Goal: Task Accomplishment & Management: Use online tool/utility

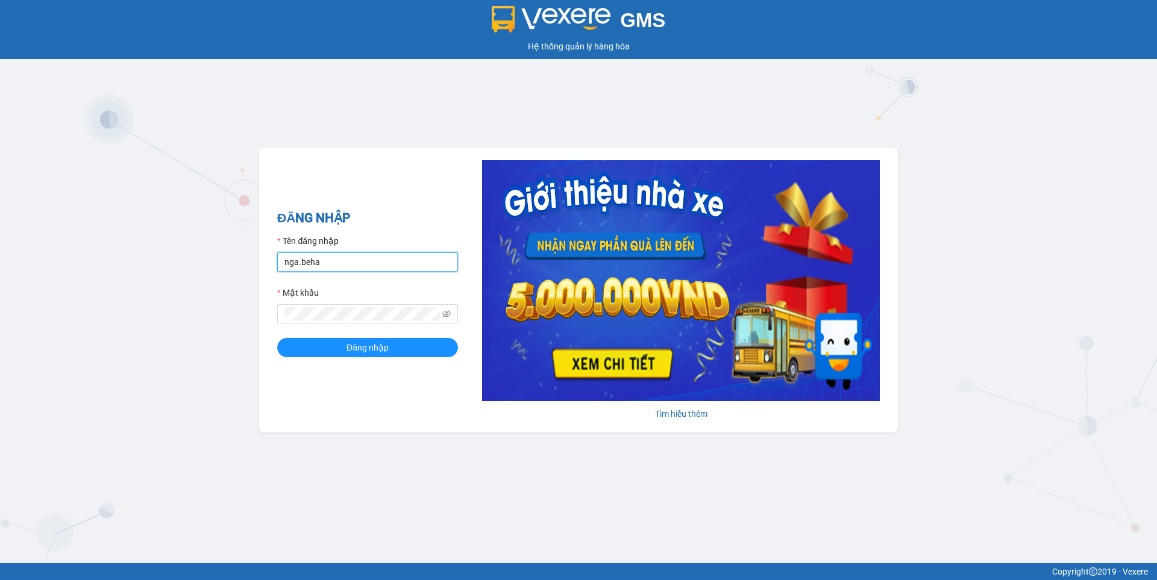
click at [381, 261] on input "nga.beha" at bounding box center [367, 262] width 181 height 19
type input "n"
type input "nguyen1.beha"
click at [326, 340] on button "Đăng nhập" at bounding box center [367, 347] width 181 height 19
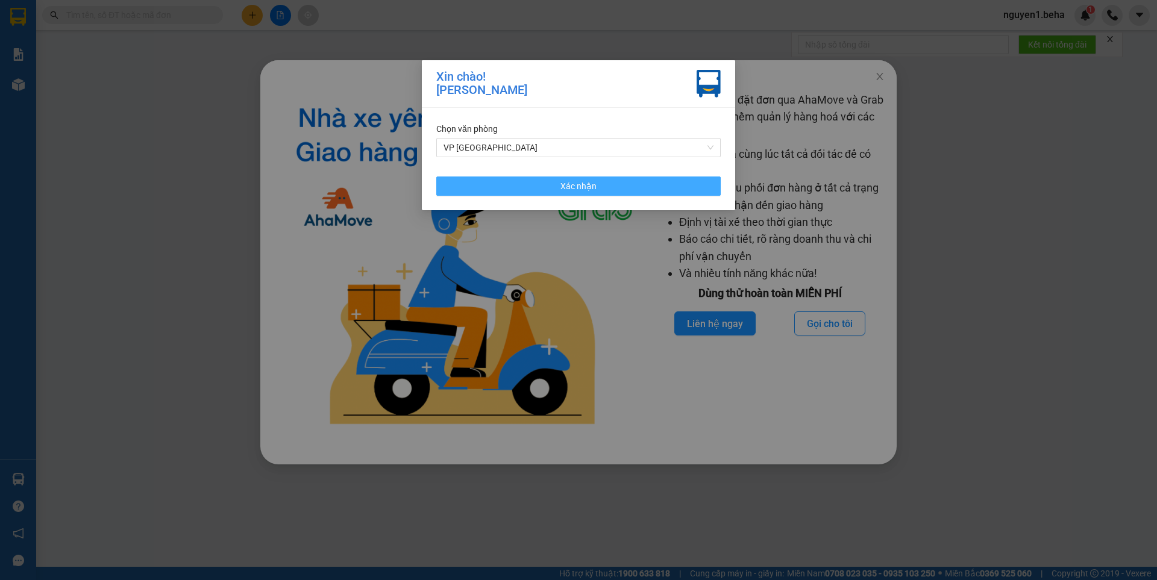
click at [581, 190] on span "Xác nhận" at bounding box center [578, 186] width 36 height 13
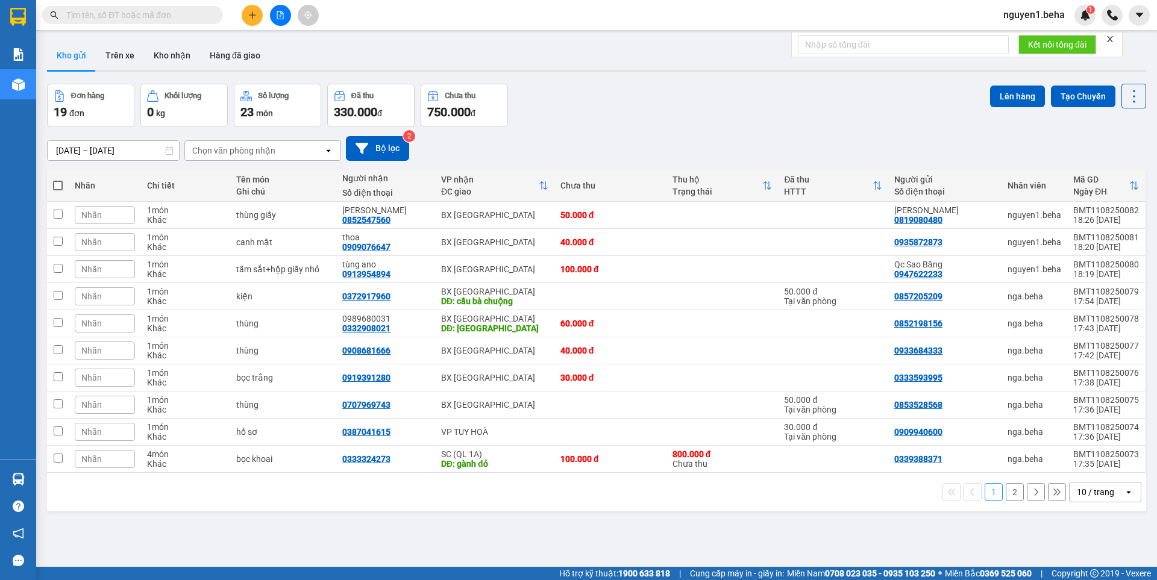
click at [1113, 40] on icon "close" at bounding box center [1110, 39] width 8 height 8
click at [133, 19] on input "text" at bounding box center [137, 14] width 142 height 13
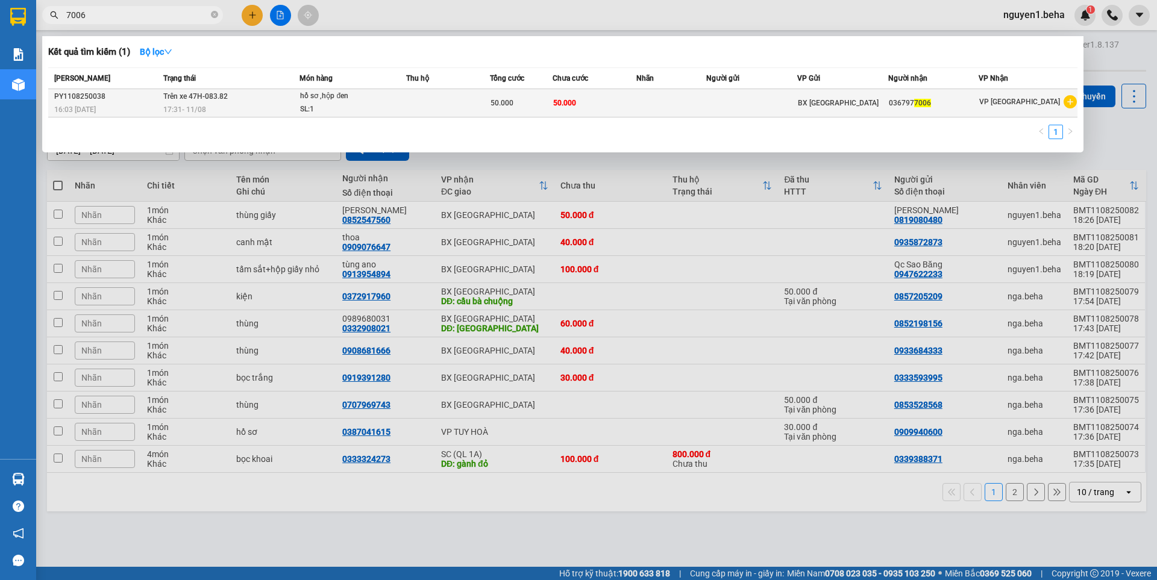
type input "7006"
click at [379, 108] on div "SL: 1" at bounding box center [345, 109] width 90 height 13
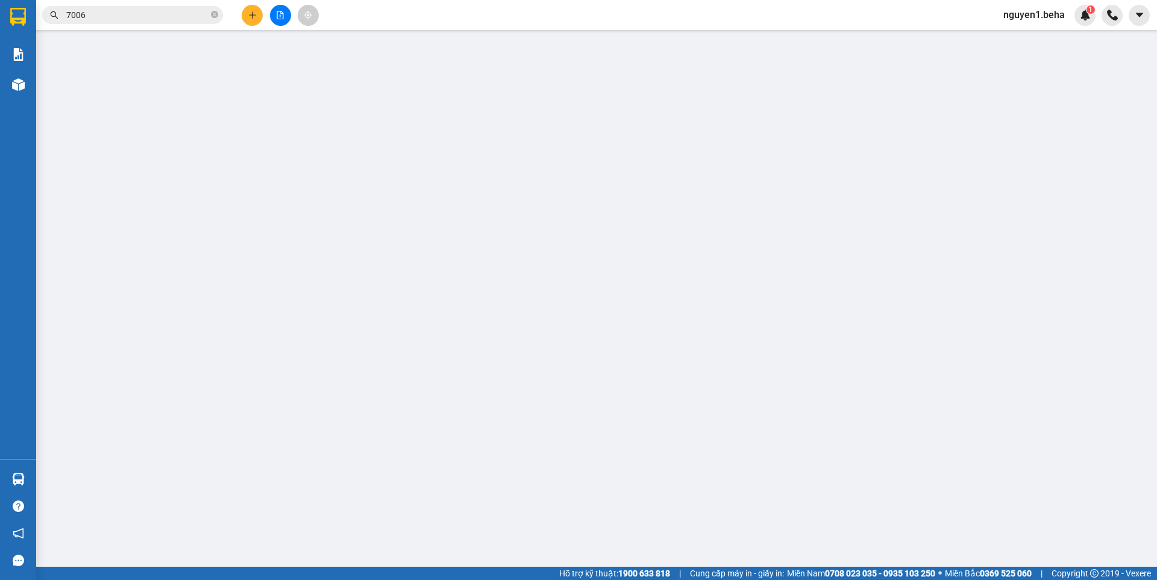
type input "0367977006"
type input "50.000"
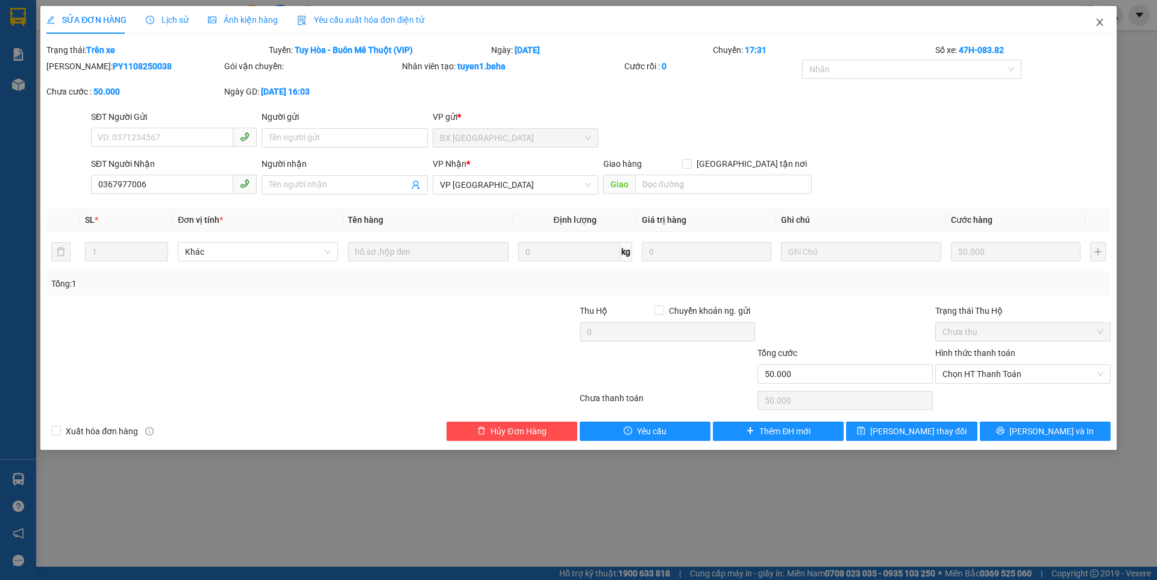
click at [1100, 25] on icon "close" at bounding box center [1100, 22] width 10 height 10
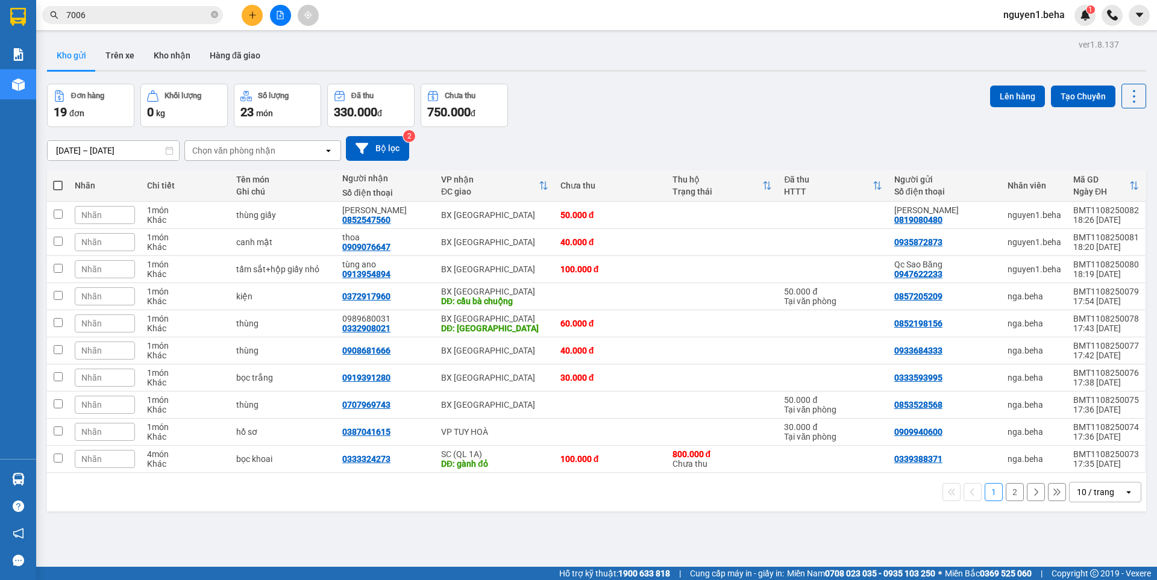
click at [138, 13] on input "7006" at bounding box center [137, 14] width 142 height 13
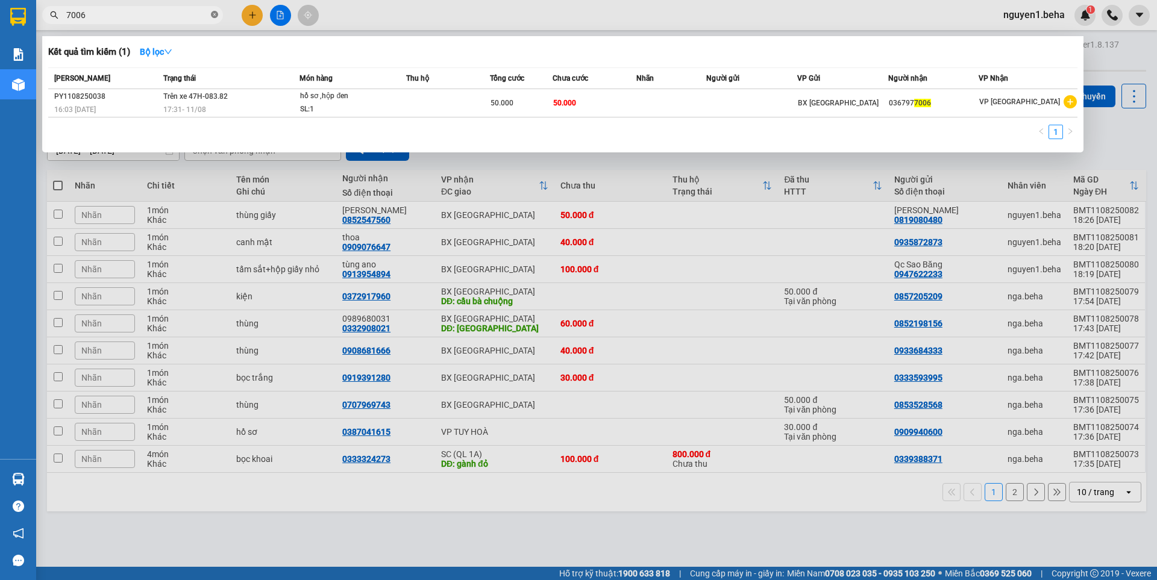
click at [213, 16] on icon "close-circle" at bounding box center [214, 14] width 7 height 7
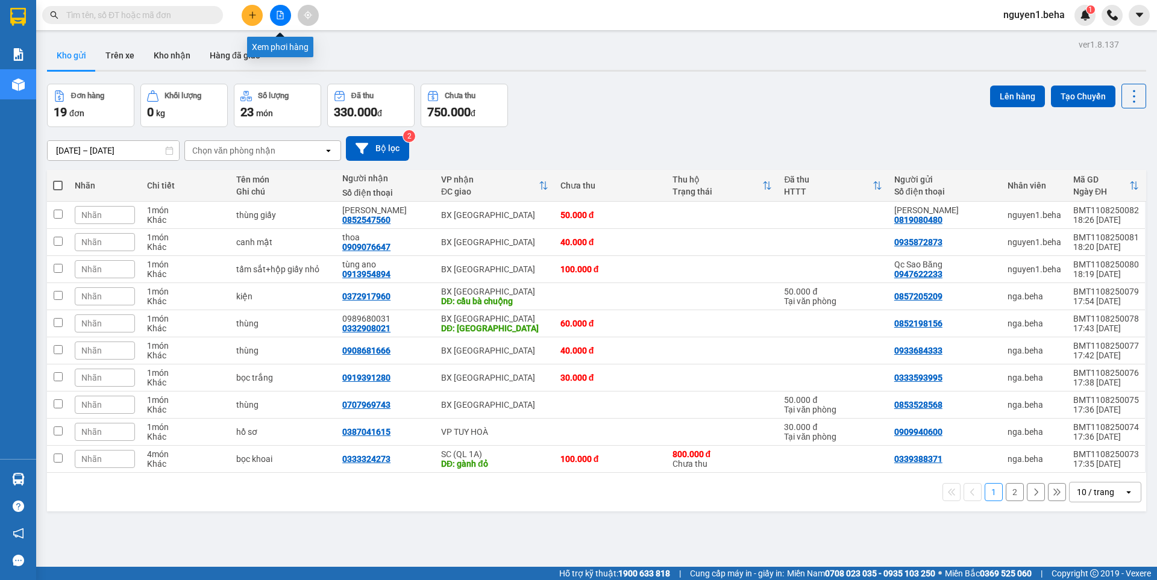
click at [284, 14] on button at bounding box center [280, 15] width 21 height 21
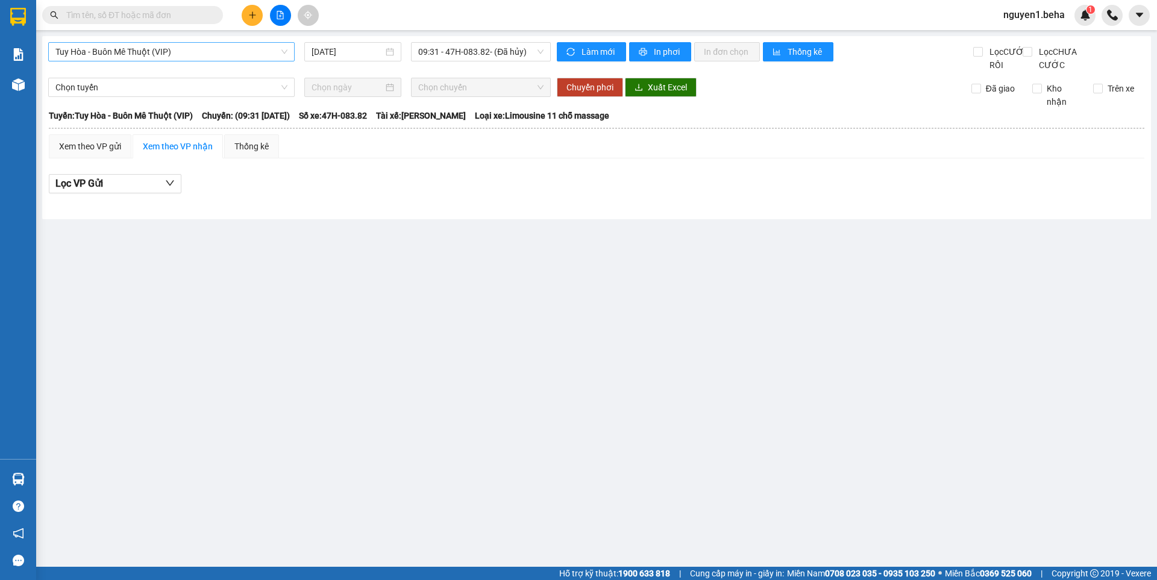
click at [193, 48] on span "Tuy Hòa - Buôn Mê Thuột (VIP)" at bounding box center [171, 52] width 232 height 18
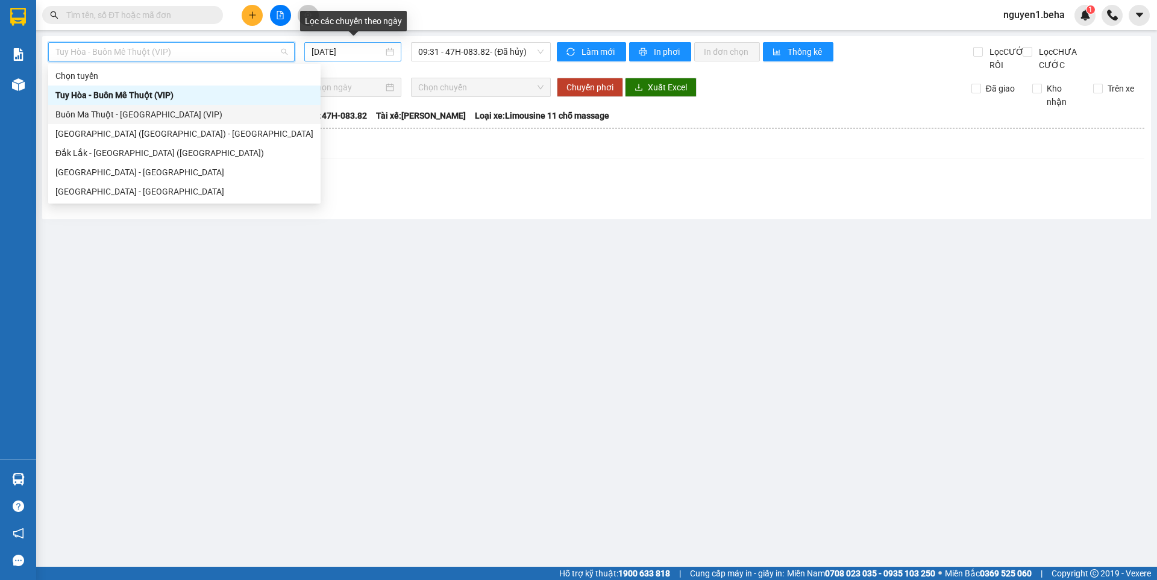
click at [387, 54] on div "[DATE]" at bounding box center [353, 51] width 83 height 13
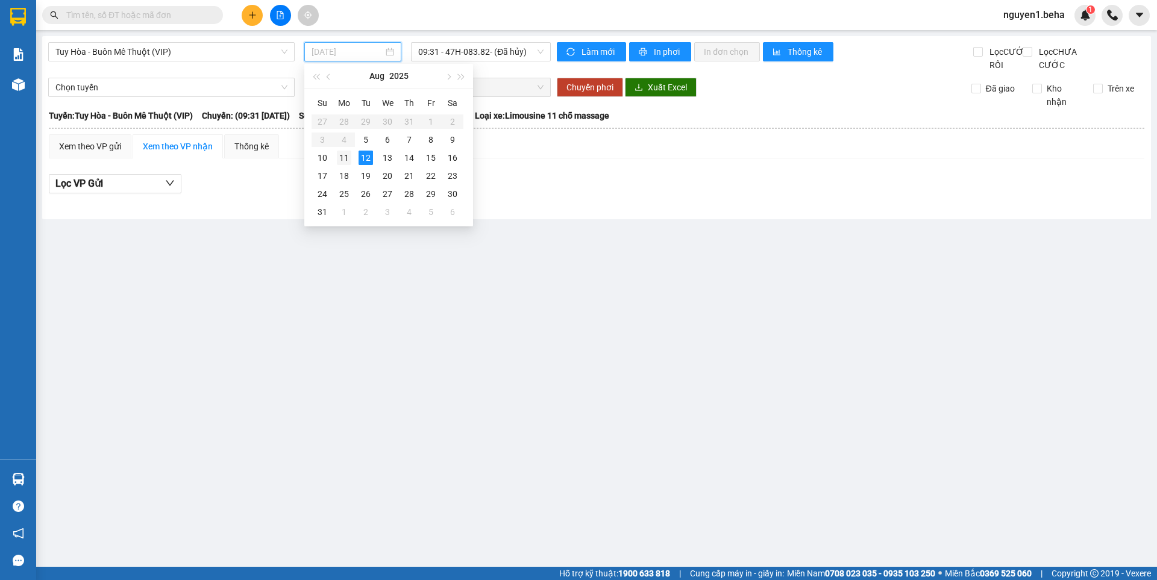
click at [346, 155] on div "11" at bounding box center [344, 158] width 14 height 14
type input "11/08/2025"
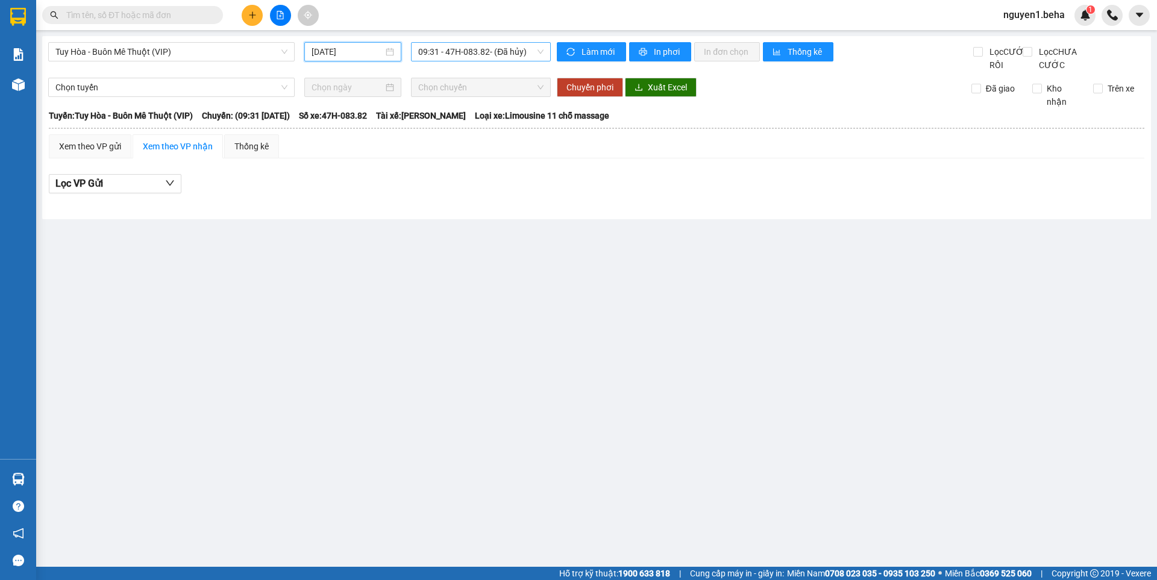
click at [534, 49] on span "09:31 - 47H-083.82 - (Đã hủy)" at bounding box center [480, 52] width 125 height 18
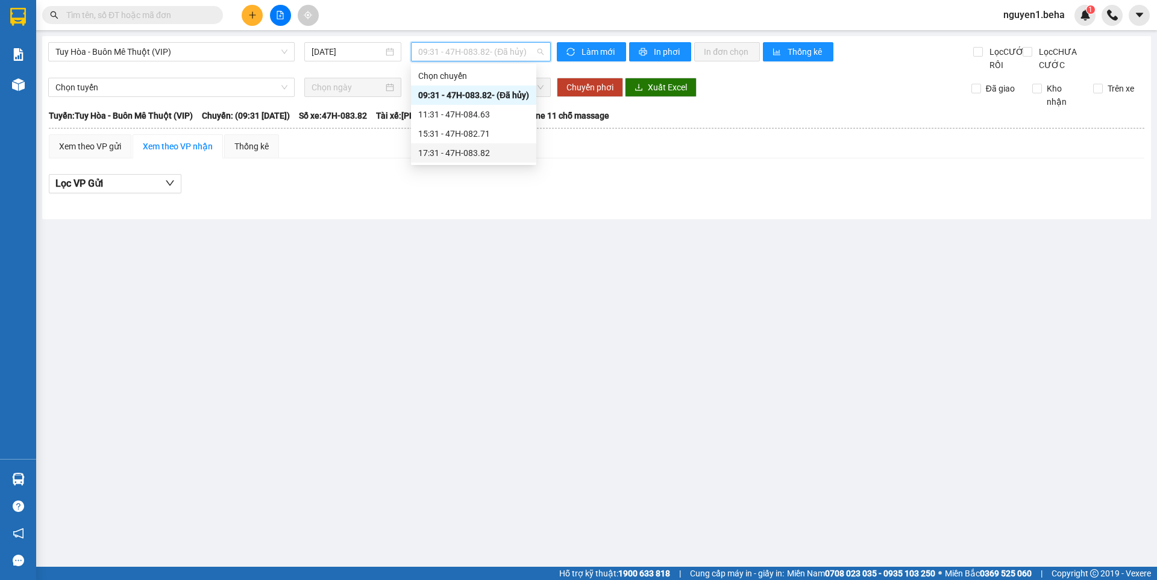
click at [474, 150] on div "17:31 - 47H-083.82" at bounding box center [473, 152] width 111 height 13
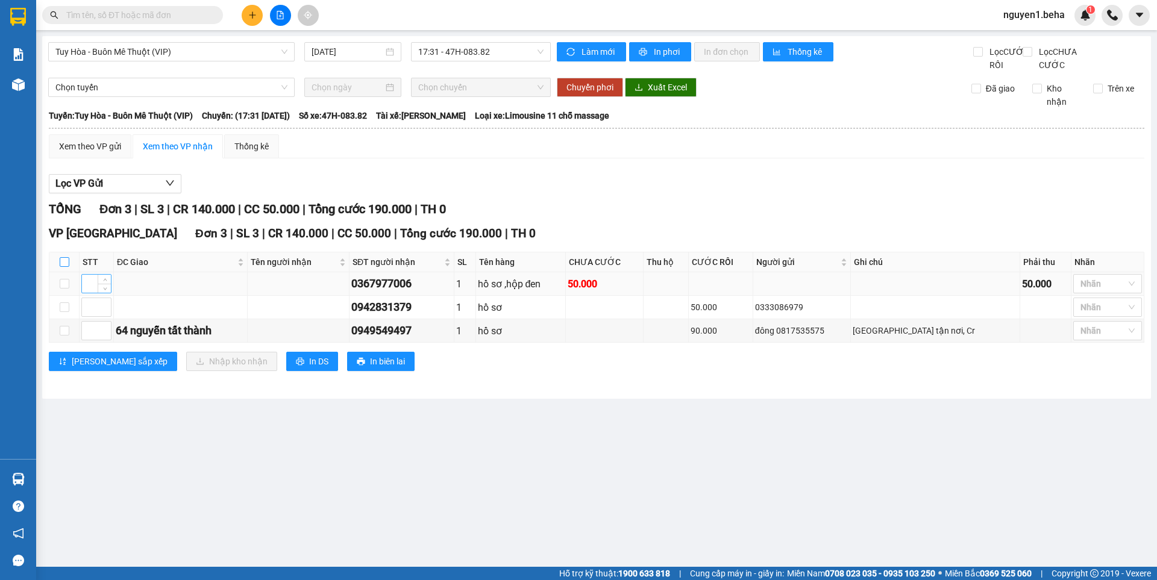
drag, startPoint x: 66, startPoint y: 277, endPoint x: 85, endPoint y: 297, distance: 27.7
click at [66, 267] on input "checkbox" at bounding box center [65, 262] width 10 height 10
checkbox input "true"
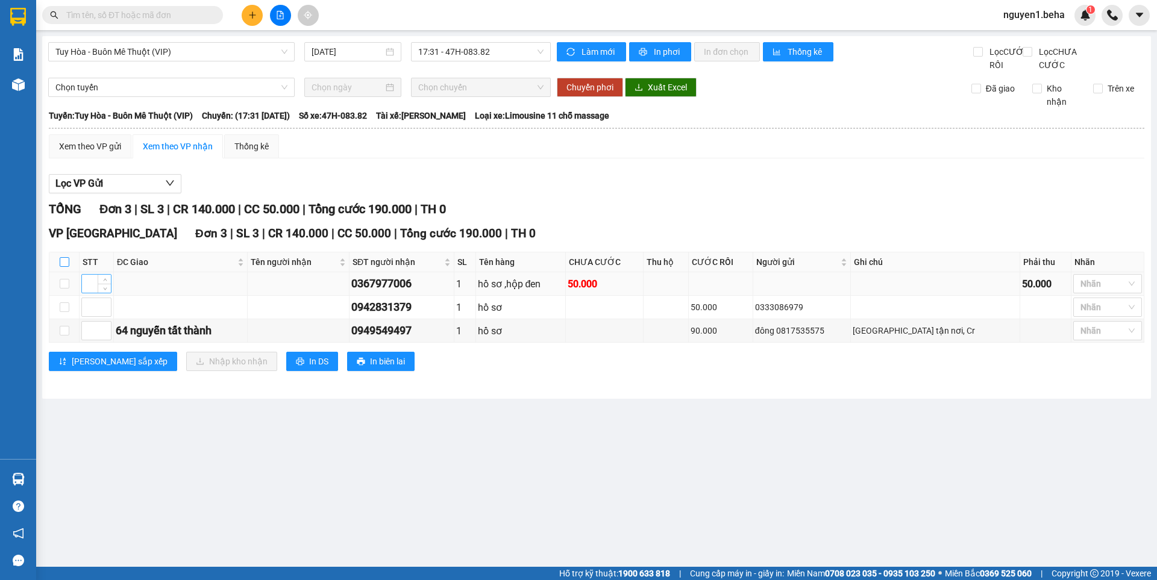
checkbox input "true"
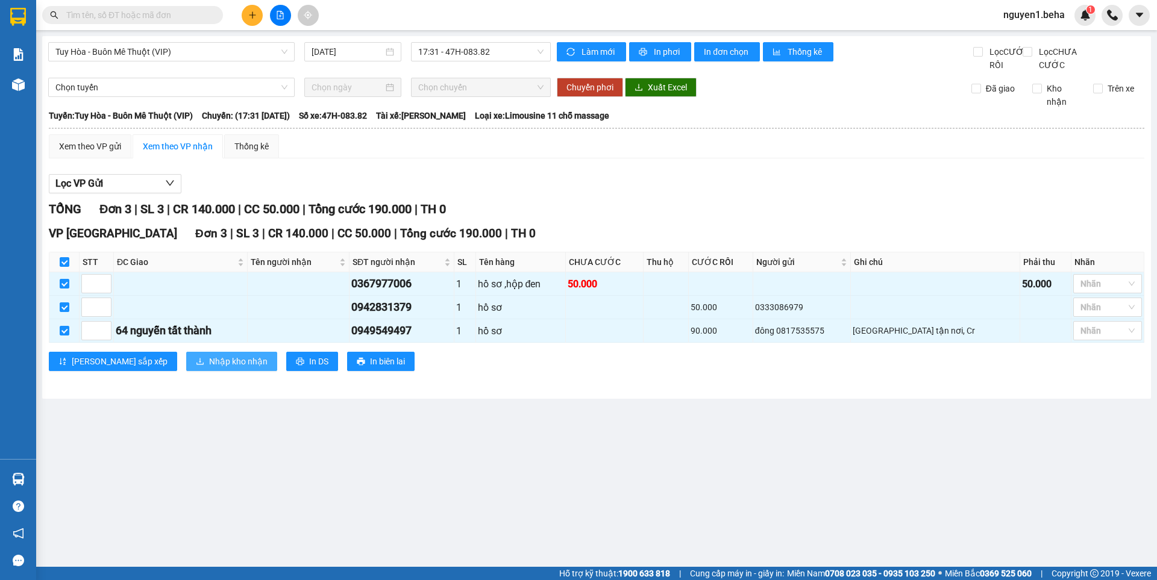
click at [209, 368] on span "Nhập kho nhận" at bounding box center [238, 361] width 58 height 13
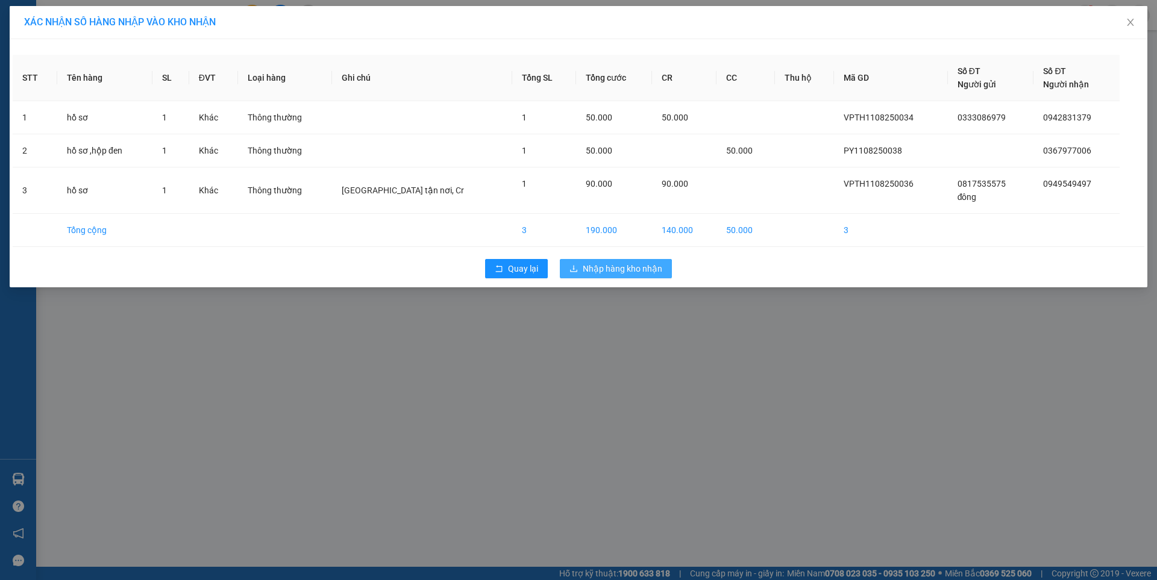
click at [620, 268] on span "Nhập hàng kho nhận" at bounding box center [623, 268] width 80 height 13
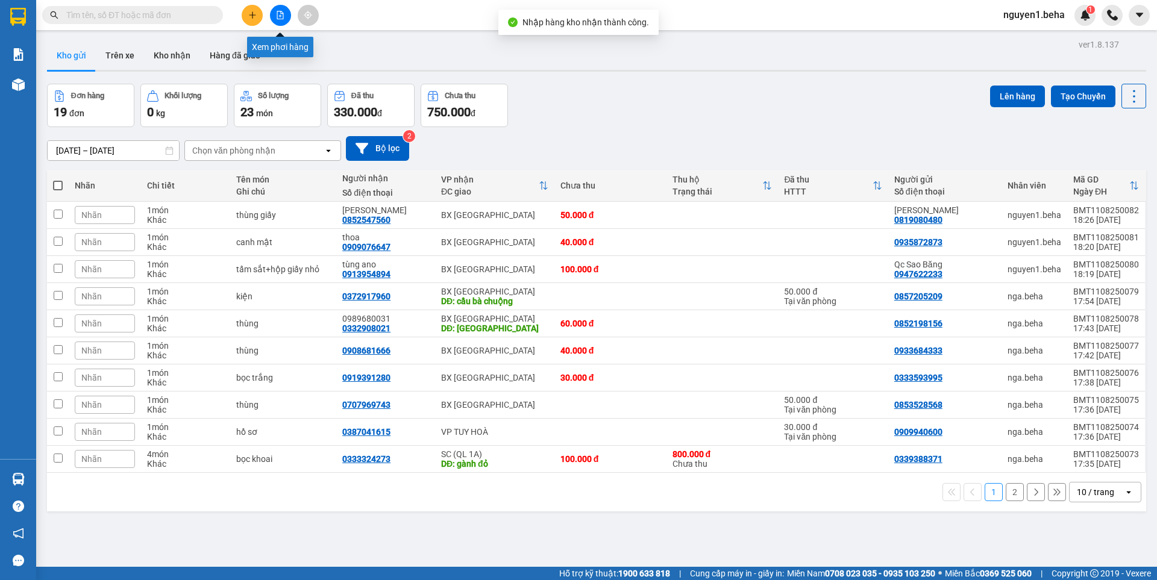
click at [287, 14] on button at bounding box center [280, 15] width 21 height 21
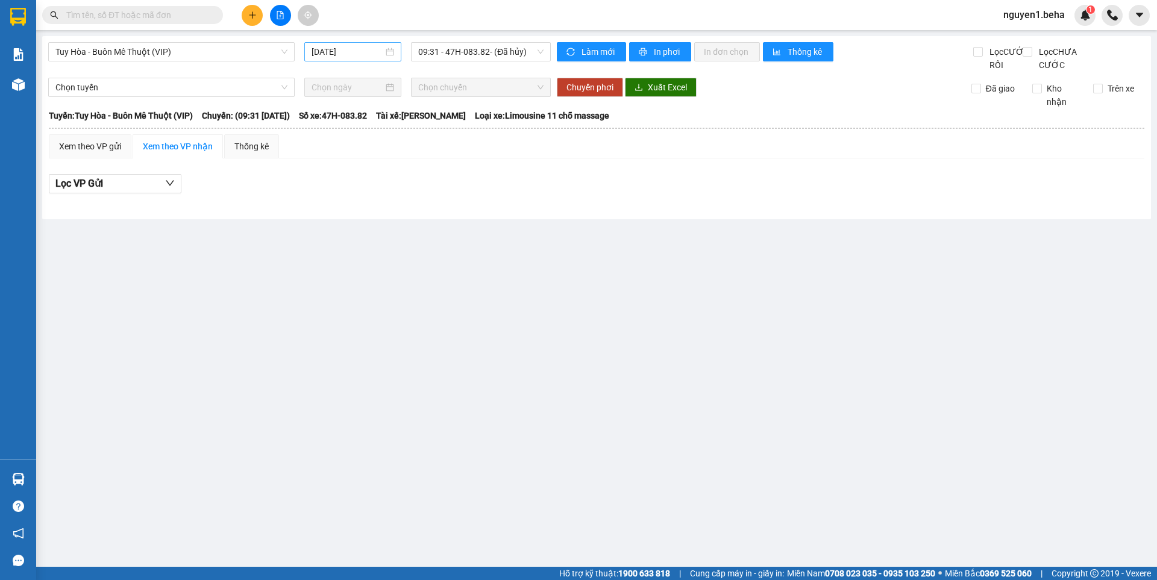
click at [389, 51] on div "[DATE]" at bounding box center [353, 51] width 83 height 13
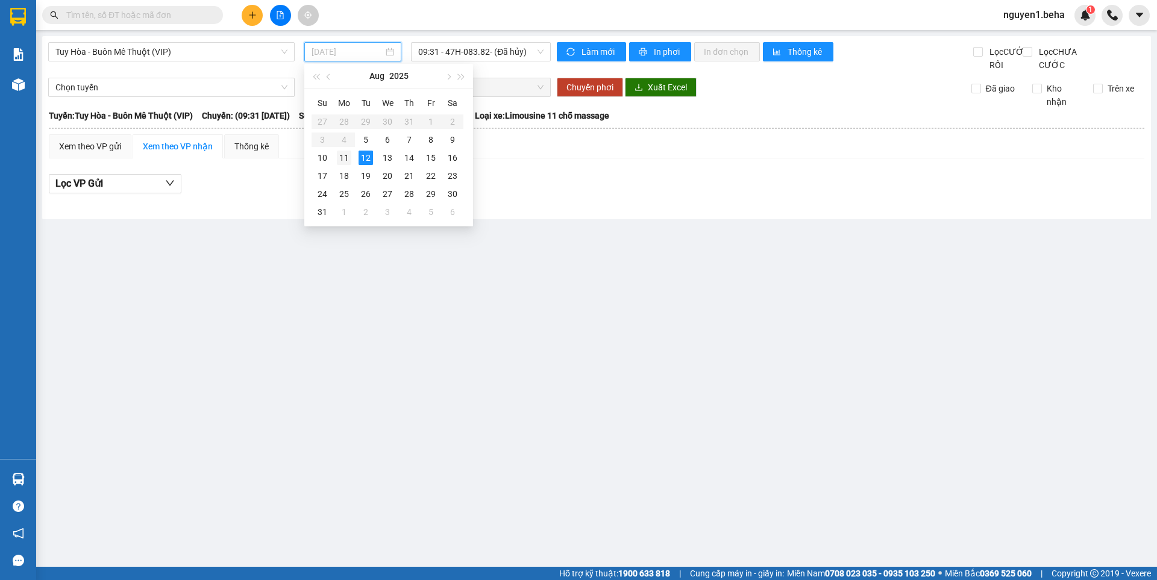
click at [346, 158] on div "11" at bounding box center [344, 158] width 14 height 14
type input "11/08/2025"
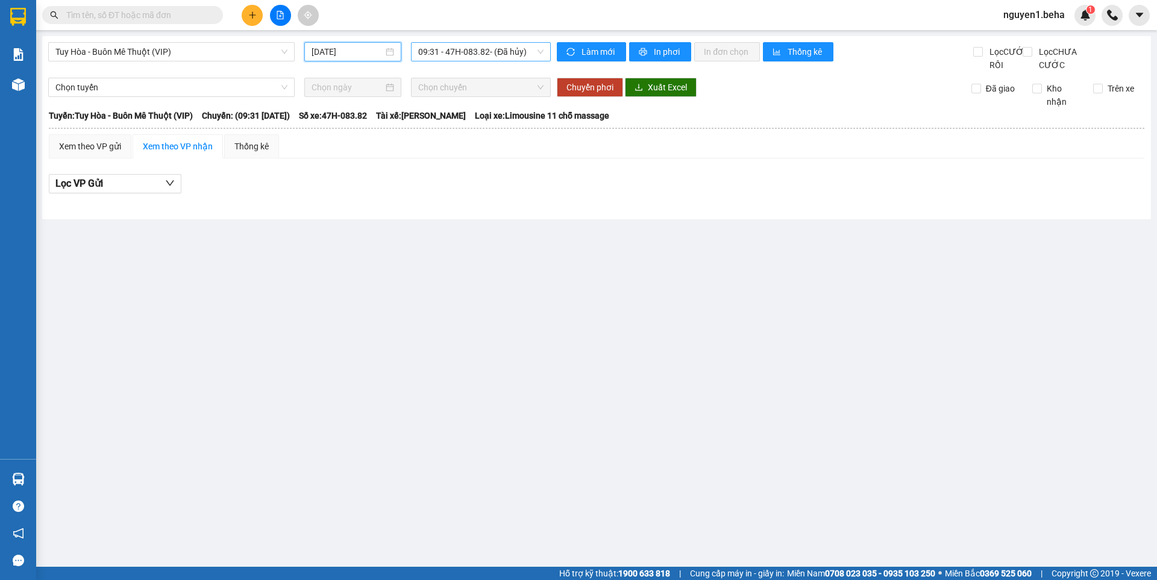
click at [522, 52] on span "09:31 - 47H-083.82 - (Đã hủy)" at bounding box center [480, 52] width 125 height 18
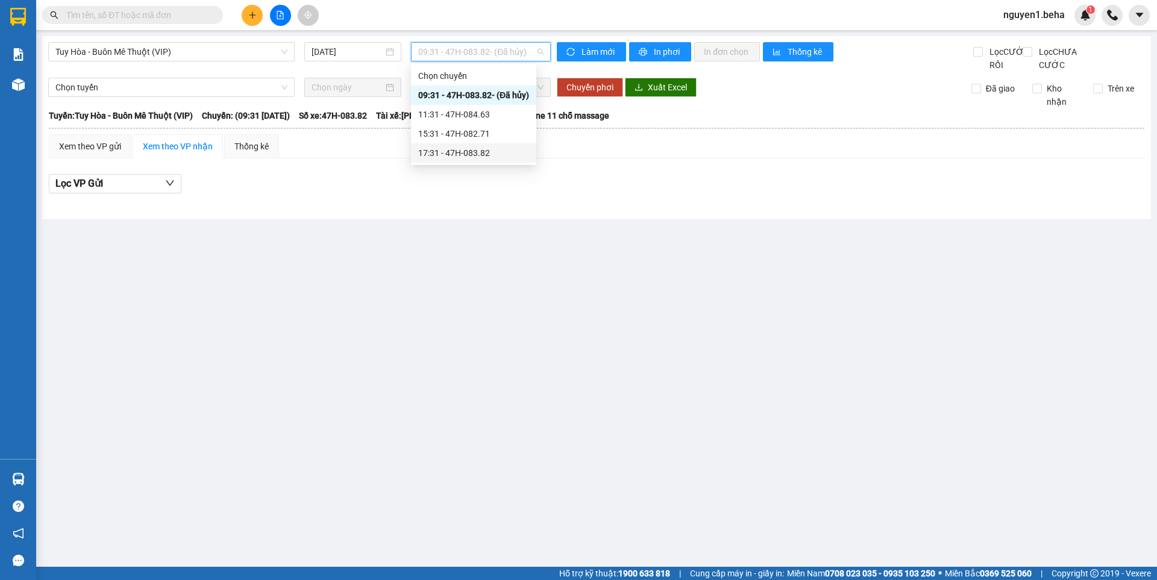
click at [490, 156] on div "17:31 - 47H-083.82" at bounding box center [473, 152] width 111 height 13
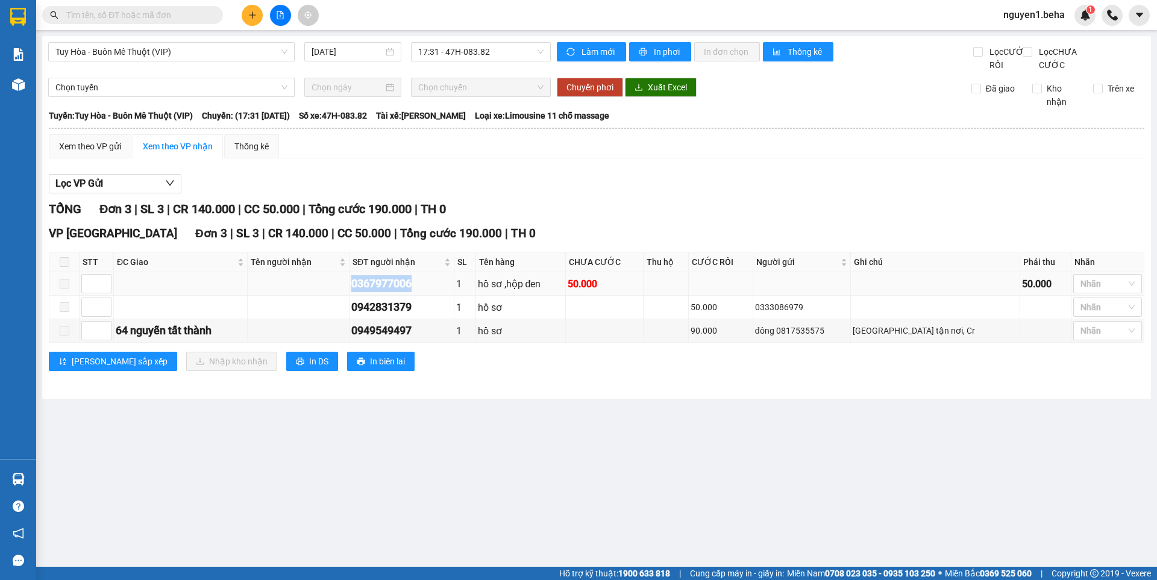
drag, startPoint x: 384, startPoint y: 299, endPoint x: 457, endPoint y: 298, distance: 73.5
click at [454, 296] on td "0367977006" at bounding box center [402, 284] width 105 height 24
copy div "0367977006"
drag, startPoint x: 386, startPoint y: 321, endPoint x: 454, endPoint y: 315, distance: 68.4
click at [452, 315] on div "0942831379" at bounding box center [401, 307] width 101 height 17
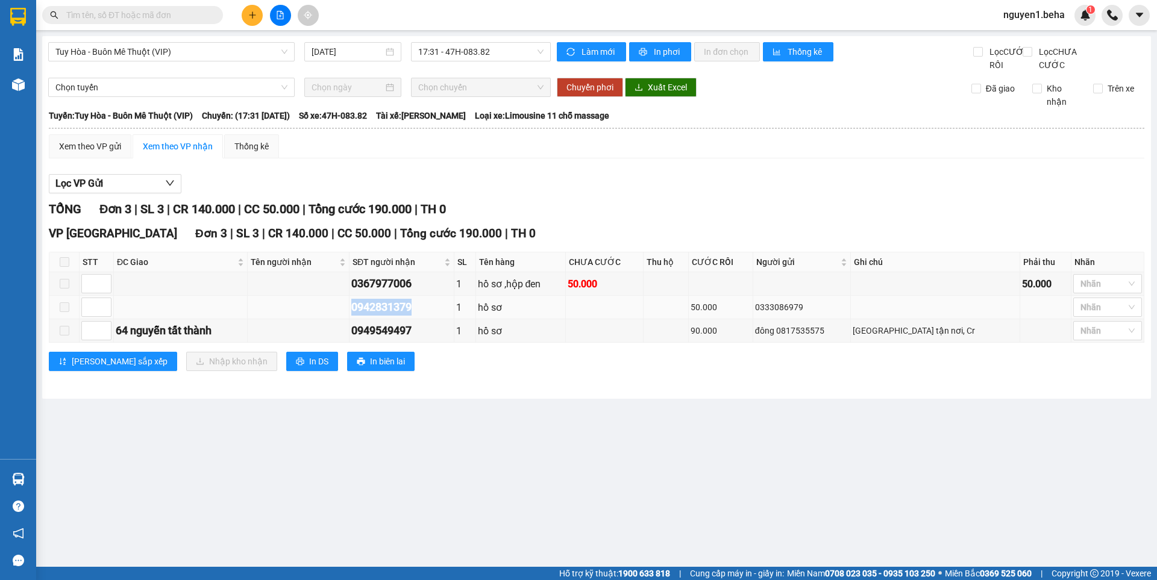
copy div "0942831379"
click at [822, 319] on td "0333086979" at bounding box center [802, 308] width 98 height 24
drag, startPoint x: 386, startPoint y: 322, endPoint x: 422, endPoint y: 325, distance: 36.3
click at [452, 316] on div "0942831379" at bounding box center [401, 307] width 101 height 17
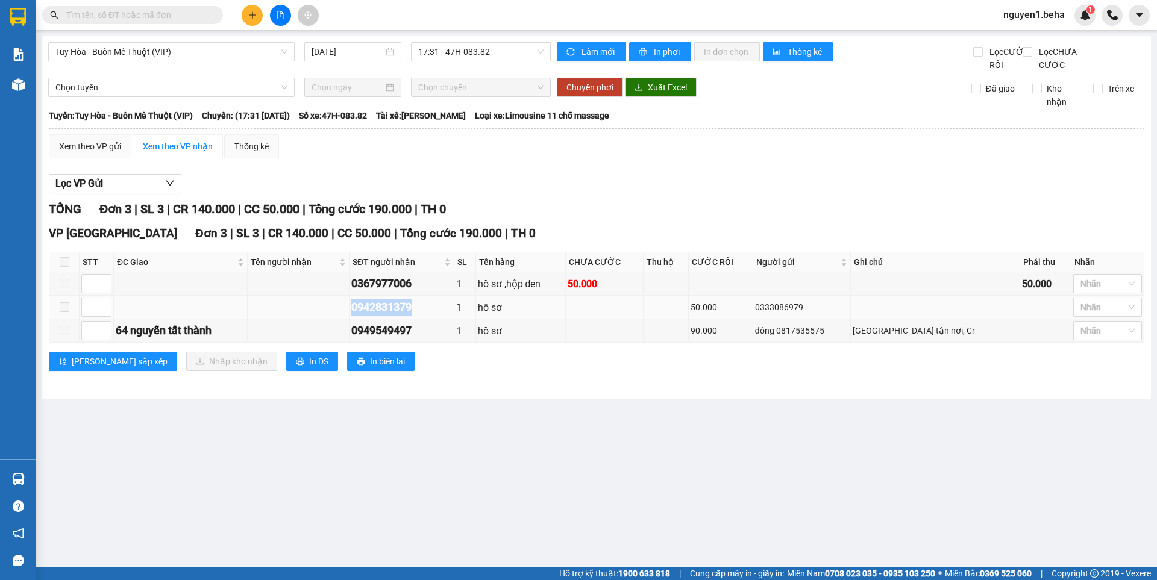
copy div "0942831379"
drag, startPoint x: 823, startPoint y: 320, endPoint x: 877, endPoint y: 316, distance: 54.4
click at [849, 314] on div "0333086979" at bounding box center [802, 307] width 94 height 13
copy div "0333086979"
click at [703, 219] on div "TỔNG Đơn 3 | SL 3 | CR 140.000 | CC 50.000 | Tổng cước 190.000 | TH 0" at bounding box center [597, 209] width 1096 height 19
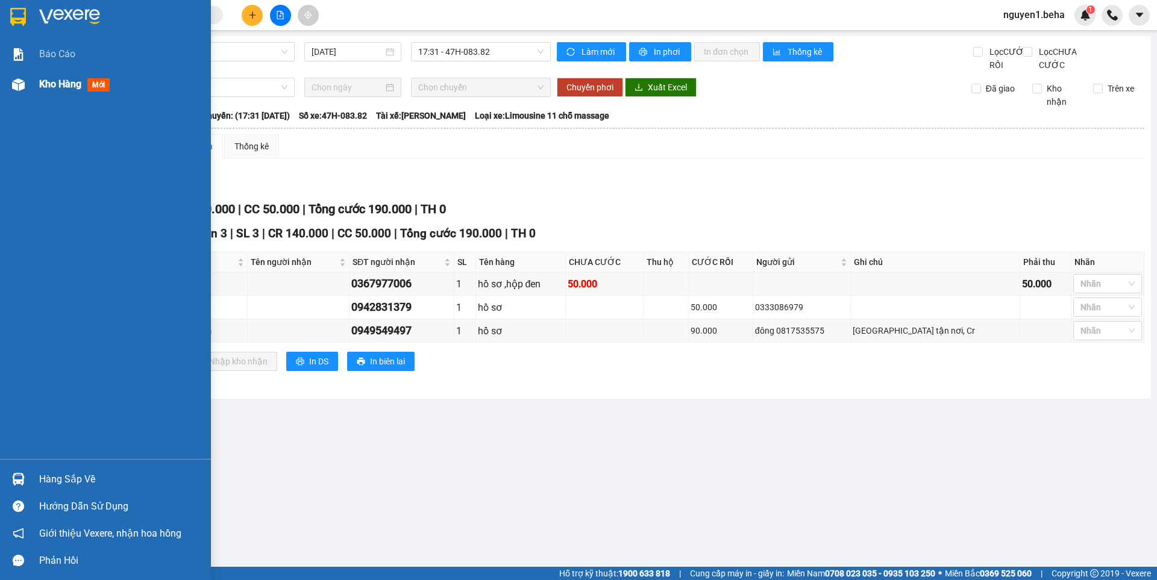
click at [25, 87] on div at bounding box center [18, 84] width 21 height 21
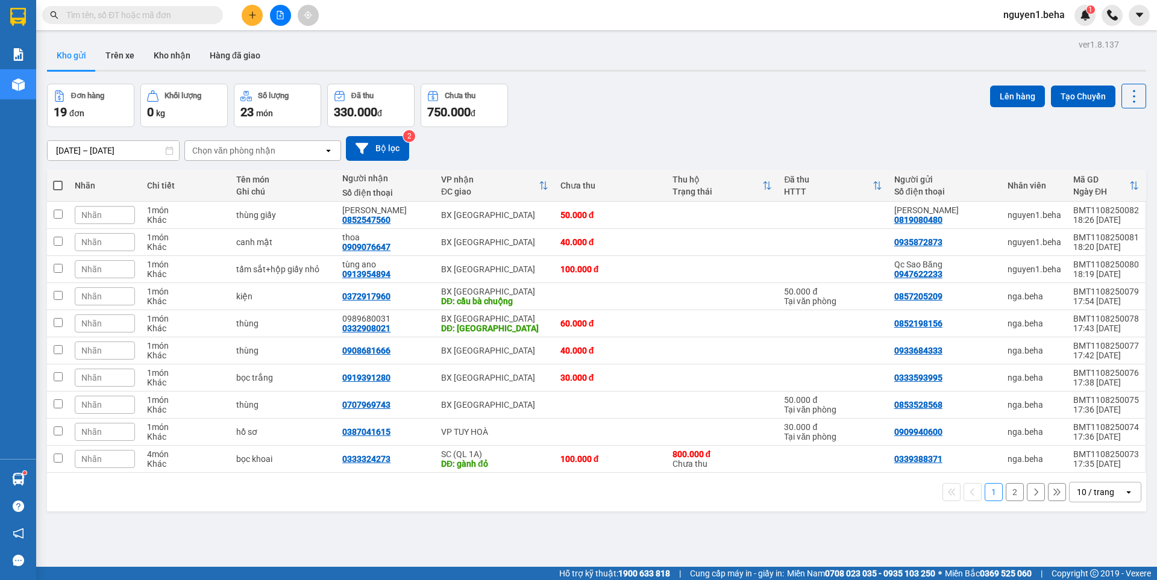
click at [95, 11] on input "text" at bounding box center [137, 14] width 142 height 13
click at [161, 14] on input "text" at bounding box center [137, 14] width 142 height 13
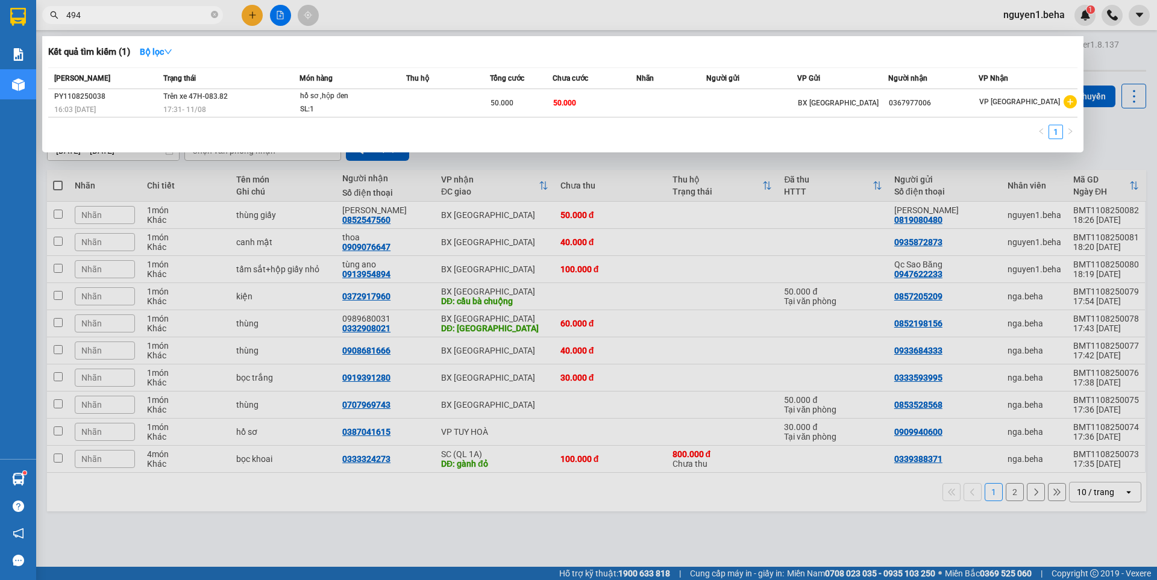
type input "4949"
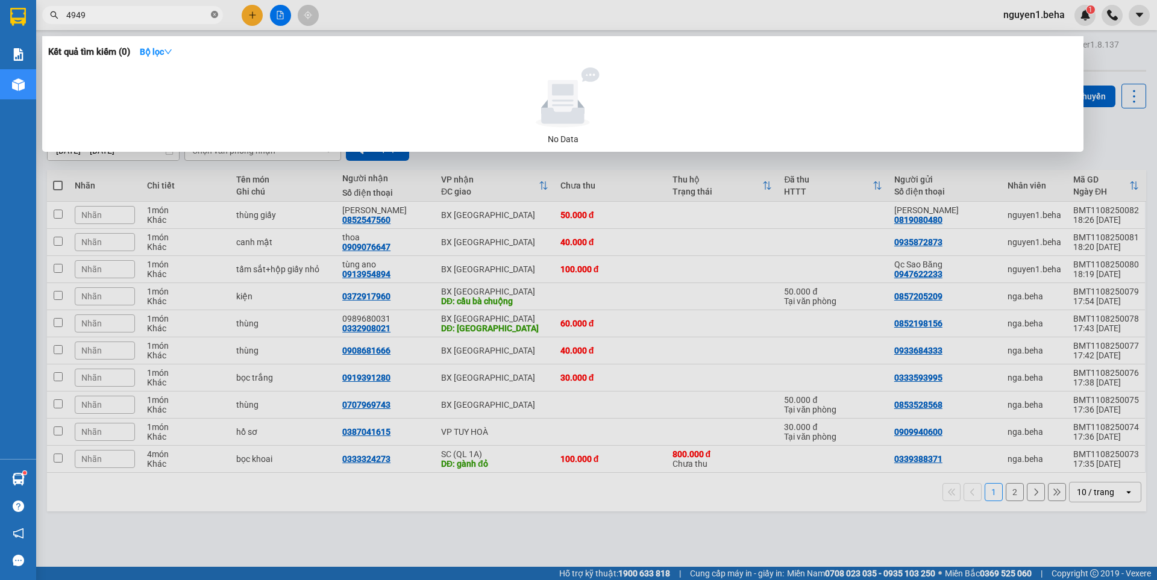
click at [213, 14] on icon "close-circle" at bounding box center [214, 14] width 7 height 7
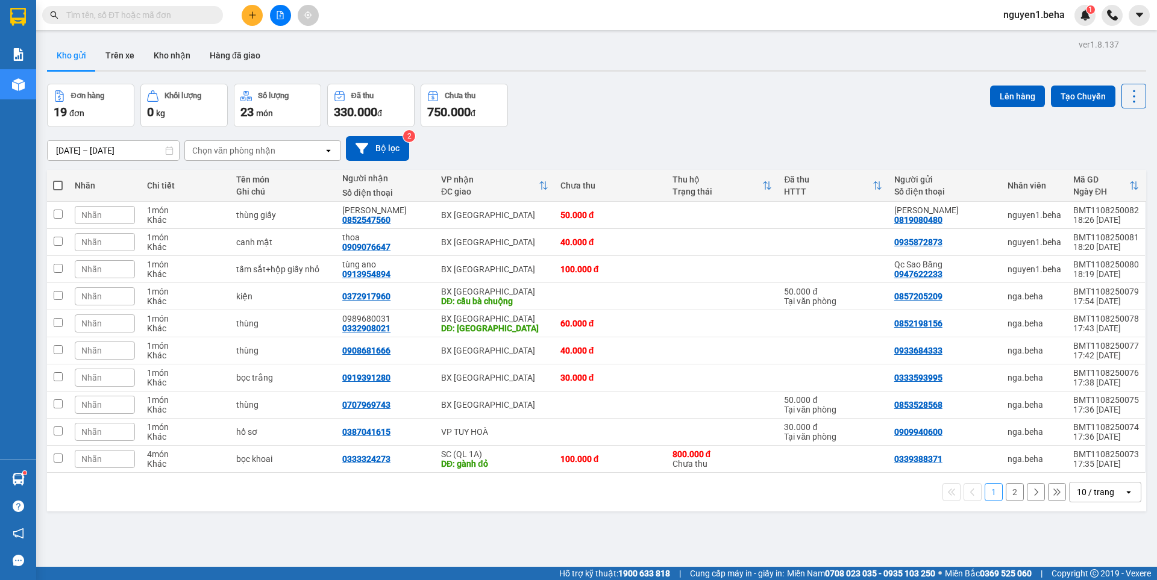
click at [194, 15] on input "text" at bounding box center [137, 14] width 142 height 13
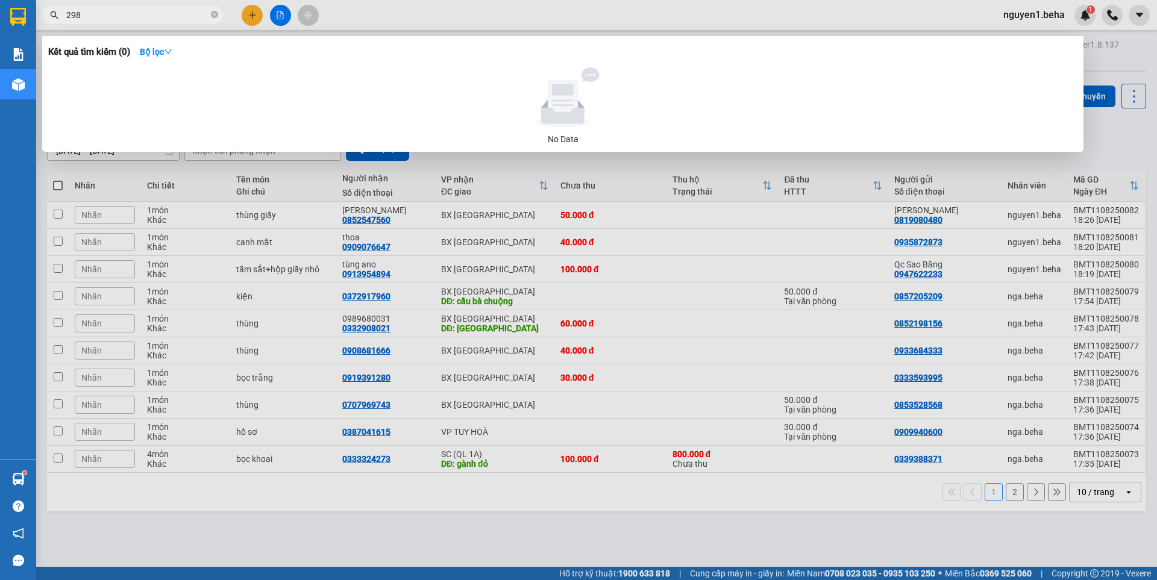
type input "2987"
click at [216, 14] on icon "close-circle" at bounding box center [214, 14] width 7 height 7
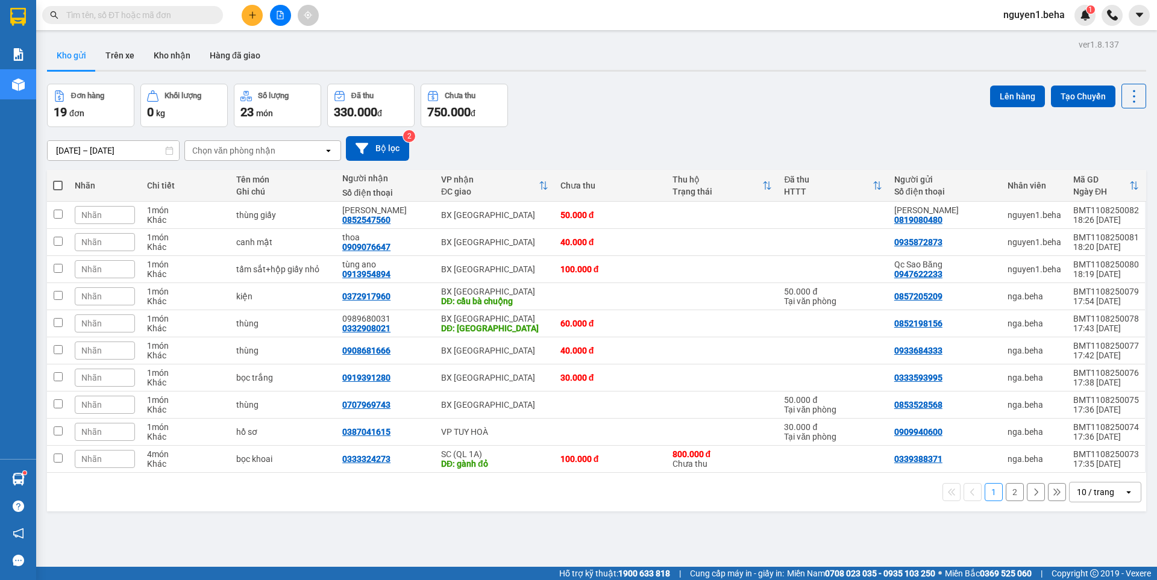
click at [154, 11] on input "text" at bounding box center [137, 14] width 142 height 13
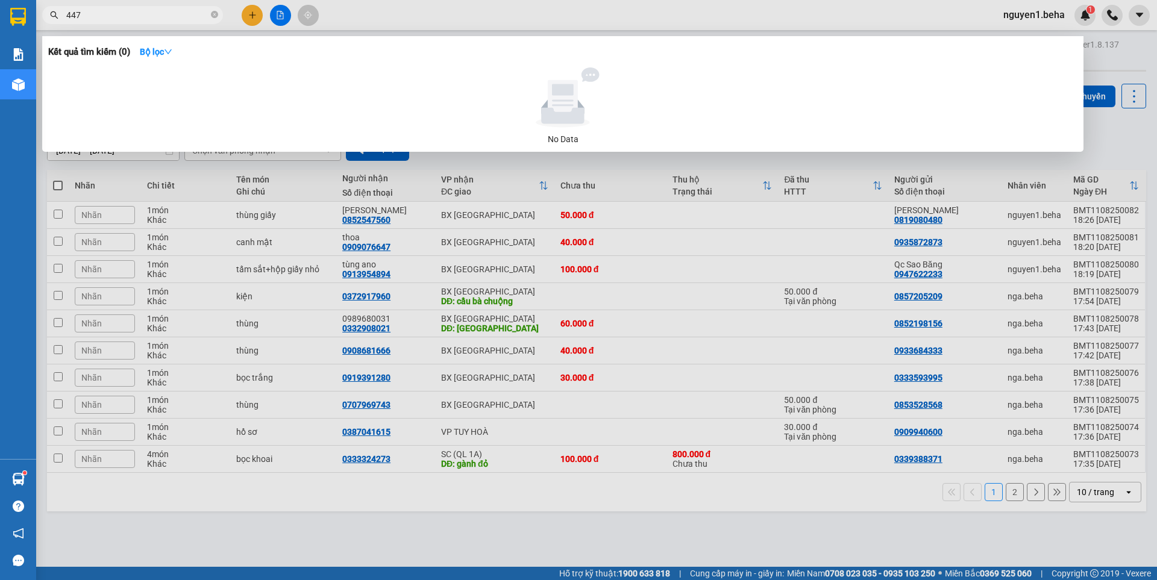
type input "4473"
click at [212, 17] on icon "close-circle" at bounding box center [214, 14] width 7 height 7
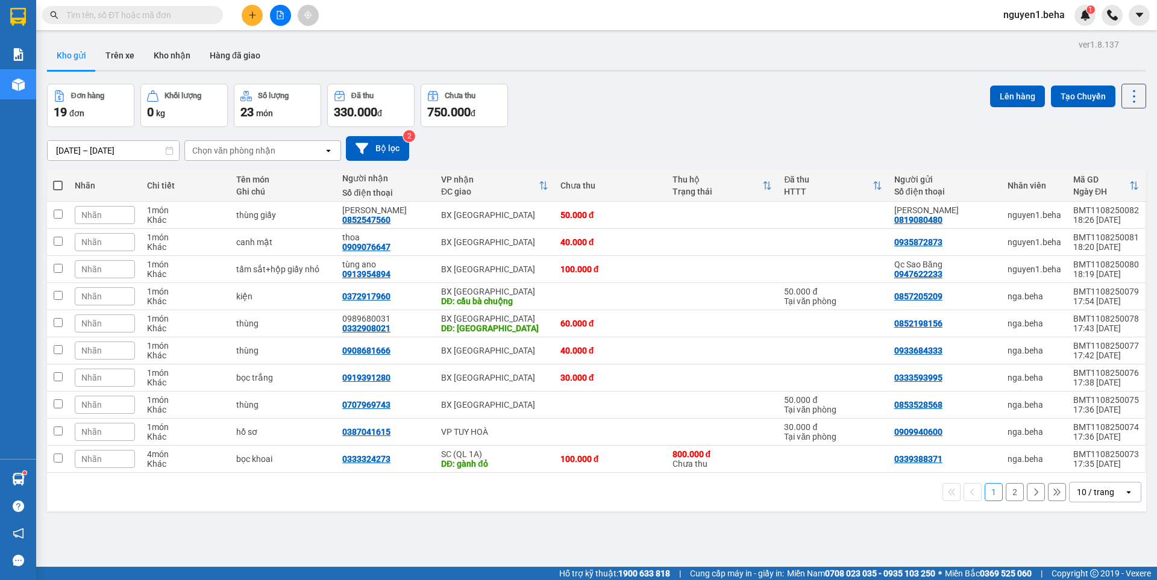
click at [163, 14] on input "text" at bounding box center [137, 14] width 142 height 13
click at [255, 16] on icon "plus" at bounding box center [252, 15] width 8 height 8
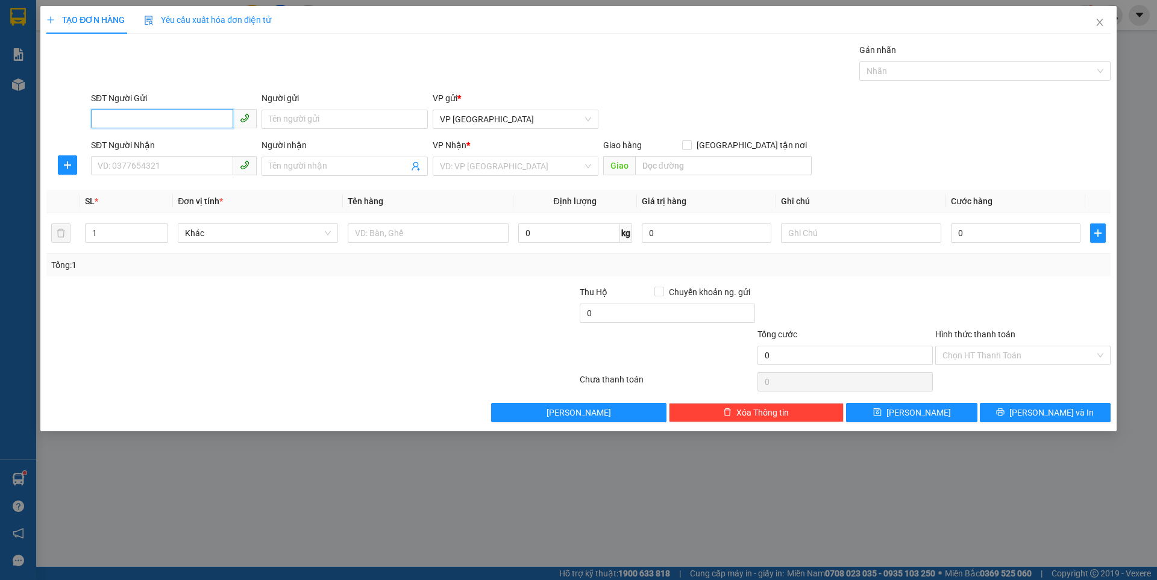
click at [160, 112] on input "SĐT Người Gửi" at bounding box center [162, 118] width 142 height 19
click at [155, 119] on input "SĐT Người Gửi" at bounding box center [162, 118] width 142 height 19
click at [155, 139] on div "0913991337" at bounding box center [173, 143] width 151 height 13
type input "0913991337"
click at [175, 164] on input "SĐT Người Nhận" at bounding box center [162, 165] width 142 height 19
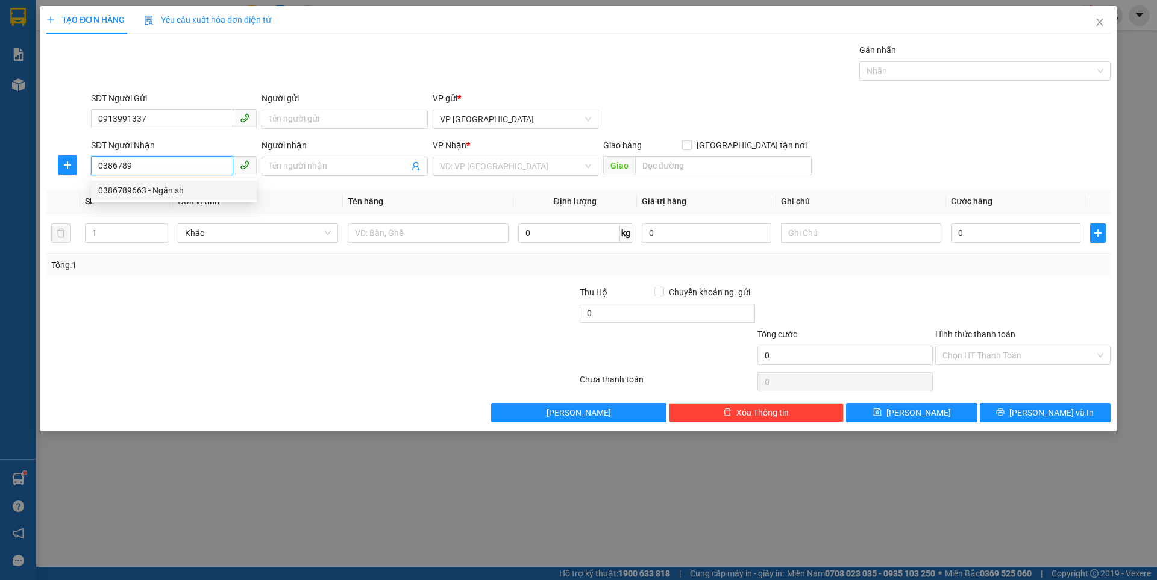
click at [180, 186] on div "0386789663 - Ngân sh" at bounding box center [173, 190] width 151 height 13
type input "0386789663"
type input "Ngân sh"
type input "0386789663"
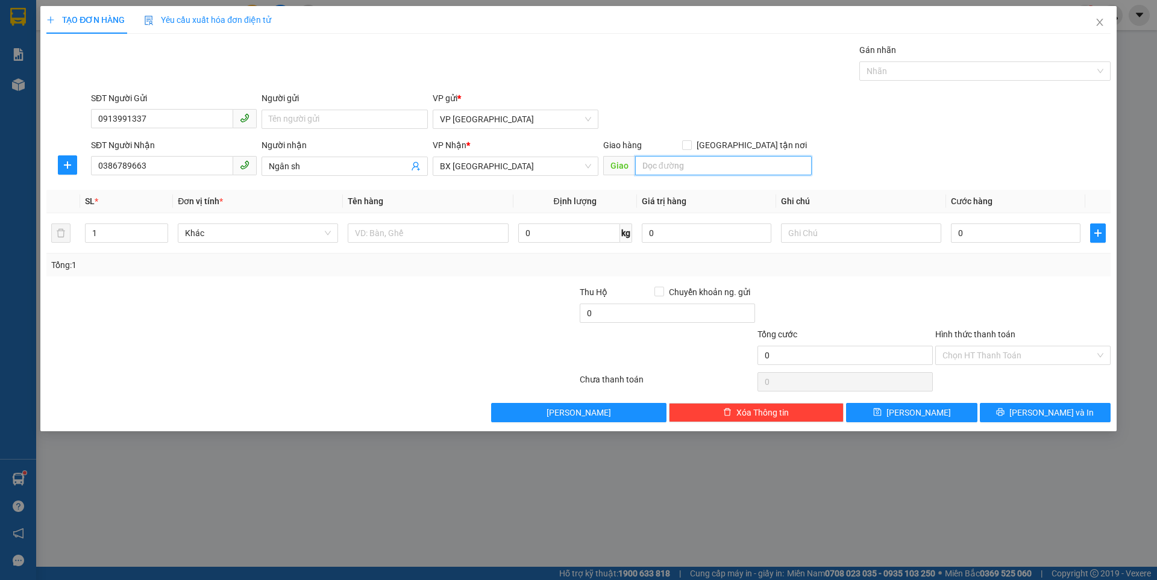
click at [682, 166] on input "search" at bounding box center [723, 165] width 177 height 19
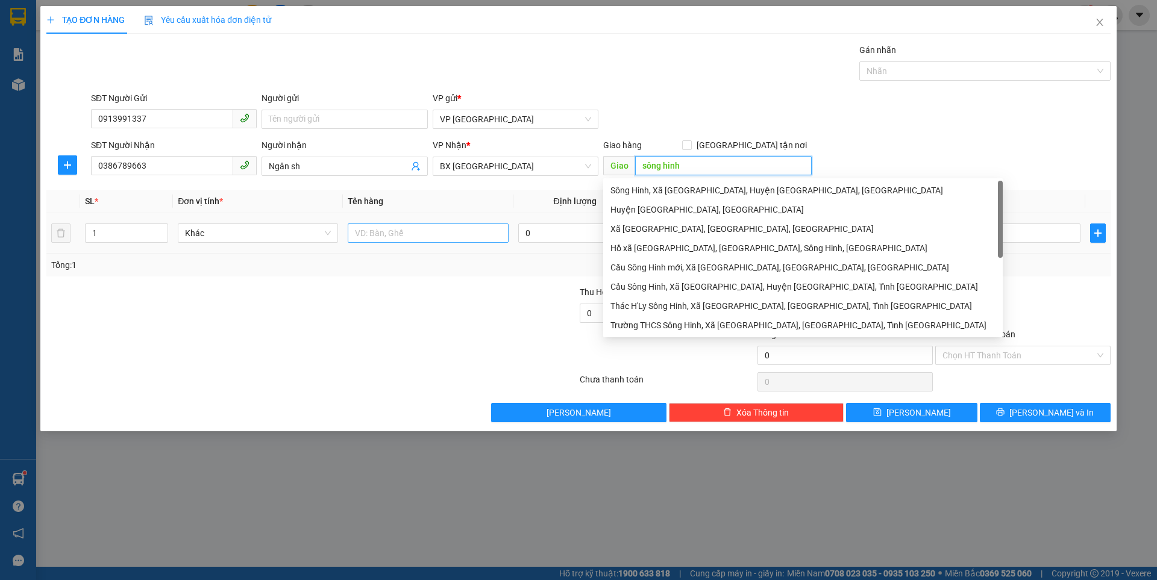
type input "sông hinh"
click at [390, 230] on input "text" at bounding box center [428, 233] width 160 height 19
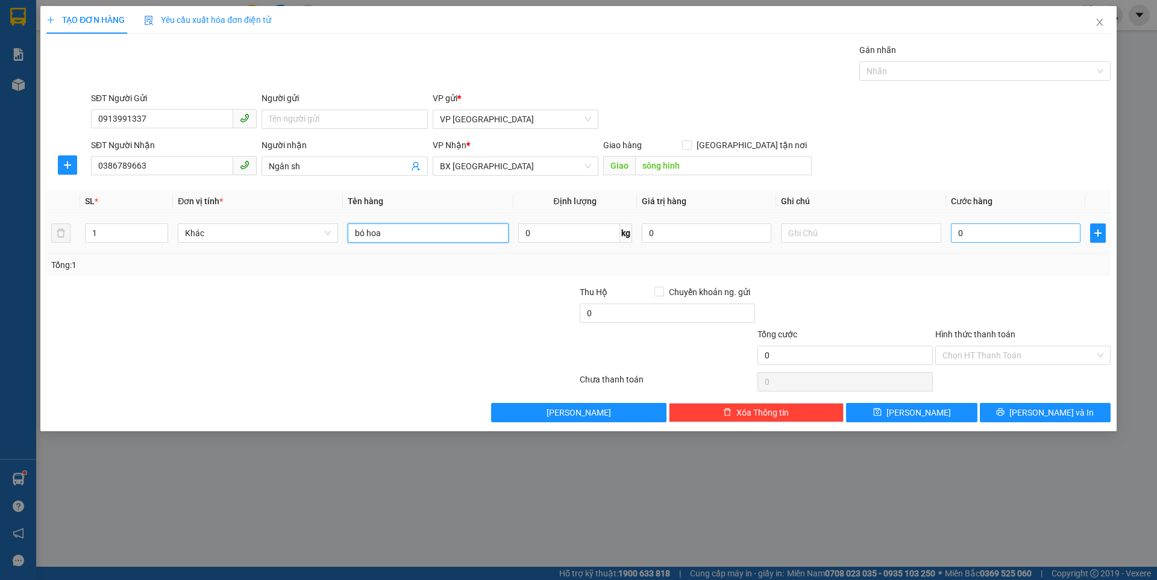
type input "bó hoa"
click at [965, 236] on input "0" at bounding box center [1016, 233] width 130 height 19
type input "4"
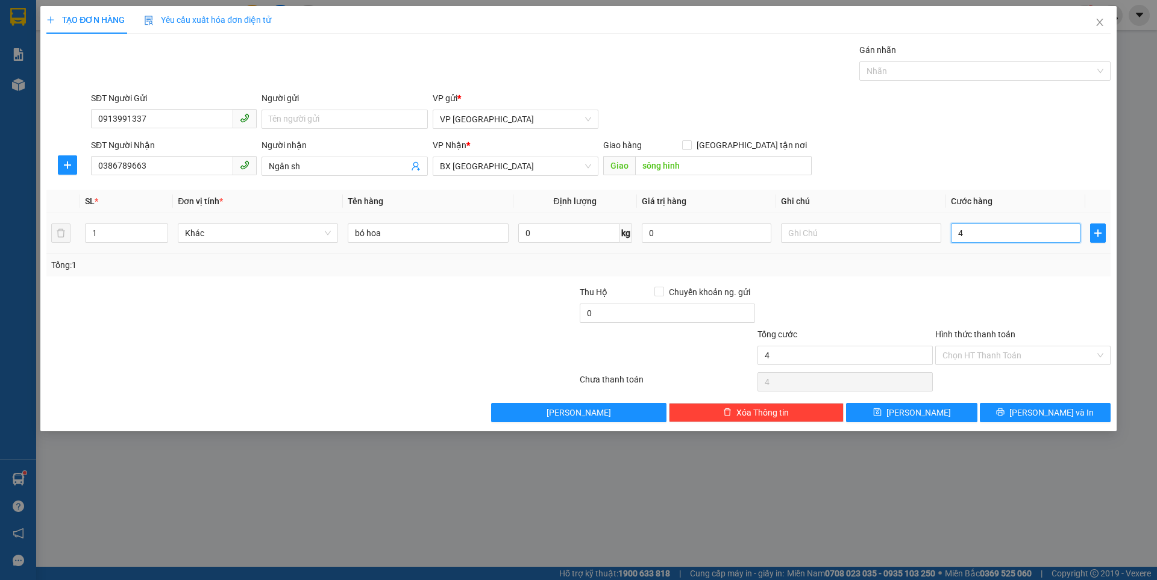
type input "40"
type input "40.000"
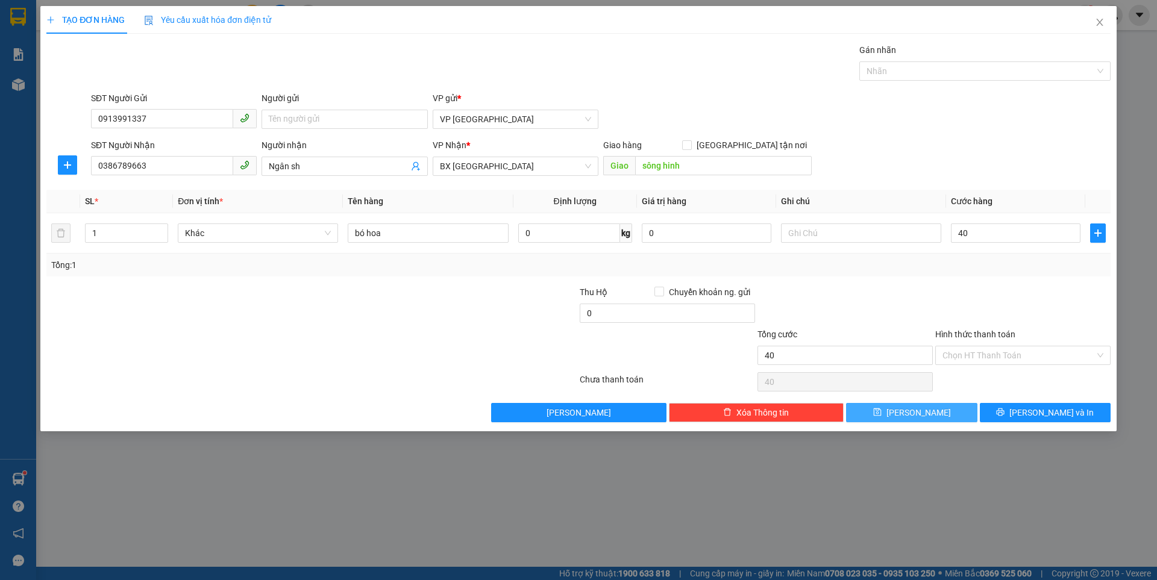
type input "40.000"
click at [925, 405] on button "Lưu" at bounding box center [911, 412] width 131 height 19
type input "0"
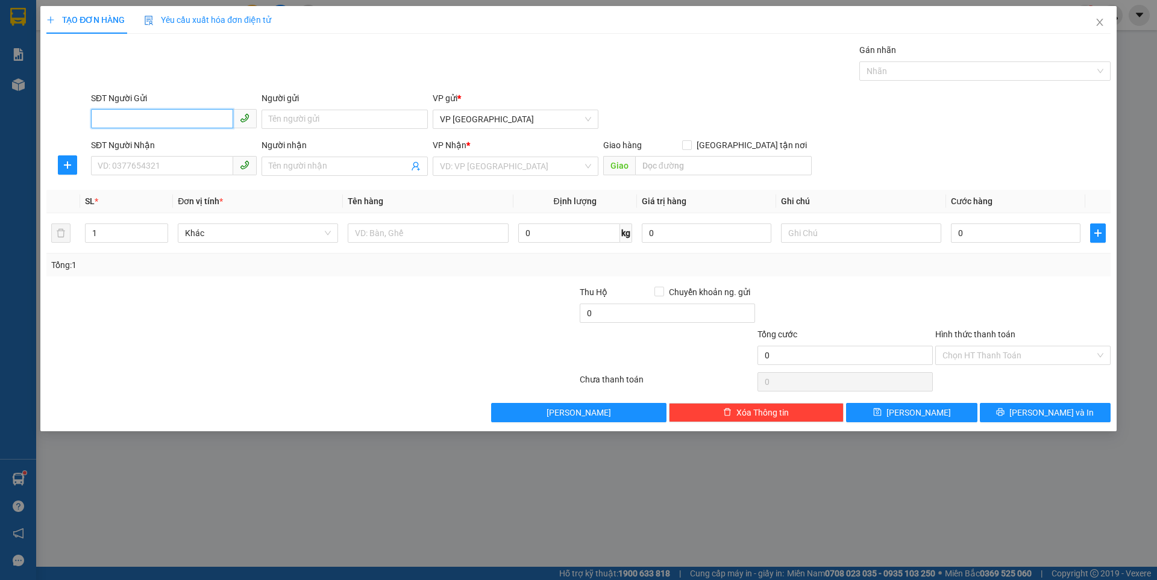
click at [168, 120] on input "SĐT Người Gửi" at bounding box center [162, 118] width 142 height 19
click at [172, 146] on div "0947622233 - Qc Sao Băng" at bounding box center [173, 143] width 151 height 13
type input "0947622233"
click at [175, 165] on input "SĐT Người Nhận" at bounding box center [162, 165] width 142 height 19
type input "0764494949"
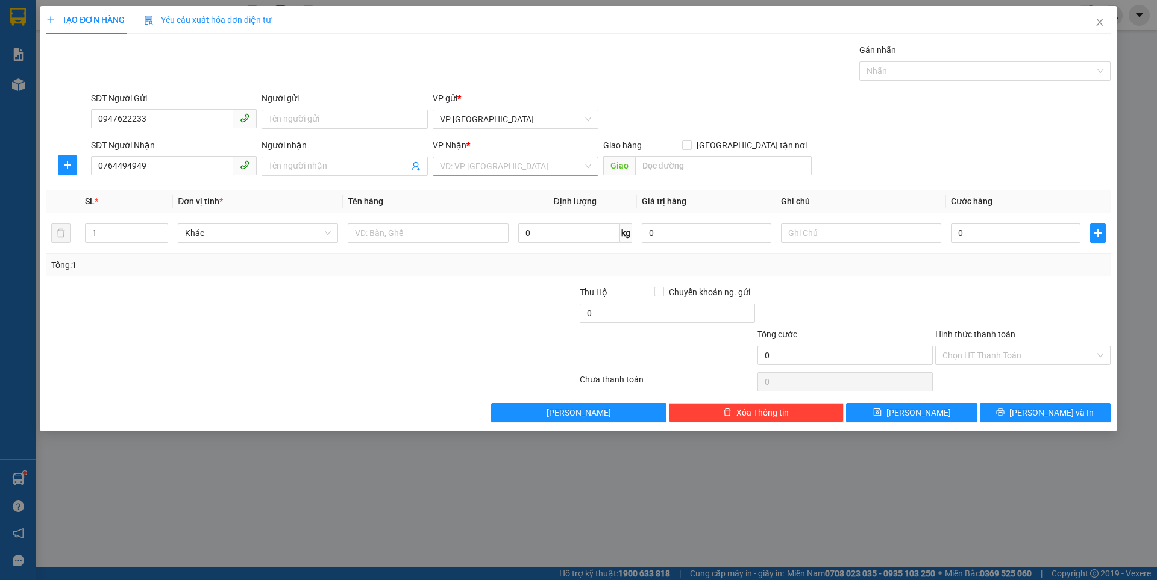
click at [462, 164] on input "search" at bounding box center [511, 166] width 143 height 18
click at [459, 231] on div "BX [GEOGRAPHIC_DATA]" at bounding box center [515, 228] width 151 height 13
click at [392, 233] on input "text" at bounding box center [428, 233] width 160 height 19
type input "thùng giấy"
click at [987, 230] on input "0" at bounding box center [1016, 233] width 130 height 19
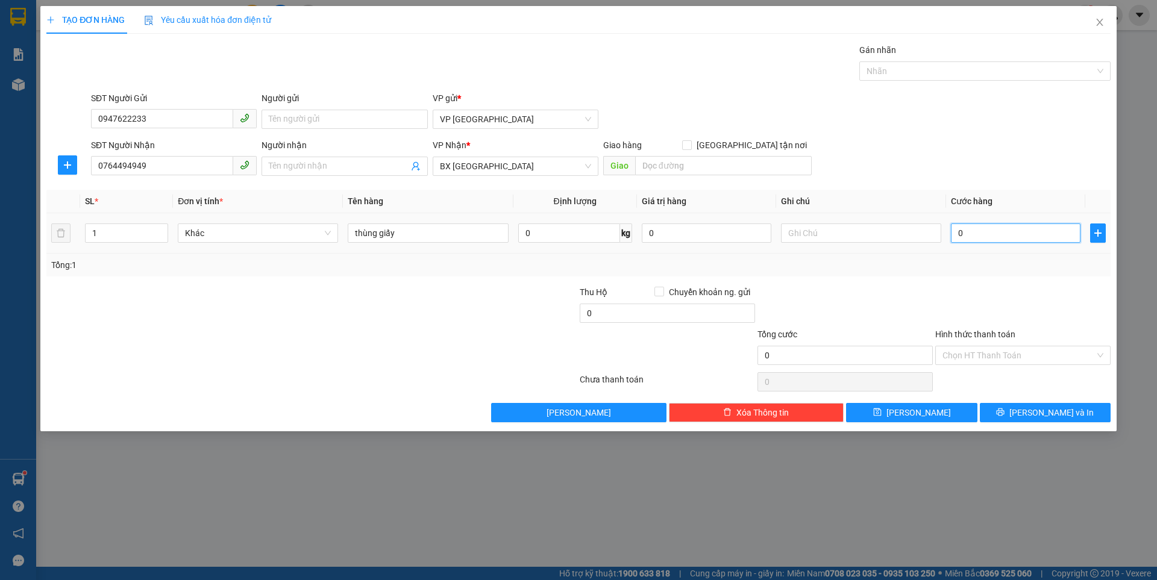
type input "5"
type input "50"
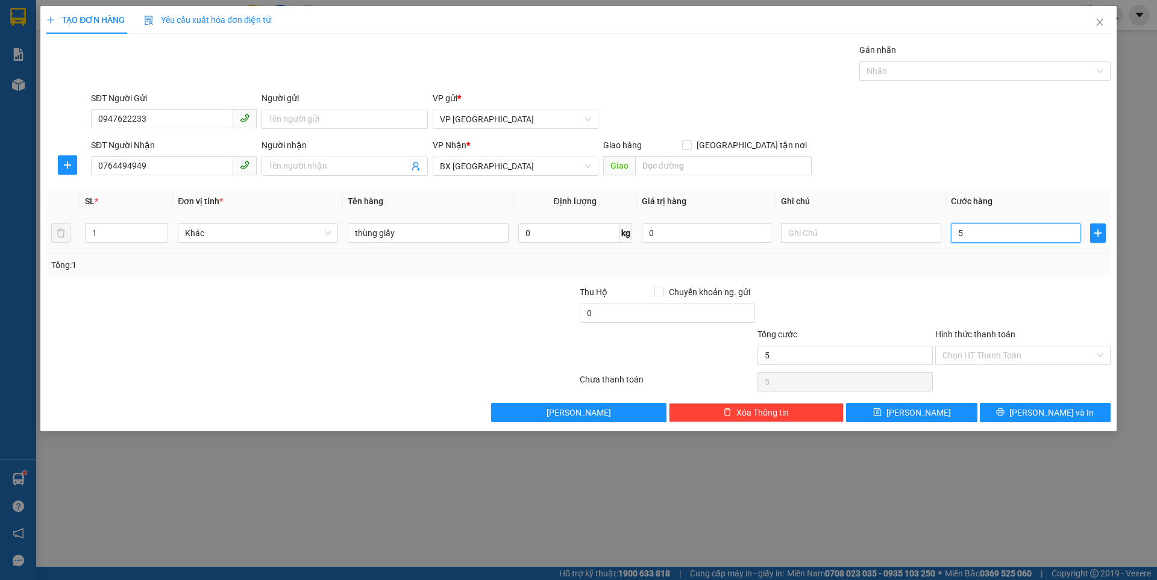
type input "50"
type input "50.000"
click at [920, 416] on span "Lưu" at bounding box center [918, 412] width 64 height 13
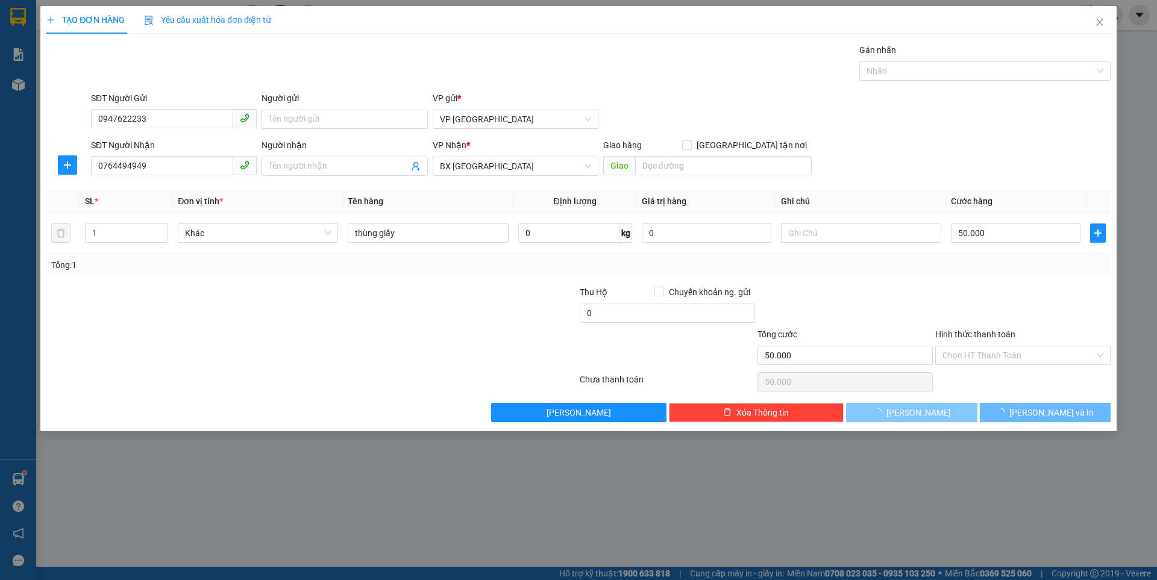
type input "0"
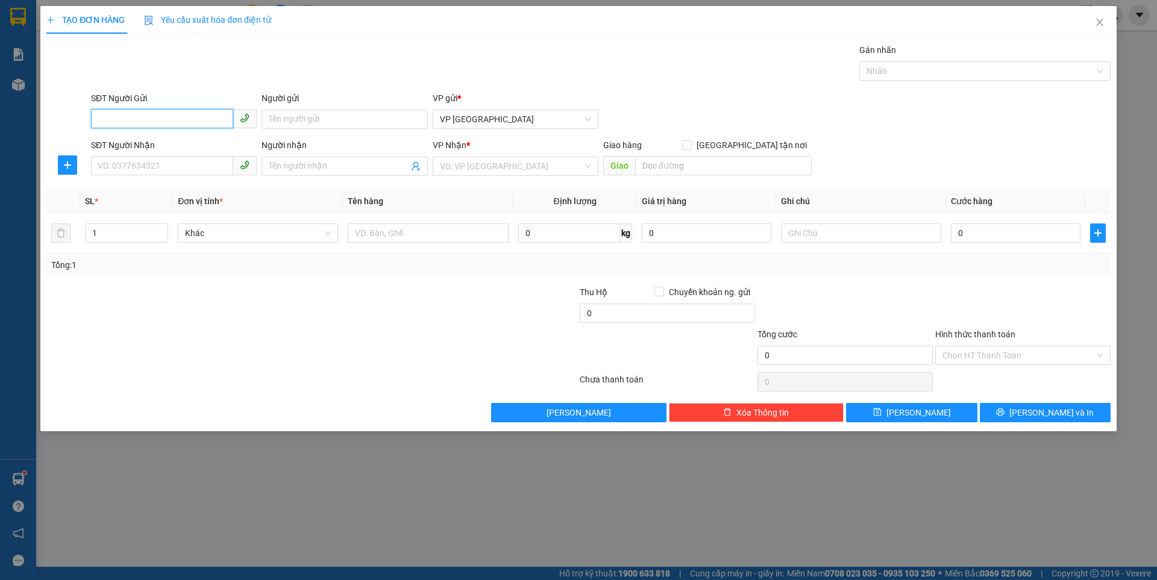
click at [145, 115] on input "SĐT Người Gửi" at bounding box center [162, 118] width 142 height 19
click at [147, 149] on div "0918570205" at bounding box center [173, 143] width 151 height 13
type input "0918570205"
click at [152, 169] on input "SĐT Người Nhận" at bounding box center [162, 165] width 142 height 19
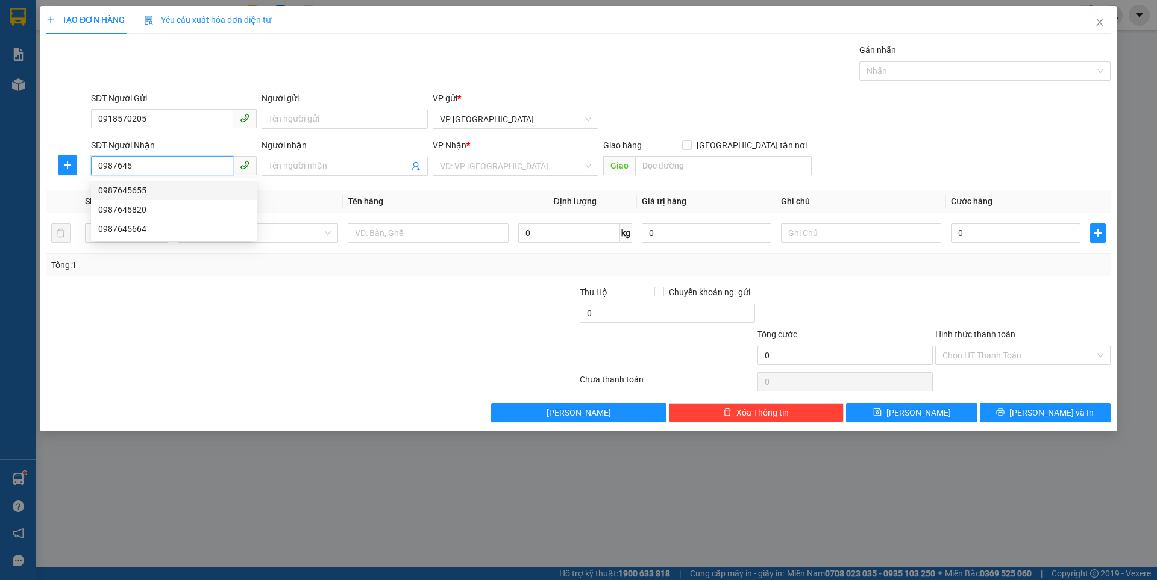
click at [133, 192] on div "0987645655" at bounding box center [173, 190] width 151 height 13
type input "0987645655"
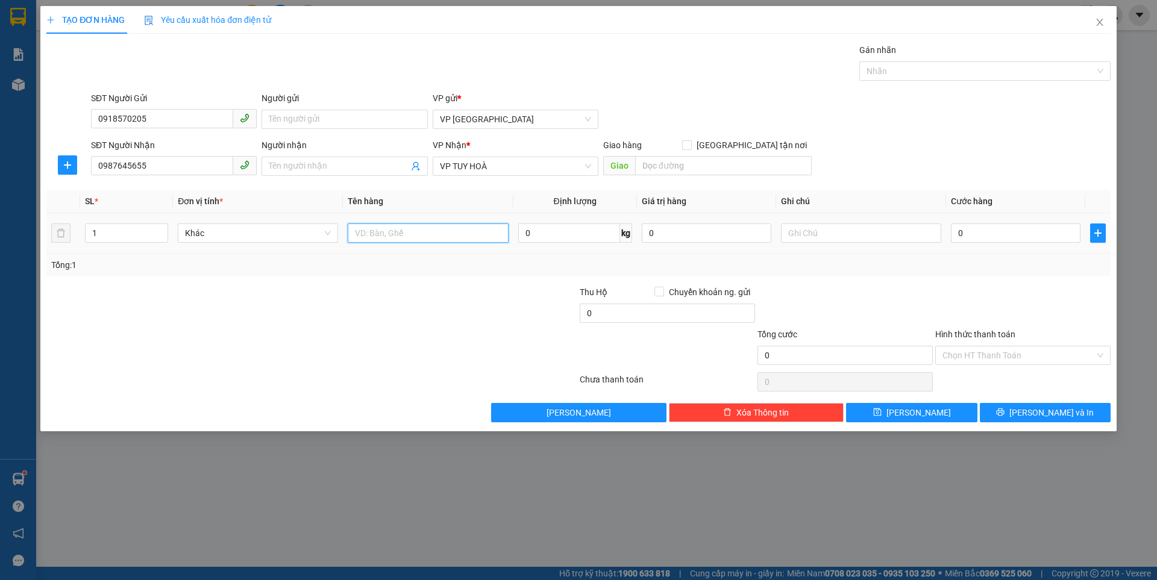
click at [387, 235] on input "text" at bounding box center [428, 233] width 160 height 19
type input "cục đen"
click at [979, 227] on input "0" at bounding box center [1016, 233] width 130 height 19
type input "4"
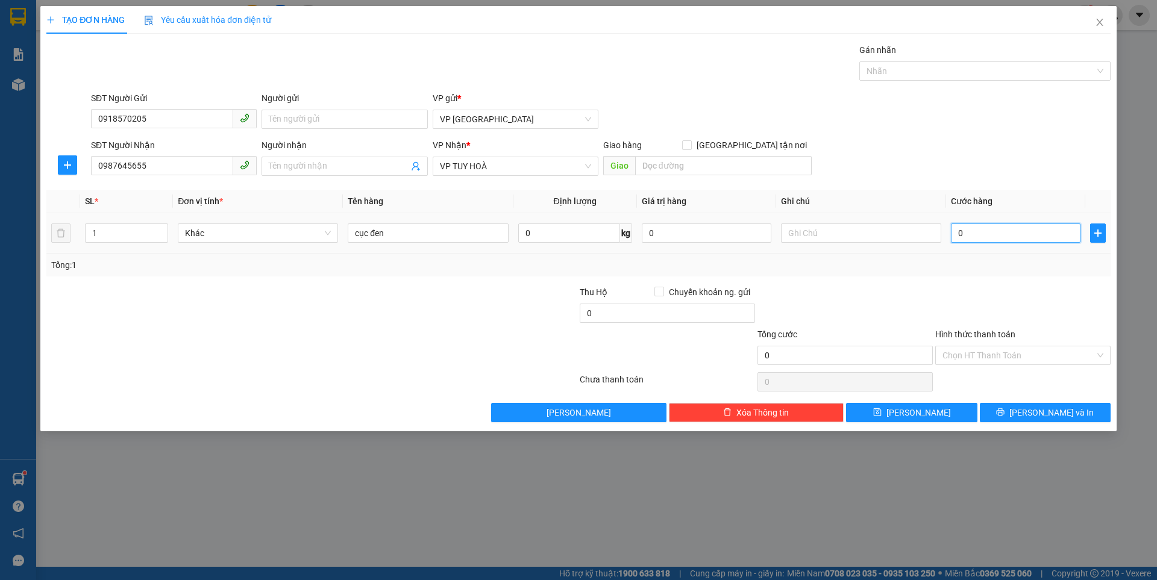
type input "4"
type input "40"
type input "40.000"
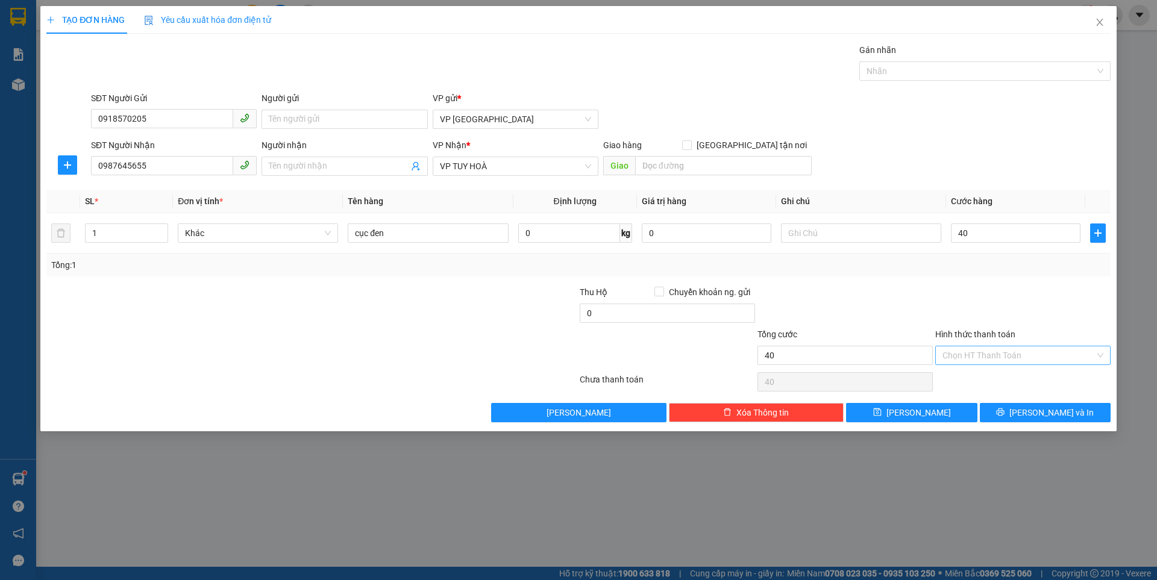
type input "40.000"
click at [976, 354] on input "Hình thức thanh toán" at bounding box center [1019, 356] width 152 height 18
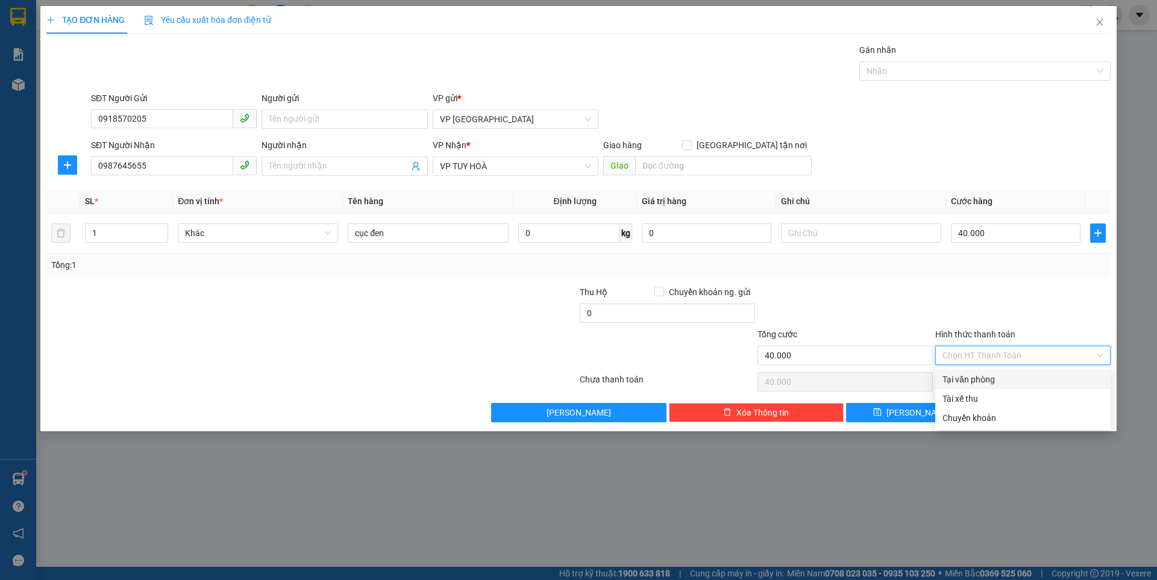
click at [974, 379] on div "Tại văn phòng" at bounding box center [1023, 379] width 161 height 13
type input "0"
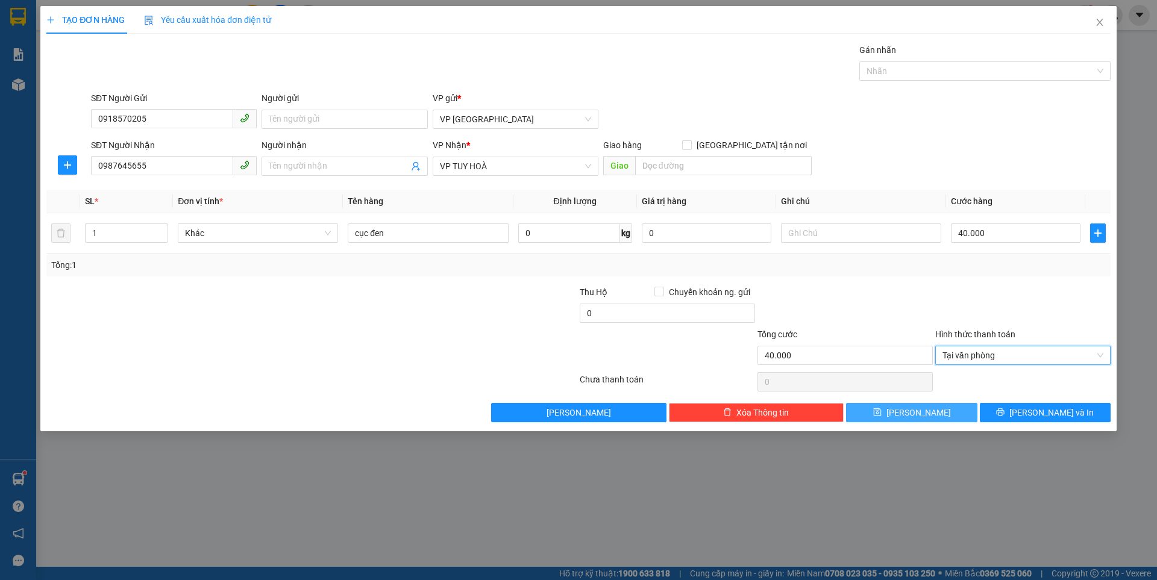
click at [882, 415] on icon "save" at bounding box center [877, 412] width 8 height 8
type input "0"
click at [145, 119] on input "SĐT Người Gửi" at bounding box center [162, 118] width 142 height 19
type input "0338103483"
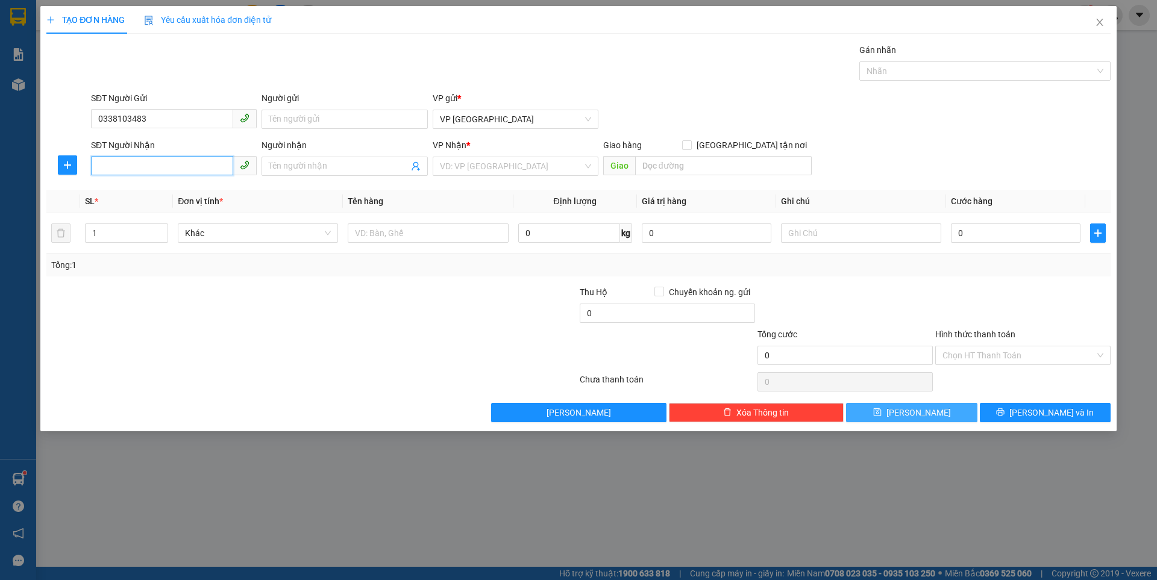
click at [128, 163] on input "SĐT Người Nhận" at bounding box center [162, 165] width 142 height 19
click at [145, 164] on input "SĐT Người Nhận" at bounding box center [162, 165] width 142 height 19
click at [125, 167] on input "0978" at bounding box center [162, 165] width 142 height 19
type input "0978402987"
click at [347, 167] on input "Người nhận" at bounding box center [338, 166] width 139 height 13
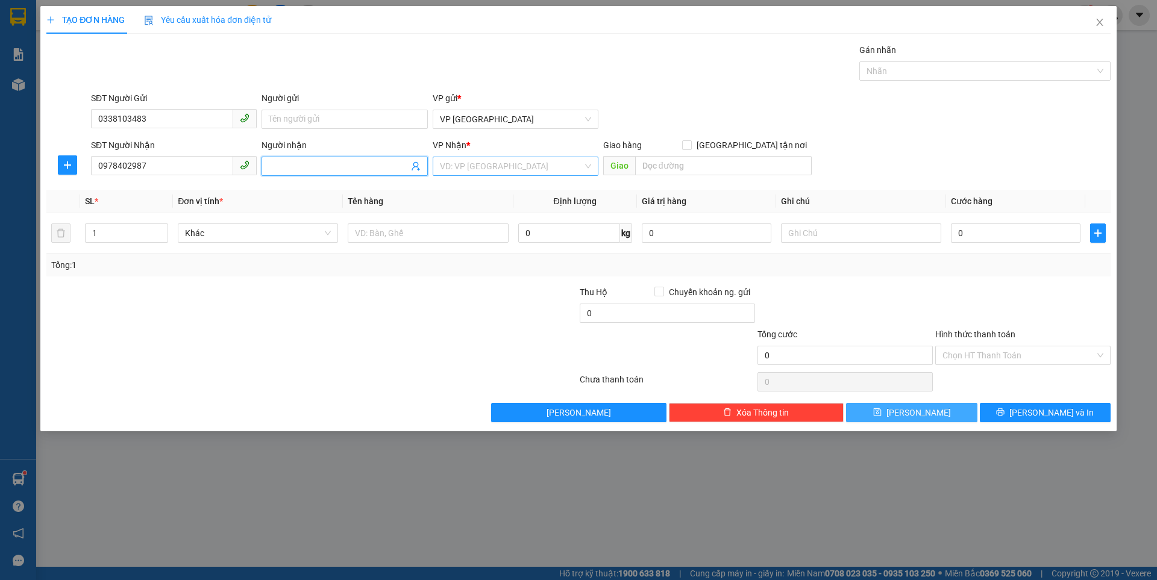
click at [480, 162] on input "search" at bounding box center [511, 166] width 143 height 18
click at [454, 230] on div "BX [GEOGRAPHIC_DATA]" at bounding box center [515, 228] width 151 height 13
click at [373, 236] on input "text" at bounding box center [428, 233] width 160 height 19
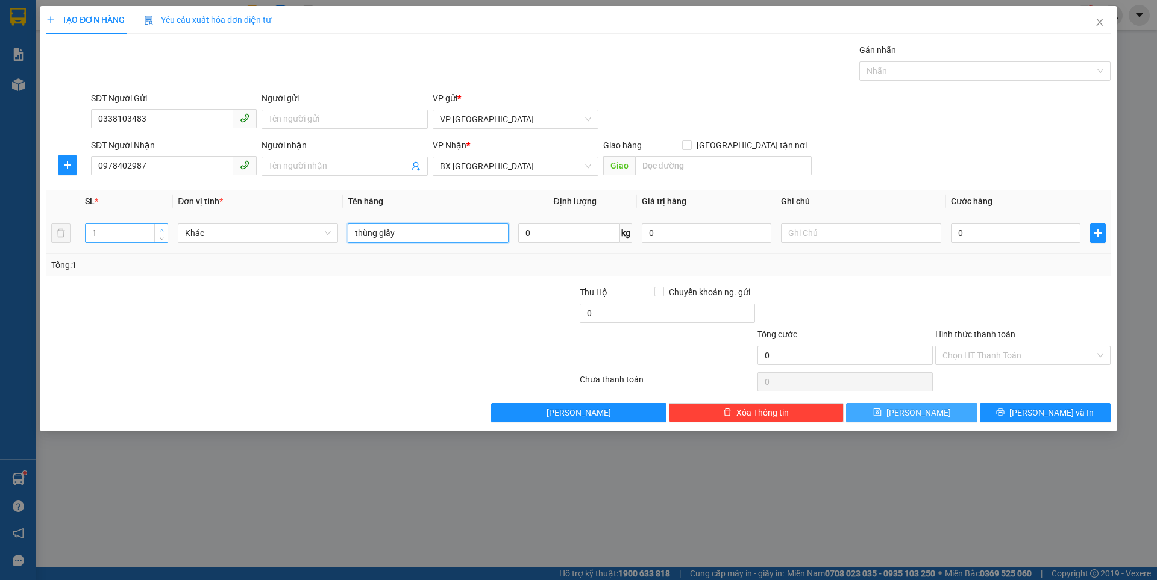
type input "thùng giấy"
click at [163, 228] on icon "up" at bounding box center [162, 230] width 4 height 4
type input "4"
click at [163, 228] on icon "up" at bounding box center [162, 230] width 4 height 4
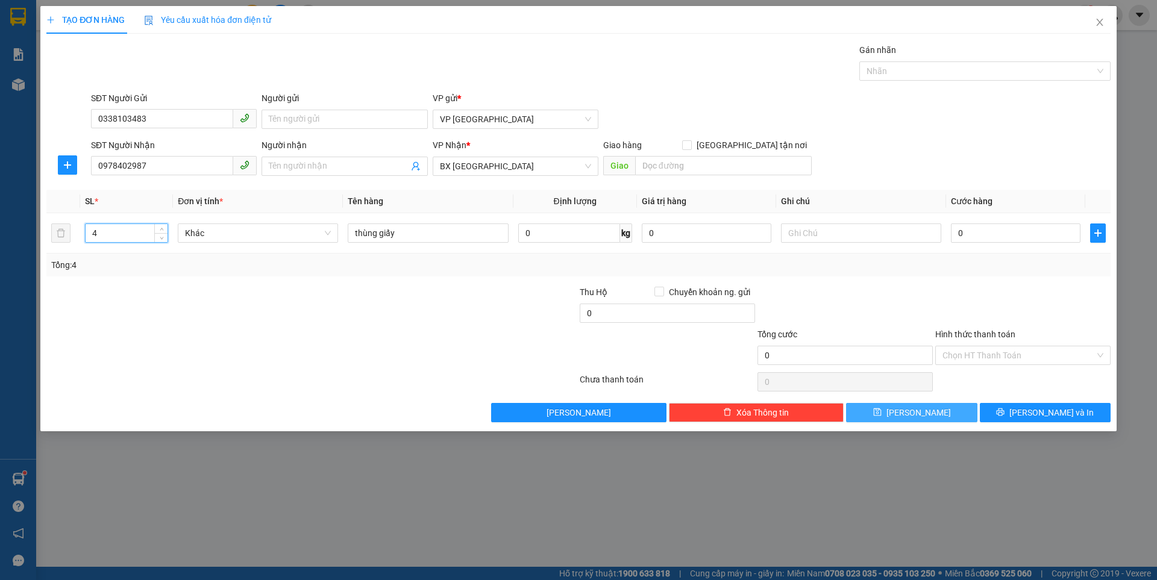
click at [888, 406] on button "Lưu" at bounding box center [911, 412] width 131 height 19
type input "1"
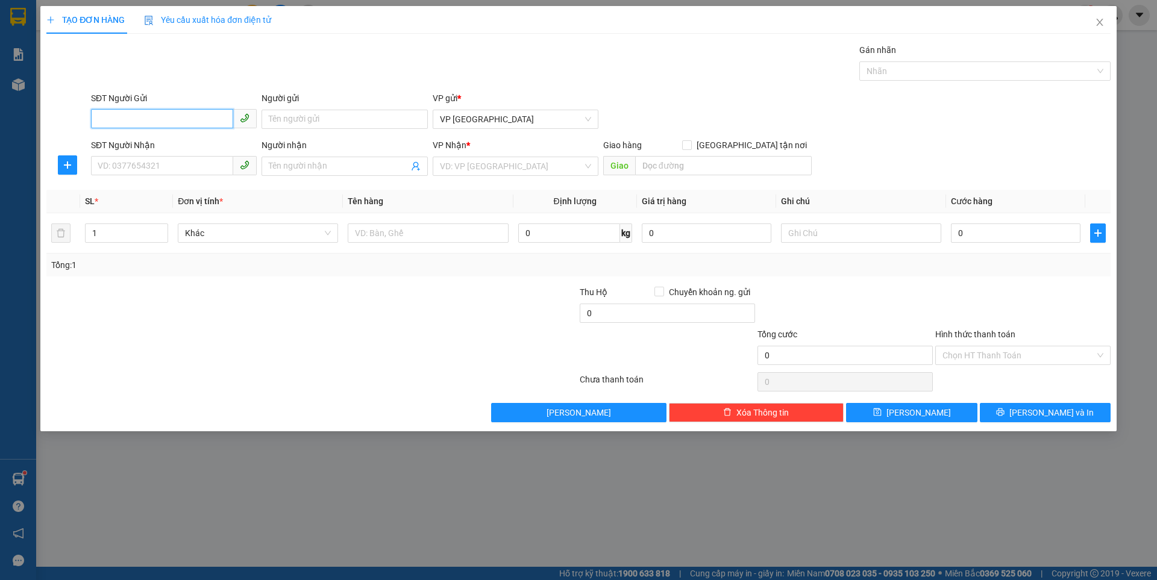
click at [143, 118] on input "SĐT Người Gửi" at bounding box center [162, 118] width 142 height 19
type input "0978272781"
click at [138, 166] on input "SĐT Người Nhận" at bounding box center [162, 165] width 142 height 19
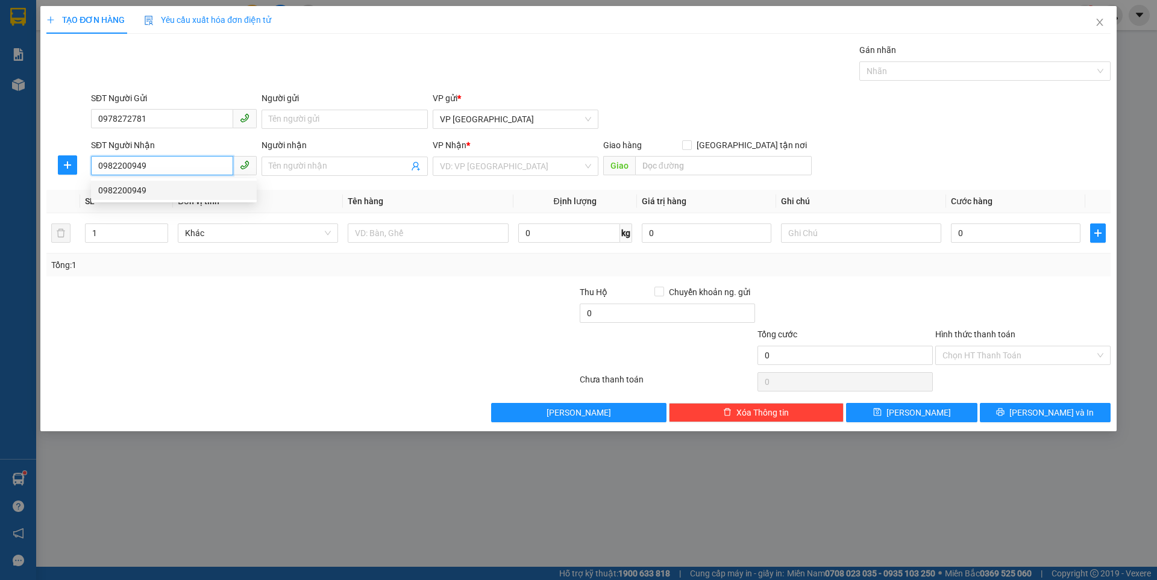
click at [140, 191] on div "0982200949" at bounding box center [173, 190] width 151 height 13
type input "0982200949"
type input "2"
click at [162, 224] on span "Increase Value" at bounding box center [160, 228] width 13 height 9
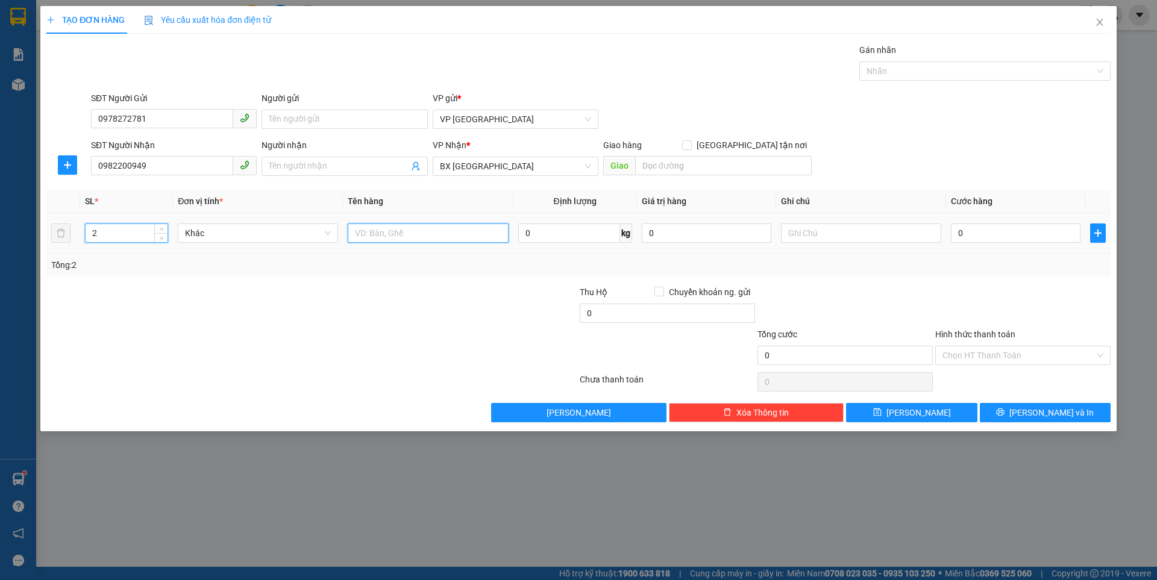
click at [389, 231] on input "text" at bounding box center [428, 233] width 160 height 19
type input "thùng giấy"
click at [979, 233] on input "0" at bounding box center [1016, 233] width 130 height 19
type input "1"
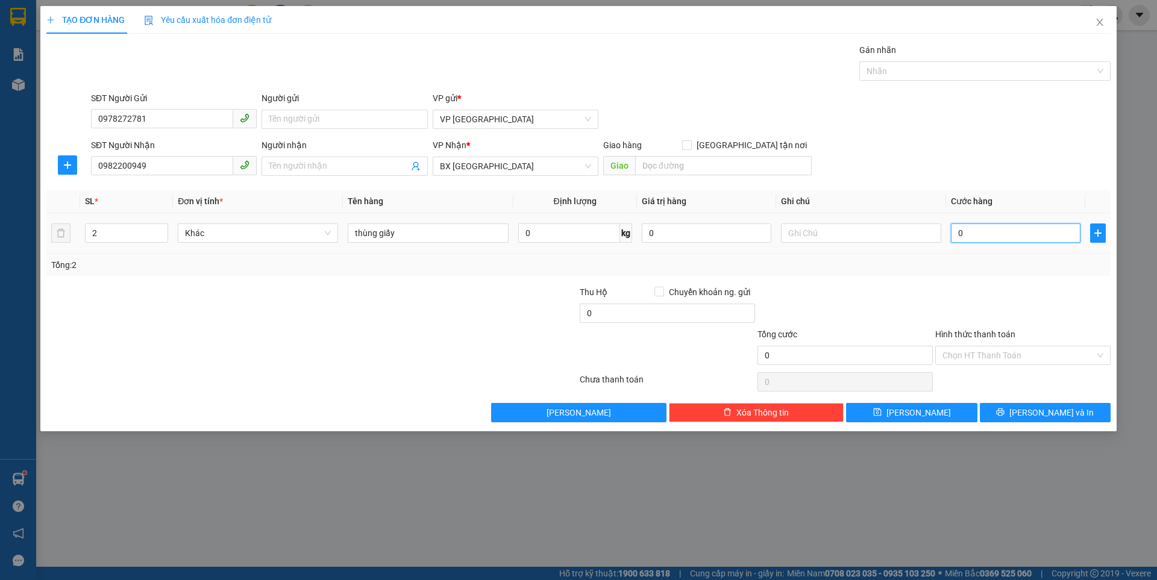
type input "1"
type input "10"
type input "100"
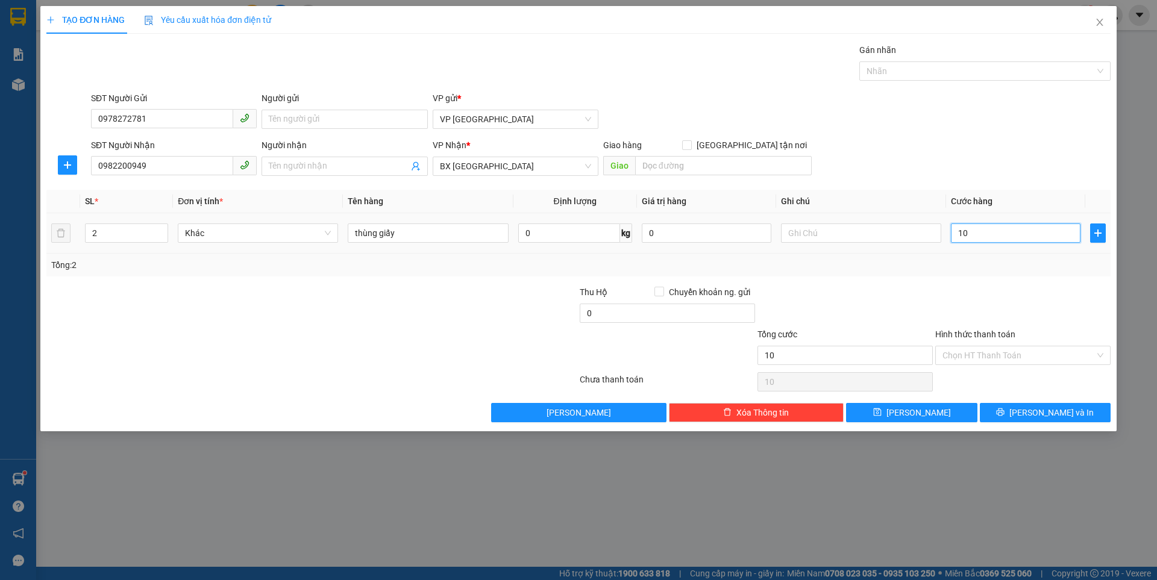
type input "100"
type input "100.000"
click at [974, 359] on input "Hình thức thanh toán" at bounding box center [1019, 356] width 152 height 18
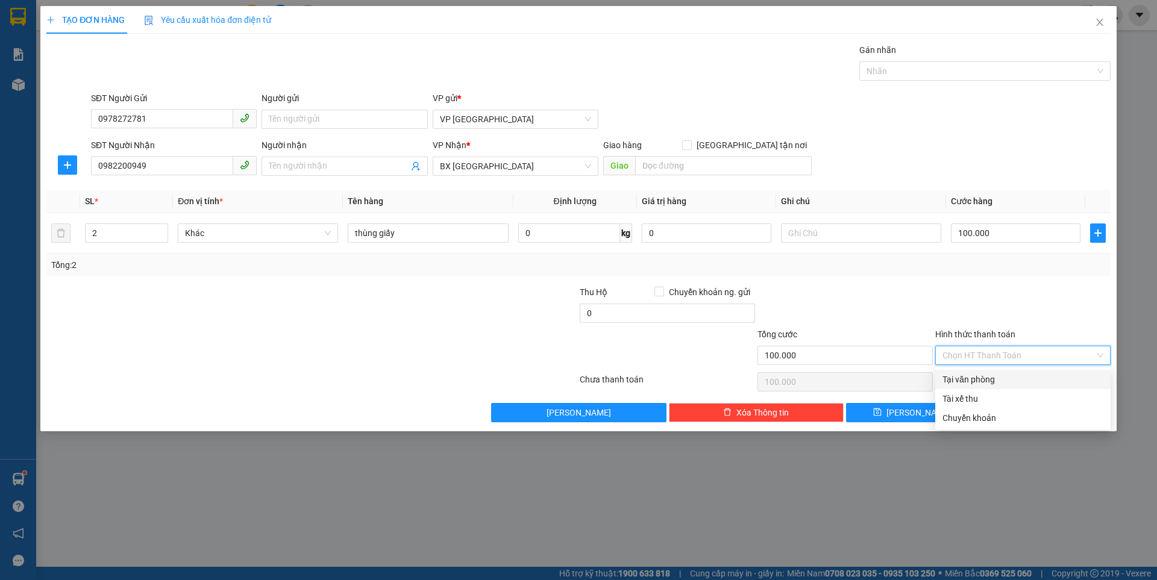
click at [984, 377] on div "Tại văn phòng" at bounding box center [1023, 379] width 161 height 13
type input "0"
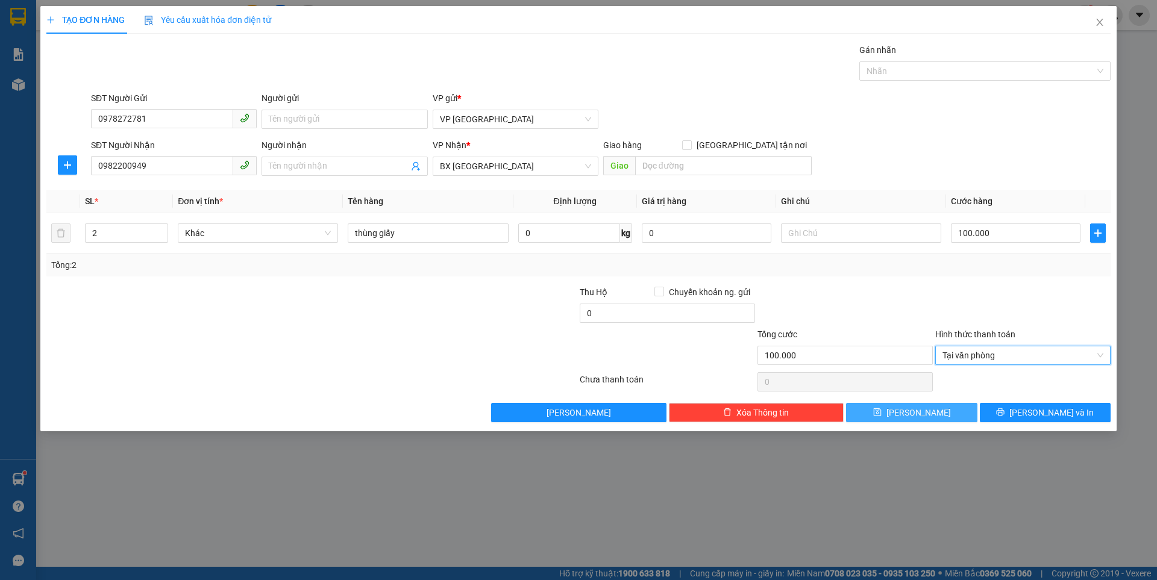
click at [940, 415] on button "Lưu" at bounding box center [911, 412] width 131 height 19
type input "1"
type input "0"
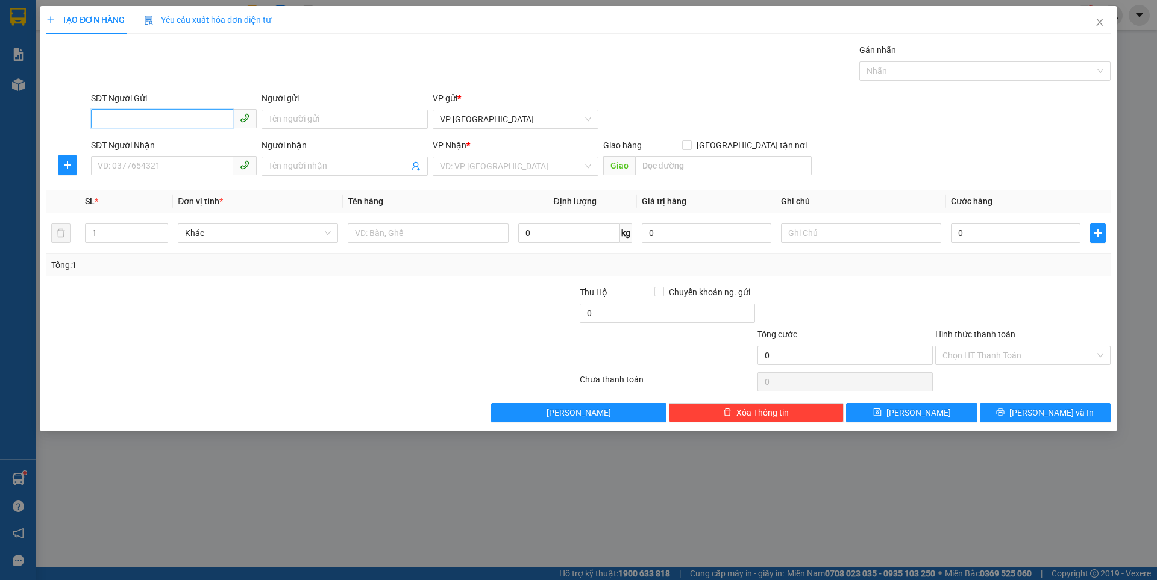
click at [186, 121] on input "SĐT Người Gửi" at bounding box center [162, 118] width 142 height 19
click at [176, 166] on input "SĐT Người Nhận" at bounding box center [162, 165] width 142 height 19
type input "0337974473"
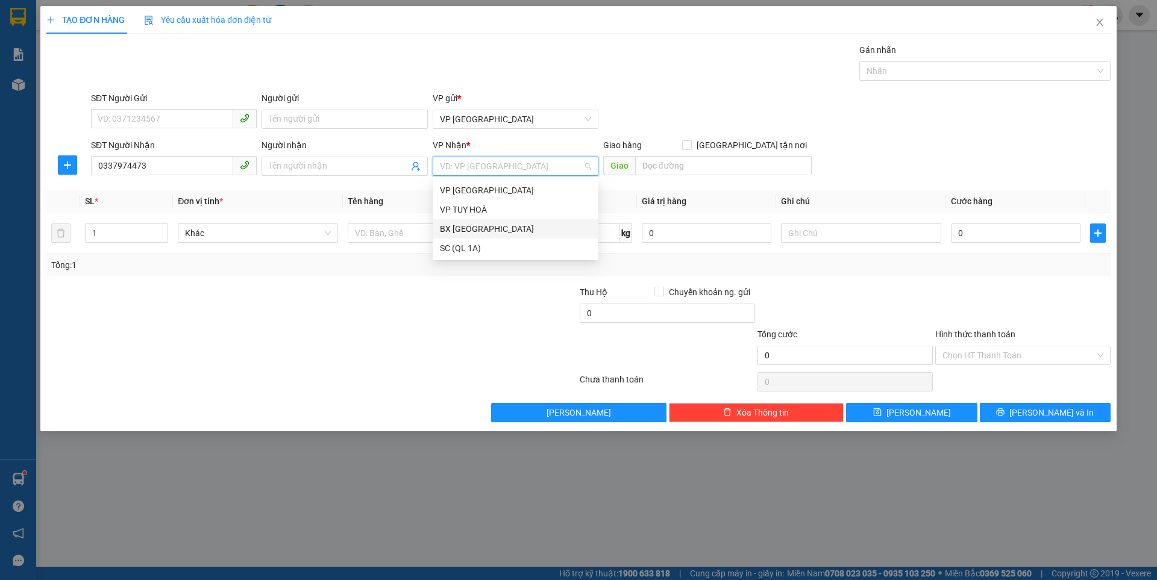
click at [491, 162] on input "search" at bounding box center [511, 166] width 143 height 18
click at [459, 246] on div "SC (QL 1A)" at bounding box center [515, 248] width 151 height 13
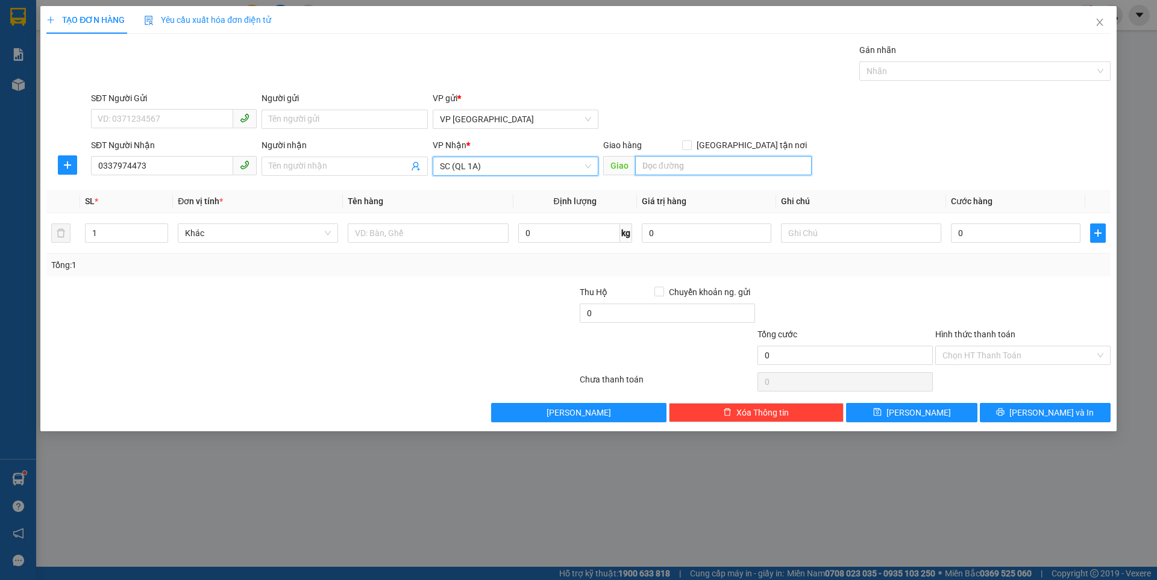
click at [695, 164] on input "search" at bounding box center [723, 165] width 177 height 19
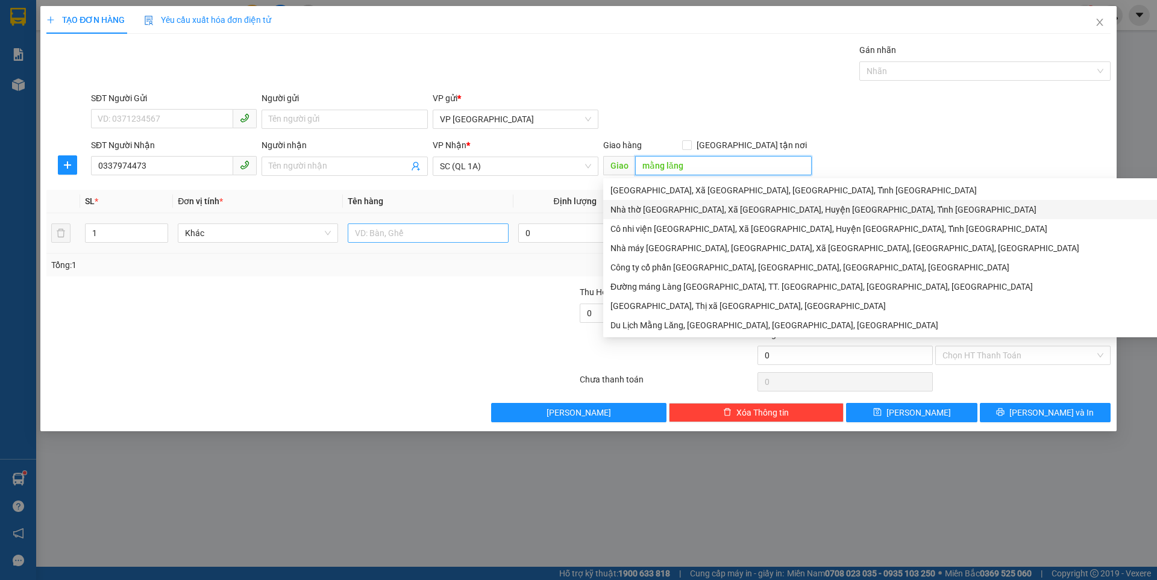
type input "mằng lăng"
click at [414, 233] on input "text" at bounding box center [428, 233] width 160 height 19
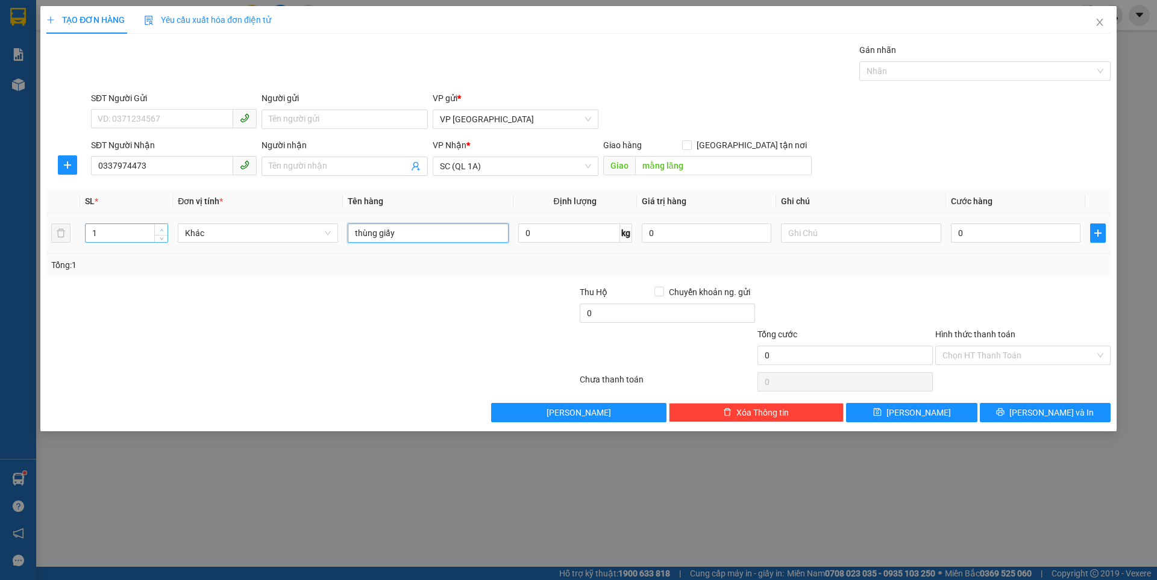
type input "thùng giấy"
type input "2"
click at [154, 229] on span "Increase Value" at bounding box center [160, 229] width 13 height 11
click at [892, 414] on button "Lưu" at bounding box center [911, 412] width 131 height 19
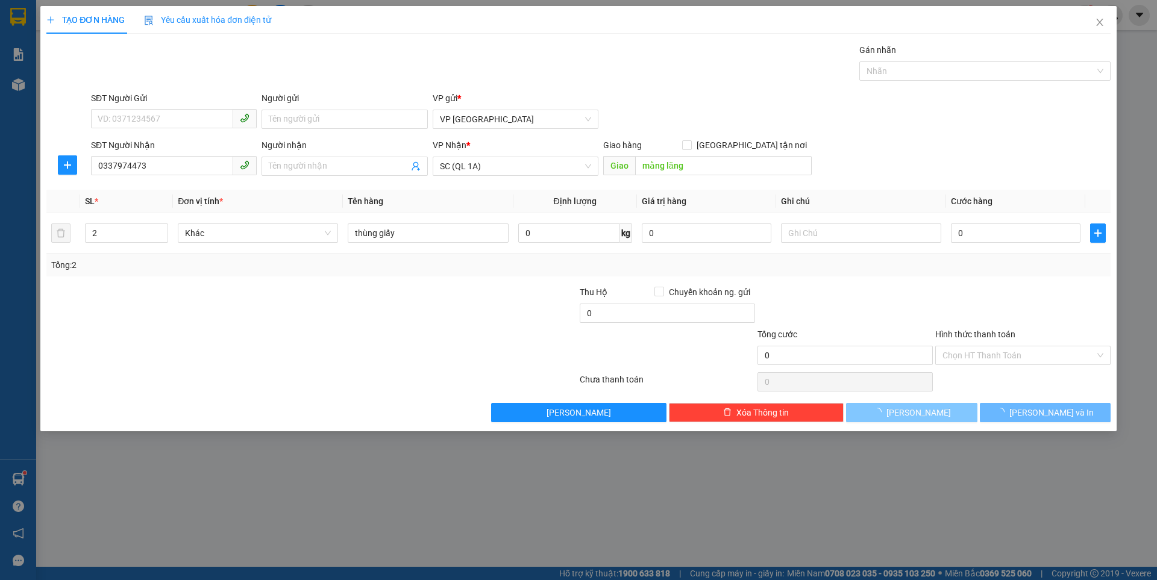
type input "1"
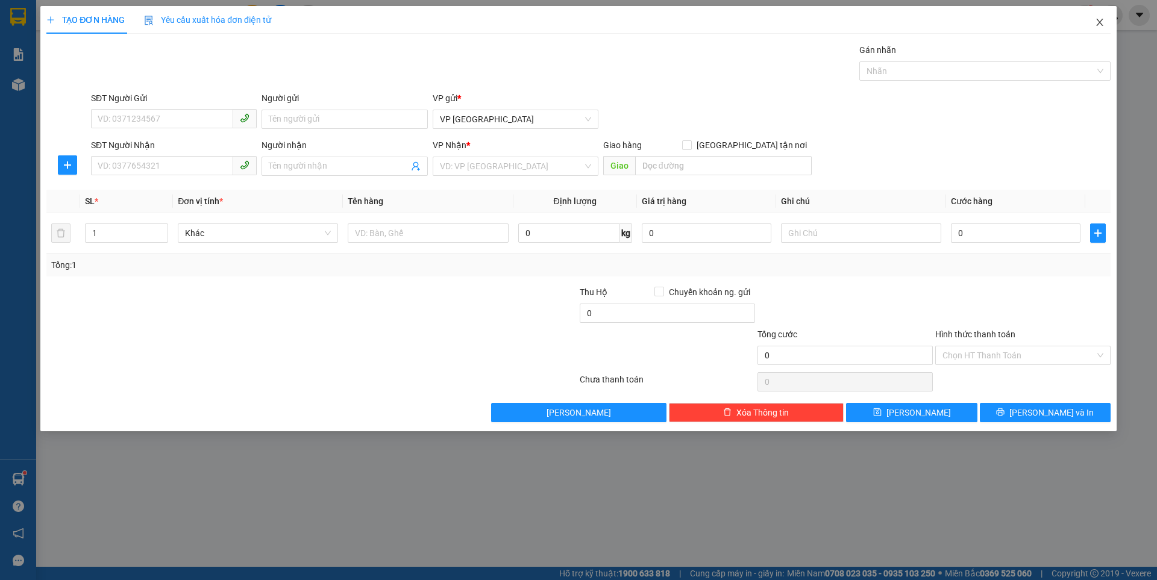
click at [1095, 25] on icon "close" at bounding box center [1100, 22] width 10 height 10
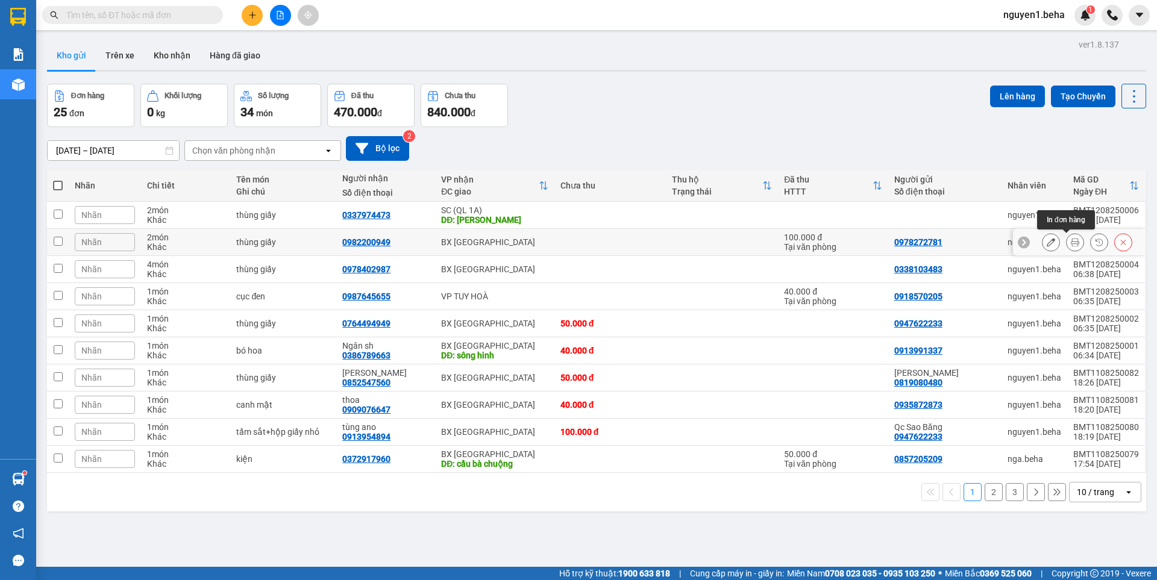
click at [1071, 246] on icon at bounding box center [1075, 242] width 8 height 8
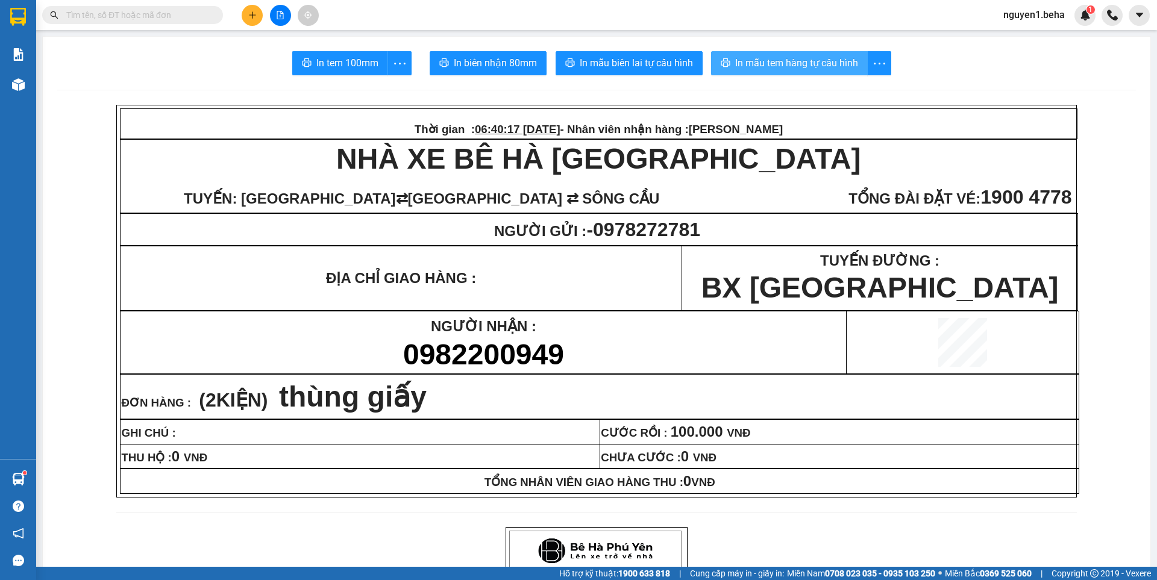
click at [801, 63] on span "In mẫu tem hàng tự cấu hình" at bounding box center [796, 62] width 123 height 15
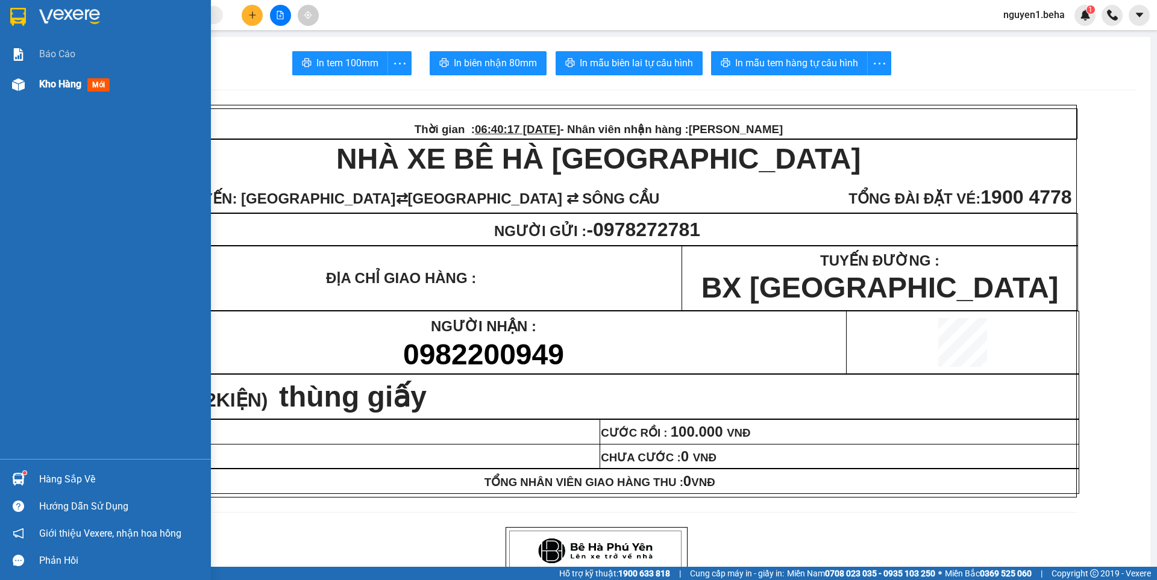
click at [19, 81] on img at bounding box center [18, 84] width 13 height 13
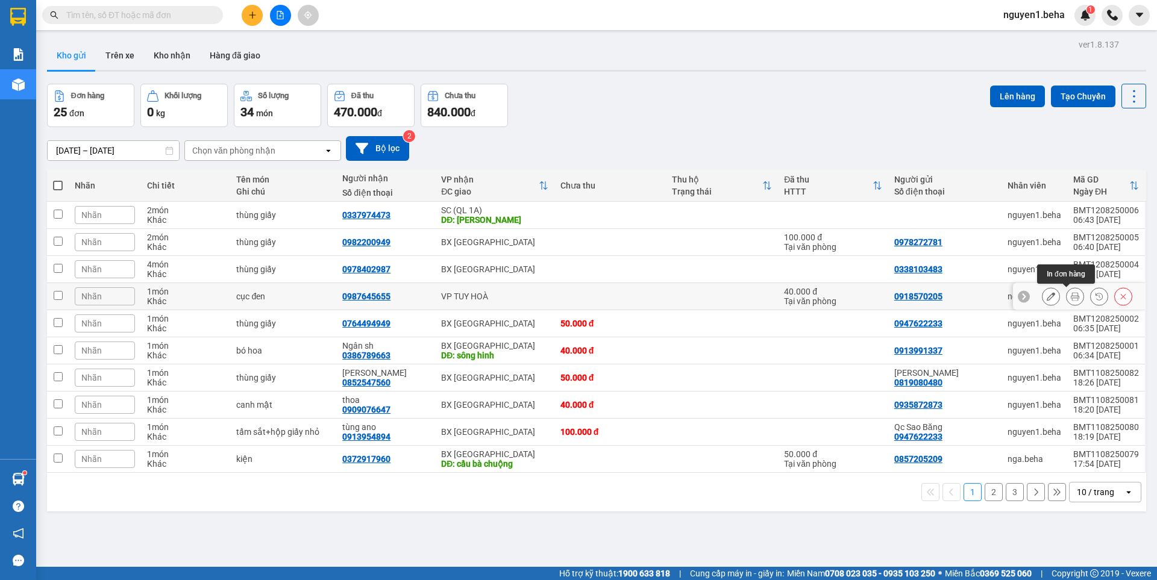
click at [1071, 298] on icon at bounding box center [1075, 296] width 8 height 8
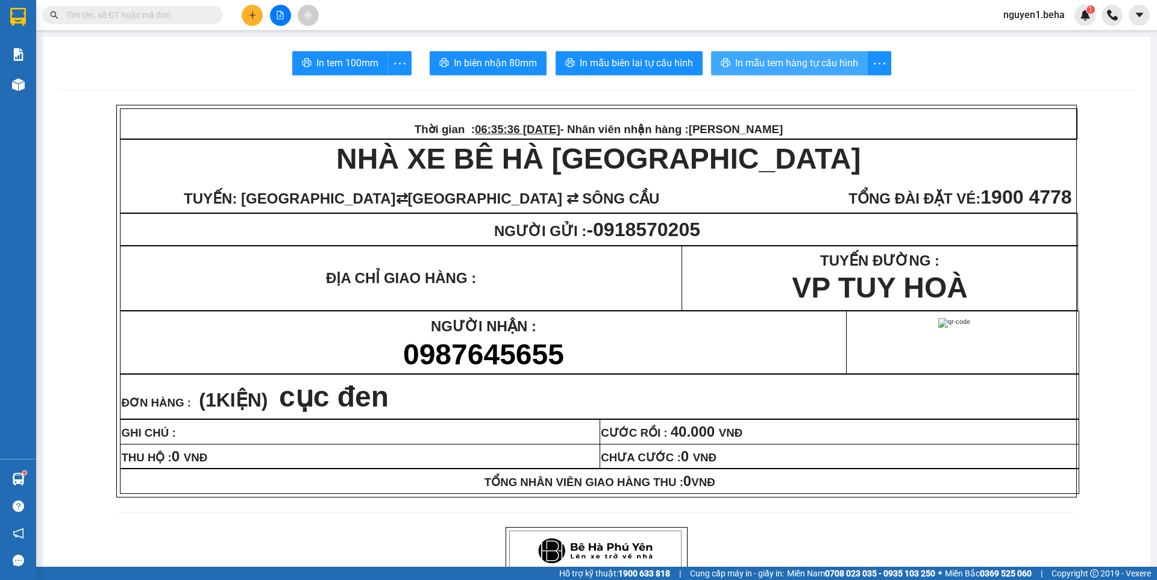
click at [795, 60] on span "In mẫu tem hàng tự cấu hình" at bounding box center [796, 62] width 123 height 15
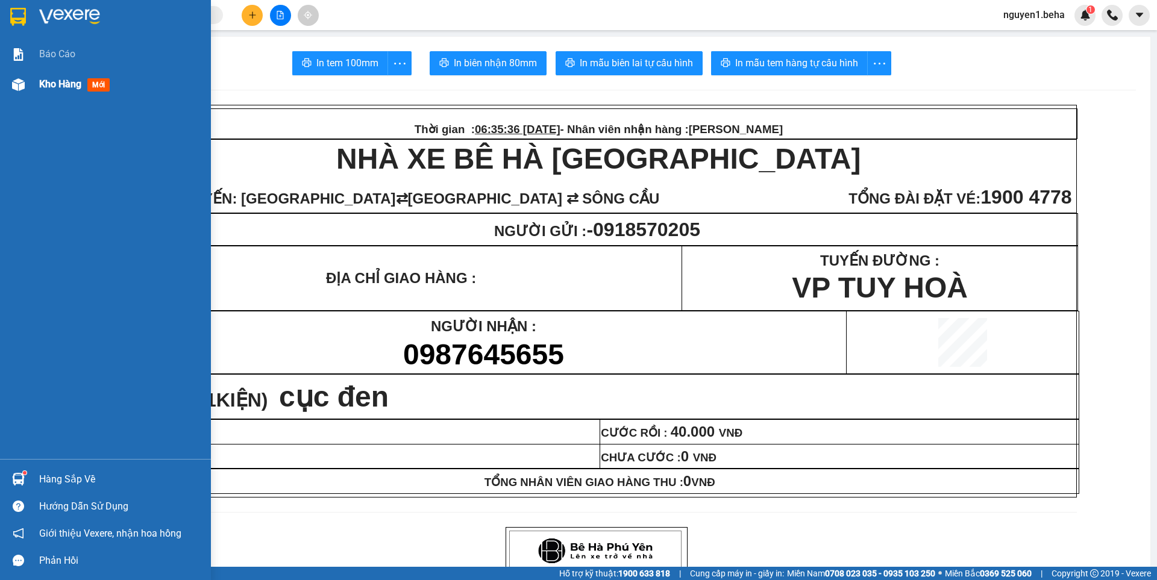
click at [19, 81] on img at bounding box center [18, 84] width 13 height 13
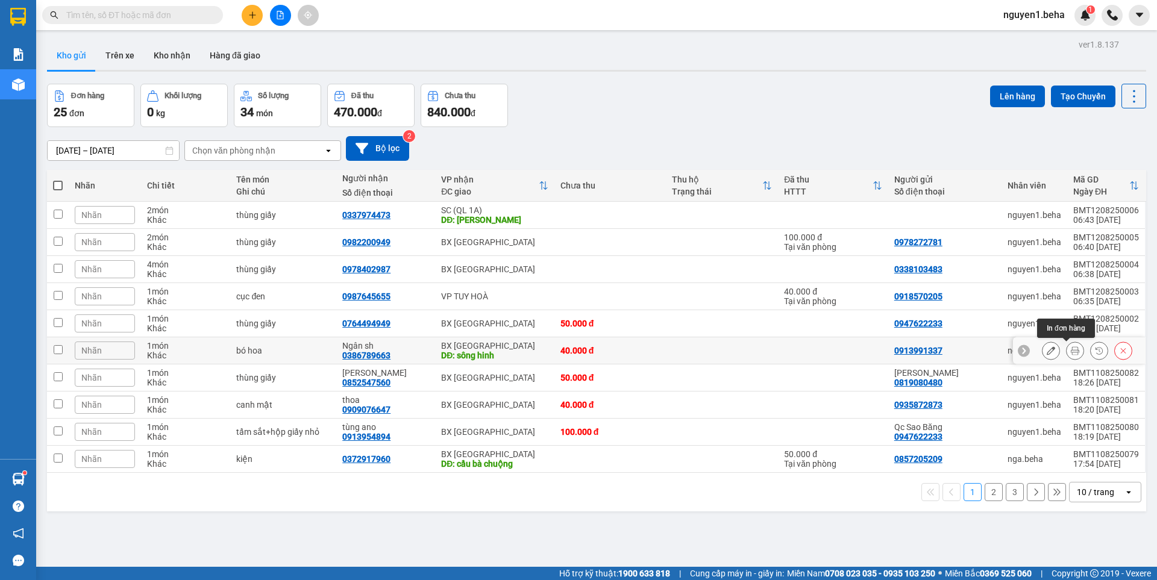
click at [1067, 347] on button at bounding box center [1075, 350] width 17 height 21
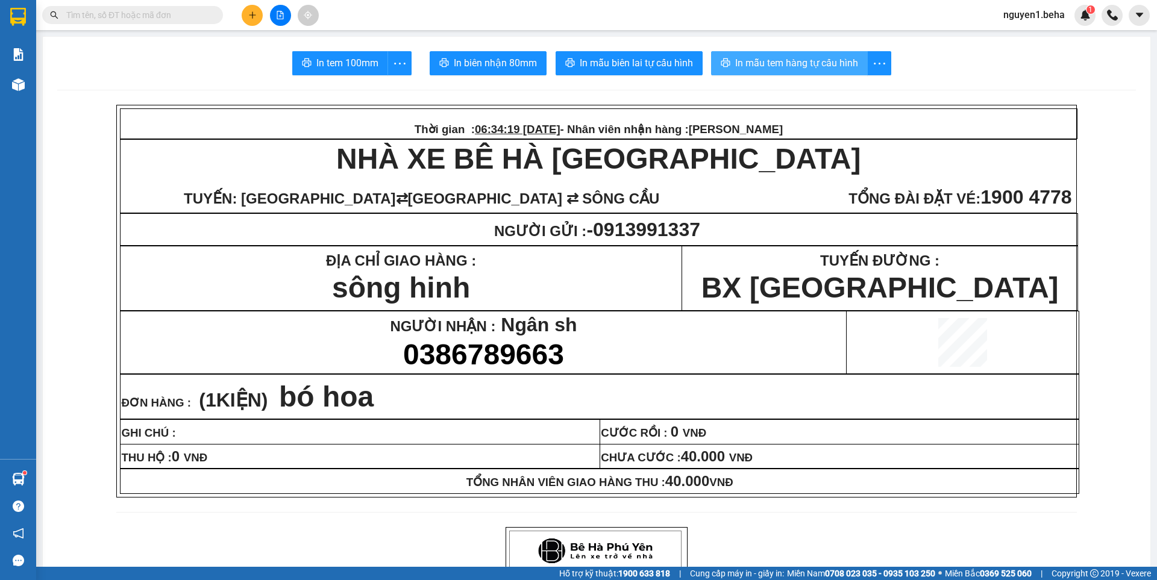
click at [797, 66] on span "In mẫu tem hàng tự cấu hình" at bounding box center [796, 62] width 123 height 15
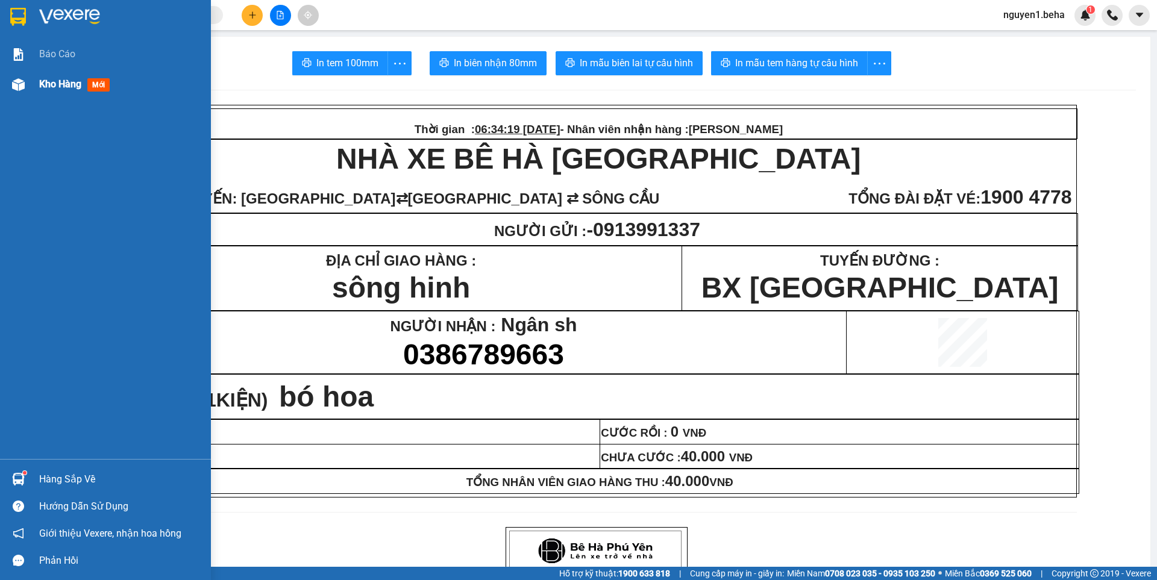
click at [20, 81] on img at bounding box center [18, 84] width 13 height 13
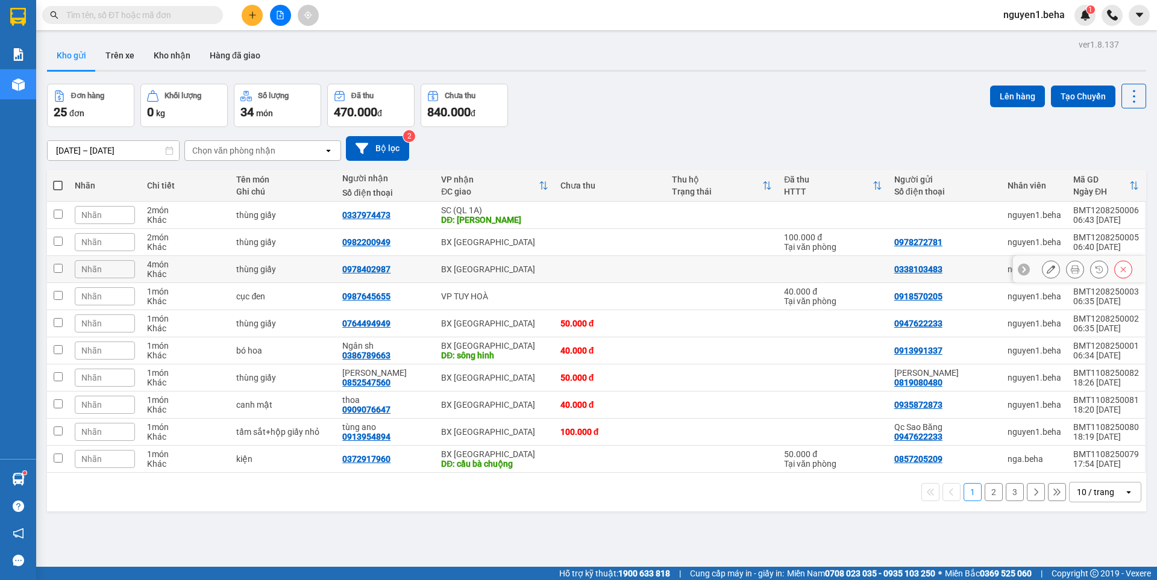
click at [836, 272] on td at bounding box center [833, 269] width 110 height 27
checkbox input "true"
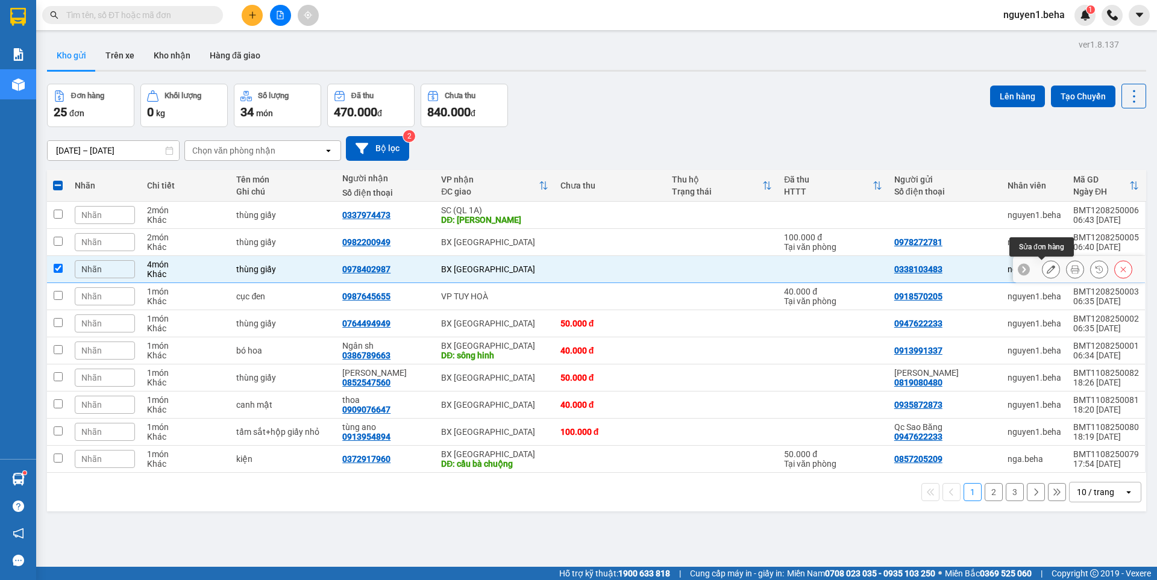
click at [1043, 269] on button at bounding box center [1051, 269] width 17 height 21
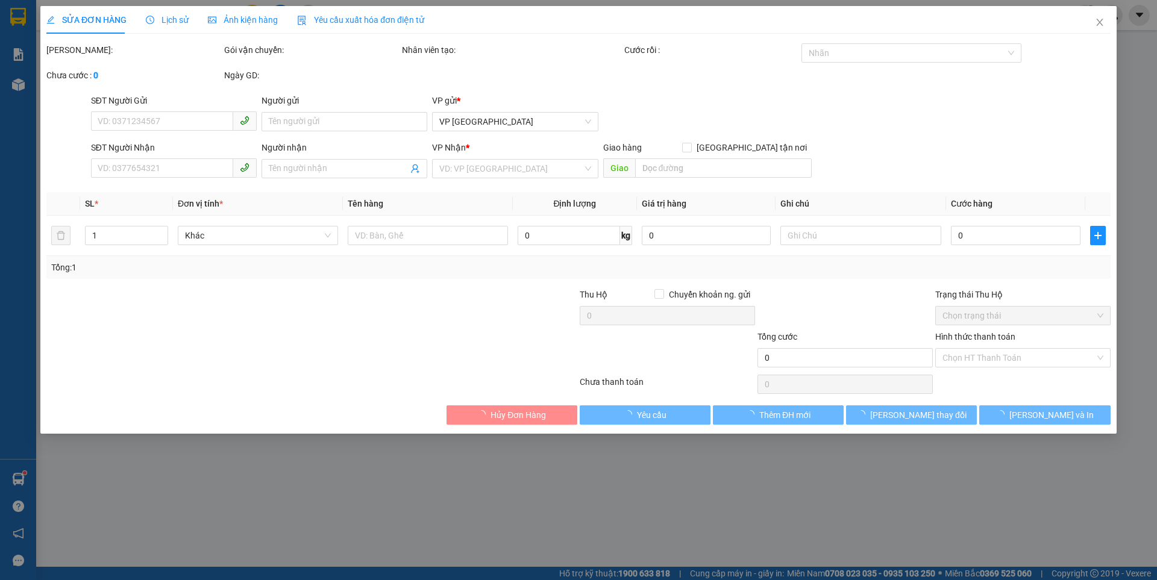
type input "0338103483"
type input "0978402987"
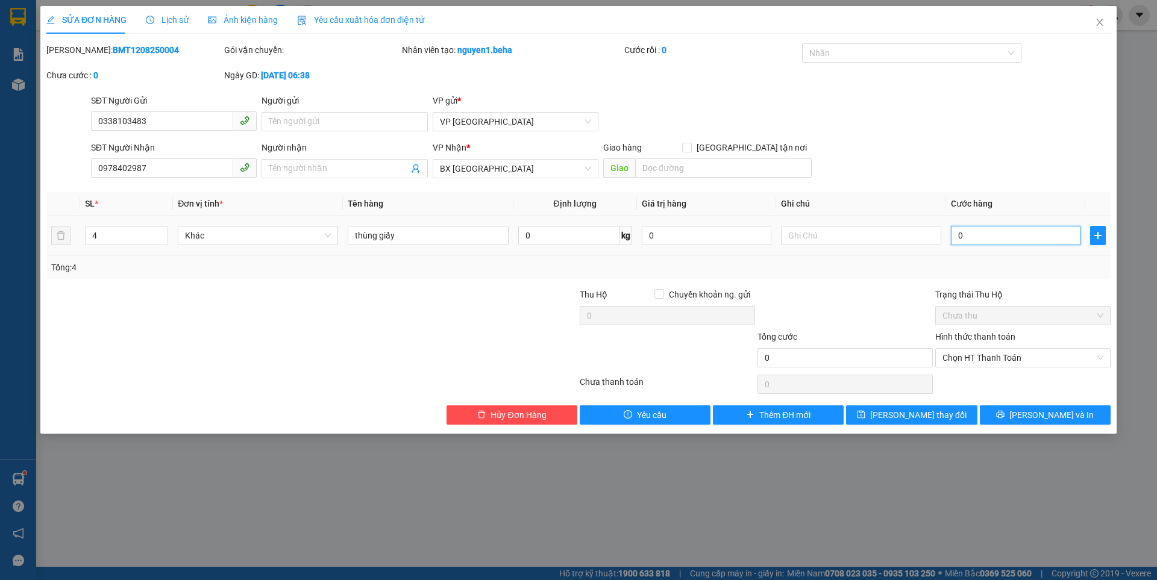
click at [984, 234] on input "0" at bounding box center [1016, 235] width 130 height 19
type input "1"
type input "17"
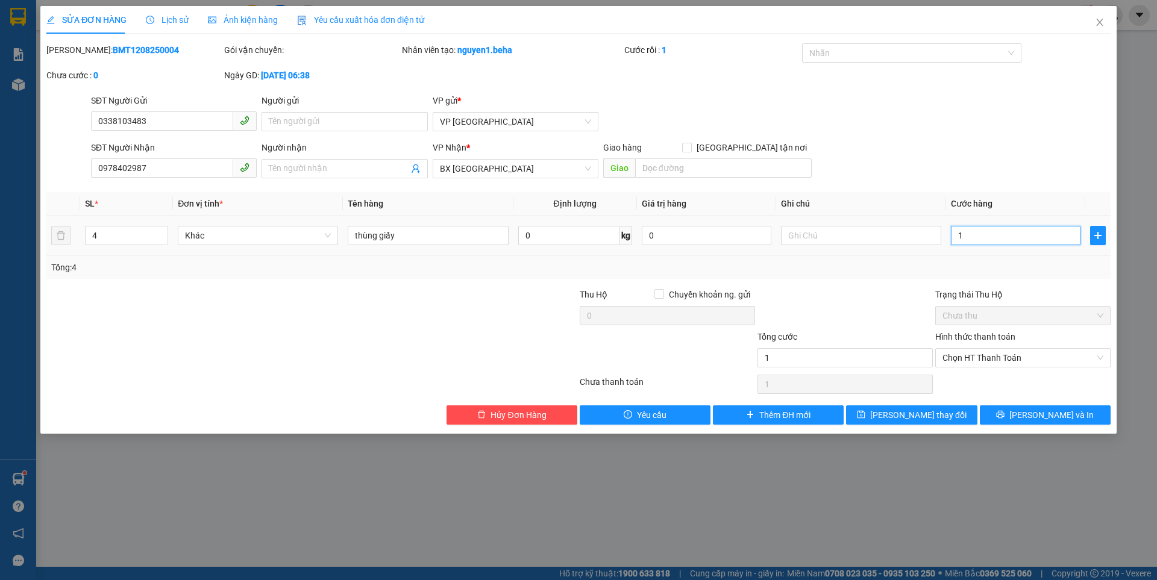
type input "17"
type input "170"
click at [990, 356] on span "Chọn HT Thanh Toán" at bounding box center [1023, 358] width 161 height 18
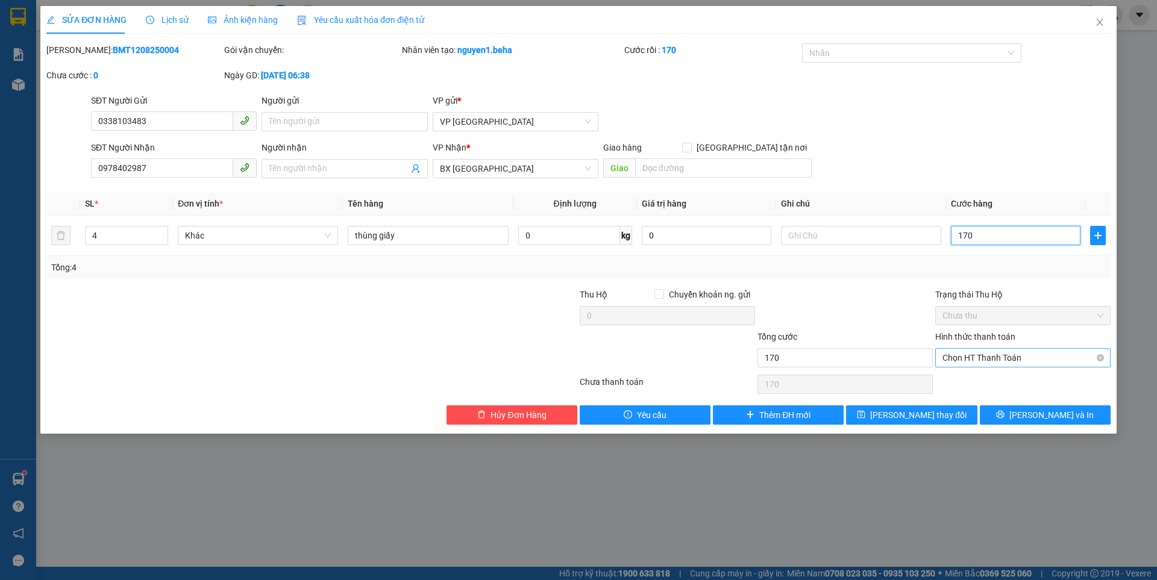
type input "170"
type input "170.000"
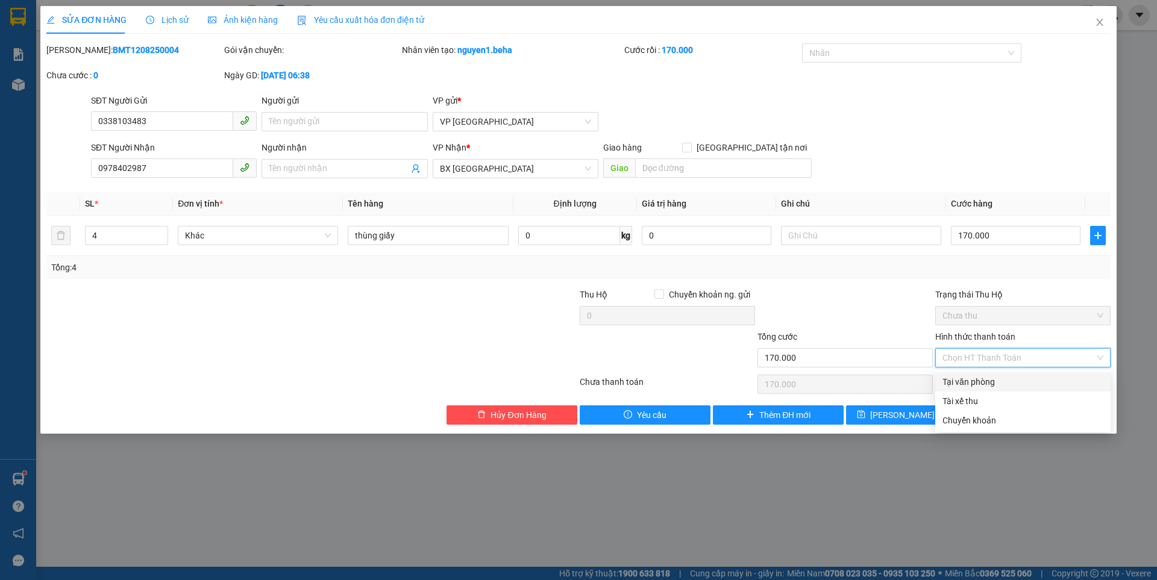
click at [980, 380] on div "Tại văn phòng" at bounding box center [1023, 381] width 161 height 13
type input "0"
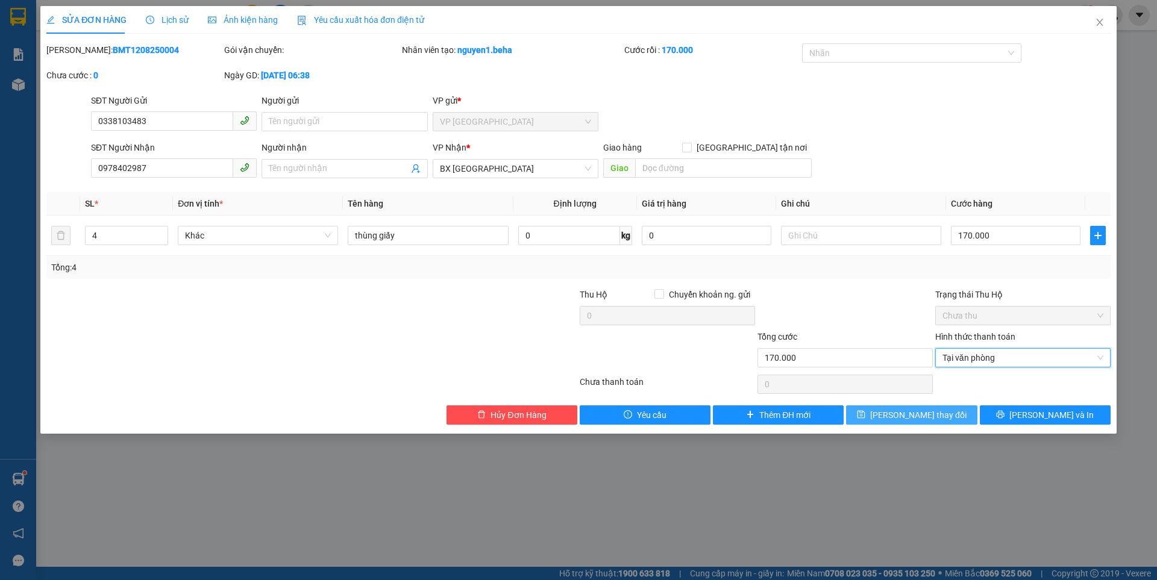
click at [865, 414] on icon "save" at bounding box center [861, 414] width 8 height 8
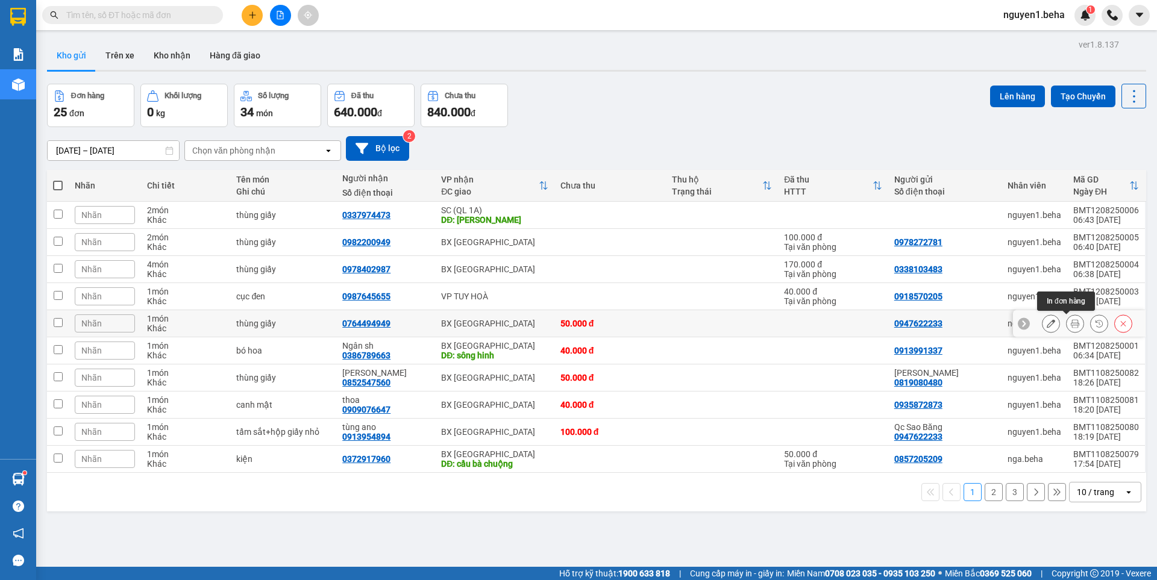
click at [1071, 326] on icon at bounding box center [1075, 323] width 8 height 8
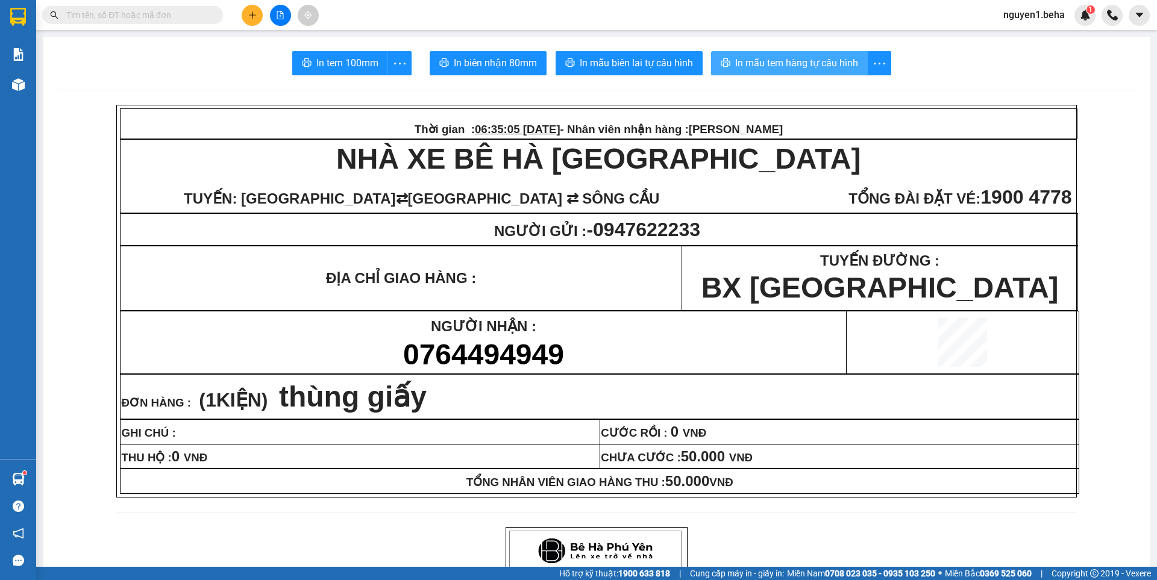
click at [806, 60] on span "In mẫu tem hàng tự cấu hình" at bounding box center [796, 62] width 123 height 15
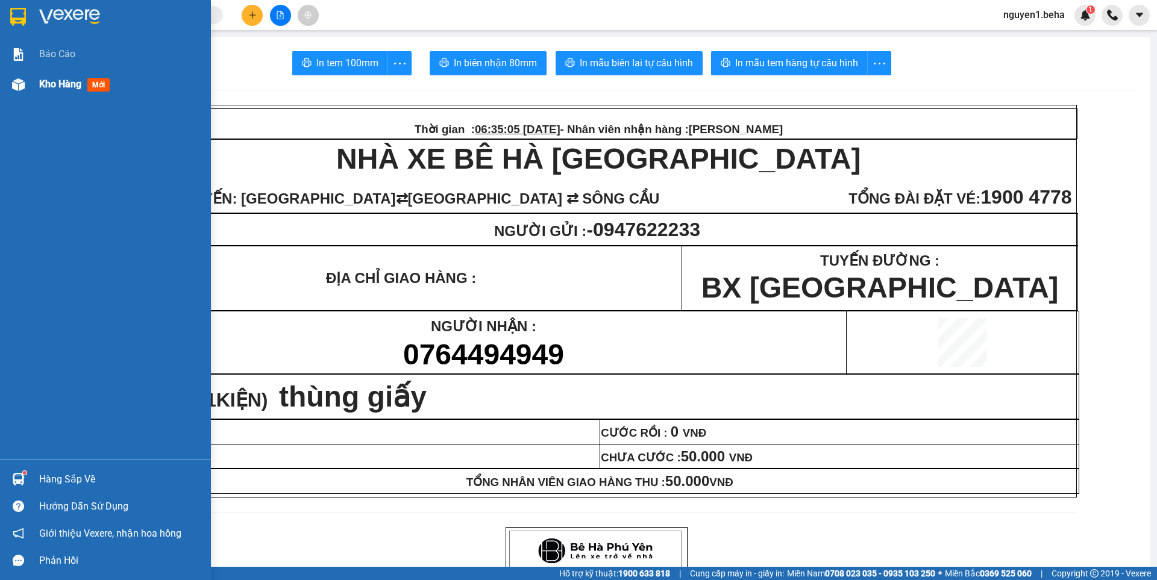
click at [10, 84] on div at bounding box center [18, 84] width 21 height 21
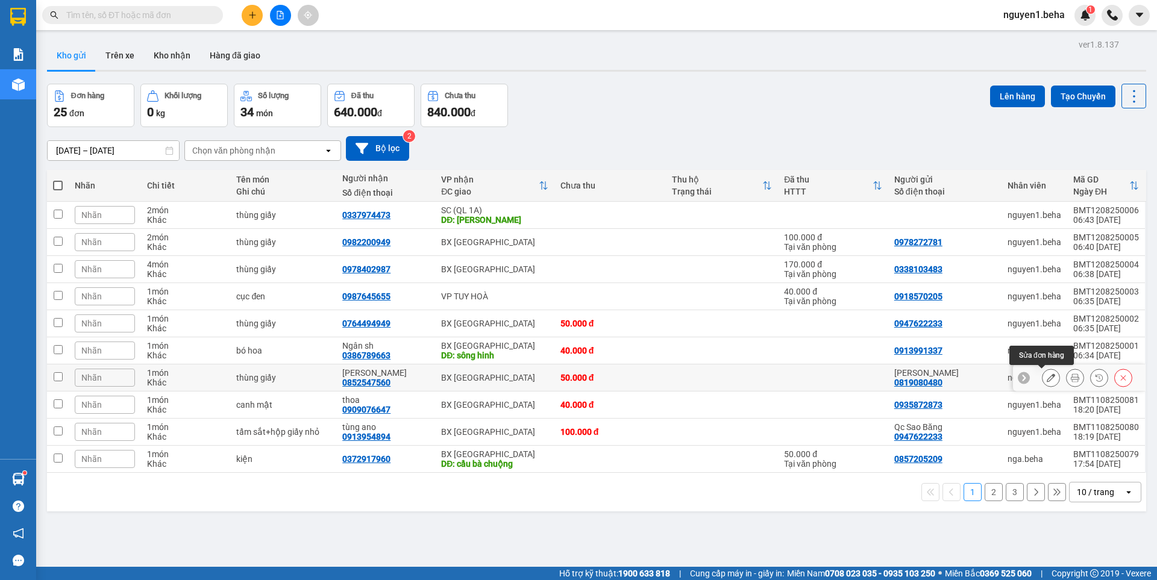
click at [1047, 378] on icon at bounding box center [1051, 378] width 8 height 8
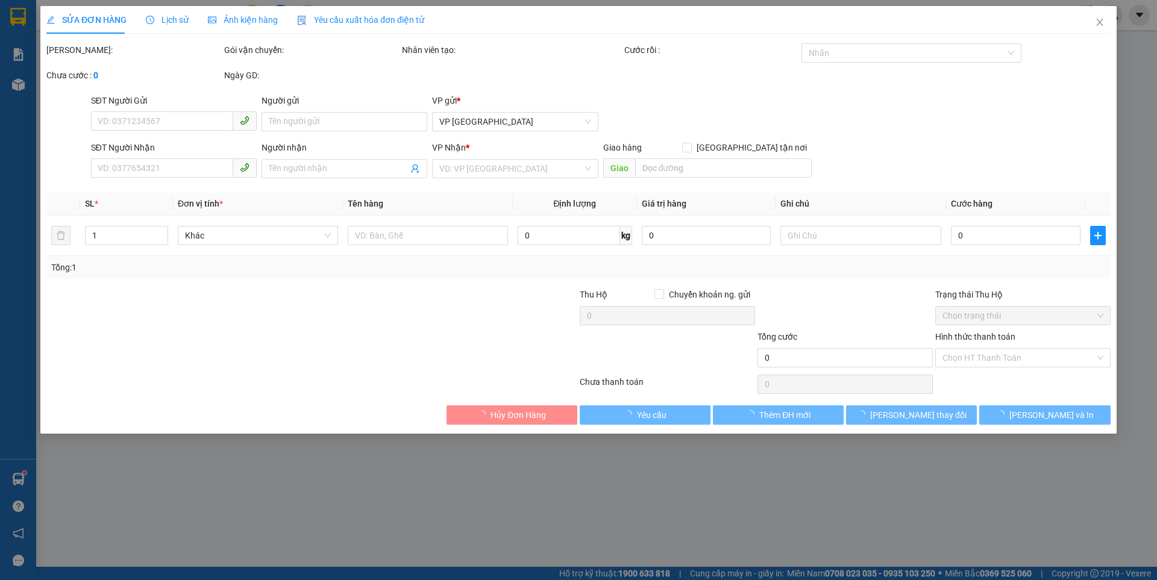
type input "0819080480"
type input "Thu Huyền"
type input "0852547560"
type input "Cô Lê"
type input "50.000"
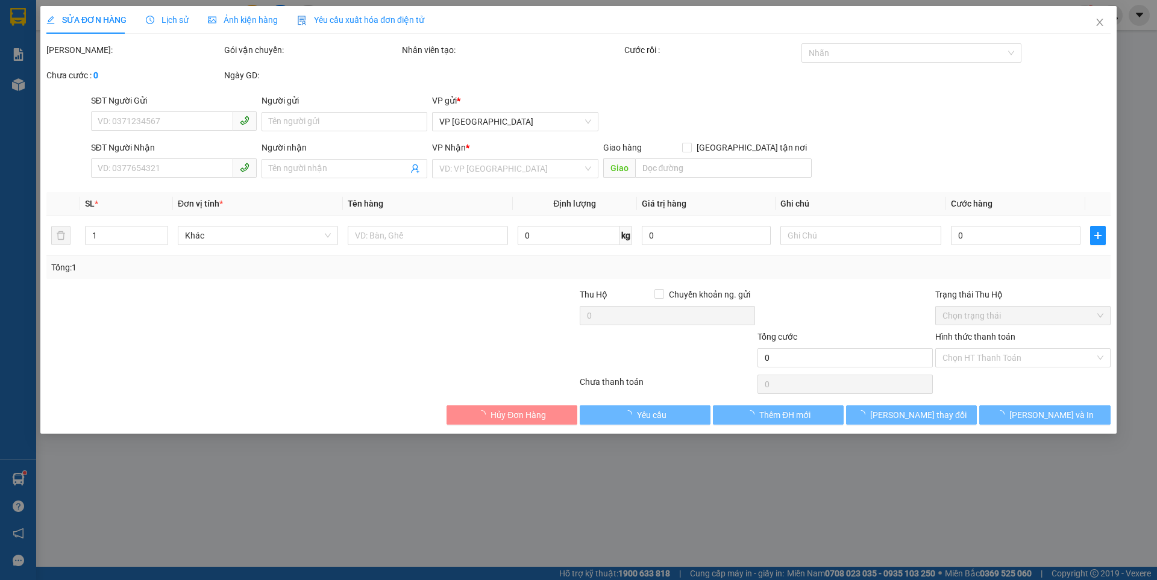
type input "50.000"
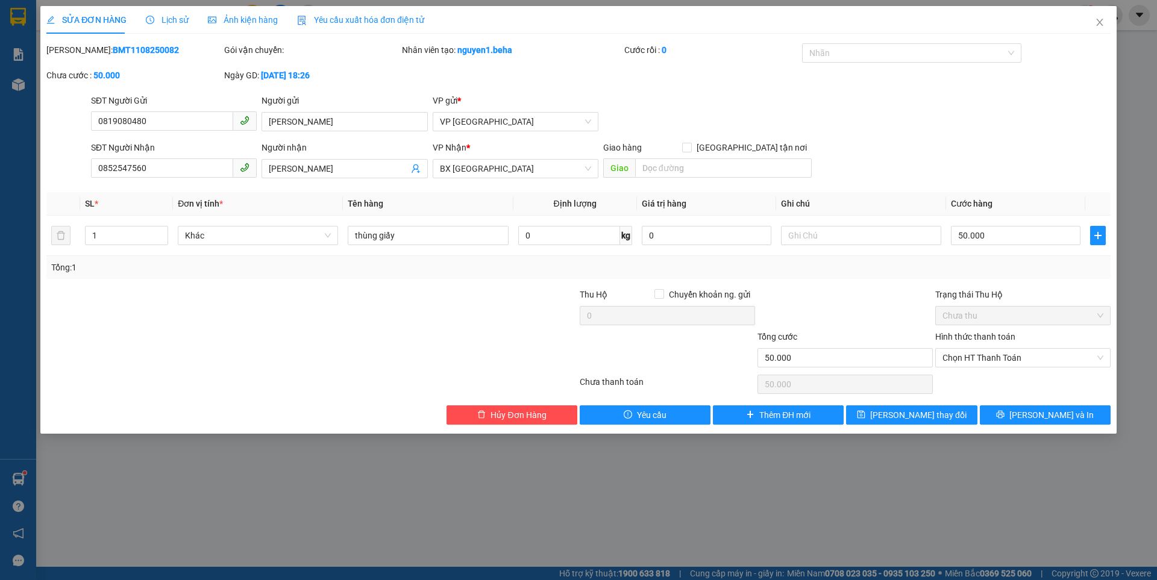
click at [236, 19] on span "Ảnh kiện hàng" at bounding box center [243, 20] width 70 height 10
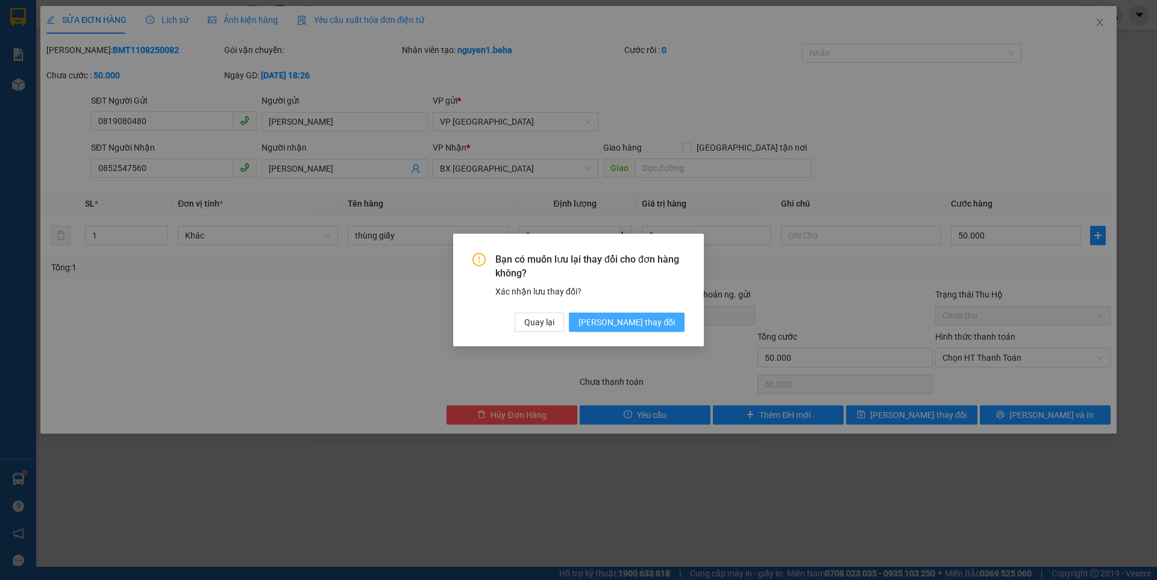
click at [674, 320] on span "Lưu thay đổi" at bounding box center [627, 322] width 96 height 13
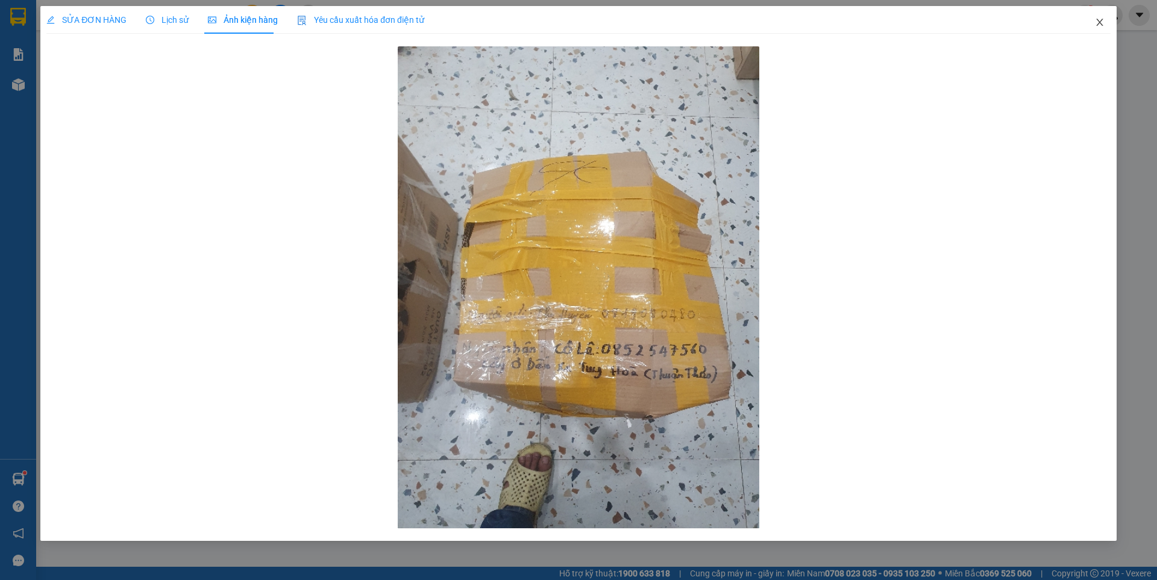
click at [1103, 25] on icon "close" at bounding box center [1100, 22] width 10 height 10
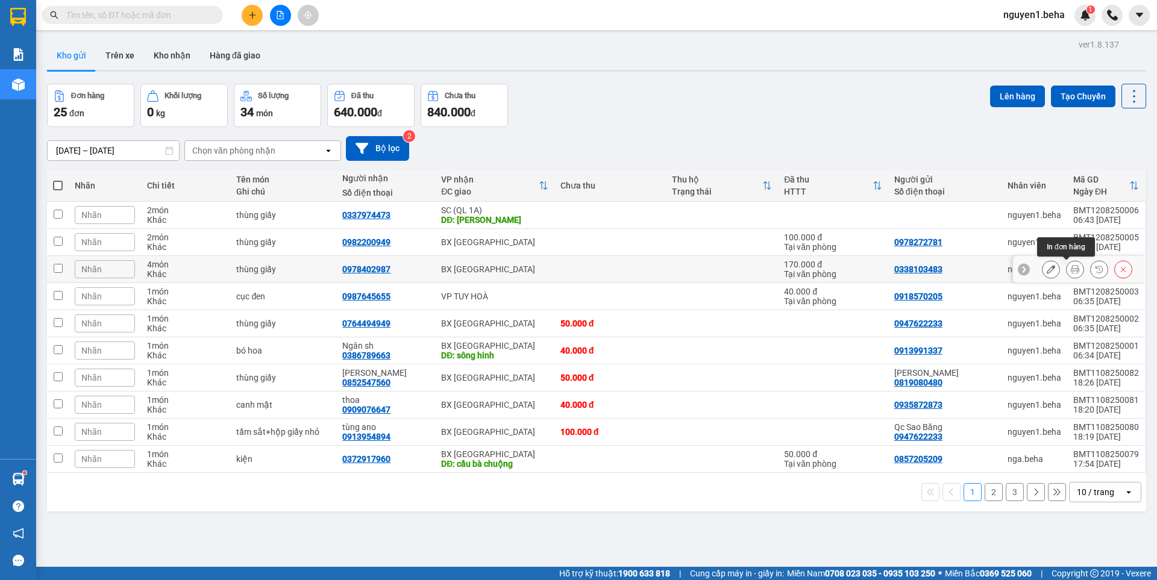
click at [1071, 268] on icon at bounding box center [1075, 269] width 8 height 8
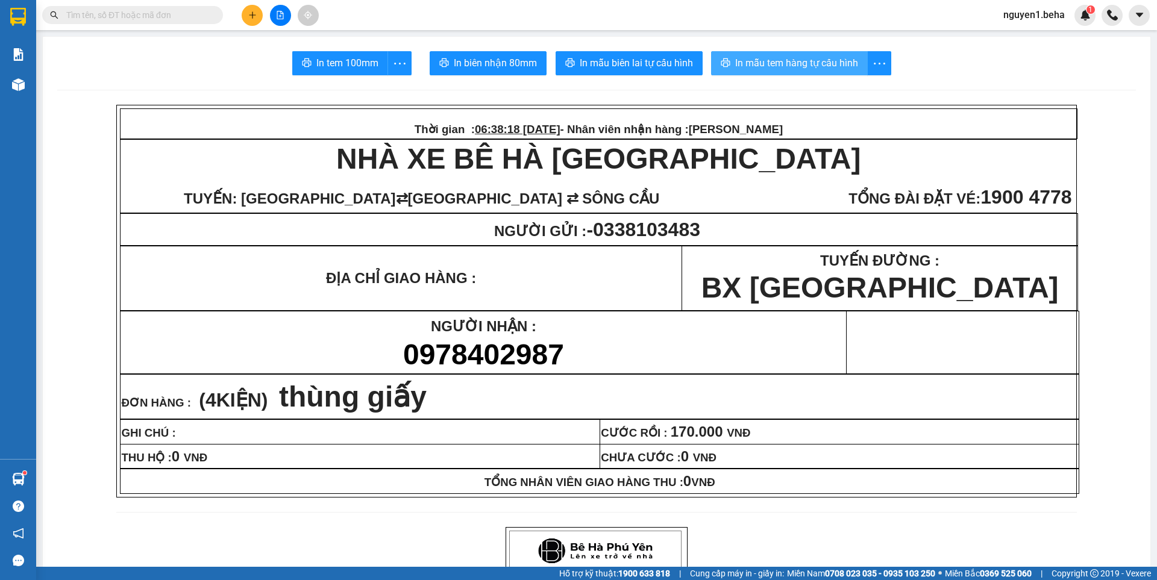
click at [798, 64] on span "In mẫu tem hàng tự cấu hình" at bounding box center [796, 62] width 123 height 15
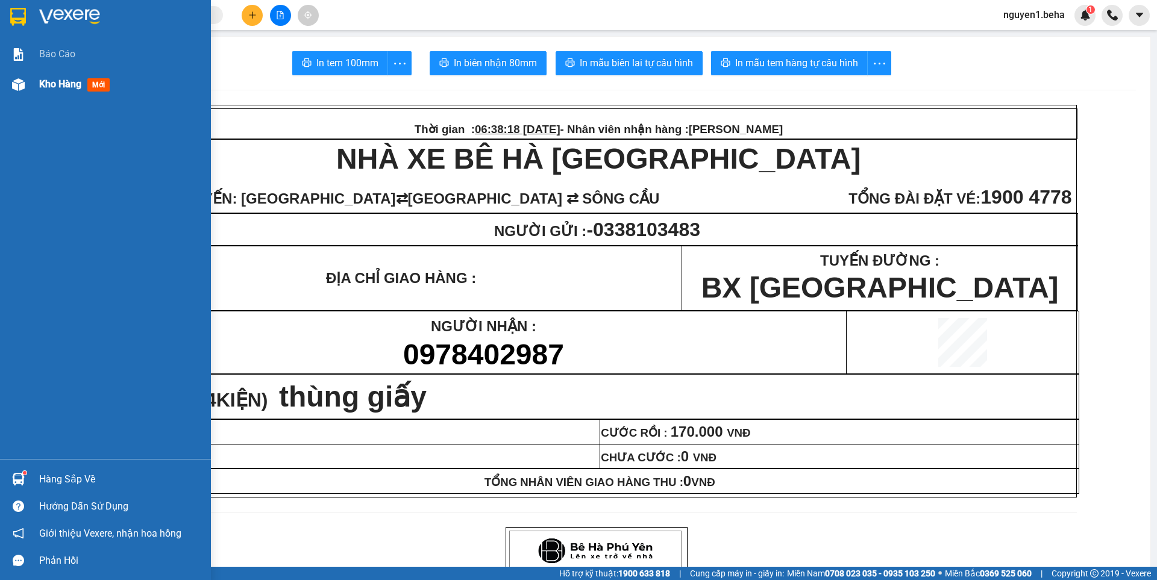
click at [19, 82] on img at bounding box center [18, 84] width 13 height 13
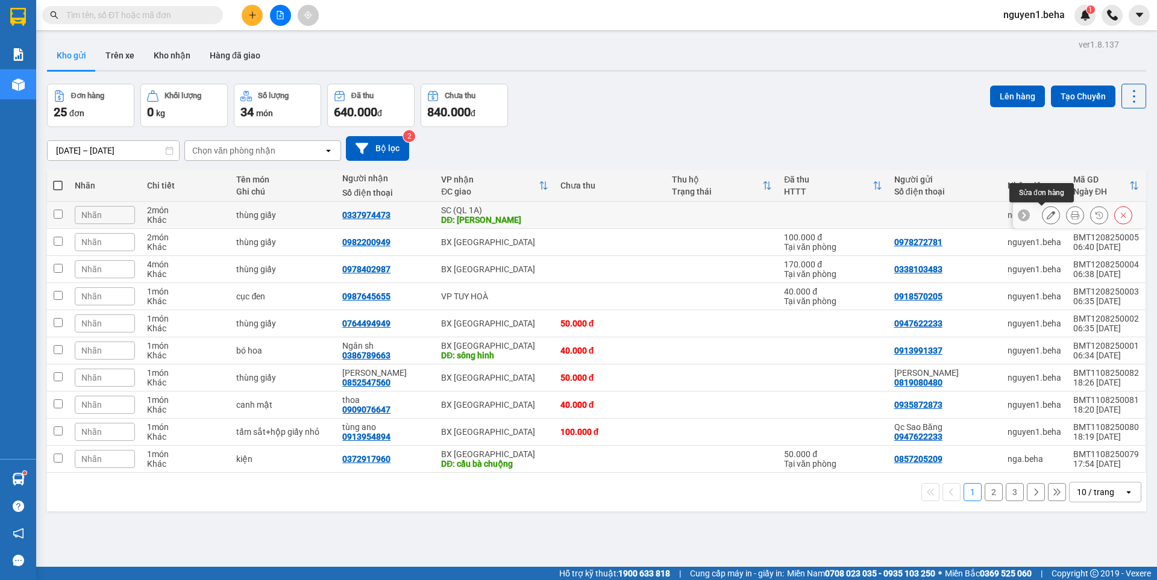
click at [1047, 215] on icon at bounding box center [1051, 215] width 8 height 8
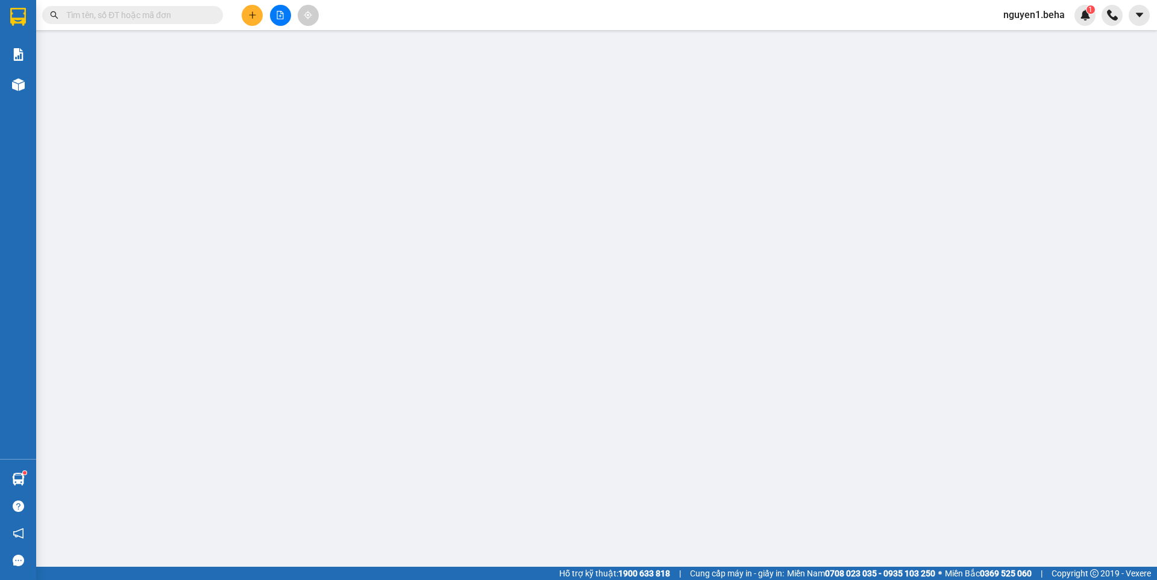
type input "0337974473"
type input "mằng lăng"
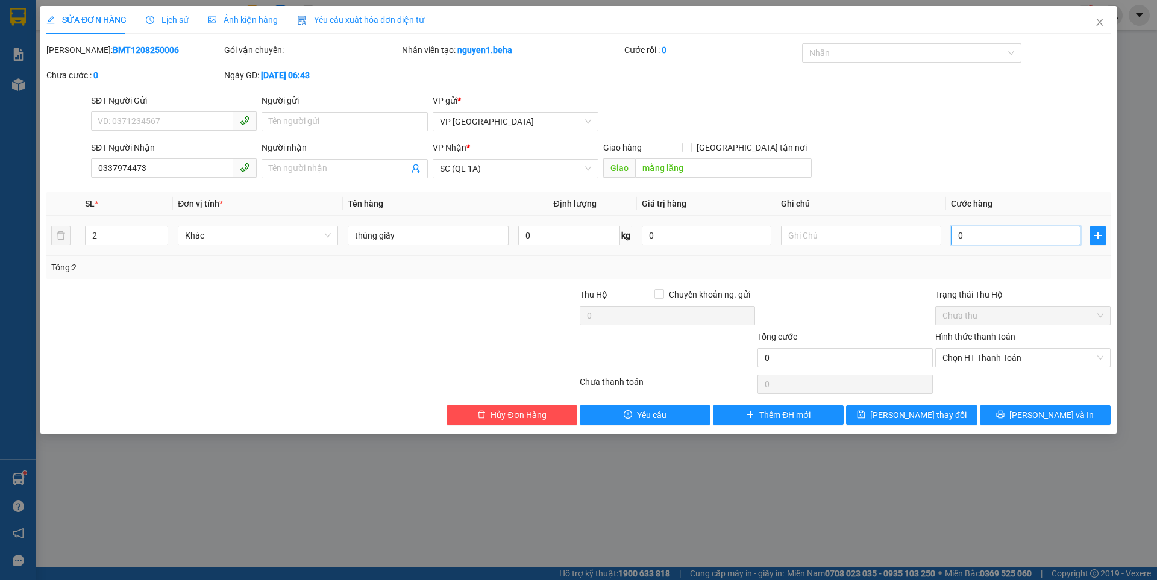
click at [988, 232] on input "0" at bounding box center [1016, 235] width 130 height 19
type input "1"
type input "12"
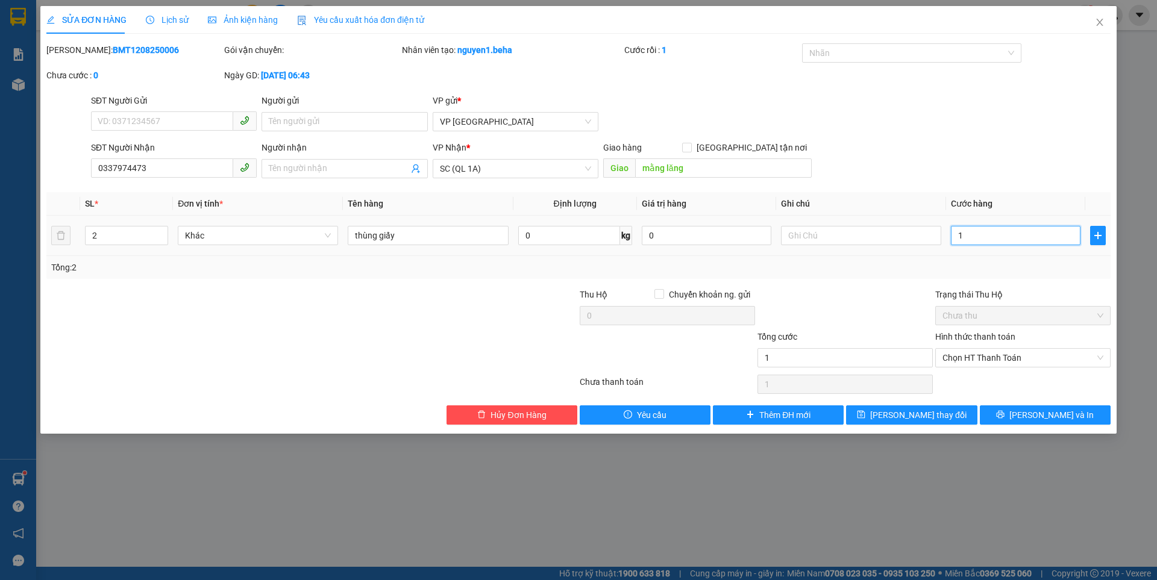
type input "12"
type input "120"
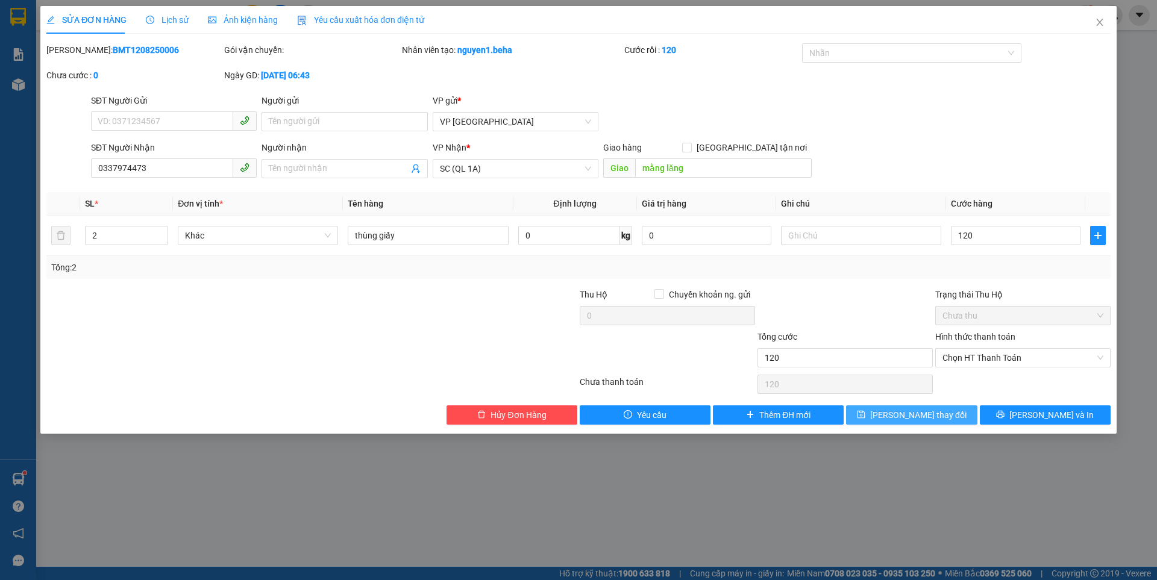
type input "120.000"
click at [865, 414] on icon "save" at bounding box center [861, 414] width 8 height 8
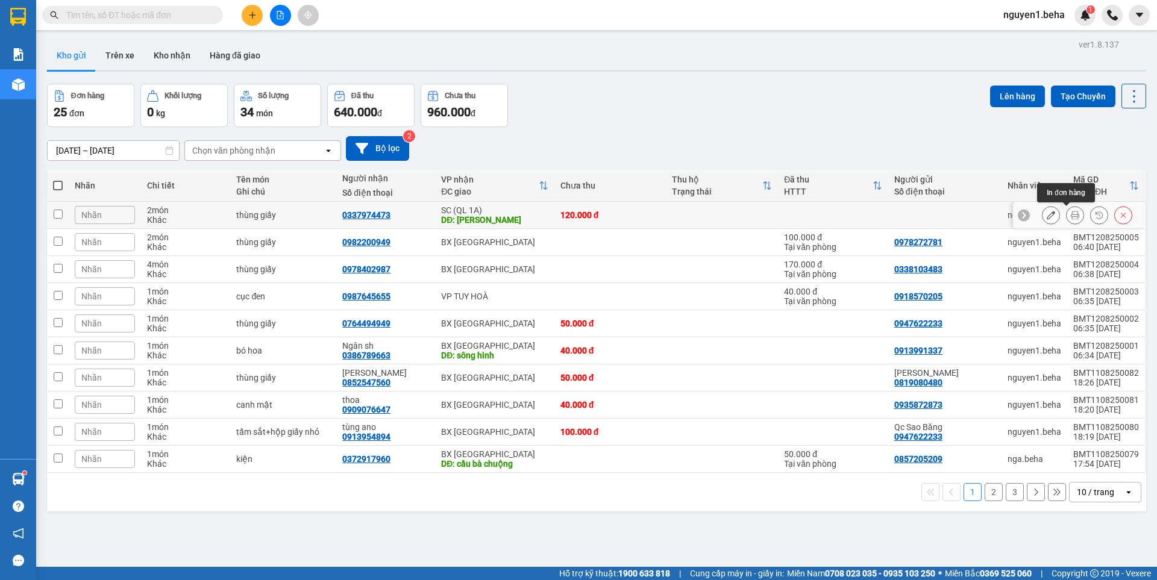
click at [1071, 216] on icon at bounding box center [1075, 215] width 8 height 8
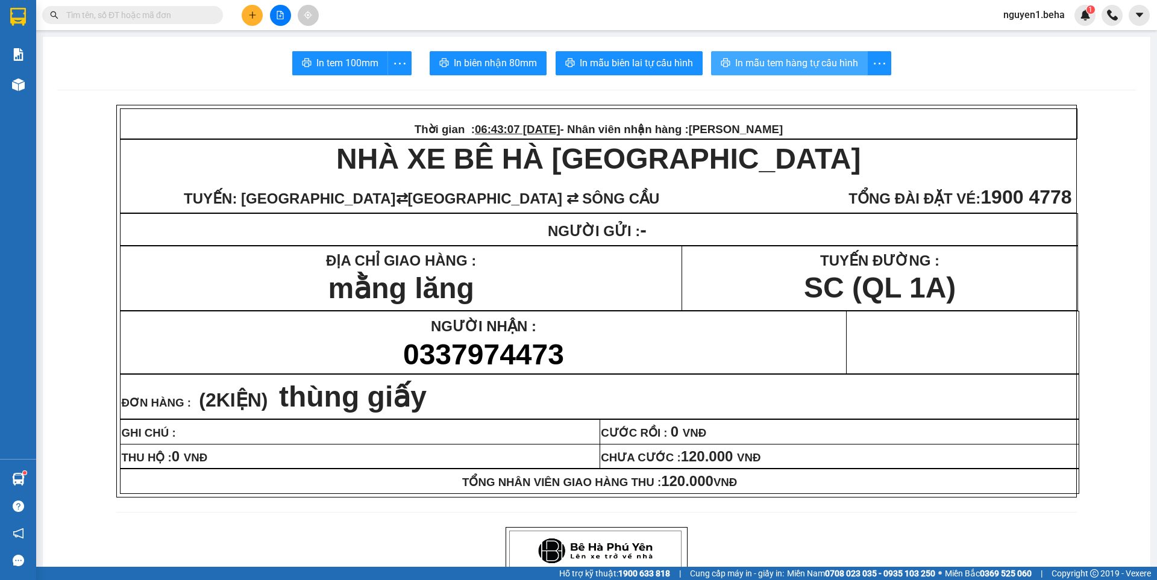
click at [776, 51] on button "In mẫu tem hàng tự cấu hình" at bounding box center [789, 63] width 157 height 24
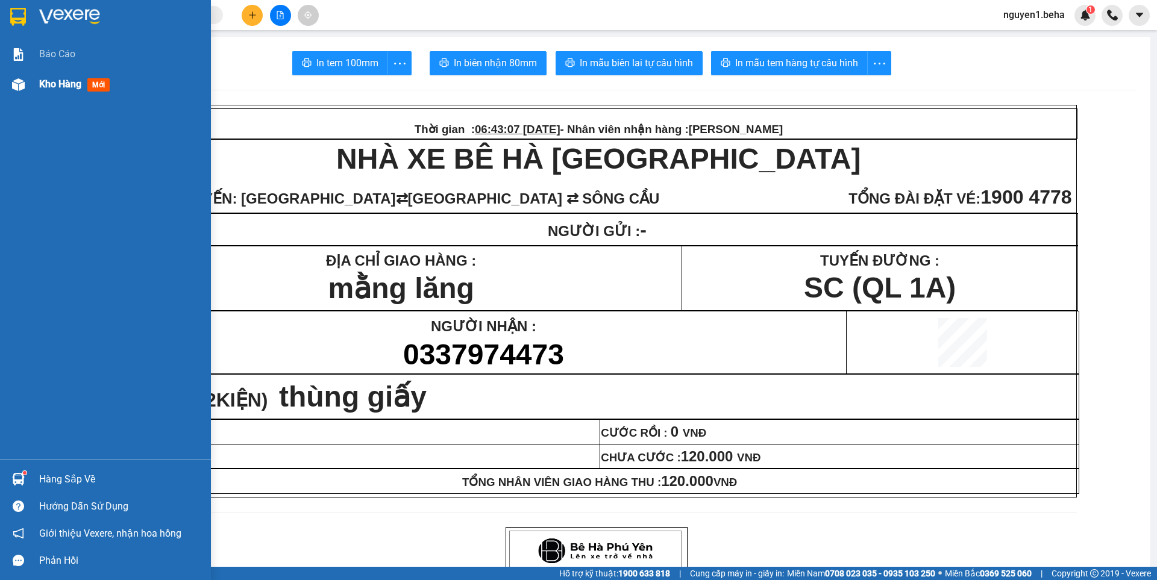
click at [17, 88] on img at bounding box center [18, 84] width 13 height 13
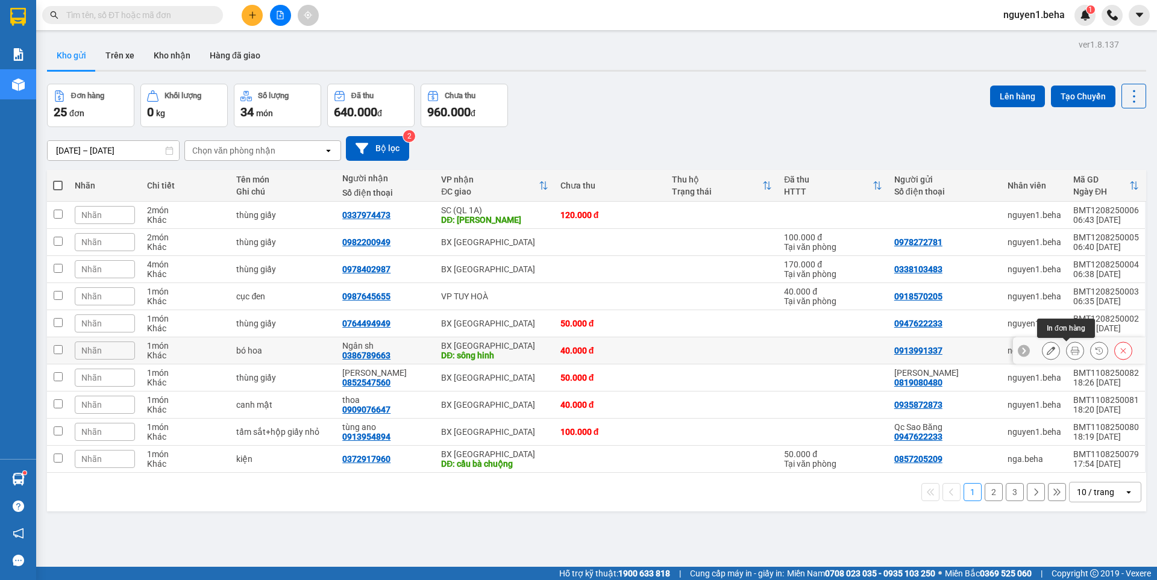
click at [1071, 353] on icon at bounding box center [1075, 351] width 8 height 8
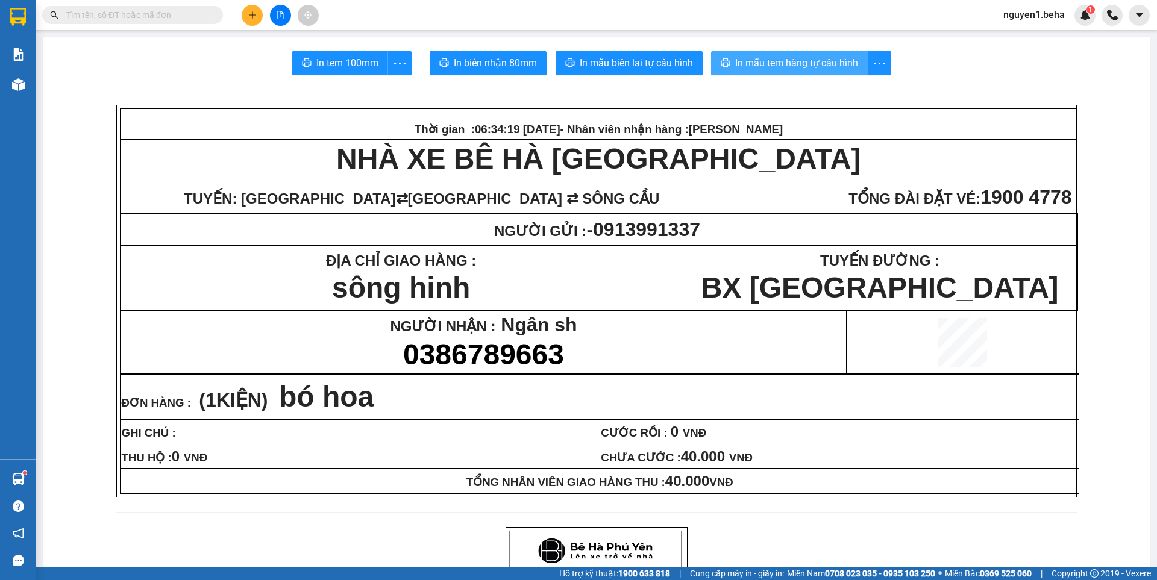
click at [820, 66] on span "In mẫu tem hàng tự cấu hình" at bounding box center [796, 62] width 123 height 15
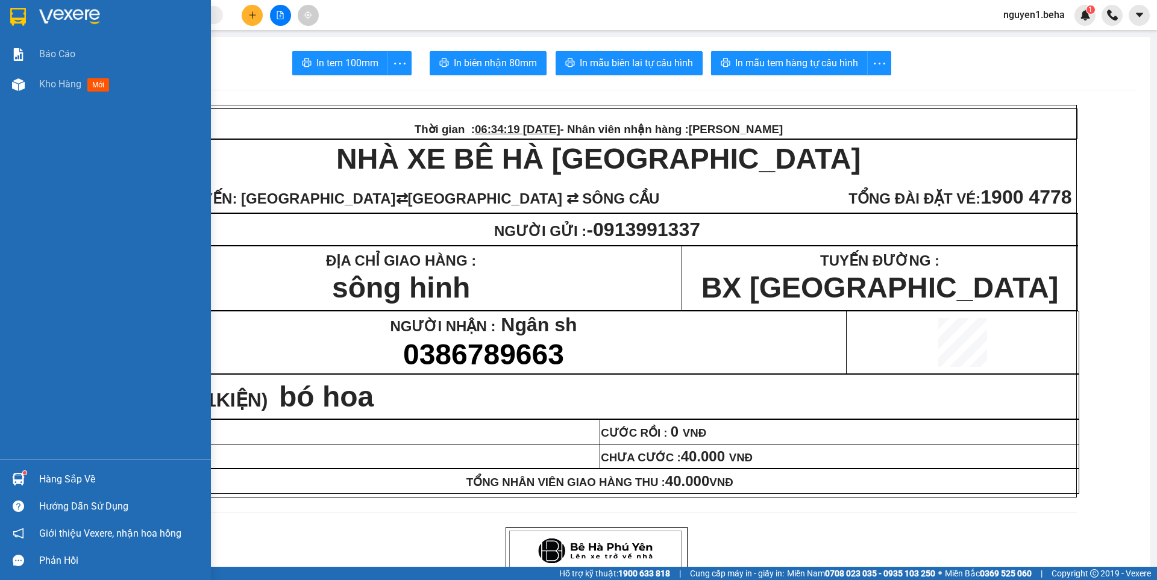
drag, startPoint x: 23, startPoint y: 81, endPoint x: 74, endPoint y: 389, distance: 312.2
click at [23, 81] on img at bounding box center [18, 84] width 13 height 13
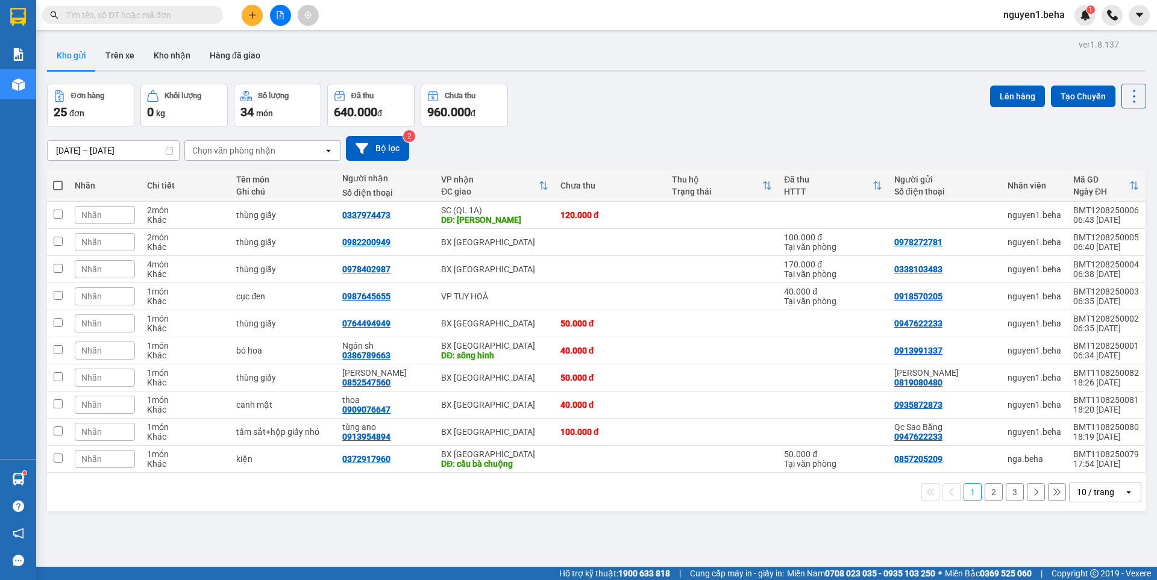
click at [646, 101] on div "Đơn hàng 25 đơn Khối lượng 0 kg Số lượng 34 món Đã thu 640.000 đ Chưa thu 960.0…" at bounding box center [596, 105] width 1099 height 43
click at [1047, 213] on icon at bounding box center [1051, 215] width 8 height 8
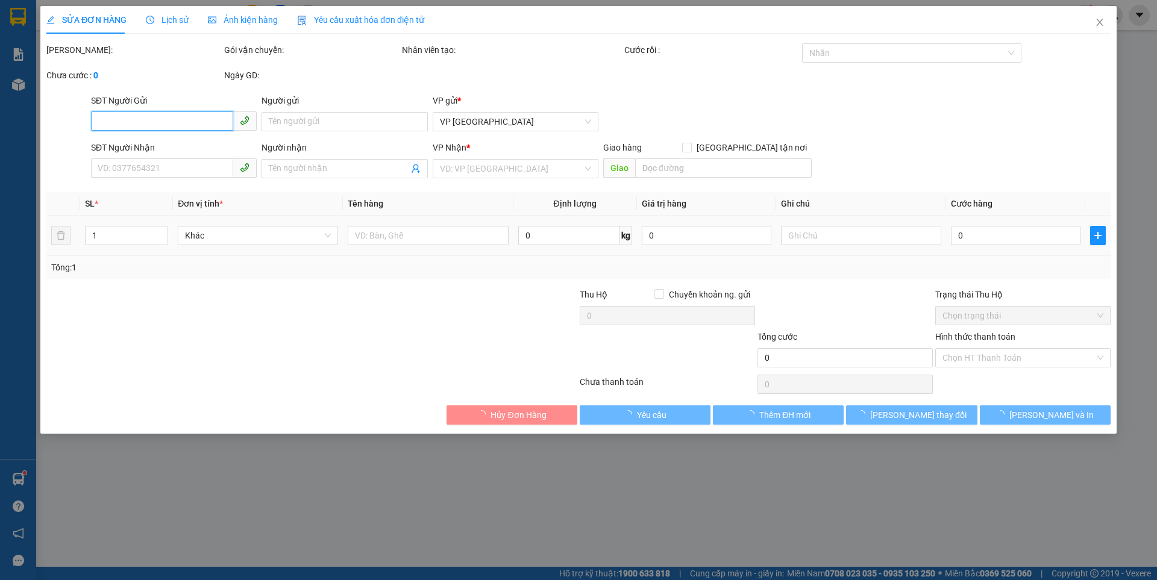
type input "0337974473"
type input "mằng lăng"
type input "120.000"
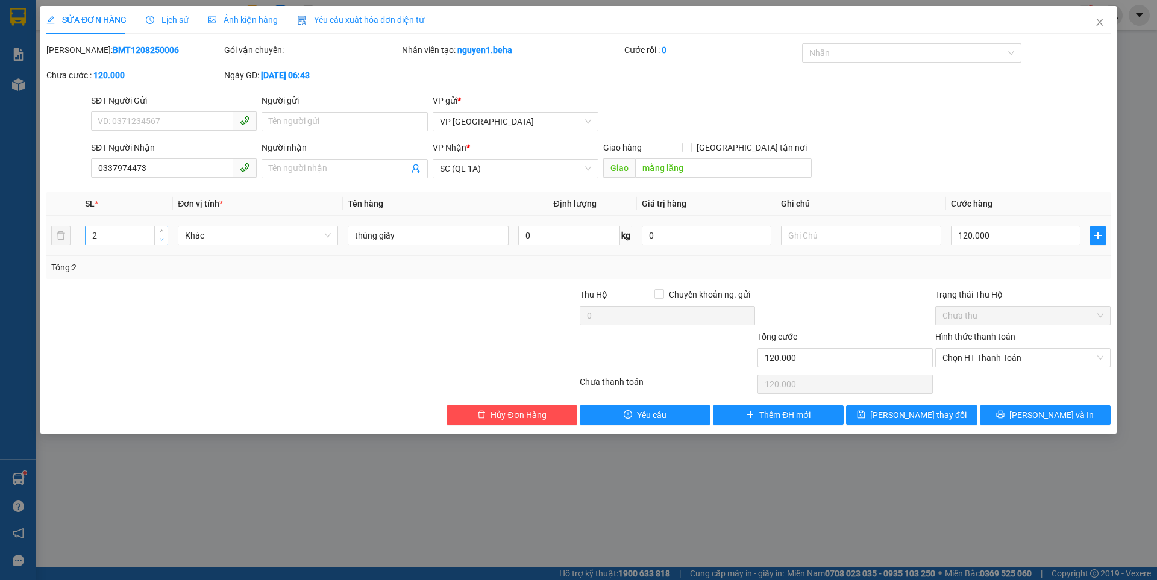
type input "1"
click at [162, 237] on icon "down" at bounding box center [162, 239] width 4 height 4
click at [1006, 235] on input "120.000" at bounding box center [1016, 235] width 130 height 19
type input "0"
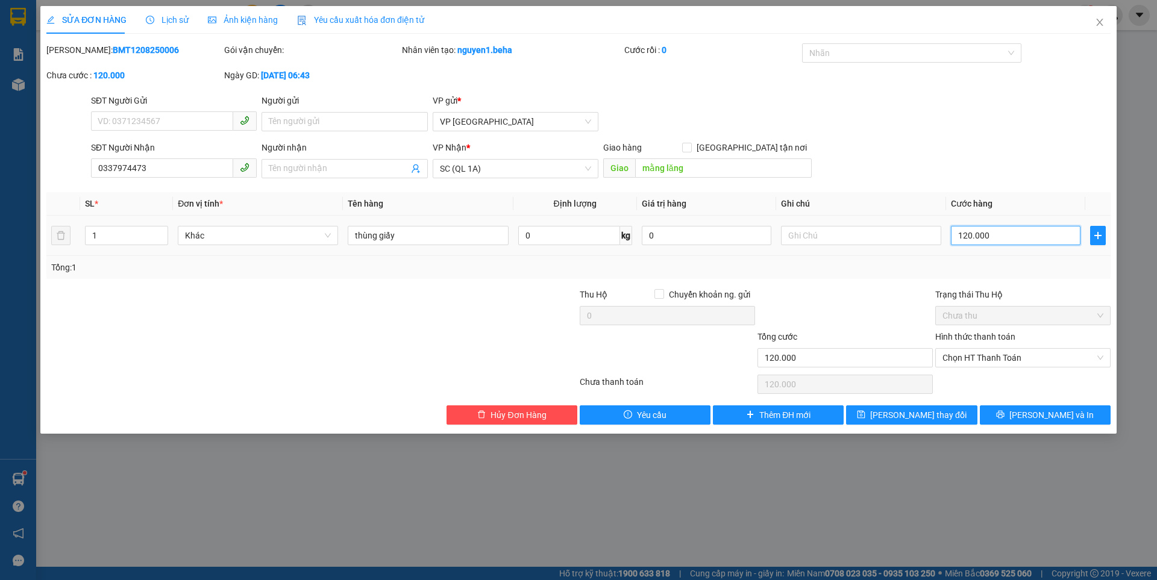
type input "0"
type input "6"
type input "06"
type input "60"
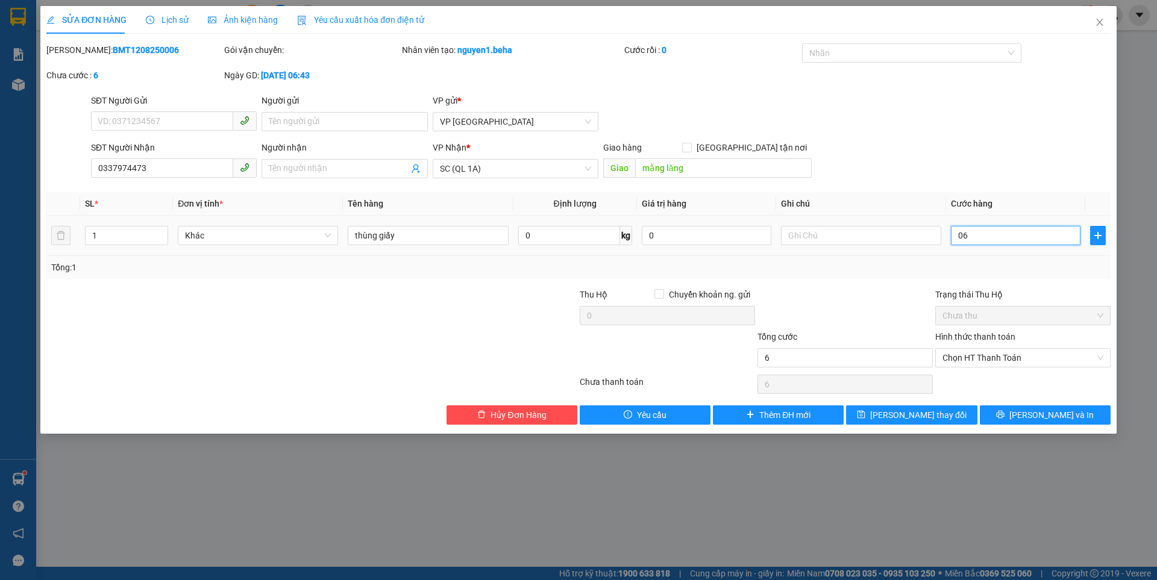
type input "60"
type input "060"
type input "60.000"
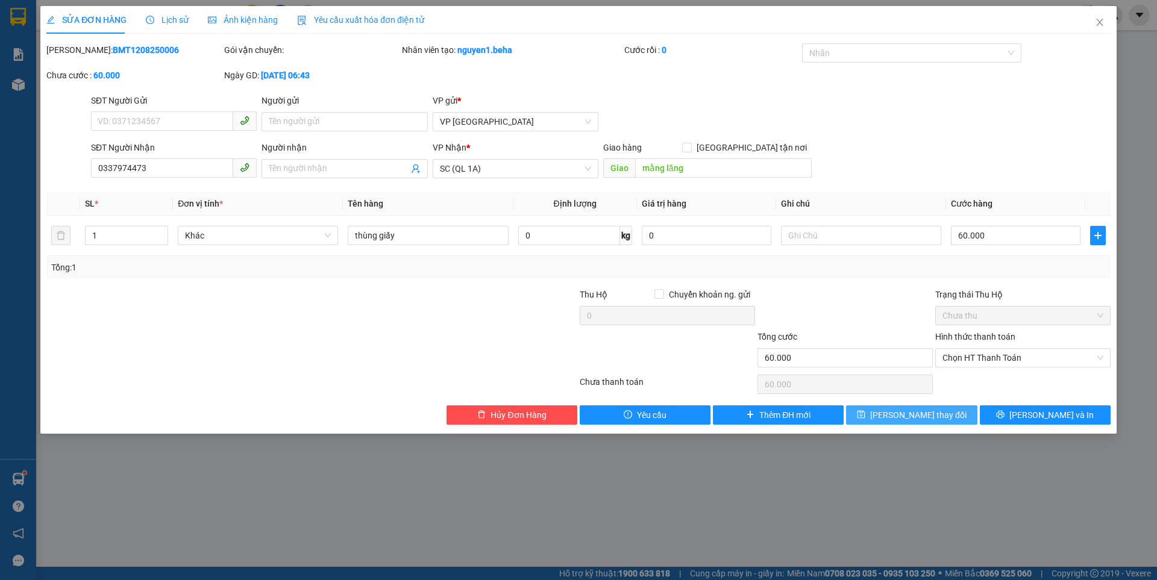
click at [915, 416] on span "Lưu thay đổi" at bounding box center [918, 415] width 96 height 13
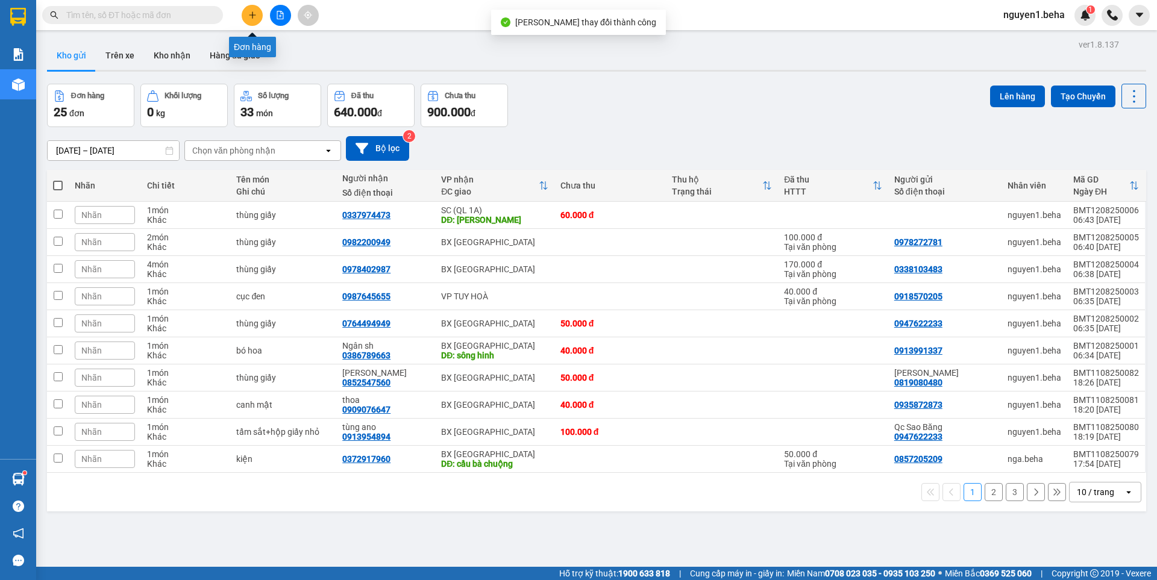
click at [252, 21] on button at bounding box center [252, 15] width 21 height 21
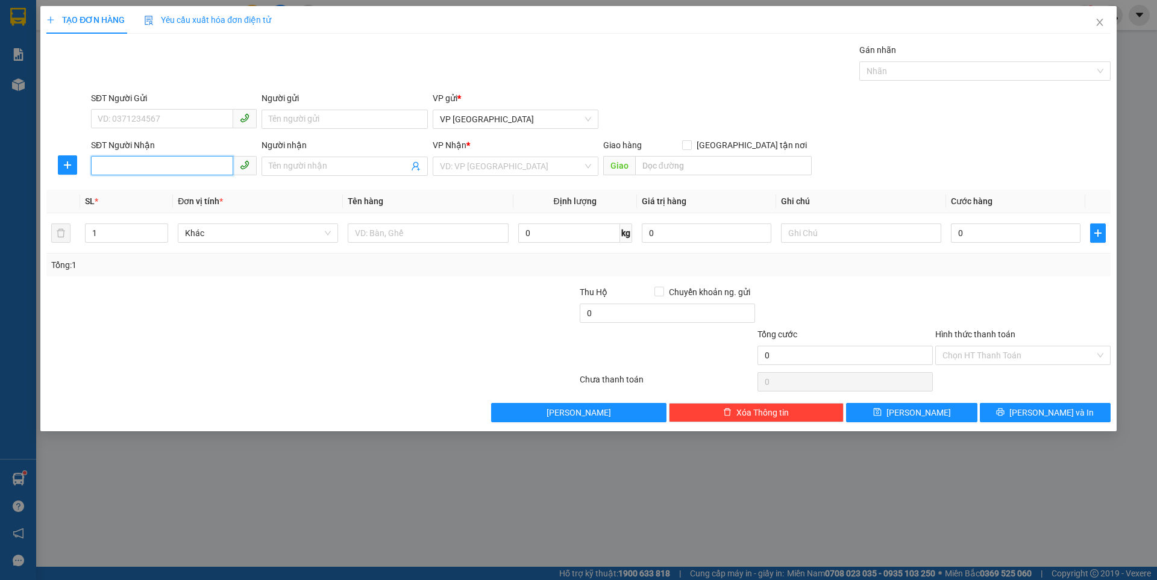
paste input "0368773072"
type input "0368773072"
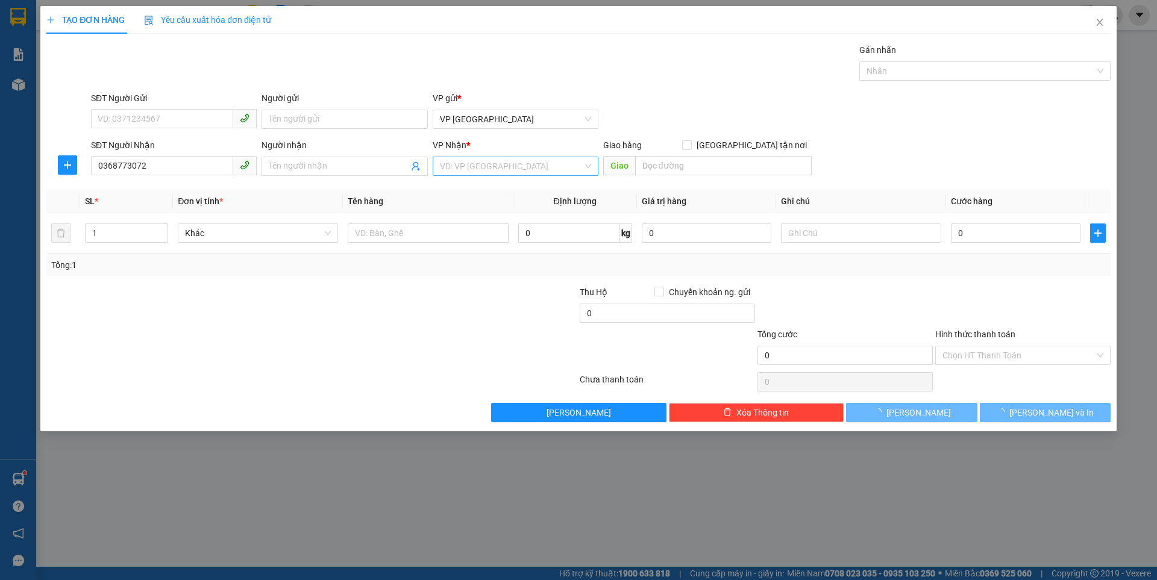
click at [466, 165] on input "search" at bounding box center [511, 166] width 143 height 18
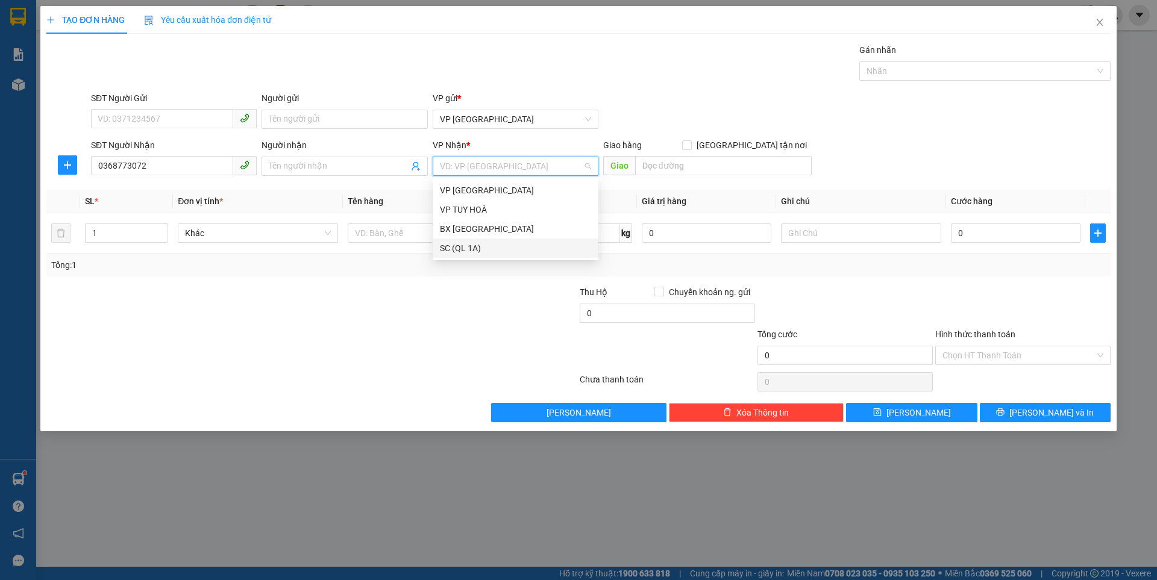
click at [462, 245] on div "SC (QL 1A)" at bounding box center [515, 248] width 151 height 13
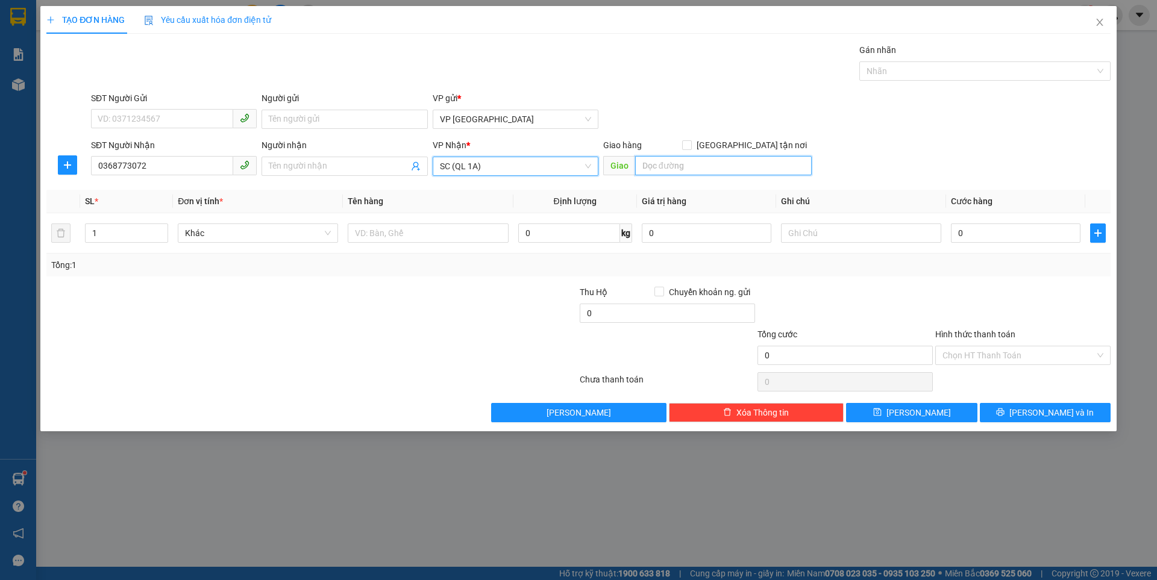
click at [667, 168] on input "search" at bounding box center [723, 165] width 177 height 19
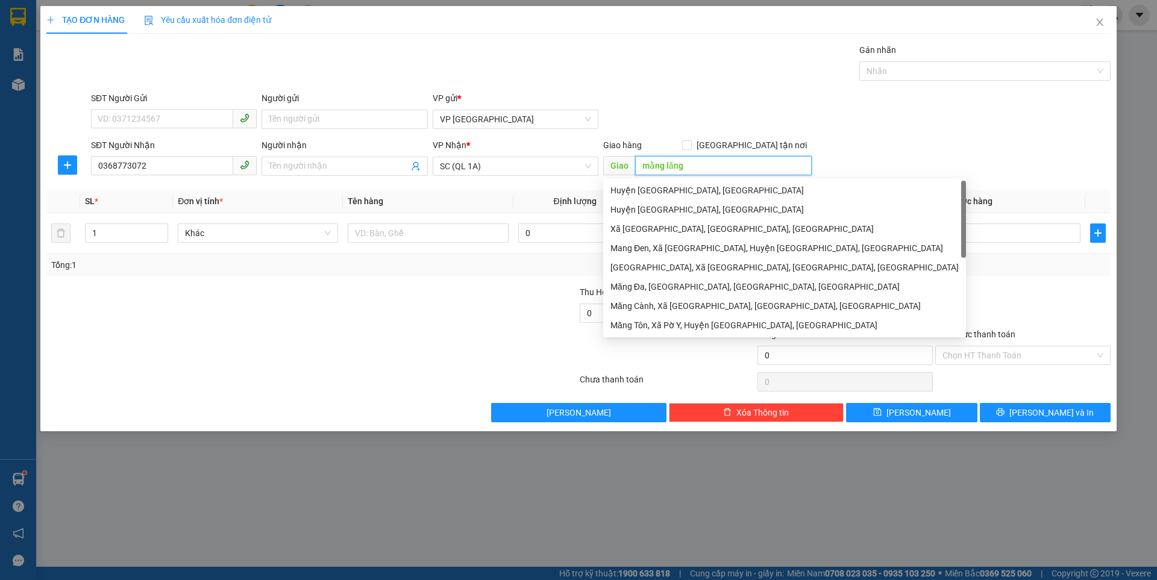
type input "mằng lăng"
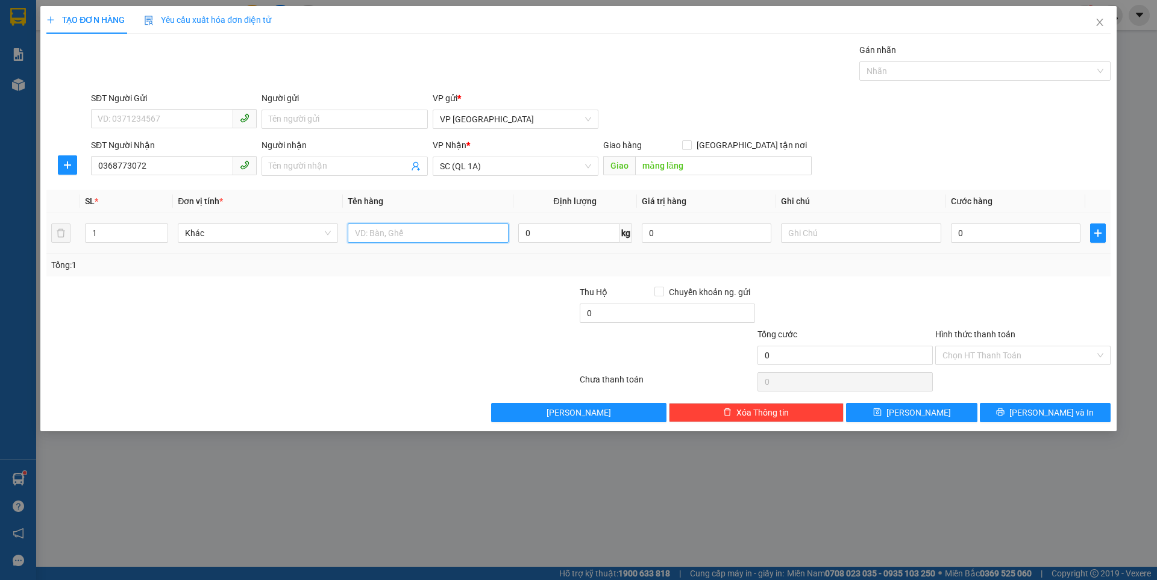
click at [380, 237] on input "text" at bounding box center [428, 233] width 160 height 19
type input "thùng giấy"
click at [1003, 234] on input "0" at bounding box center [1016, 233] width 130 height 19
type input "6"
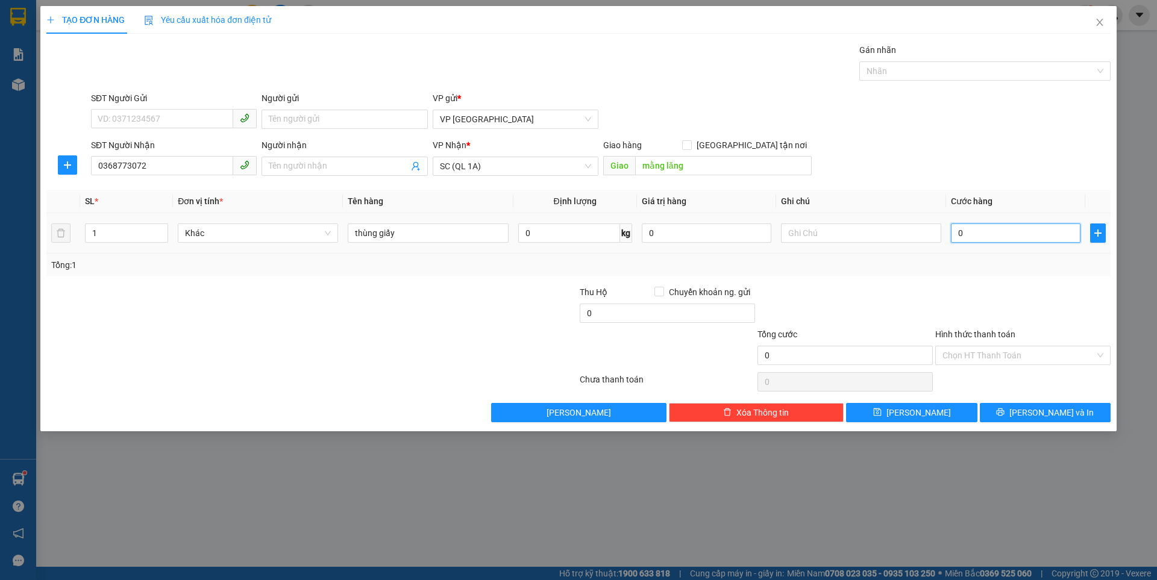
type input "6"
type input "60"
type input "60.000"
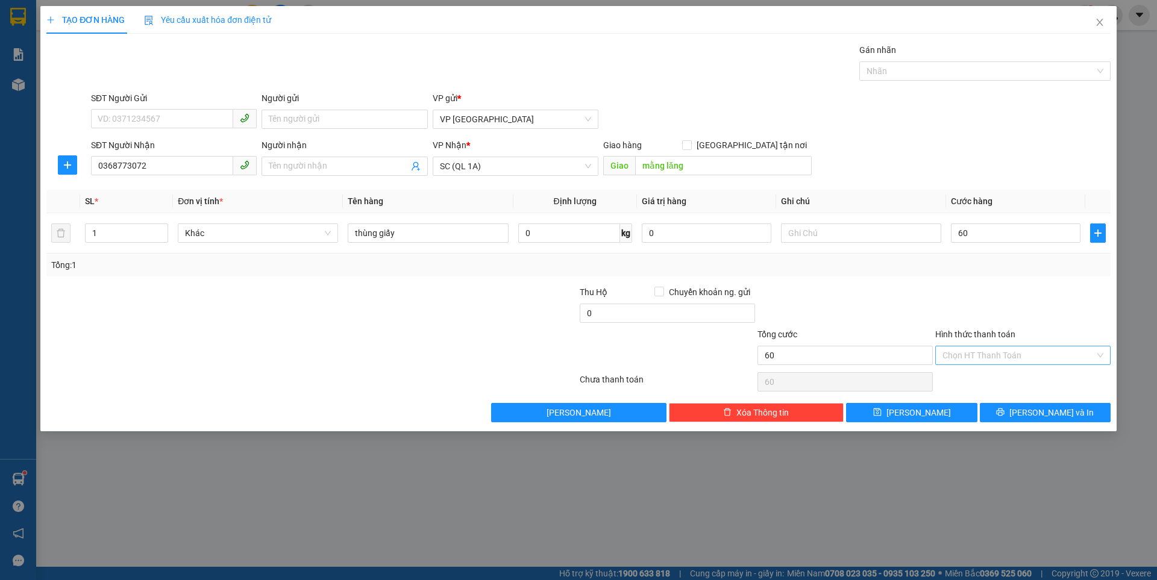
type input "60.000"
click at [958, 357] on input "Hình thức thanh toán" at bounding box center [1019, 356] width 152 height 18
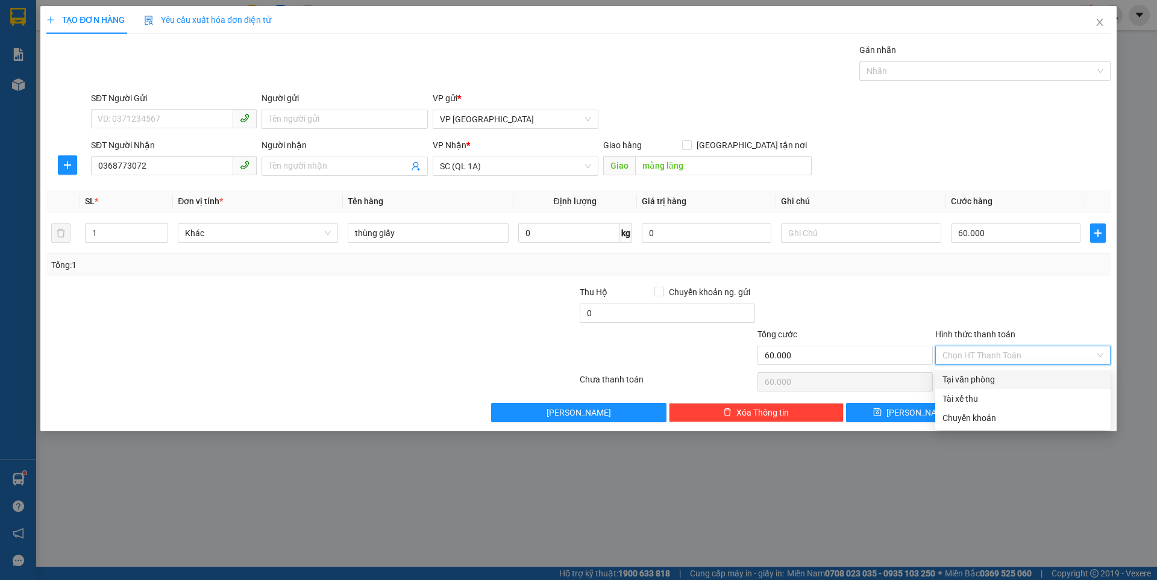
click at [915, 290] on div at bounding box center [845, 307] width 178 height 42
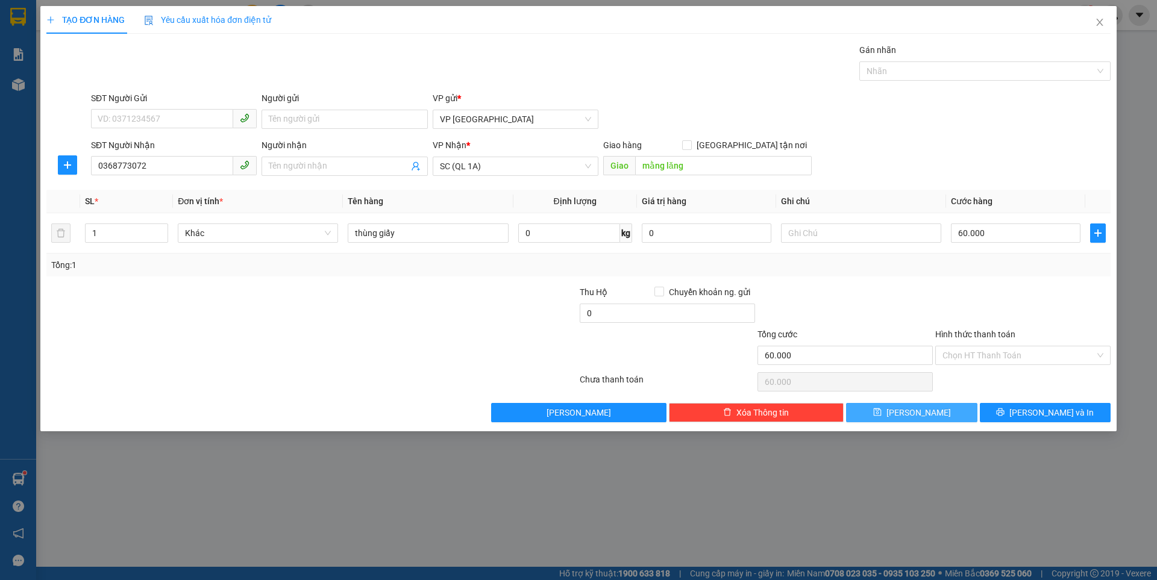
click at [917, 413] on span "Lưu" at bounding box center [918, 412] width 64 height 13
type input "0"
click at [1099, 19] on icon "close" at bounding box center [1100, 22] width 10 height 10
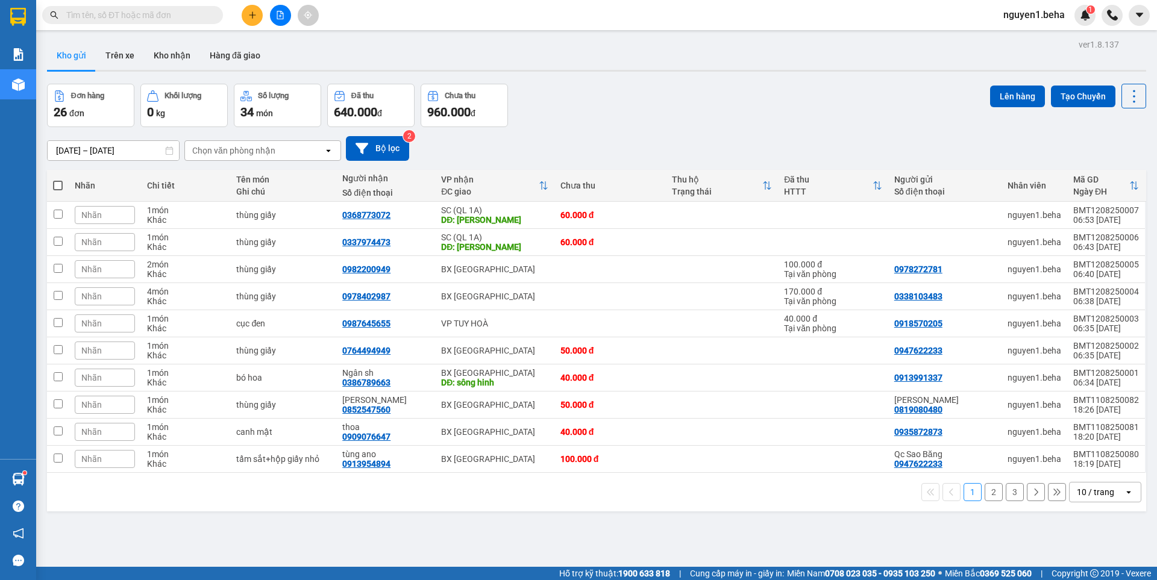
click at [635, 137] on div "11/08/2025 – 12/08/2025 Press the down arrow key to interact with the calendar …" at bounding box center [596, 148] width 1099 height 25
click at [1071, 214] on icon at bounding box center [1075, 215] width 8 height 8
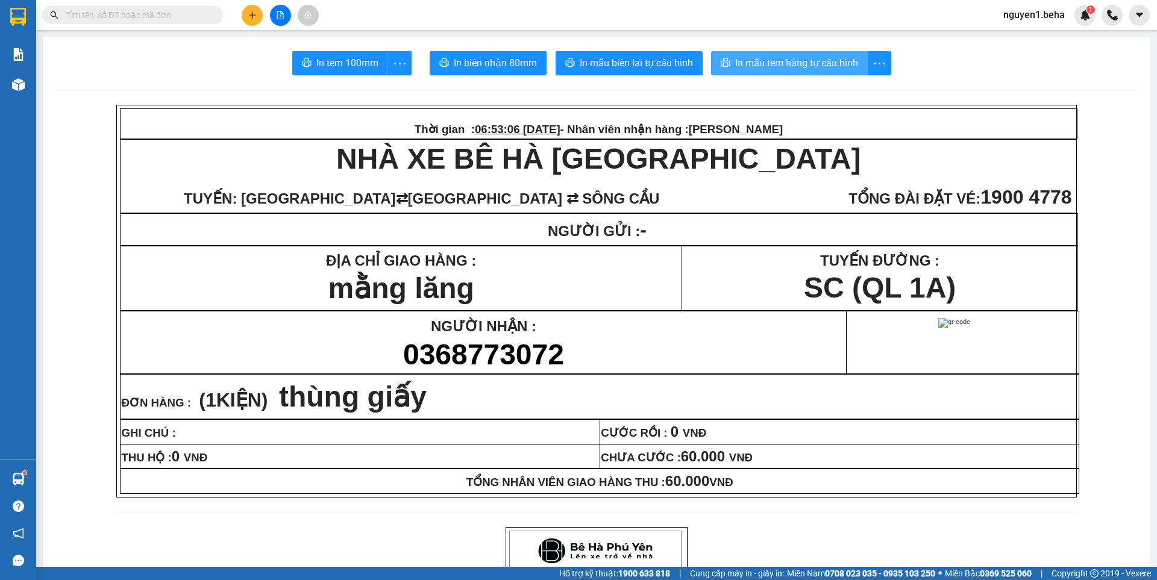
click at [813, 63] on span "In mẫu tem hàng tự cấu hình" at bounding box center [796, 62] width 123 height 15
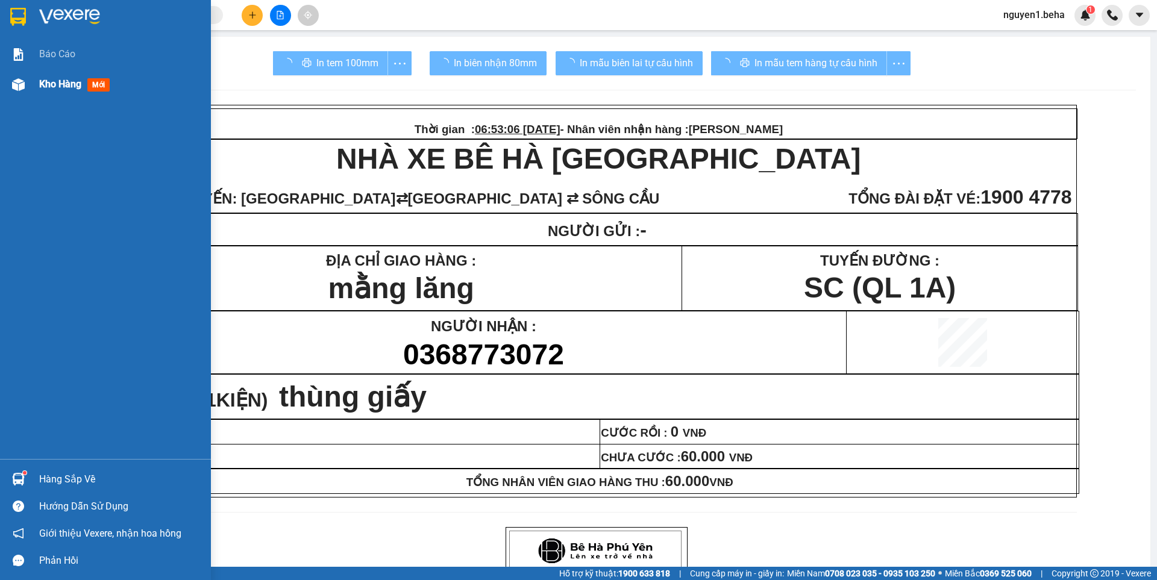
click at [25, 82] on div at bounding box center [18, 84] width 21 height 21
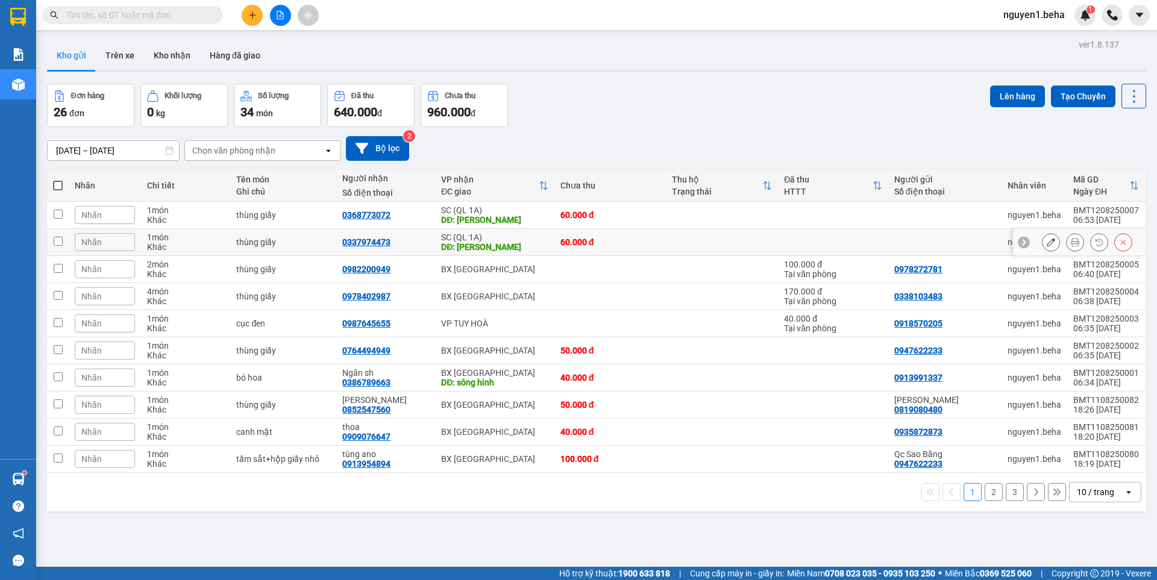
click at [1071, 239] on icon at bounding box center [1075, 242] width 8 height 8
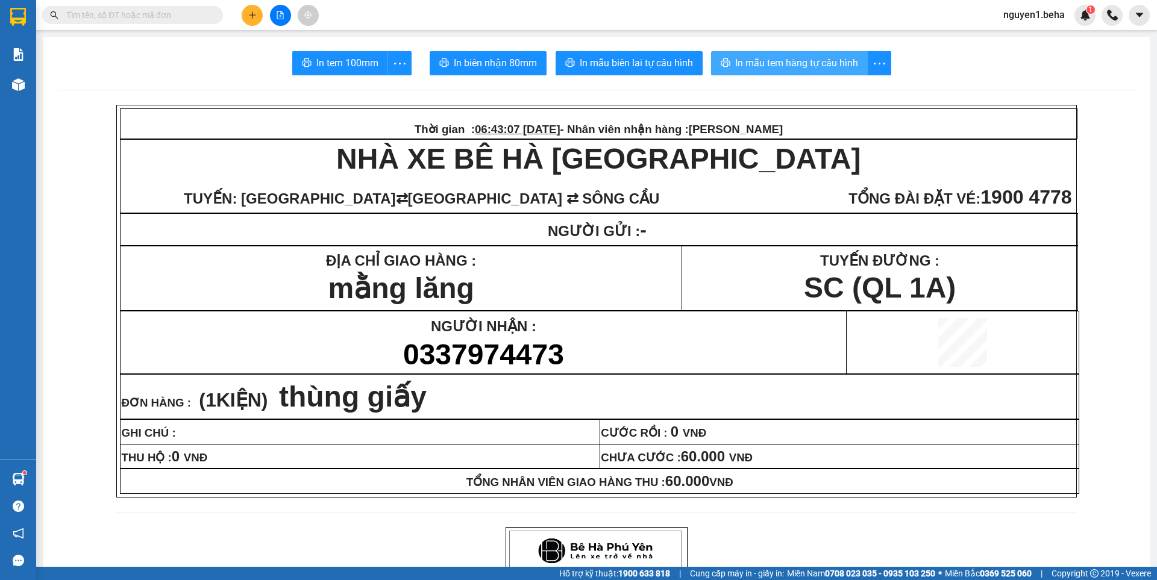
click at [821, 63] on span "In mẫu tem hàng tự cấu hình" at bounding box center [796, 62] width 123 height 15
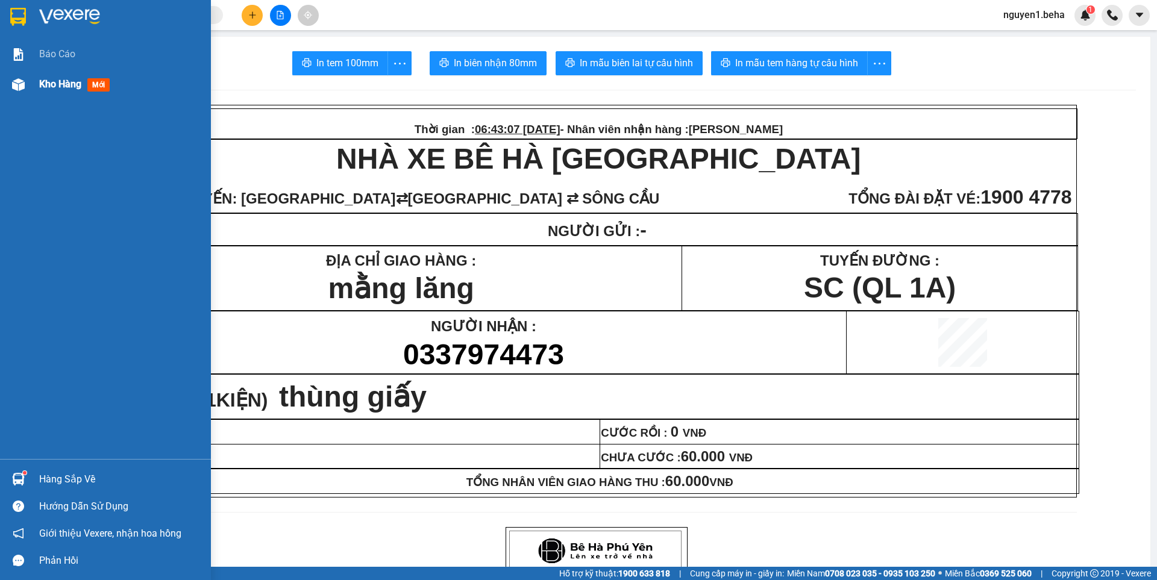
click at [22, 86] on img at bounding box center [18, 84] width 13 height 13
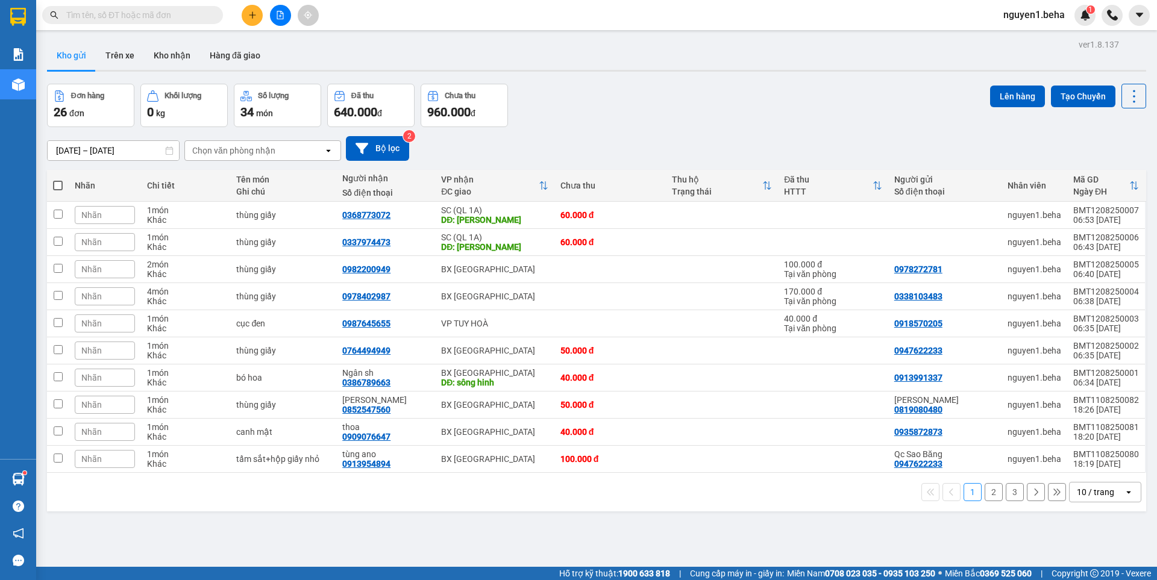
click at [94, 217] on span "Nhãn" at bounding box center [91, 215] width 20 height 10
click at [67, 271] on div "Xe SC" at bounding box center [72, 274] width 31 height 16
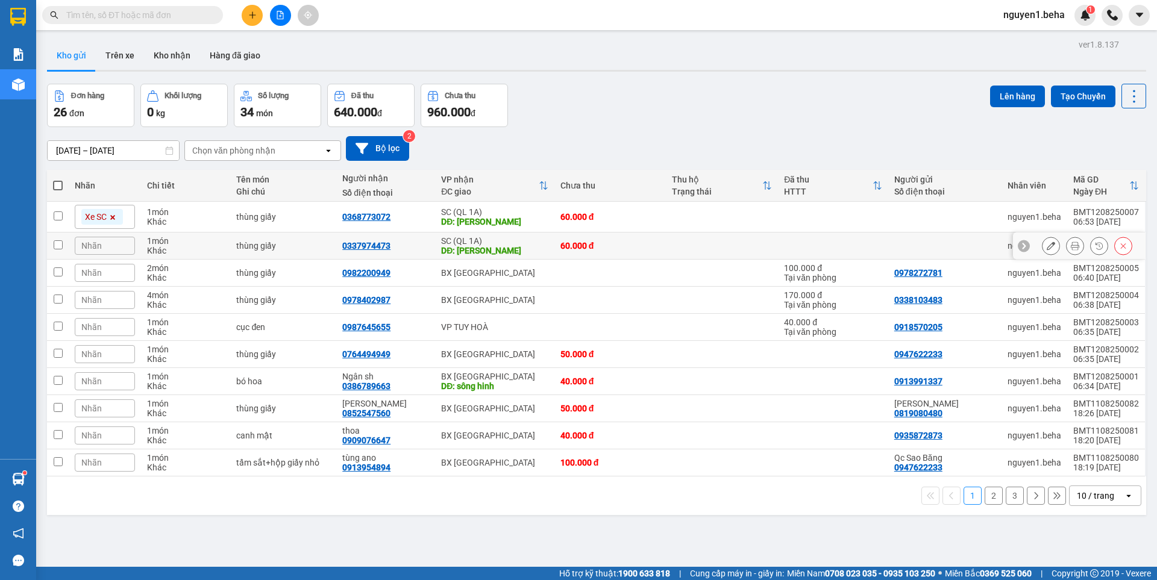
click at [306, 238] on td "thùng giấy" at bounding box center [283, 246] width 106 height 27
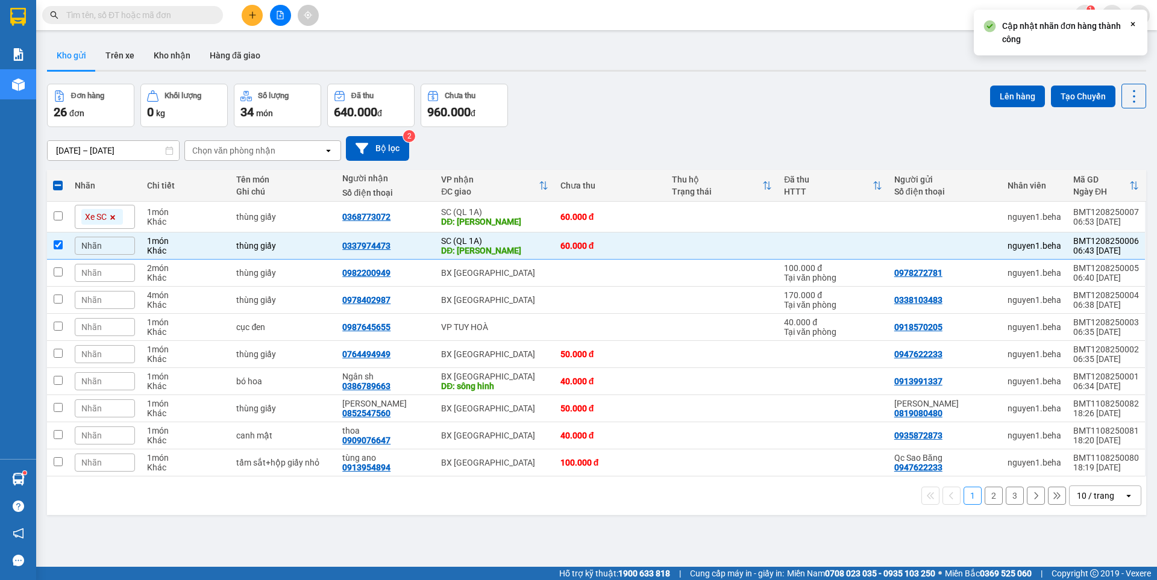
click at [113, 243] on div "Nhãn" at bounding box center [105, 246] width 60 height 18
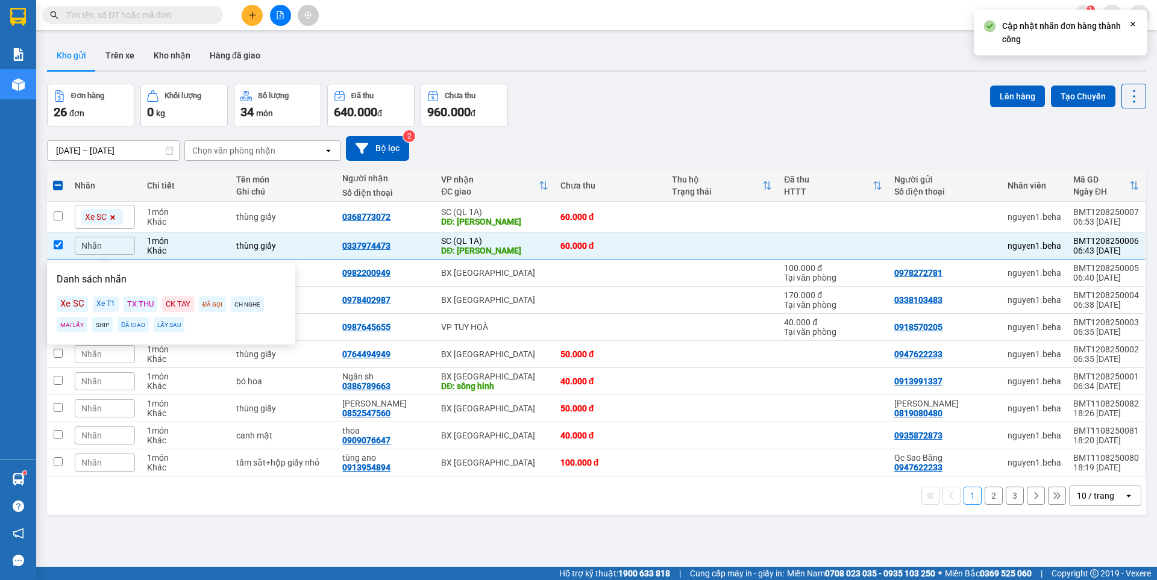
click at [67, 304] on div "Xe SC" at bounding box center [72, 304] width 31 height 16
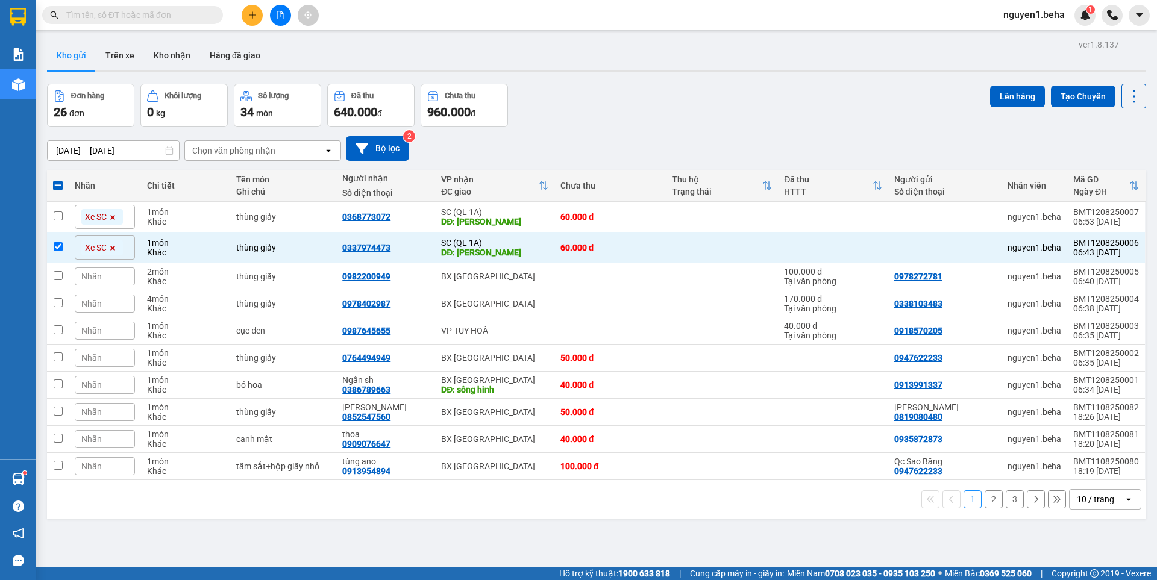
click at [227, 499] on div "1 2 3 10 / trang open" at bounding box center [597, 499] width 1090 height 20
click at [987, 500] on button "2" at bounding box center [994, 500] width 18 height 18
checkbox input "false"
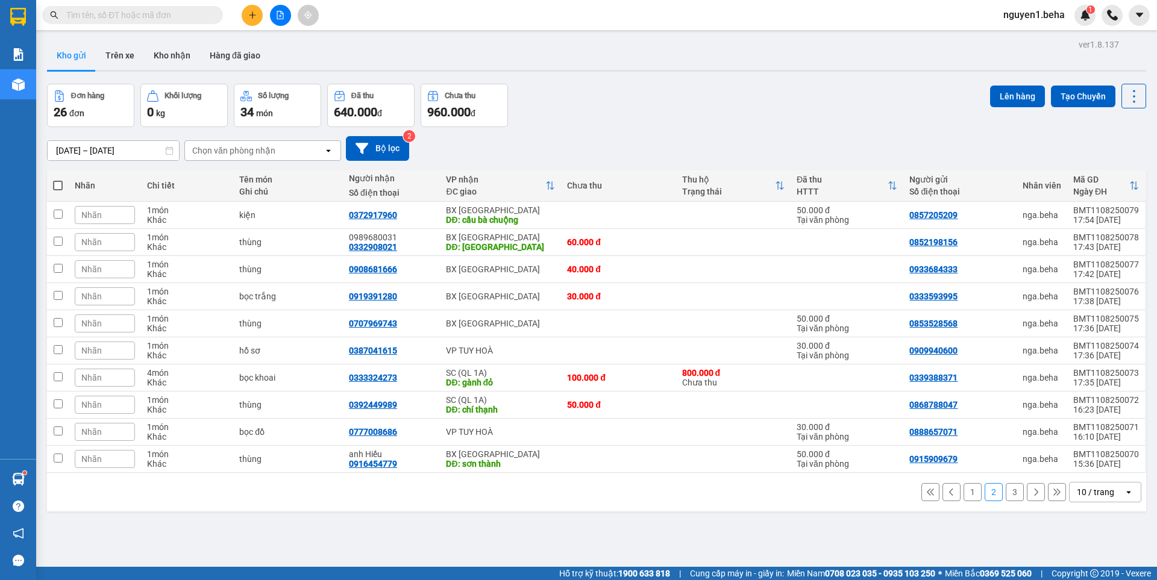
click at [105, 375] on div "Nhãn" at bounding box center [105, 378] width 60 height 18
click at [75, 315] on div "Xe SC" at bounding box center [72, 320] width 31 height 16
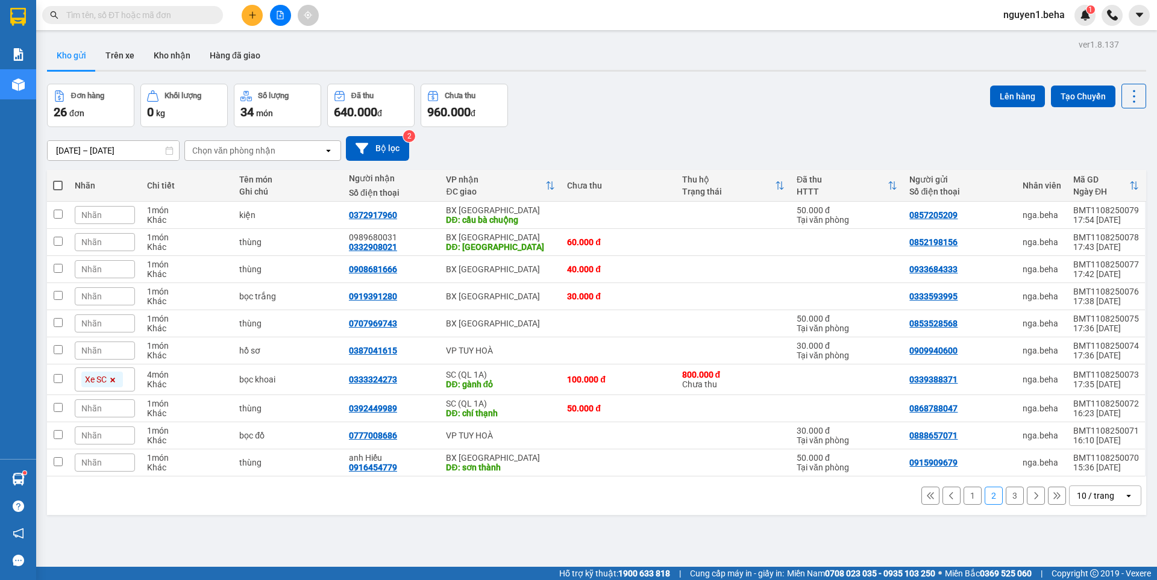
click at [106, 406] on div "Nhãn" at bounding box center [105, 409] width 60 height 18
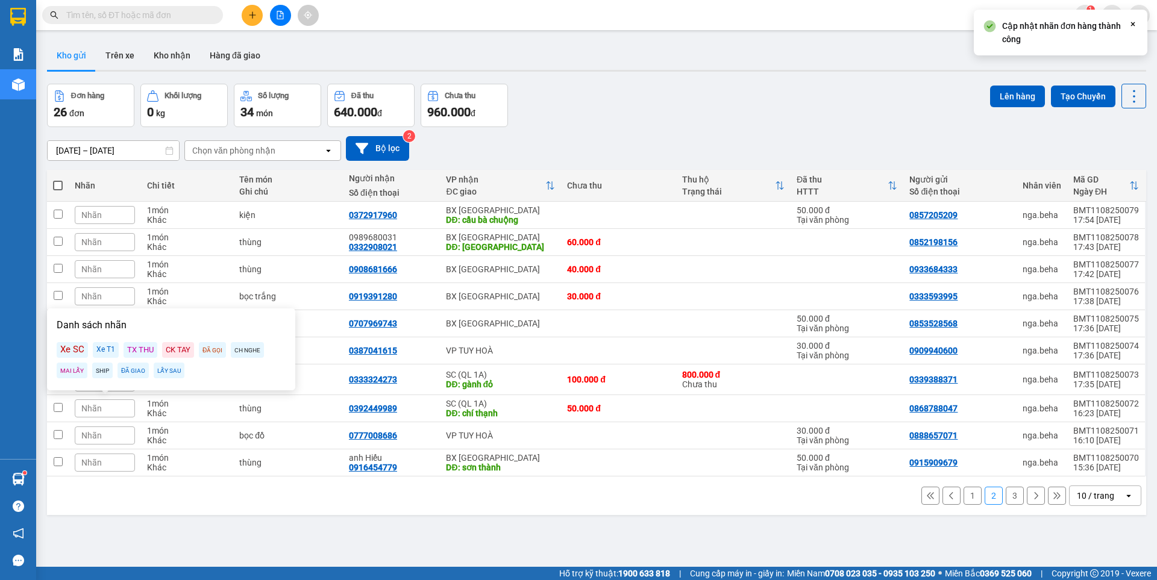
click at [66, 351] on div "Xe SC" at bounding box center [72, 350] width 31 height 16
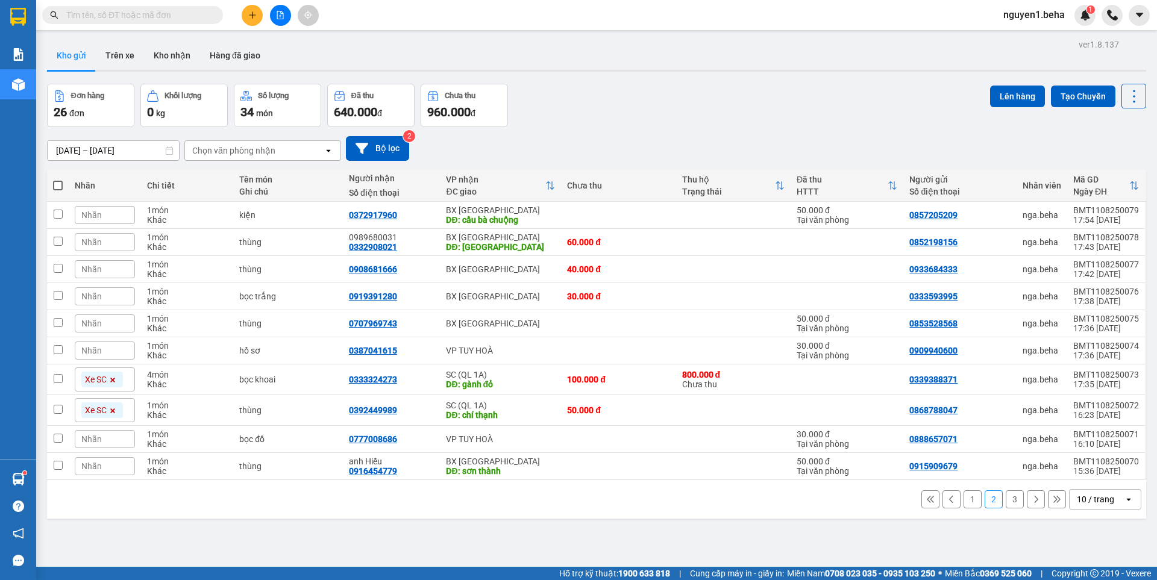
click at [1006, 498] on button "3" at bounding box center [1015, 500] width 18 height 18
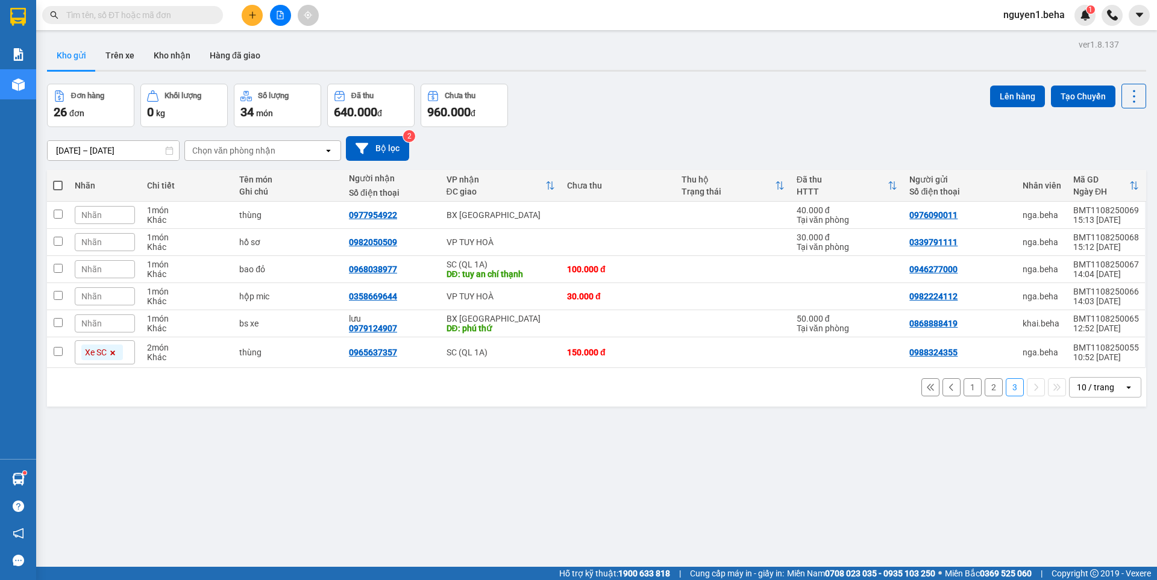
click at [96, 265] on span "Nhãn" at bounding box center [91, 270] width 20 height 10
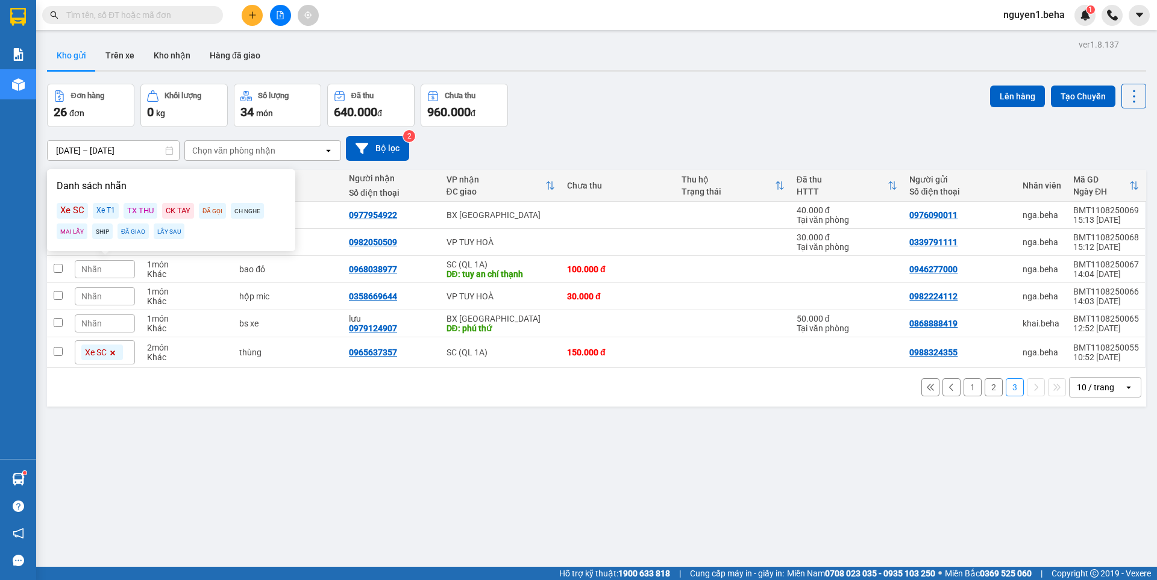
click at [73, 213] on div "Xe SC" at bounding box center [72, 211] width 31 height 16
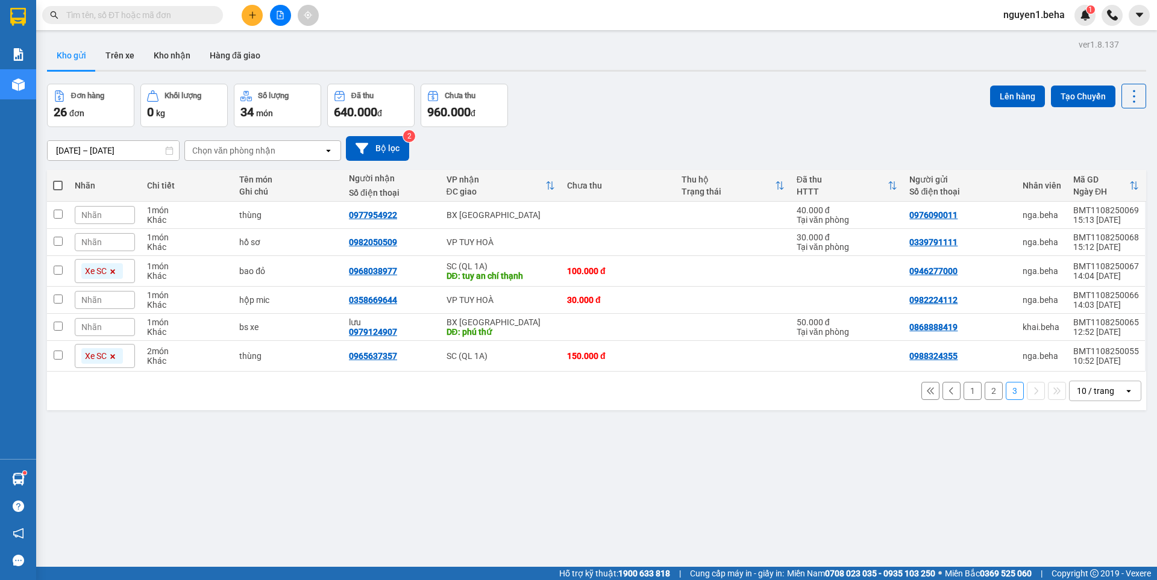
click at [373, 461] on div "ver 1.8.137 Kho gửi Trên xe Kho nhận Hàng đã giao Đơn hàng 26 đơn Khối lượng 0 …" at bounding box center [596, 326] width 1109 height 580
click at [965, 392] on button "1" at bounding box center [973, 391] width 18 height 18
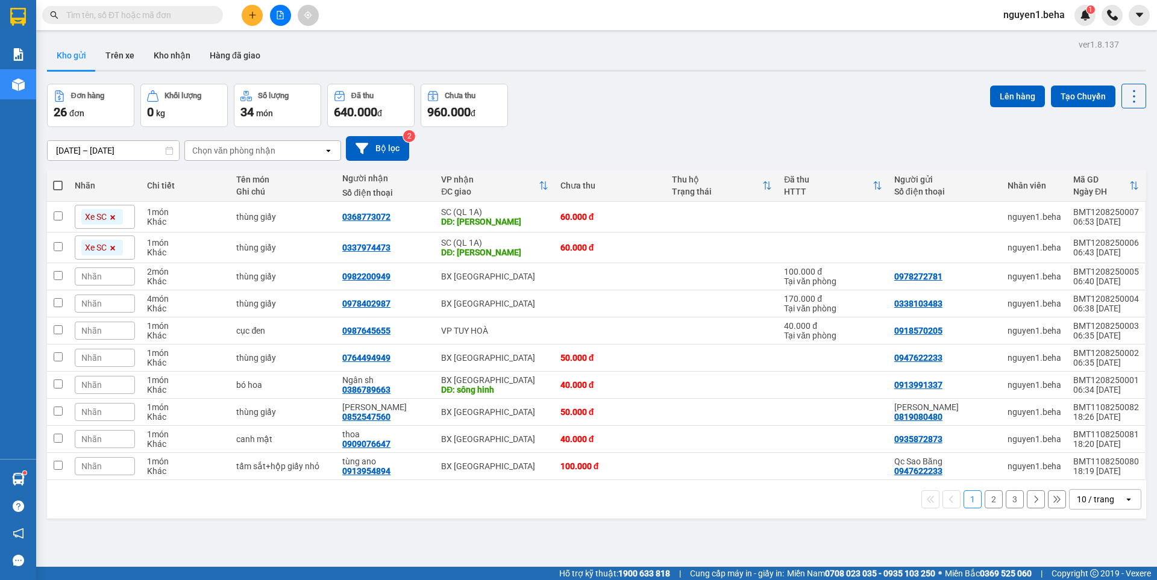
click at [54, 186] on span at bounding box center [58, 186] width 10 height 10
click at [58, 180] on input "checkbox" at bounding box center [58, 180] width 0 height 0
checkbox input "true"
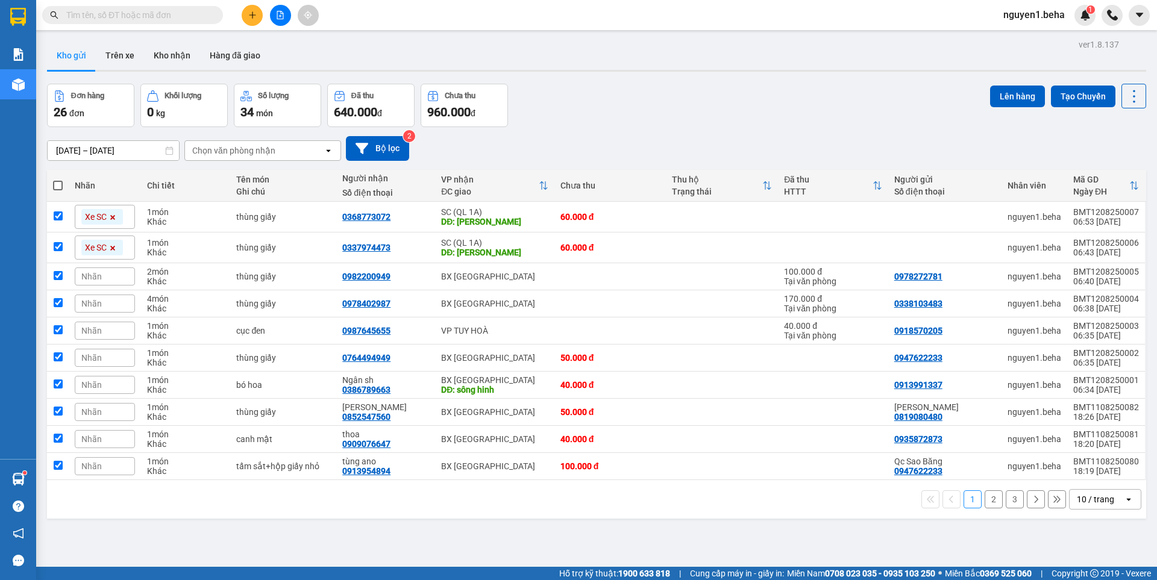
checkbox input "true"
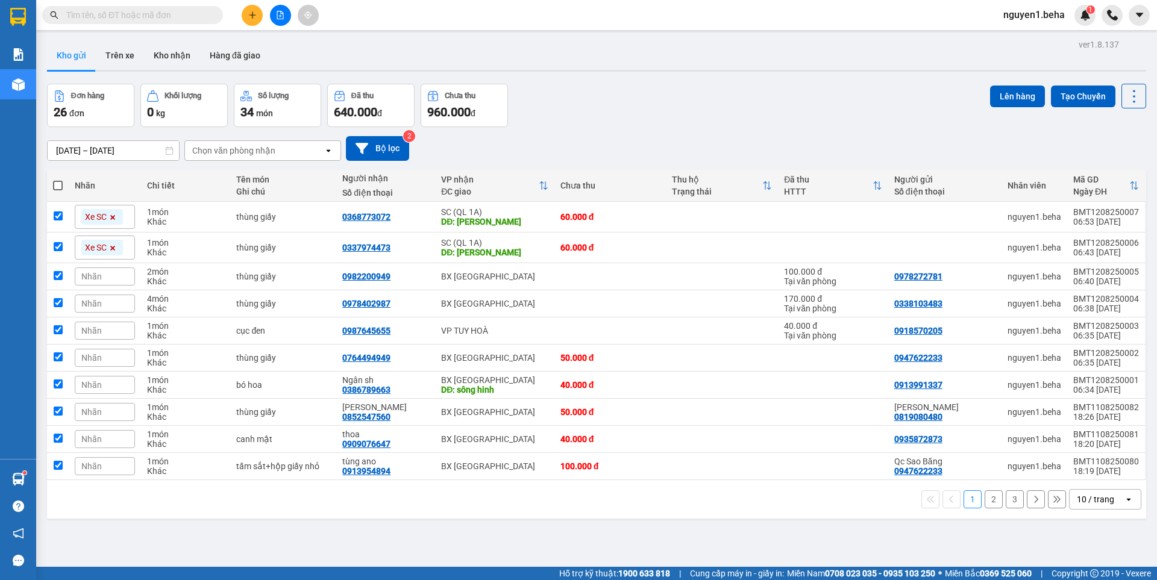
checkbox input "true"
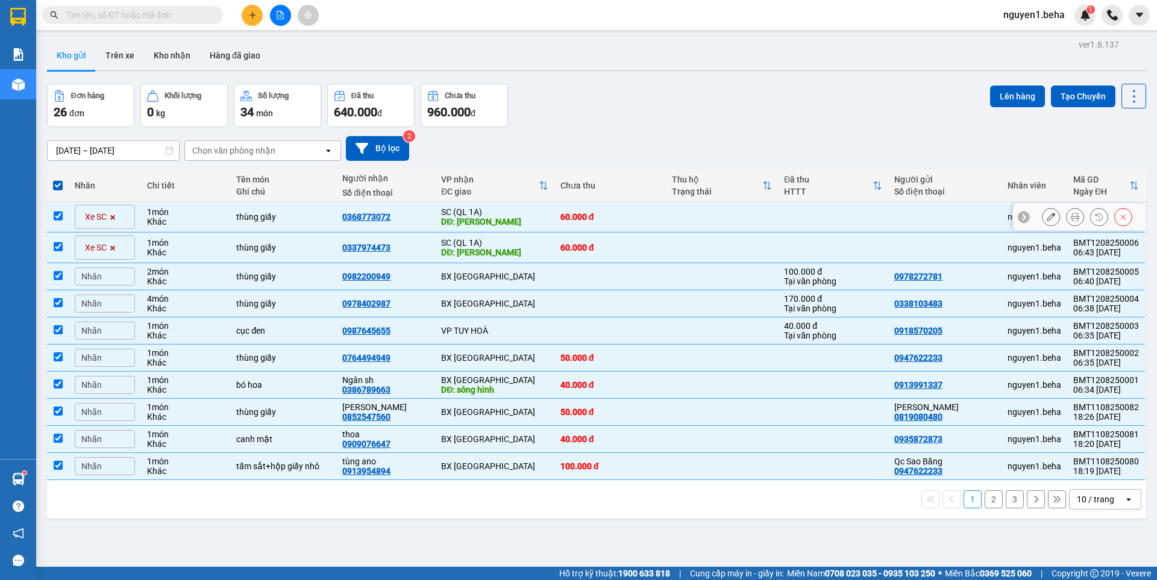
click at [54, 215] on input "checkbox" at bounding box center [58, 216] width 9 height 9
checkbox input "false"
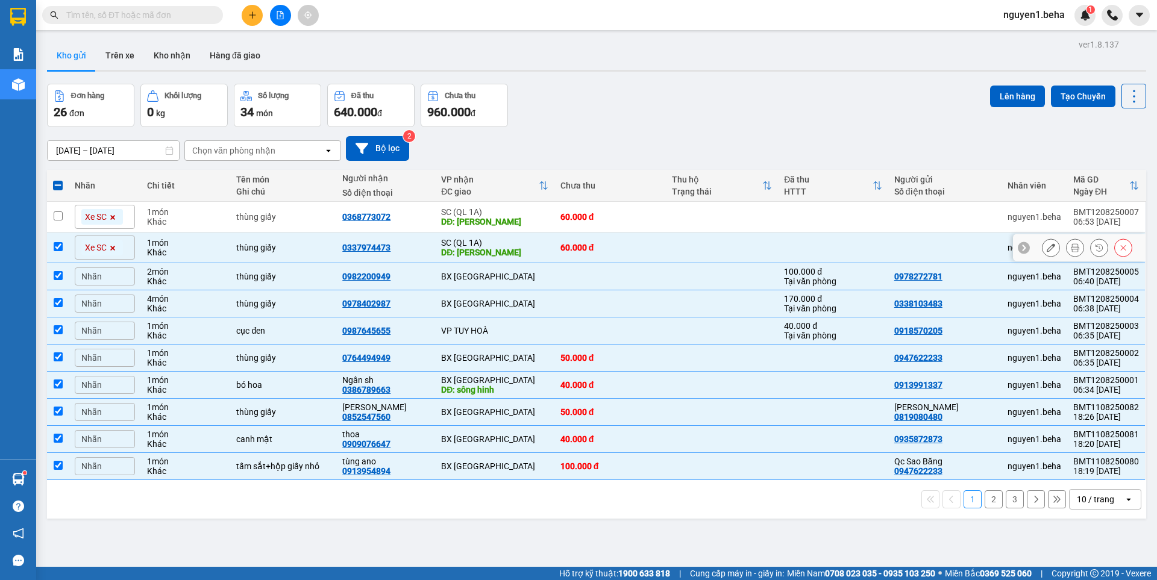
click at [59, 249] on input "checkbox" at bounding box center [58, 246] width 9 height 9
checkbox input "false"
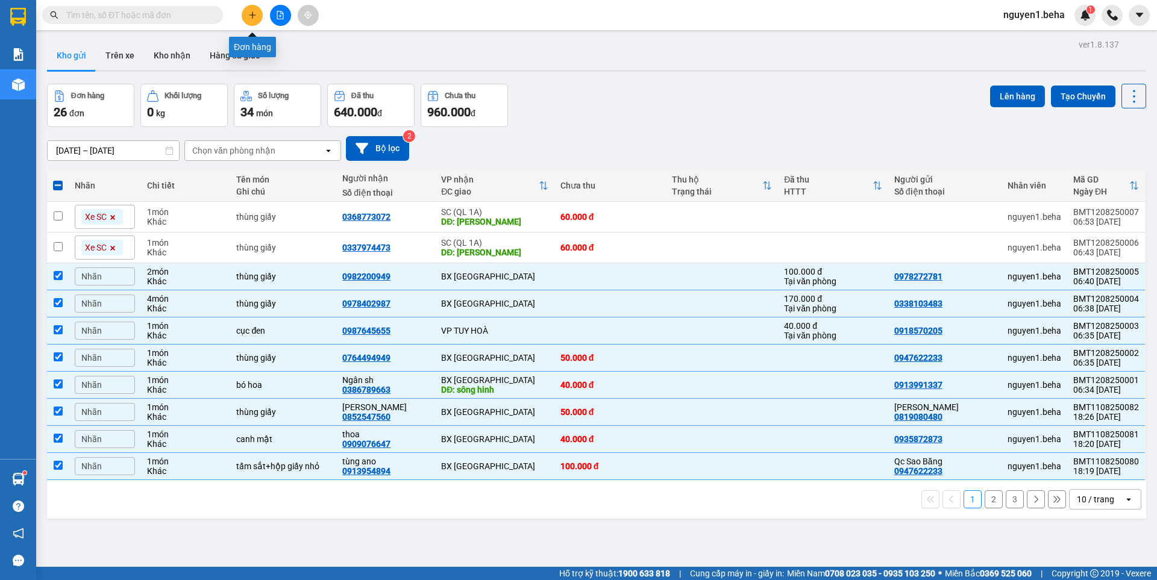
click at [248, 15] on icon "plus" at bounding box center [252, 15] width 8 height 8
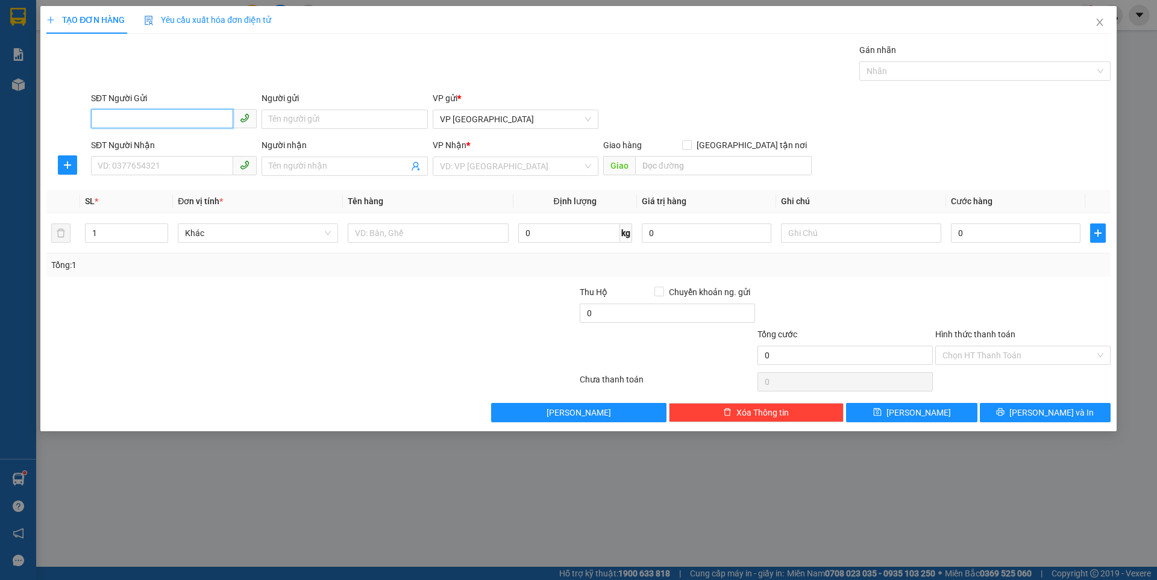
click at [189, 113] on input "SĐT Người Gửi" at bounding box center [162, 118] width 142 height 19
click at [180, 116] on input "SĐT Người Gửi" at bounding box center [162, 118] width 142 height 19
click at [137, 117] on input "0905857" at bounding box center [162, 118] width 142 height 19
click at [156, 139] on div "0905857538" at bounding box center [173, 143] width 151 height 13
type input "0905857538"
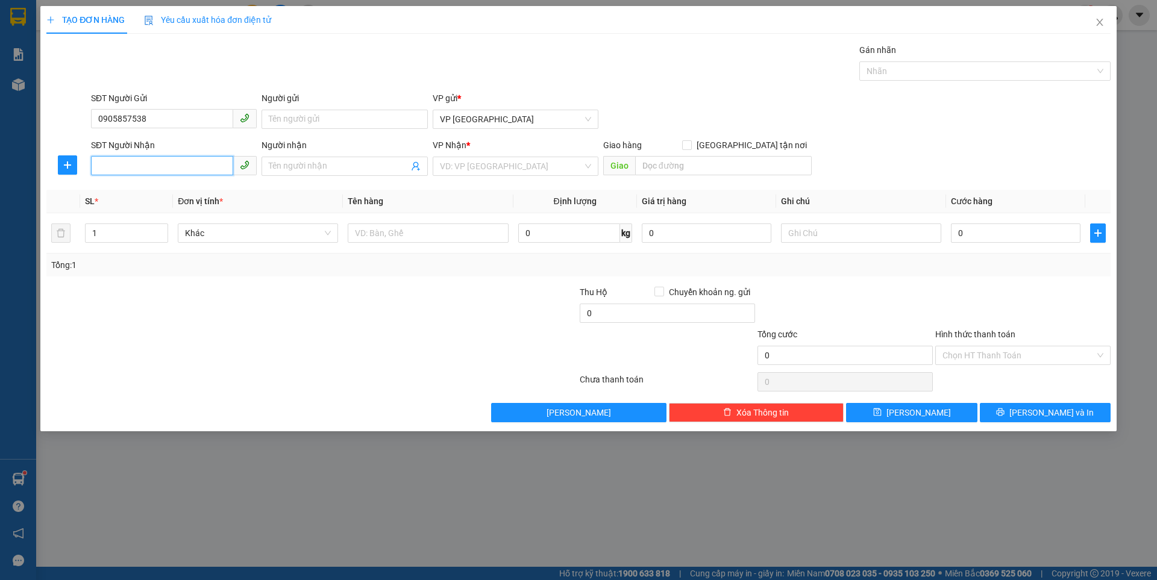
click at [139, 166] on input "SĐT Người Nhận" at bounding box center [162, 165] width 142 height 19
click at [139, 170] on input "0368" at bounding box center [162, 165] width 142 height 19
click at [129, 187] on div "0368578798" at bounding box center [173, 190] width 151 height 13
type input "0368578798"
click at [413, 225] on input "text" at bounding box center [428, 233] width 160 height 19
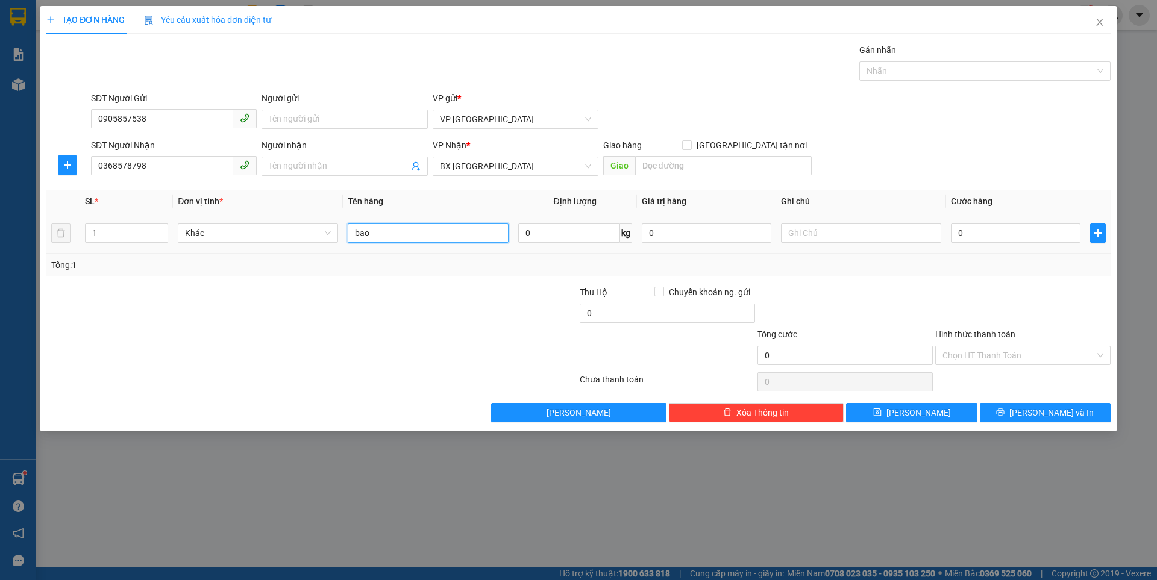
type input "bao"
drag, startPoint x: 970, startPoint y: 222, endPoint x: 968, endPoint y: 242, distance: 19.4
click at [970, 226] on div "0" at bounding box center [1016, 233] width 130 height 24
click at [972, 236] on input "0" at bounding box center [1016, 233] width 130 height 19
type input "5"
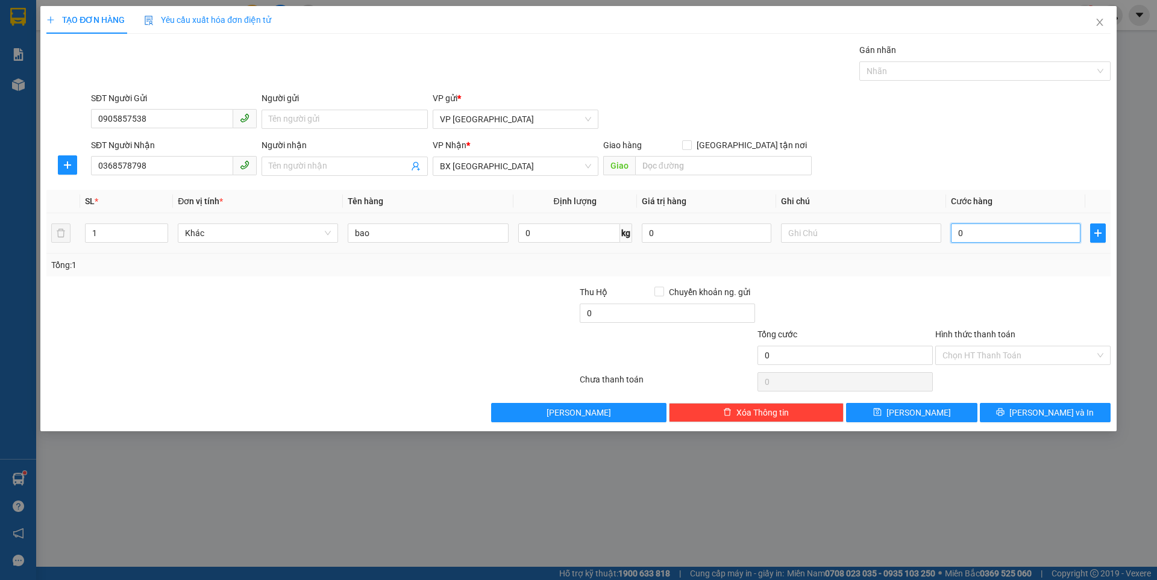
type input "5"
drag, startPoint x: 895, startPoint y: 415, endPoint x: 886, endPoint y: 372, distance: 43.1
click at [895, 414] on button "Lưu" at bounding box center [911, 412] width 131 height 19
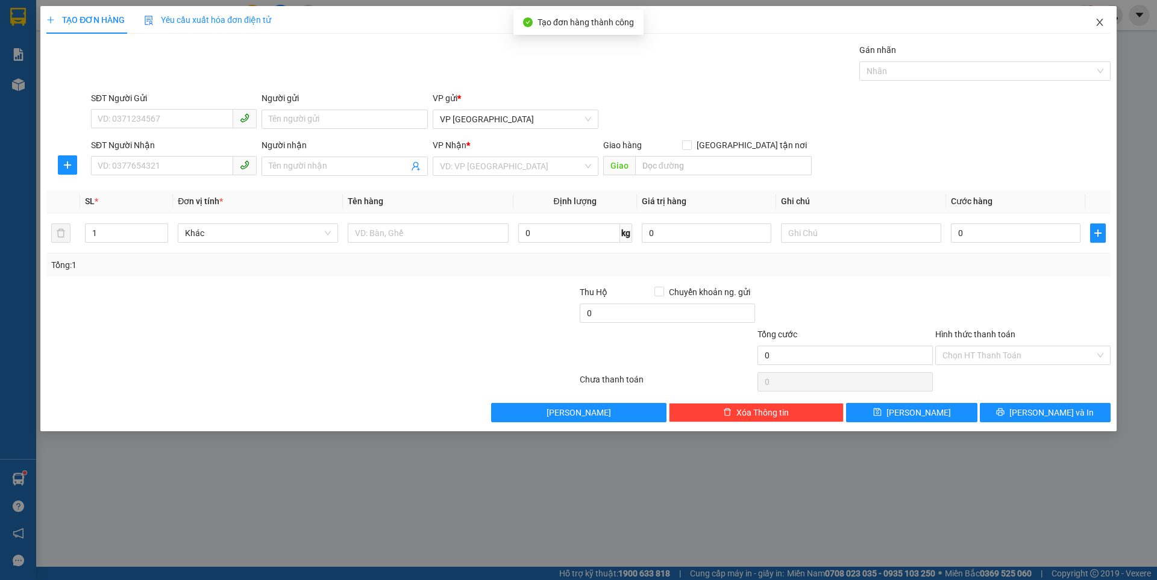
click at [1098, 21] on icon "close" at bounding box center [1099, 22] width 7 height 7
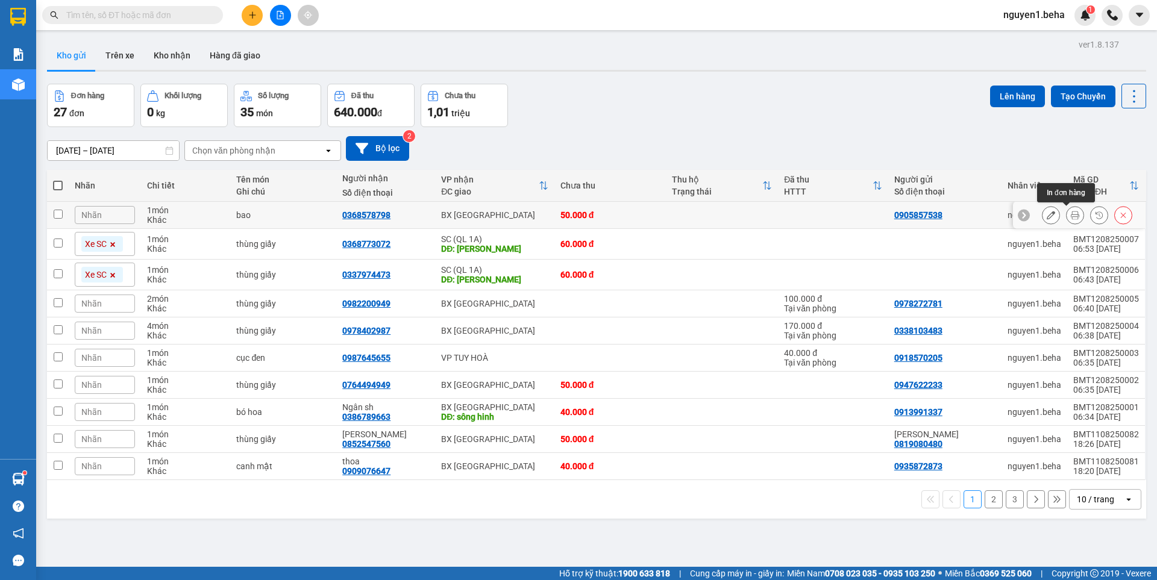
click at [1071, 213] on icon at bounding box center [1075, 215] width 8 height 8
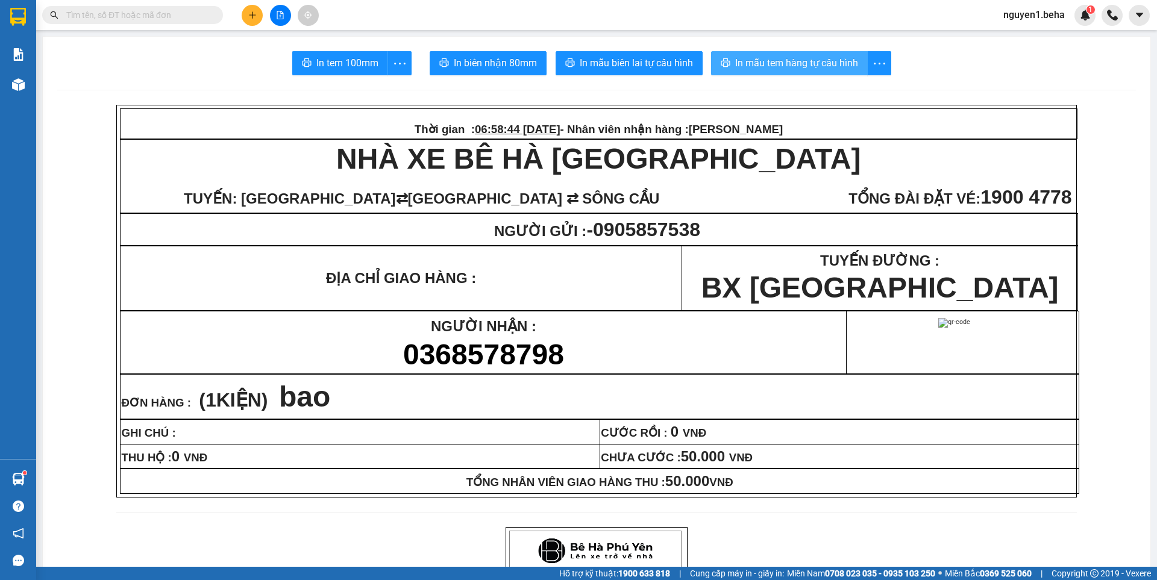
click at [789, 66] on span "In mẫu tem hàng tự cấu hình" at bounding box center [796, 62] width 123 height 15
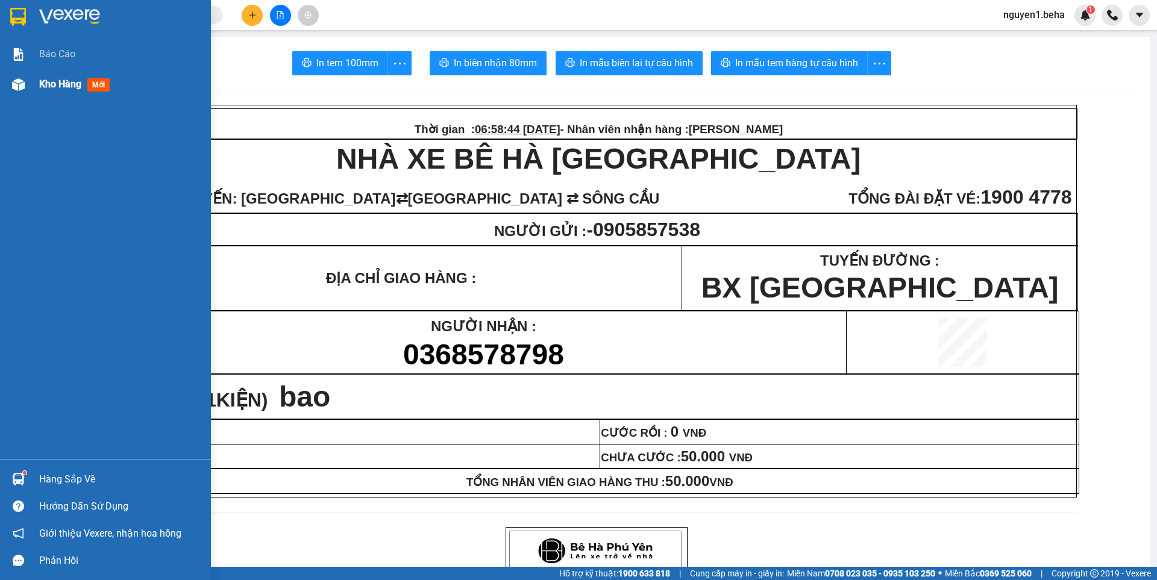
click at [22, 91] on div at bounding box center [18, 84] width 21 height 21
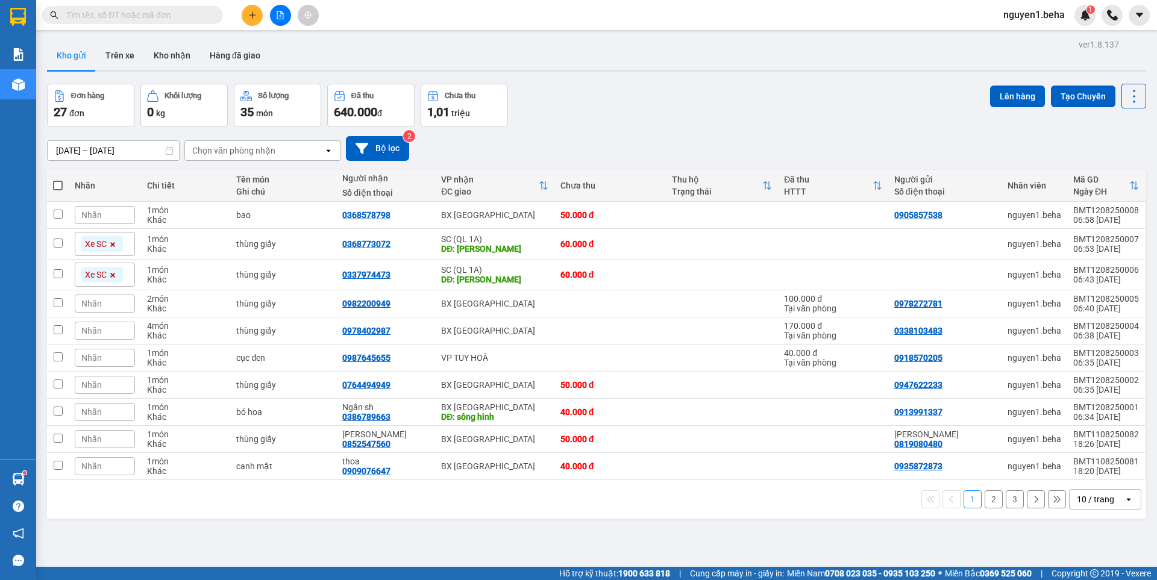
click at [61, 186] on span at bounding box center [58, 186] width 10 height 10
click at [58, 180] on input "checkbox" at bounding box center [58, 180] width 0 height 0
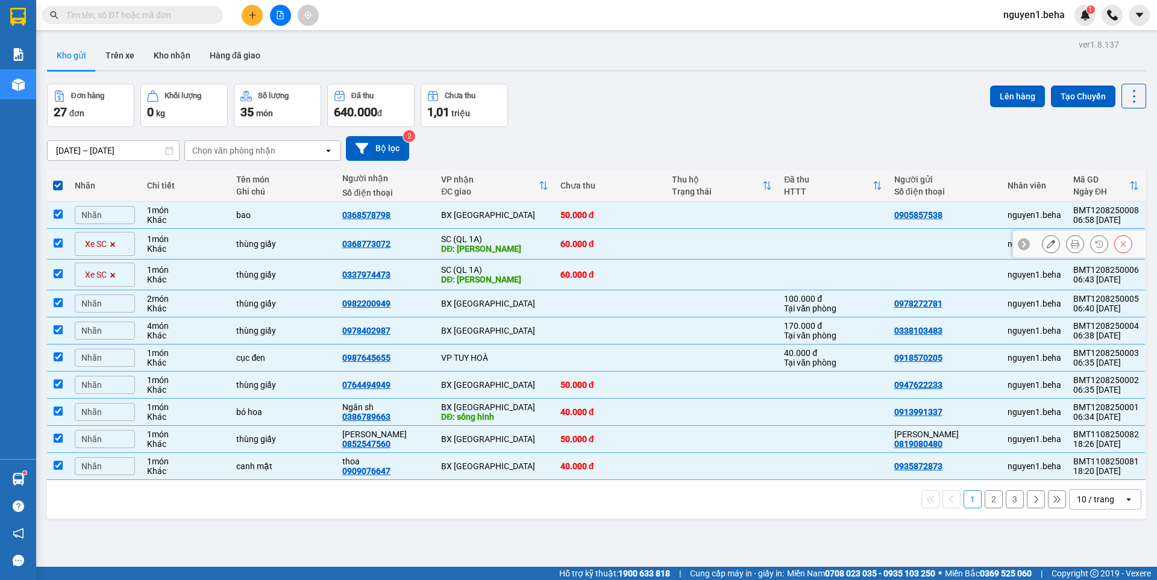
click at [58, 240] on input "checkbox" at bounding box center [58, 243] width 9 height 9
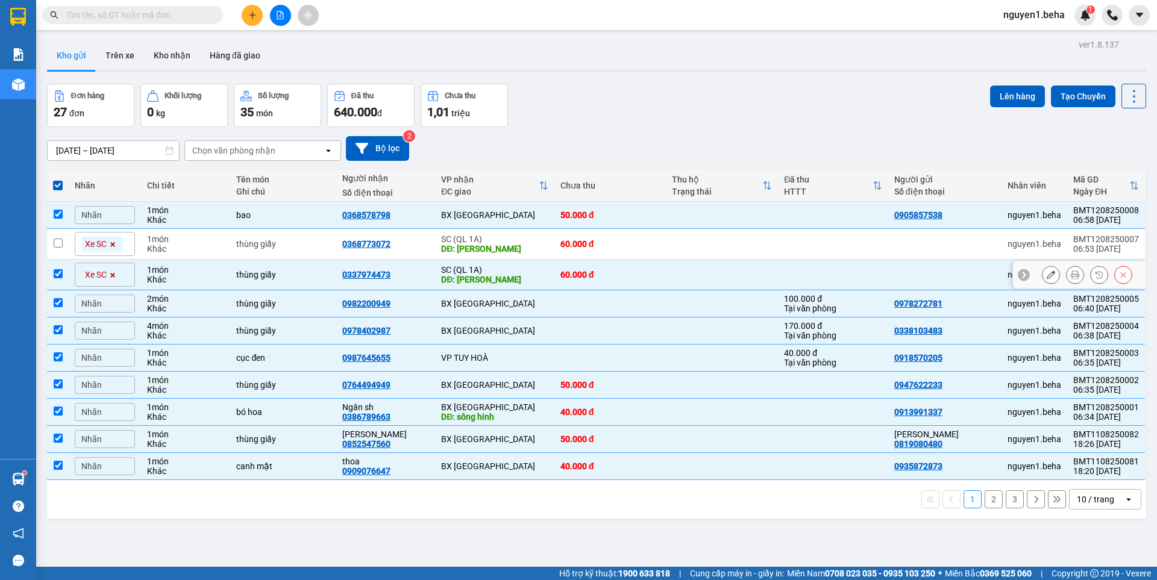
click at [57, 272] on input "checkbox" at bounding box center [58, 273] width 9 height 9
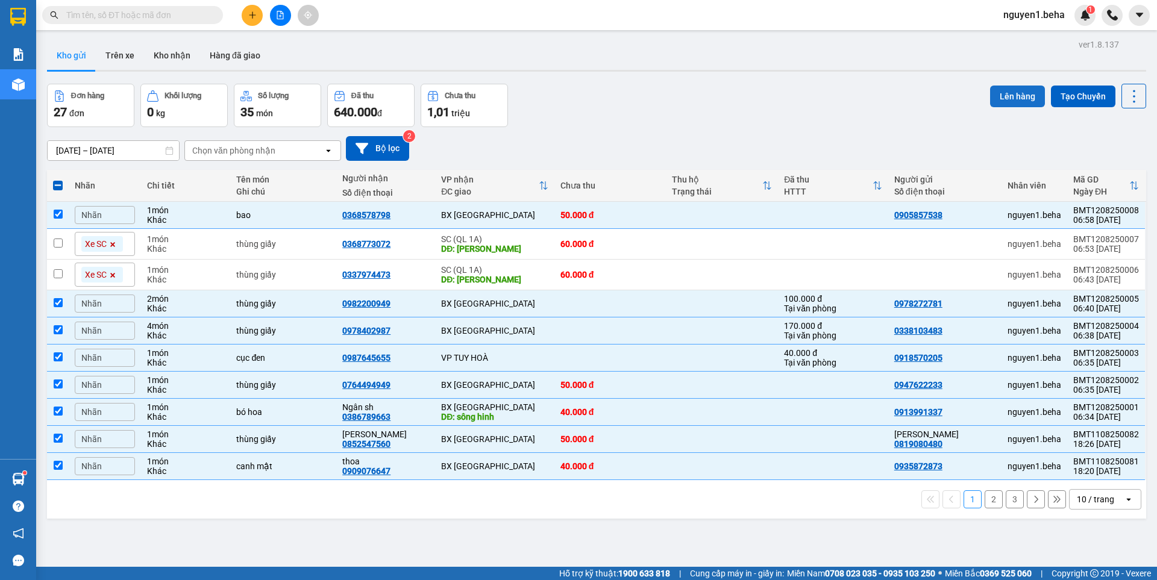
click at [994, 92] on button "Lên hàng" at bounding box center [1017, 97] width 55 height 22
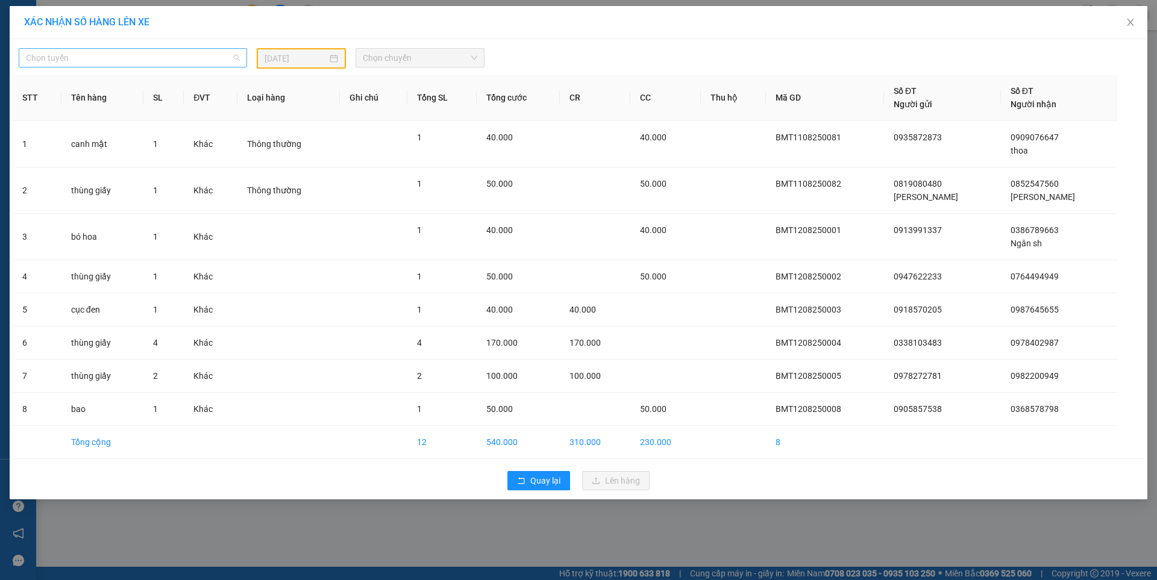
click at [207, 61] on span "Chọn tuyến" at bounding box center [133, 58] width 214 height 18
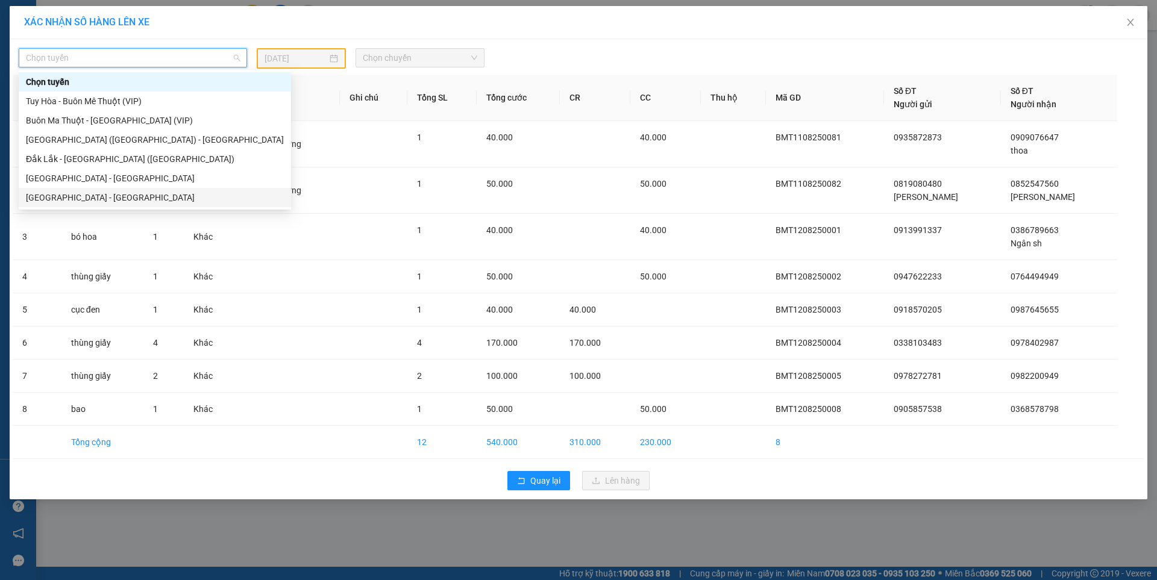
click at [74, 195] on div "[GEOGRAPHIC_DATA] - [GEOGRAPHIC_DATA]" at bounding box center [155, 197] width 258 height 13
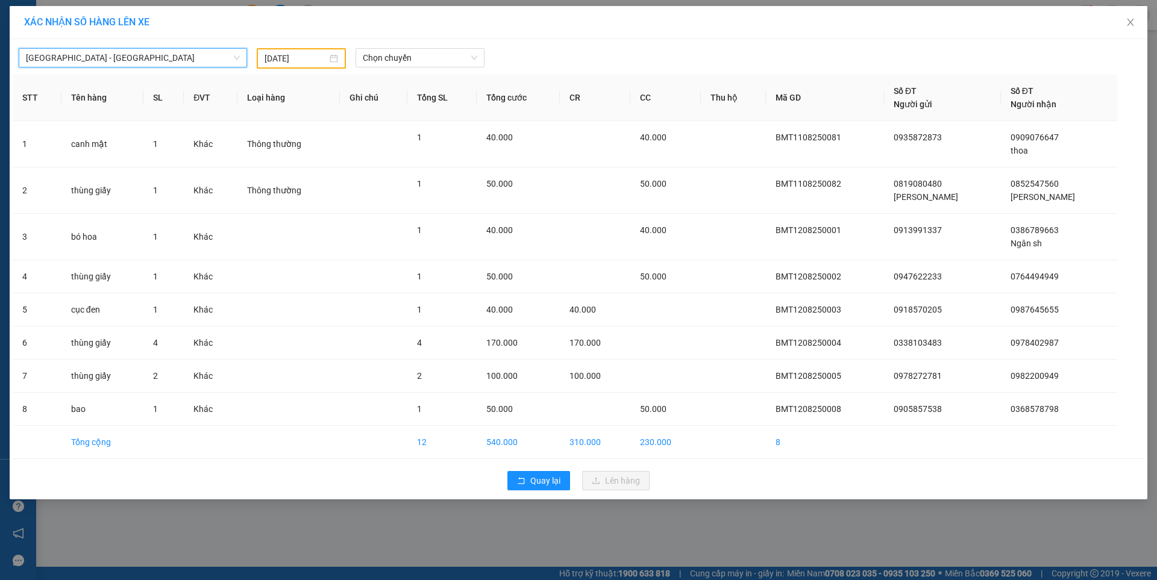
click at [315, 53] on input "11/08/2025" at bounding box center [296, 58] width 63 height 13
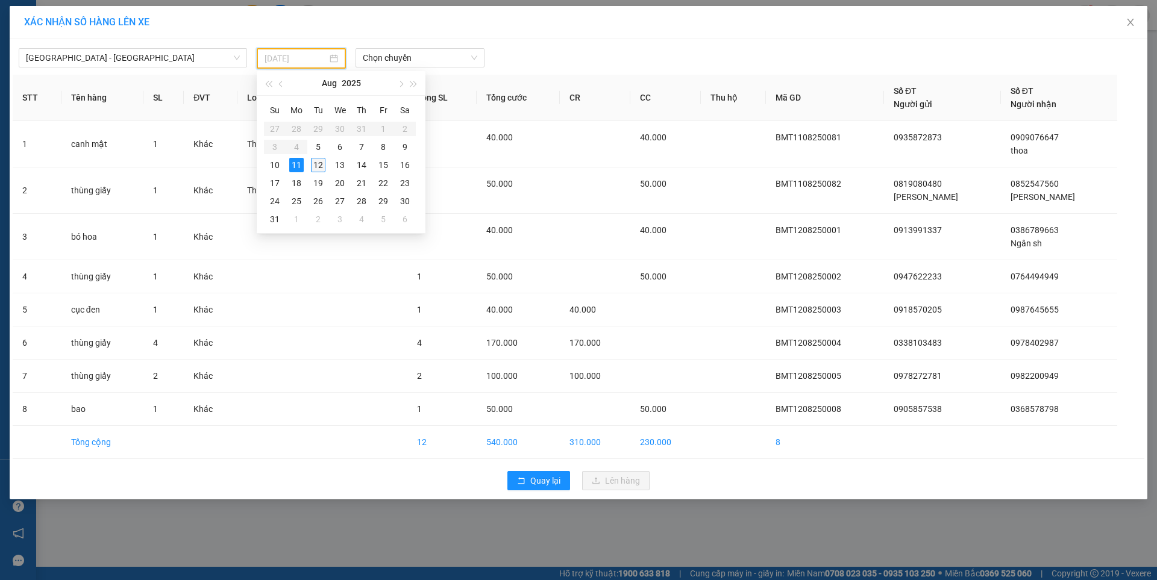
click at [321, 163] on div "12" at bounding box center [318, 165] width 14 height 14
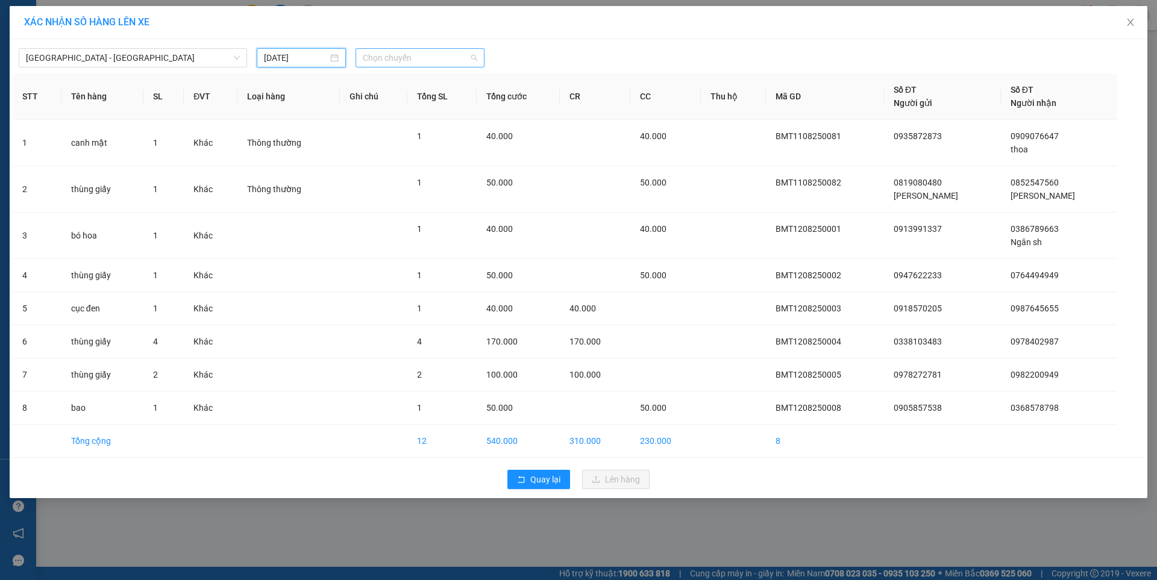
click at [415, 52] on span "Chọn chuyến" at bounding box center [420, 58] width 115 height 18
click at [415, 102] on div "07:00 - 47F-002.14" at bounding box center [410, 101] width 94 height 13
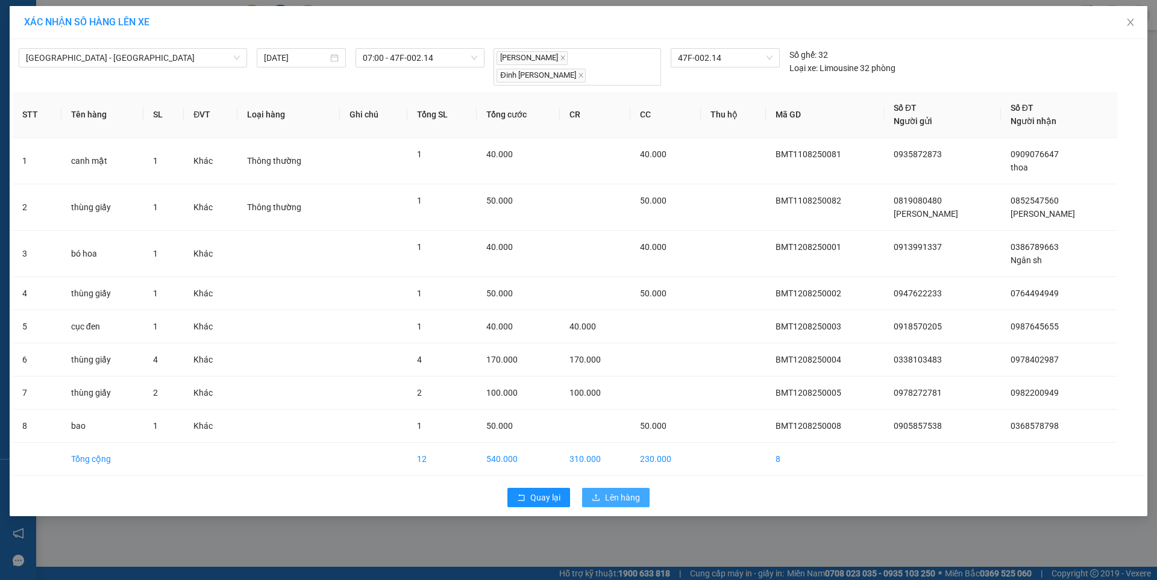
click at [622, 491] on span "Lên hàng" at bounding box center [622, 497] width 35 height 13
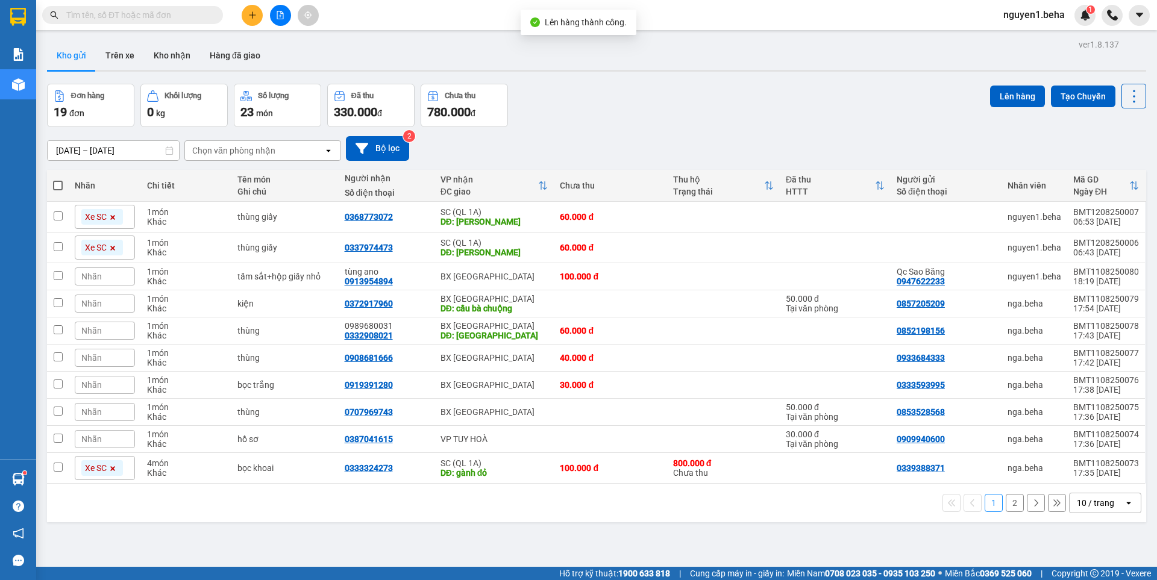
click at [55, 183] on span at bounding box center [58, 186] width 10 height 10
click at [58, 180] on input "checkbox" at bounding box center [58, 180] width 0 height 0
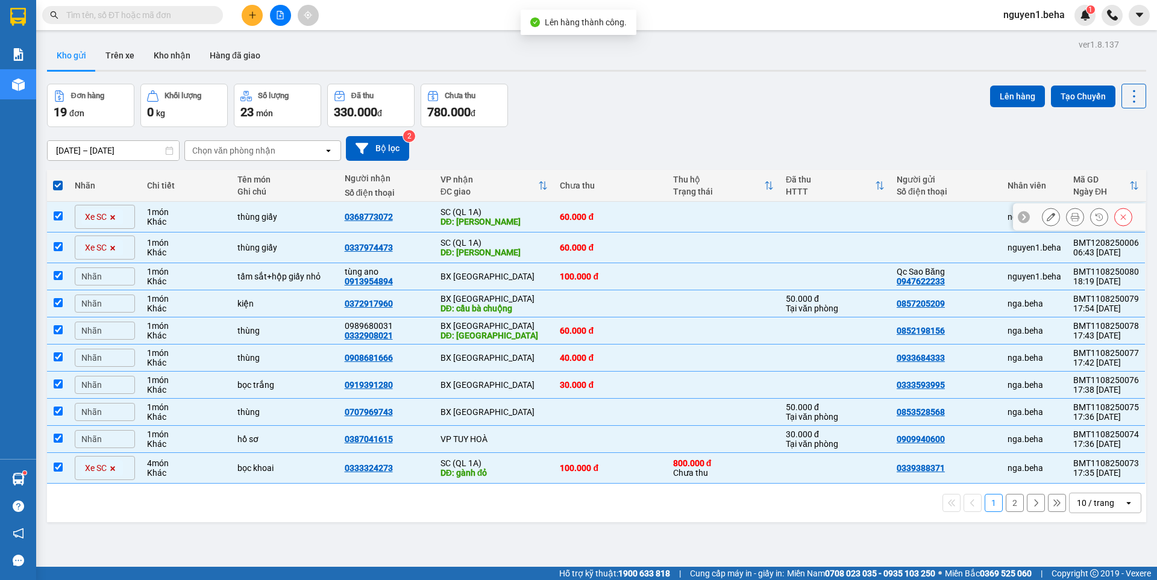
click at [54, 219] on input "checkbox" at bounding box center [58, 216] width 9 height 9
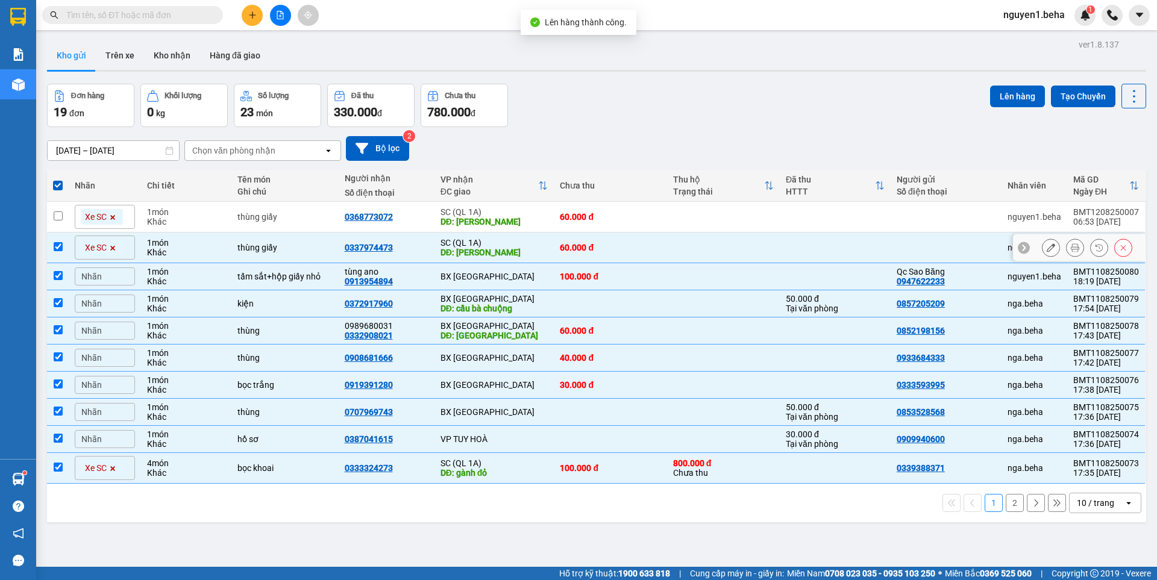
click at [57, 242] on input "checkbox" at bounding box center [58, 246] width 9 height 9
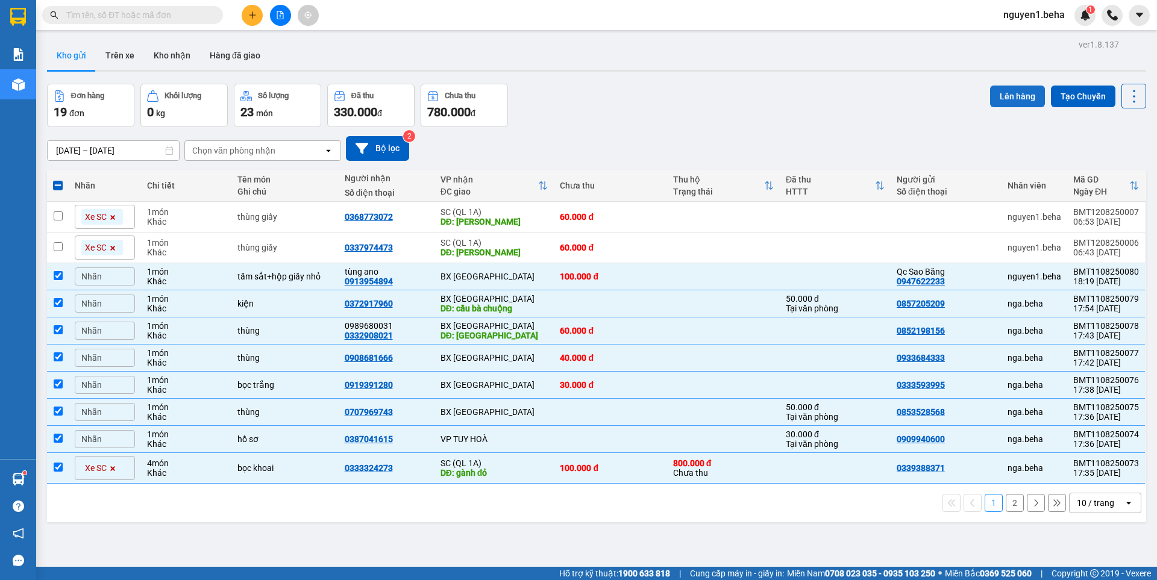
click at [1017, 93] on button "Lên hàng" at bounding box center [1017, 97] width 55 height 22
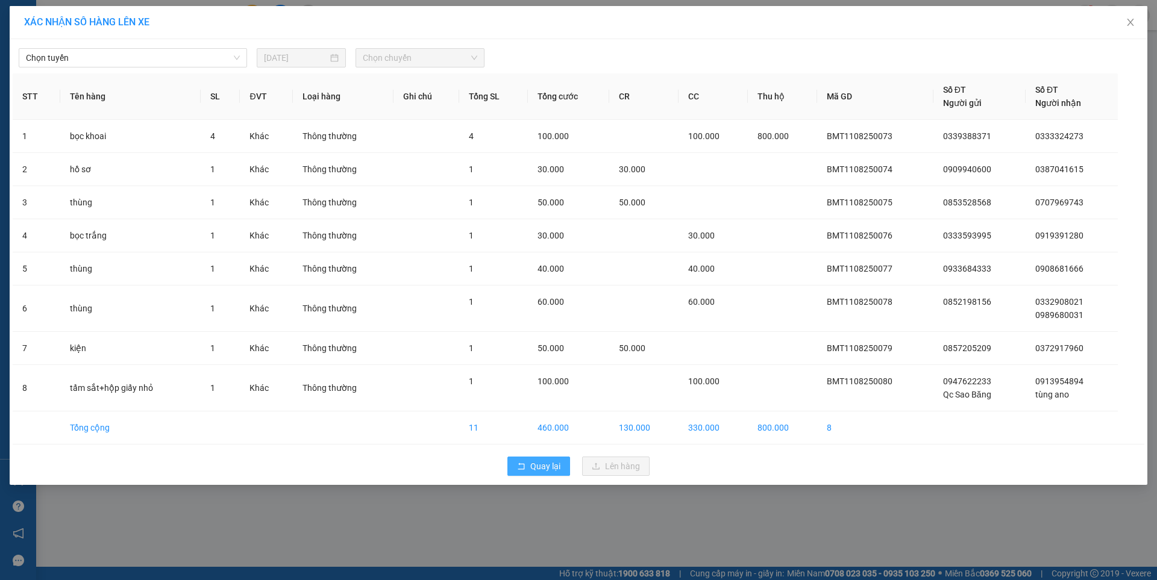
click at [528, 466] on button "Quay lại" at bounding box center [538, 466] width 63 height 19
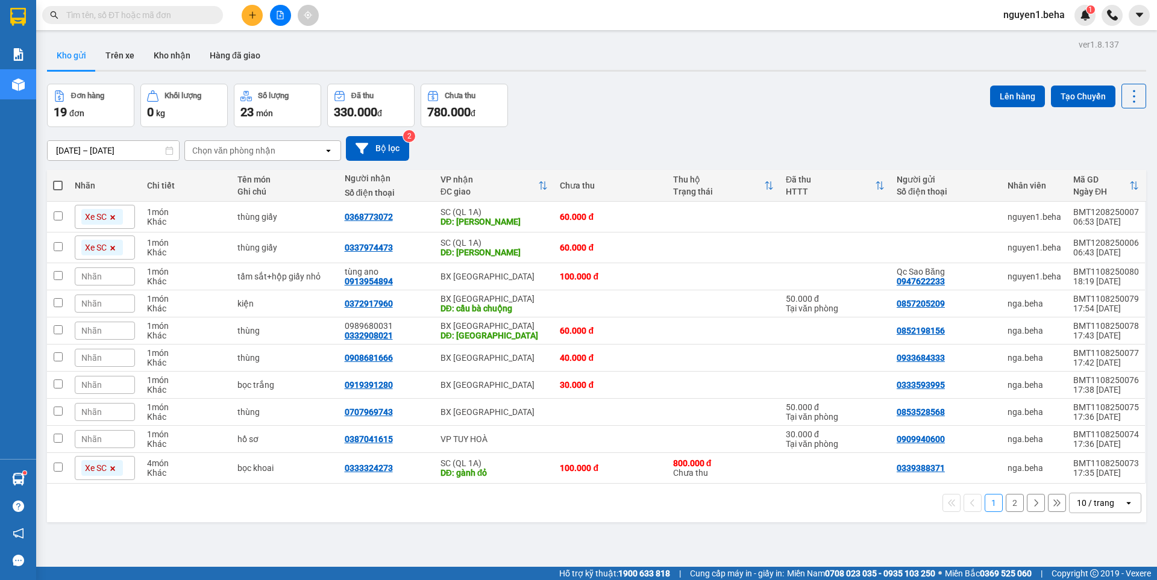
click at [52, 186] on th at bounding box center [58, 186] width 22 height 32
click at [55, 187] on span at bounding box center [58, 186] width 10 height 10
click at [58, 180] on input "checkbox" at bounding box center [58, 180] width 0 height 0
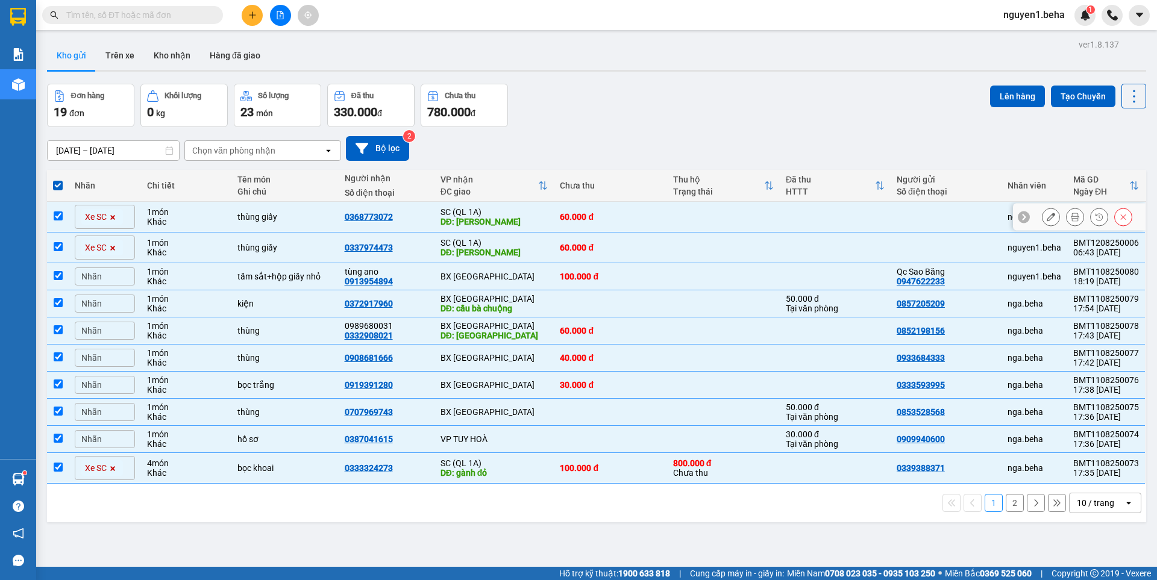
click at [60, 215] on input "checkbox" at bounding box center [58, 216] width 9 height 9
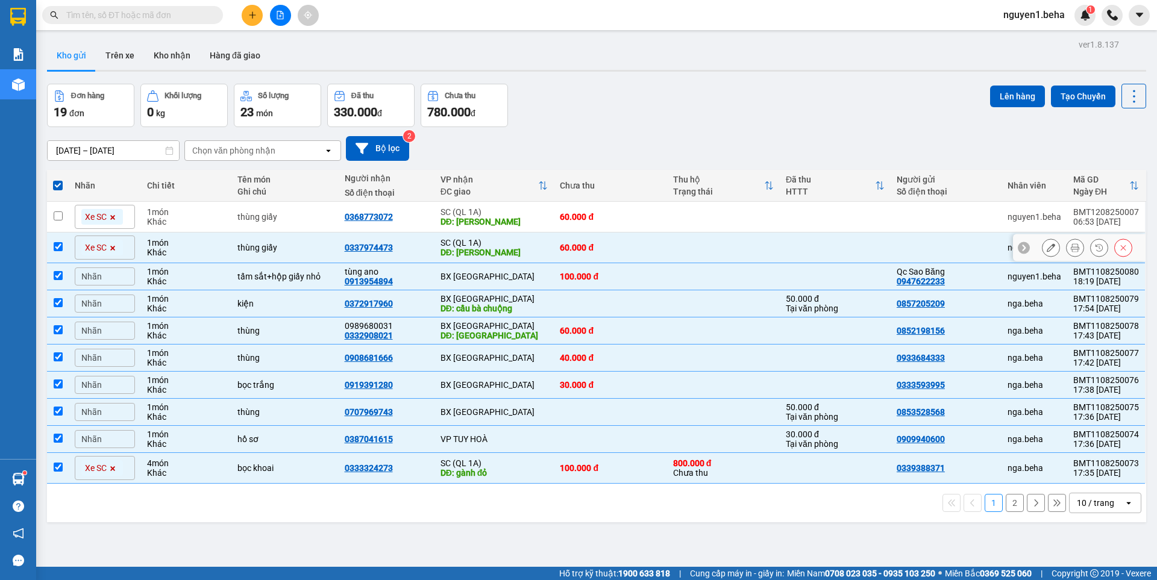
click at [65, 254] on td at bounding box center [58, 248] width 22 height 31
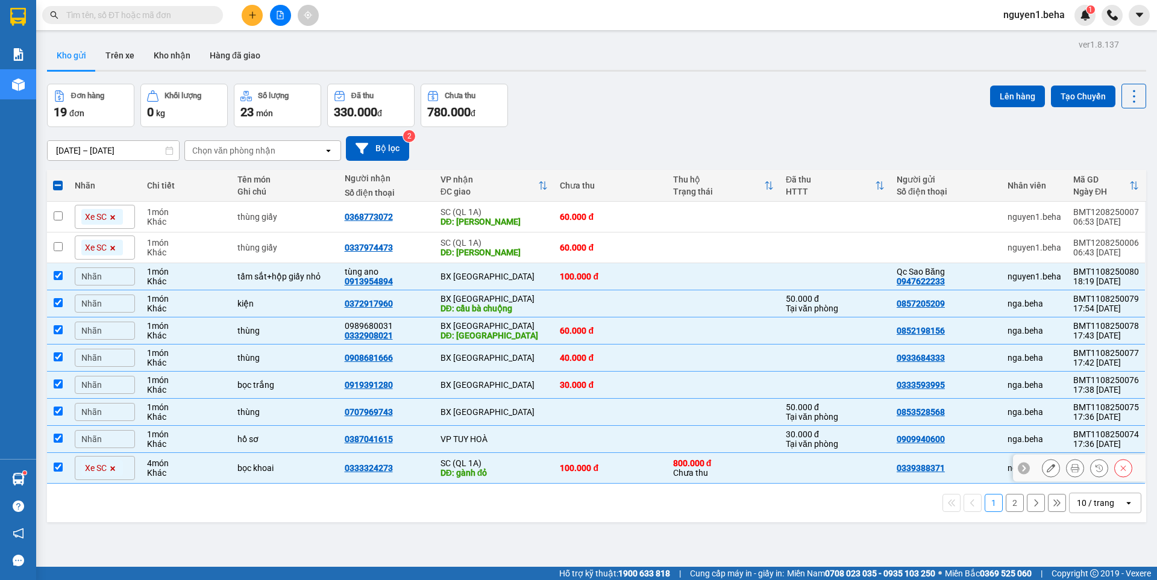
click at [60, 465] on input "checkbox" at bounding box center [58, 467] width 9 height 9
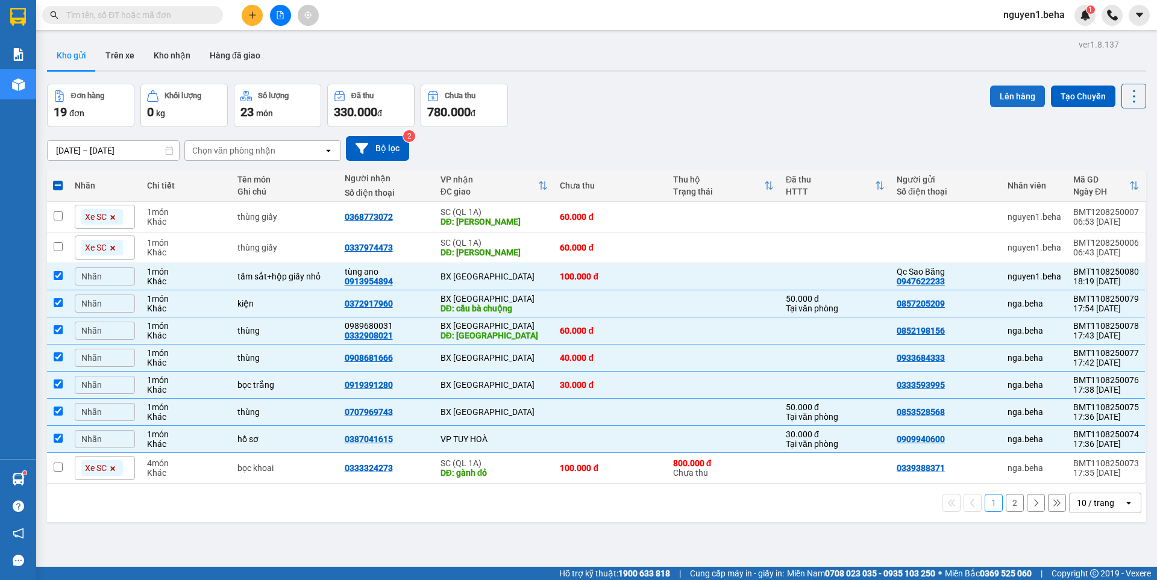
click at [1005, 98] on button "Lên hàng" at bounding box center [1017, 97] width 55 height 22
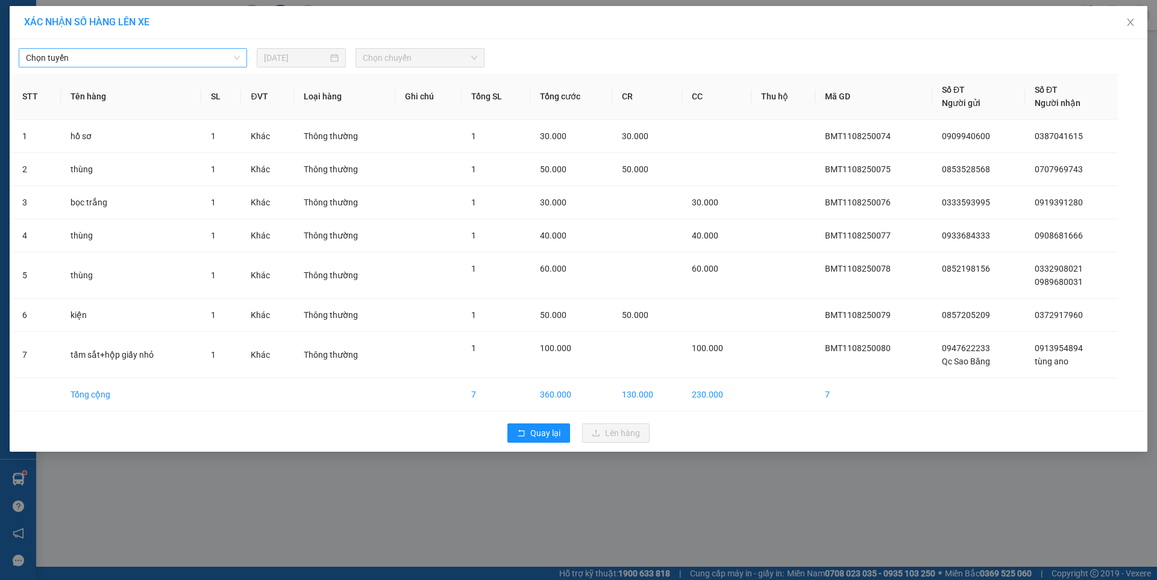
drag, startPoint x: 152, startPoint y: 54, endPoint x: 146, endPoint y: 63, distance: 10.4
click at [150, 55] on span "Chọn tuyến" at bounding box center [133, 58] width 214 height 18
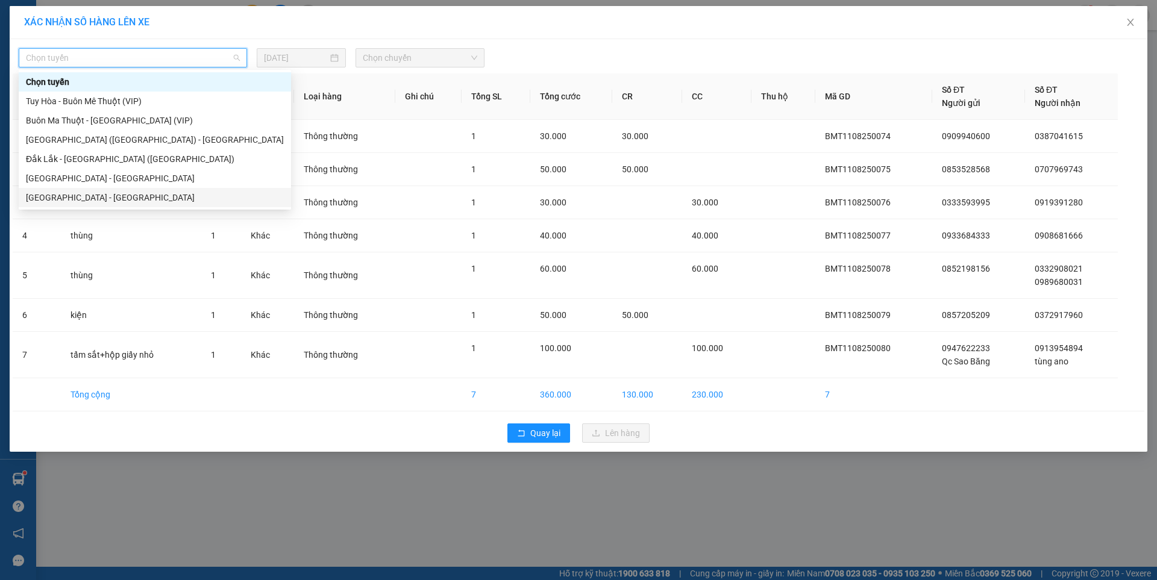
click at [64, 192] on div "[GEOGRAPHIC_DATA] - [GEOGRAPHIC_DATA]" at bounding box center [155, 197] width 258 height 13
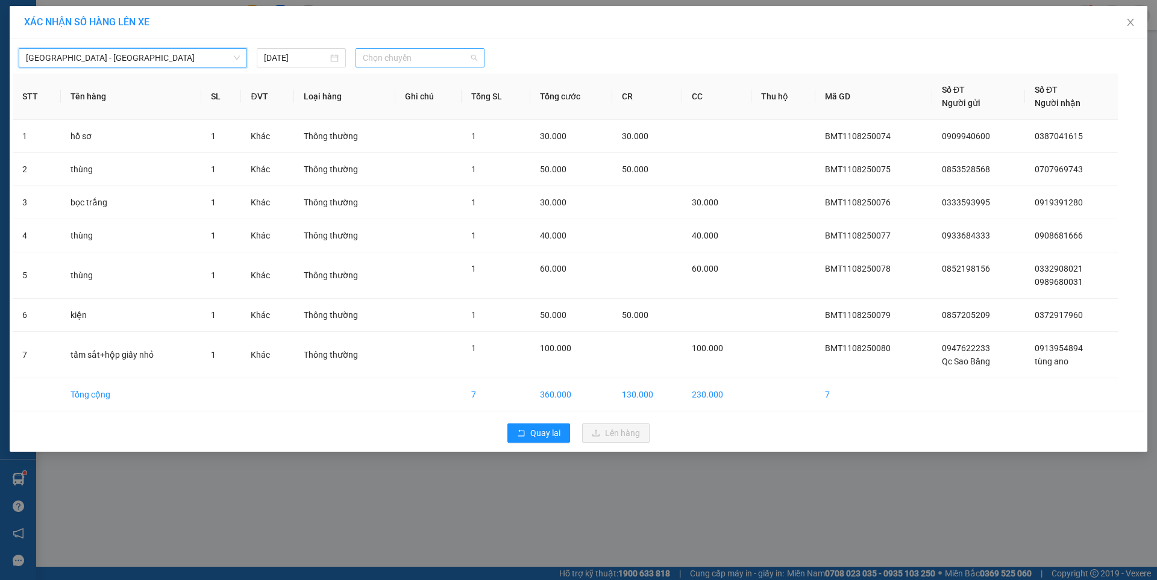
click at [403, 55] on span "Chọn chuyến" at bounding box center [420, 58] width 115 height 18
click at [410, 98] on div "07:00 - 47F-002.14" at bounding box center [410, 101] width 94 height 13
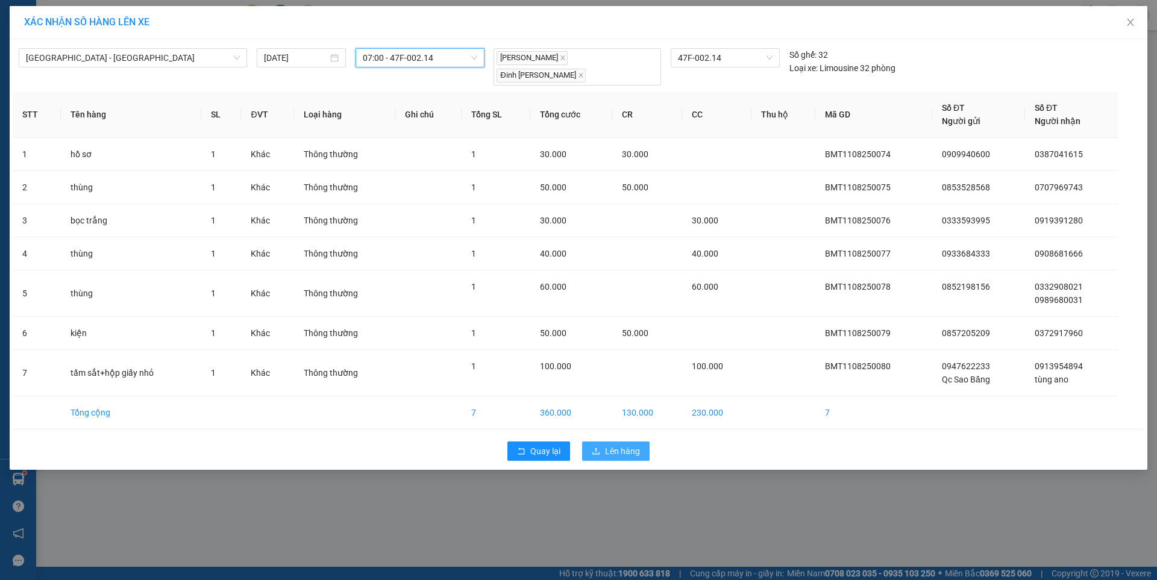
click at [620, 445] on span "Lên hàng" at bounding box center [622, 451] width 35 height 13
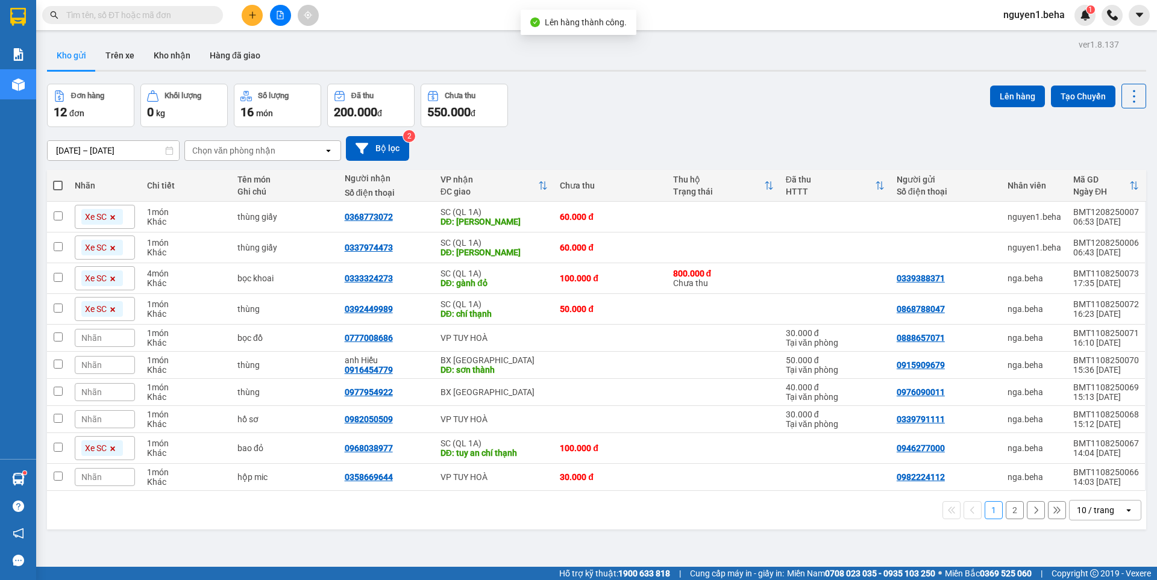
click at [56, 186] on span at bounding box center [58, 186] width 10 height 10
click at [58, 180] on input "checkbox" at bounding box center [58, 180] width 0 height 0
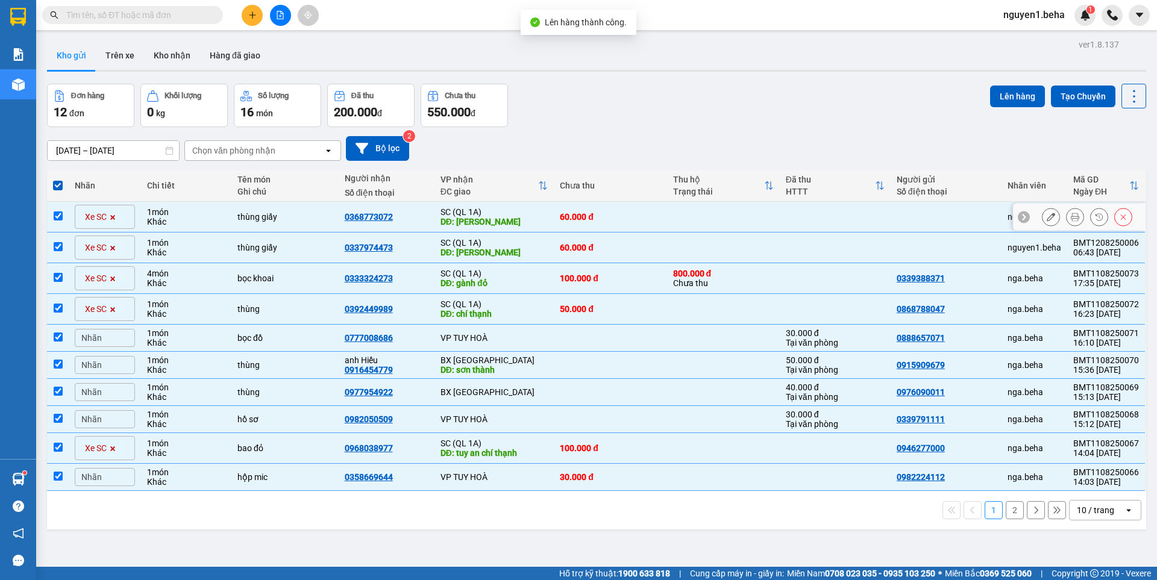
click at [58, 219] on input "checkbox" at bounding box center [58, 216] width 9 height 9
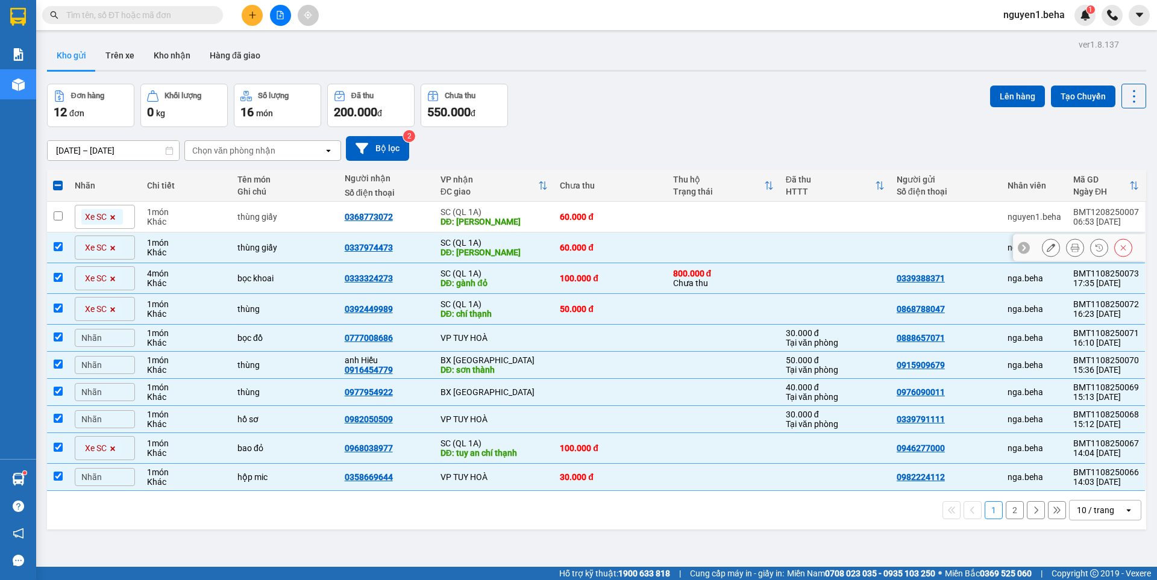
click at [58, 253] on td at bounding box center [58, 248] width 22 height 31
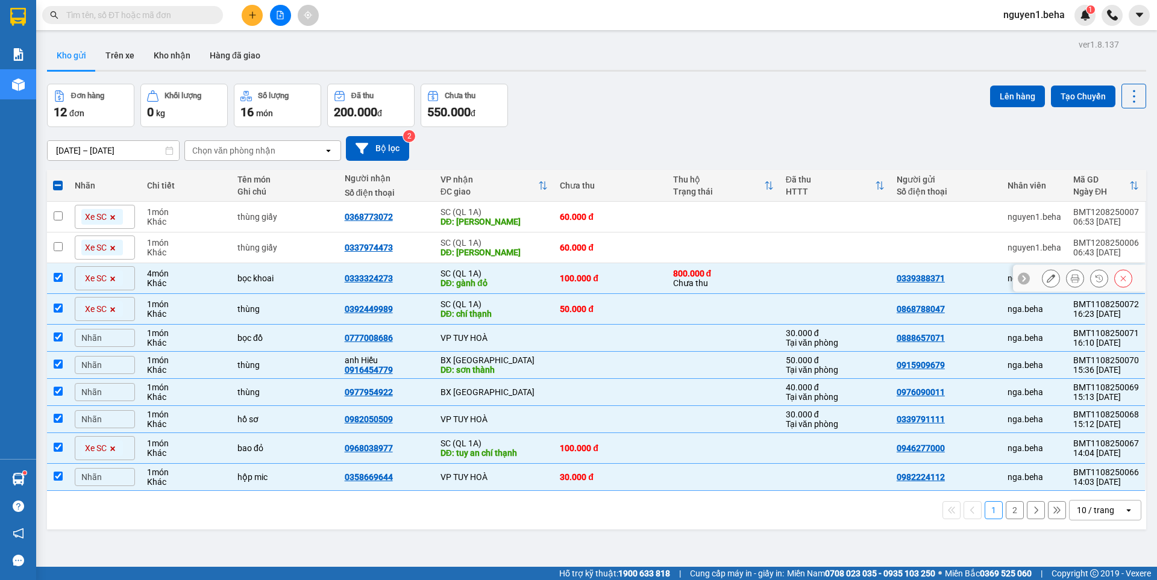
click at [57, 277] on input "checkbox" at bounding box center [58, 277] width 9 height 9
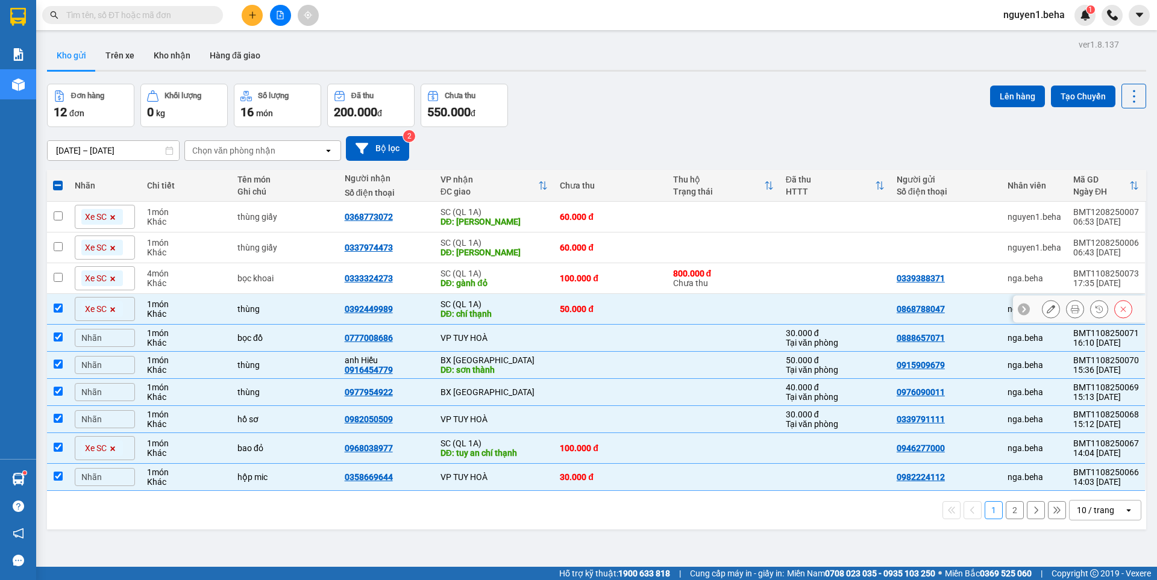
click at [61, 302] on td at bounding box center [58, 309] width 22 height 31
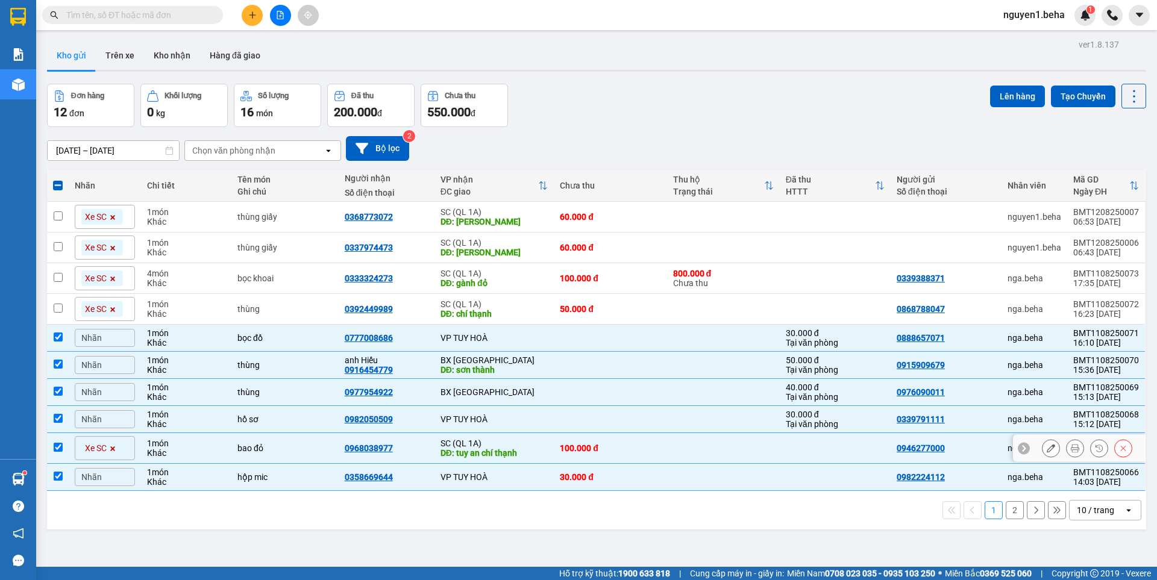
click at [64, 443] on td at bounding box center [58, 448] width 22 height 31
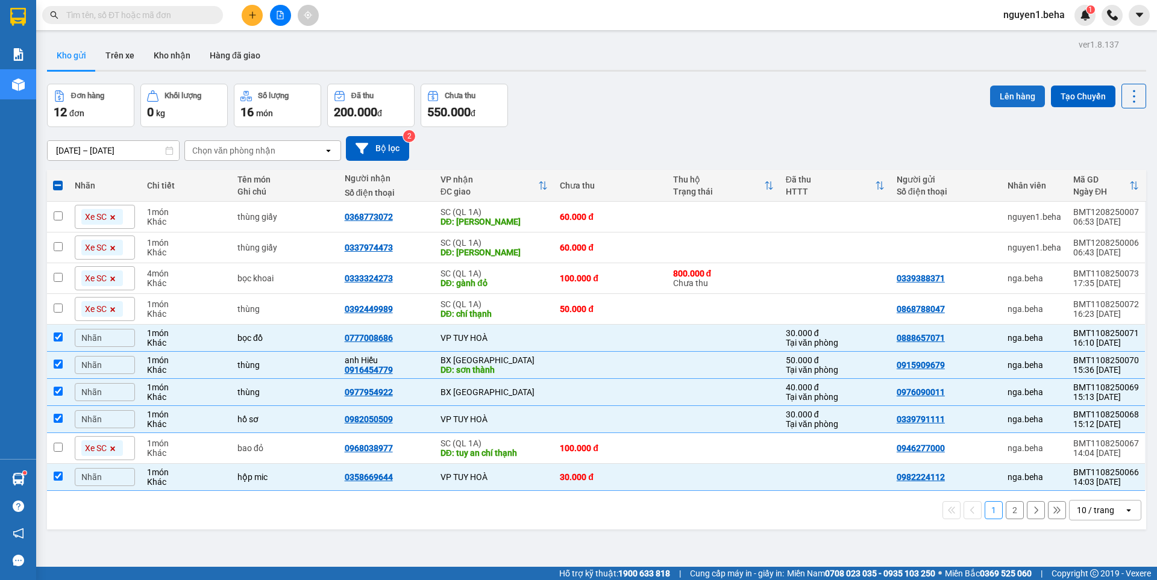
click at [1006, 95] on button "Lên hàng" at bounding box center [1017, 97] width 55 height 22
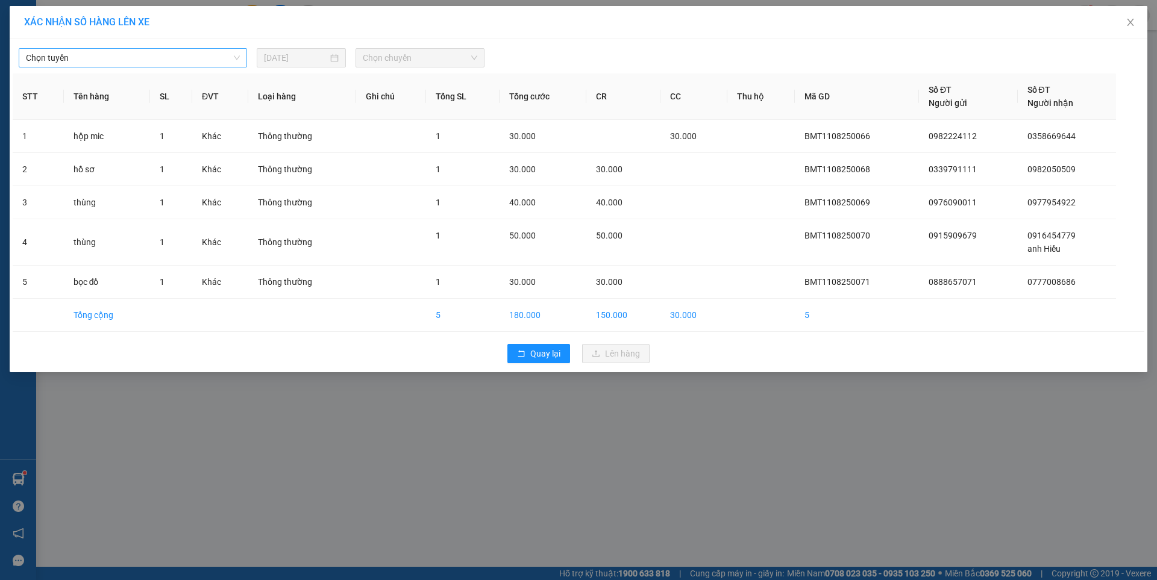
click at [122, 52] on span "Chọn tuyến" at bounding box center [133, 58] width 214 height 18
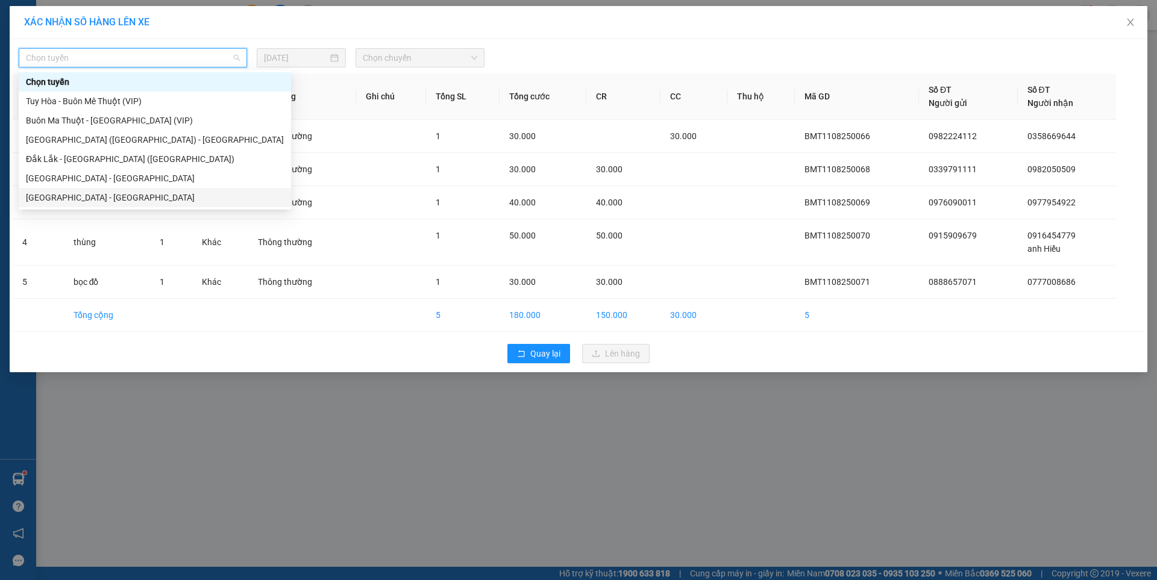
click at [55, 196] on div "[GEOGRAPHIC_DATA] - [GEOGRAPHIC_DATA]" at bounding box center [155, 197] width 258 height 13
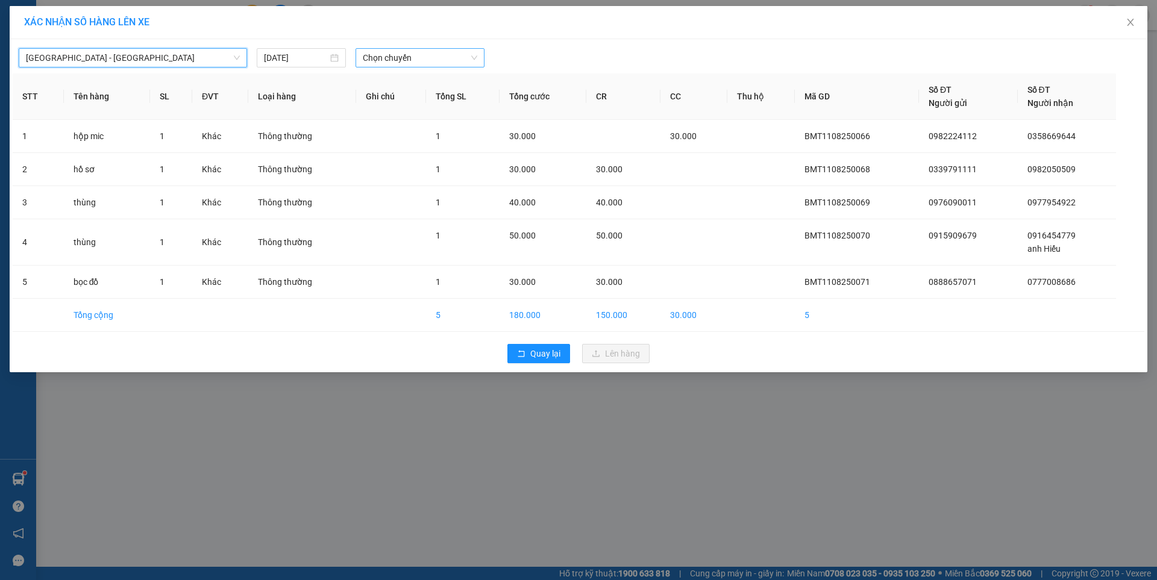
click at [375, 59] on span "Chọn chuyến" at bounding box center [420, 58] width 115 height 18
click at [409, 103] on div "07:00 - 47F-002.14" at bounding box center [410, 101] width 94 height 13
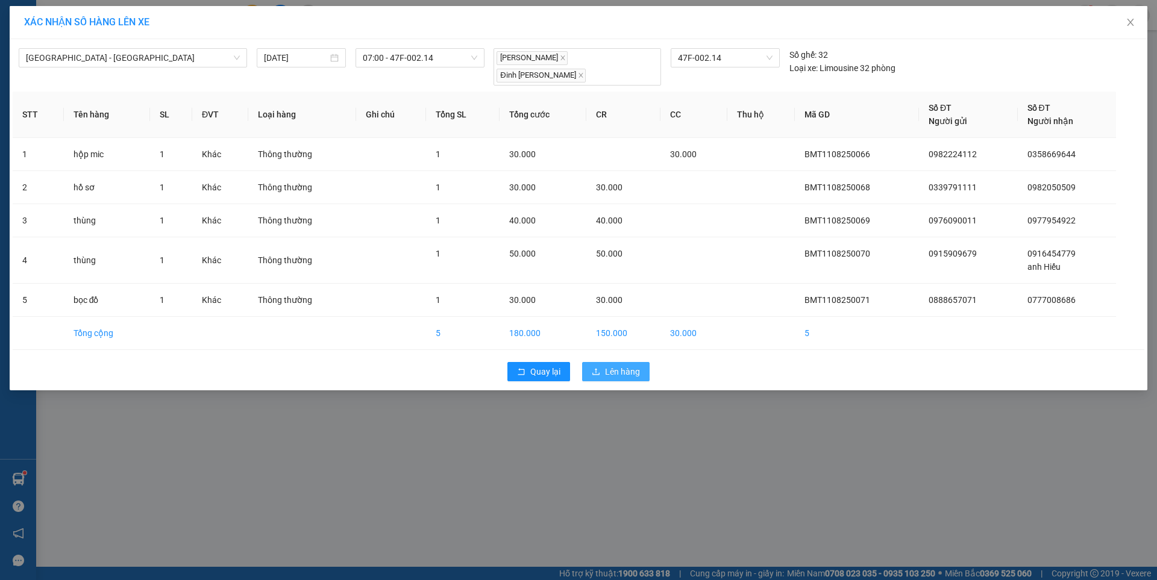
click at [606, 365] on span "Lên hàng" at bounding box center [622, 371] width 35 height 13
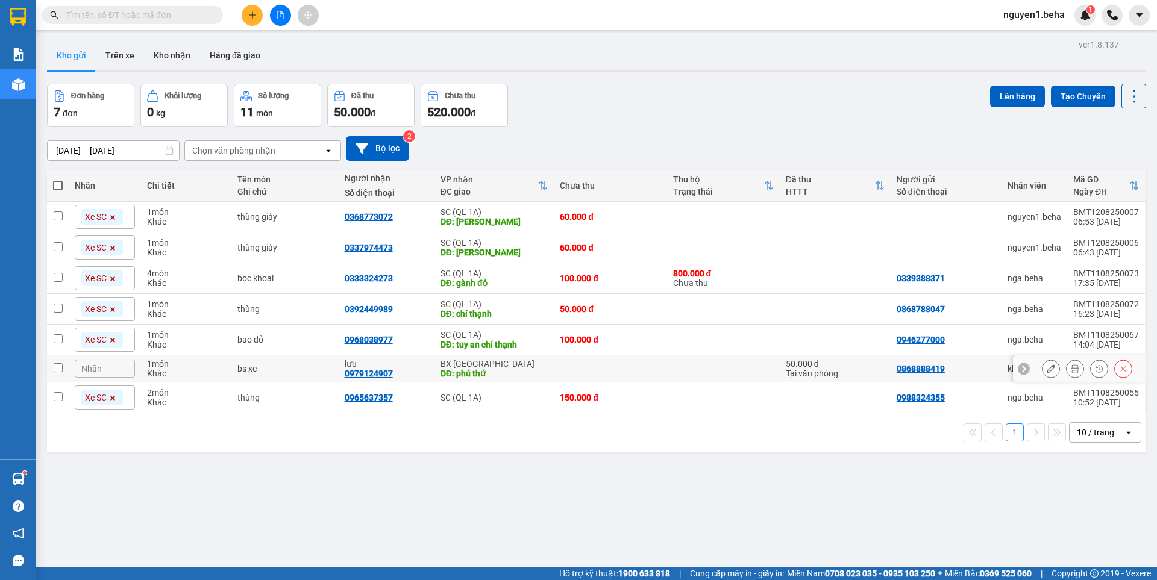
click at [58, 369] on input "checkbox" at bounding box center [58, 367] width 9 height 9
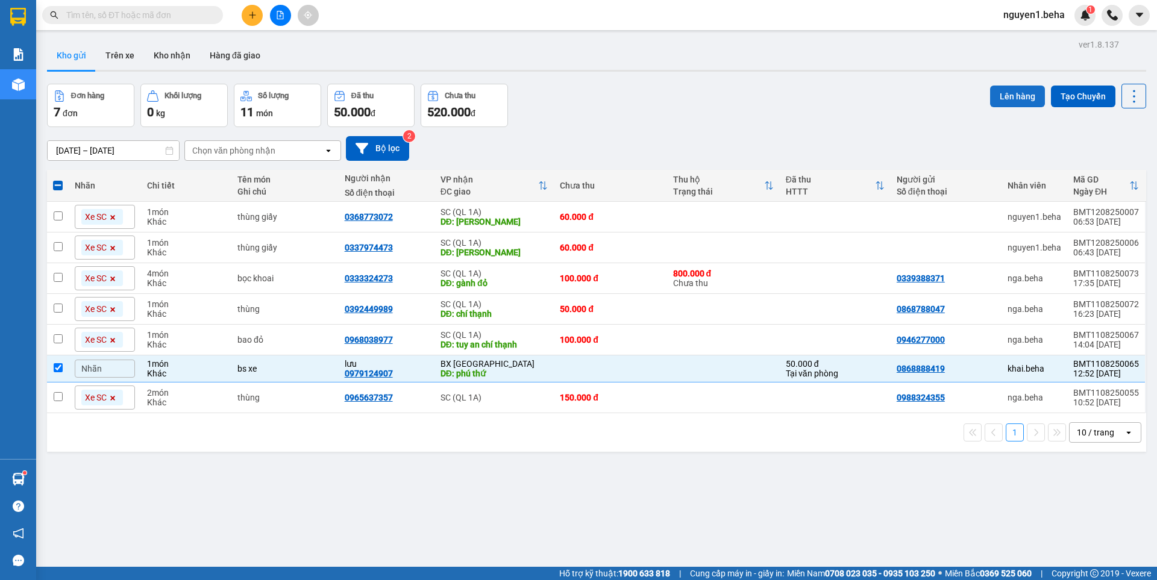
click at [1004, 92] on button "Lên hàng" at bounding box center [1017, 97] width 55 height 22
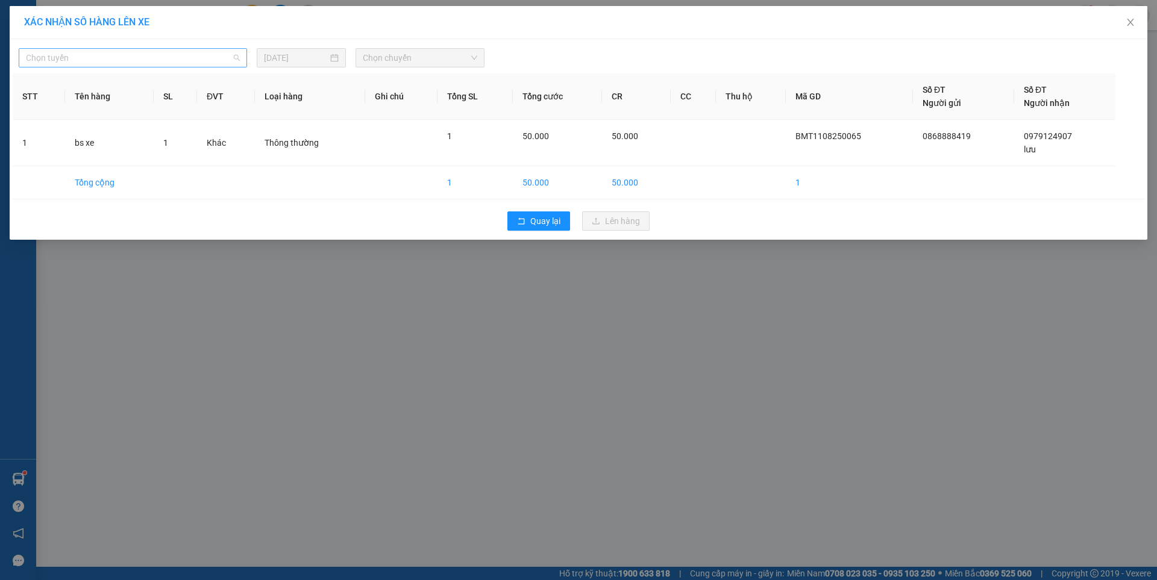
click at [161, 55] on span "Chọn tuyến" at bounding box center [133, 58] width 214 height 18
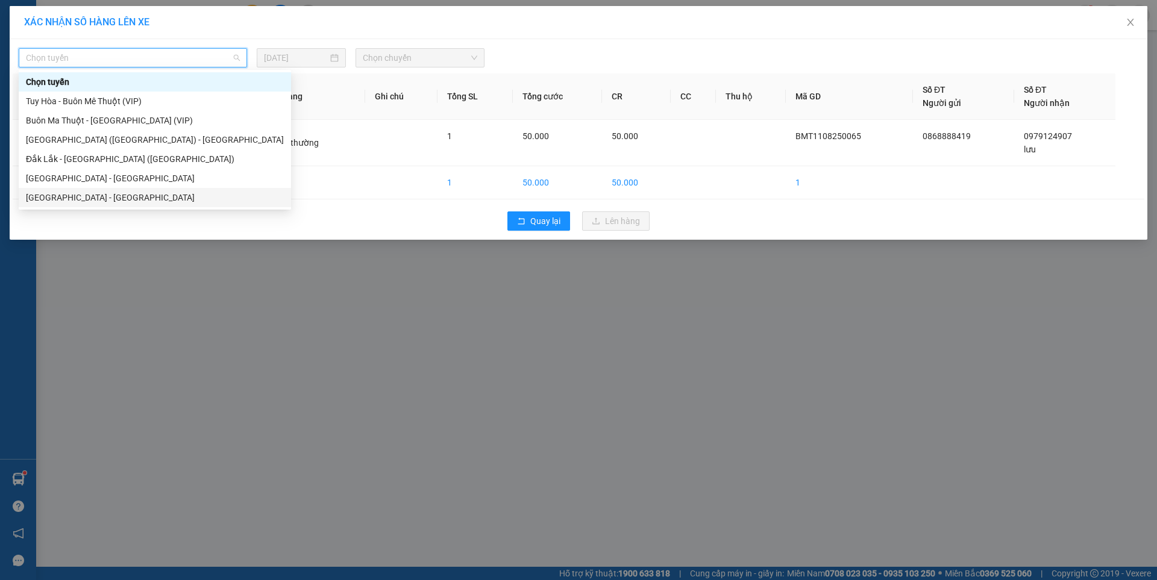
drag, startPoint x: 91, startPoint y: 197, endPoint x: 258, endPoint y: 94, distance: 196.2
click at [92, 196] on div "[GEOGRAPHIC_DATA] - [GEOGRAPHIC_DATA]" at bounding box center [155, 197] width 258 height 13
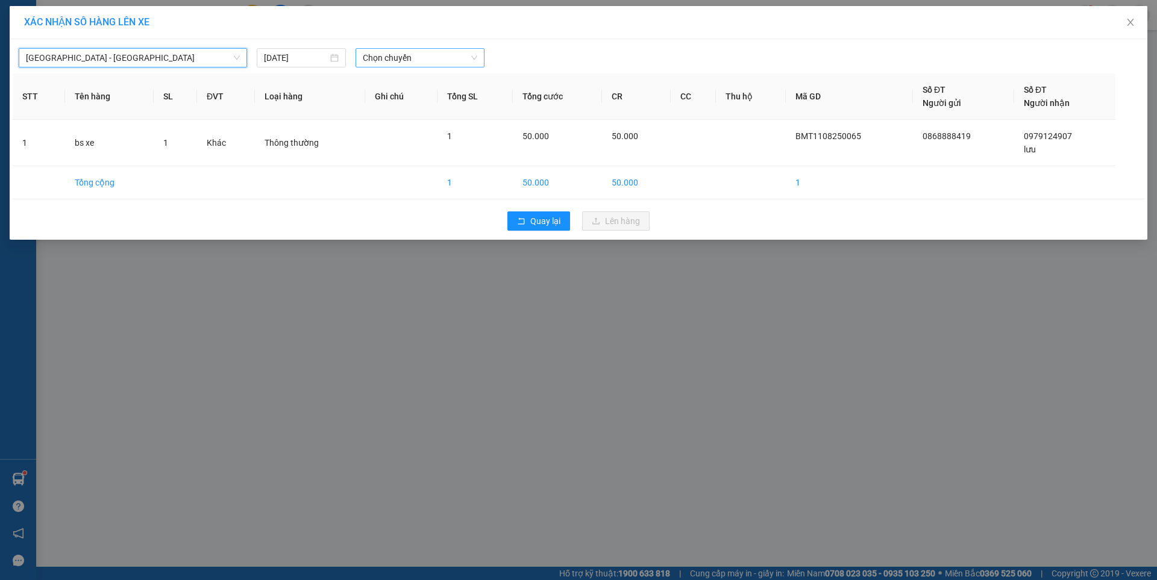
click at [419, 55] on span "Chọn chuyến" at bounding box center [420, 58] width 115 height 18
click at [431, 102] on div "07:00 - 47F-002.14" at bounding box center [410, 101] width 94 height 13
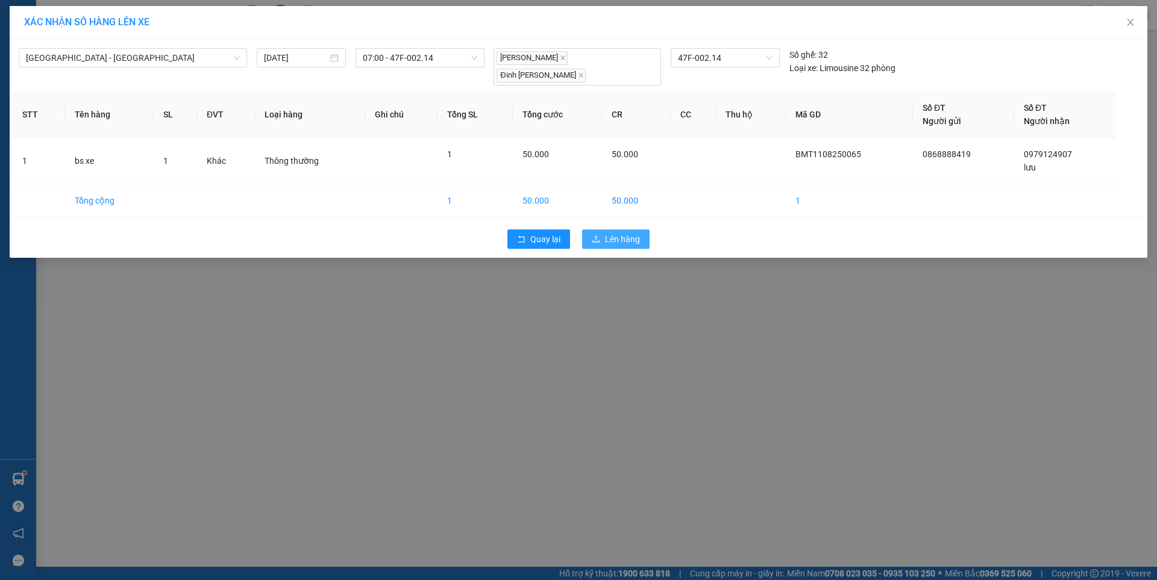
click at [621, 233] on span "Lên hàng" at bounding box center [622, 239] width 35 height 13
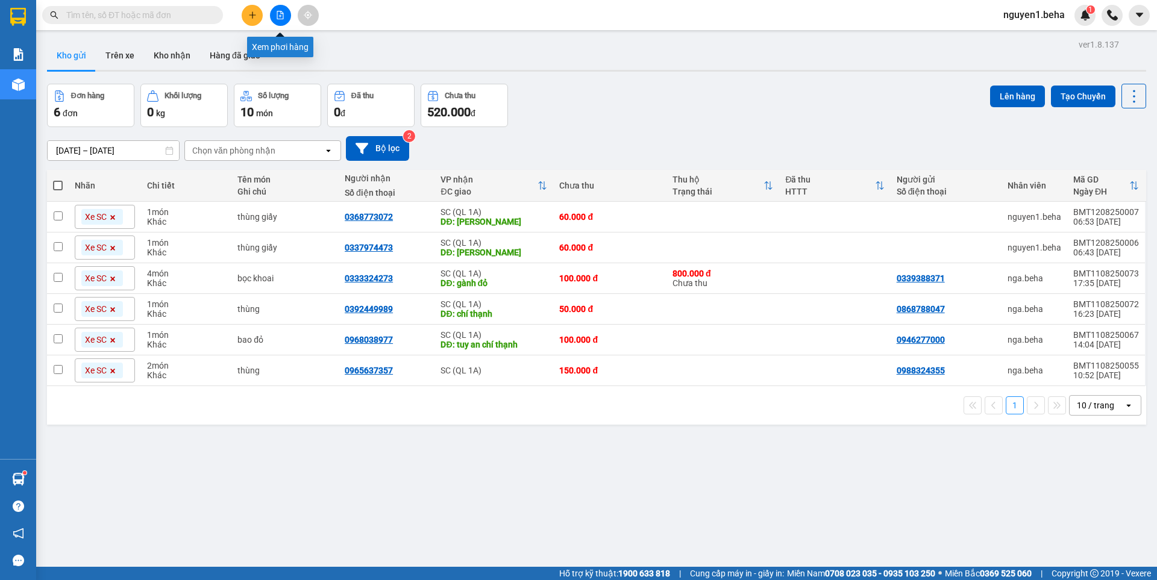
click at [280, 15] on icon "file-add" at bounding box center [280, 15] width 7 height 8
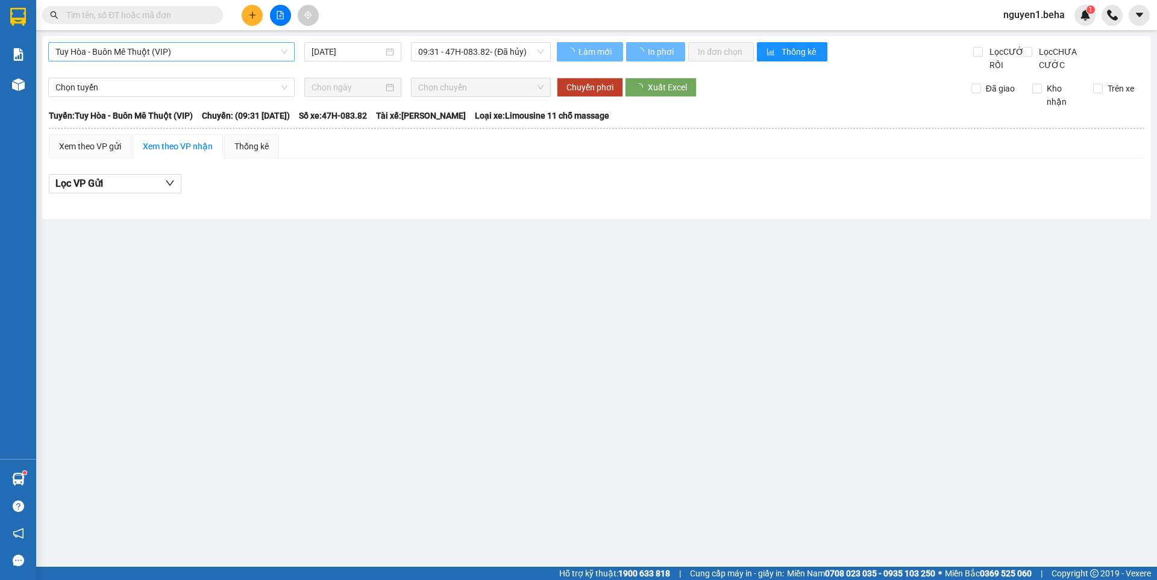
click at [196, 54] on span "Tuy Hòa - Buôn Mê Thuột (VIP)" at bounding box center [171, 52] width 232 height 18
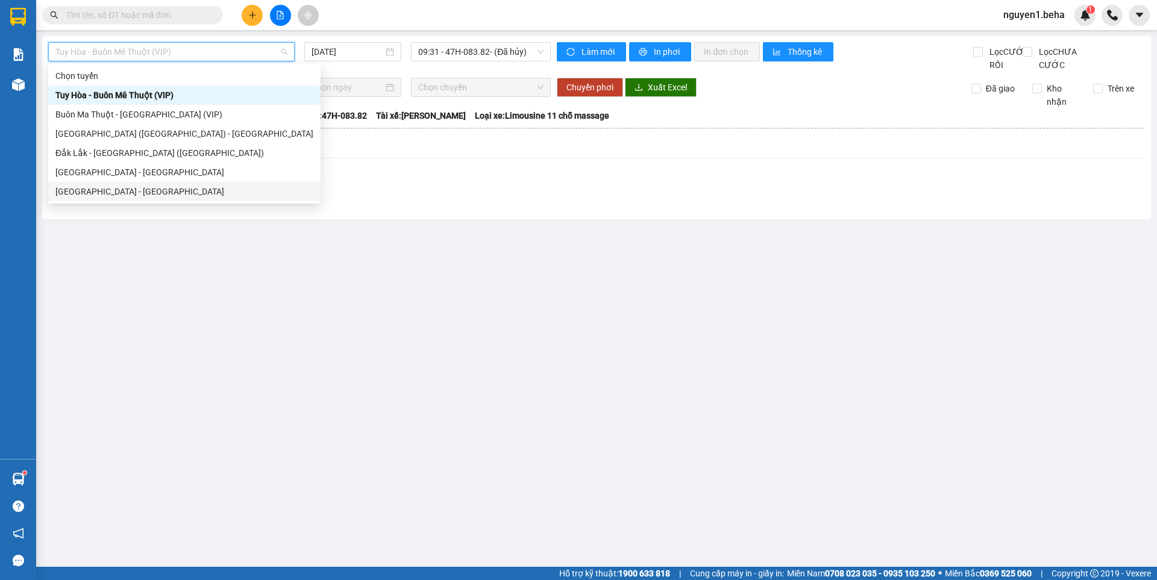
click at [98, 189] on div "[GEOGRAPHIC_DATA] - [GEOGRAPHIC_DATA]" at bounding box center [184, 191] width 258 height 13
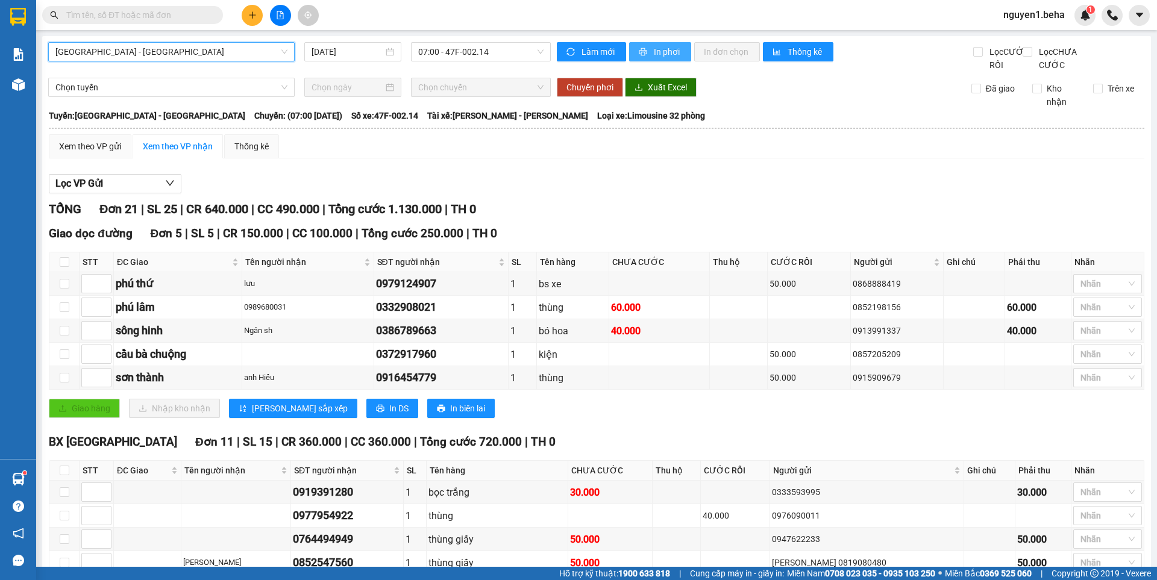
click at [654, 49] on span "In phơi" at bounding box center [668, 51] width 28 height 13
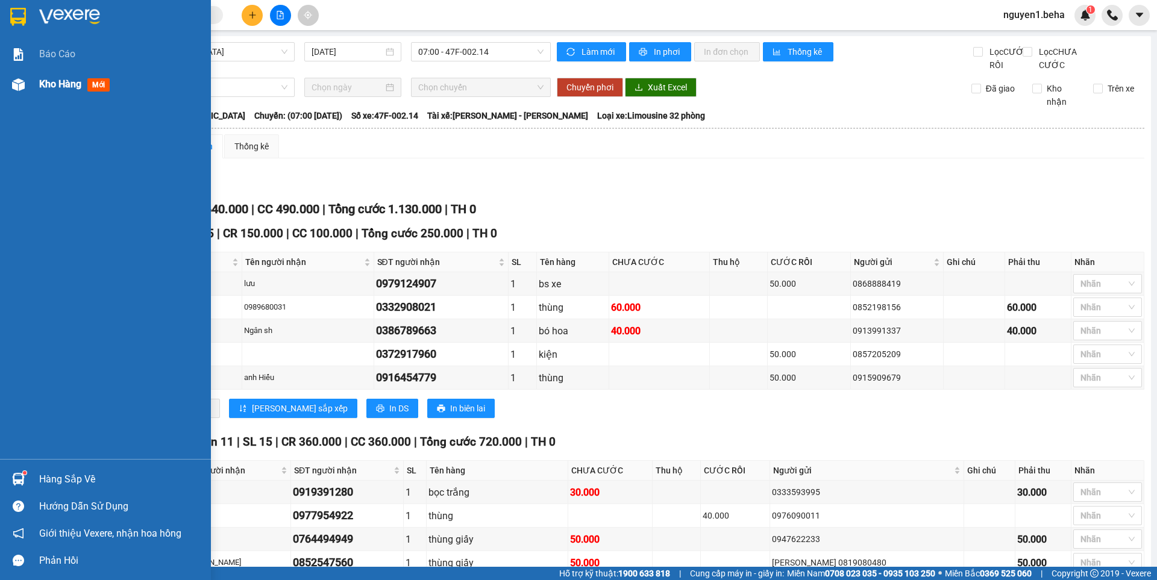
click at [25, 82] on div at bounding box center [18, 84] width 21 height 21
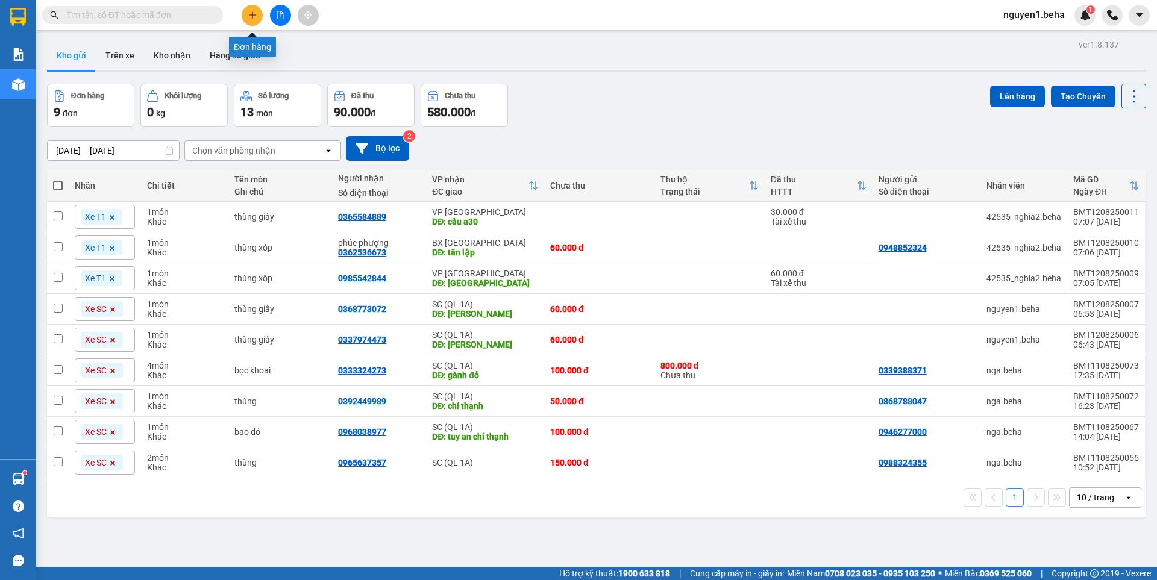
click at [255, 14] on icon "plus" at bounding box center [252, 15] width 8 height 8
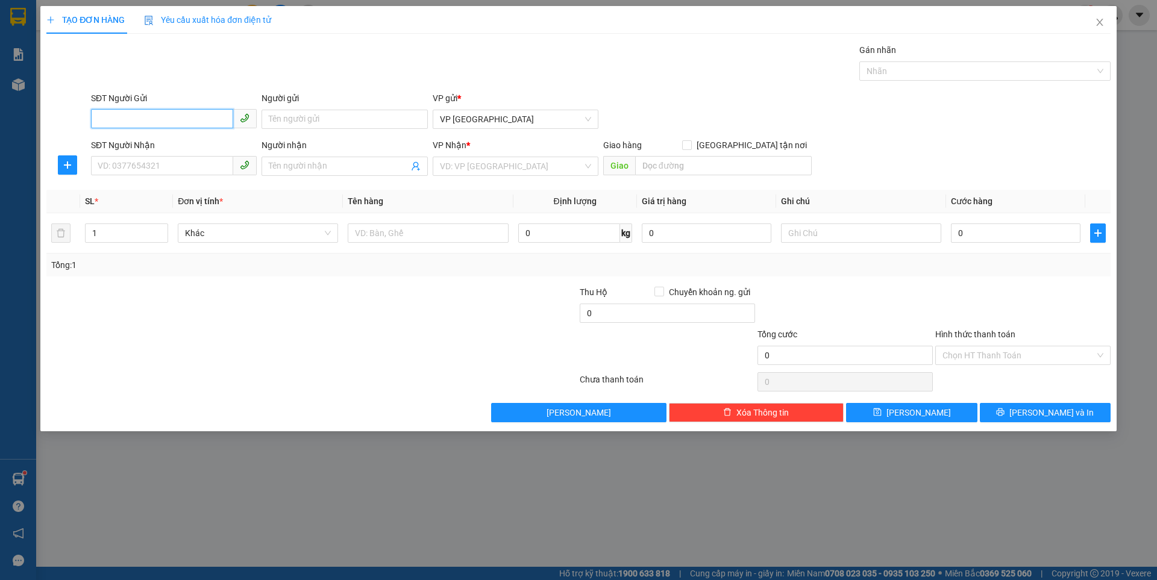
click at [199, 121] on input "SĐT Người Gửi" at bounding box center [162, 118] width 142 height 19
click at [182, 118] on input "SĐT Người Gửi" at bounding box center [162, 118] width 142 height 19
click at [160, 142] on div "0984077071" at bounding box center [173, 143] width 151 height 13
click at [193, 171] on input "SĐT Người Nhận" at bounding box center [162, 165] width 142 height 19
click at [171, 165] on input "SĐT Người Nhận" at bounding box center [162, 165] width 142 height 19
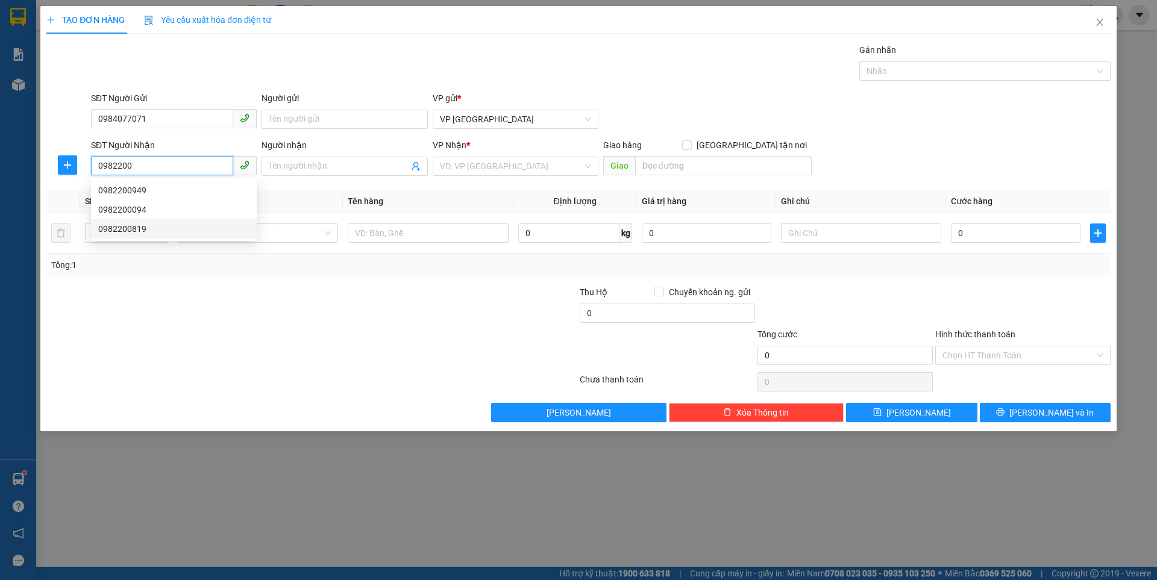
click at [142, 232] on div "0982200819" at bounding box center [173, 228] width 151 height 13
click at [164, 157] on input "0982200819" at bounding box center [162, 165] width 142 height 19
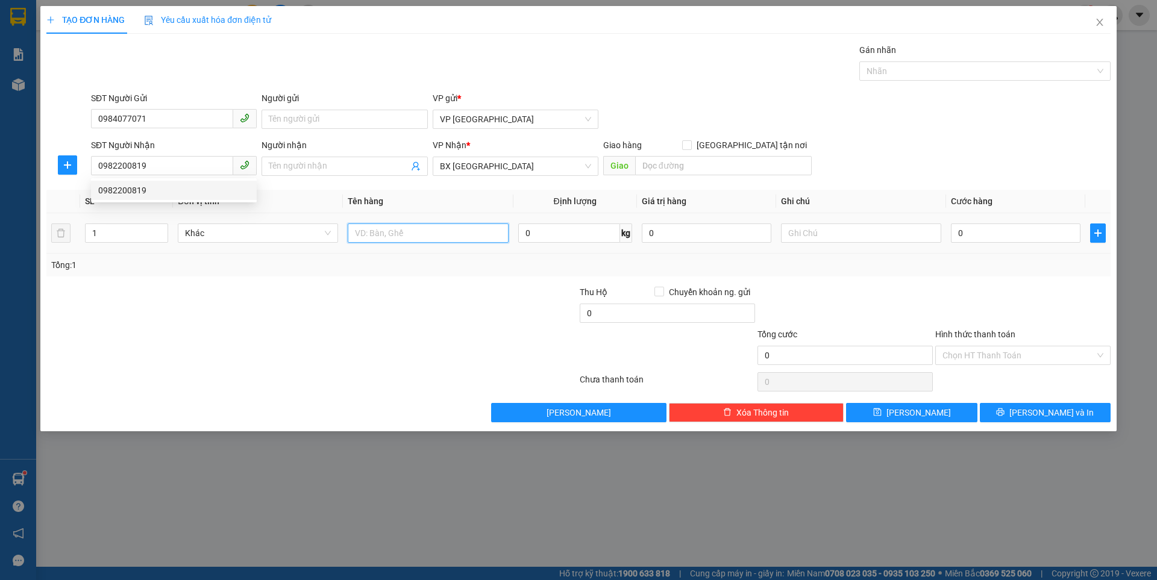
click at [418, 231] on input "text" at bounding box center [428, 233] width 160 height 19
click at [989, 230] on input "0" at bounding box center [1016, 233] width 130 height 19
click at [967, 354] on input "Hình thức thanh toán" at bounding box center [1019, 356] width 152 height 18
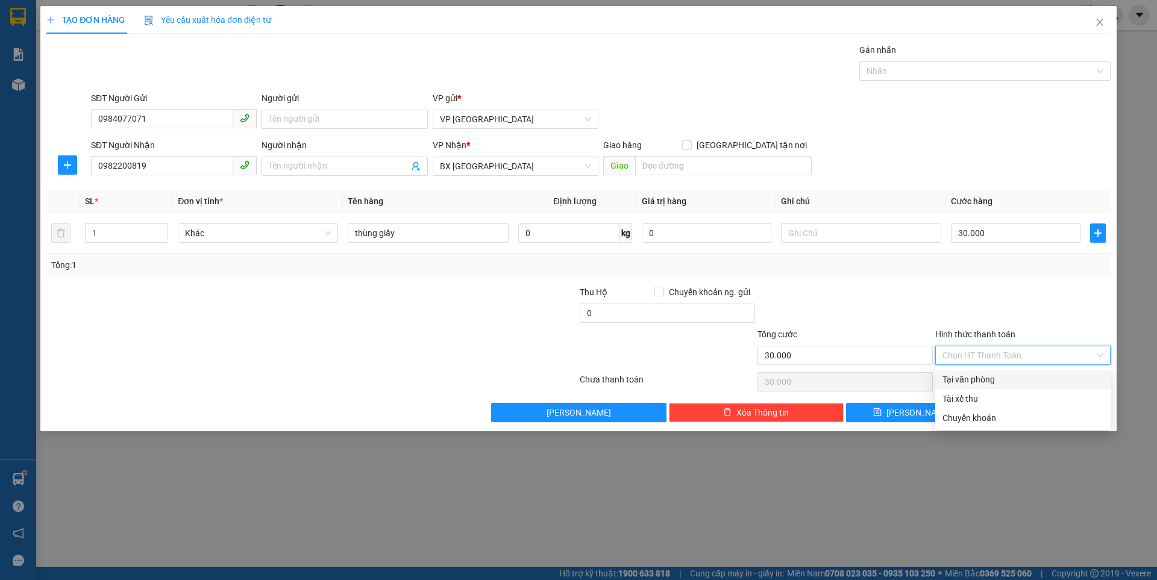
click at [985, 381] on div "Tại văn phòng" at bounding box center [1023, 379] width 161 height 13
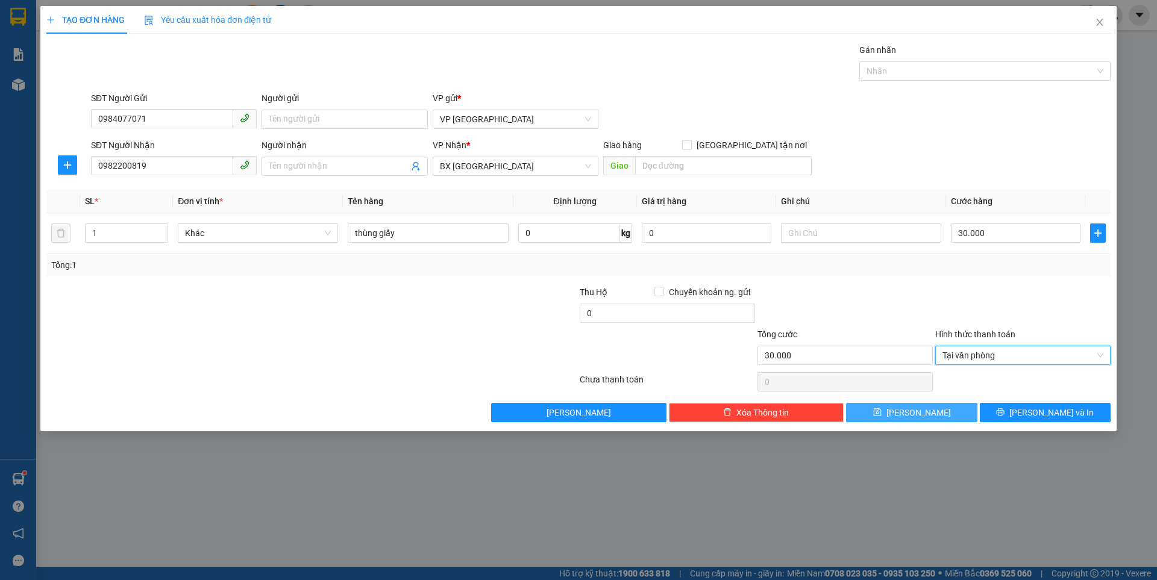
click at [909, 412] on button "Lưu" at bounding box center [911, 412] width 131 height 19
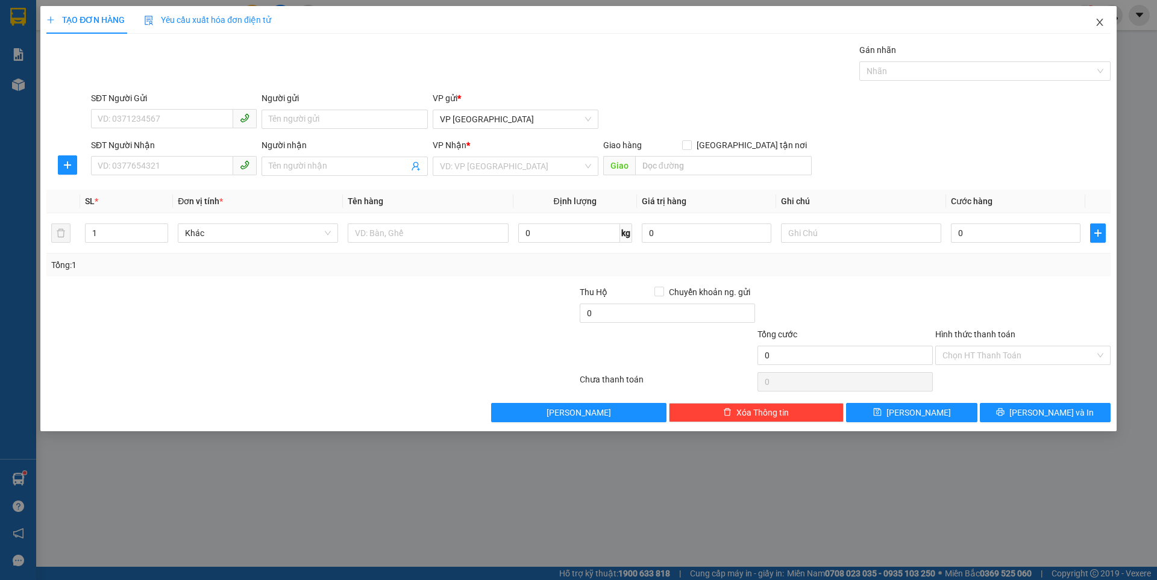
click at [1104, 23] on icon "close" at bounding box center [1100, 22] width 10 height 10
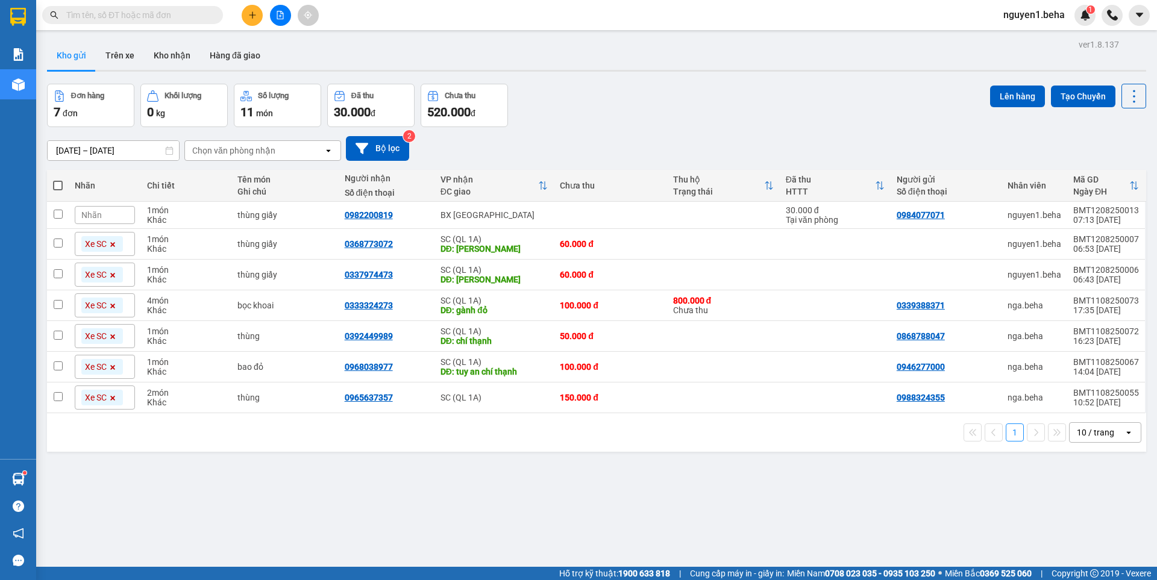
click at [98, 213] on span "Nhãn" at bounding box center [91, 215] width 20 height 10
click at [105, 272] on div "Xe T1" at bounding box center [106, 274] width 26 height 16
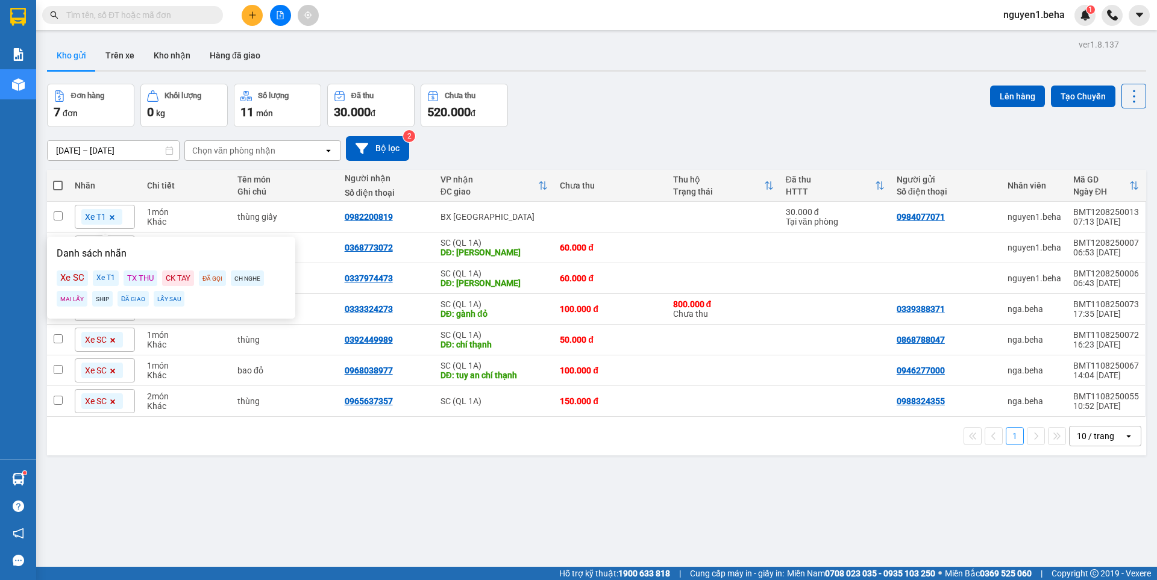
click at [576, 142] on div "11/08/2025 – 12/08/2025 Press the down arrow key to interact with the calendar …" at bounding box center [596, 148] width 1099 height 25
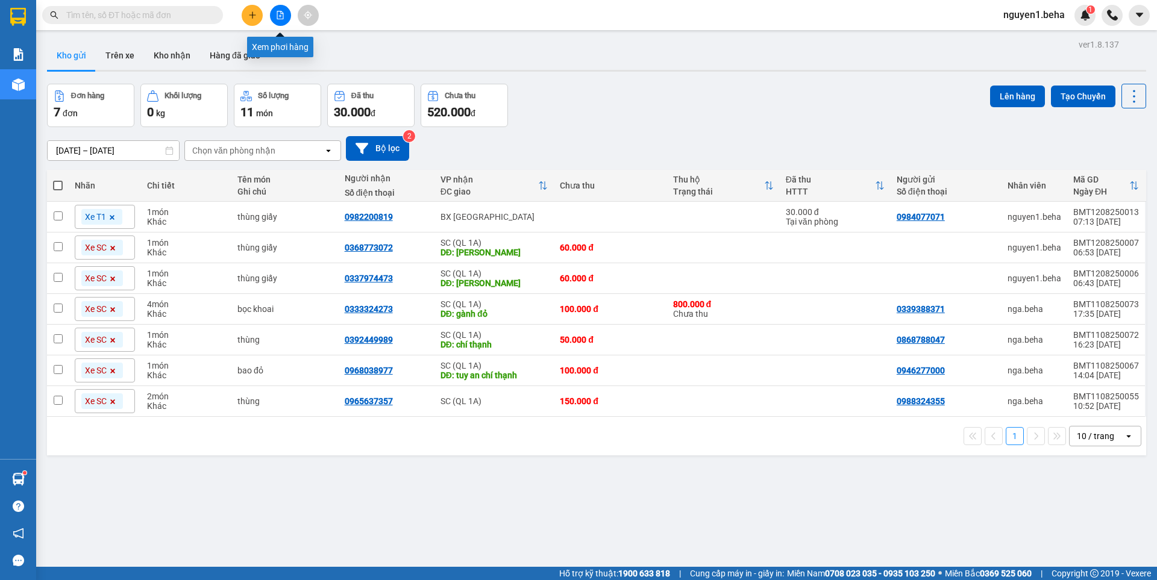
click at [284, 20] on button at bounding box center [280, 15] width 21 height 21
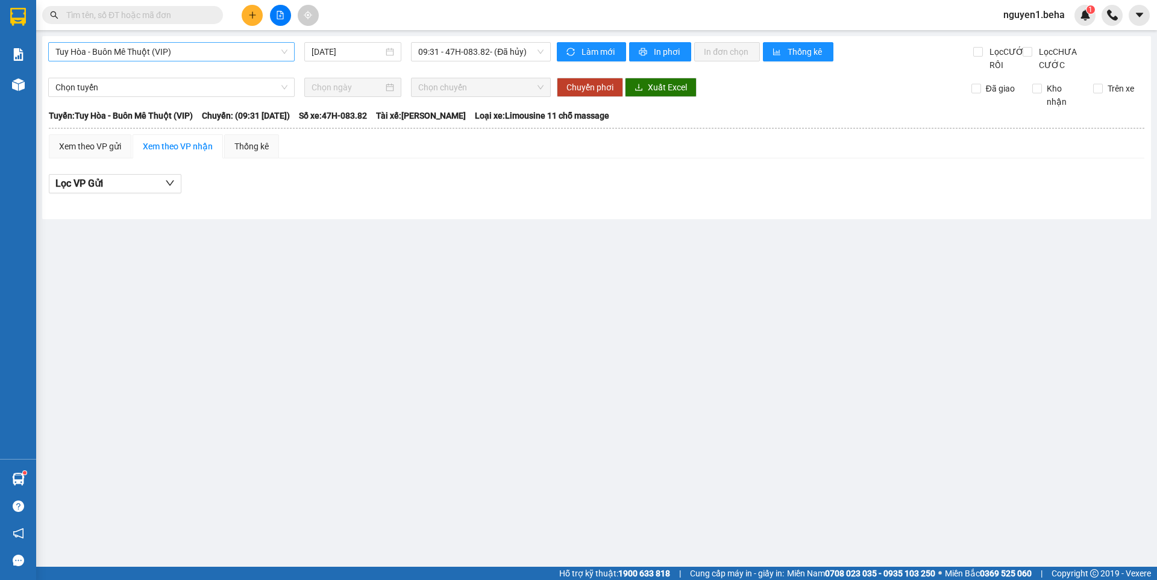
click at [172, 51] on span "Tuy Hòa - Buôn Mê Thuột (VIP)" at bounding box center [171, 52] width 232 height 18
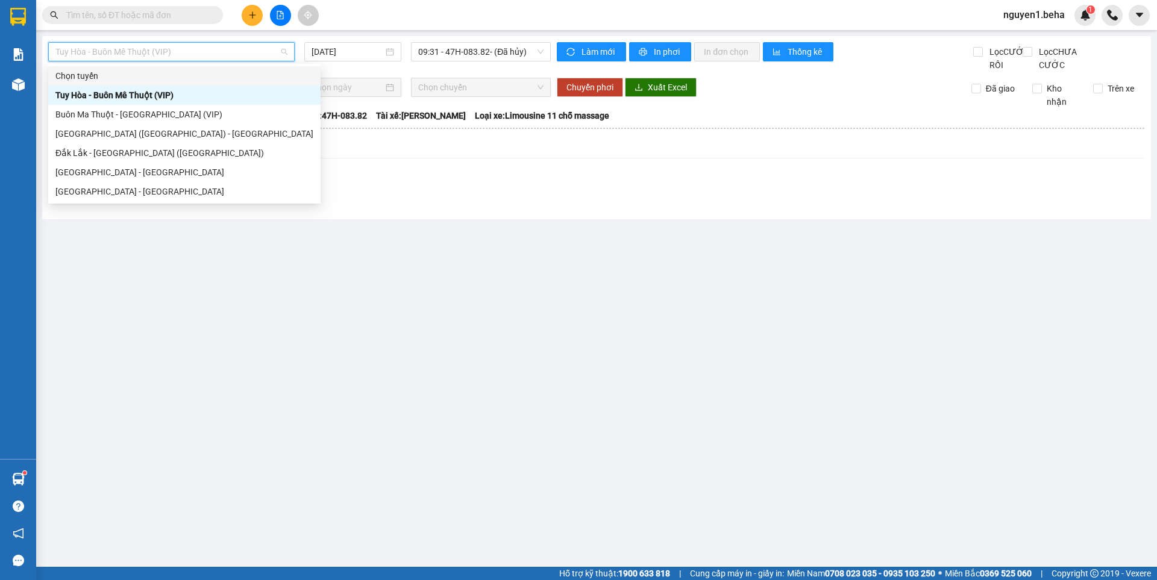
click at [359, 72] on div "Tuy Hòa - Buôn Mê Thuột (VIP) 12/08/2025 09:31 - 47H-083.82 - (Đã hủy)" at bounding box center [299, 57] width 503 height 30
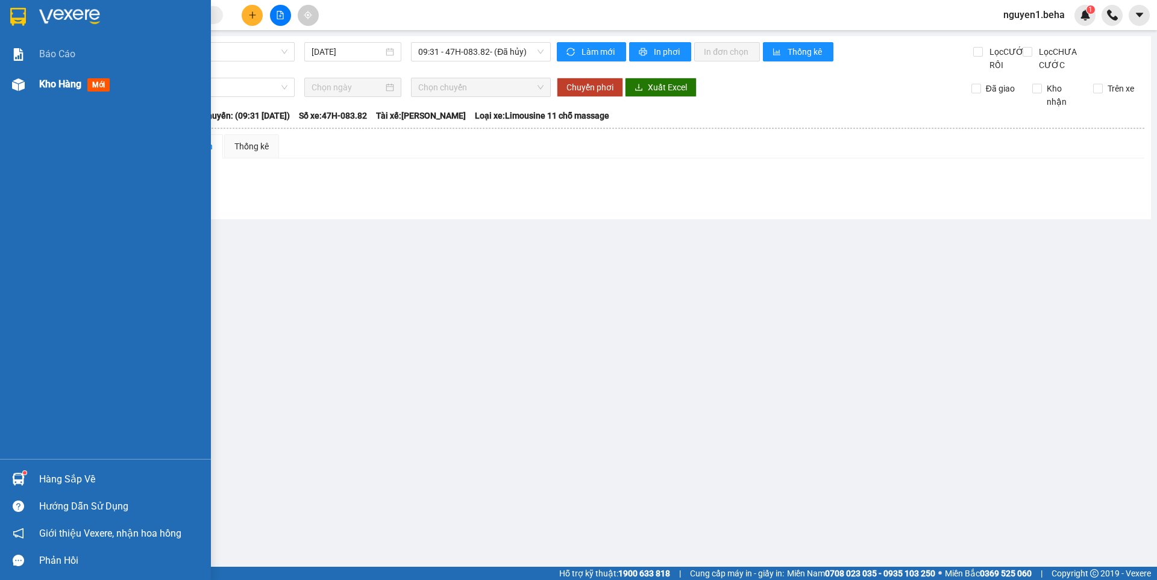
click at [27, 89] on div at bounding box center [18, 84] width 21 height 21
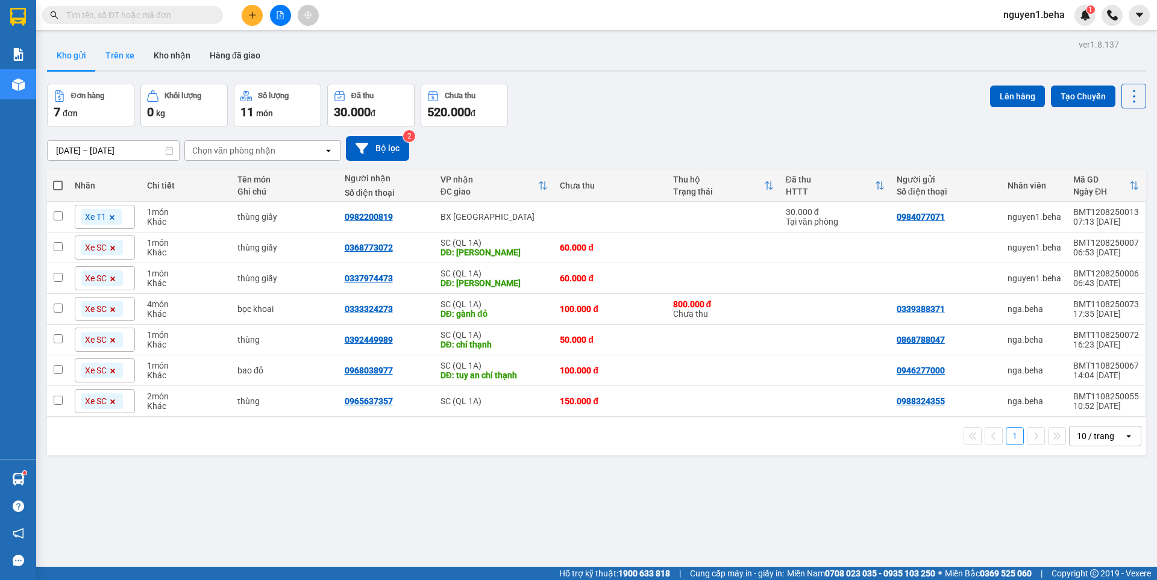
click at [122, 57] on button "Trên xe" at bounding box center [120, 55] width 48 height 29
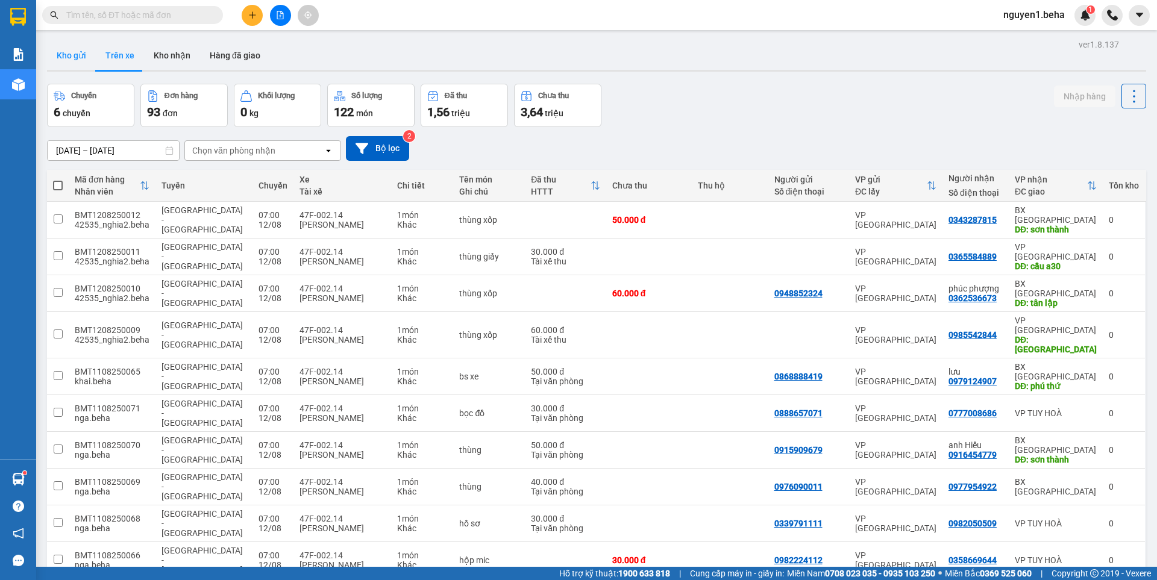
click at [67, 50] on button "Kho gửi" at bounding box center [71, 55] width 49 height 29
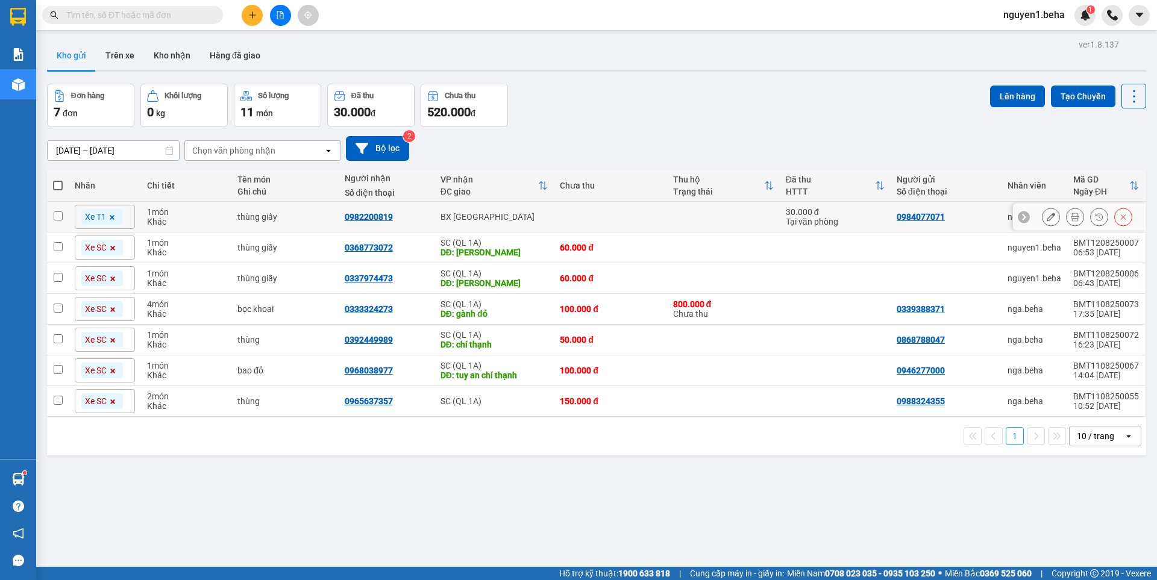
click at [56, 219] on input "checkbox" at bounding box center [58, 216] width 9 height 9
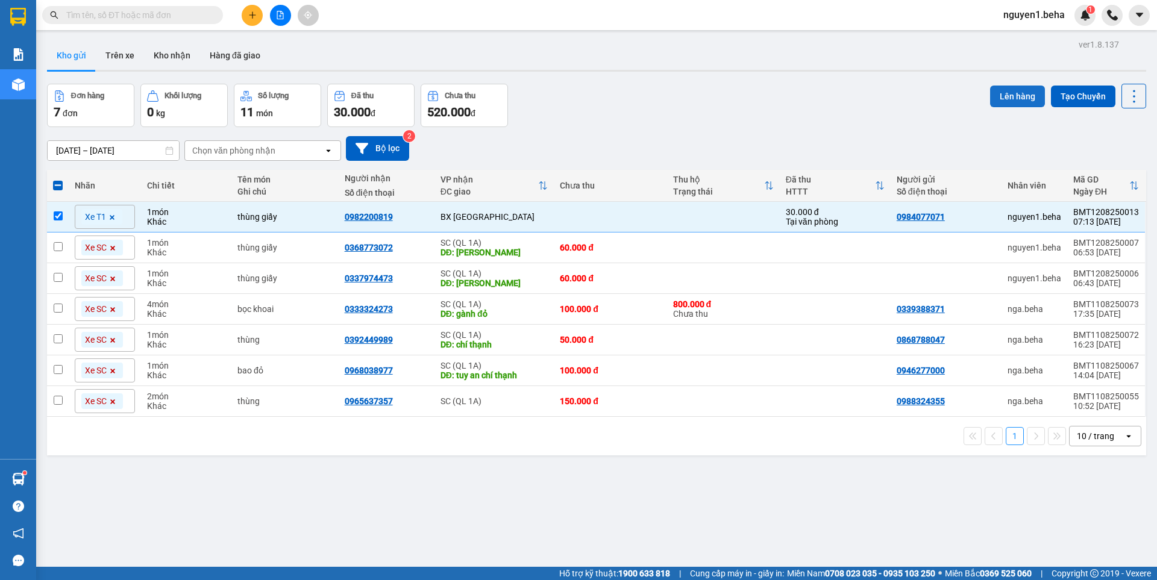
click at [1014, 99] on button "Lên hàng" at bounding box center [1017, 97] width 55 height 22
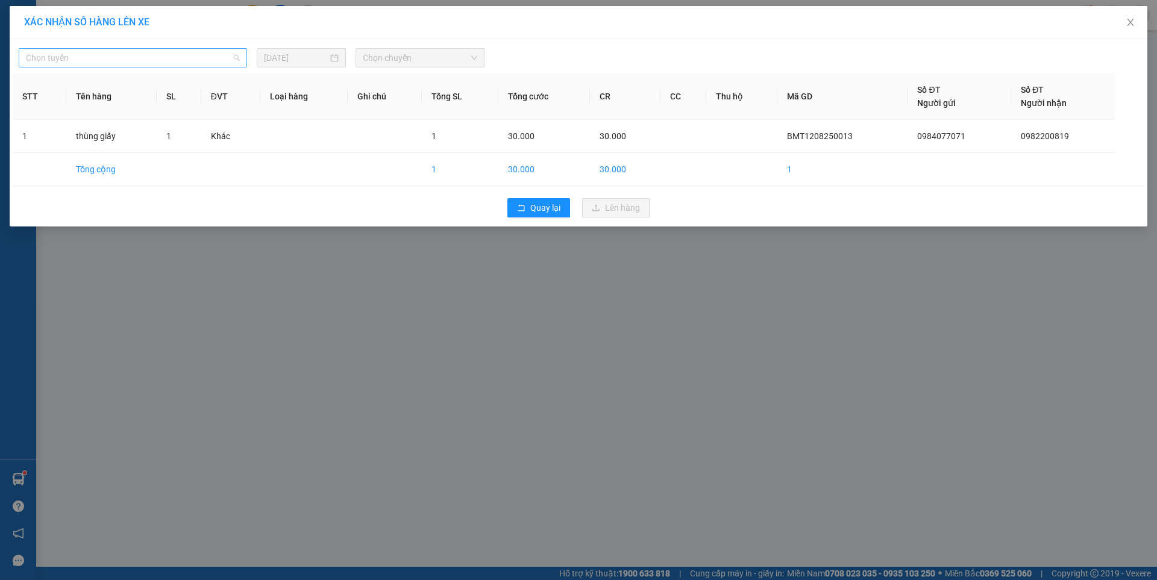
click at [186, 58] on span "Chọn tuyến" at bounding box center [133, 58] width 214 height 18
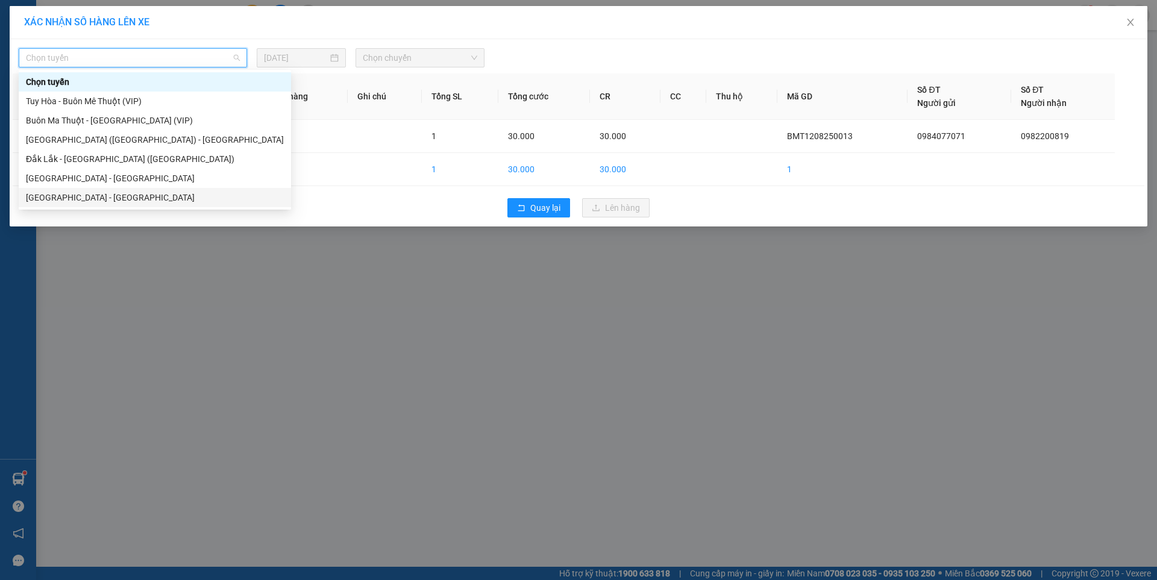
click at [70, 196] on div "[GEOGRAPHIC_DATA] - [GEOGRAPHIC_DATA]" at bounding box center [155, 197] width 258 height 13
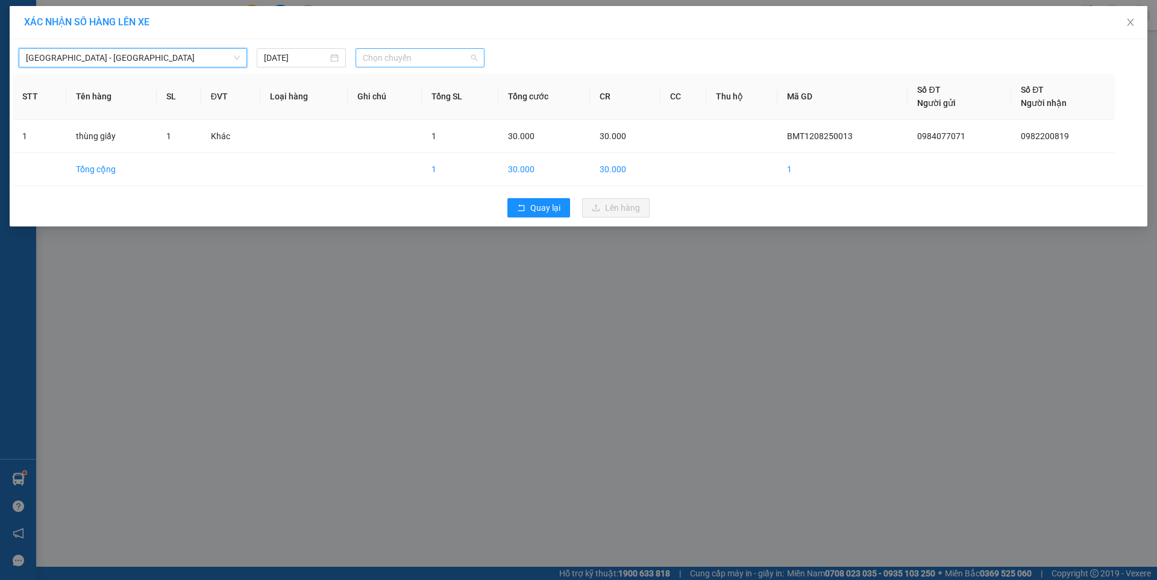
click at [379, 57] on span "Chọn chuyến" at bounding box center [420, 58] width 115 height 18
click at [410, 102] on div "07:00 - 47F-002.14" at bounding box center [410, 101] width 94 height 13
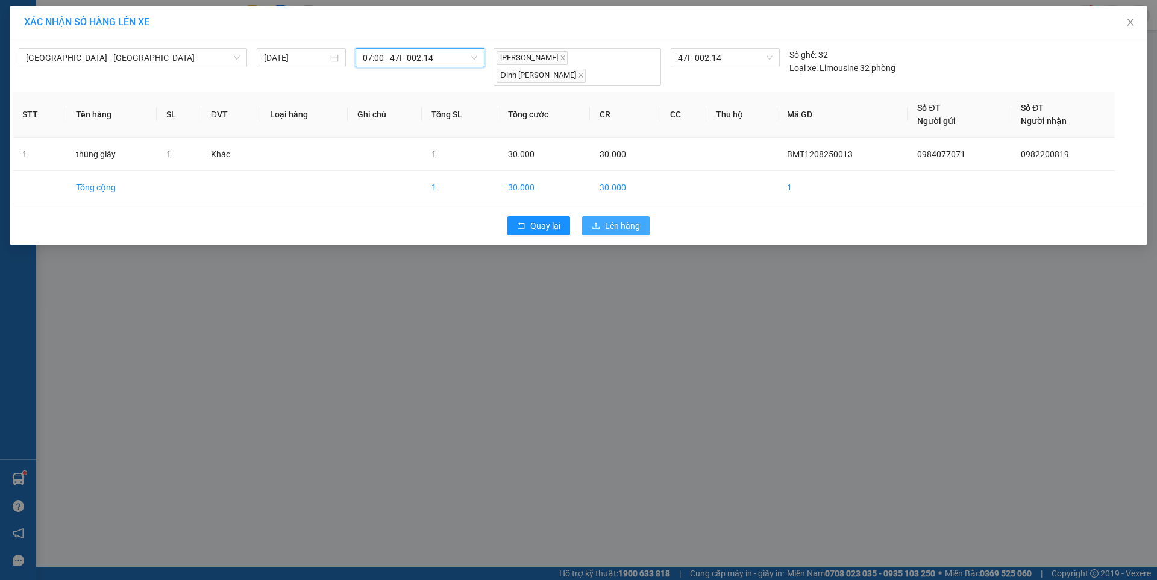
click at [638, 219] on span "Lên hàng" at bounding box center [622, 225] width 35 height 13
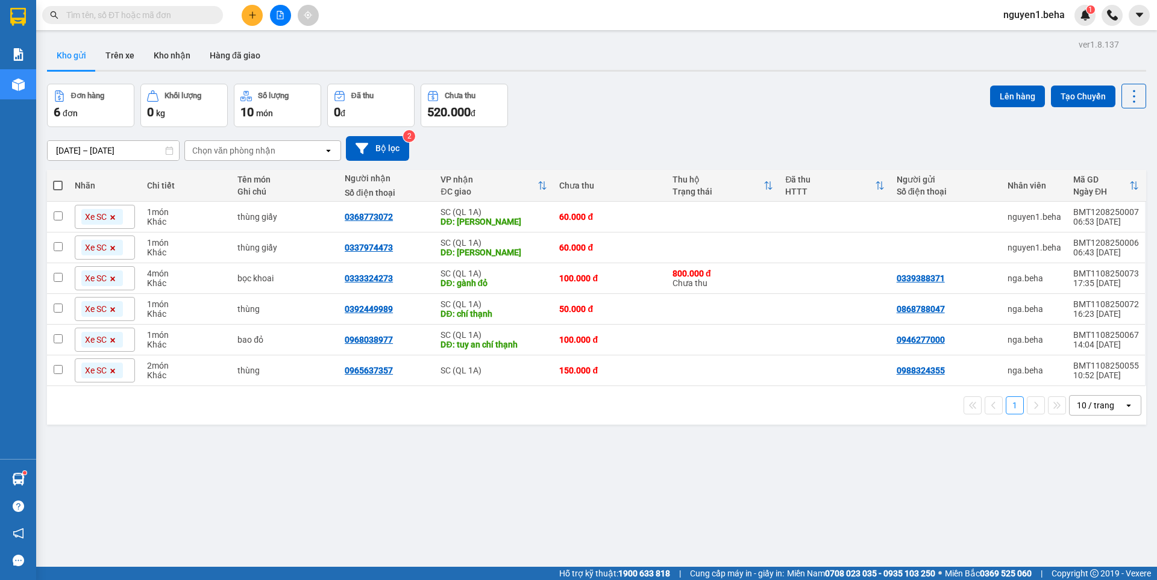
drag, startPoint x: 174, startPoint y: 51, endPoint x: 181, endPoint y: 75, distance: 25.2
click at [174, 51] on button "Kho nhận" at bounding box center [172, 55] width 56 height 29
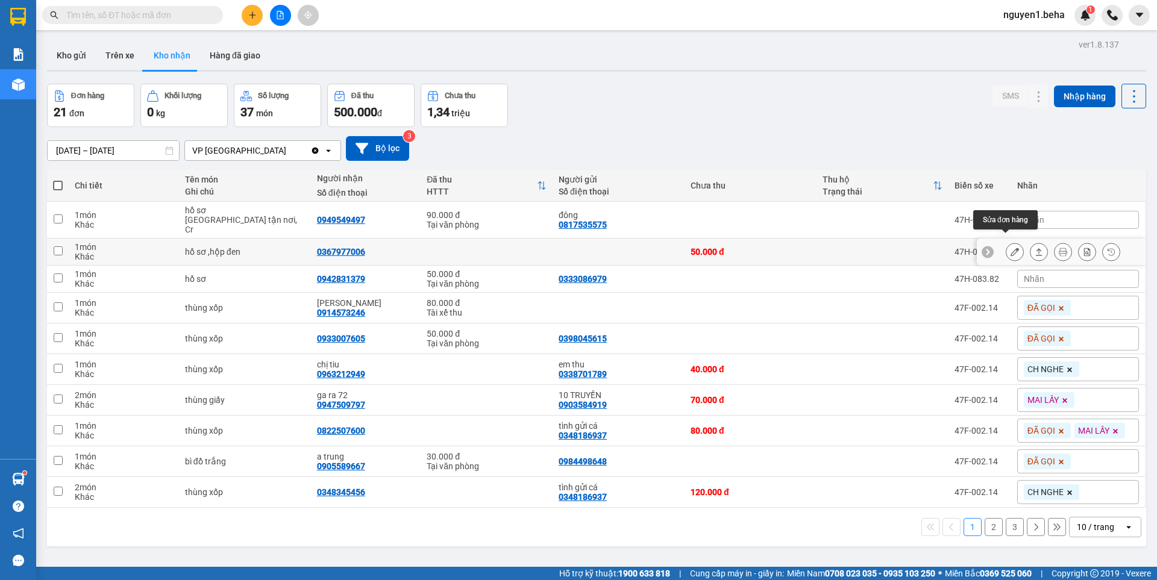
click at [1011, 248] on icon at bounding box center [1015, 252] width 8 height 8
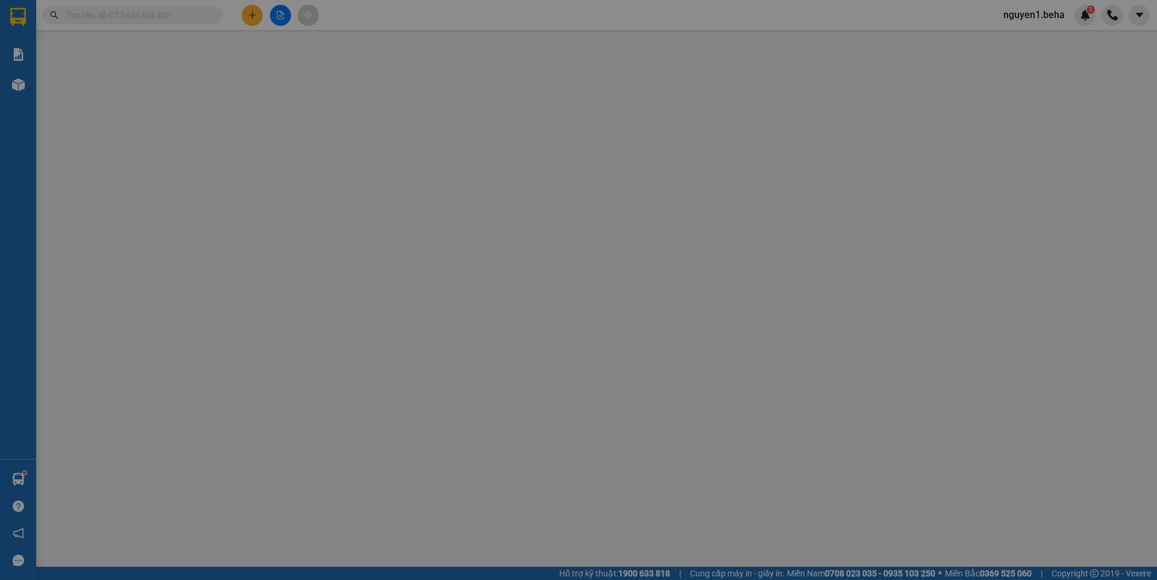
type input "0367977006"
type input "50.000"
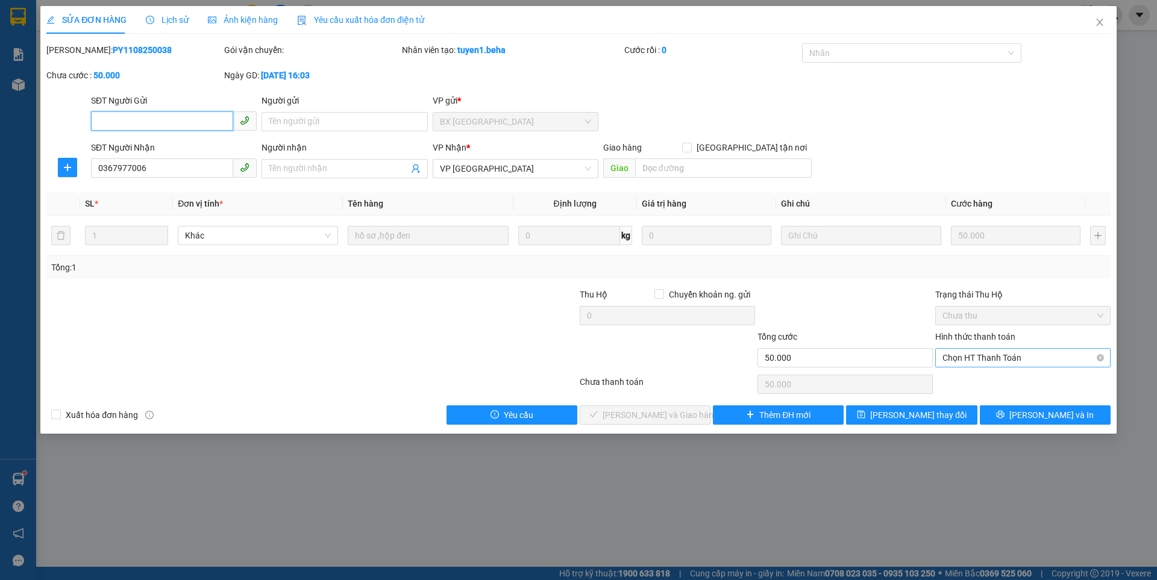
click at [954, 357] on span "Chọn HT Thanh Toán" at bounding box center [1023, 358] width 161 height 18
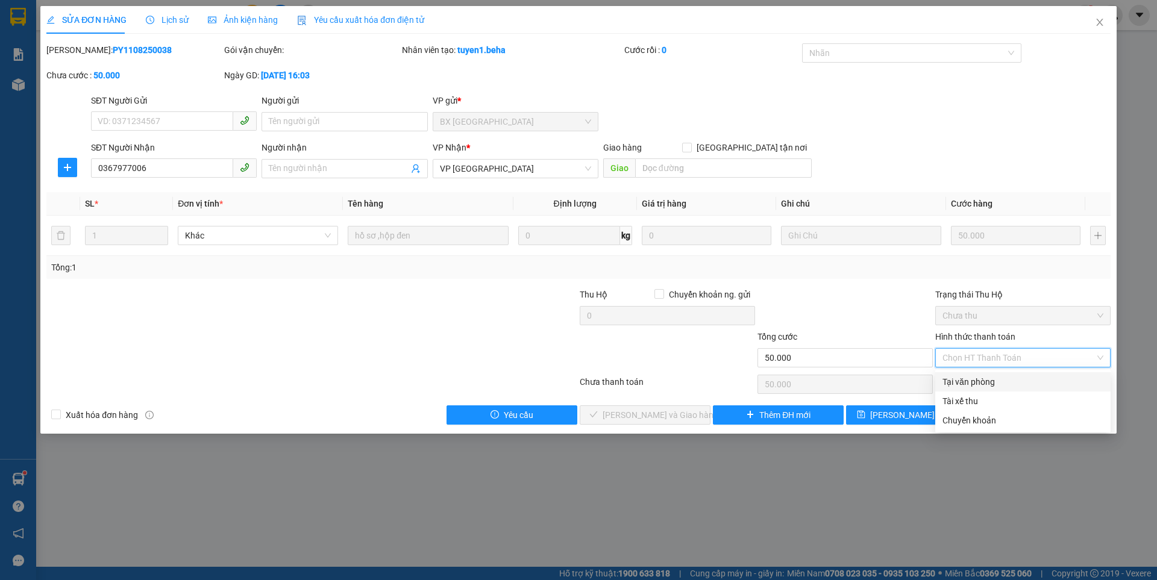
click at [969, 381] on div "Tại văn phòng" at bounding box center [1023, 381] width 161 height 13
type input "0"
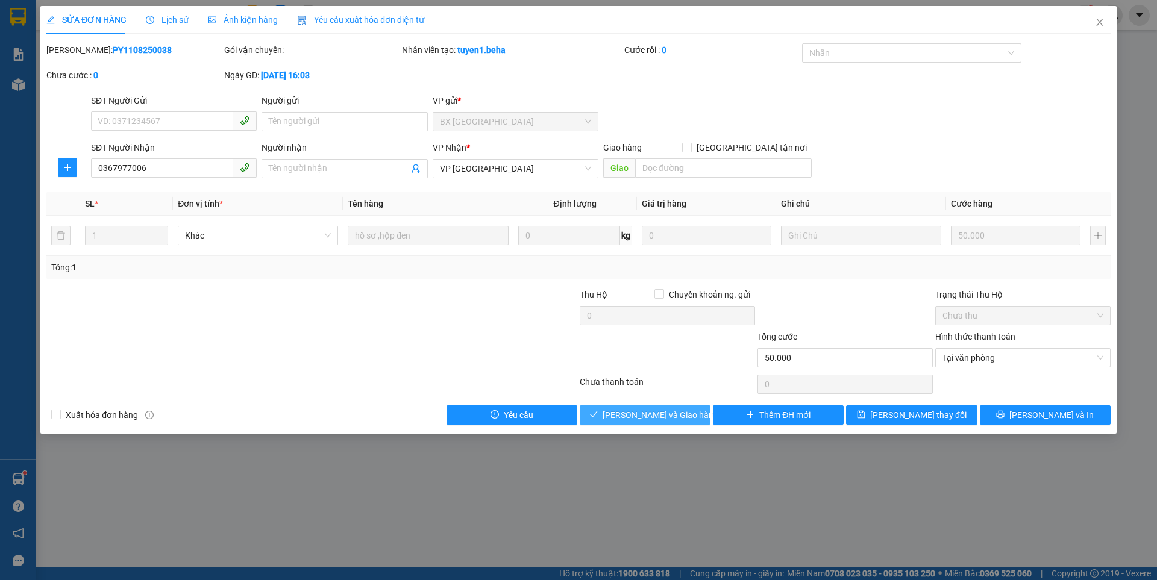
click at [673, 419] on span "[PERSON_NAME] và Giao hàng" at bounding box center [661, 415] width 116 height 13
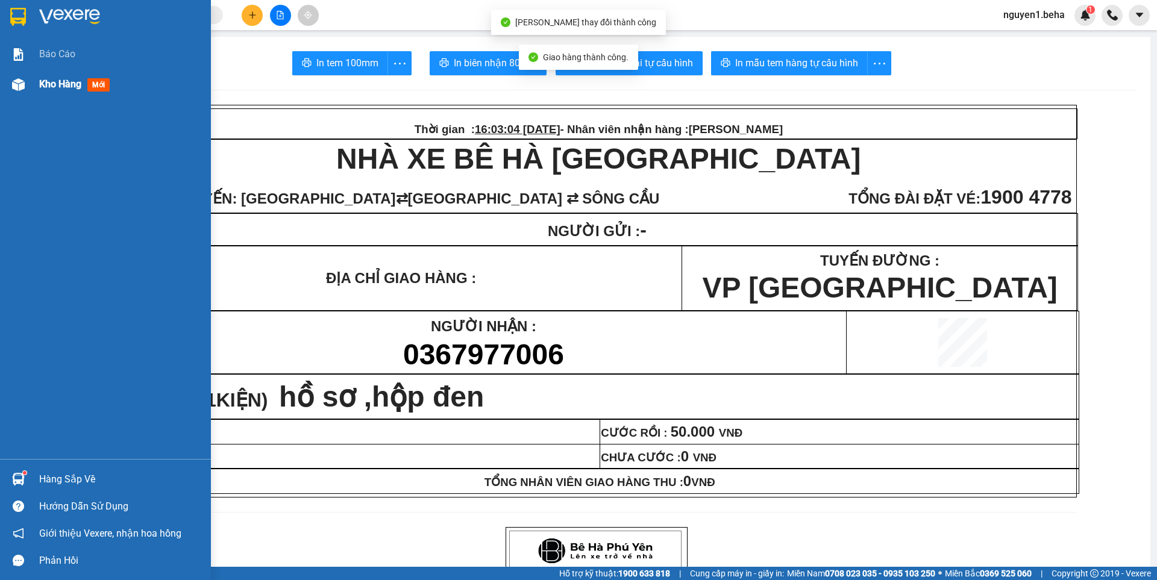
click at [12, 81] on img at bounding box center [18, 84] width 13 height 13
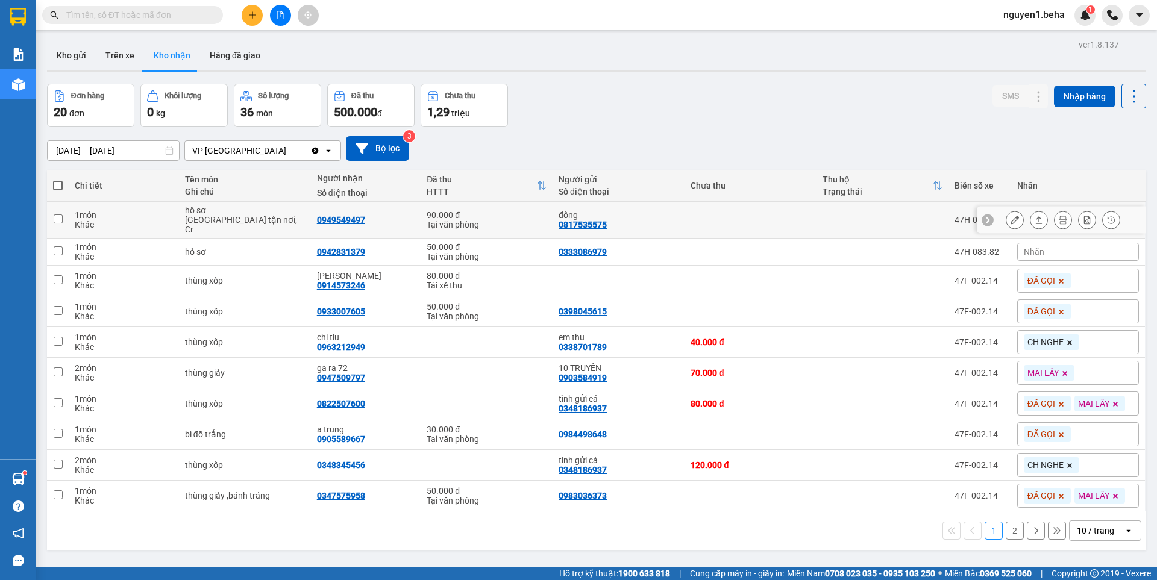
click at [1011, 216] on icon at bounding box center [1015, 220] width 8 height 8
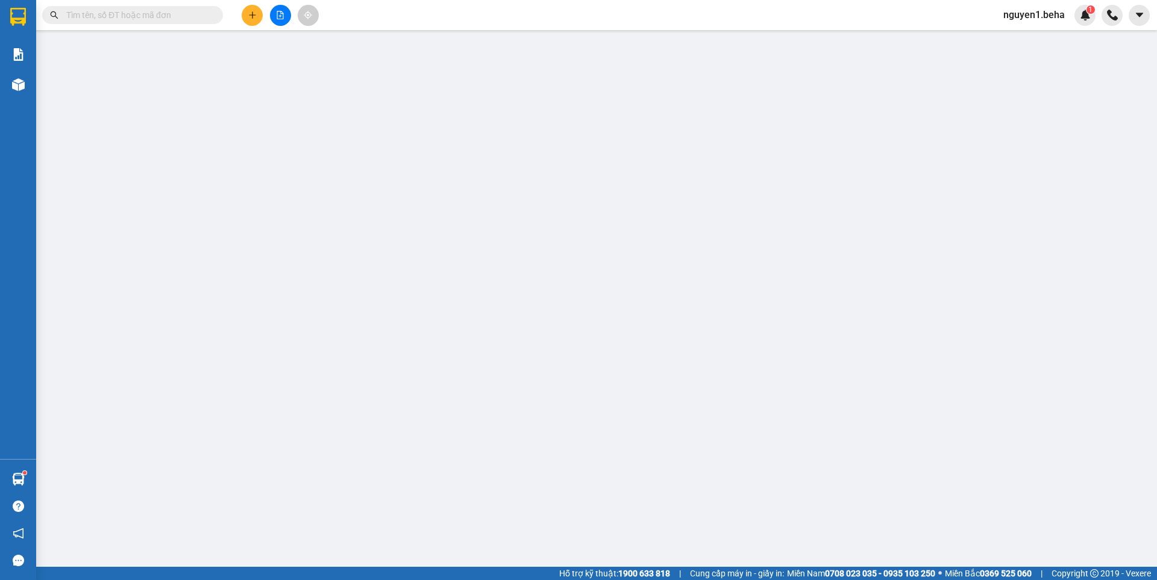
type input "0817535575"
type input "đông"
type input "0949549497"
checkbox input "true"
type input "64 nguyễn tất thành"
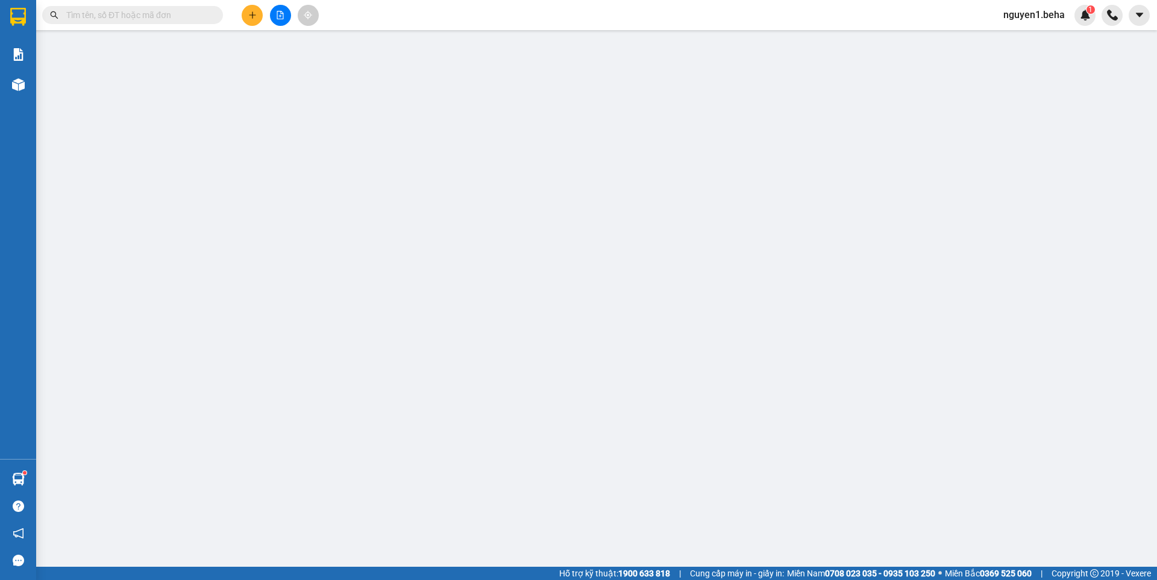
type input "90.000"
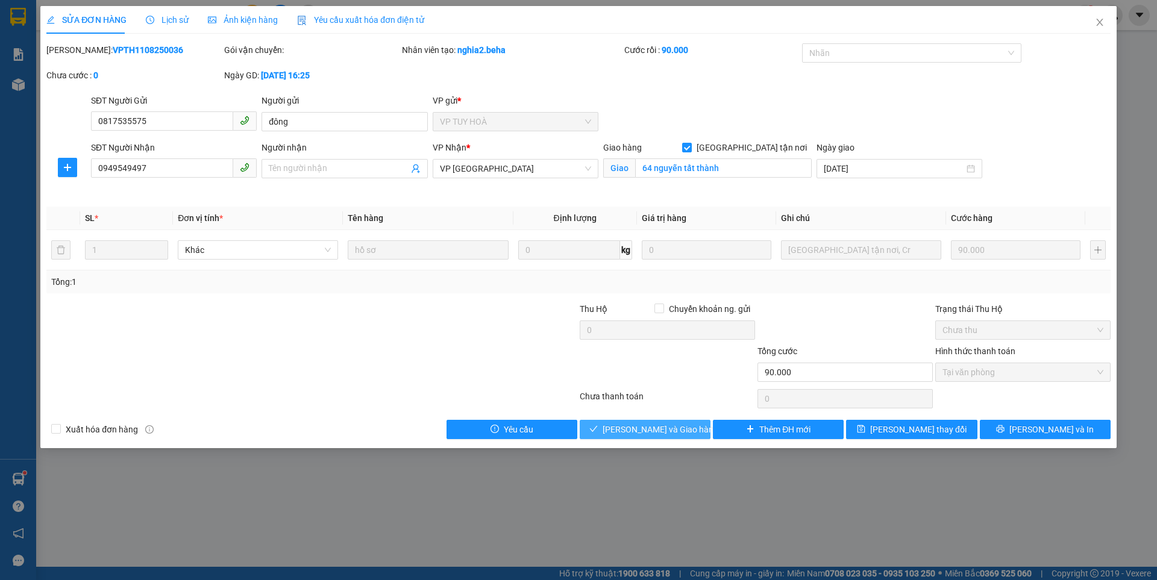
click at [639, 433] on span "[PERSON_NAME] và Giao hàng" at bounding box center [661, 429] width 116 height 13
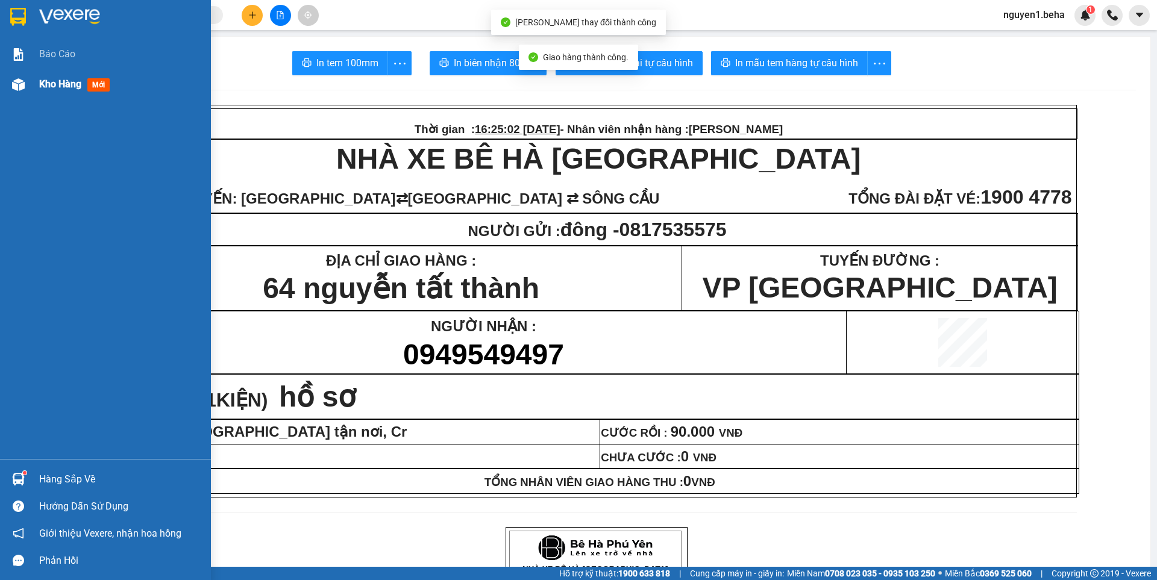
click at [8, 89] on div at bounding box center [18, 84] width 21 height 21
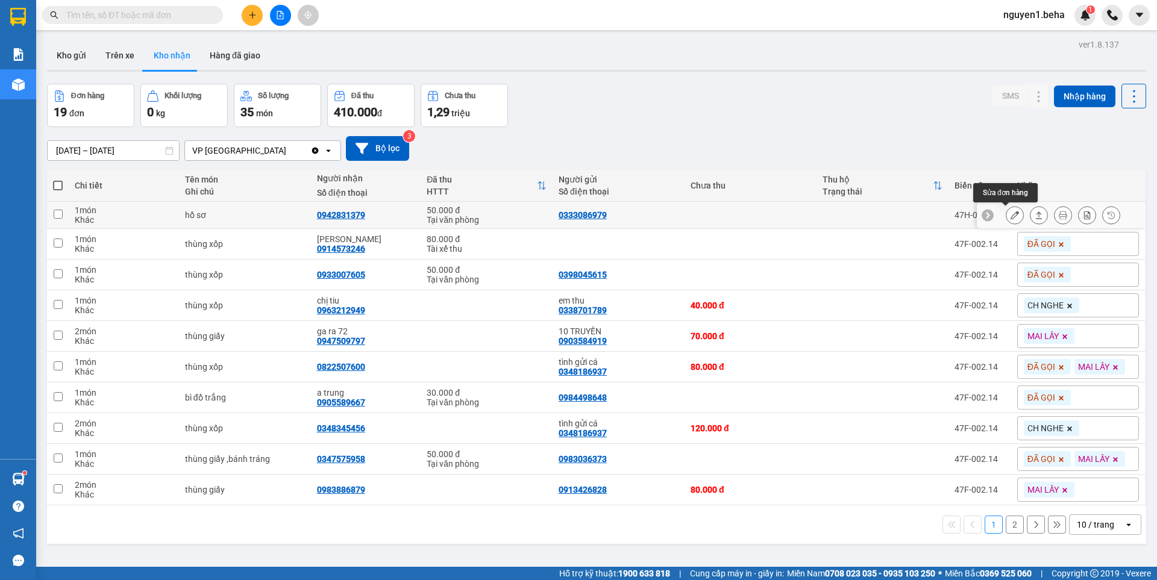
click at [1011, 214] on icon at bounding box center [1015, 215] width 8 height 8
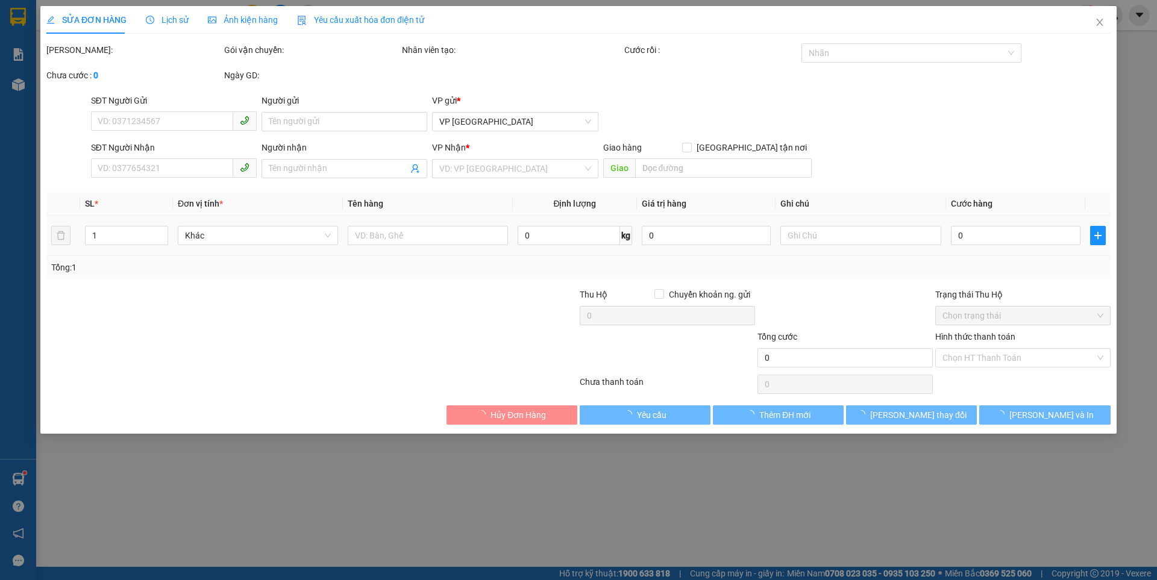
type input "0333086979"
type input "0942831379"
type input "50.000"
type input "0"
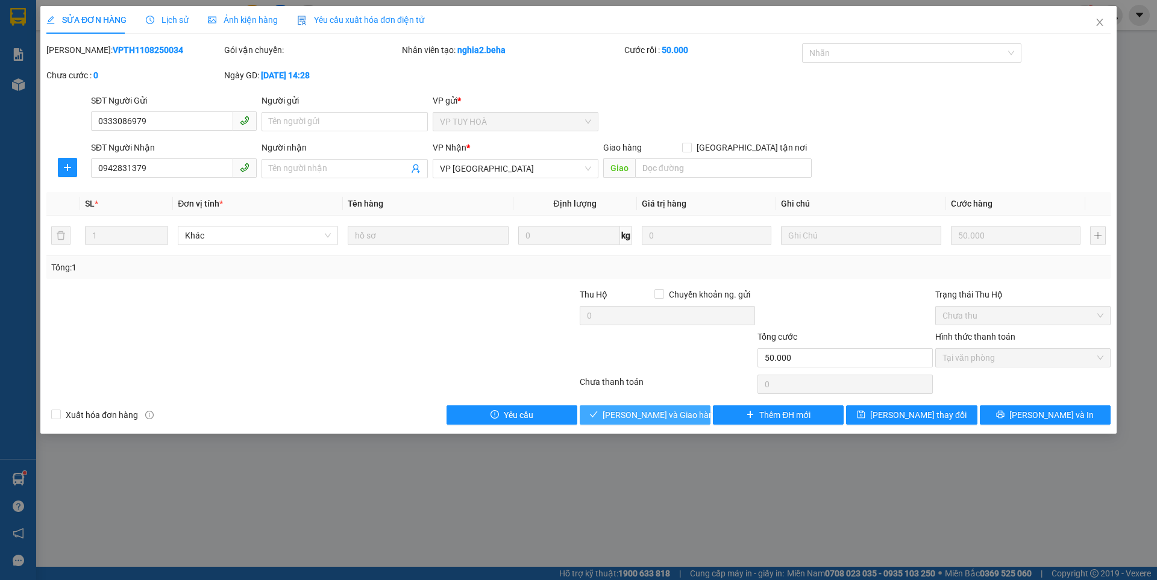
click at [667, 412] on span "[PERSON_NAME] và Giao hàng" at bounding box center [661, 415] width 116 height 13
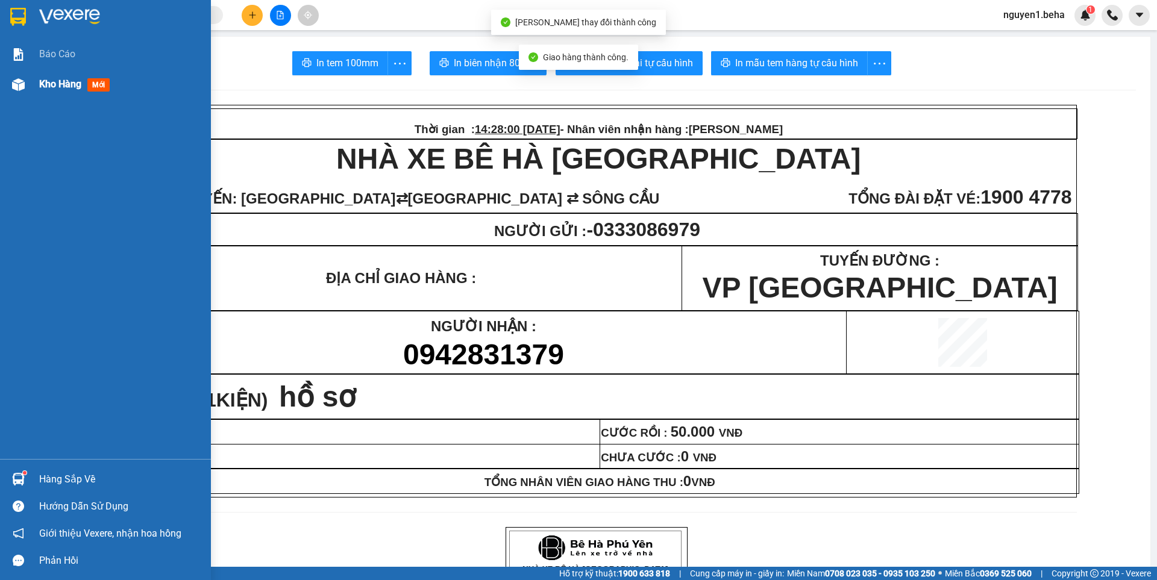
click at [16, 76] on div at bounding box center [18, 84] width 21 height 21
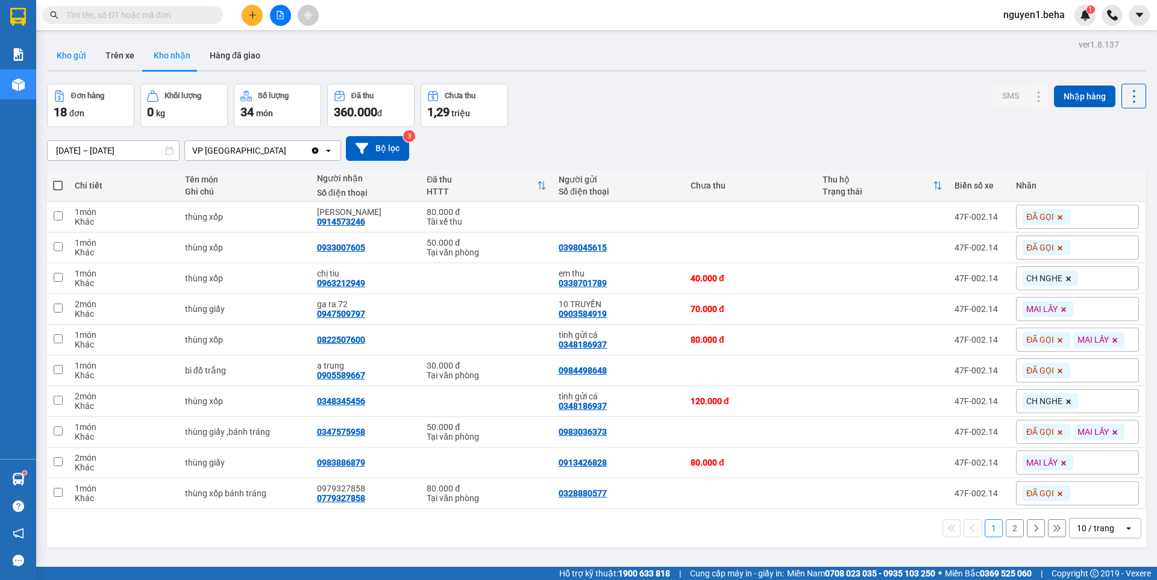
click at [81, 49] on button "Kho gửi" at bounding box center [71, 55] width 49 height 29
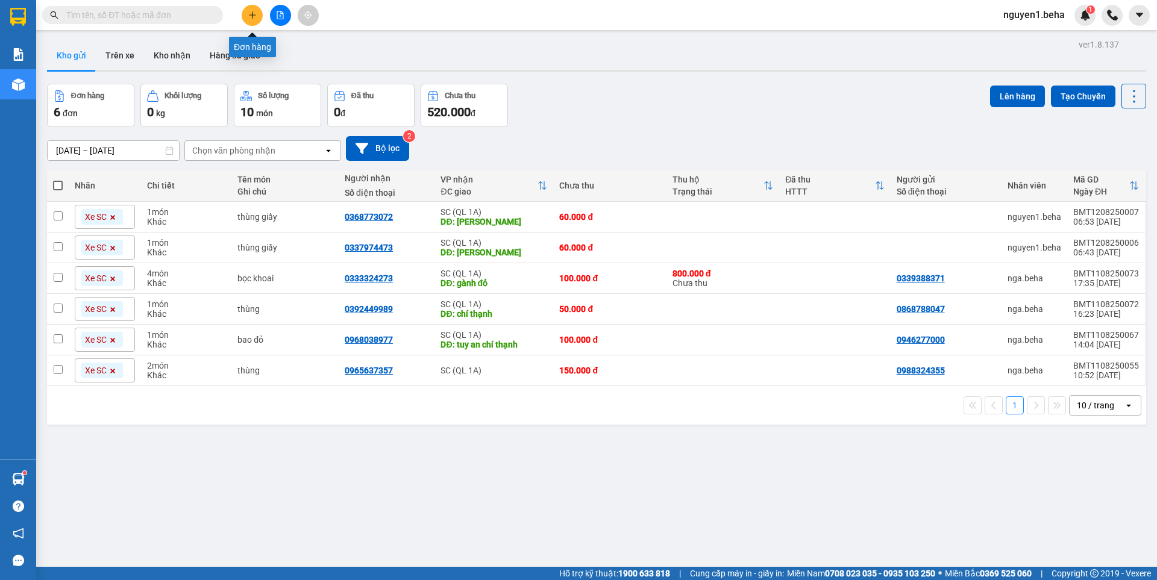
click at [254, 18] on icon "plus" at bounding box center [252, 15] width 8 height 8
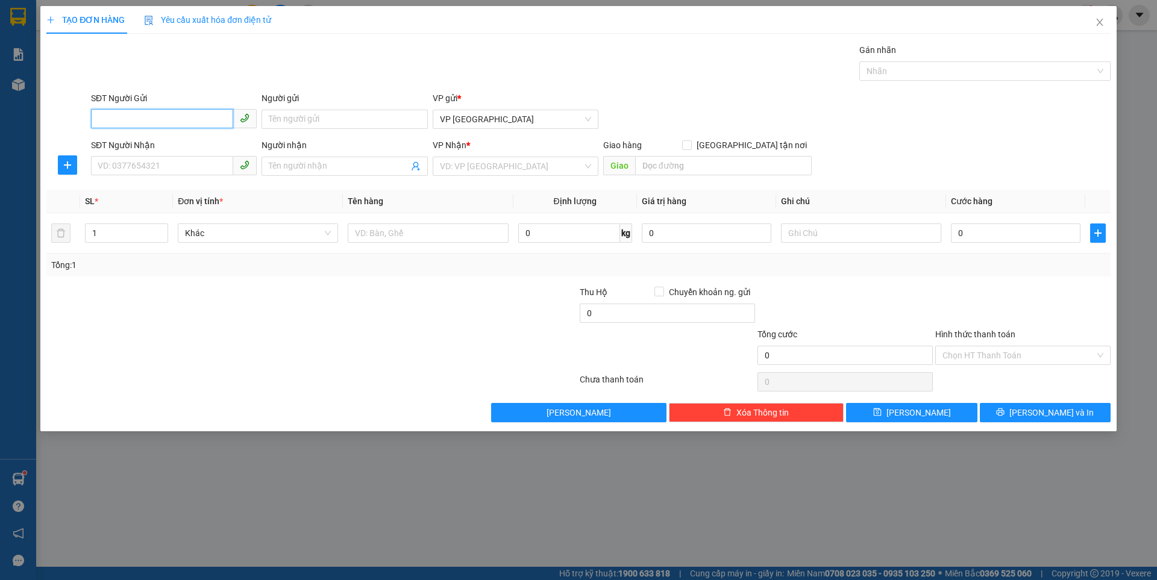
click at [184, 113] on input "SĐT Người Gửi" at bounding box center [162, 118] width 142 height 19
click at [188, 143] on div "0942691556 - tiếp phan" at bounding box center [173, 143] width 151 height 13
type input "0942691556"
click at [185, 165] on input "SĐT Người Nhận" at bounding box center [162, 165] width 142 height 19
click at [462, 165] on input "search" at bounding box center [511, 166] width 143 height 18
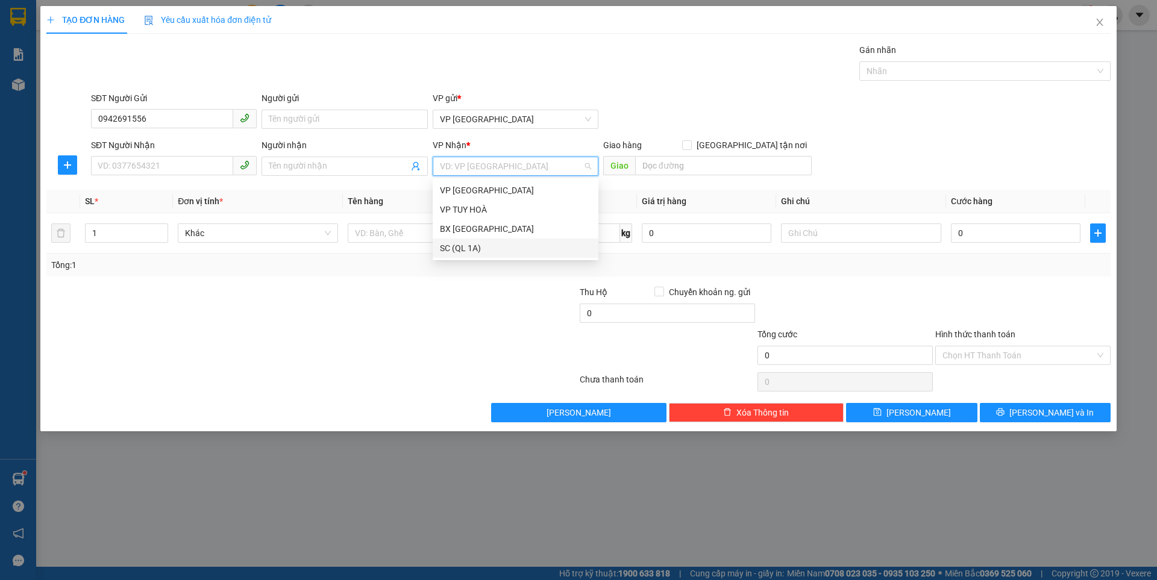
click at [461, 248] on div "SC (QL 1A)" at bounding box center [515, 248] width 151 height 13
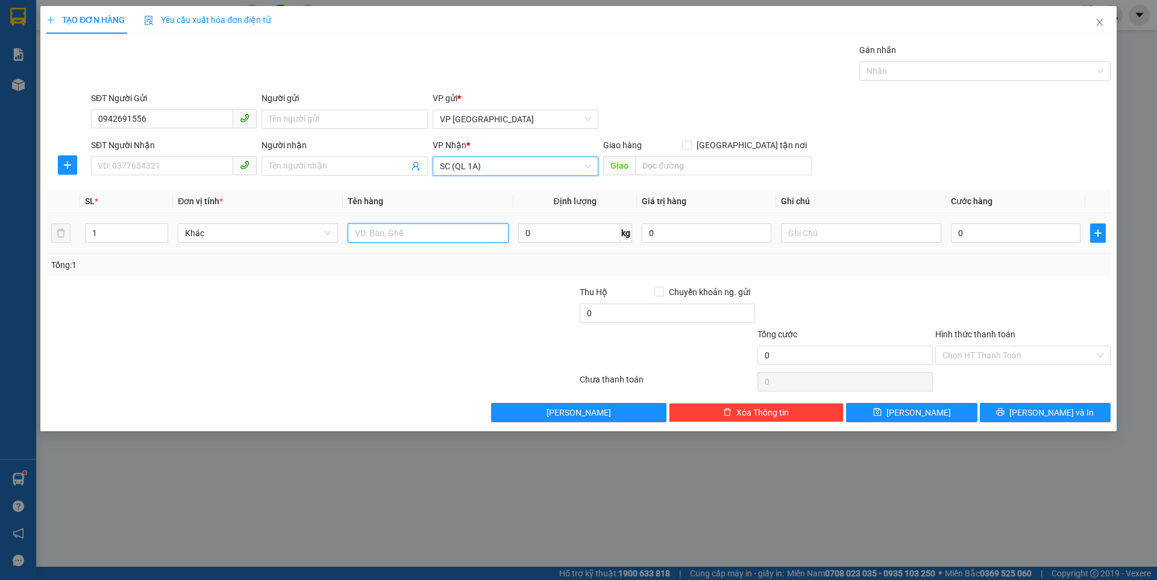
click at [399, 236] on input "text" at bounding box center [428, 233] width 160 height 19
type input "tg sầu"
click at [979, 233] on input "0" at bounding box center [1016, 233] width 130 height 19
type input "1"
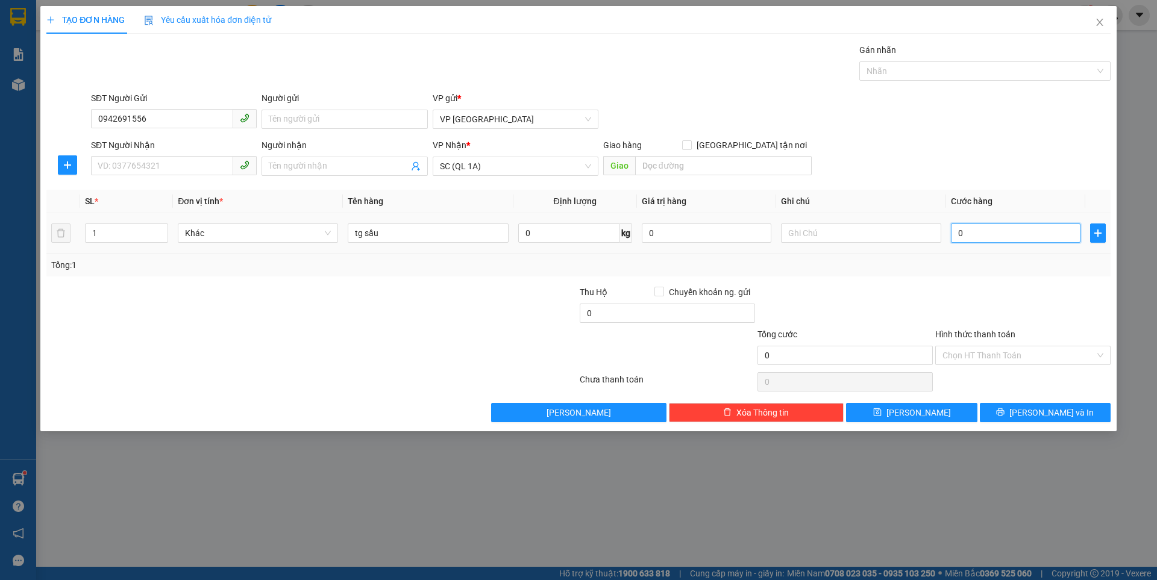
type input "1"
type input "10"
type input "100"
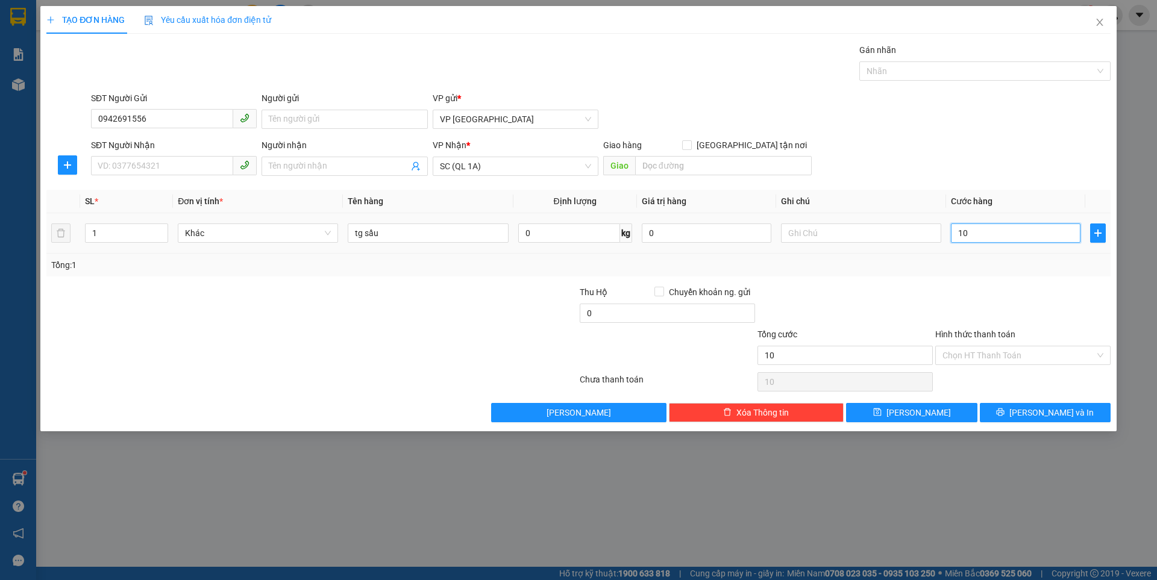
type input "100"
type input "100.000"
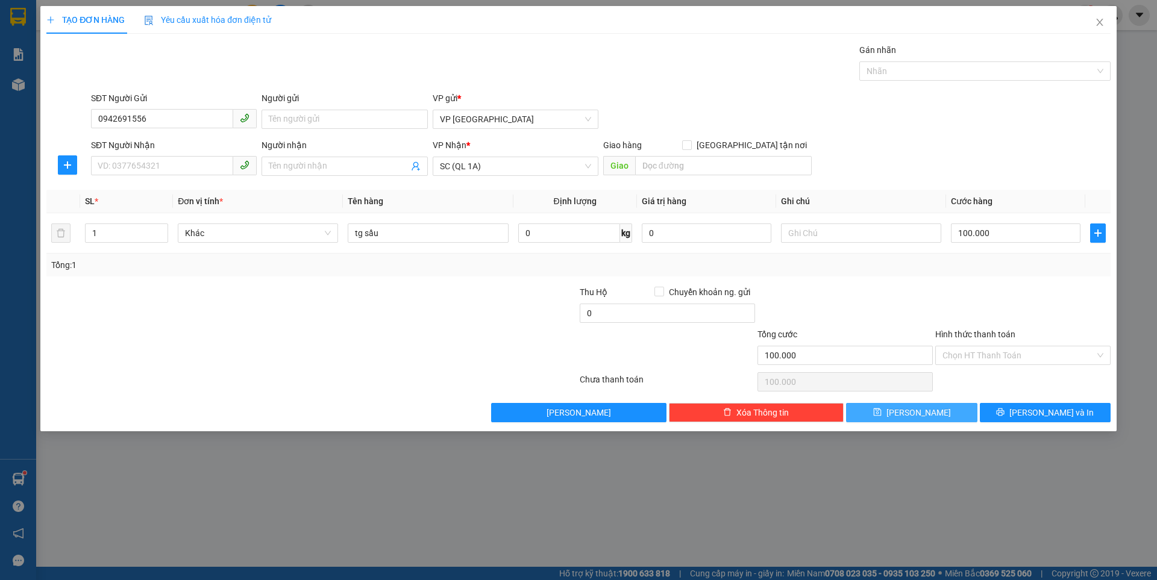
click at [881, 416] on icon "save" at bounding box center [877, 413] width 8 height 8
type input "0"
click at [1102, 23] on icon "close" at bounding box center [1100, 22] width 10 height 10
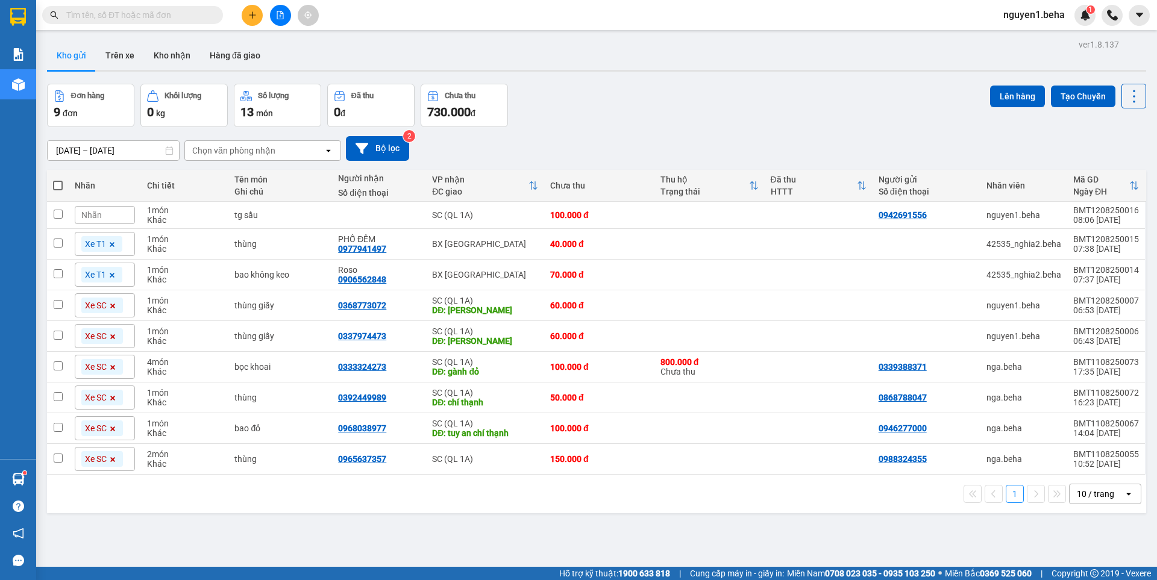
click at [155, 16] on input "text" at bounding box center [137, 14] width 142 height 13
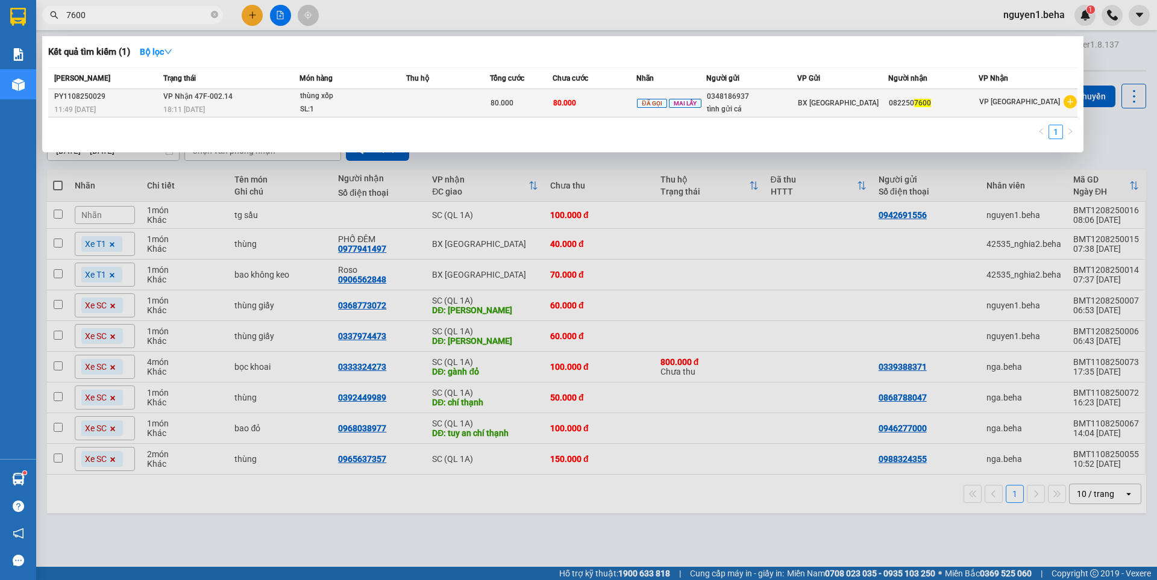
type input "7600"
click at [607, 102] on td "80.000" at bounding box center [595, 103] width 84 height 28
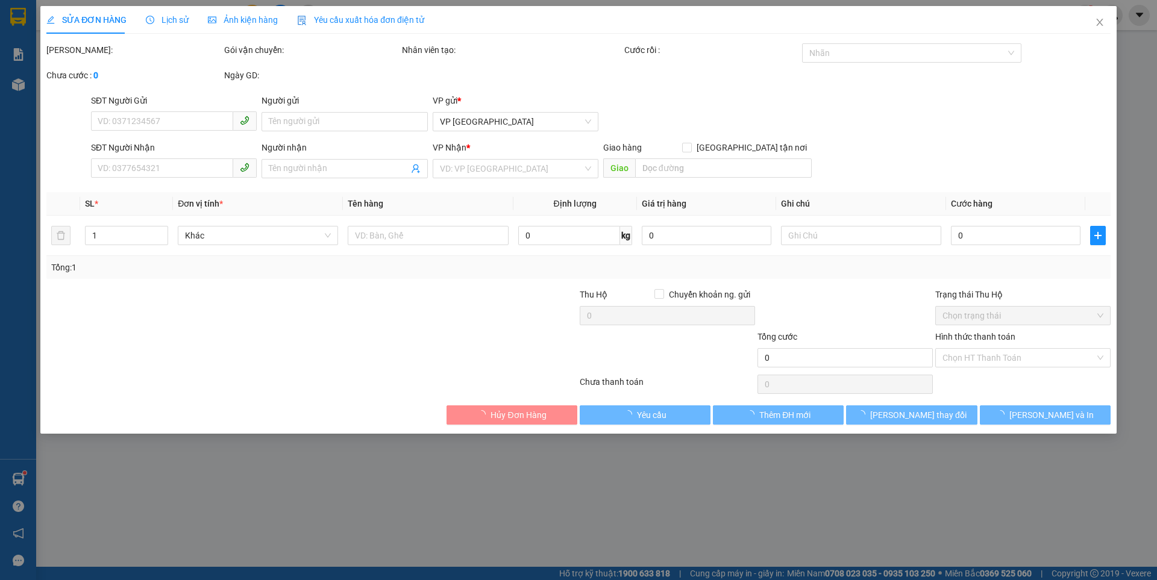
type input "0348186937"
type input "tình gửi cá"
type input "0822507600"
type input "80.000"
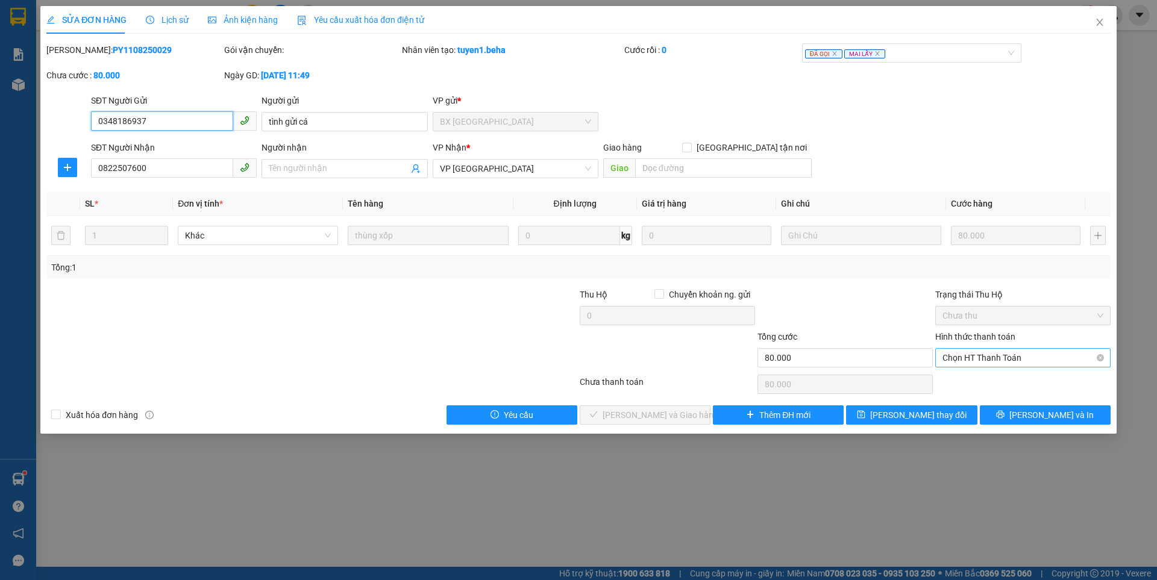
click at [997, 351] on span "Chọn HT Thanh Toán" at bounding box center [1023, 358] width 161 height 18
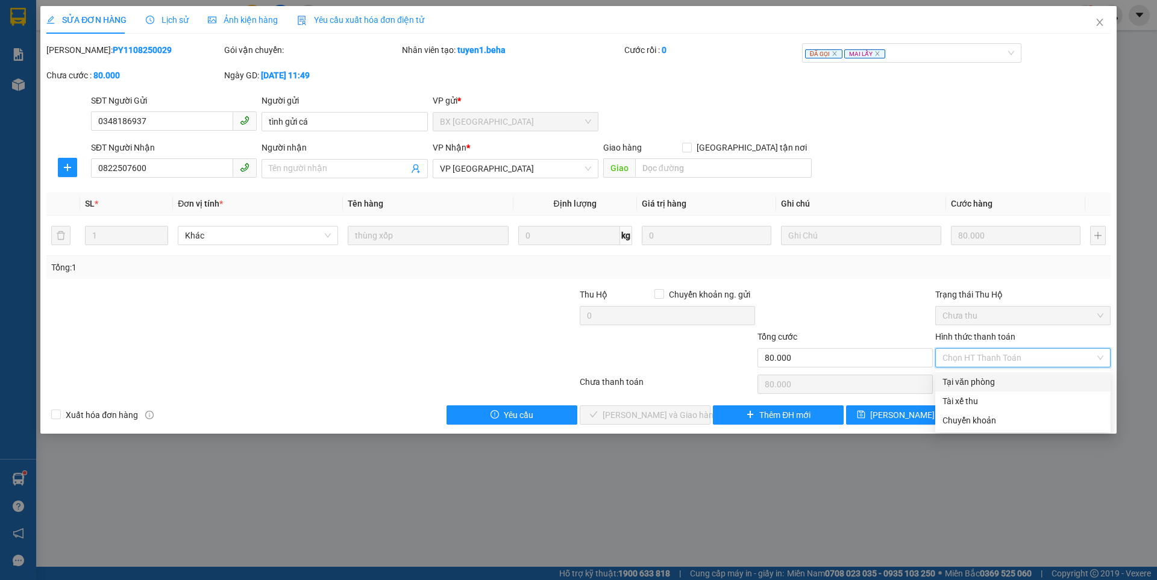
click at [983, 383] on div "Tại văn phòng" at bounding box center [1023, 381] width 161 height 13
type input "0"
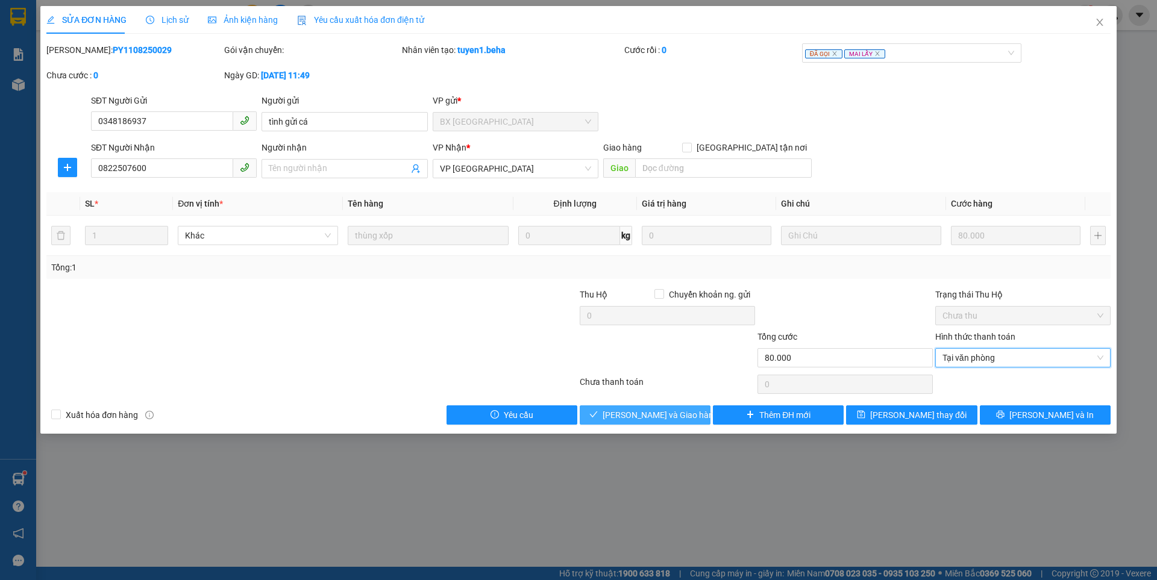
click at [675, 410] on span "[PERSON_NAME] và Giao hàng" at bounding box center [661, 415] width 116 height 13
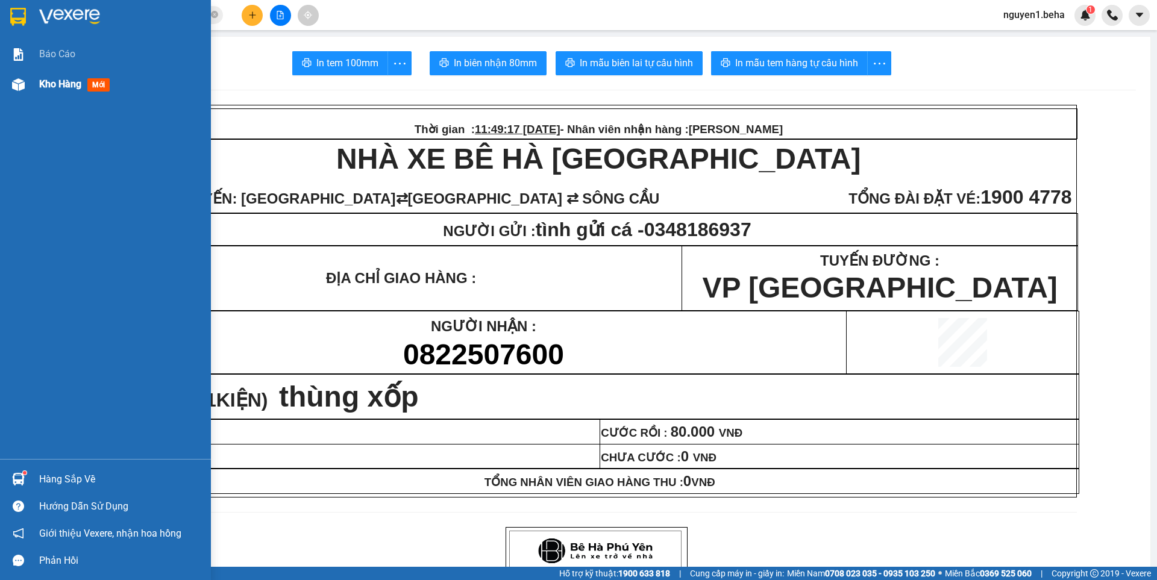
click at [16, 82] on img at bounding box center [18, 84] width 13 height 13
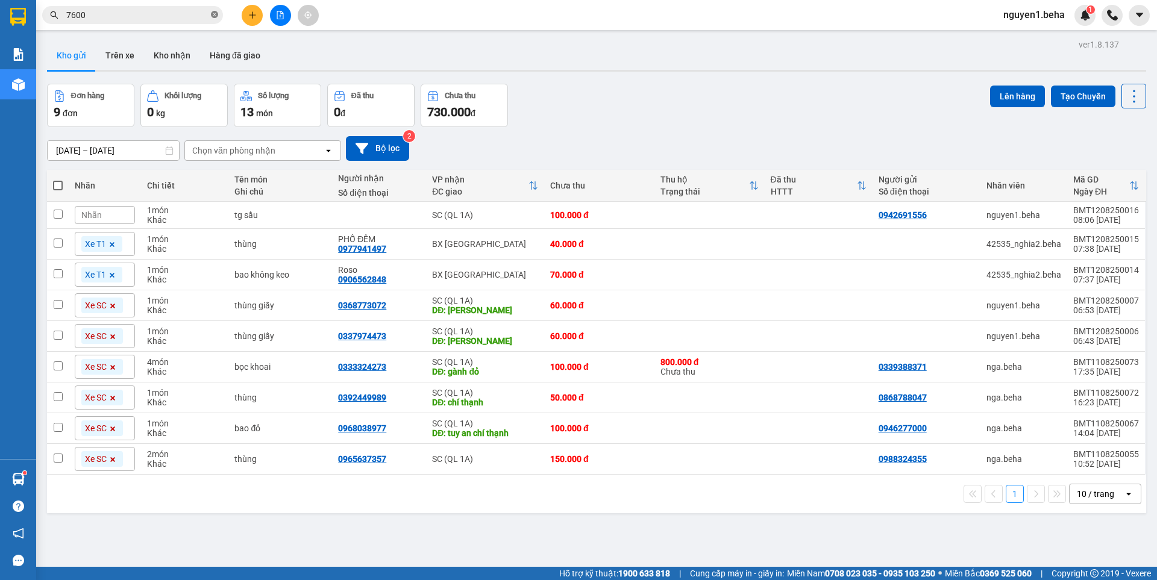
click at [215, 14] on icon "close-circle" at bounding box center [214, 14] width 7 height 7
paste input "0906048567"
type input "0906048567"
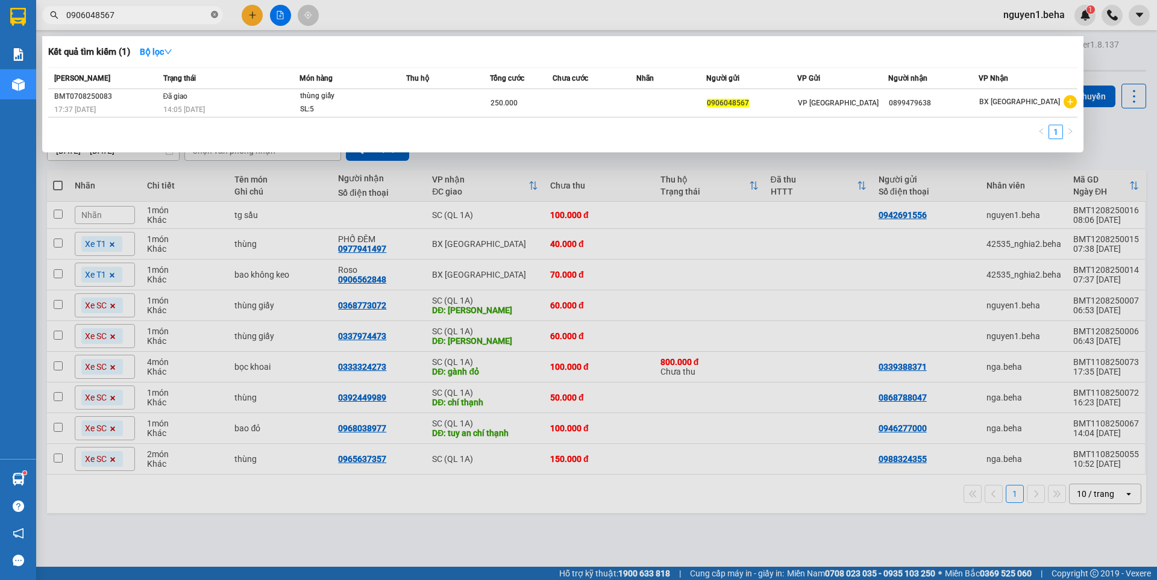
click at [212, 14] on icon "close-circle" at bounding box center [214, 14] width 7 height 7
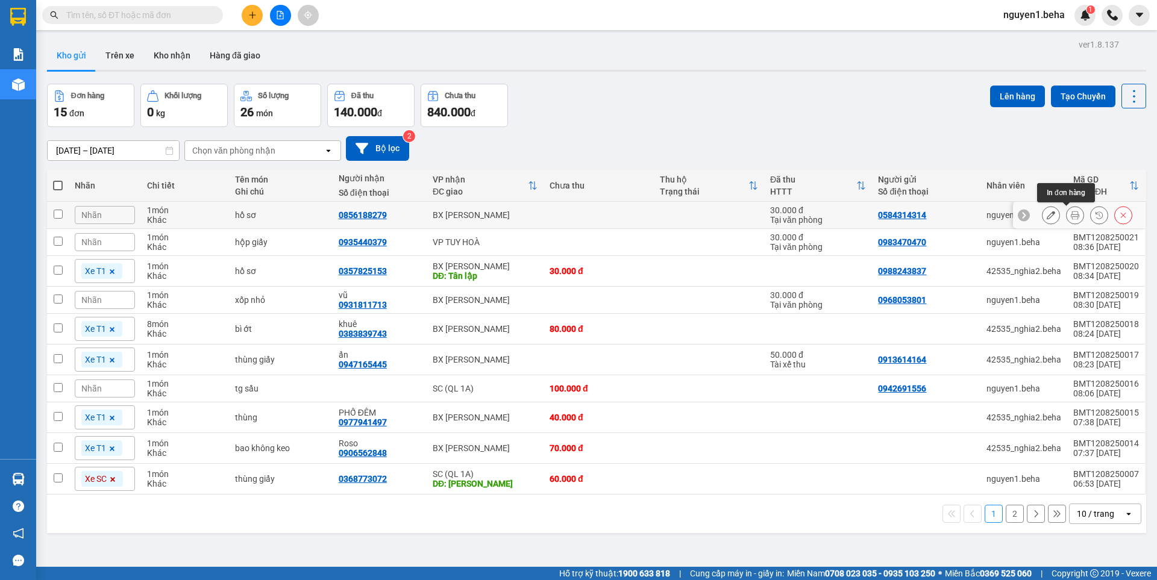
click at [1071, 216] on button at bounding box center [1075, 215] width 17 height 21
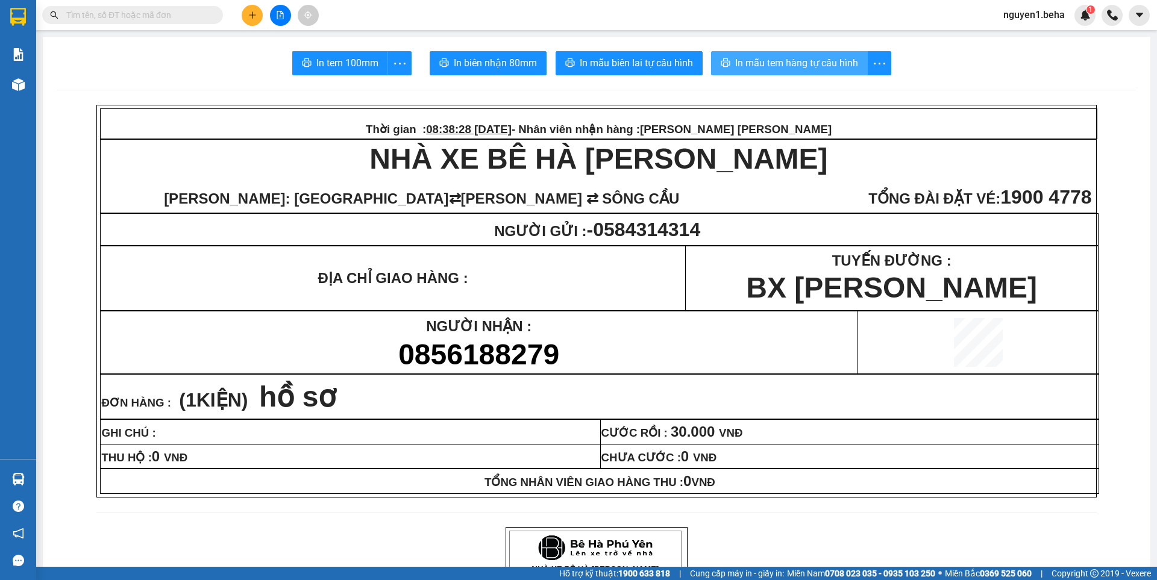
click at [751, 64] on span "In mẫu tem hàng tự cấu hình" at bounding box center [796, 62] width 123 height 15
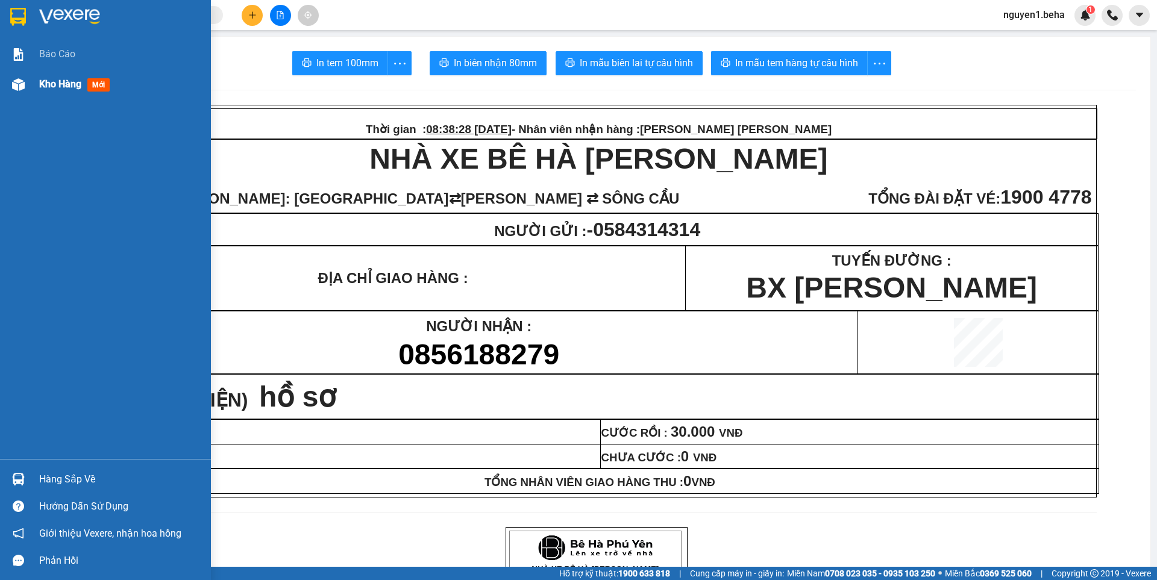
click at [22, 84] on img at bounding box center [18, 84] width 13 height 13
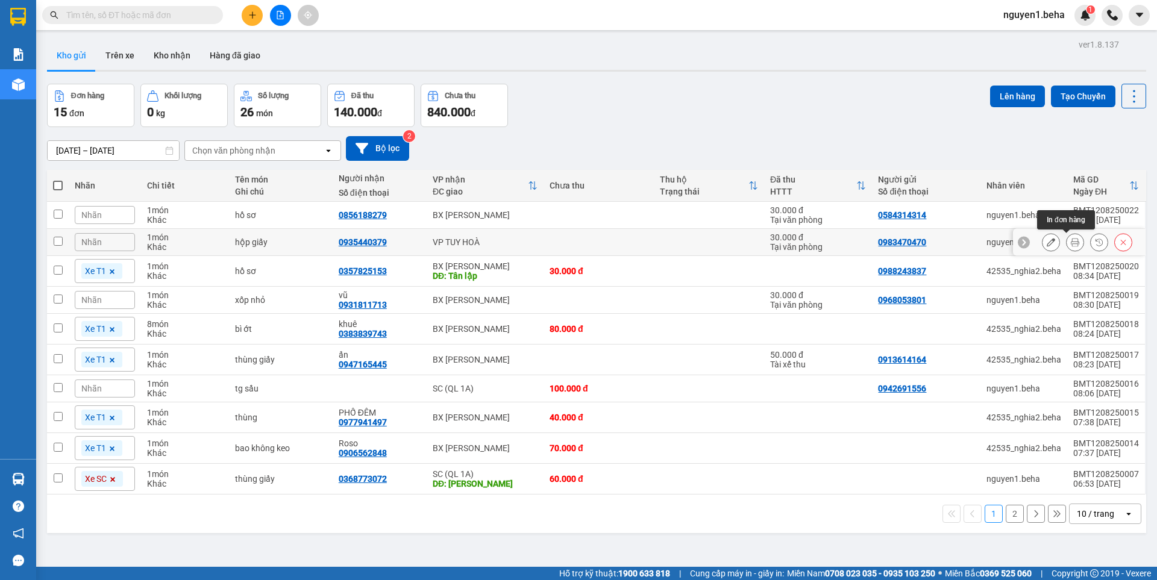
click at [1071, 244] on icon at bounding box center [1075, 242] width 8 height 8
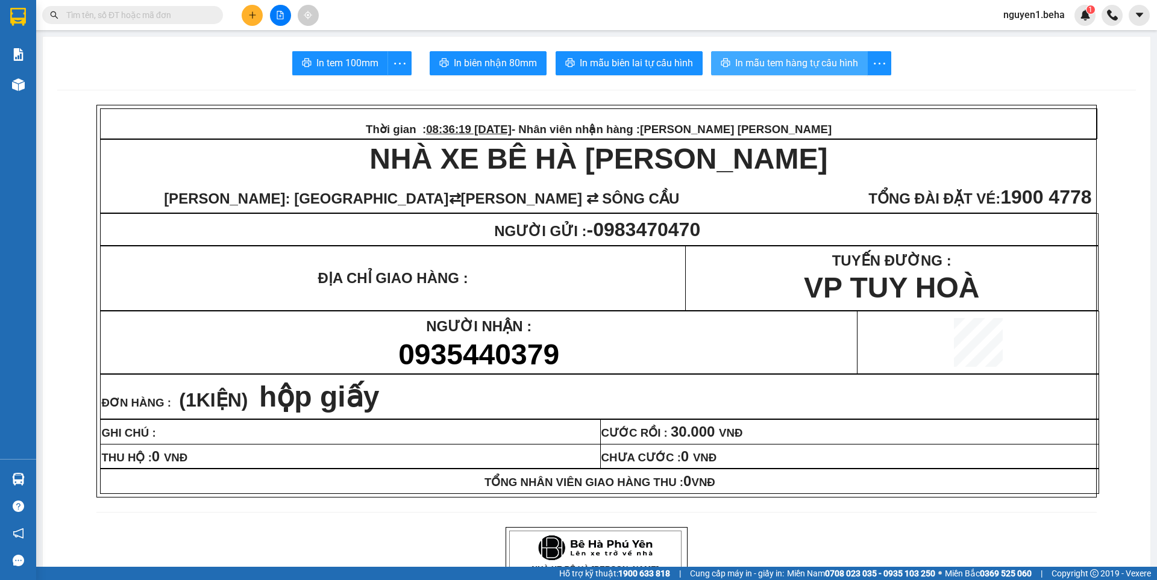
click at [824, 70] on span "In mẫu tem hàng tự cấu hình" at bounding box center [796, 62] width 123 height 15
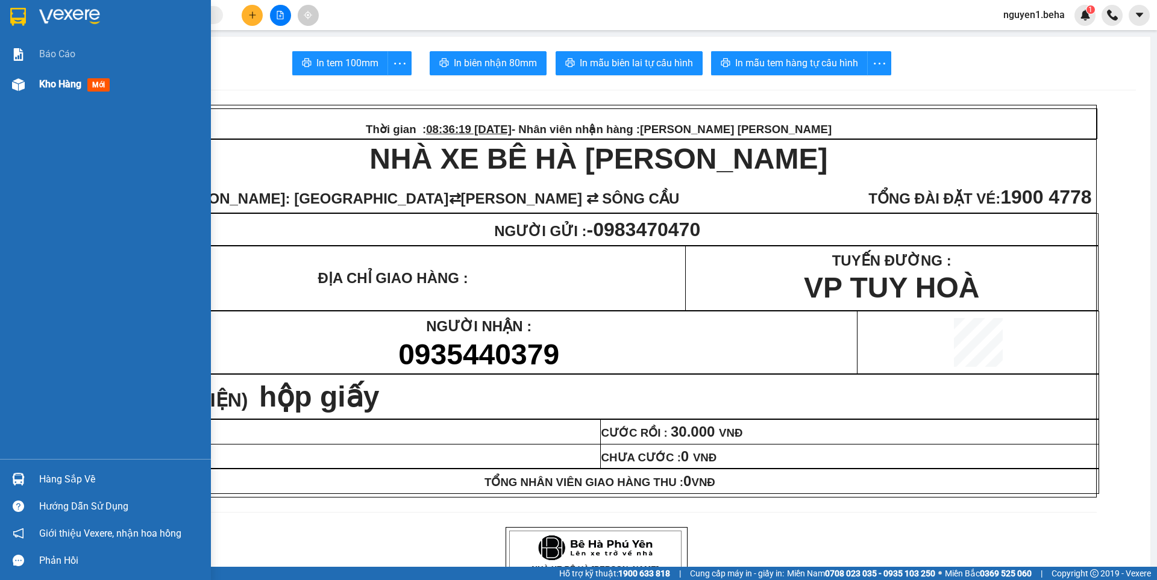
click at [20, 87] on img at bounding box center [18, 84] width 13 height 13
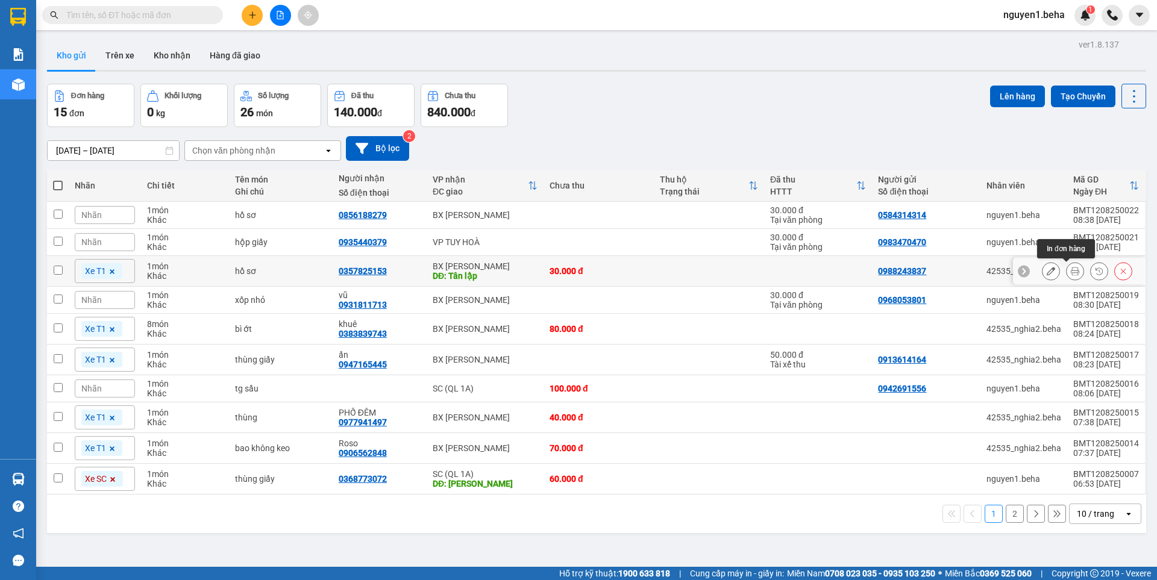
click at [1071, 271] on icon at bounding box center [1075, 271] width 8 height 8
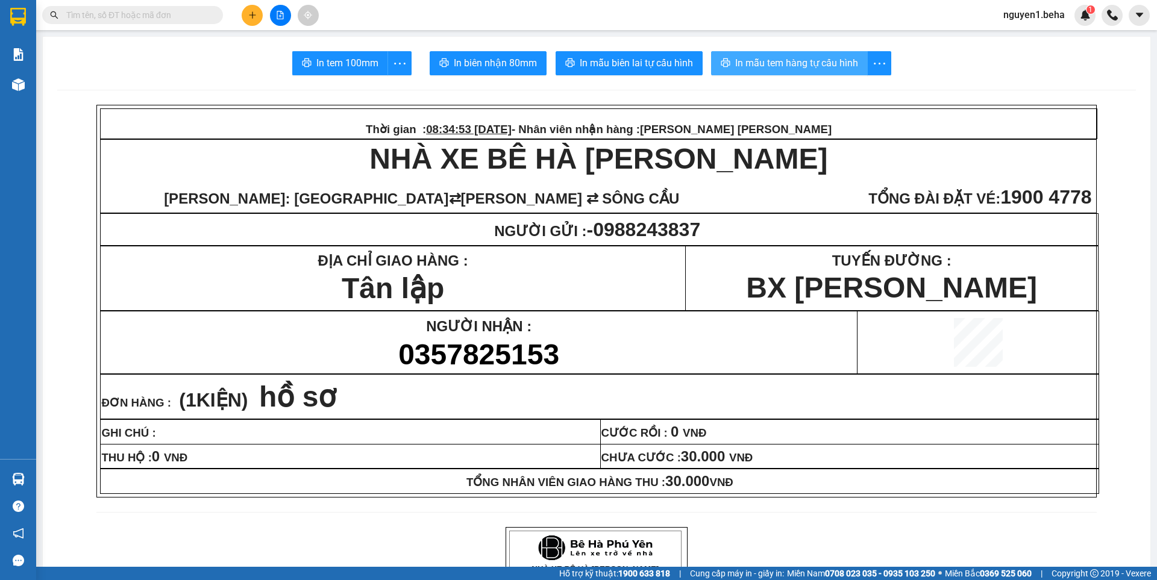
click at [791, 65] on span "In mẫu tem hàng tự cấu hình" at bounding box center [796, 62] width 123 height 15
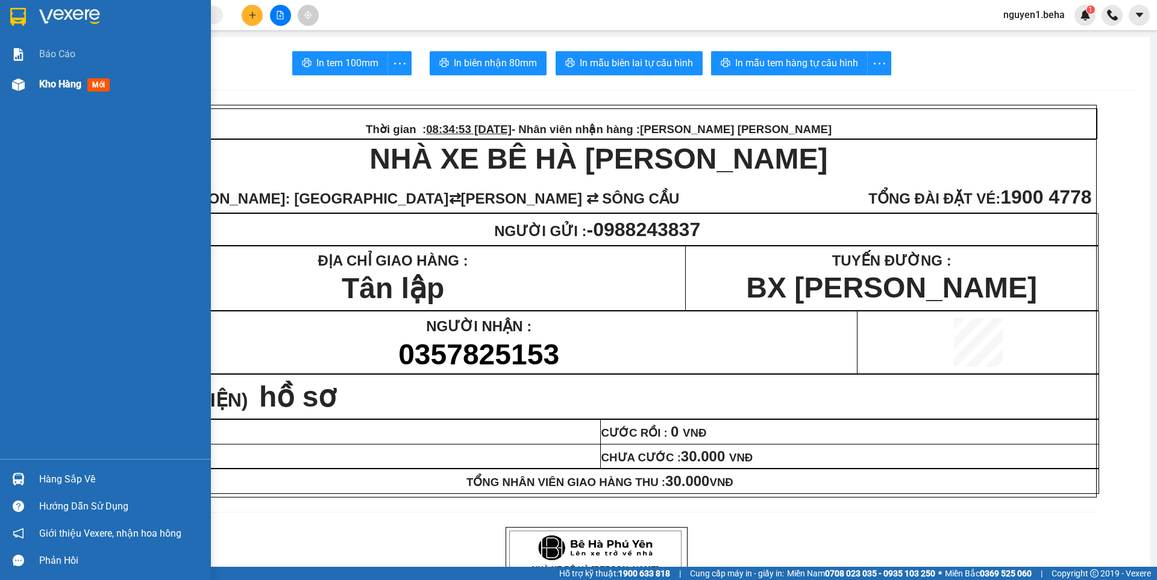
click at [23, 82] on img at bounding box center [18, 84] width 13 height 13
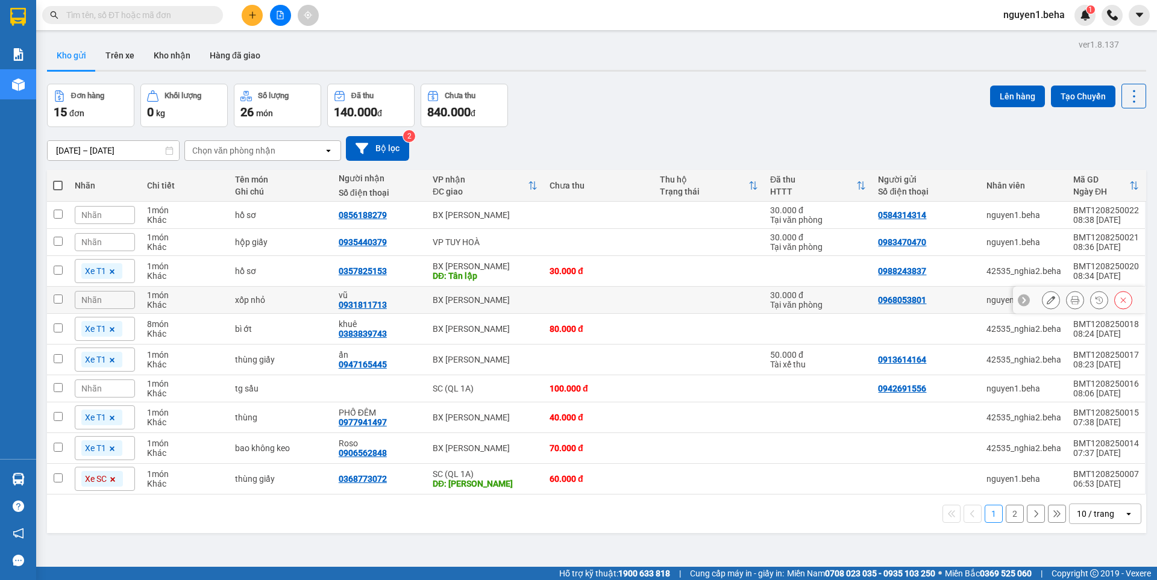
click at [1067, 300] on button at bounding box center [1075, 300] width 17 height 21
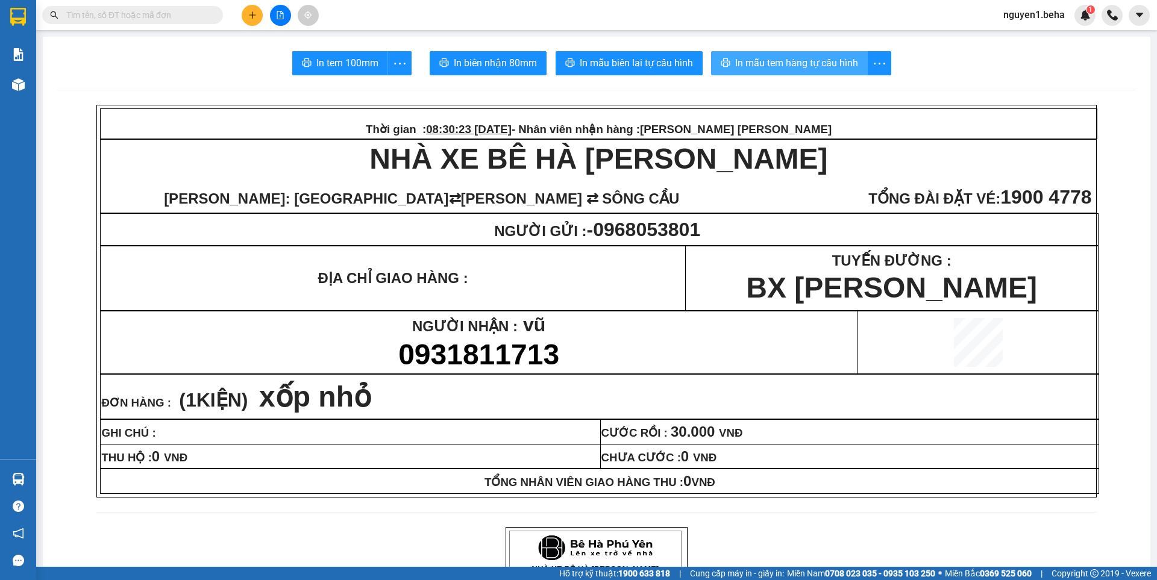
click at [826, 58] on span "In mẫu tem hàng tự cấu hình" at bounding box center [796, 62] width 123 height 15
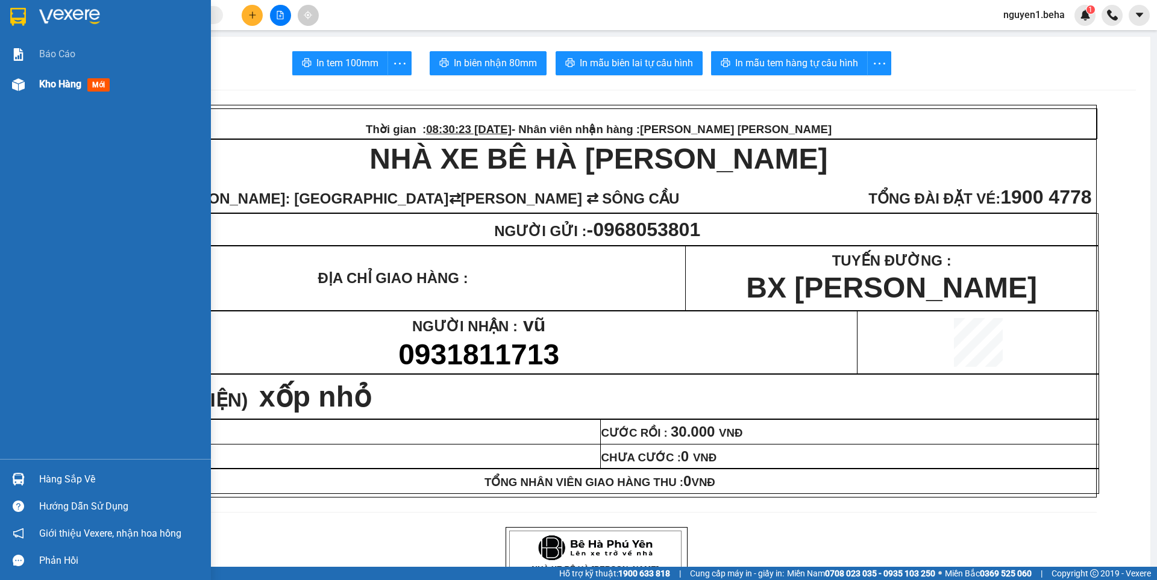
click at [15, 83] on img at bounding box center [18, 84] width 13 height 13
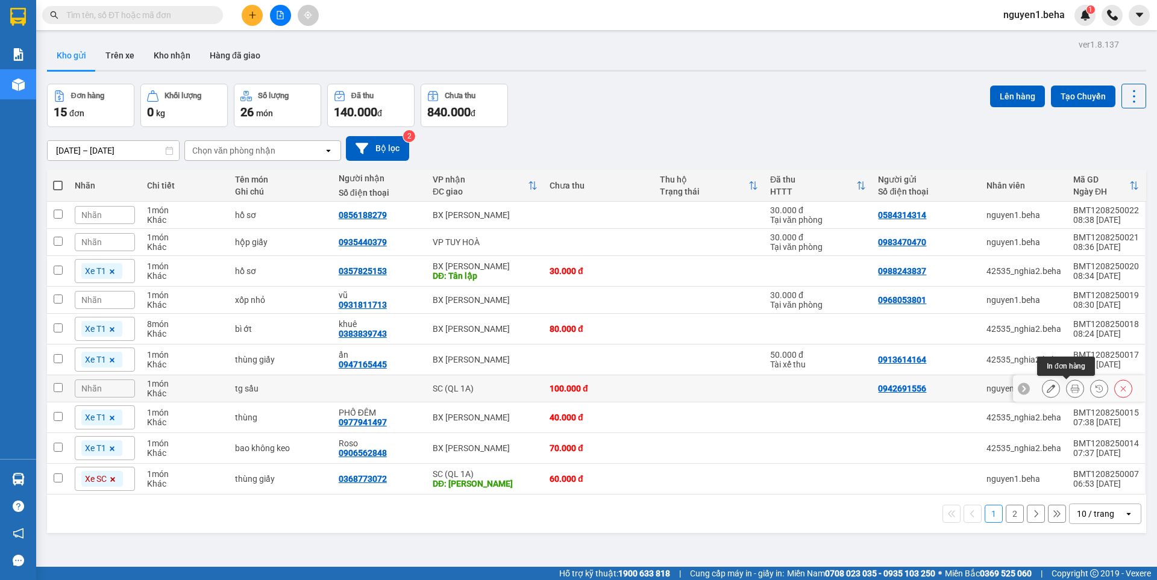
click at [1071, 392] on icon at bounding box center [1075, 388] width 8 height 8
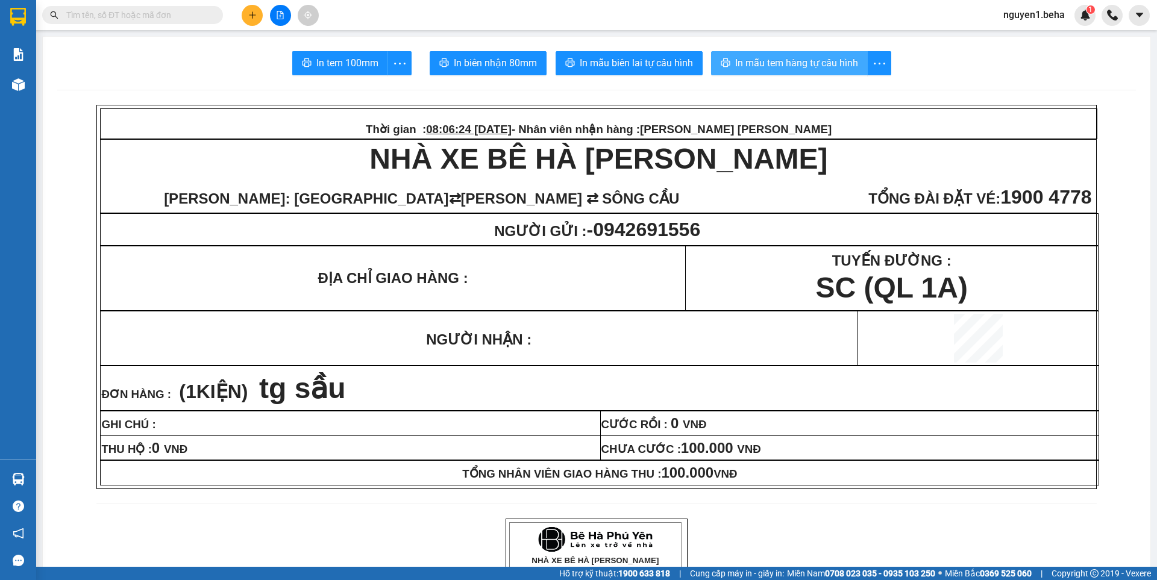
click at [807, 60] on span "In mẫu tem hàng tự cấu hình" at bounding box center [796, 62] width 123 height 15
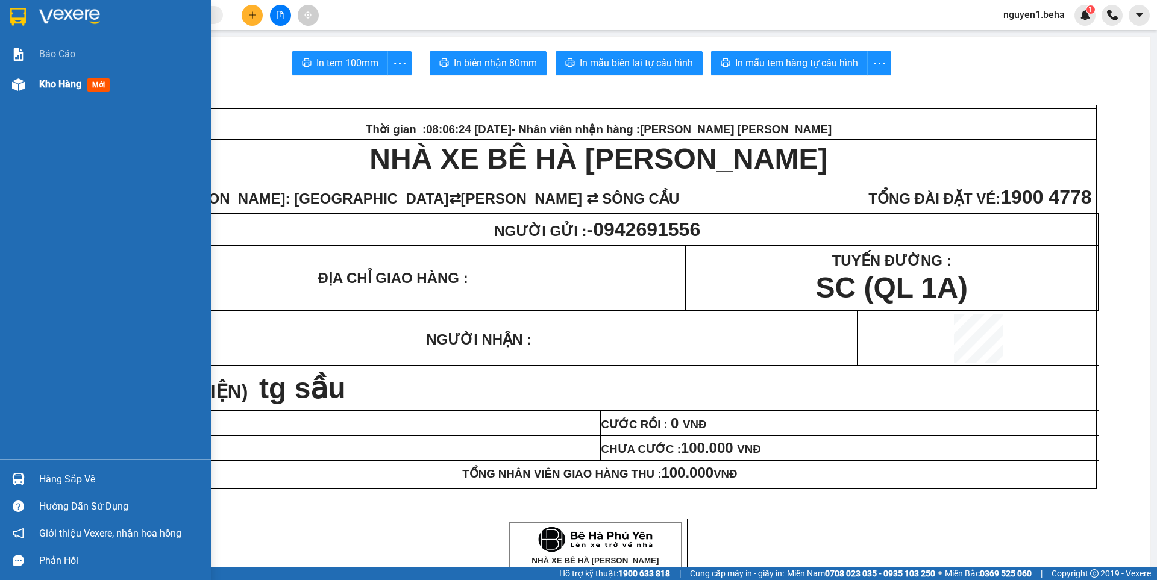
click at [10, 74] on div at bounding box center [18, 84] width 21 height 21
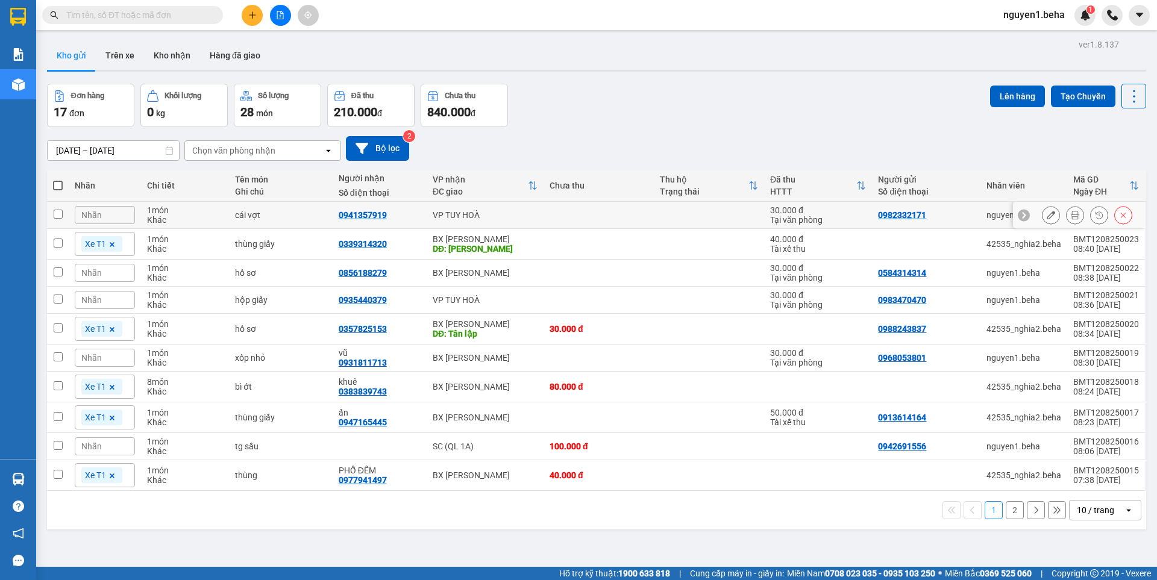
click at [1071, 214] on icon at bounding box center [1075, 215] width 8 height 8
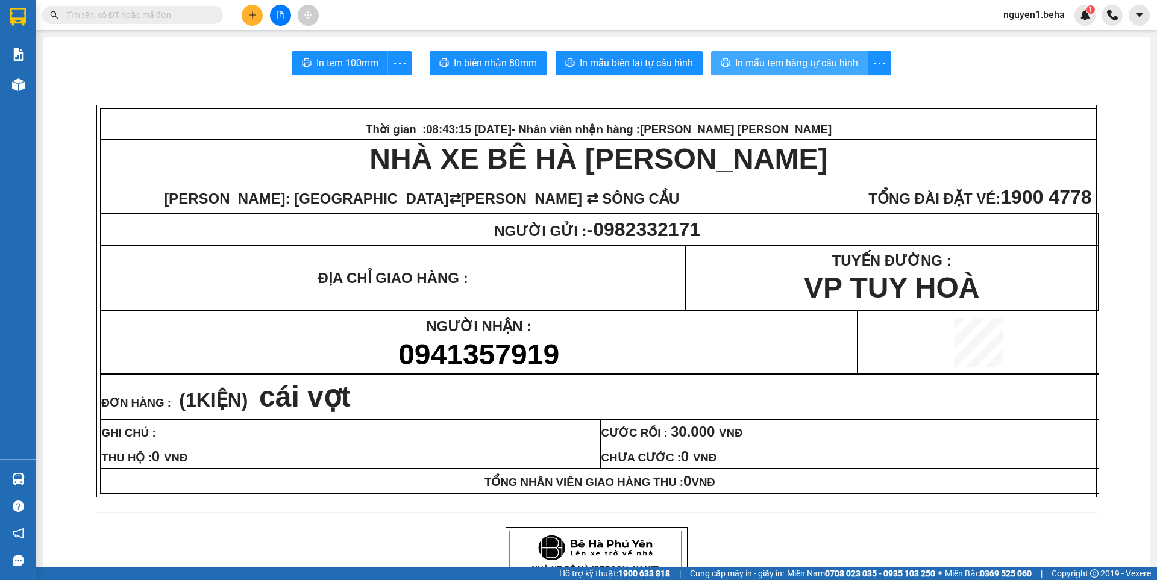
click at [747, 63] on span "In mẫu tem hàng tự cấu hình" at bounding box center [796, 62] width 123 height 15
click at [110, 17] on input "text" at bounding box center [137, 14] width 142 height 13
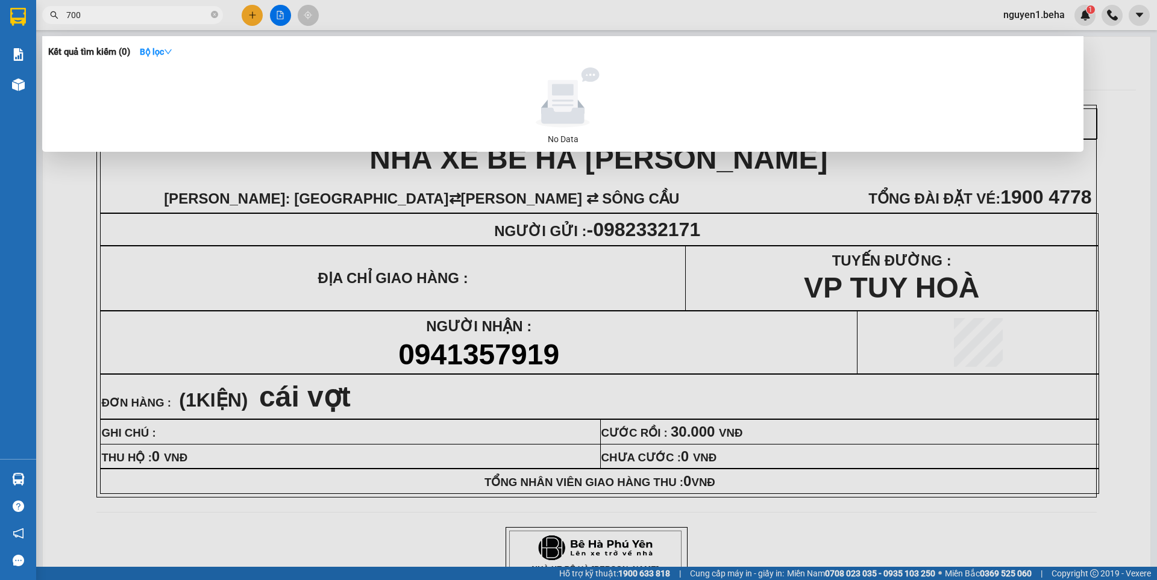
type input "7003"
click at [216, 16] on icon "close-circle" at bounding box center [214, 14] width 7 height 7
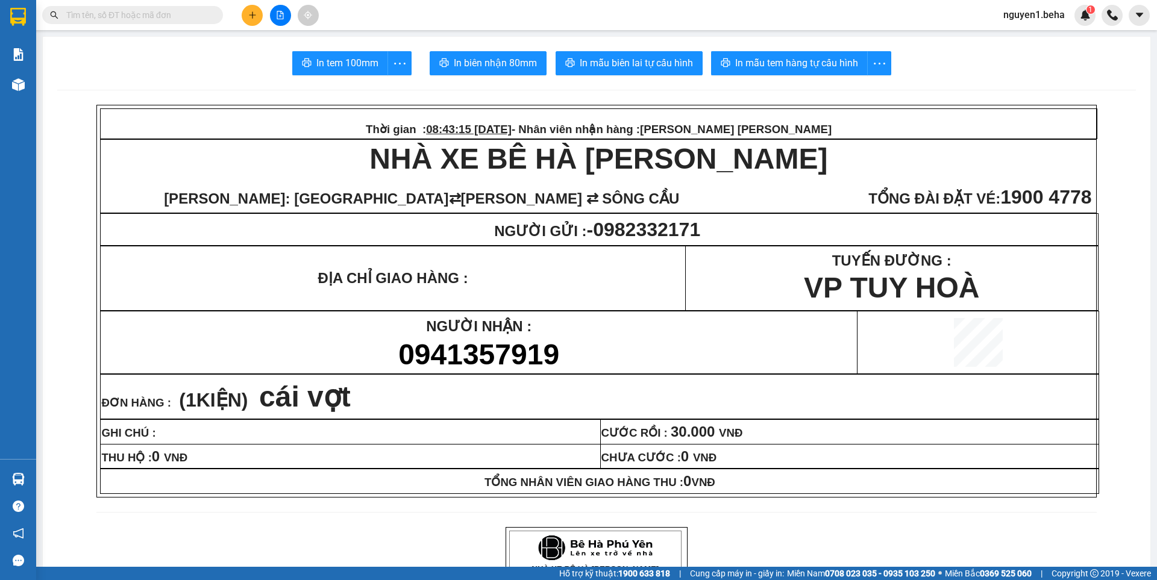
click at [149, 14] on input "text" at bounding box center [137, 14] width 142 height 13
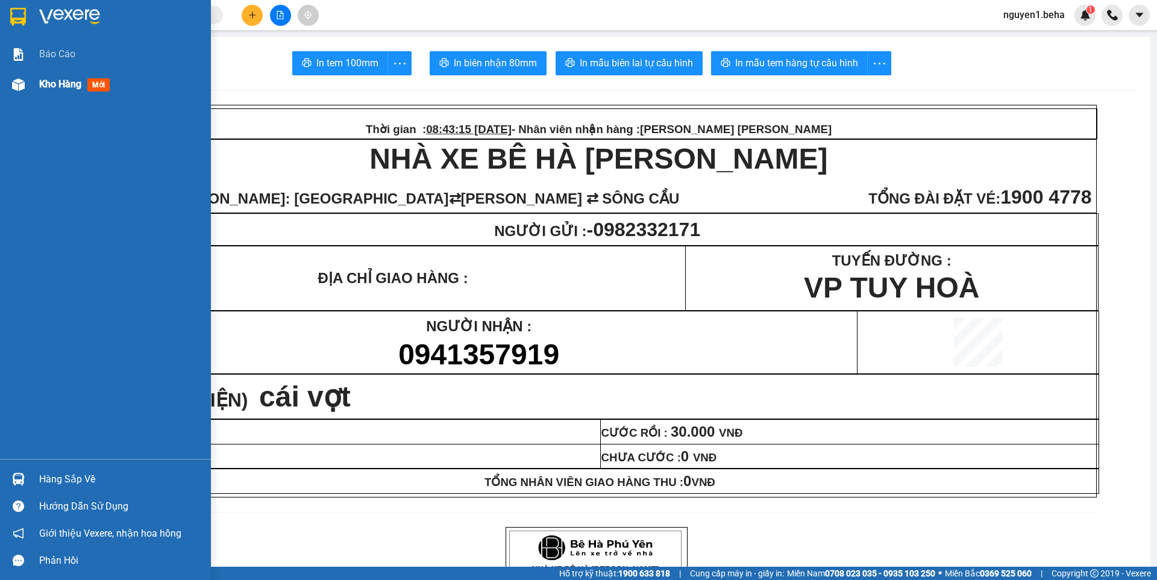
click at [34, 86] on div "Kho hàng mới" at bounding box center [105, 84] width 211 height 30
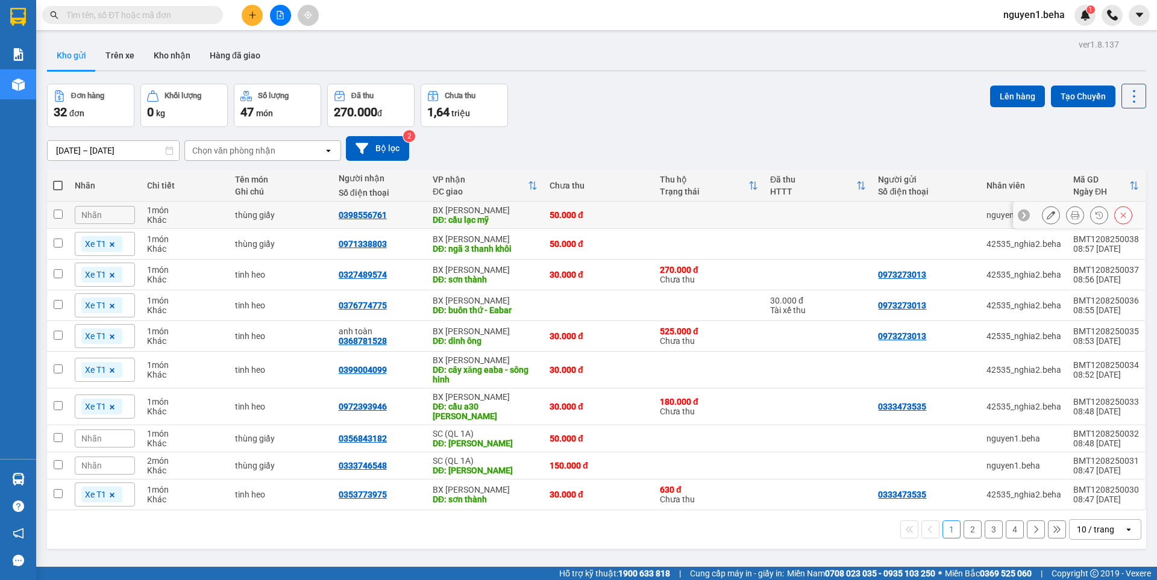
click at [1071, 212] on icon at bounding box center [1075, 215] width 8 height 8
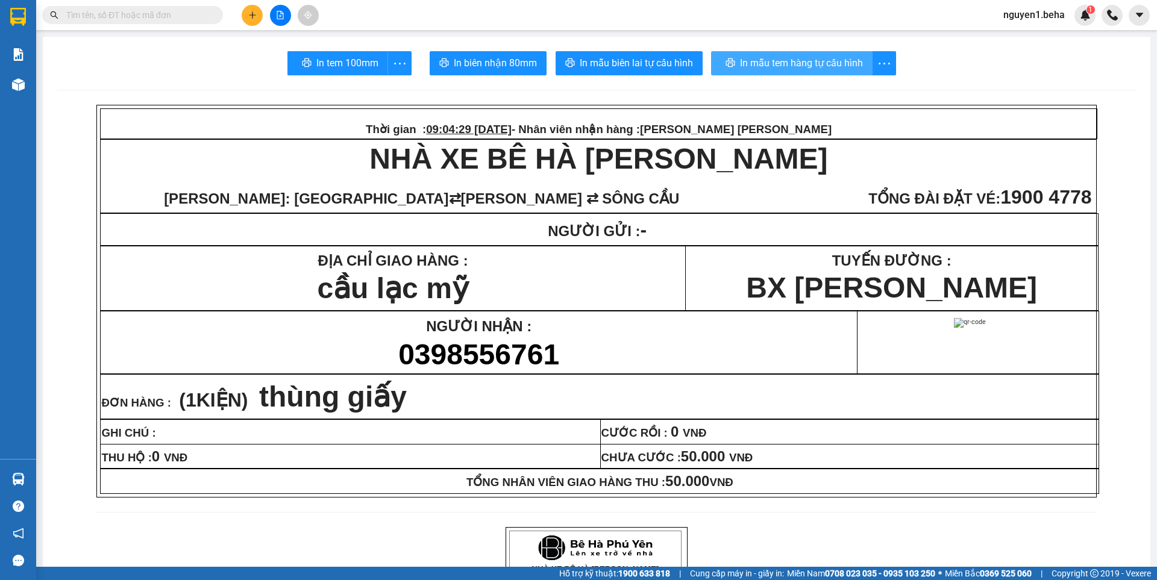
click at [783, 57] on span "In mẫu tem hàng tự cấu hình" at bounding box center [801, 62] width 123 height 15
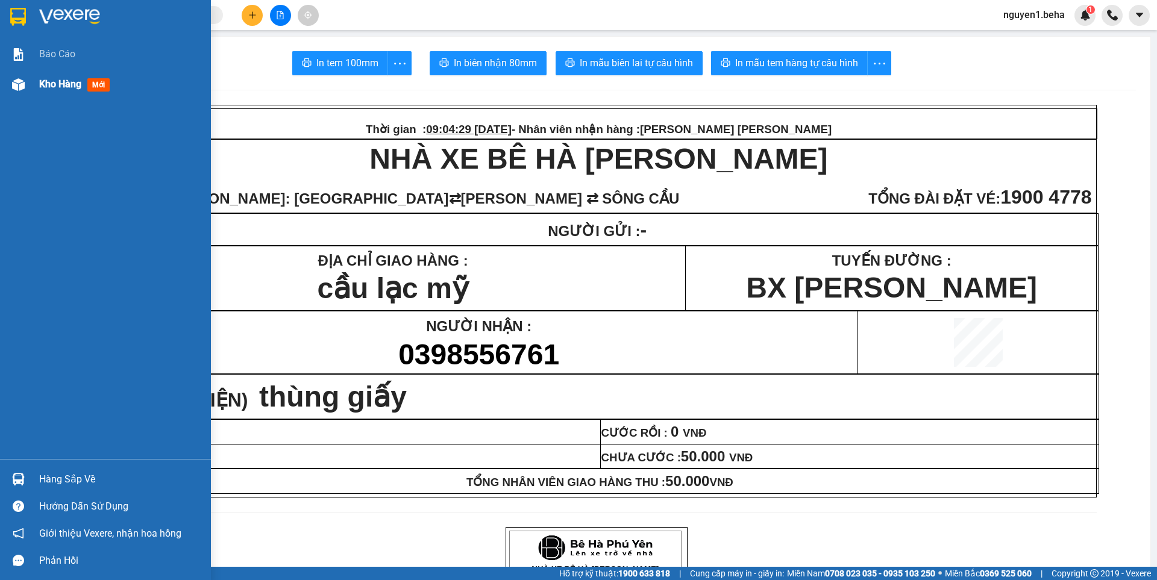
click at [8, 86] on div at bounding box center [18, 84] width 21 height 21
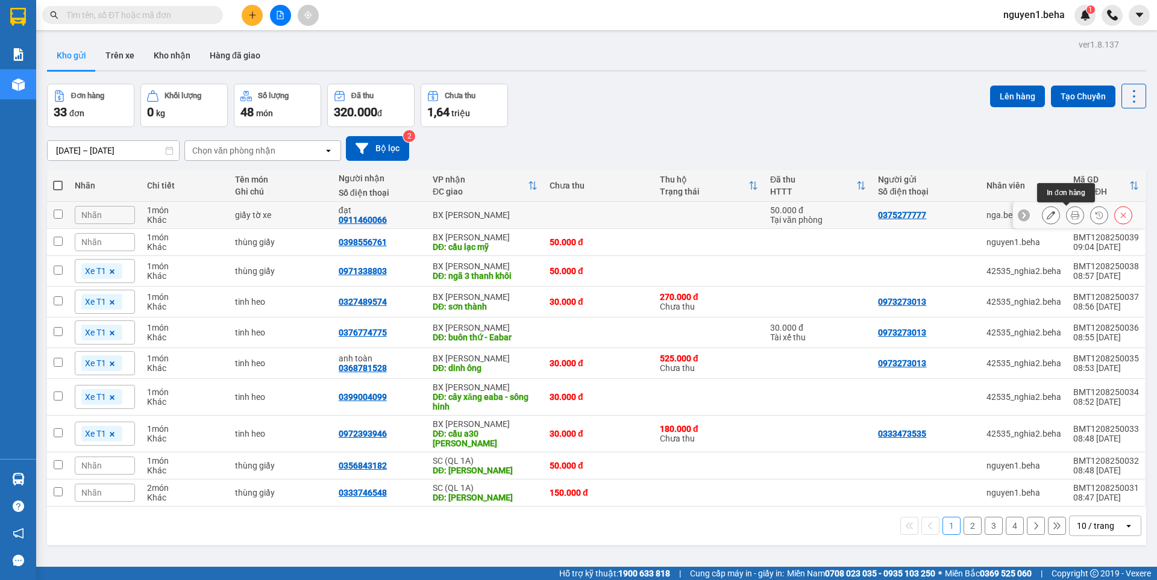
click at [1071, 214] on icon at bounding box center [1075, 215] width 8 height 8
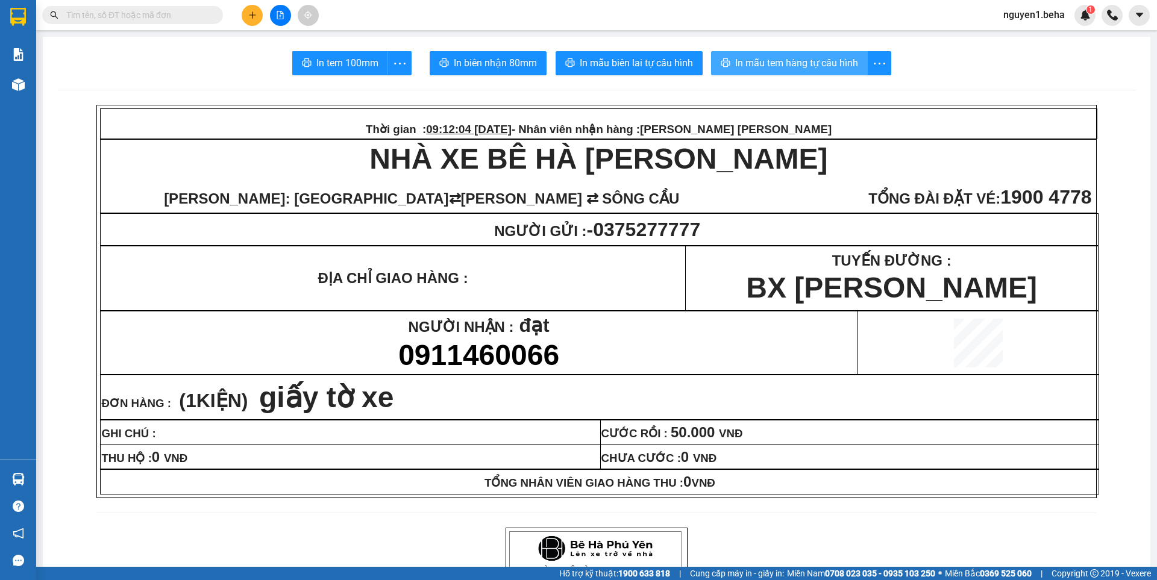
click at [783, 65] on span "In mẫu tem hàng tự cấu hình" at bounding box center [796, 62] width 123 height 15
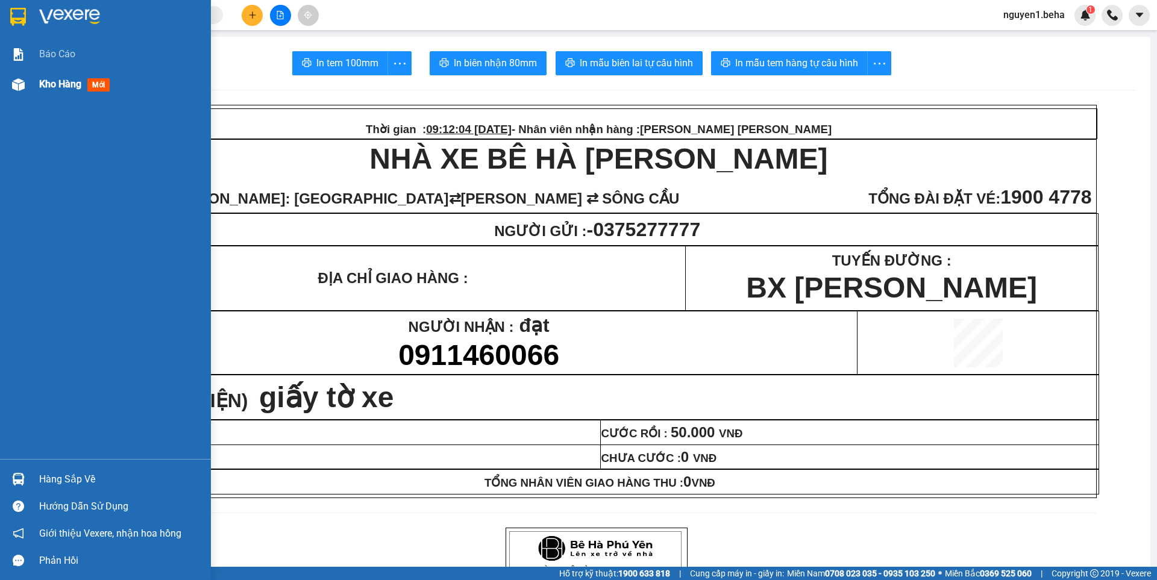
click at [26, 82] on div at bounding box center [18, 84] width 21 height 21
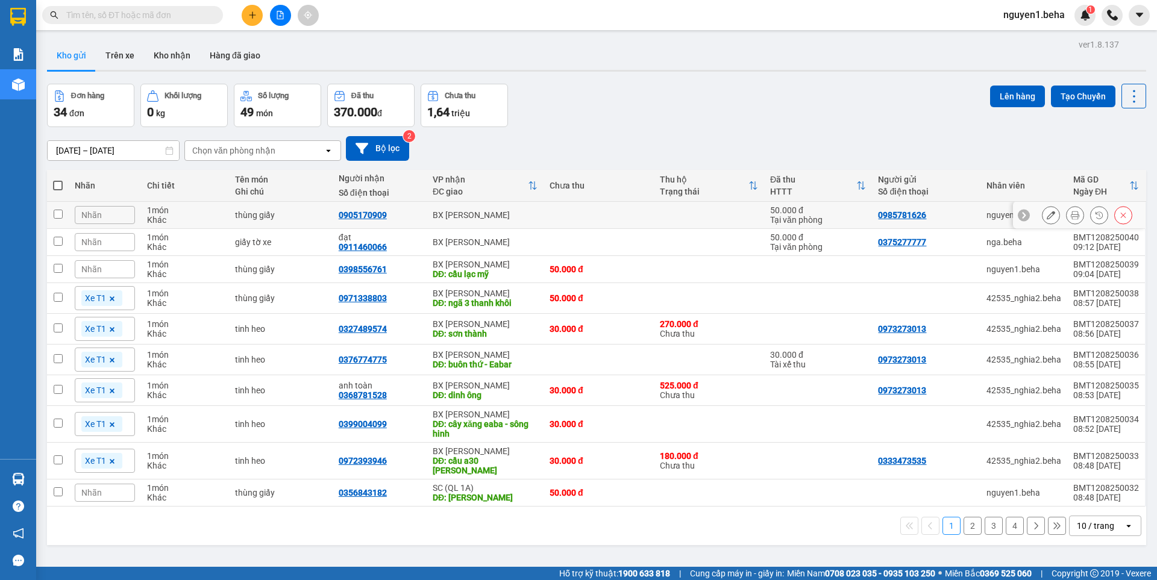
click at [1071, 215] on icon at bounding box center [1075, 215] width 8 height 8
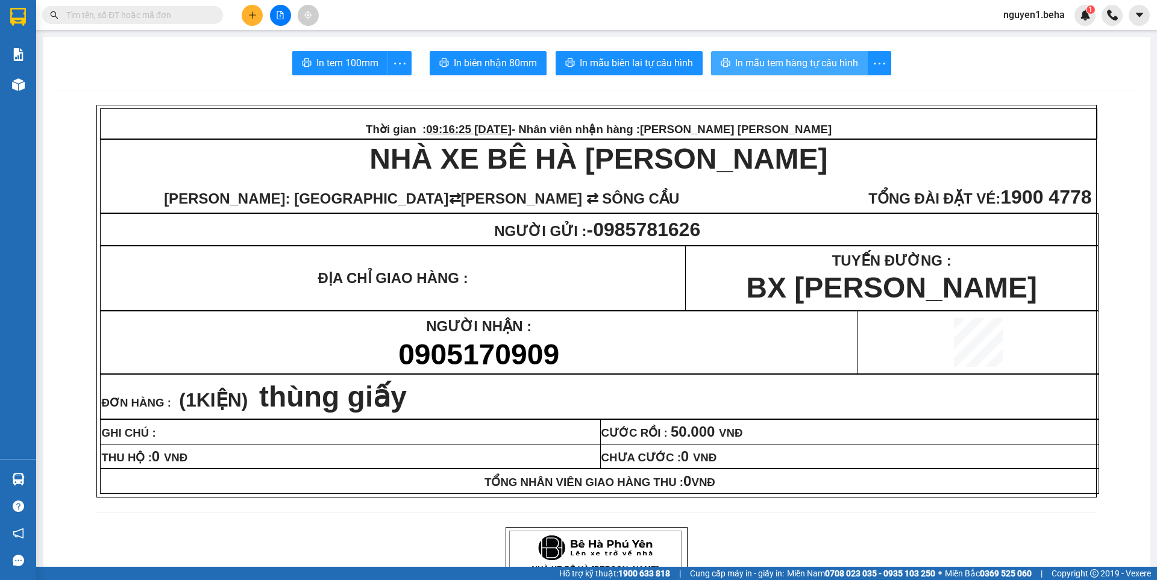
click at [785, 66] on span "In mẫu tem hàng tự cấu hình" at bounding box center [796, 62] width 123 height 15
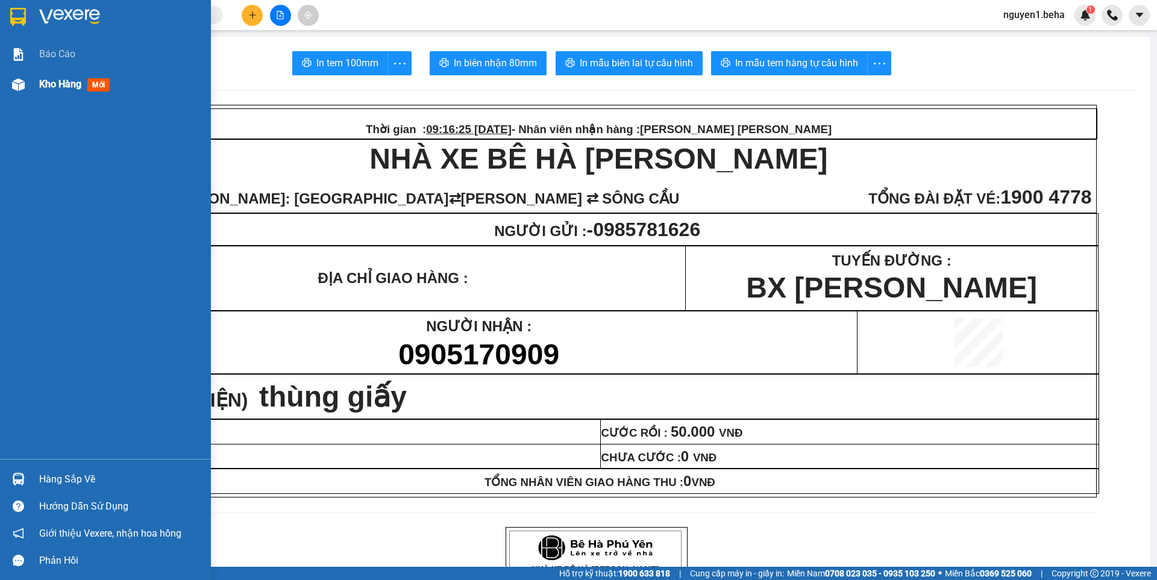
click at [13, 83] on img at bounding box center [18, 84] width 13 height 13
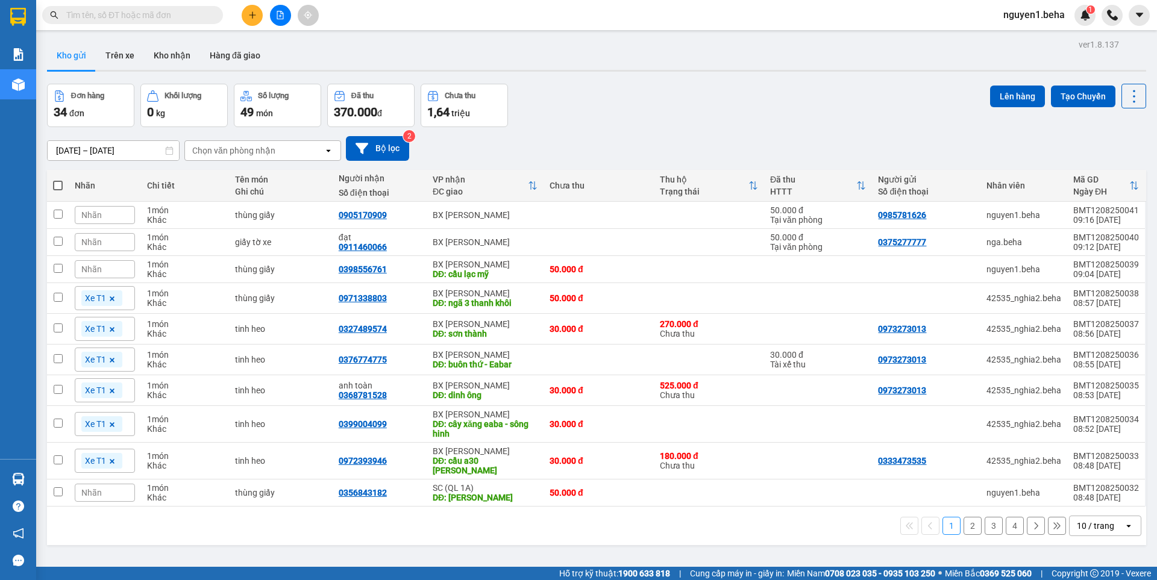
click at [51, 181] on th at bounding box center [58, 186] width 22 height 32
click at [60, 187] on span at bounding box center [58, 186] width 10 height 10
click at [58, 180] on input "checkbox" at bounding box center [58, 180] width 0 height 0
checkbox input "true"
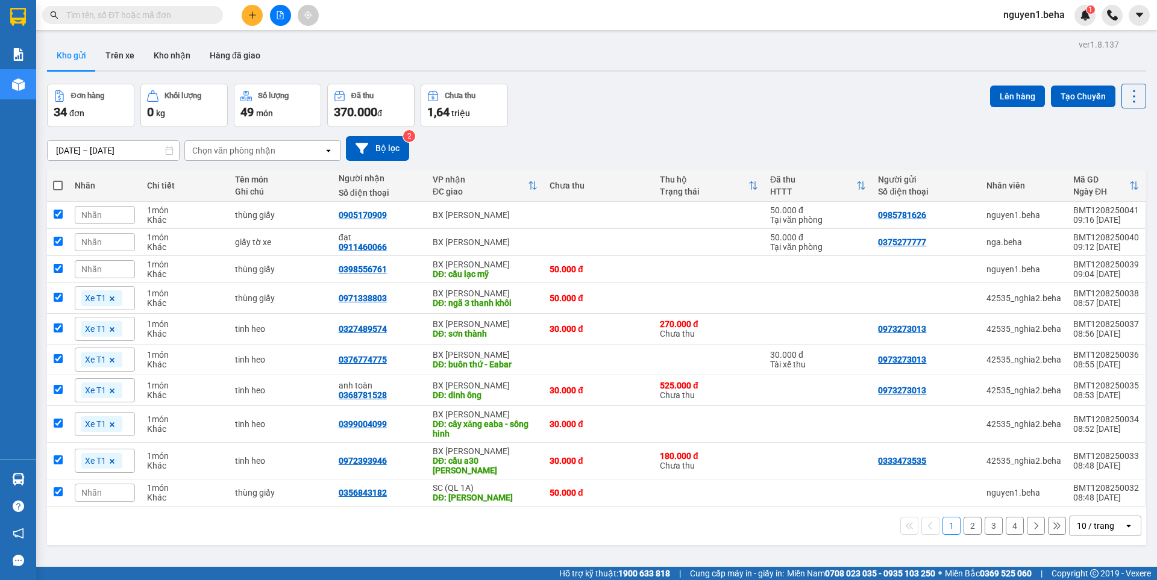
checkbox input "true"
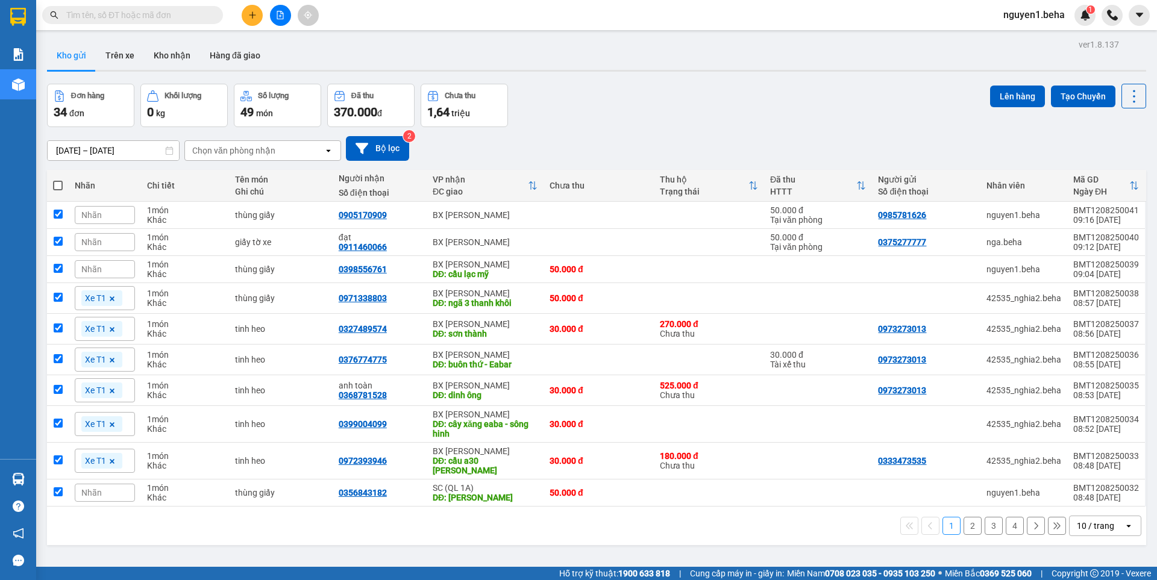
checkbox input "true"
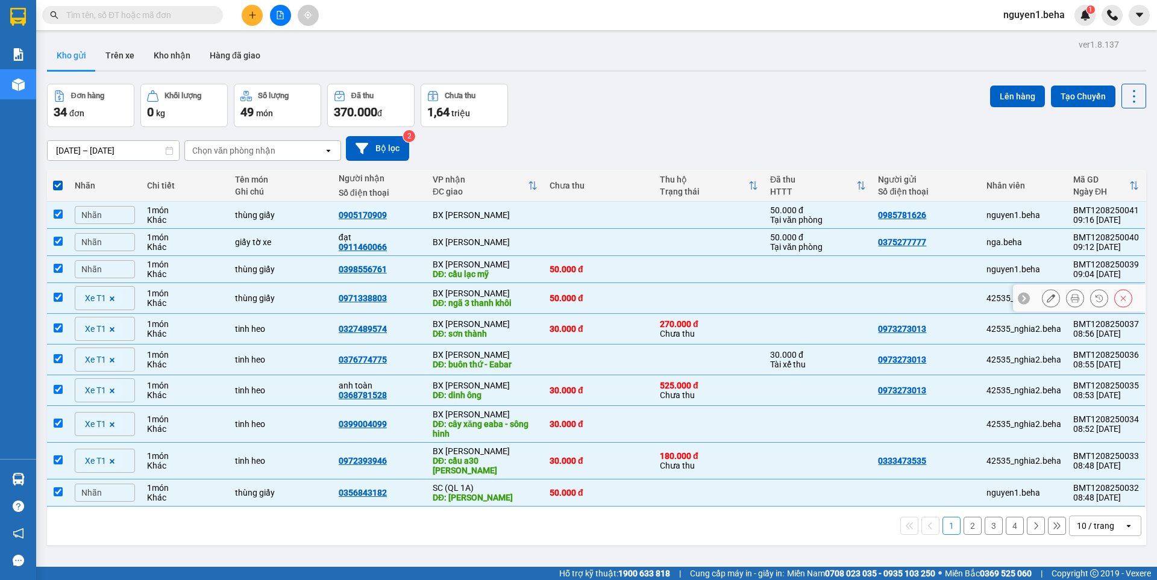
drag, startPoint x: 67, startPoint y: 290, endPoint x: 53, endPoint y: 327, distance: 39.5
click at [66, 290] on td at bounding box center [58, 298] width 22 height 31
checkbox input "false"
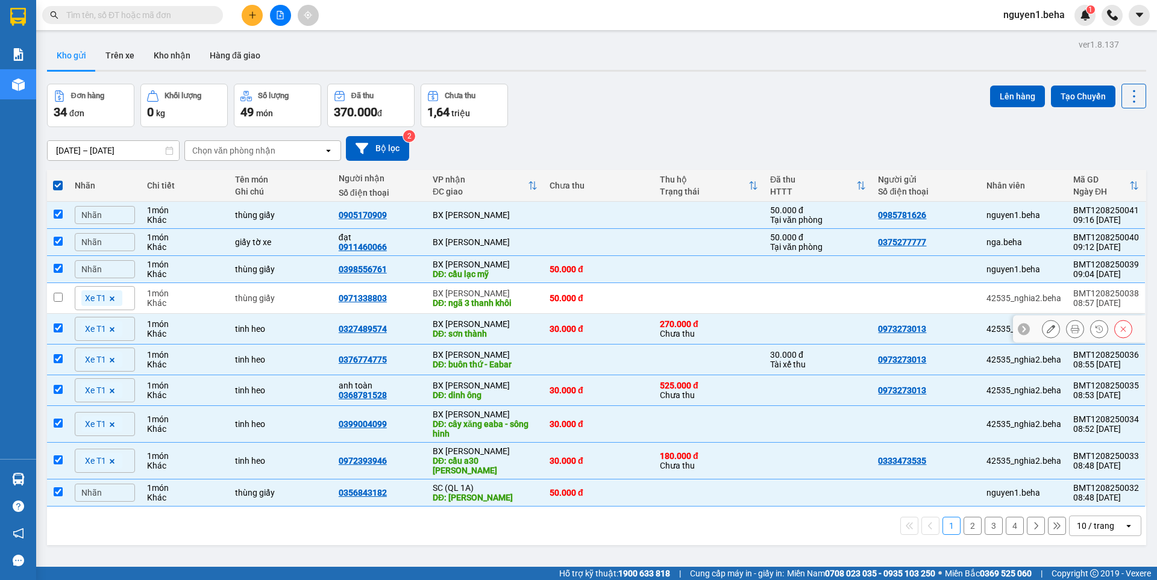
click at [54, 330] on input "checkbox" at bounding box center [58, 328] width 9 height 9
checkbox input "false"
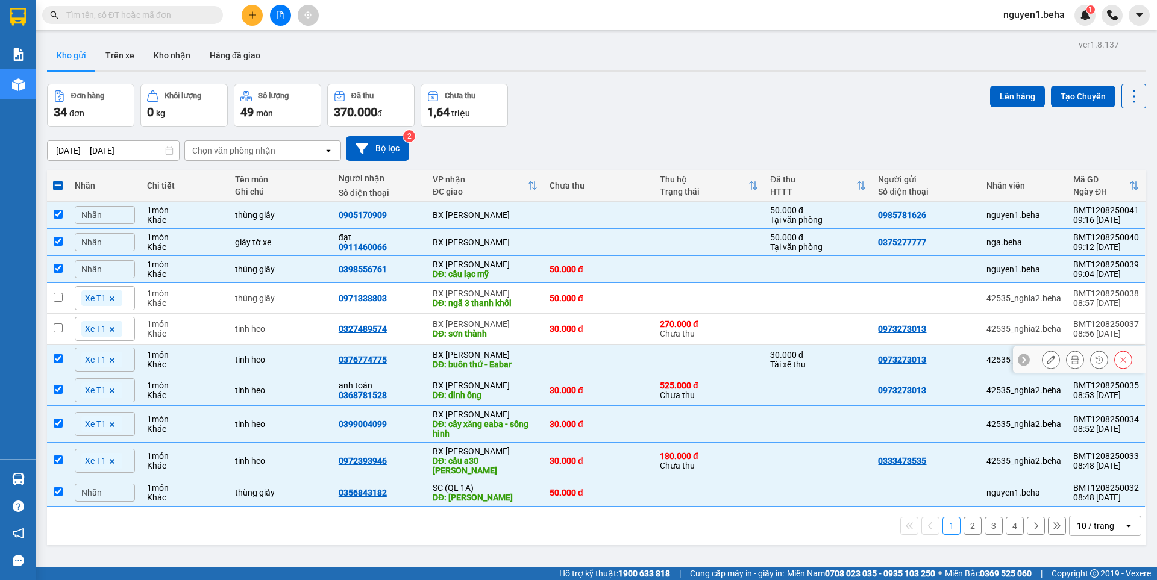
click at [67, 360] on td at bounding box center [58, 360] width 22 height 31
checkbox input "false"
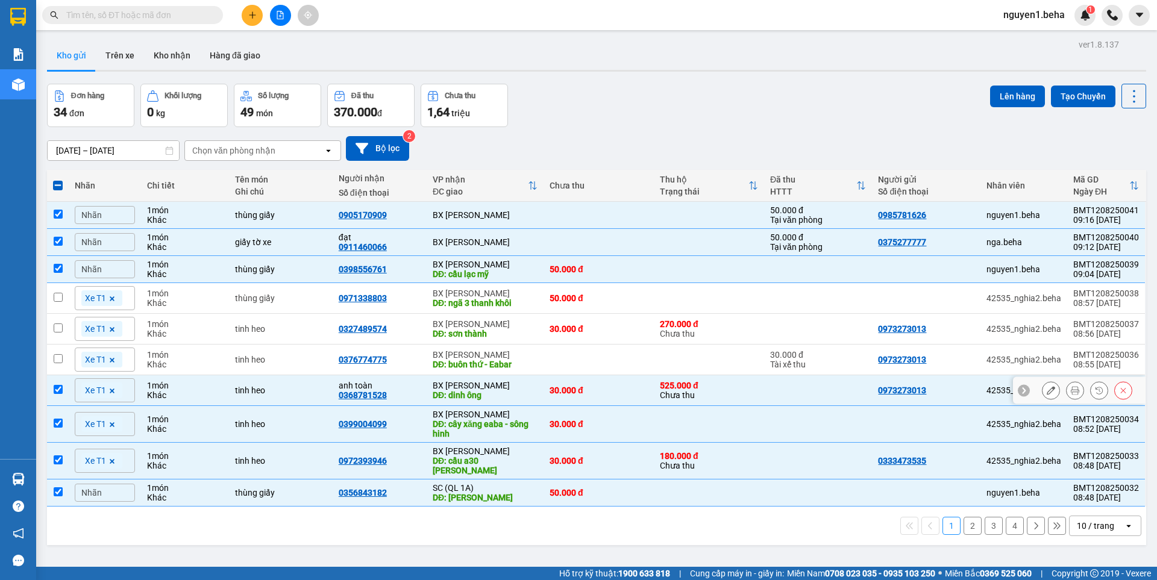
click at [57, 389] on input "checkbox" at bounding box center [58, 389] width 9 height 9
checkbox input "false"
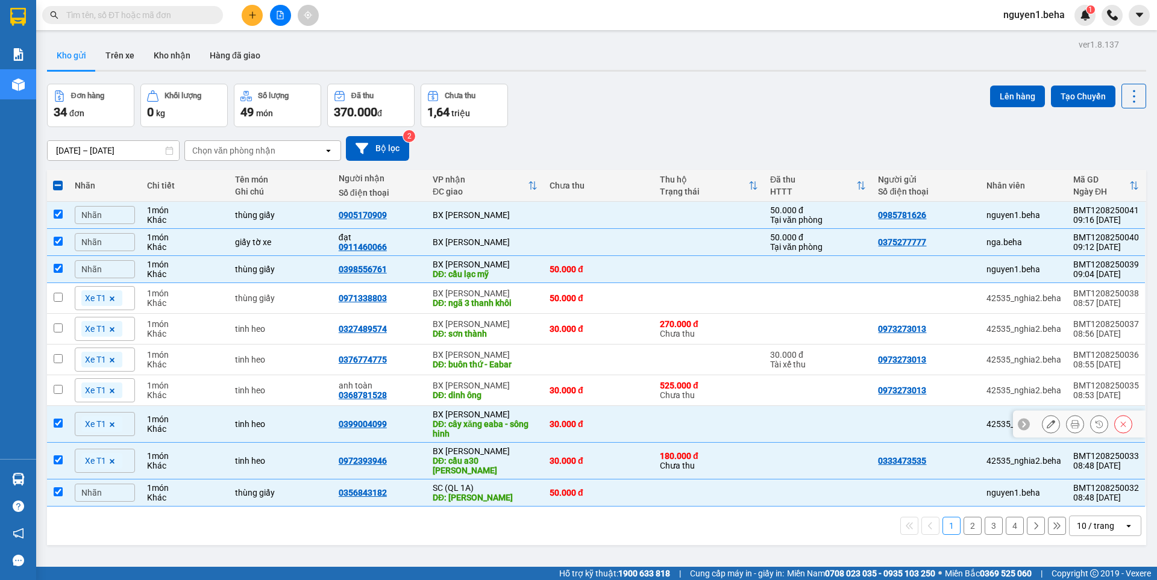
click at [59, 425] on input "checkbox" at bounding box center [58, 423] width 9 height 9
checkbox input "false"
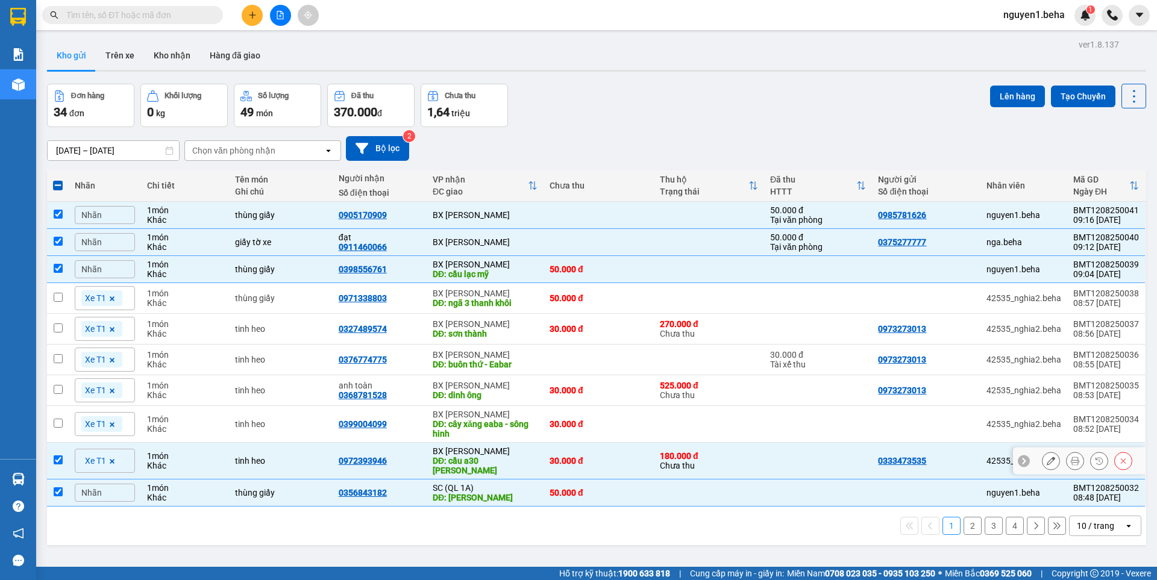
click at [62, 449] on td at bounding box center [58, 461] width 22 height 37
checkbox input "false"
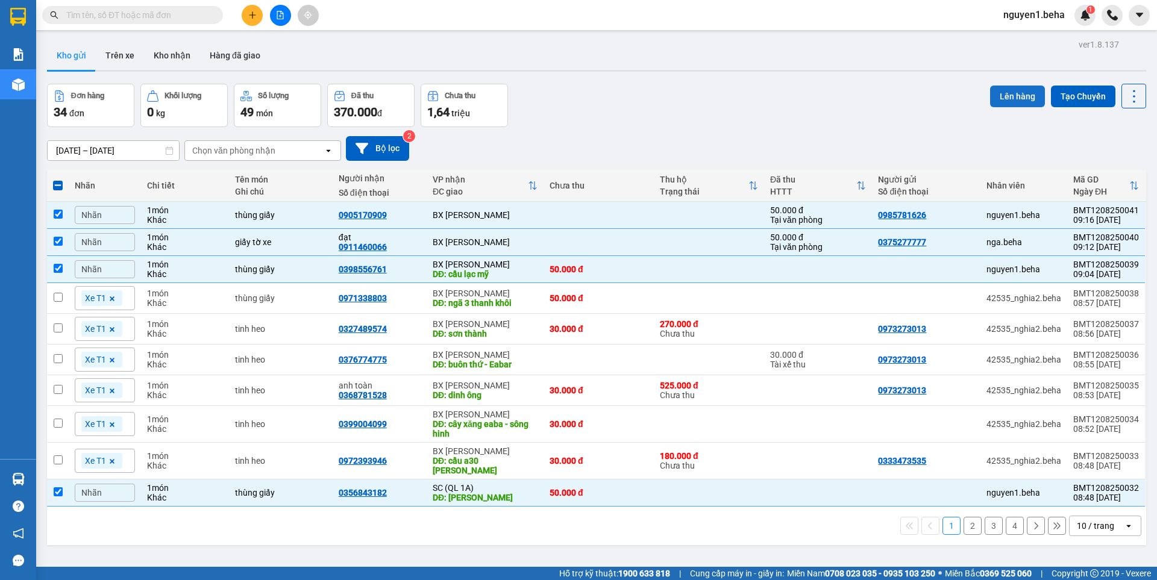
click at [1003, 93] on button "Lên hàng" at bounding box center [1017, 97] width 55 height 22
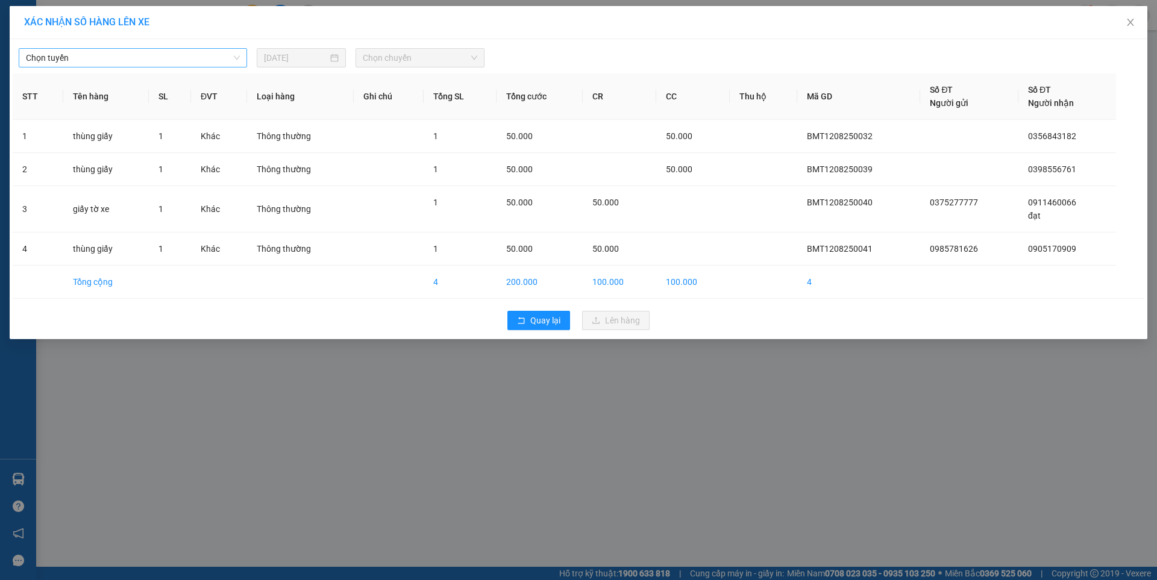
click at [186, 52] on span "Chọn tuyến" at bounding box center [133, 58] width 214 height 18
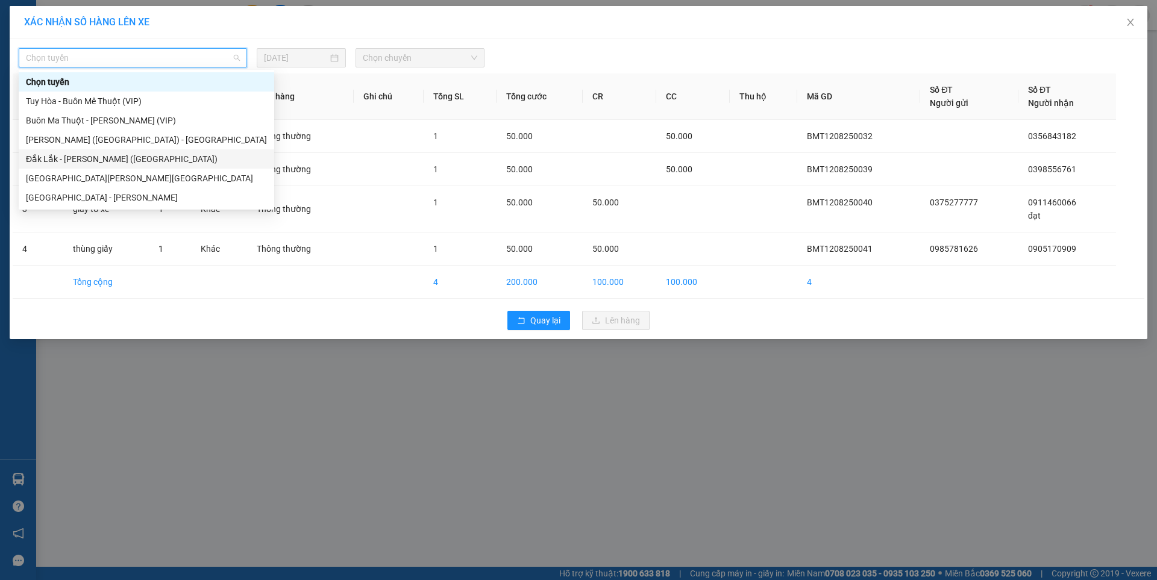
click at [93, 156] on div "Đắk Lắk - [GEOGRAPHIC_DATA] ([GEOGRAPHIC_DATA])" at bounding box center [146, 158] width 241 height 13
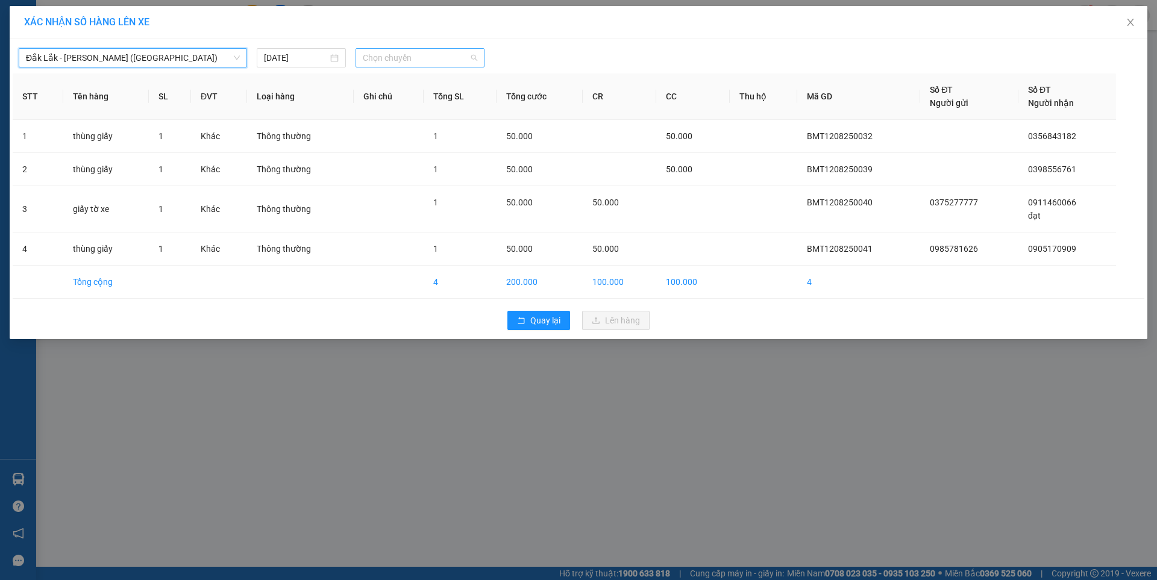
click at [378, 55] on span "Chọn chuyến" at bounding box center [420, 58] width 115 height 18
click at [406, 99] on div "09:30 - 47H-049.70" at bounding box center [410, 101] width 94 height 13
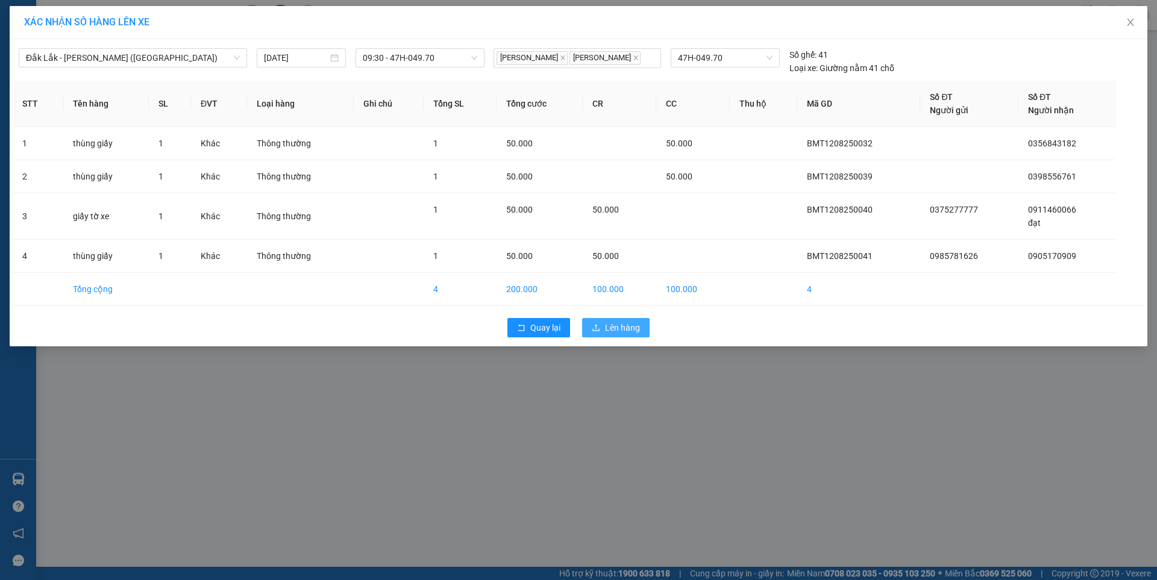
click at [626, 330] on span "Lên hàng" at bounding box center [622, 327] width 35 height 13
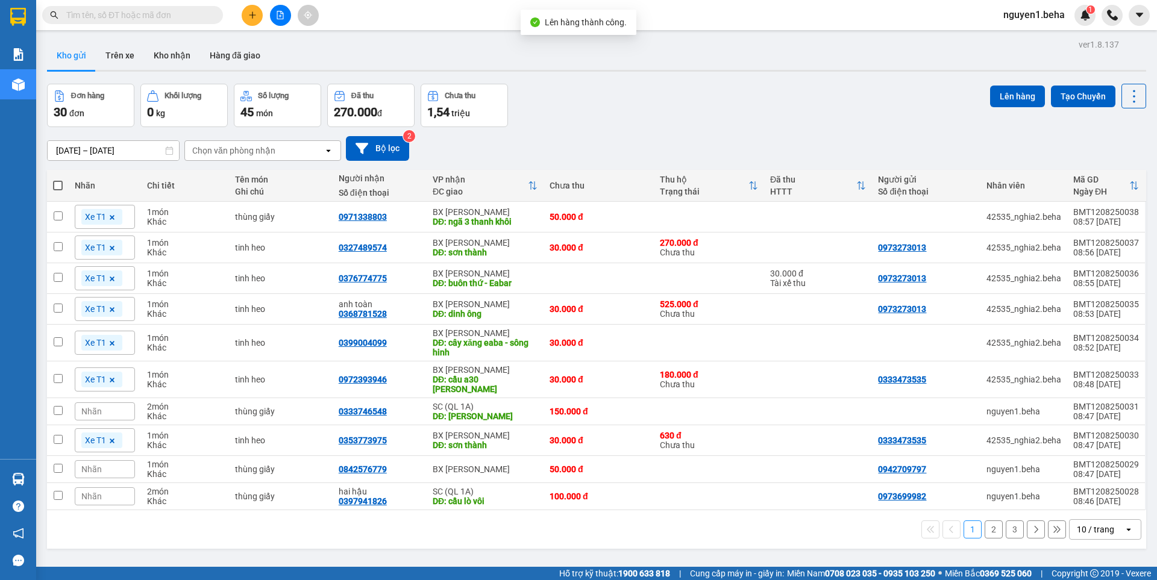
click at [985, 522] on button "2" at bounding box center [994, 530] width 18 height 18
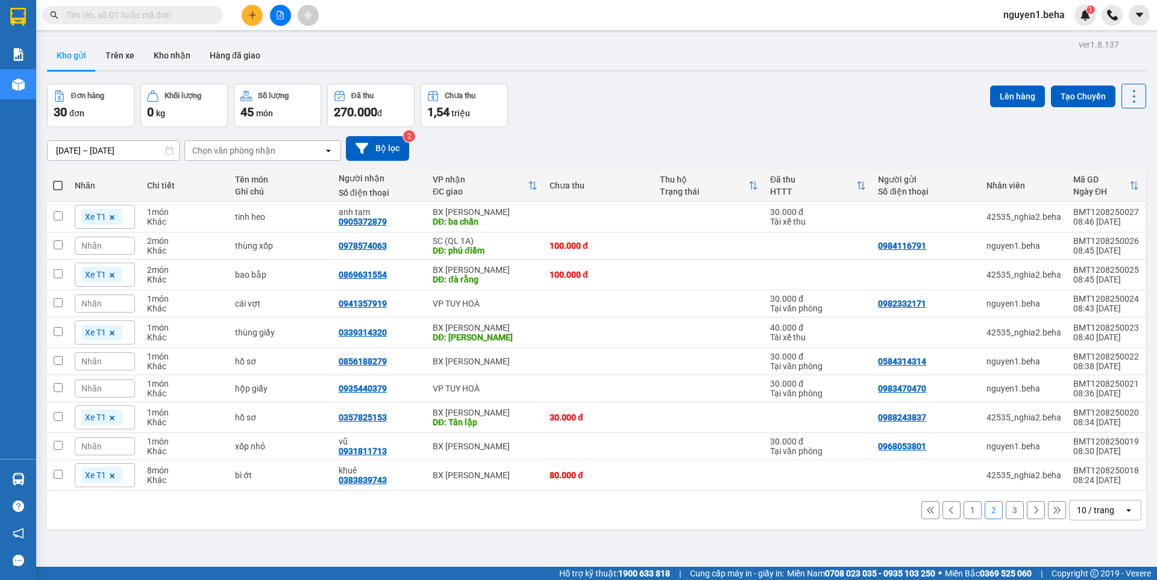
click at [58, 184] on span at bounding box center [58, 186] width 10 height 10
click at [58, 180] on input "checkbox" at bounding box center [58, 180] width 0 height 0
checkbox input "true"
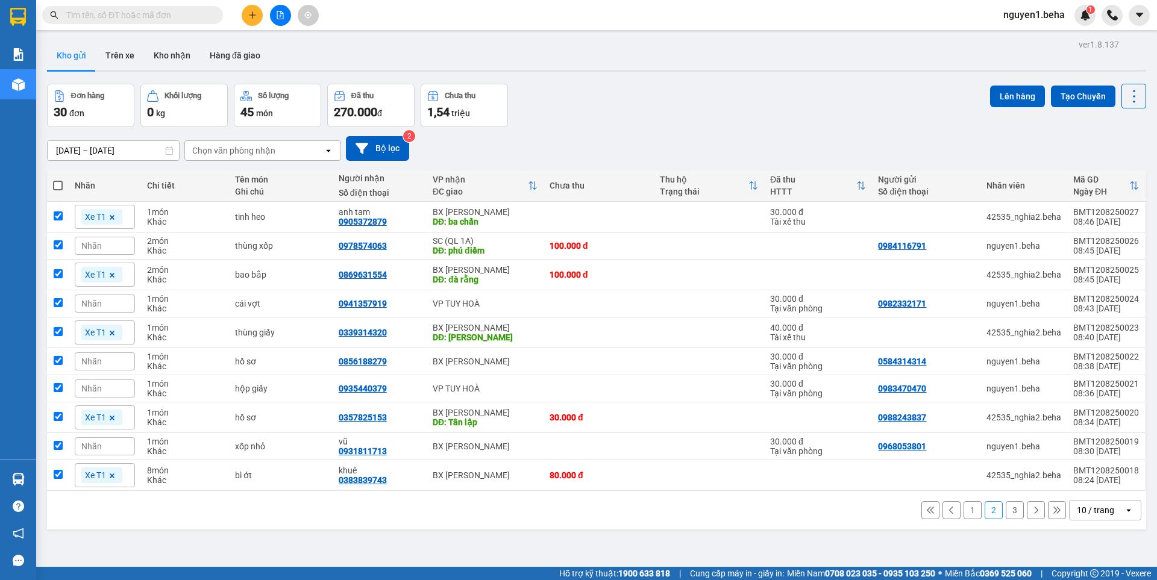
checkbox input "true"
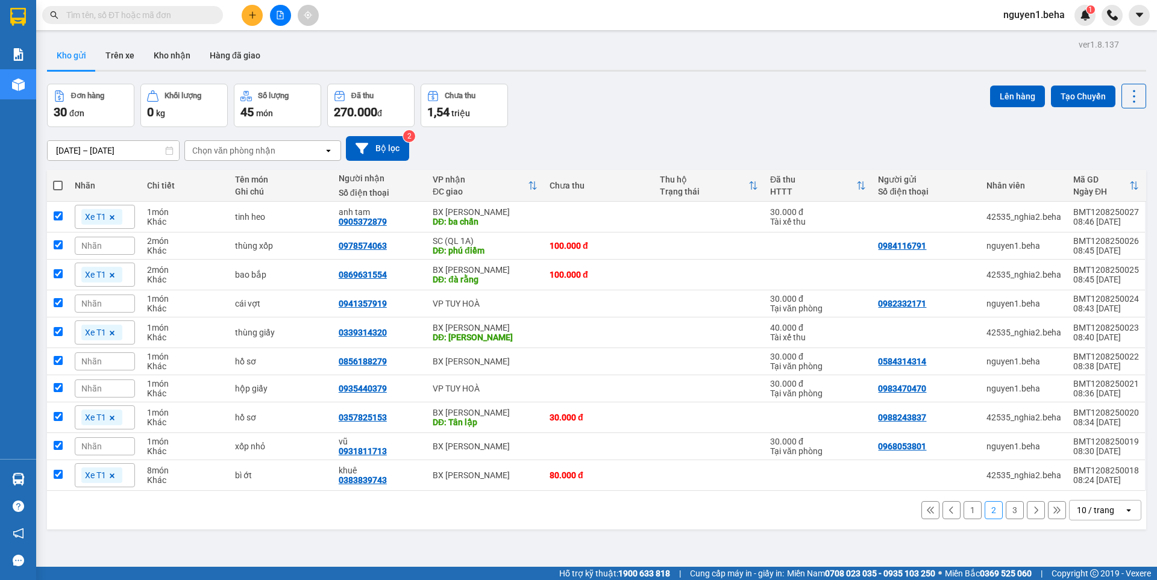
checkbox input "true"
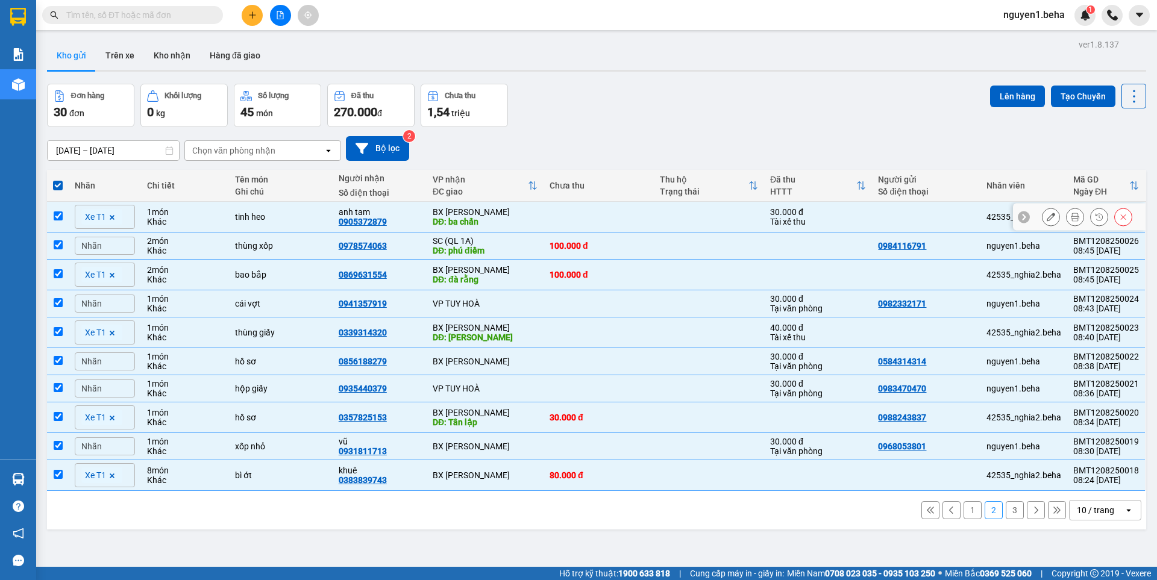
click at [63, 216] on td at bounding box center [58, 217] width 22 height 31
checkbox input "false"
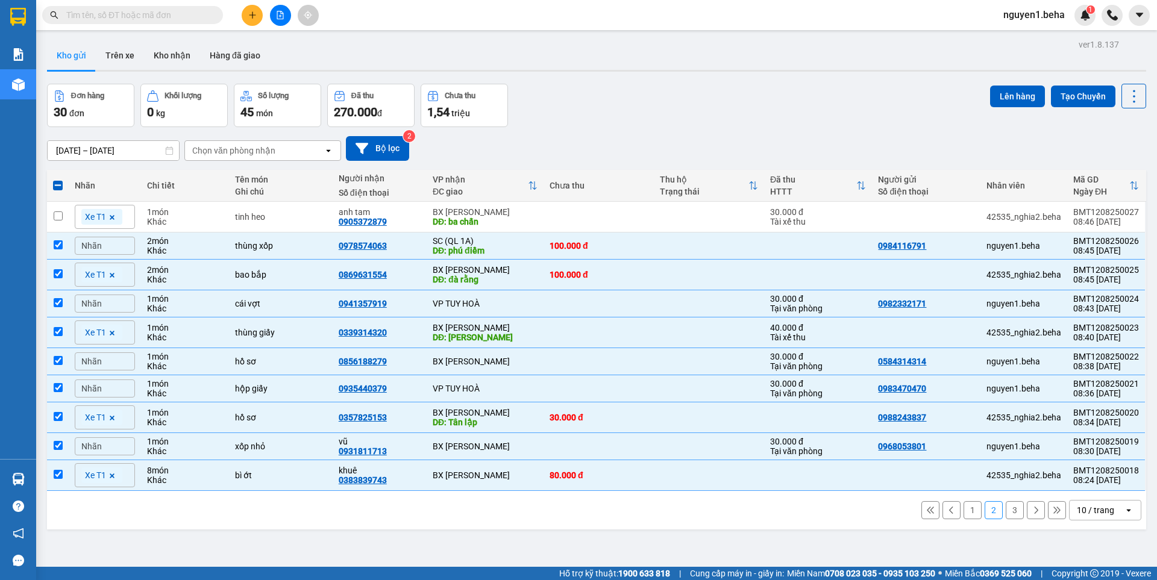
click at [77, 270] on div "Xe T1" at bounding box center [105, 275] width 60 height 24
click at [64, 278] on td at bounding box center [58, 275] width 22 height 31
checkbox input "false"
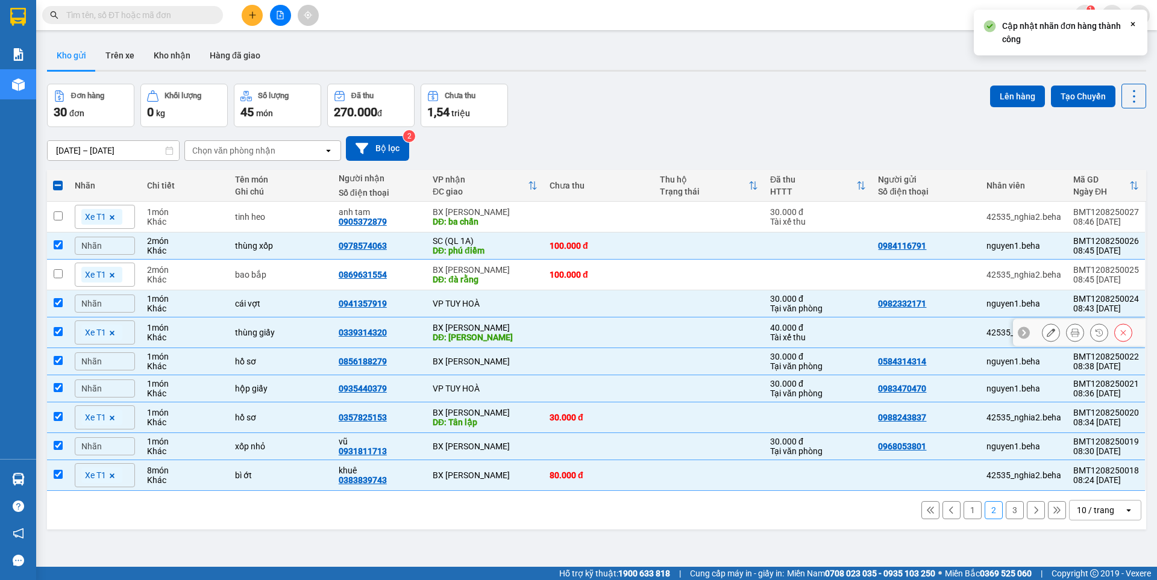
click at [66, 333] on td at bounding box center [58, 333] width 22 height 31
checkbox input "false"
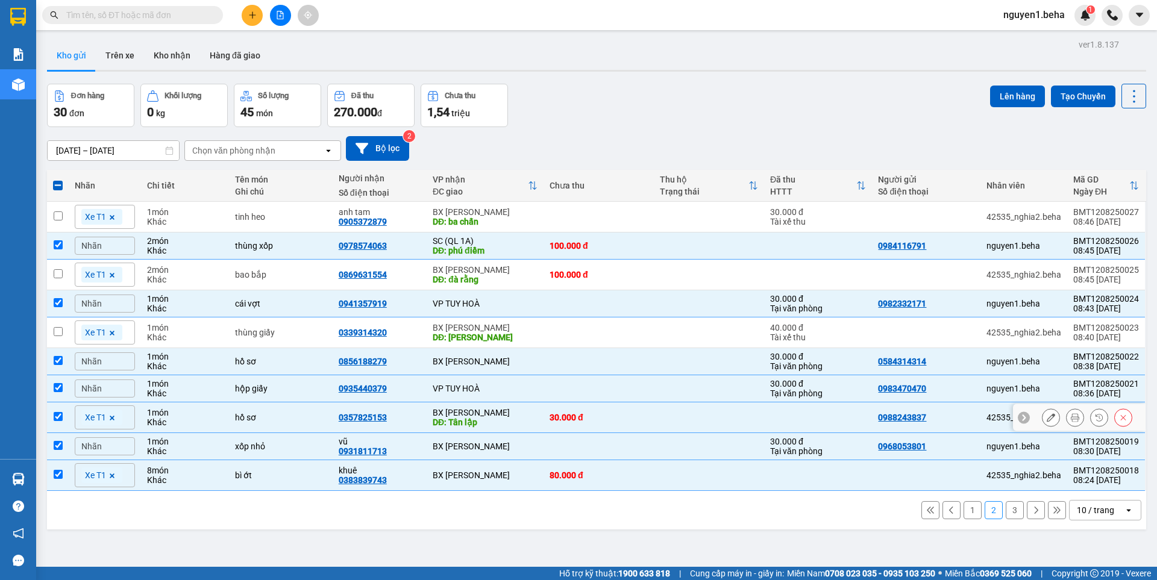
drag, startPoint x: 60, startPoint y: 422, endPoint x: 55, endPoint y: 468, distance: 46.1
click at [60, 427] on td at bounding box center [58, 418] width 22 height 31
checkbox input "false"
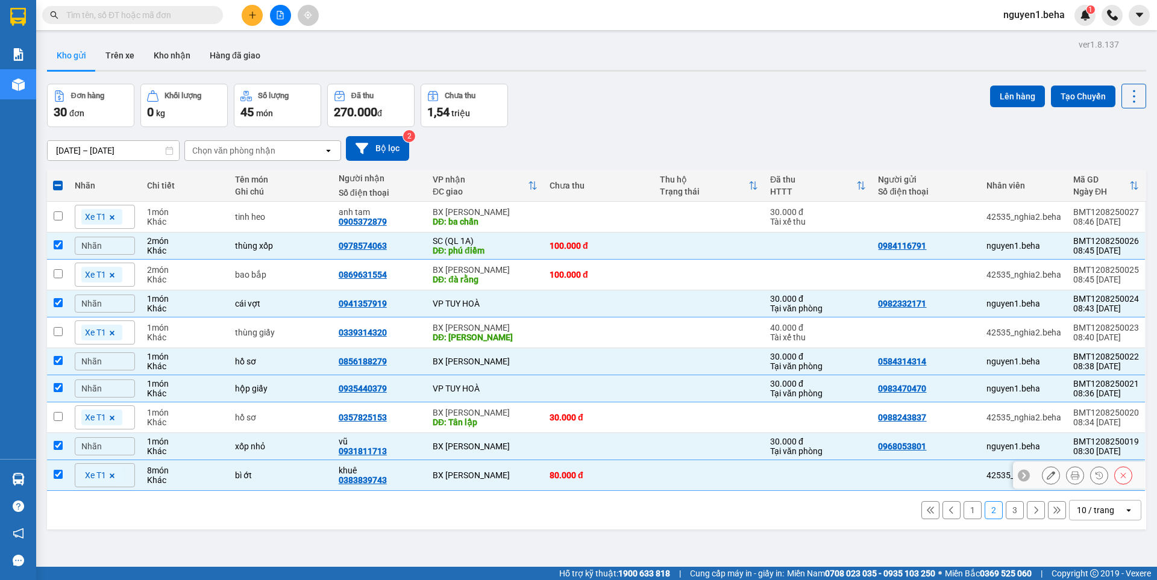
click at [65, 473] on td at bounding box center [58, 475] width 22 height 31
checkbox input "false"
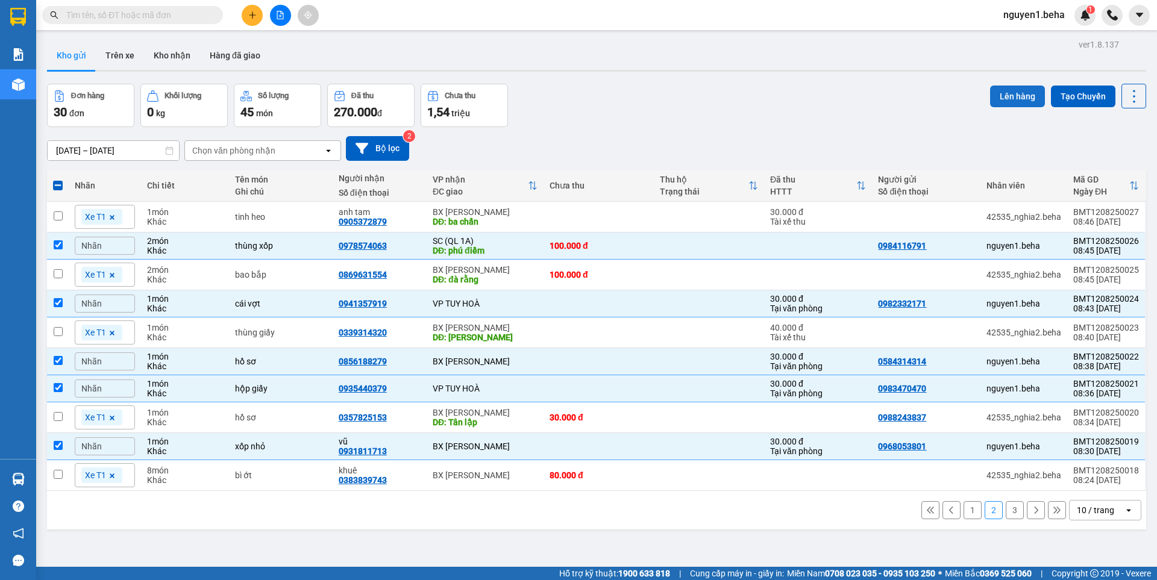
click at [1013, 94] on button "Lên hàng" at bounding box center [1017, 97] width 55 height 22
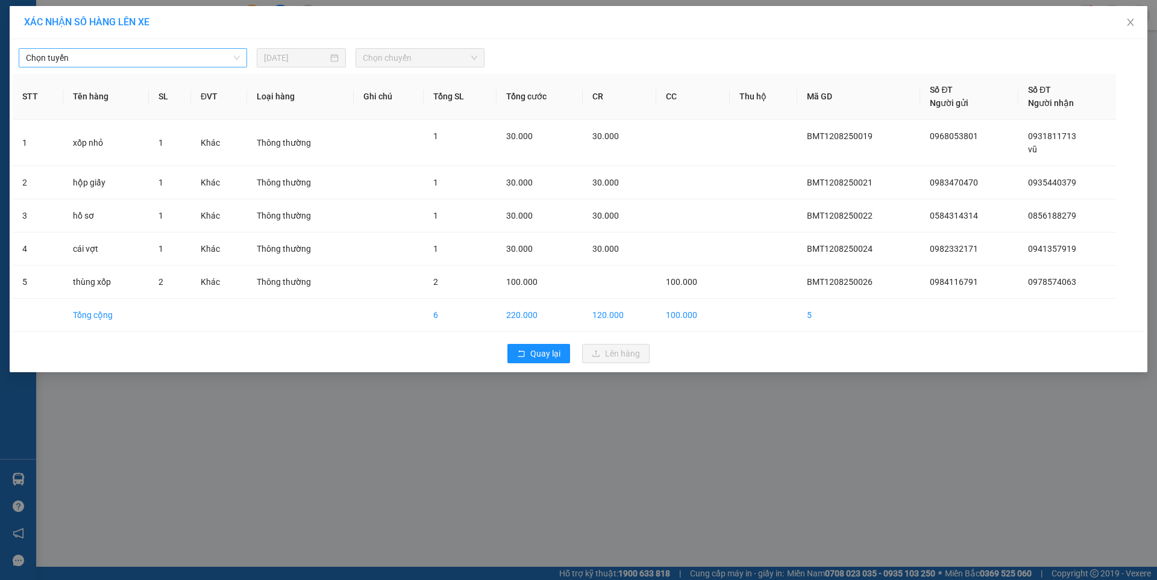
click at [113, 60] on span "Chọn tuyến" at bounding box center [133, 58] width 214 height 18
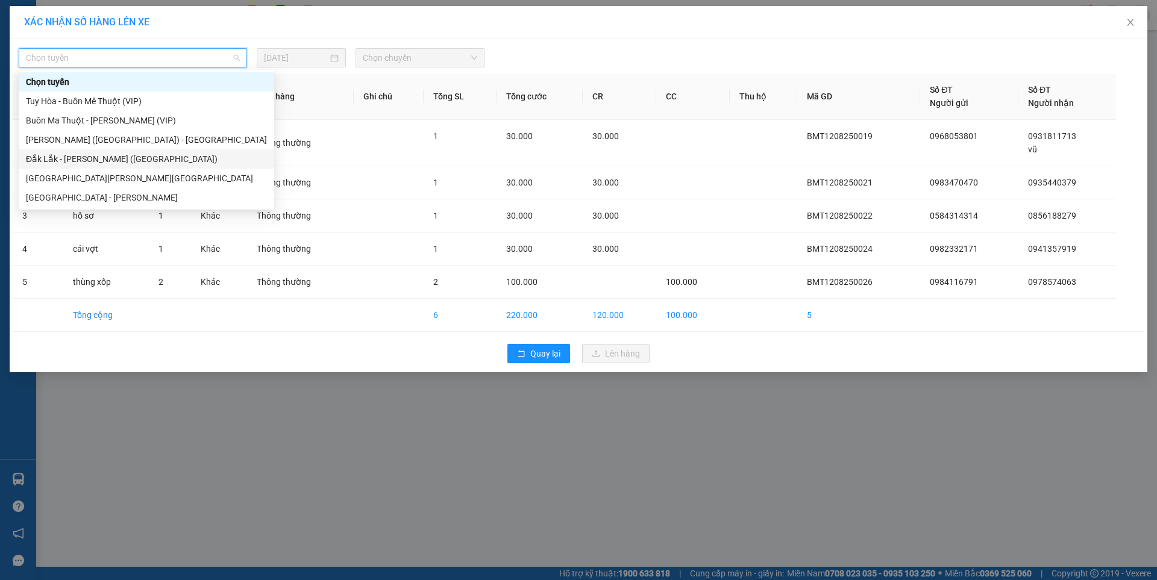
click at [98, 152] on div "Đắk Lắk - [GEOGRAPHIC_DATA] ([GEOGRAPHIC_DATA])" at bounding box center [147, 158] width 256 height 19
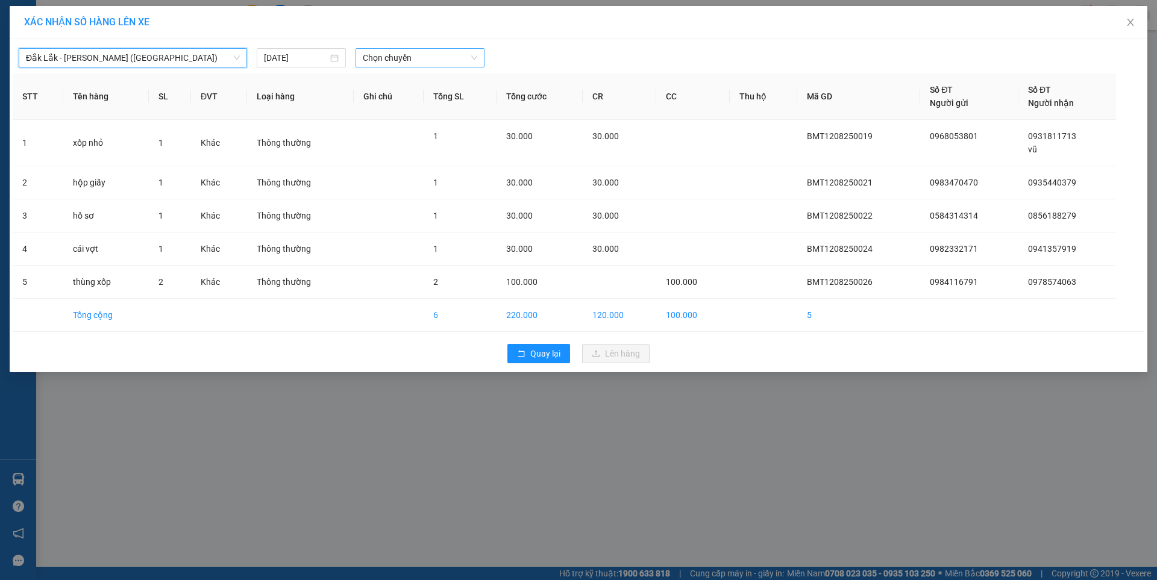
click at [397, 55] on span "Chọn chuyến" at bounding box center [420, 58] width 115 height 18
click at [444, 98] on div "09:30 - 47H-049.70" at bounding box center [410, 101] width 94 height 13
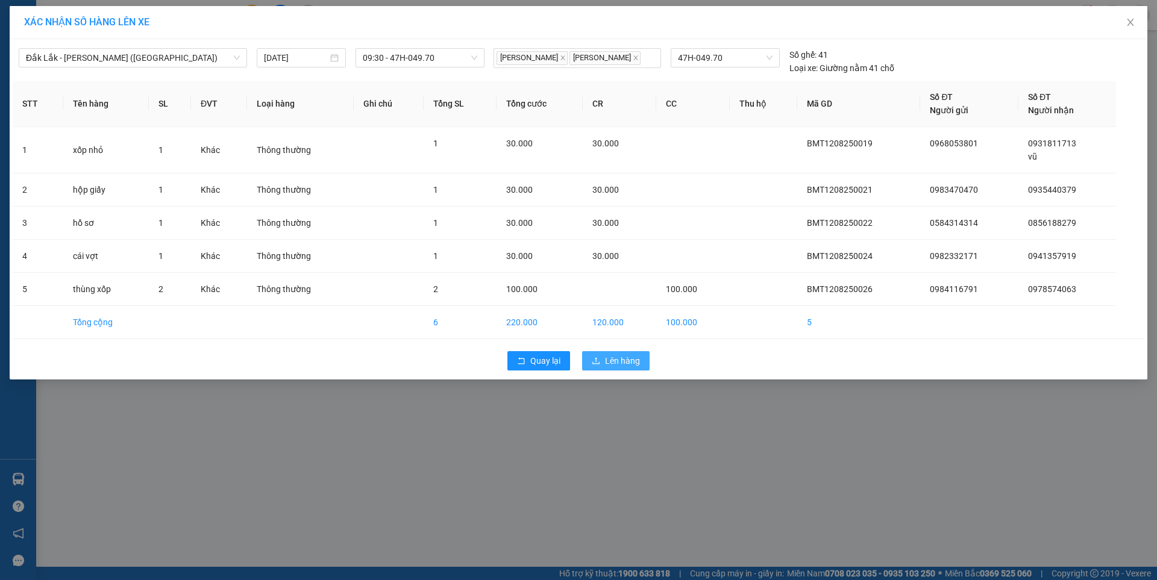
click at [621, 356] on span "Lên hàng" at bounding box center [622, 360] width 35 height 13
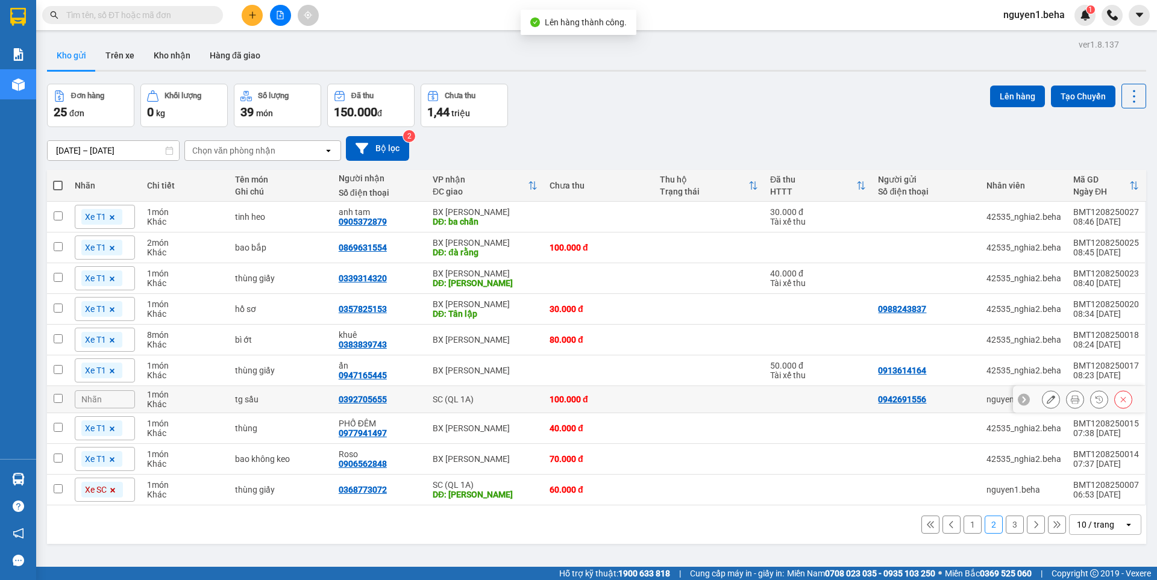
click at [61, 397] on input "checkbox" at bounding box center [58, 398] width 9 height 9
checkbox input "true"
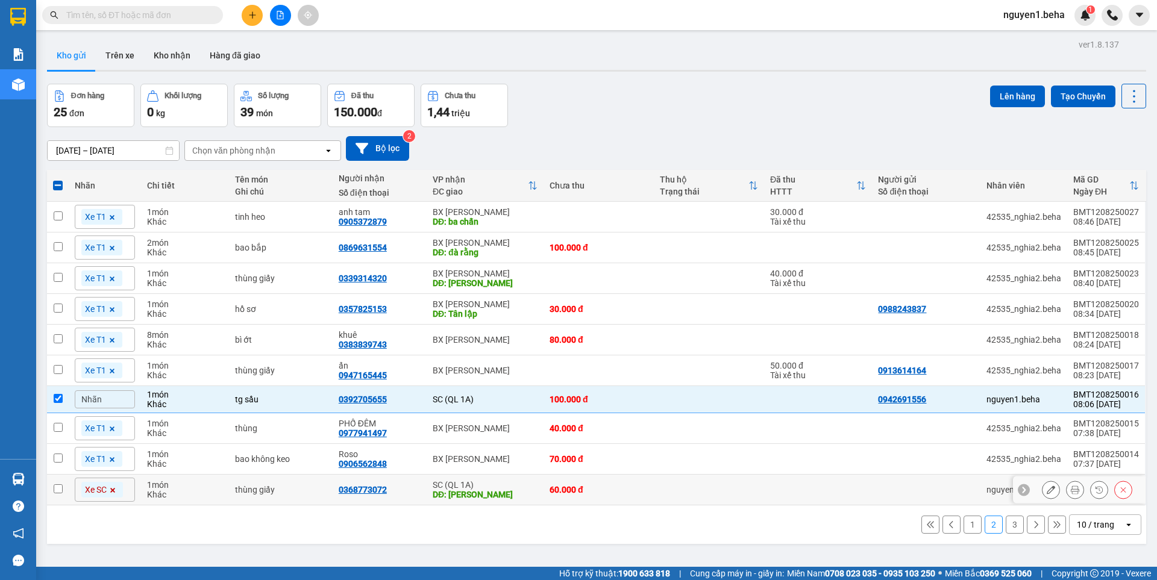
click at [58, 486] on input "checkbox" at bounding box center [58, 489] width 9 height 9
checkbox input "true"
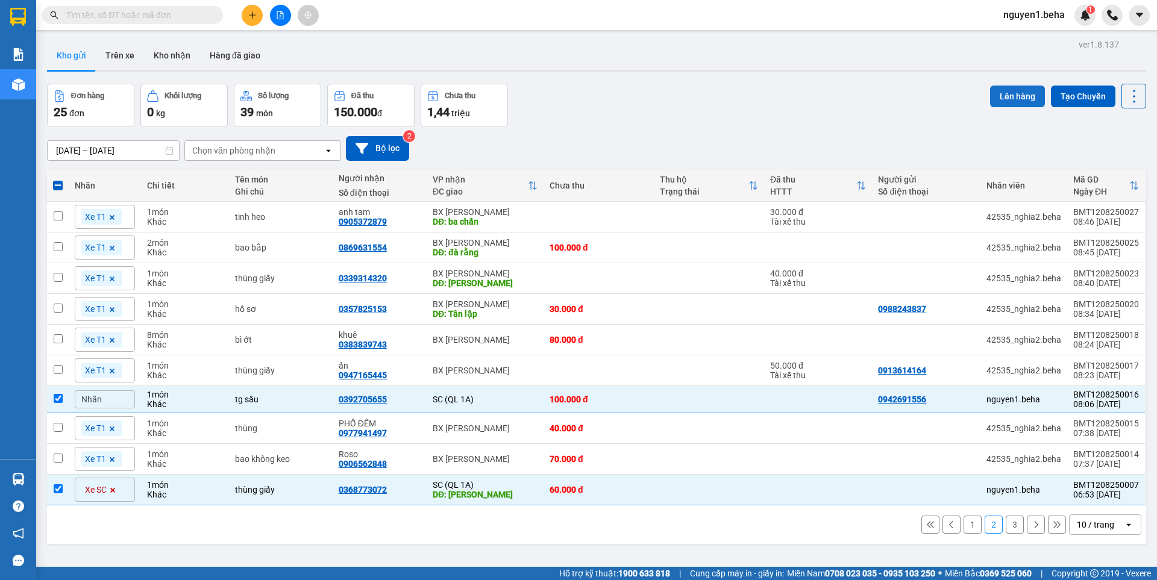
click at [1008, 99] on button "Lên hàng" at bounding box center [1017, 97] width 55 height 22
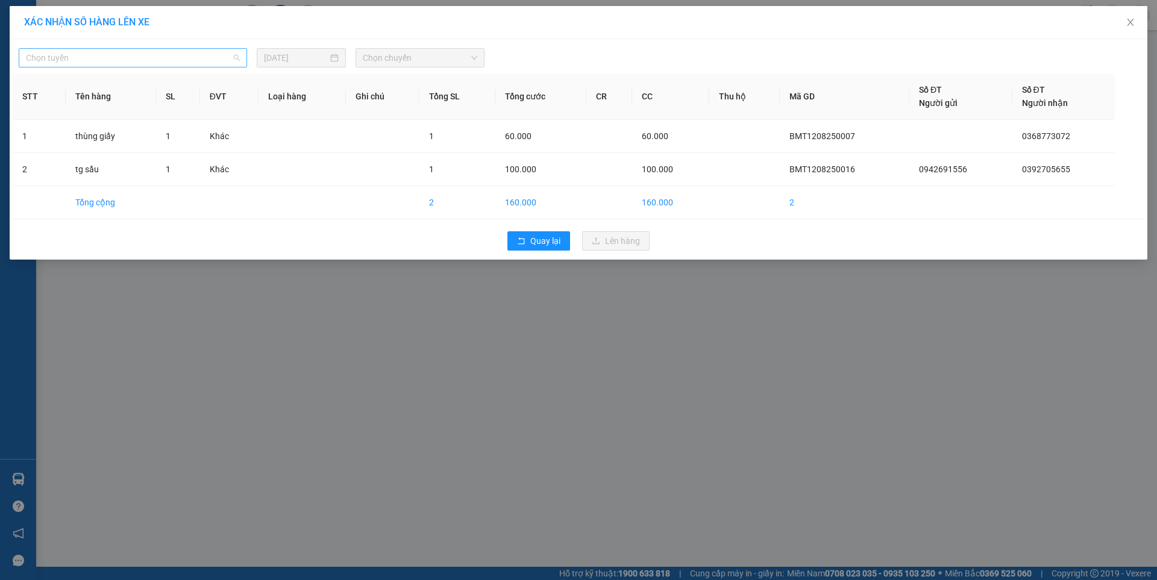
click at [173, 57] on span "Chọn tuyến" at bounding box center [133, 58] width 214 height 18
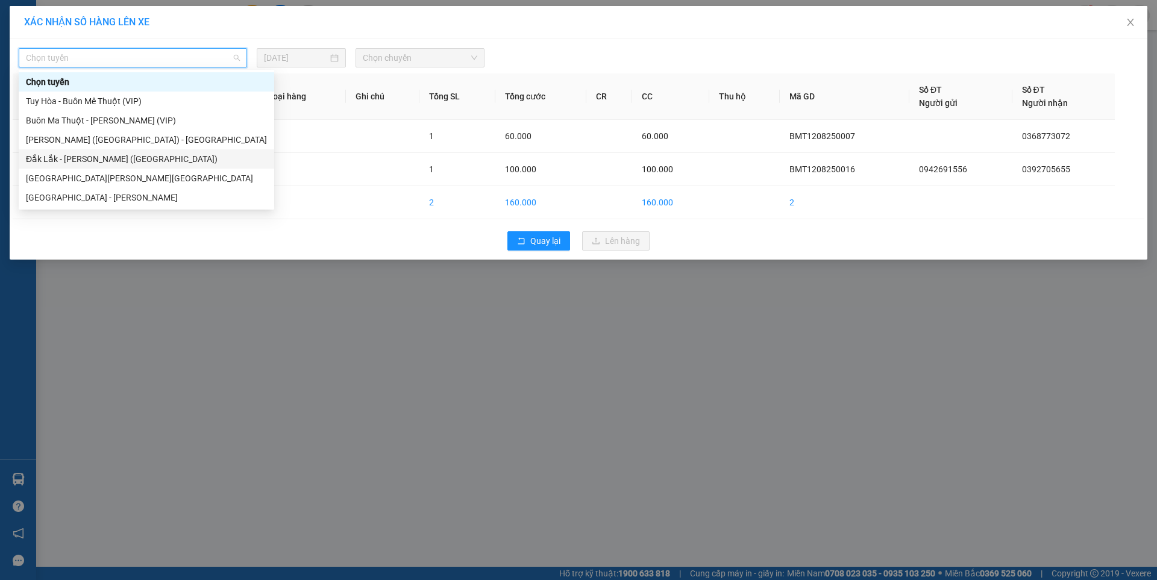
click at [107, 154] on div "Đắk Lắk - [GEOGRAPHIC_DATA] ([GEOGRAPHIC_DATA])" at bounding box center [146, 158] width 241 height 13
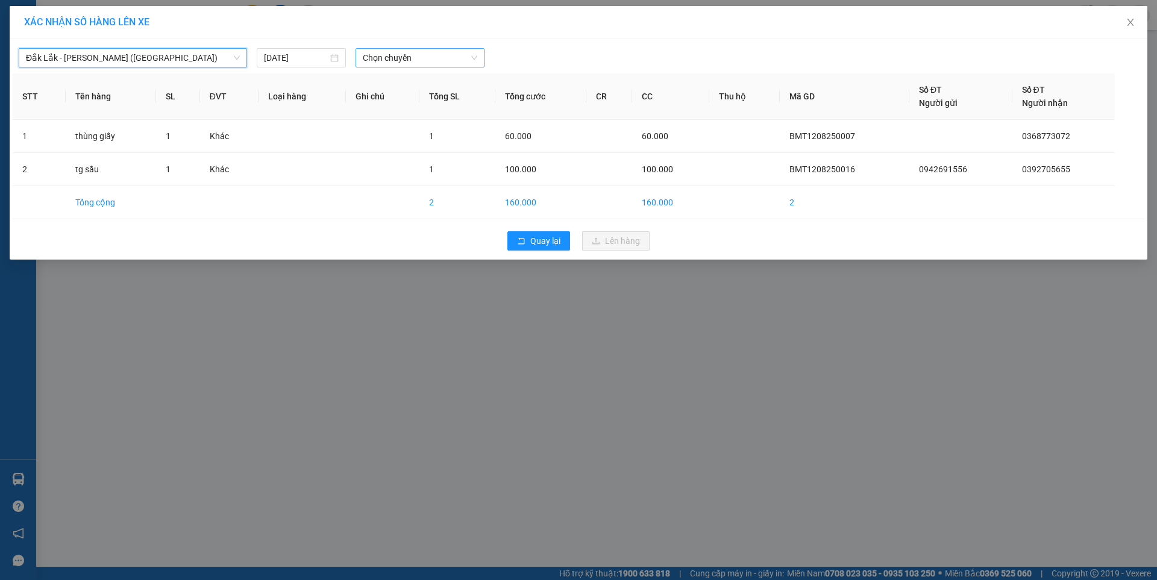
click at [376, 52] on span "Chọn chuyến" at bounding box center [420, 58] width 115 height 18
click at [410, 102] on div "09:30 - 47H-049.70" at bounding box center [410, 101] width 94 height 13
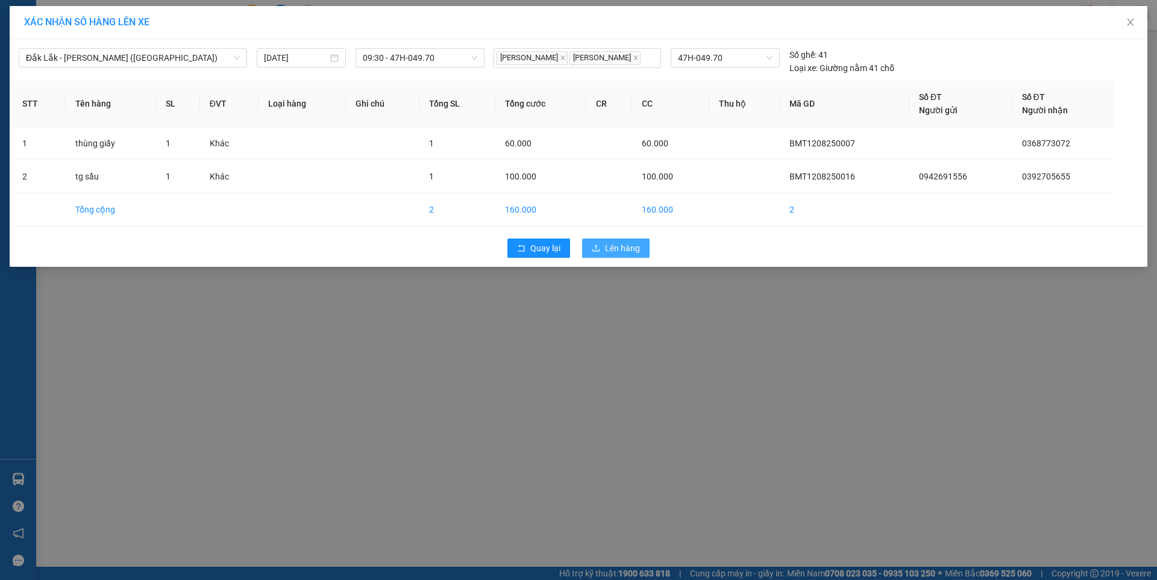
click at [616, 241] on button "Lên hàng" at bounding box center [615, 248] width 67 height 19
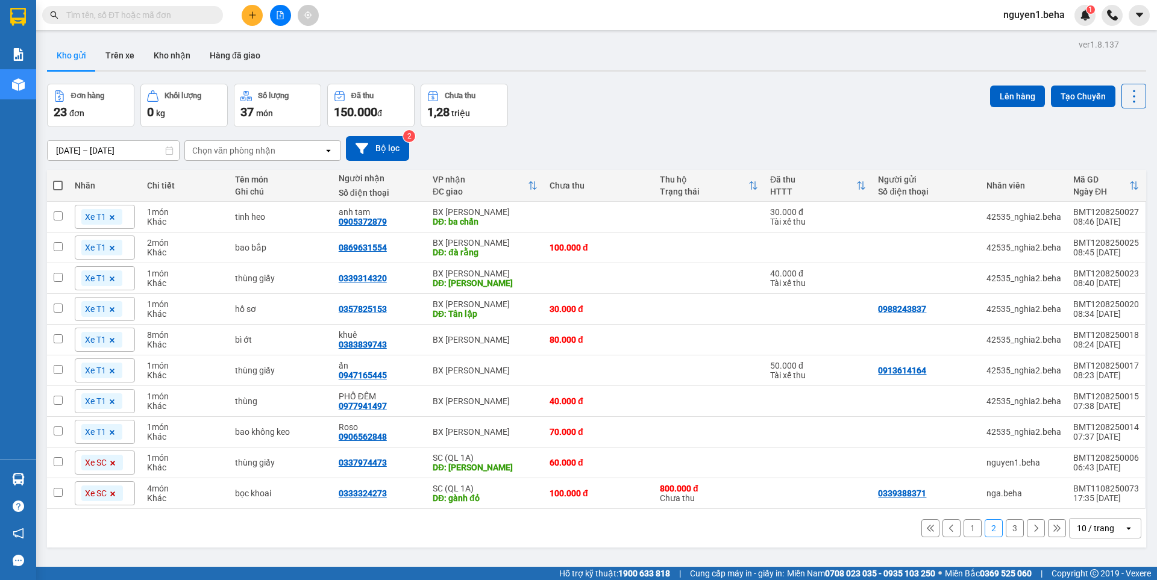
click at [1006, 529] on button "3" at bounding box center [1015, 528] width 18 height 18
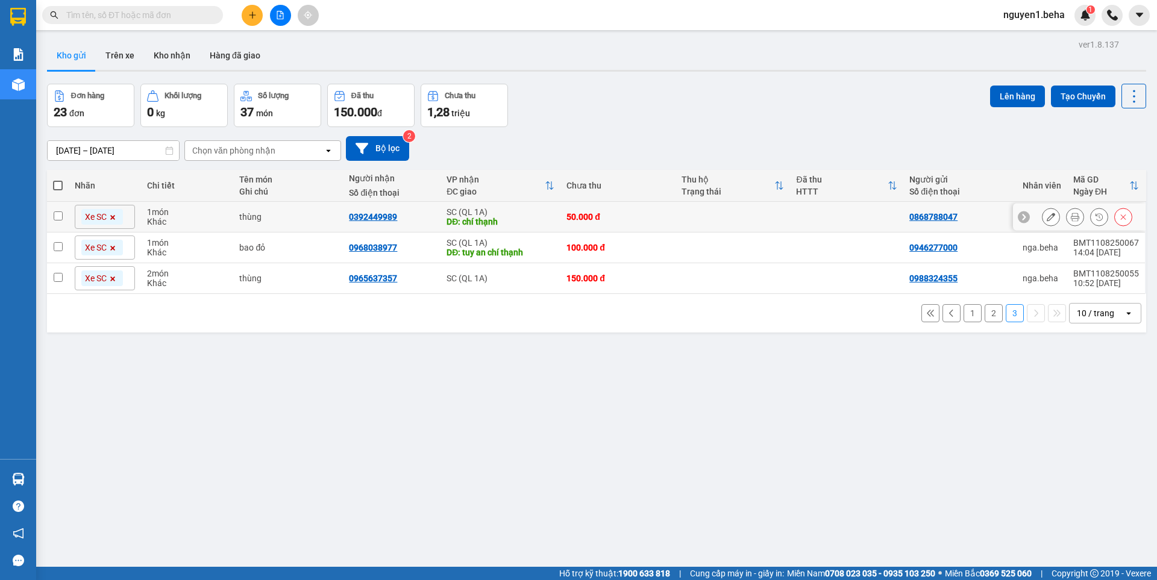
drag, startPoint x: 58, startPoint y: 215, endPoint x: 63, endPoint y: 253, distance: 38.4
click at [58, 216] on input "checkbox" at bounding box center [58, 216] width 9 height 9
checkbox input "true"
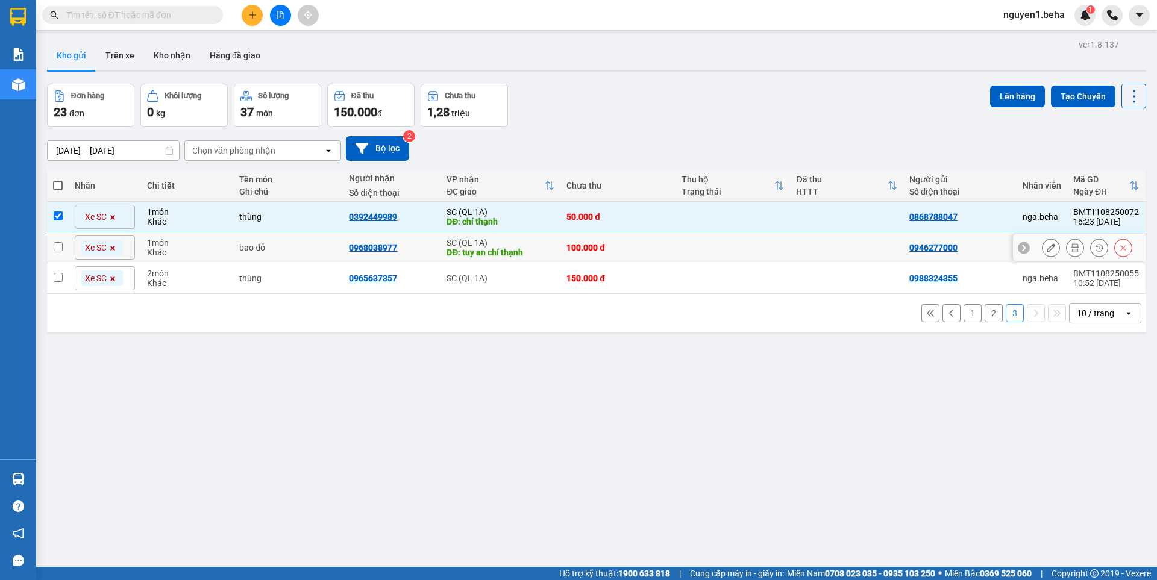
drag, startPoint x: 64, startPoint y: 251, endPoint x: 63, endPoint y: 261, distance: 9.7
click at [63, 251] on td at bounding box center [58, 248] width 22 height 31
checkbox input "true"
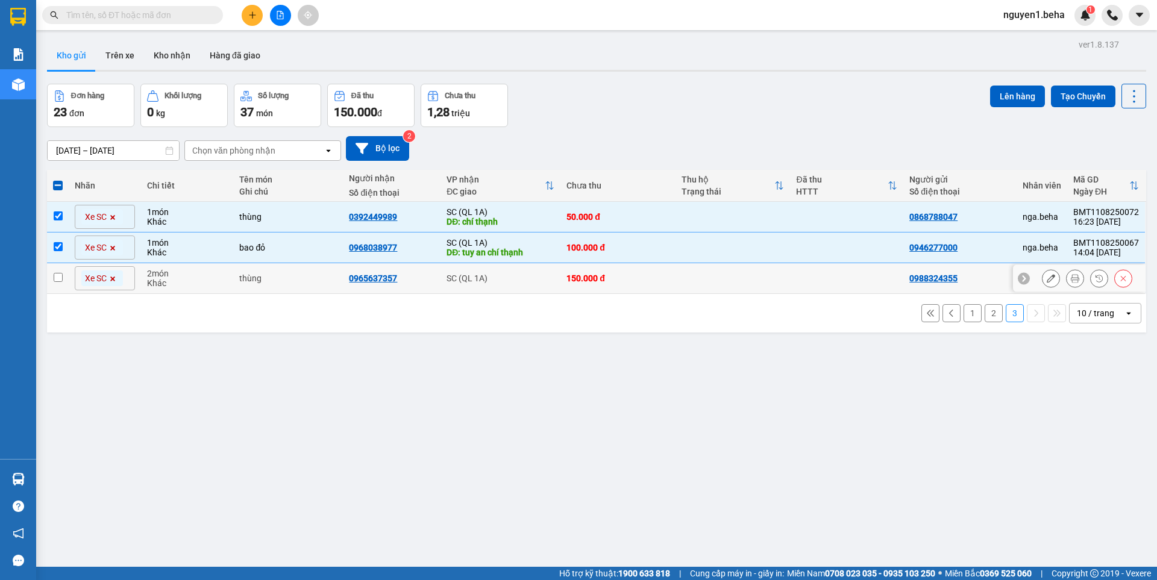
click at [67, 281] on td at bounding box center [58, 278] width 22 height 31
checkbox input "true"
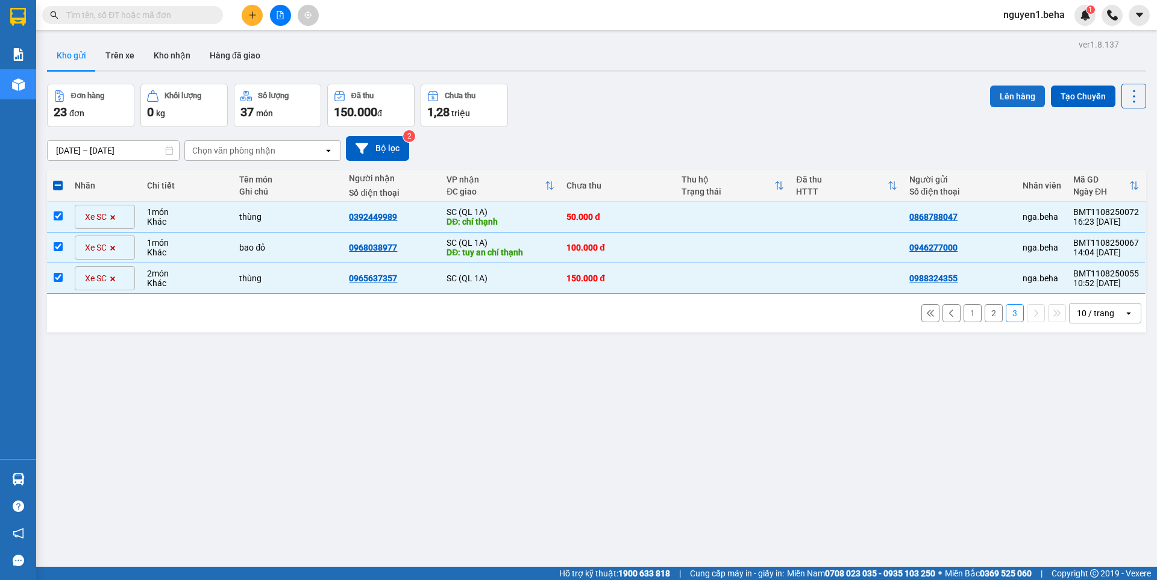
click at [1012, 95] on button "Lên hàng" at bounding box center [1017, 97] width 55 height 22
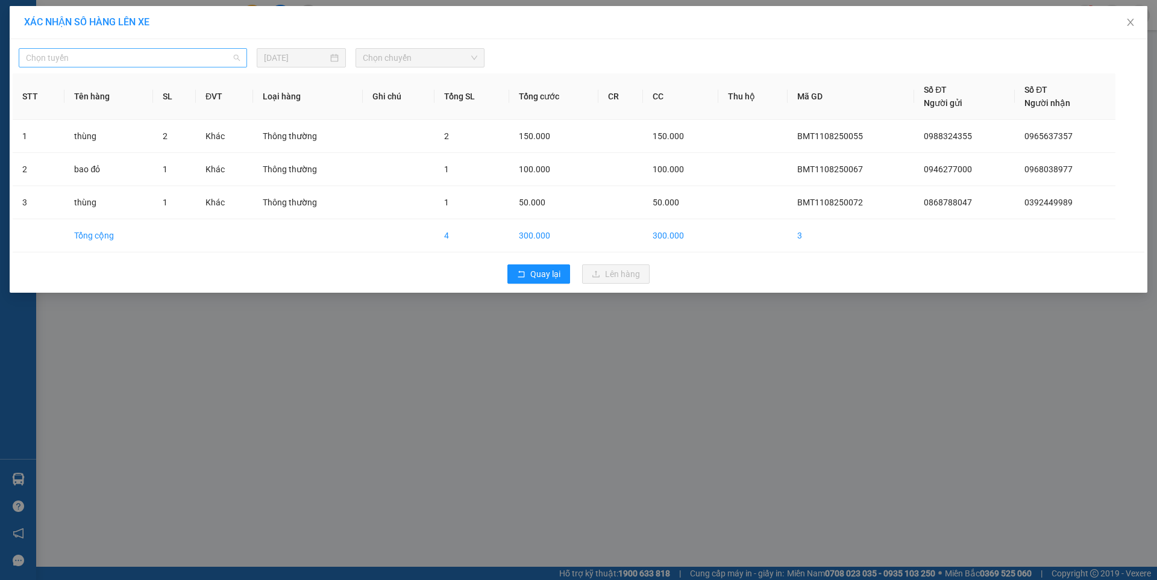
click at [225, 55] on span "Chọn tuyến" at bounding box center [133, 58] width 214 height 18
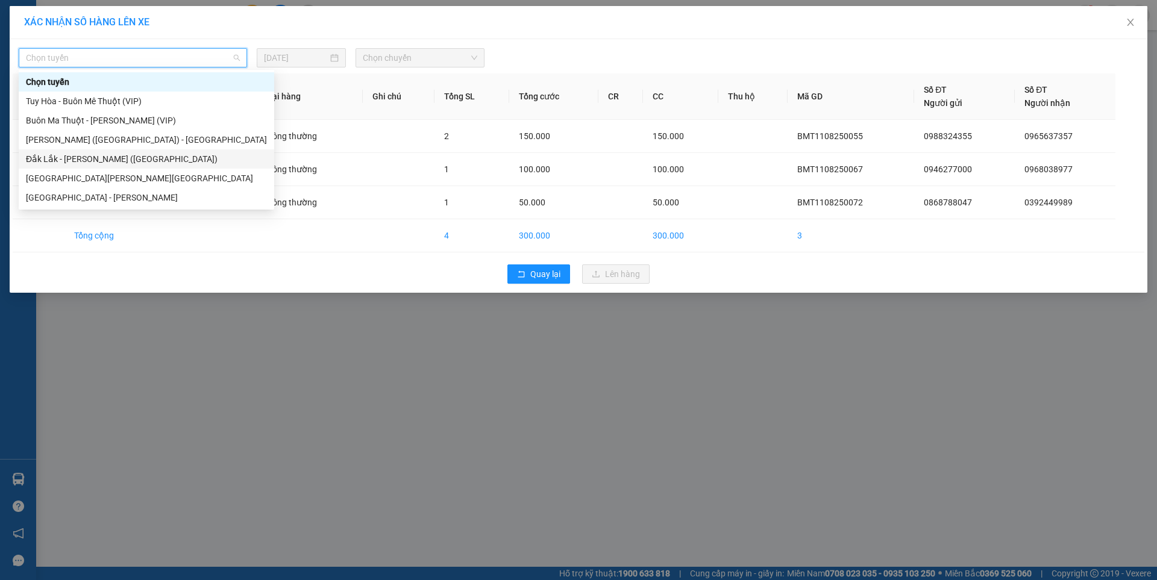
click at [114, 156] on div "Đắk Lắk - [GEOGRAPHIC_DATA] ([GEOGRAPHIC_DATA])" at bounding box center [146, 158] width 241 height 13
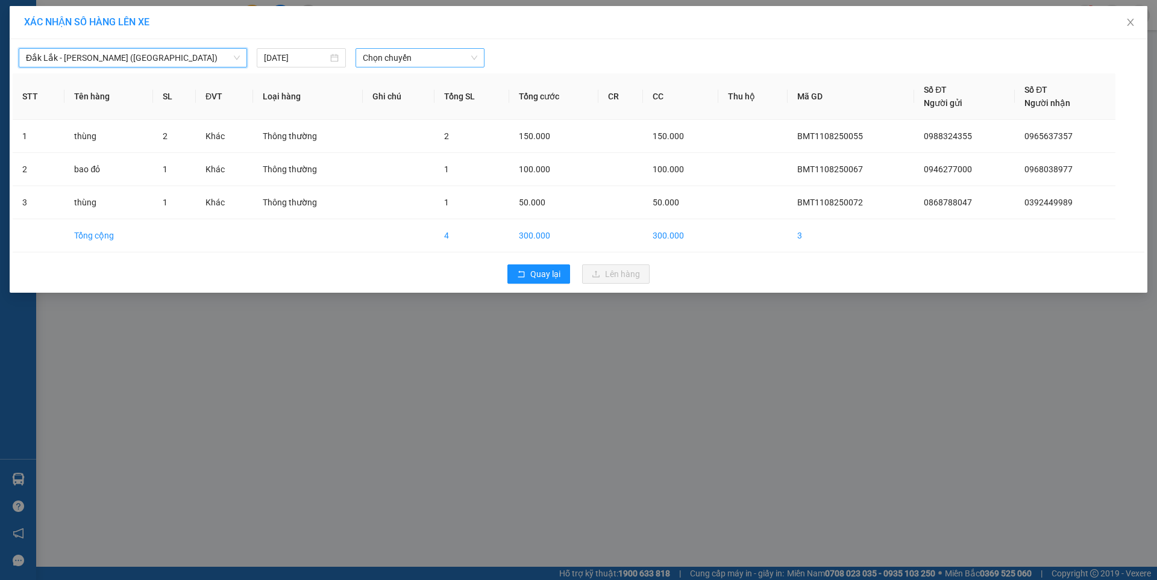
click at [405, 58] on span "Chọn chuyến" at bounding box center [420, 58] width 115 height 18
click at [396, 100] on div "09:30 - 47H-049.70" at bounding box center [410, 101] width 94 height 13
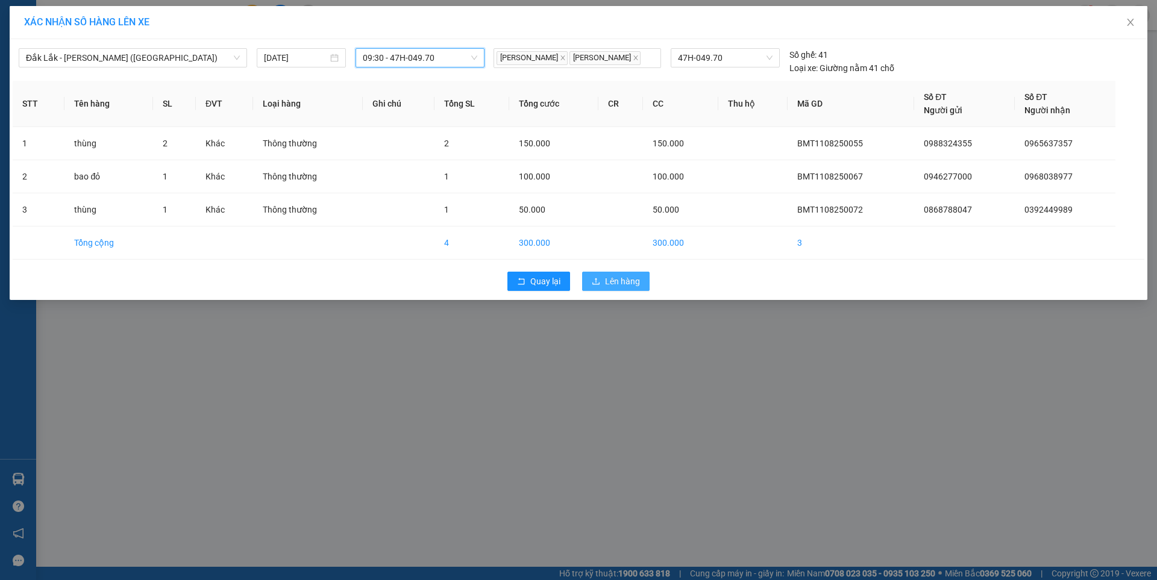
click at [629, 281] on span "Lên hàng" at bounding box center [622, 281] width 35 height 13
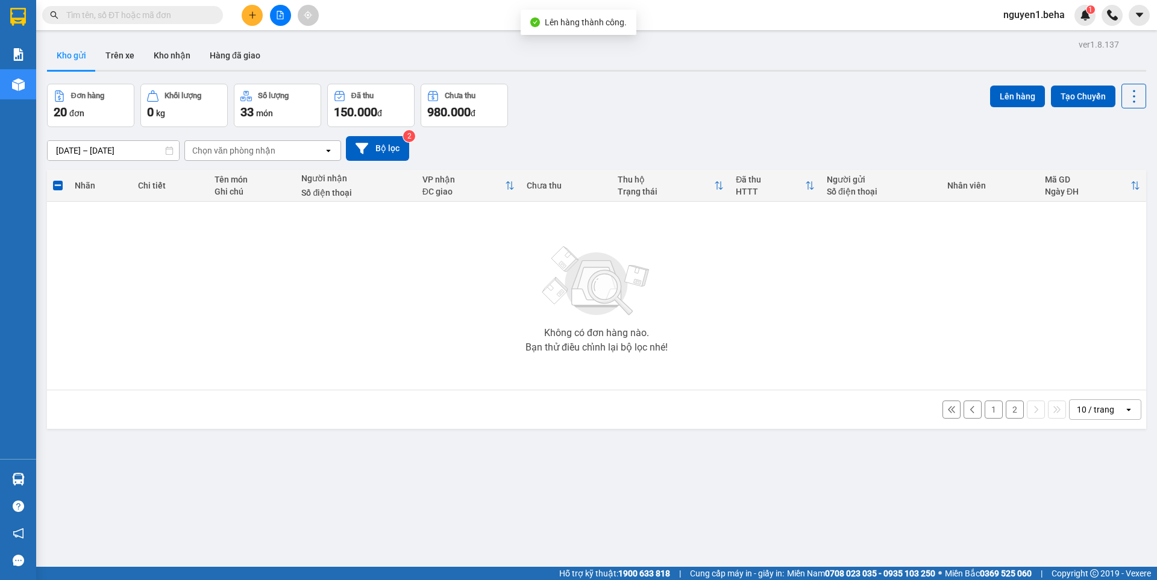
click at [1006, 408] on button "2" at bounding box center [1015, 410] width 18 height 18
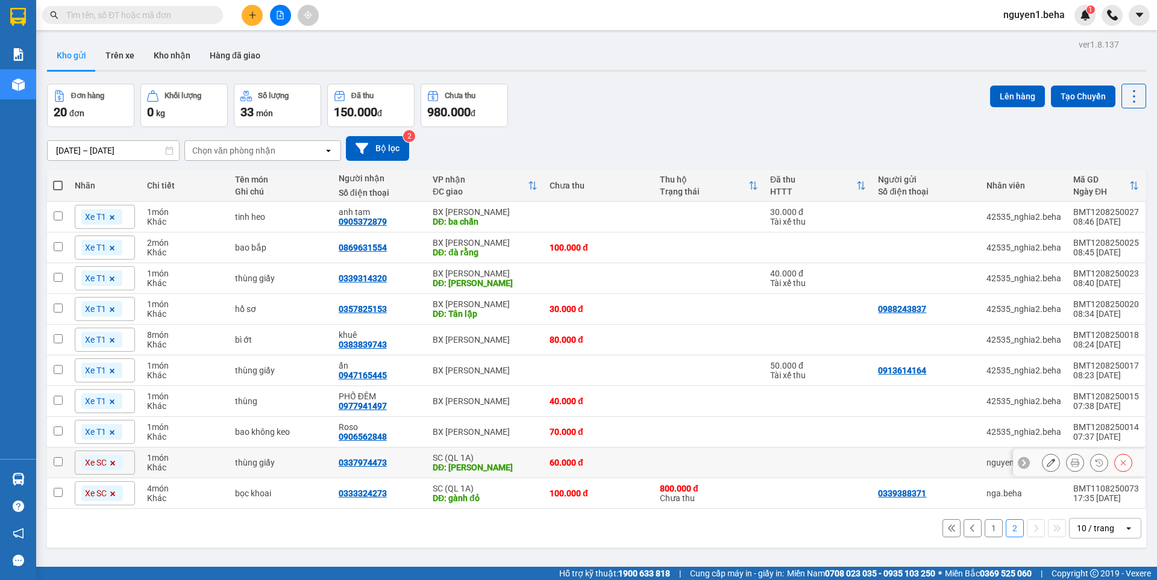
drag, startPoint x: 68, startPoint y: 462, endPoint x: 64, endPoint y: 479, distance: 17.4
click at [67, 468] on td at bounding box center [58, 463] width 22 height 31
checkbox input "true"
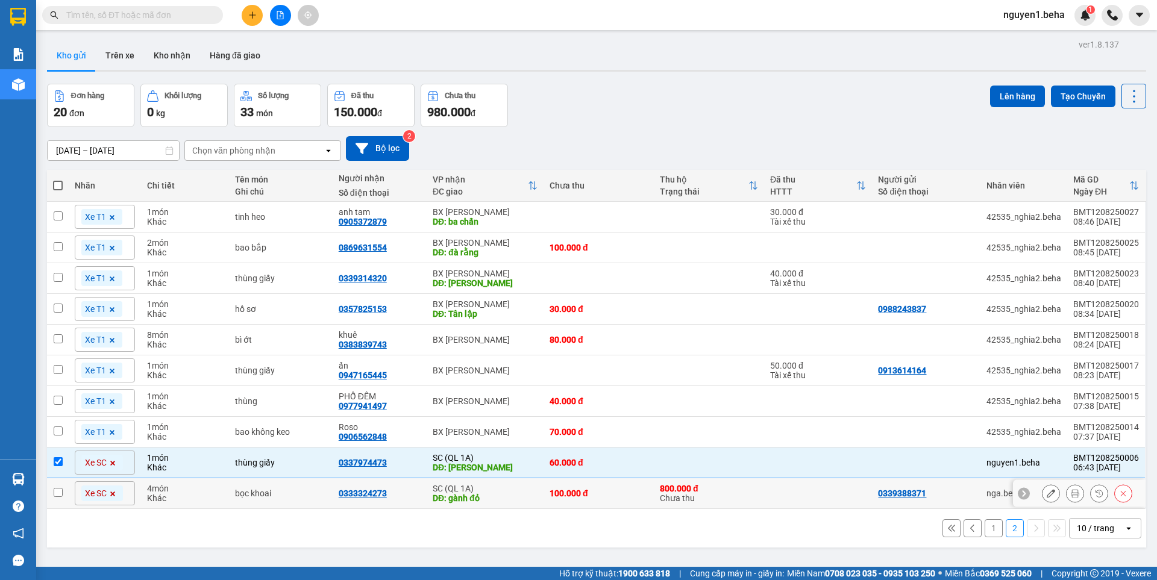
click at [63, 490] on td at bounding box center [58, 493] width 22 height 31
checkbox input "true"
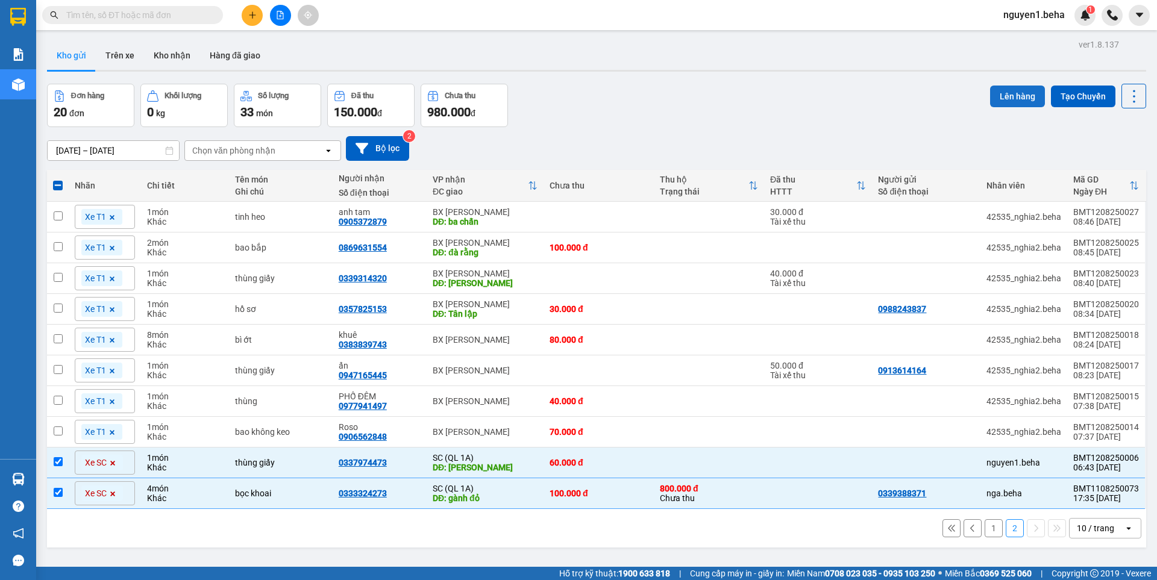
click at [1009, 97] on button "Lên hàng" at bounding box center [1017, 97] width 55 height 22
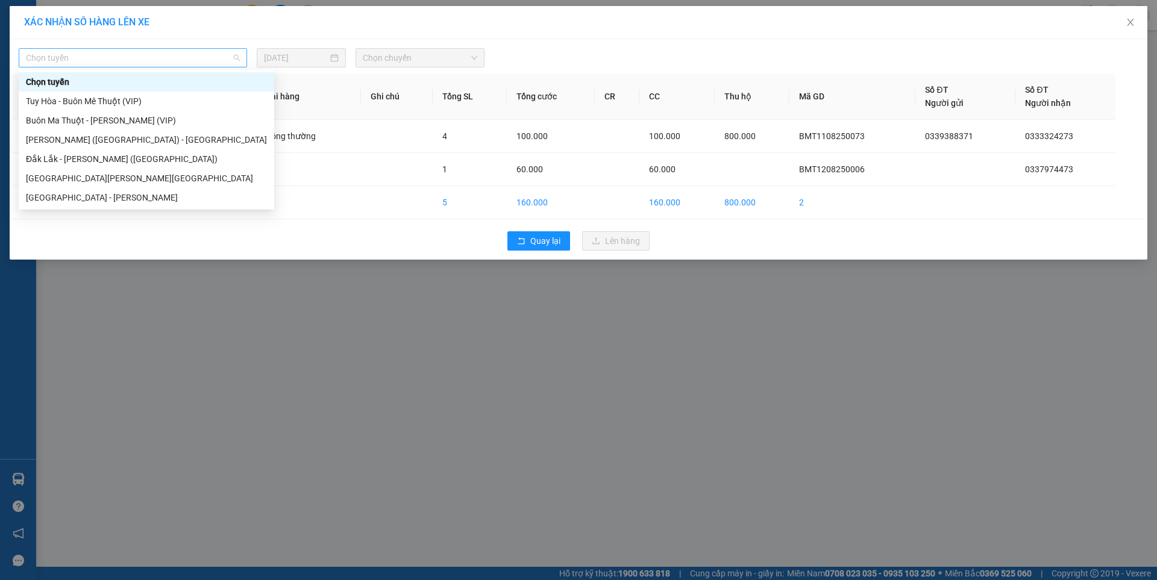
click at [127, 57] on span "Chọn tuyến" at bounding box center [133, 58] width 214 height 18
click at [99, 160] on div "Đắk Lắk - [GEOGRAPHIC_DATA] ([GEOGRAPHIC_DATA])" at bounding box center [146, 158] width 241 height 13
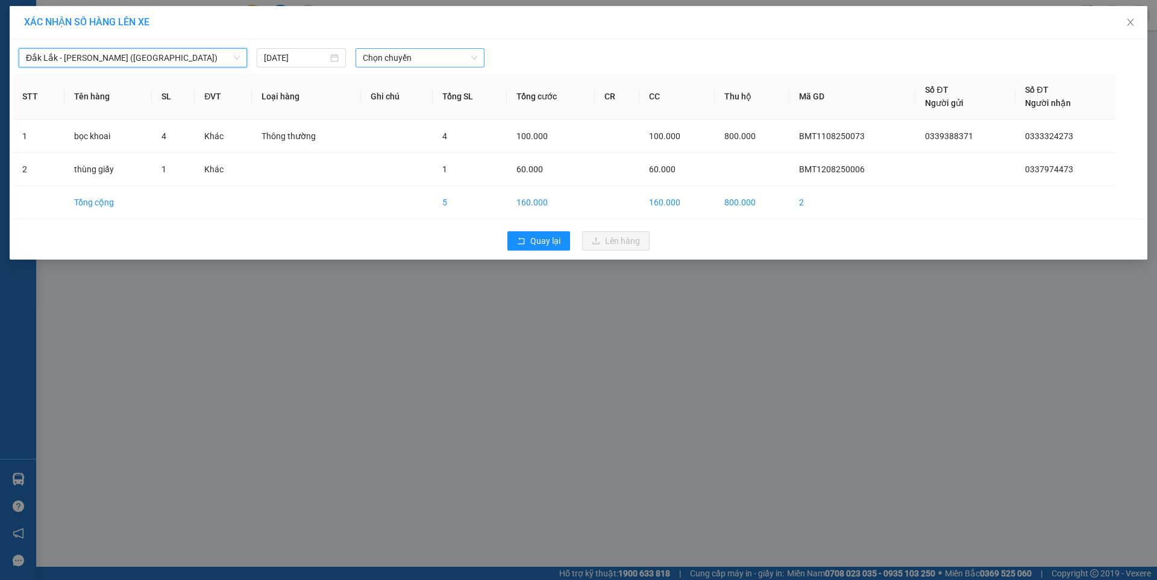
click at [419, 58] on span "Chọn chuyến" at bounding box center [420, 58] width 115 height 18
drag, startPoint x: 395, startPoint y: 101, endPoint x: 400, endPoint y: 109, distance: 9.7
click at [395, 102] on div "09:30 - 47H-049.70" at bounding box center [410, 101] width 94 height 13
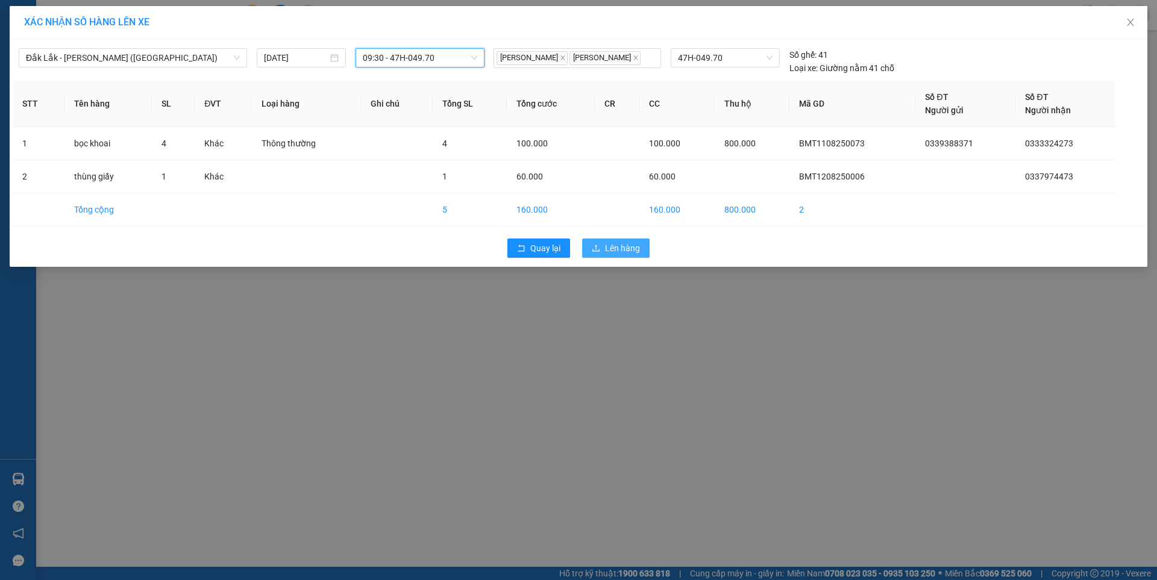
click at [628, 253] on span "Lên hàng" at bounding box center [622, 248] width 35 height 13
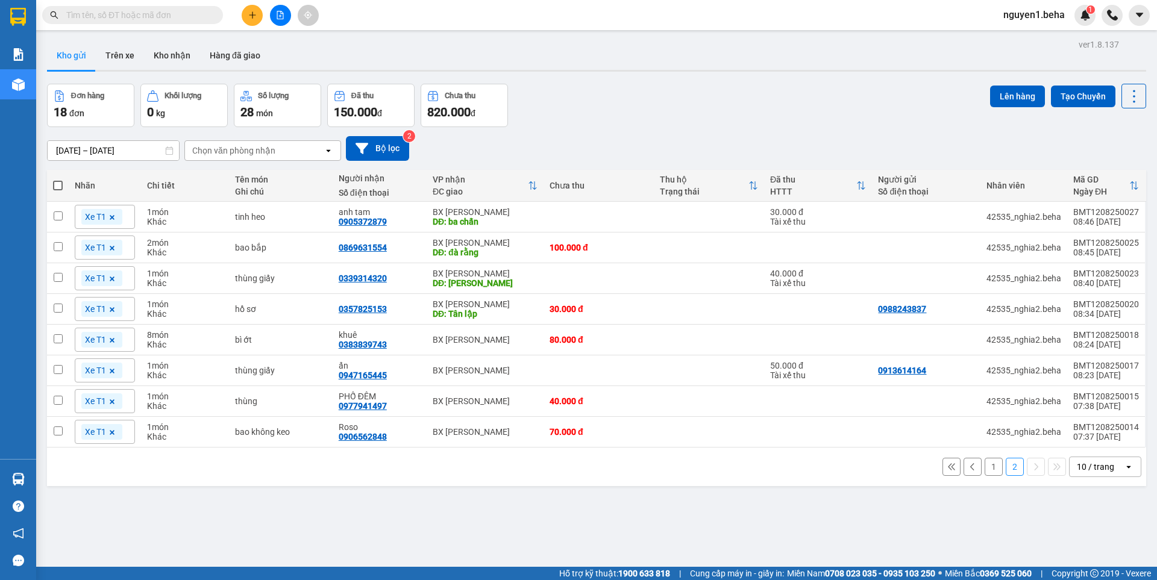
click at [988, 470] on button "1" at bounding box center [994, 467] width 18 height 18
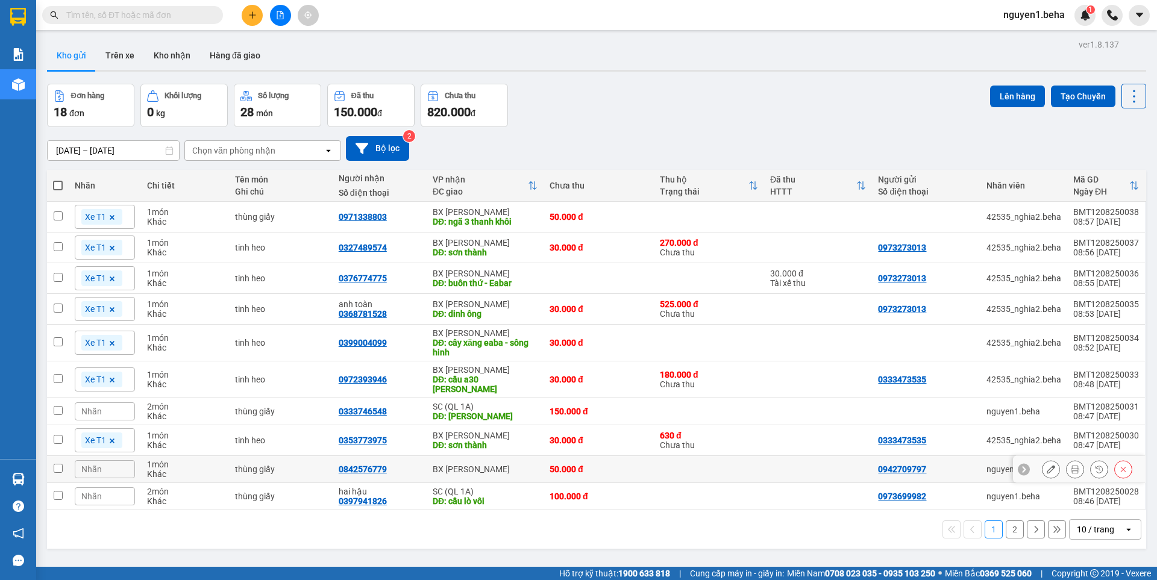
drag, startPoint x: 55, startPoint y: 459, endPoint x: 61, endPoint y: 481, distance: 22.5
click at [57, 466] on input "checkbox" at bounding box center [58, 468] width 9 height 9
checkbox input "true"
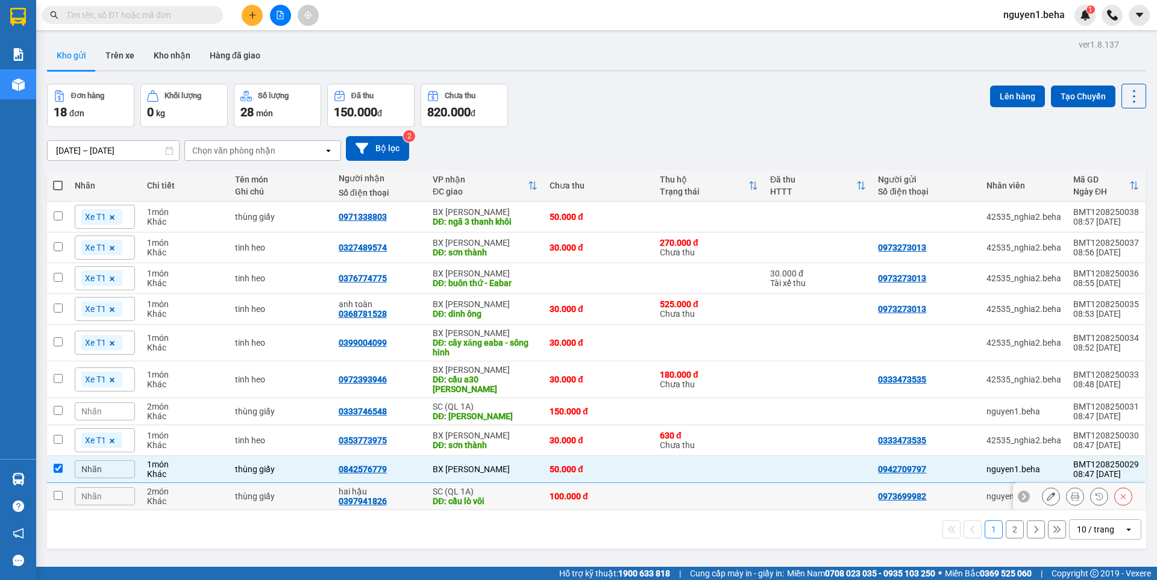
click at [65, 491] on td at bounding box center [58, 496] width 22 height 27
checkbox input "true"
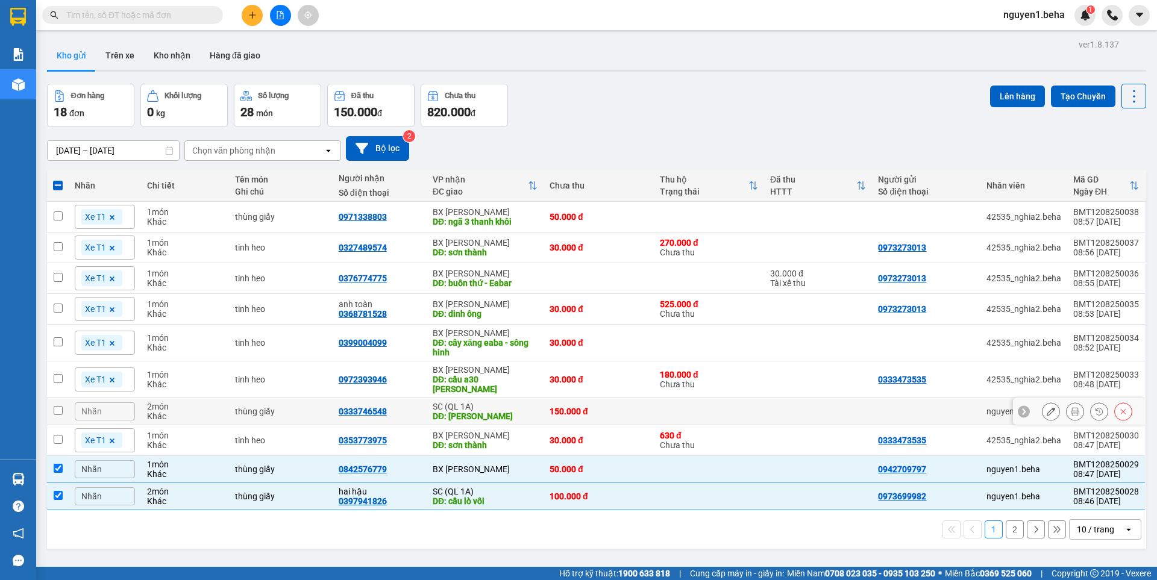
click at [57, 407] on input "checkbox" at bounding box center [58, 410] width 9 height 9
checkbox input "true"
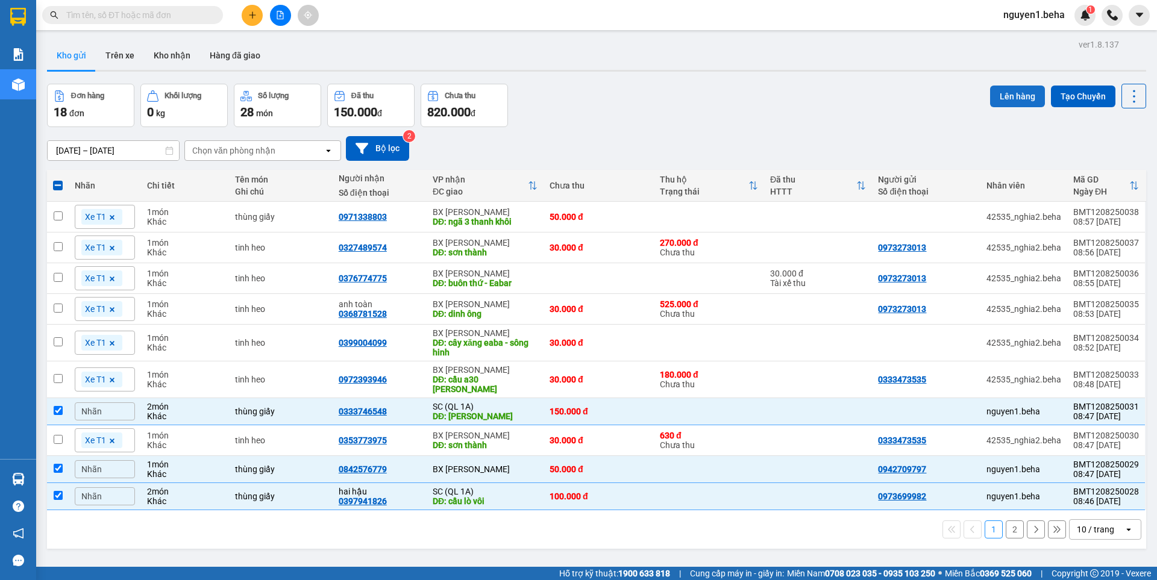
click at [995, 93] on button "Lên hàng" at bounding box center [1017, 97] width 55 height 22
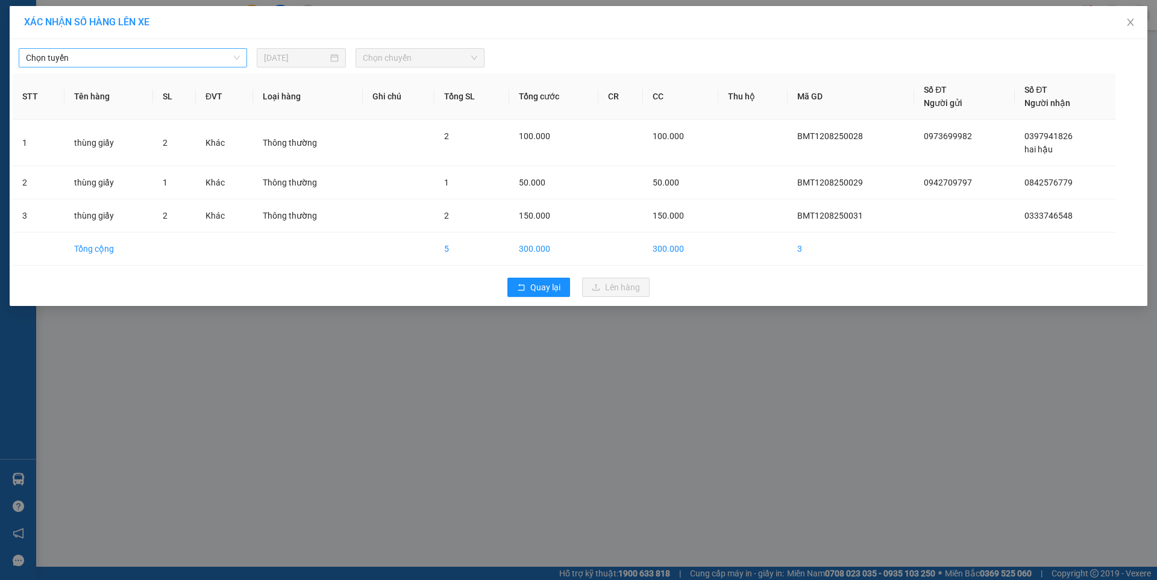
click at [206, 58] on span "Chọn tuyến" at bounding box center [133, 58] width 214 height 18
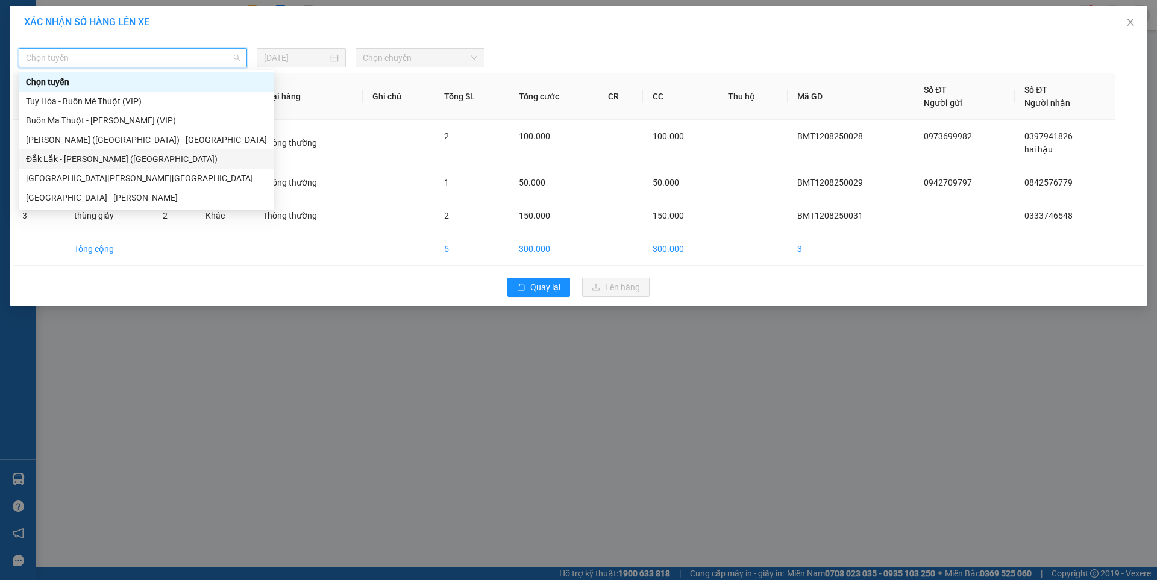
click at [101, 154] on div "Đắk Lắk - [GEOGRAPHIC_DATA] ([GEOGRAPHIC_DATA])" at bounding box center [146, 158] width 241 height 13
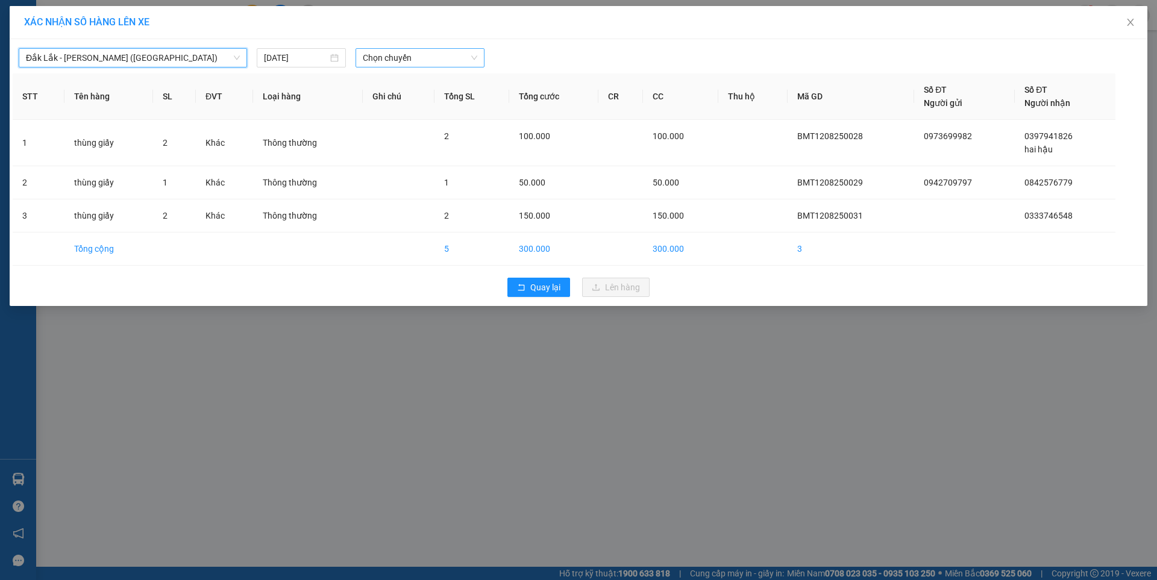
click at [381, 54] on span "Chọn chuyến" at bounding box center [420, 58] width 115 height 18
drag, startPoint x: 420, startPoint y: 98, endPoint x: 435, endPoint y: 125, distance: 31.6
click at [419, 98] on div "09:30 - 47H-049.70" at bounding box center [410, 101] width 94 height 13
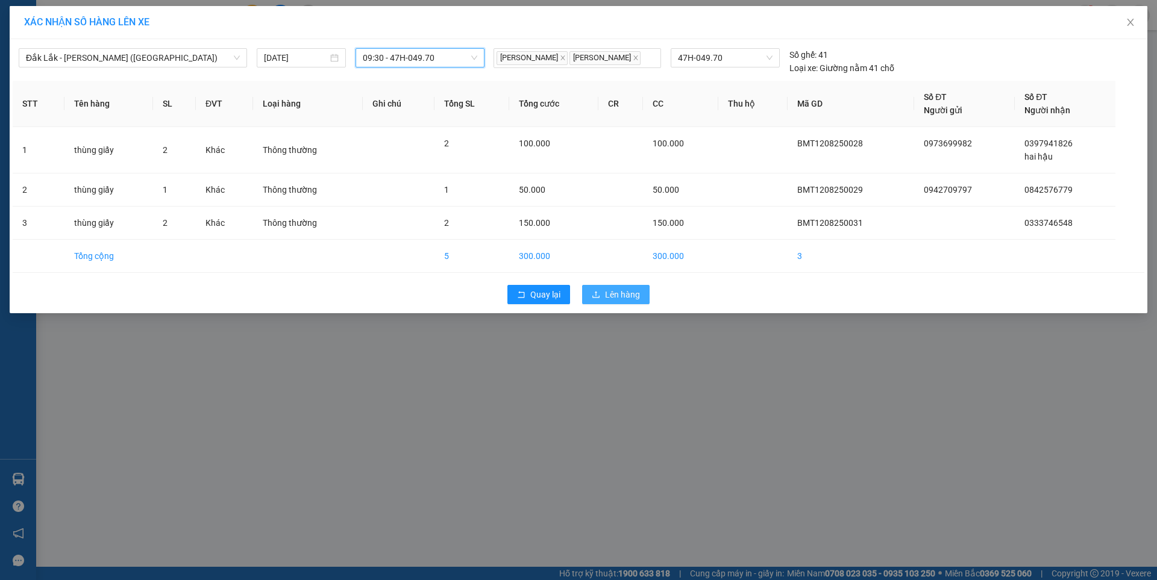
click at [615, 288] on span "Lên hàng" at bounding box center [622, 294] width 35 height 13
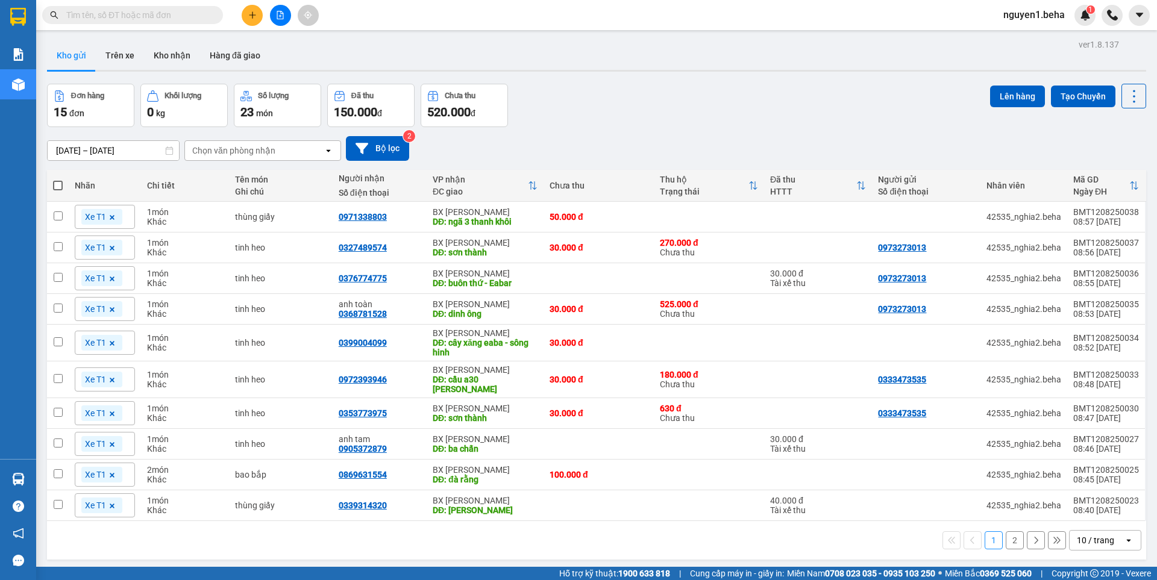
click at [1006, 532] on button "2" at bounding box center [1015, 541] width 18 height 18
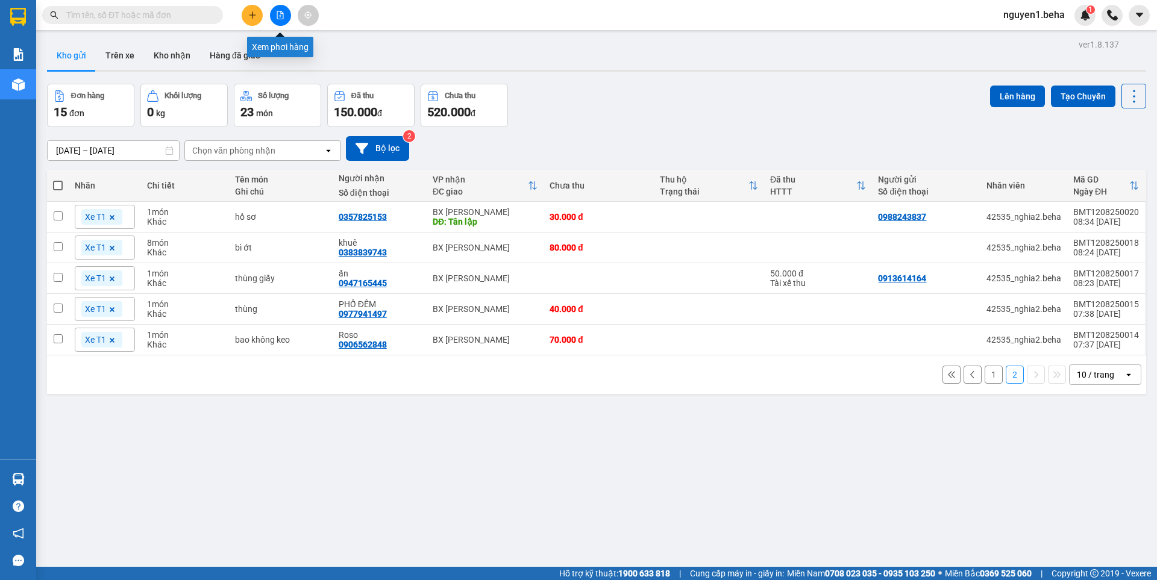
click at [285, 14] on button at bounding box center [280, 15] width 21 height 21
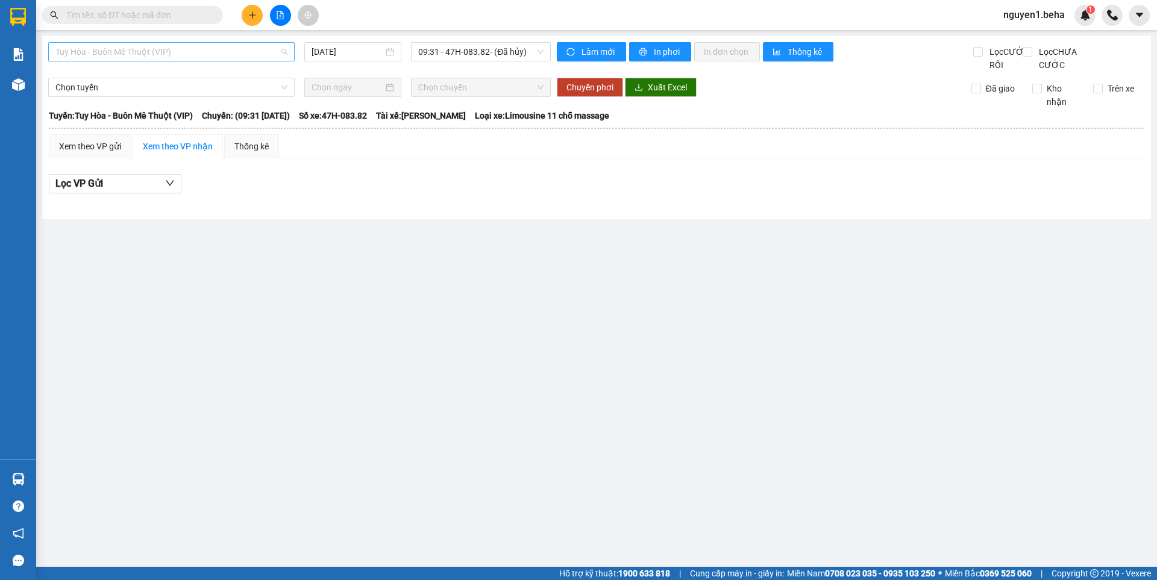
click at [187, 46] on span "Tuy Hòa - Buôn Mê Thuột (VIP)" at bounding box center [171, 52] width 232 height 18
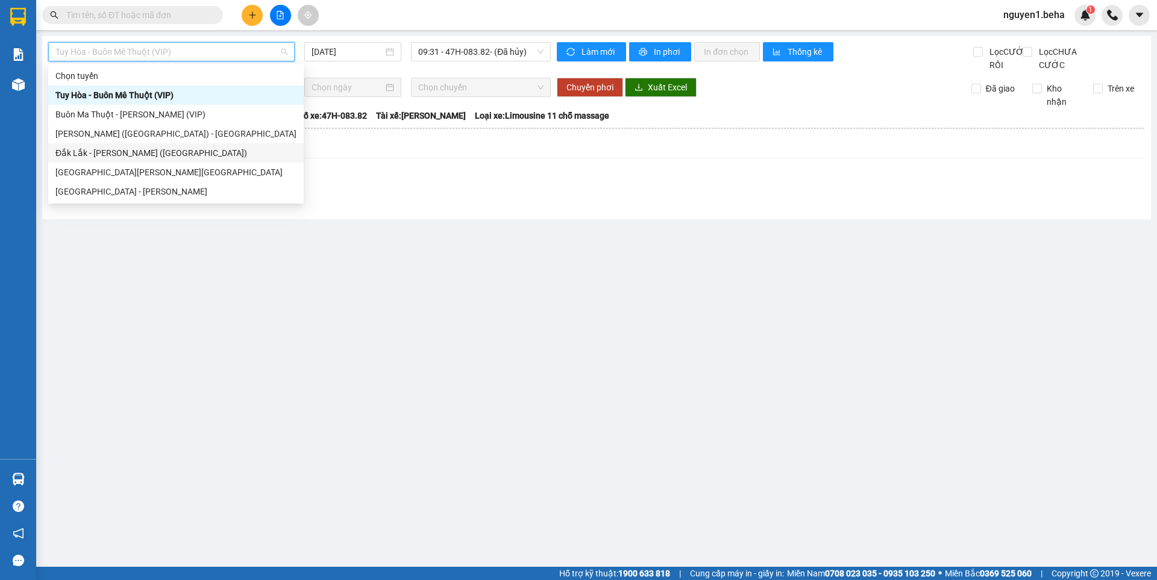
drag, startPoint x: 128, startPoint y: 145, endPoint x: 219, endPoint y: 223, distance: 120.1
click at [129, 146] on div "Đắk Lắk - [GEOGRAPHIC_DATA] ([GEOGRAPHIC_DATA])" at bounding box center [176, 152] width 256 height 19
type input "[DATE]"
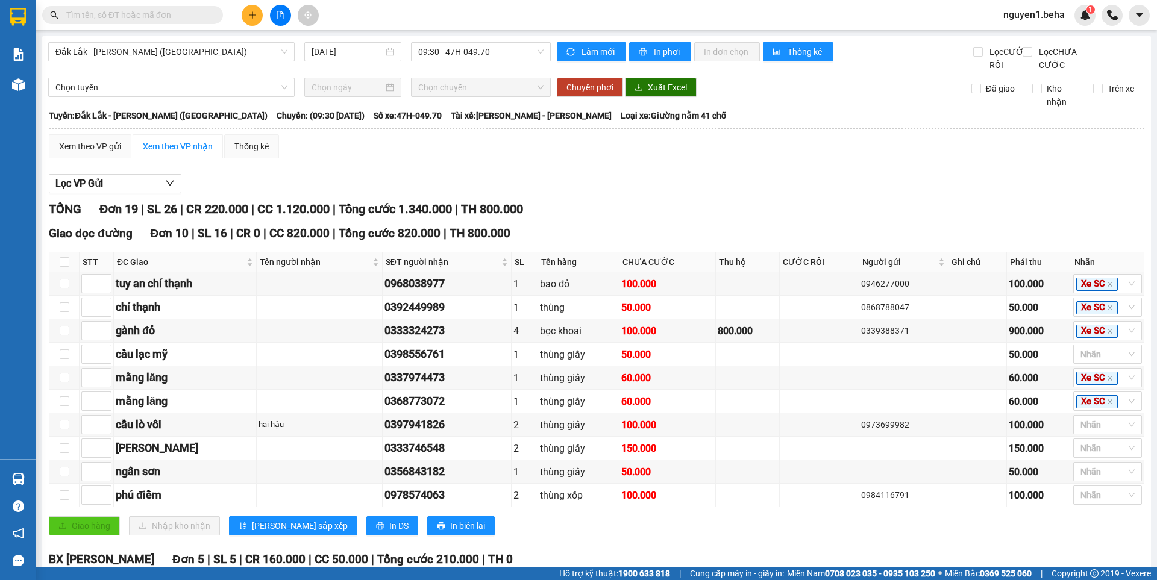
drag, startPoint x: 635, startPoint y: 184, endPoint x: 632, endPoint y: 135, distance: 48.9
click at [635, 175] on div "Xem theo VP gửi Xem theo VP nhận Thống kê Lọc VP Gửi TỔNG Đơn 19 | SL 26 | CR …" at bounding box center [597, 584] width 1096 height 901
click at [662, 49] on span "In phơi" at bounding box center [668, 51] width 28 height 13
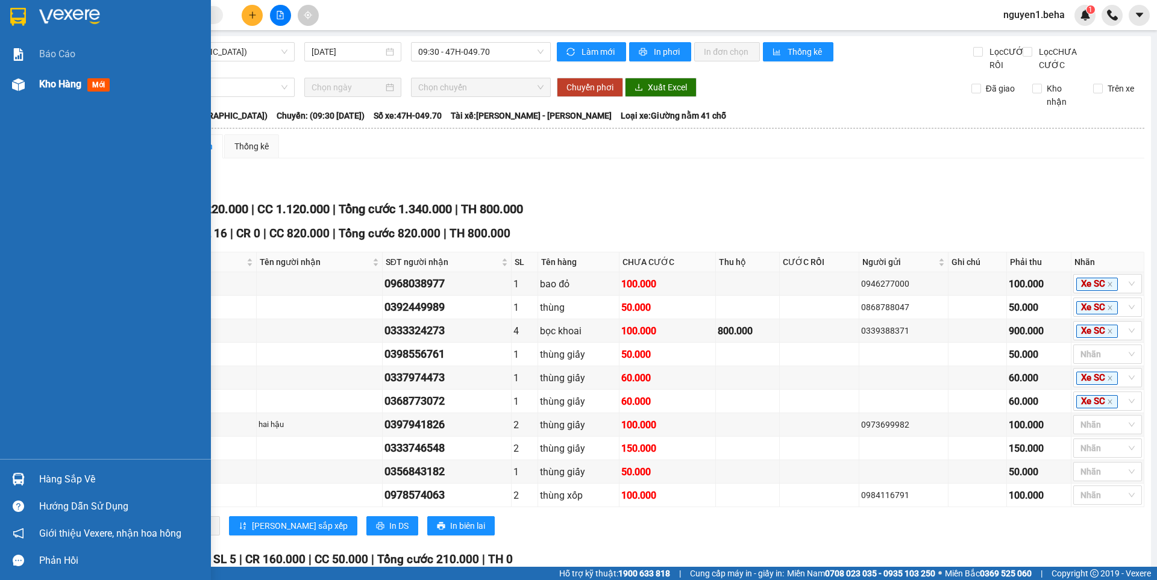
click at [21, 86] on img at bounding box center [18, 84] width 13 height 13
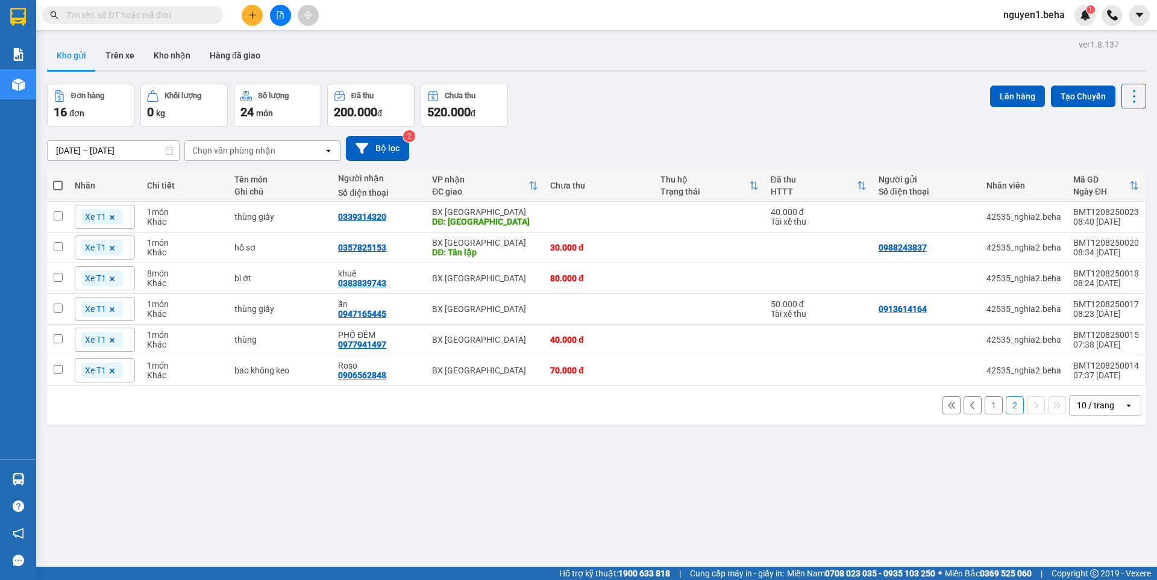
click at [985, 402] on button "1" at bounding box center [994, 406] width 18 height 18
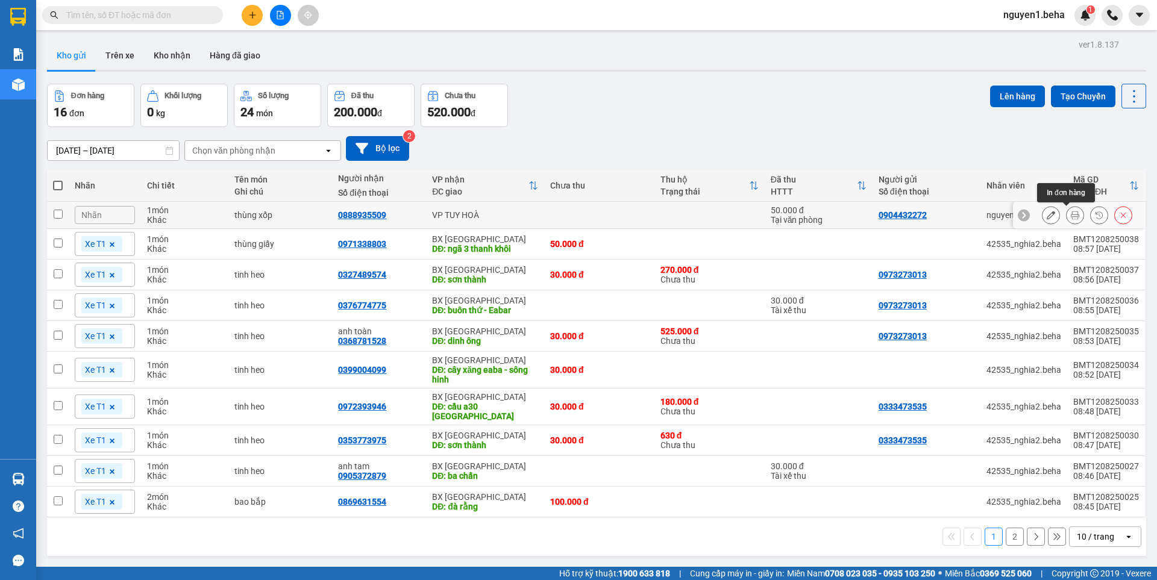
click at [1071, 218] on icon at bounding box center [1075, 215] width 8 height 8
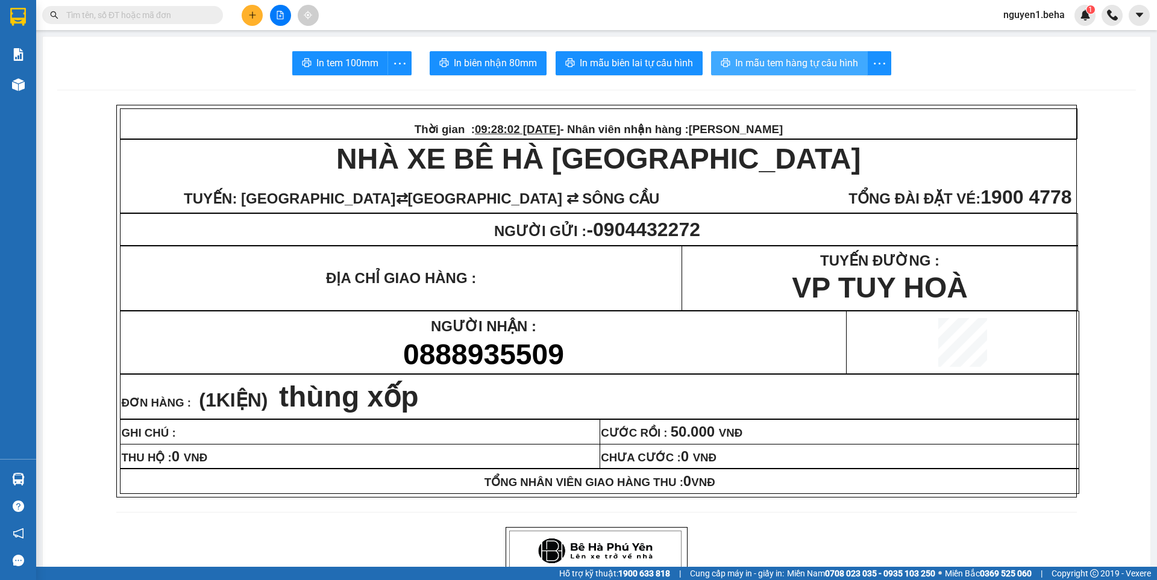
click at [772, 63] on span "In mẫu tem hàng tự cấu hình" at bounding box center [796, 62] width 123 height 15
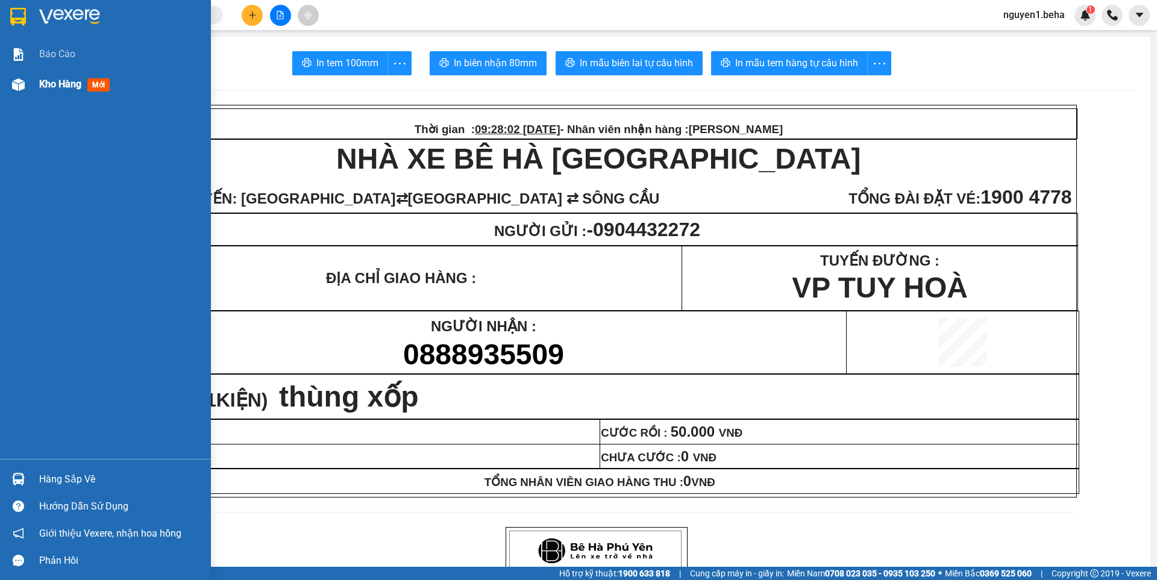
click at [20, 85] on img at bounding box center [18, 84] width 13 height 13
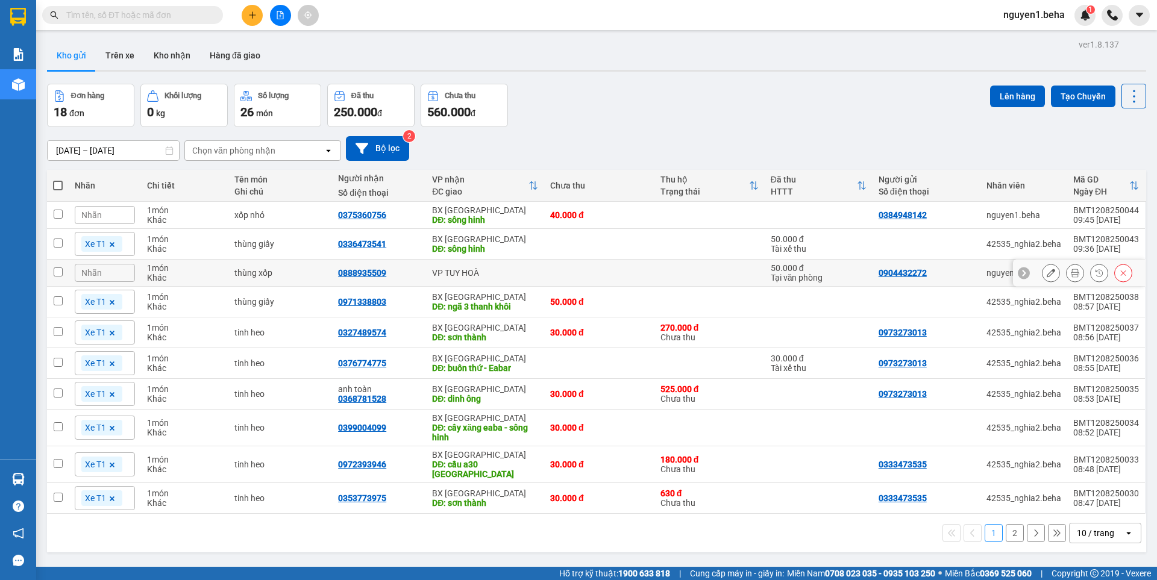
drag, startPoint x: 52, startPoint y: 265, endPoint x: 54, endPoint y: 249, distance: 16.4
click at [51, 262] on td at bounding box center [58, 273] width 22 height 27
checkbox input "true"
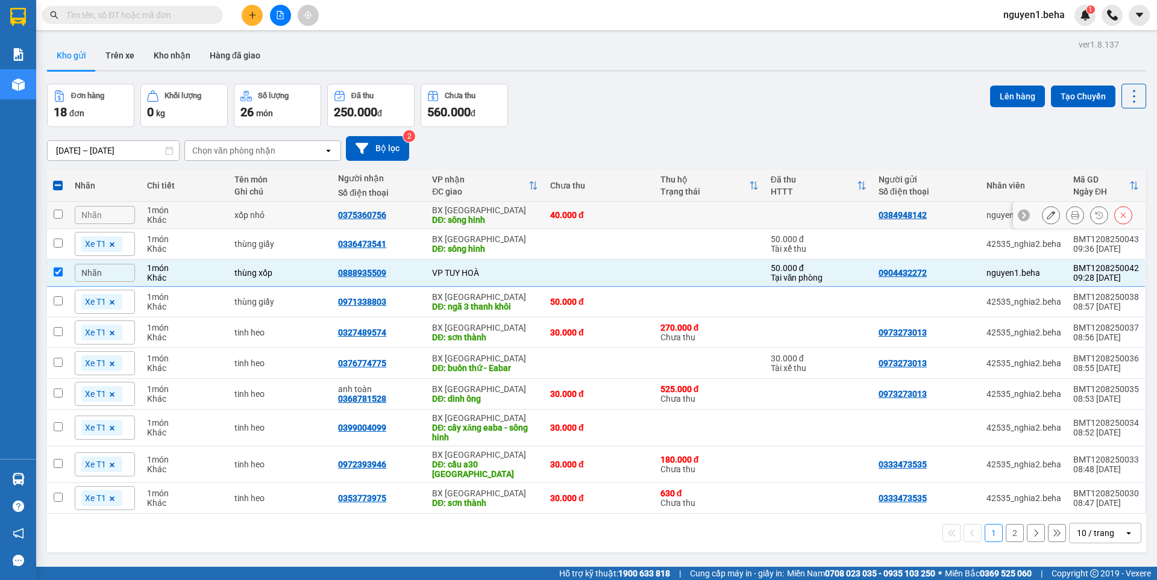
click at [67, 216] on td at bounding box center [58, 215] width 22 height 27
checkbox input "true"
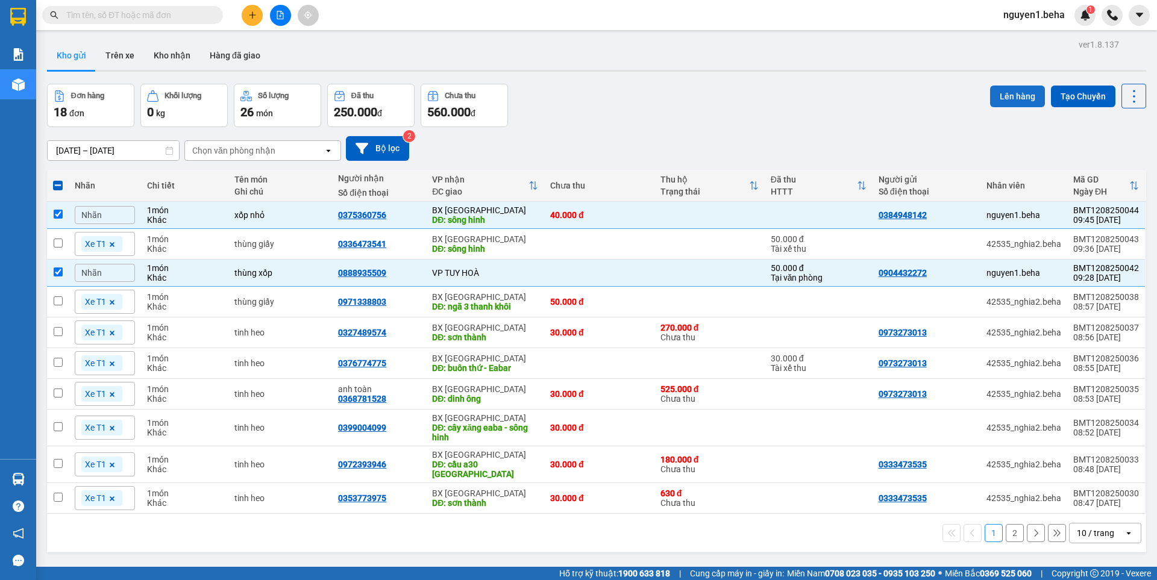
click at [1004, 95] on button "Lên hàng" at bounding box center [1017, 97] width 55 height 22
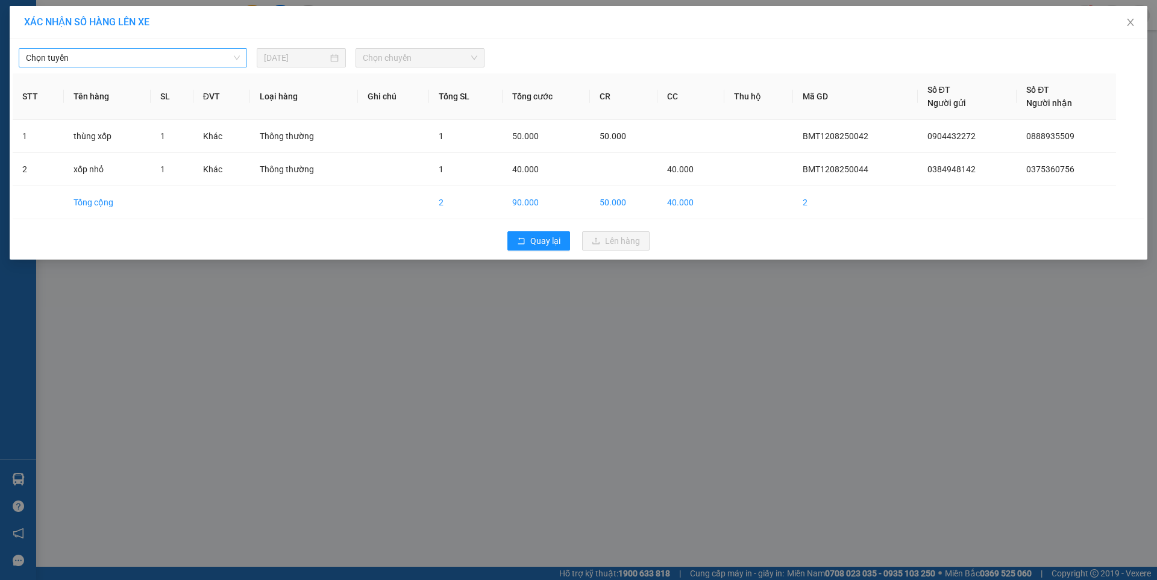
click at [153, 60] on span "Chọn tuyến" at bounding box center [133, 58] width 214 height 18
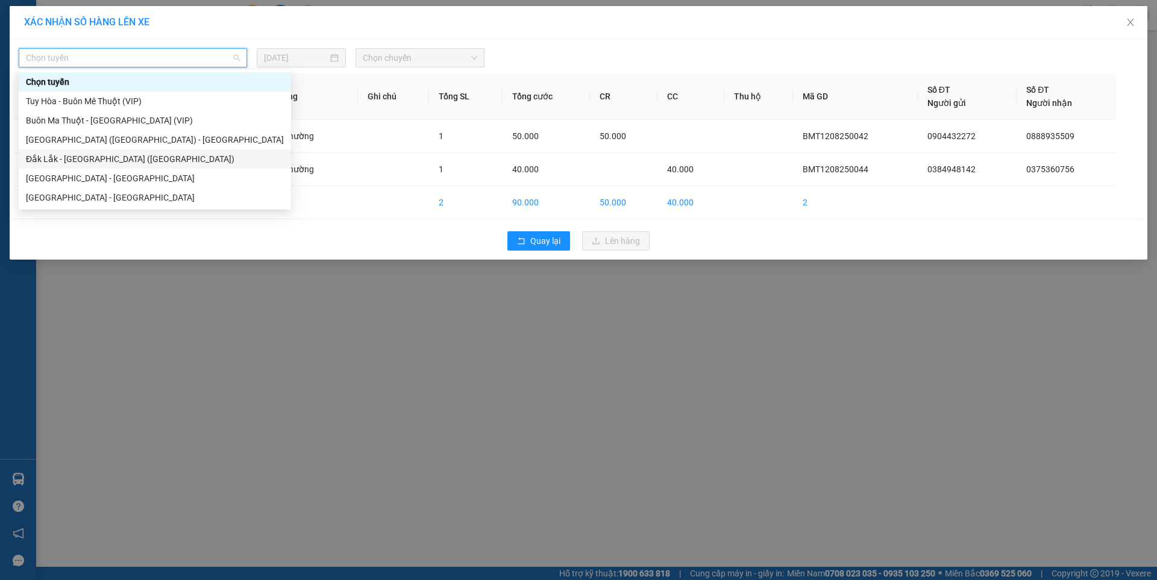
click at [112, 159] on div "Đắk Lắk - [GEOGRAPHIC_DATA] ([GEOGRAPHIC_DATA])" at bounding box center [155, 158] width 258 height 13
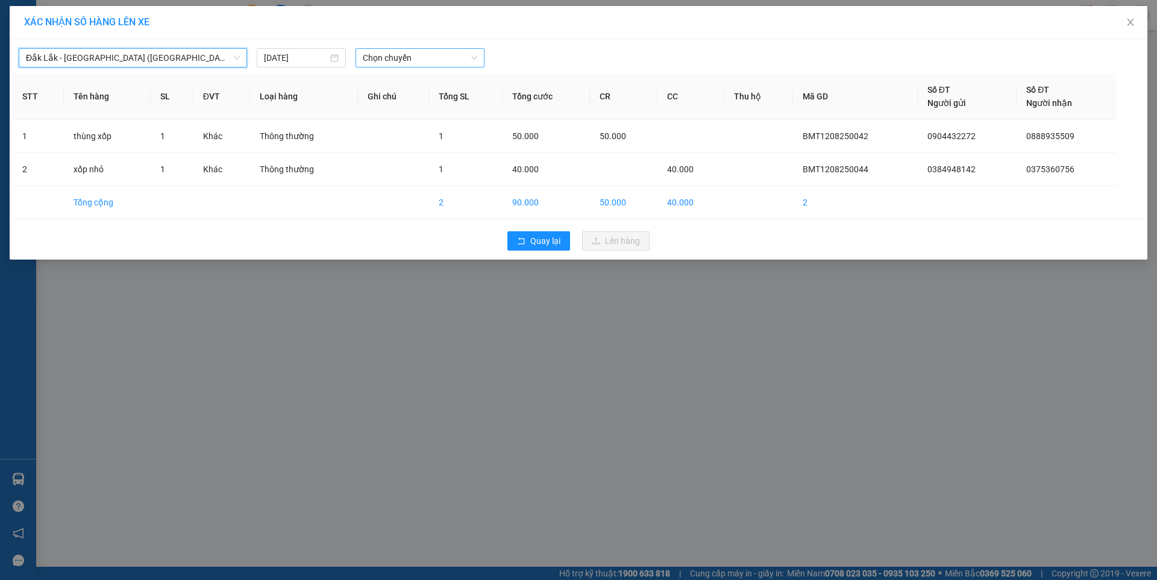
click at [404, 58] on span "Chọn chuyến" at bounding box center [420, 58] width 115 height 18
drag, startPoint x: 410, startPoint y: 98, endPoint x: 410, endPoint y: 125, distance: 27.1
click at [408, 98] on div "09:30 - 47H-049.70" at bounding box center [410, 101] width 94 height 13
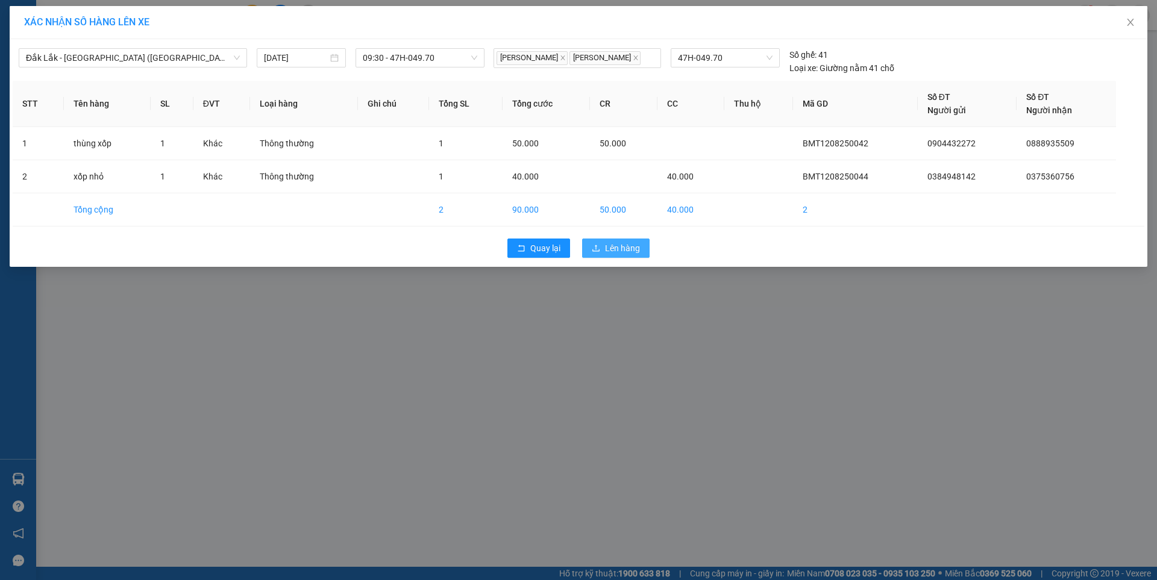
click at [602, 249] on button "Lên hàng" at bounding box center [615, 248] width 67 height 19
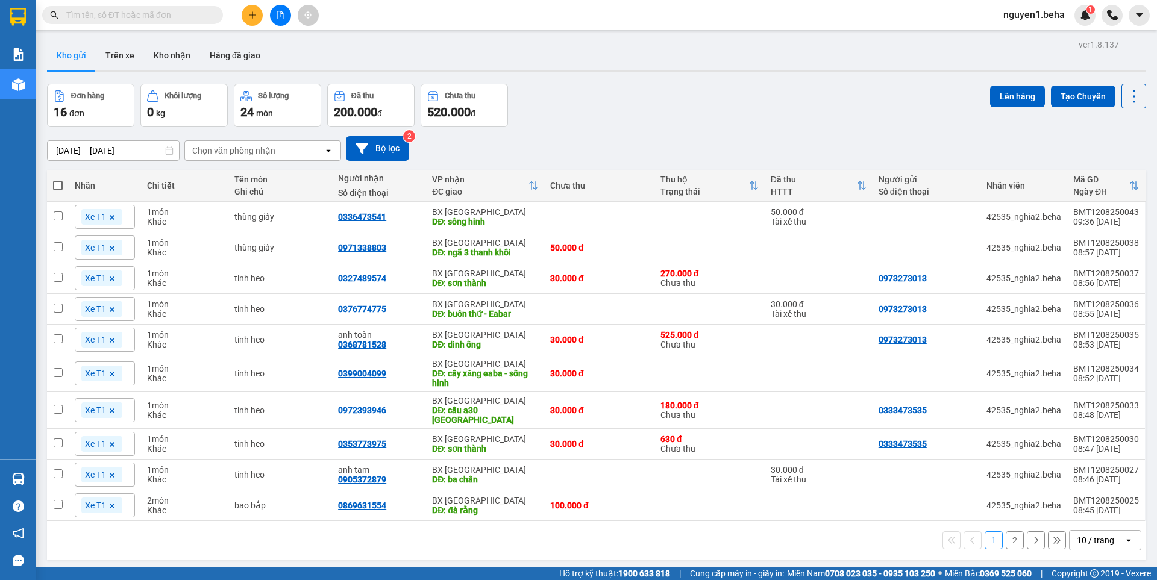
click at [57, 182] on span at bounding box center [58, 186] width 10 height 10
click at [58, 180] on input "checkbox" at bounding box center [58, 180] width 0 height 0
checkbox input "true"
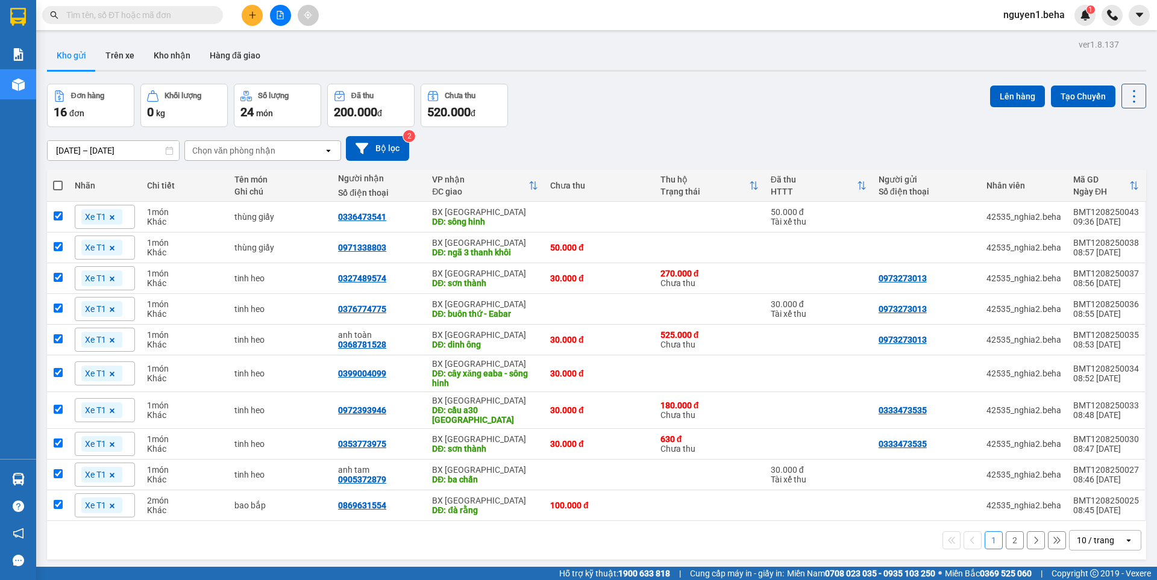
checkbox input "true"
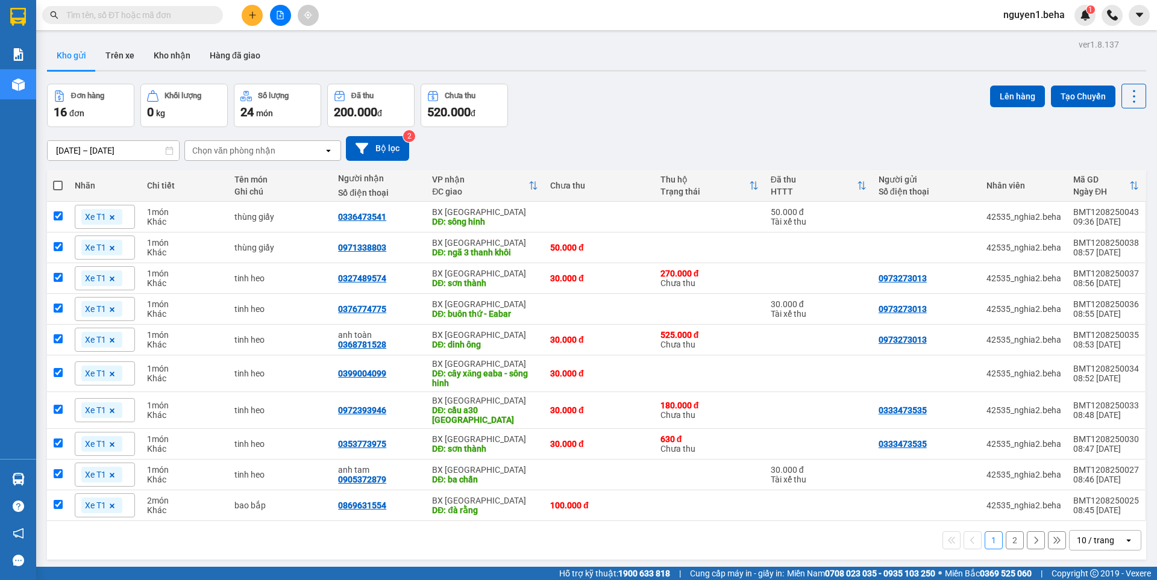
checkbox input "true"
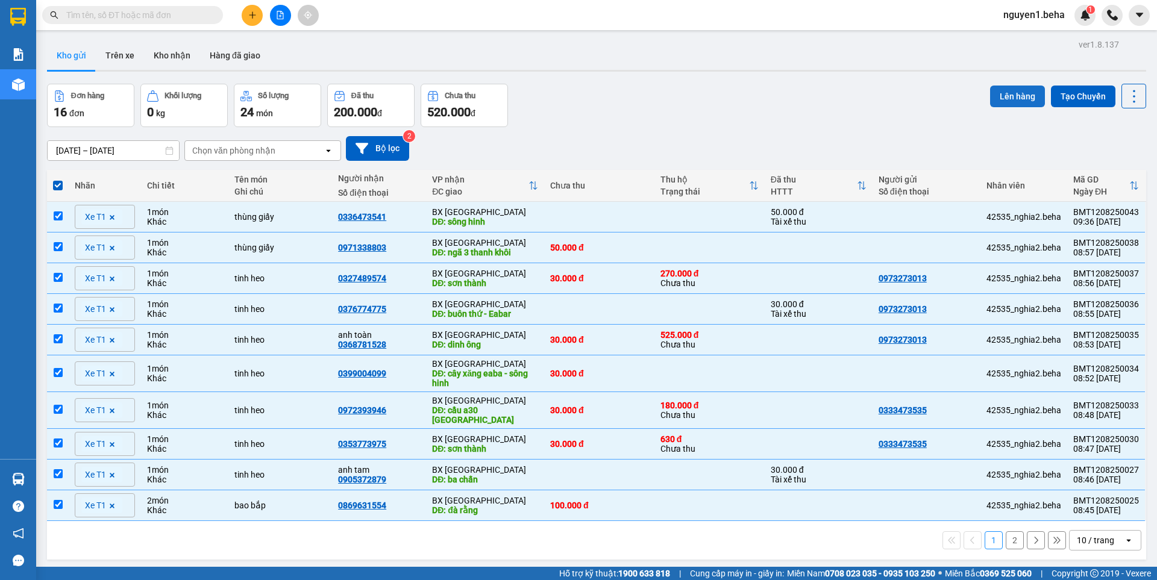
click at [995, 95] on button "Lên hàng" at bounding box center [1017, 97] width 55 height 22
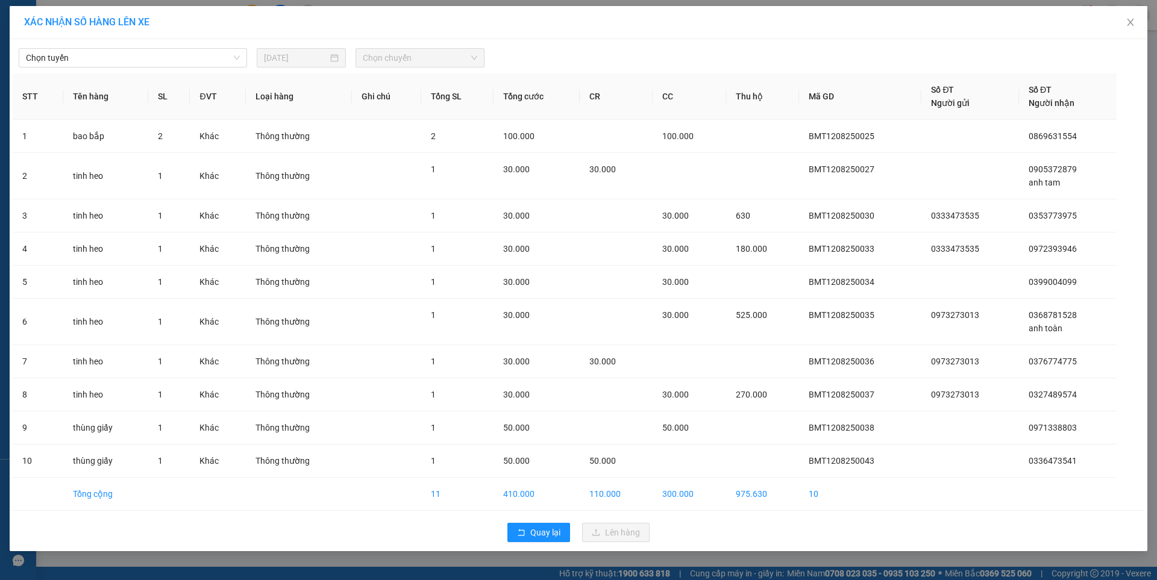
click at [167, 48] on div "Chọn tuyến [DATE] Chọn chuyến" at bounding box center [579, 54] width 1132 height 25
click at [175, 58] on span "Chọn tuyến" at bounding box center [133, 58] width 214 height 18
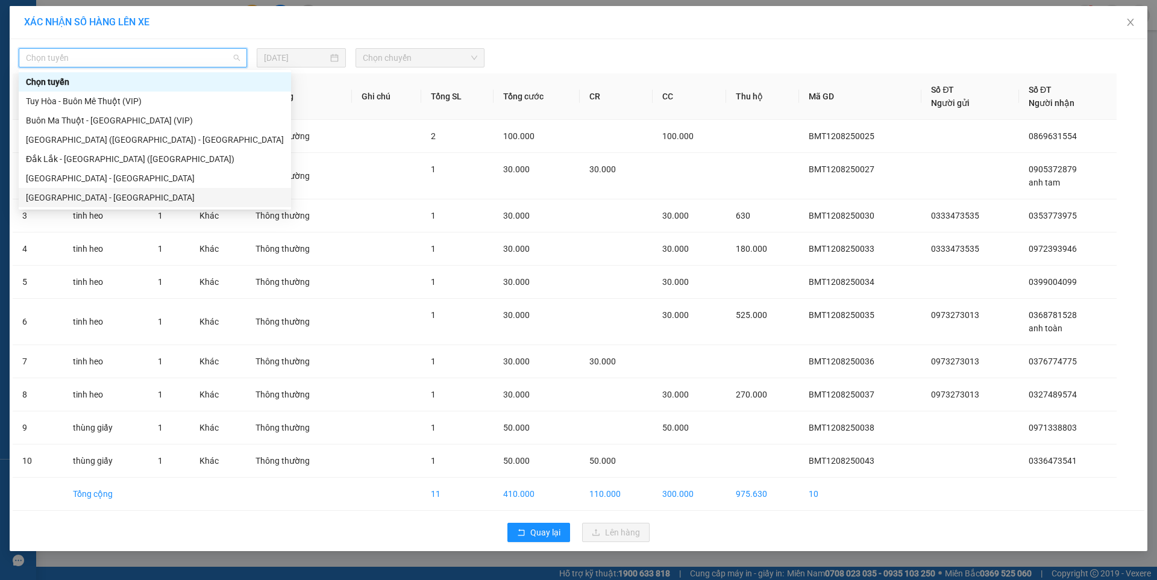
click at [85, 197] on div "[GEOGRAPHIC_DATA] - [GEOGRAPHIC_DATA]" at bounding box center [155, 197] width 258 height 13
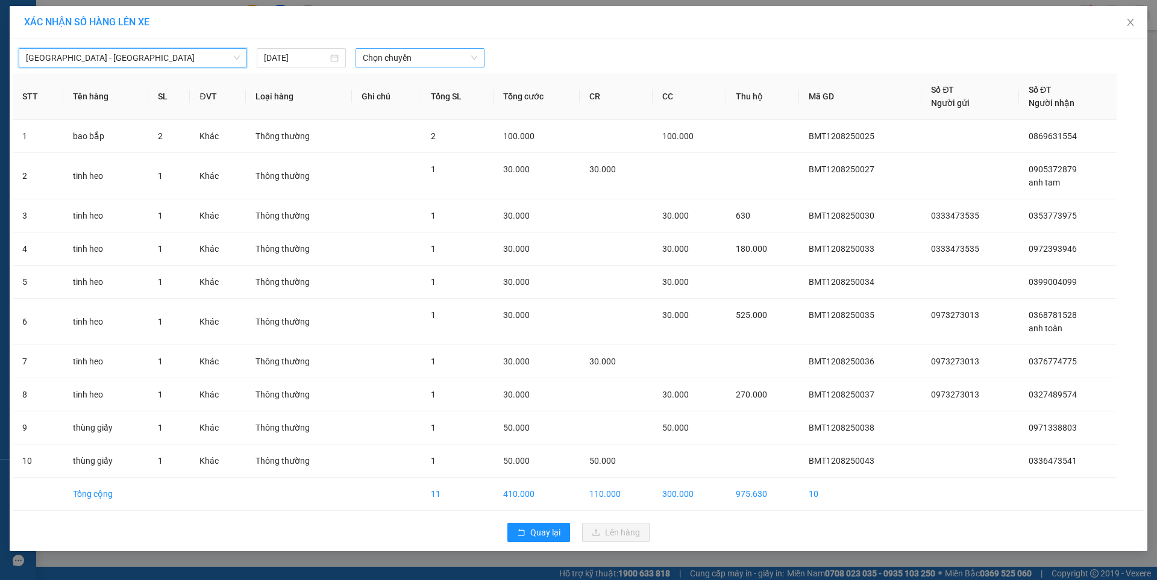
click at [389, 54] on span "Chọn chuyến" at bounding box center [420, 58] width 115 height 18
click at [413, 101] on div "07:00 - 47F-002.14" at bounding box center [410, 101] width 94 height 13
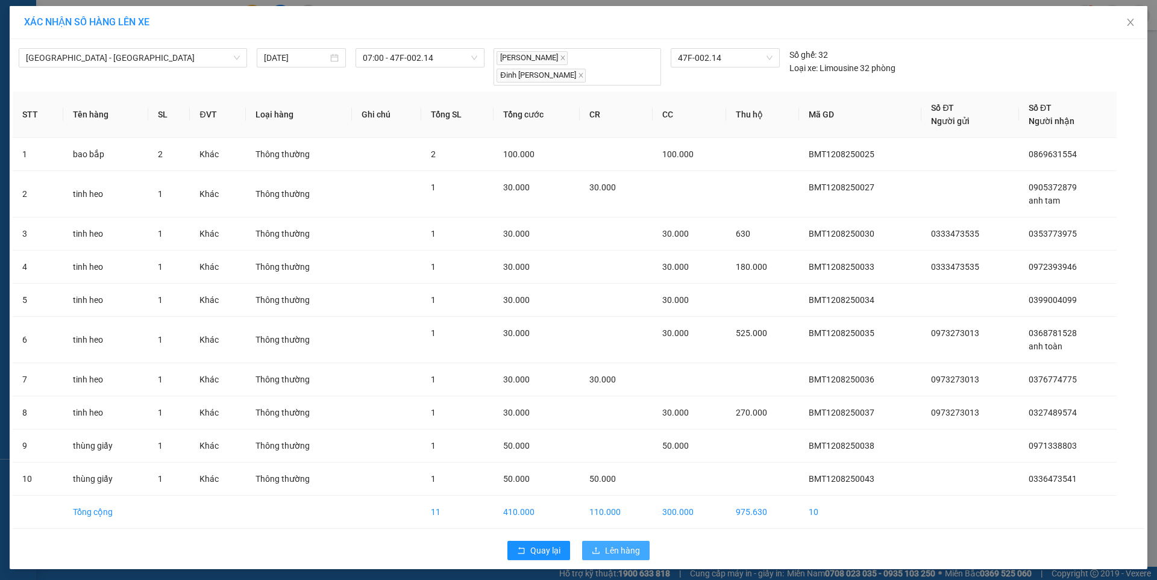
click at [597, 547] on icon "upload" at bounding box center [595, 550] width 7 height 7
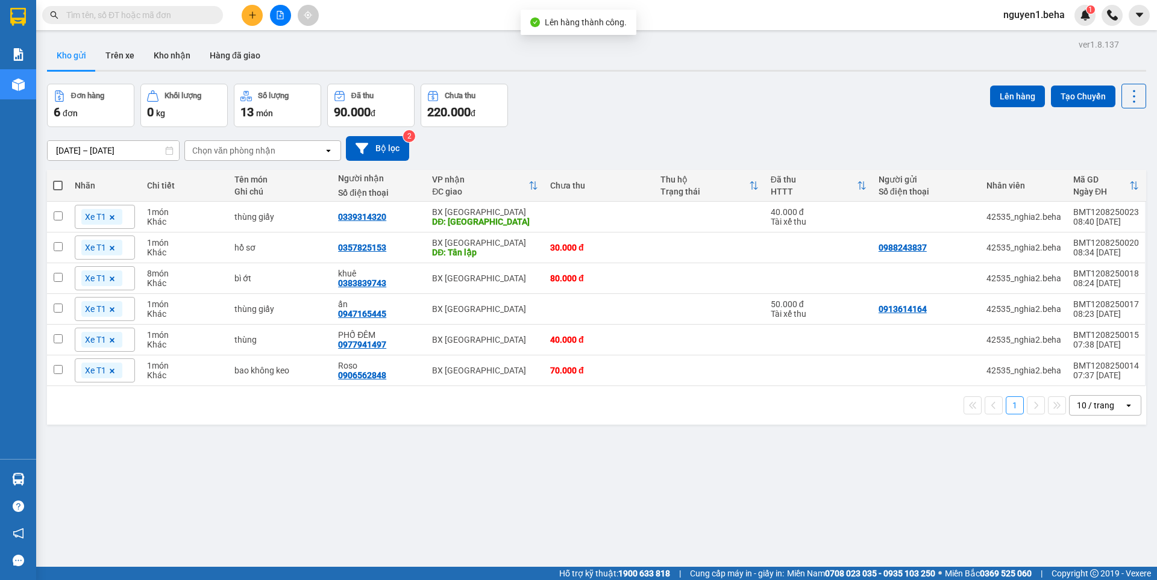
click at [61, 187] on span at bounding box center [58, 186] width 10 height 10
click at [58, 180] on input "checkbox" at bounding box center [58, 180] width 0 height 0
checkbox input "true"
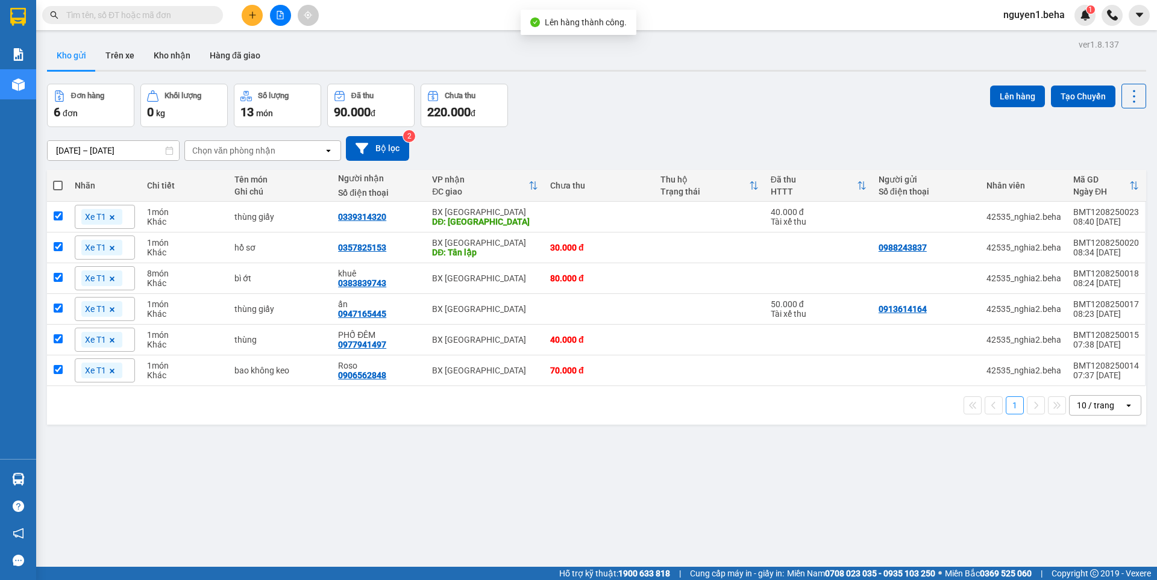
checkbox input "true"
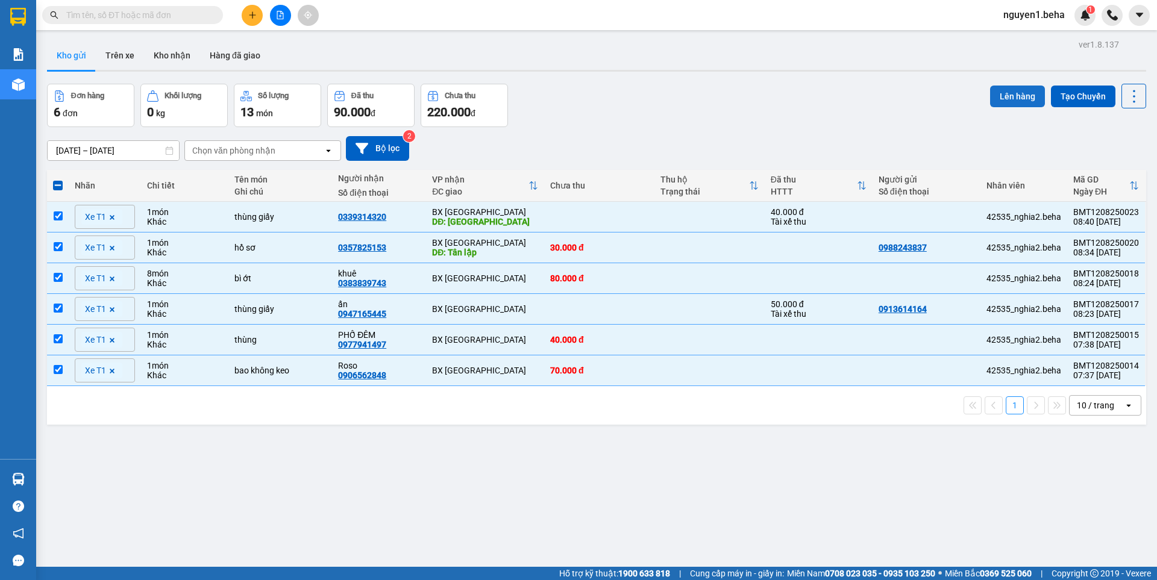
click at [1011, 95] on button "Lên hàng" at bounding box center [1017, 97] width 55 height 22
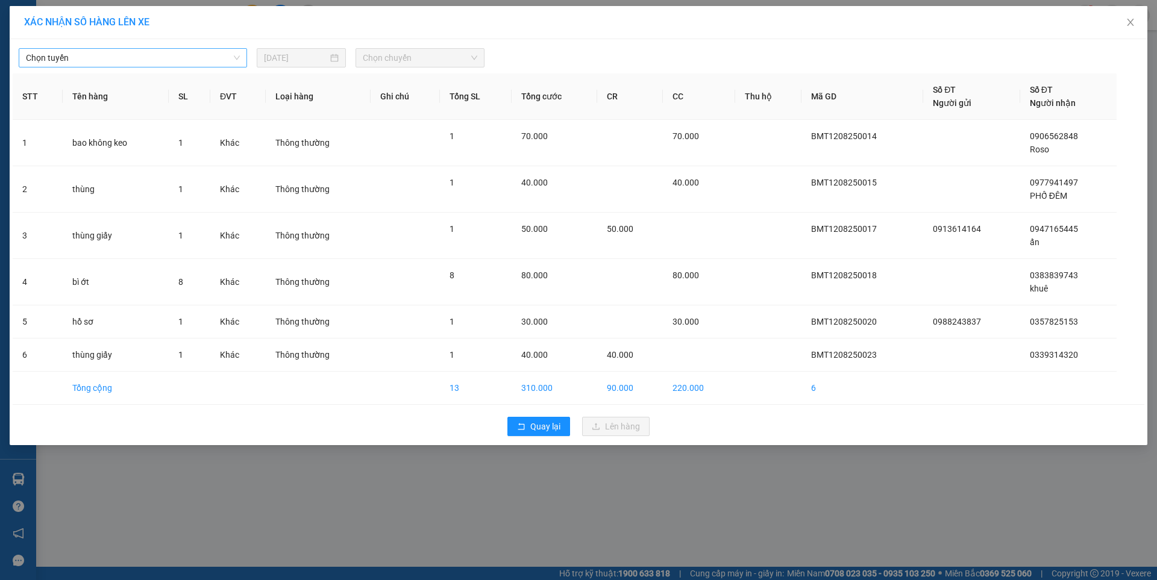
click at [174, 58] on span "Chọn tuyến" at bounding box center [133, 58] width 214 height 18
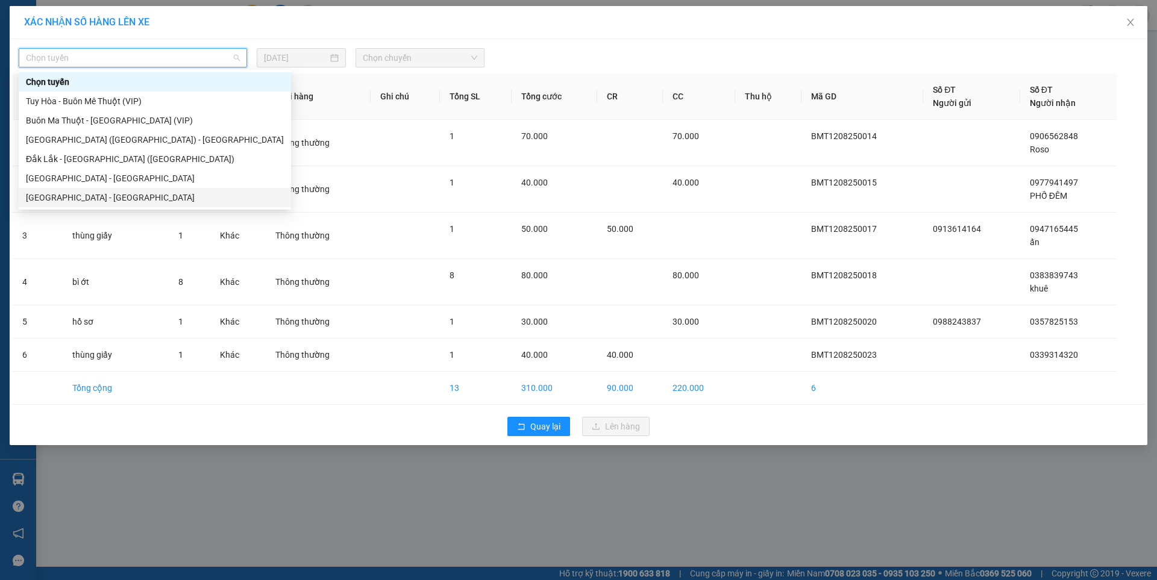
click at [68, 193] on div "[GEOGRAPHIC_DATA] - [GEOGRAPHIC_DATA]" at bounding box center [155, 197] width 258 height 13
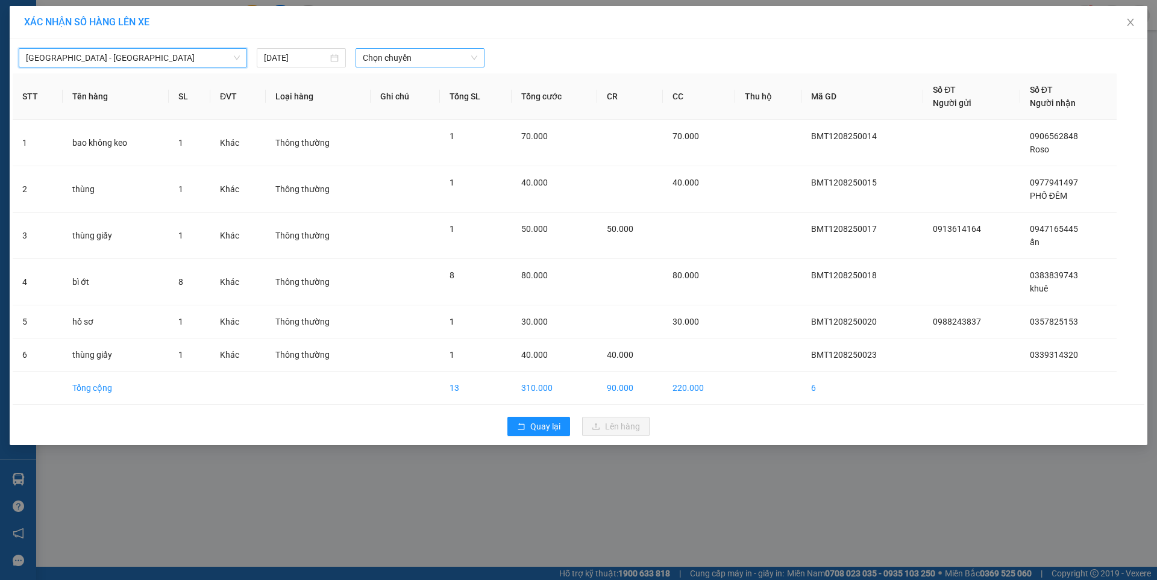
click at [419, 57] on span "Chọn chuyến" at bounding box center [420, 58] width 115 height 18
click at [441, 104] on div "07:00 - 47F-002.14" at bounding box center [410, 101] width 94 height 13
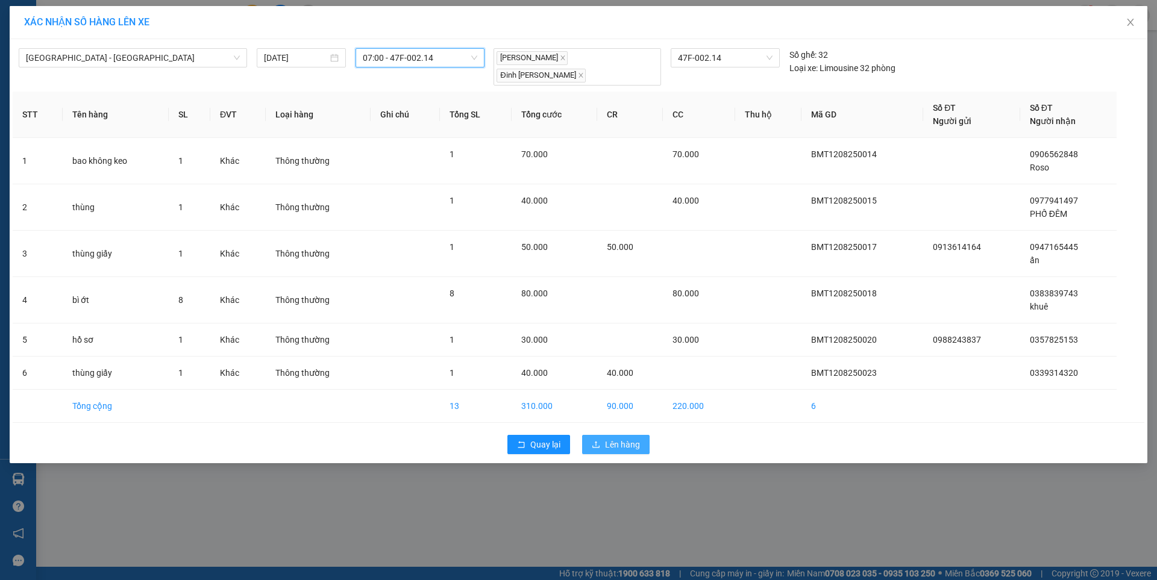
click at [600, 441] on icon "upload" at bounding box center [596, 445] width 8 height 8
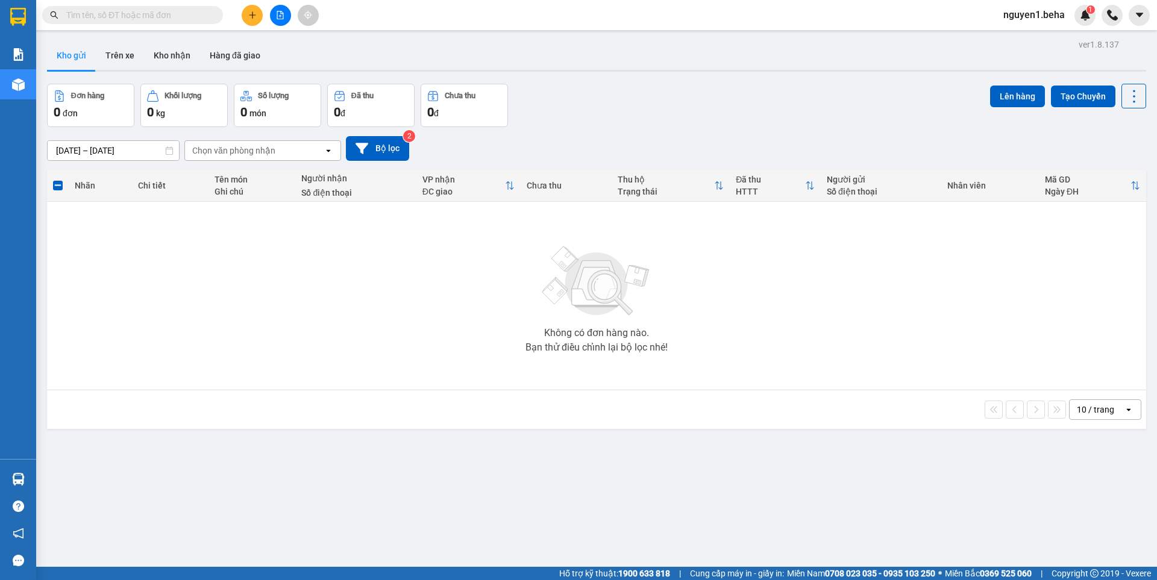
click at [172, 13] on input "text" at bounding box center [137, 14] width 142 height 13
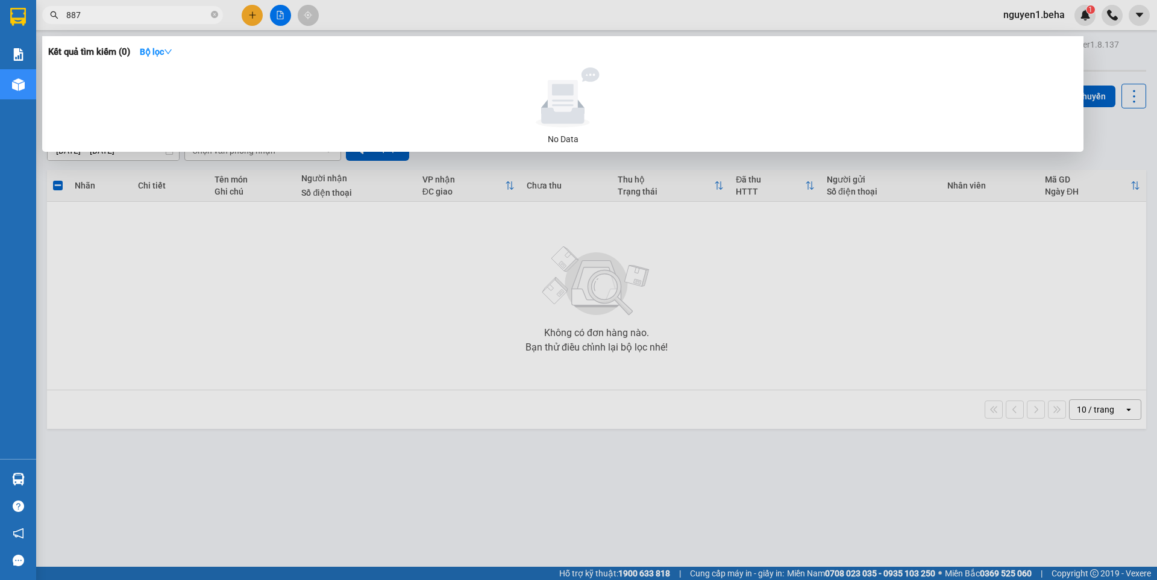
type input "8878"
click at [215, 16] on icon "close-circle" at bounding box center [214, 14] width 7 height 7
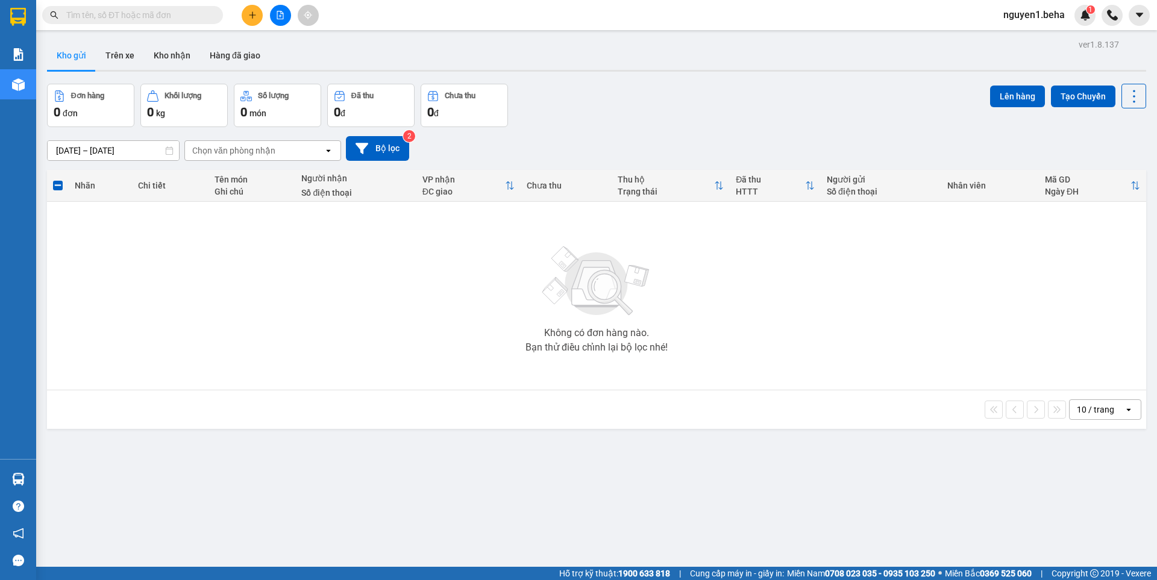
paste input "O985542844."
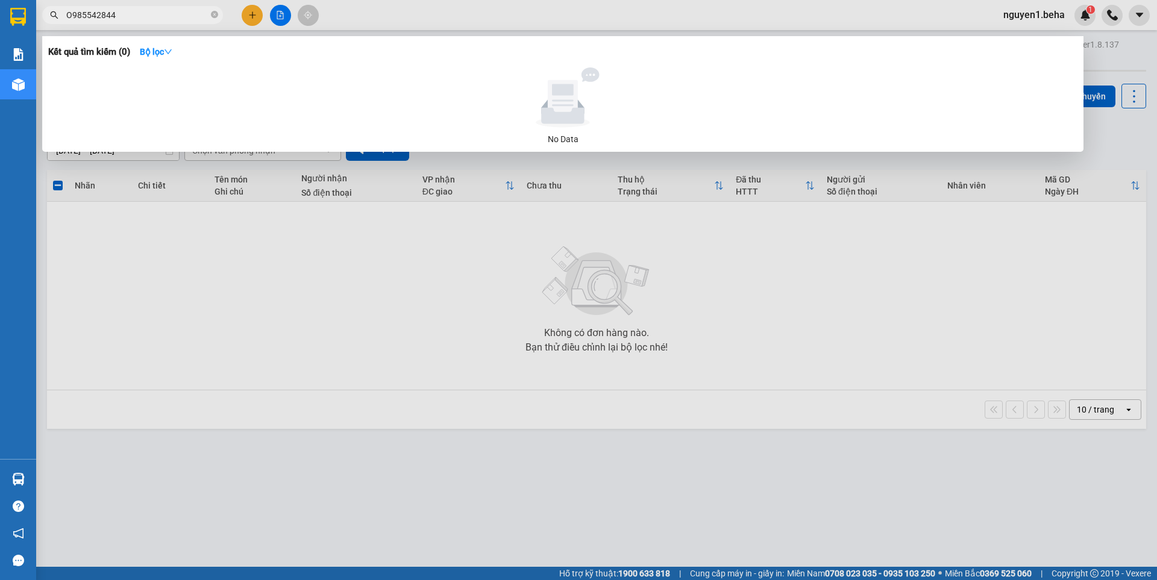
click at [75, 14] on input "O985542844" at bounding box center [137, 14] width 142 height 13
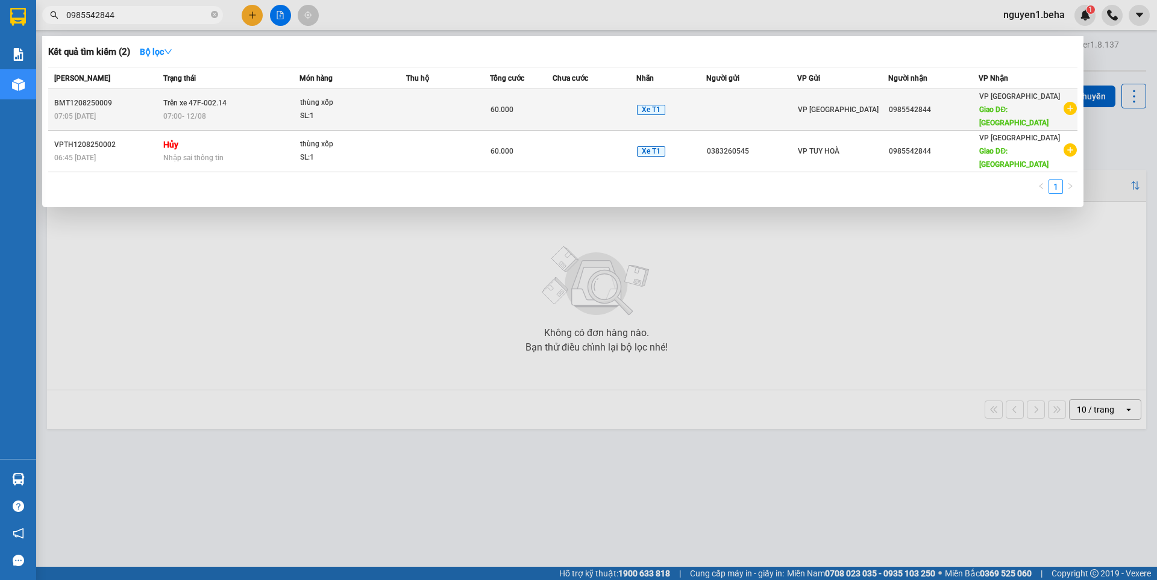
type input "0985542844"
click at [348, 95] on td "thùng xốp SL: 1" at bounding box center [353, 110] width 106 height 42
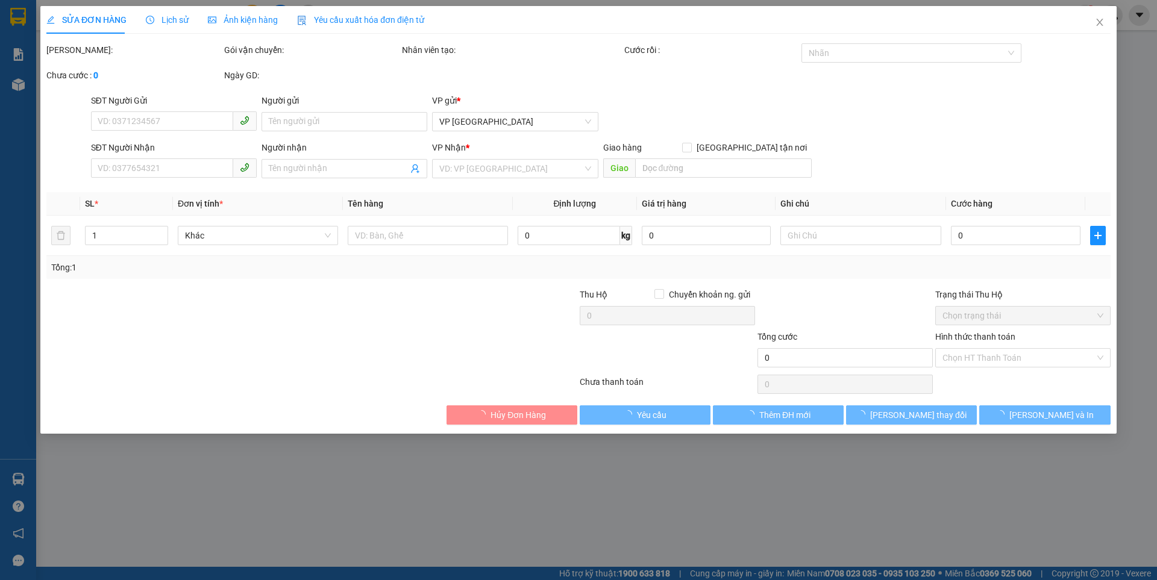
type input "0985542844"
type input "ngã 4 hòa thành"
type input "60.000"
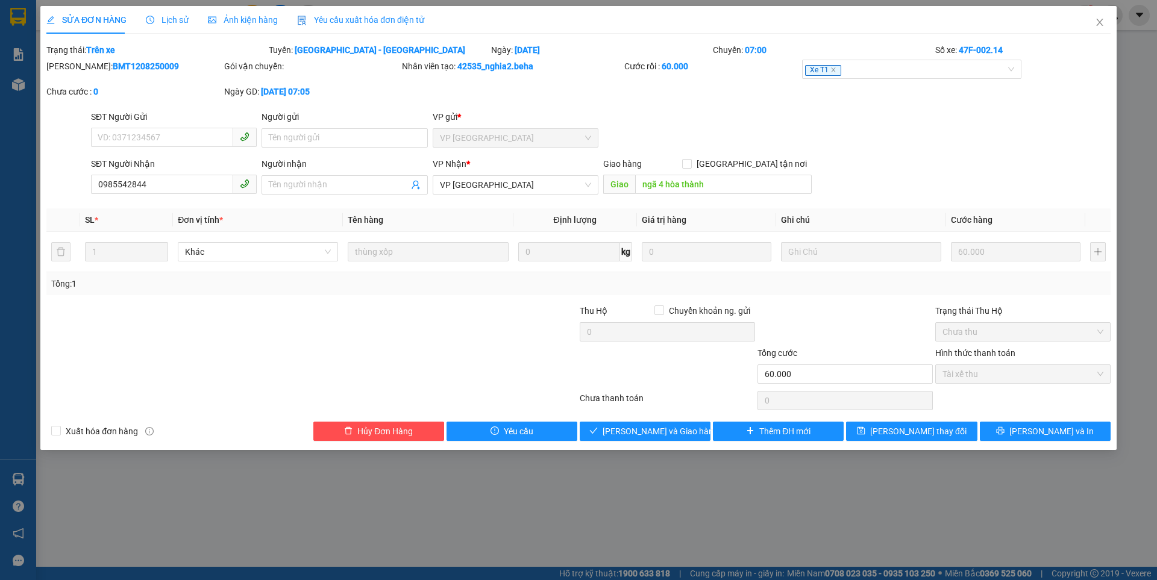
click at [234, 15] on span "Ảnh kiện hàng" at bounding box center [243, 20] width 70 height 10
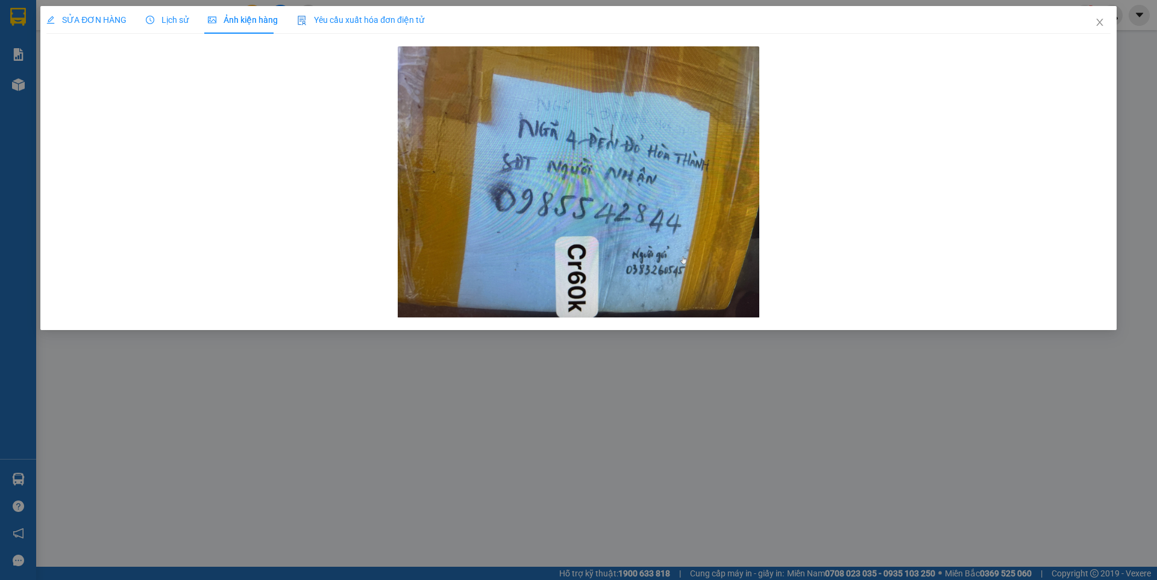
click at [84, 7] on div "SỬA ĐƠN HÀNG" at bounding box center [86, 20] width 80 height 28
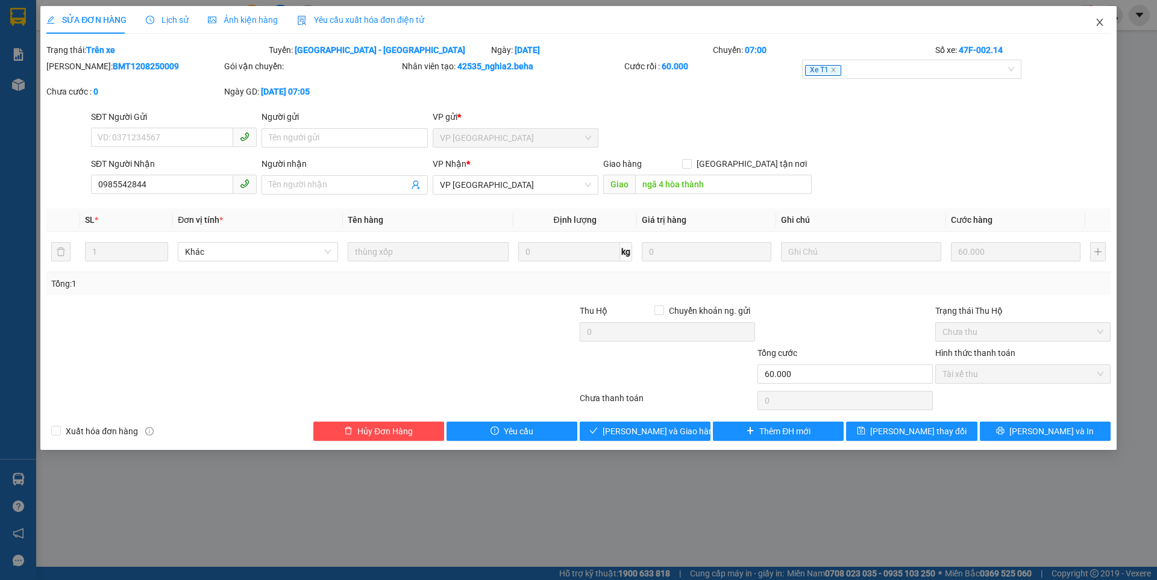
click at [1104, 25] on icon "close" at bounding box center [1100, 22] width 10 height 10
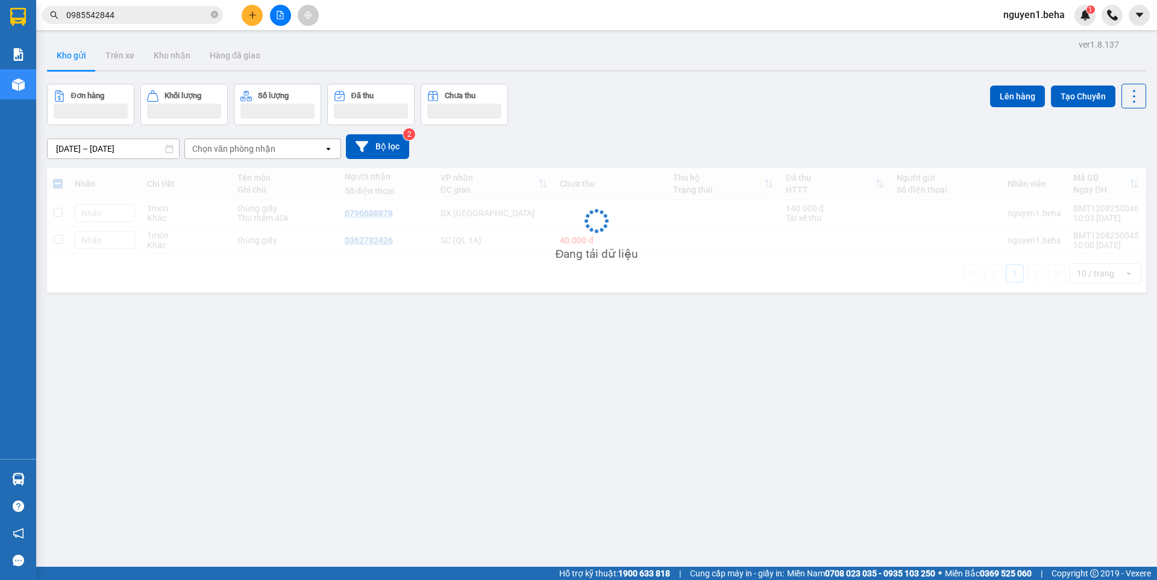
click at [155, 16] on input "0985542844" at bounding box center [137, 14] width 142 height 13
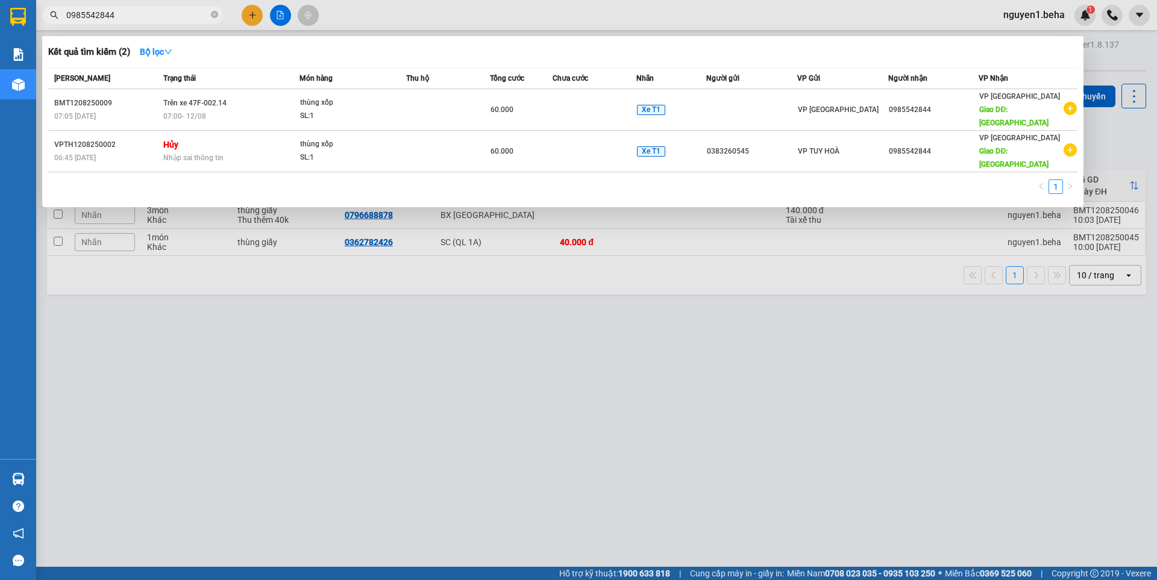
click at [379, 391] on div at bounding box center [578, 290] width 1157 height 580
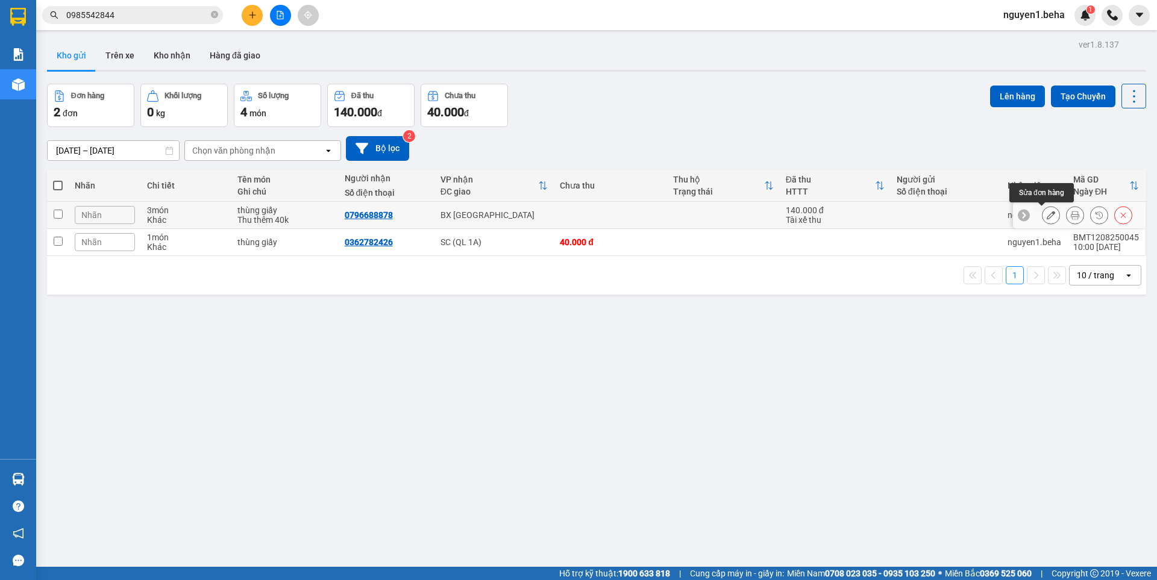
click at [1047, 213] on icon at bounding box center [1051, 215] width 8 height 8
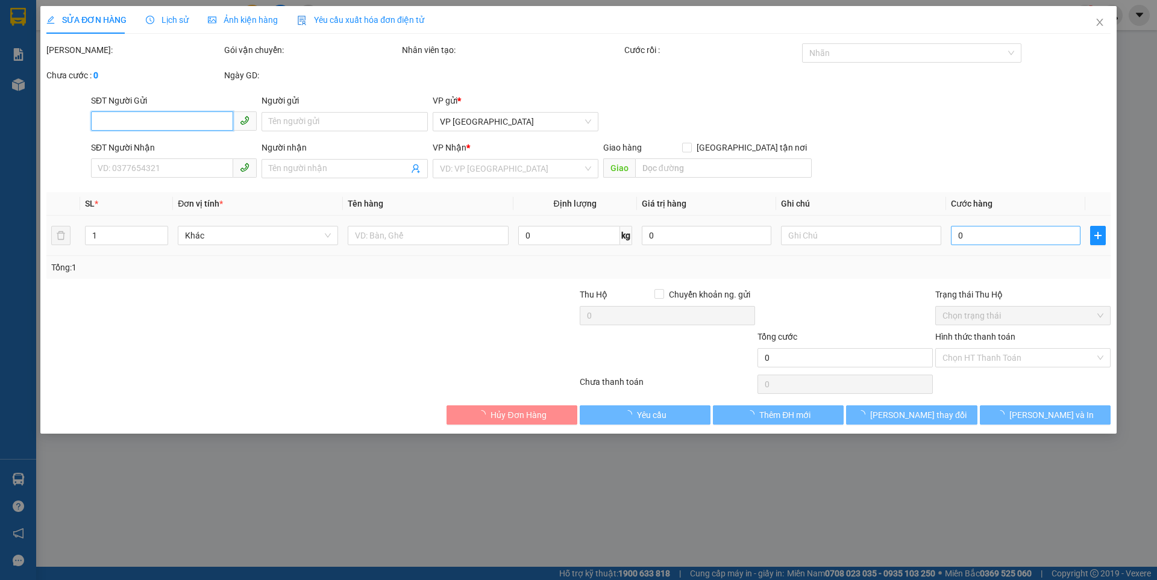
type input "0796688878"
type input "140.000"
type input "0"
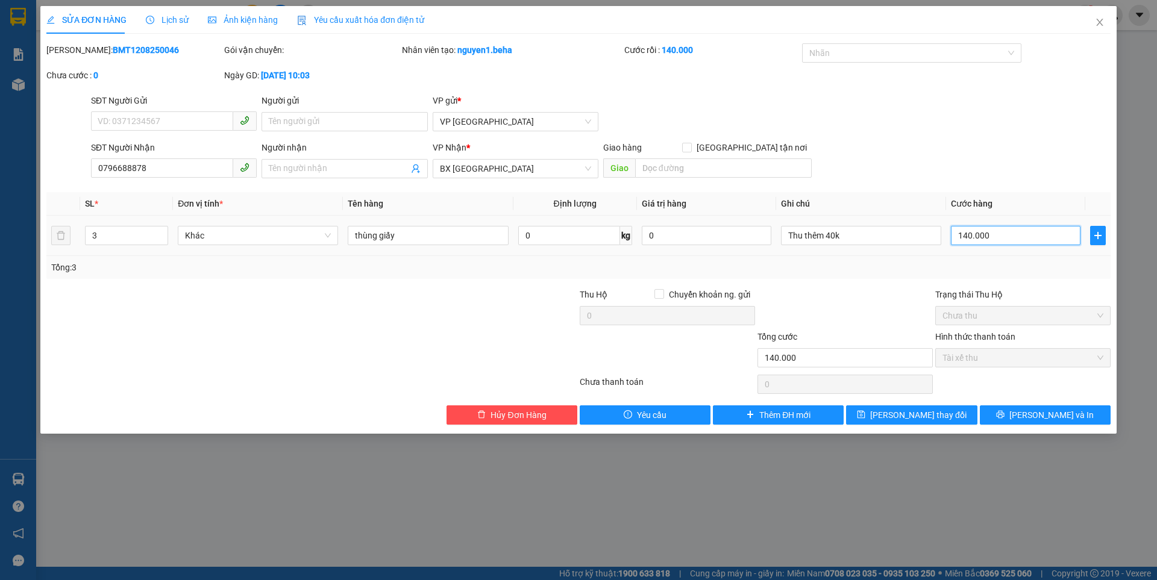
click at [996, 237] on input "140.000" at bounding box center [1016, 235] width 130 height 19
type input "0"
type input "1"
type input "01"
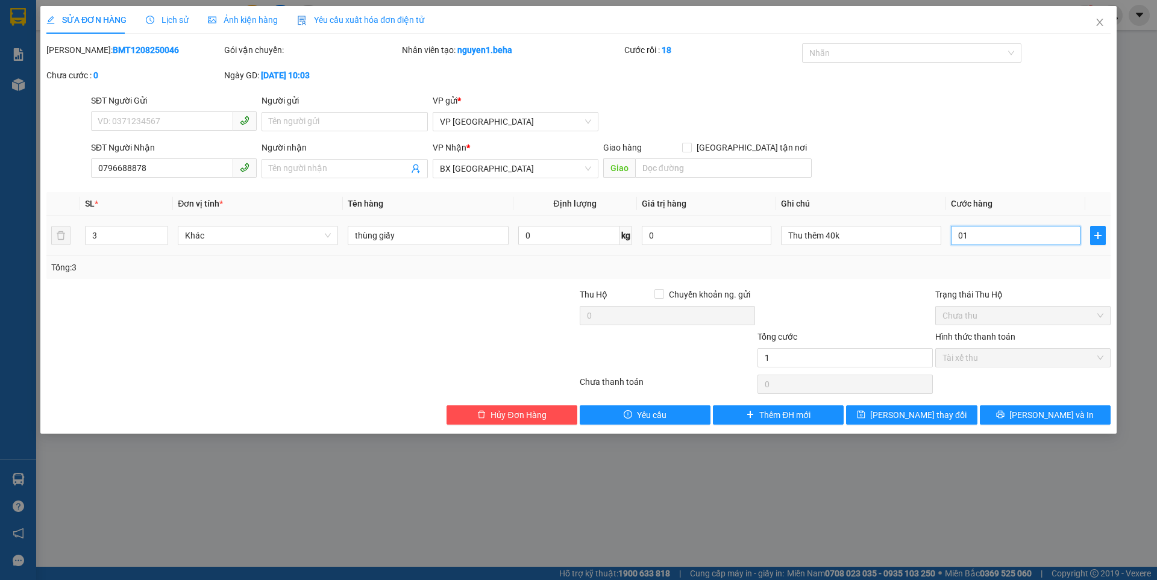
type input "18"
type input "018"
type input "180"
type input "0.180"
type input "180.000"
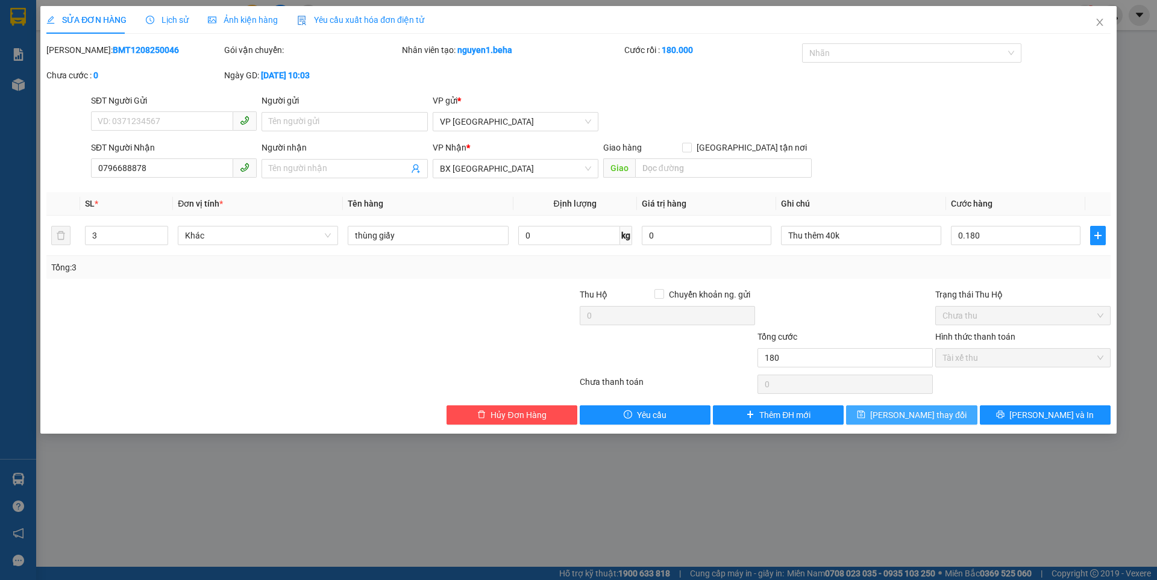
type input "180.000"
click at [944, 416] on button "Lưu thay đổi" at bounding box center [911, 415] width 131 height 19
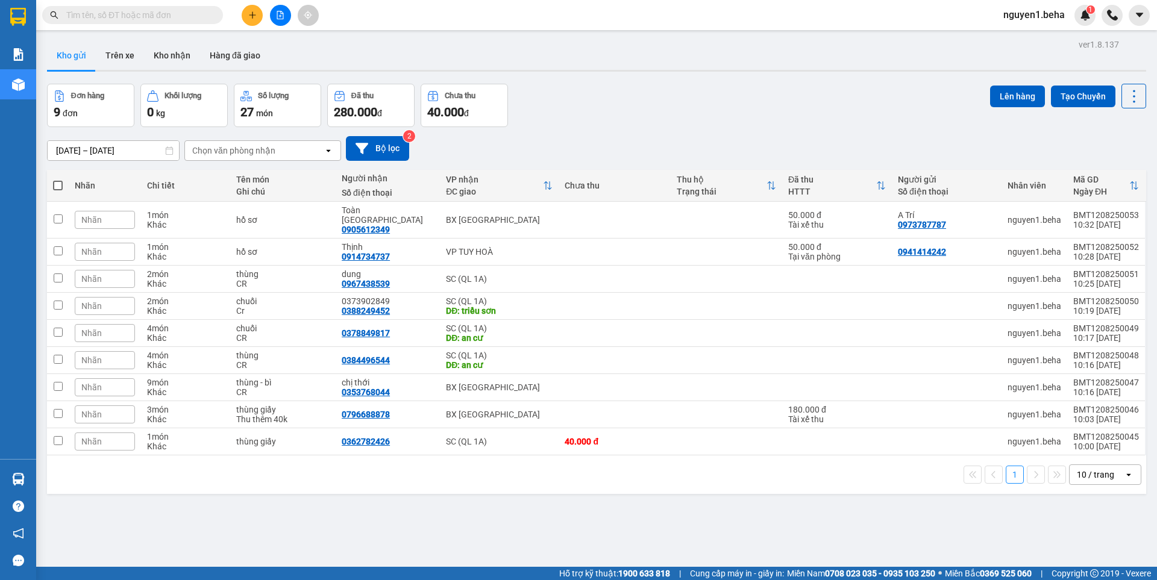
click at [115, 243] on div "Nhãn" at bounding box center [105, 252] width 60 height 18
click at [167, 319] on div "LẤY SAU" at bounding box center [169, 321] width 31 height 16
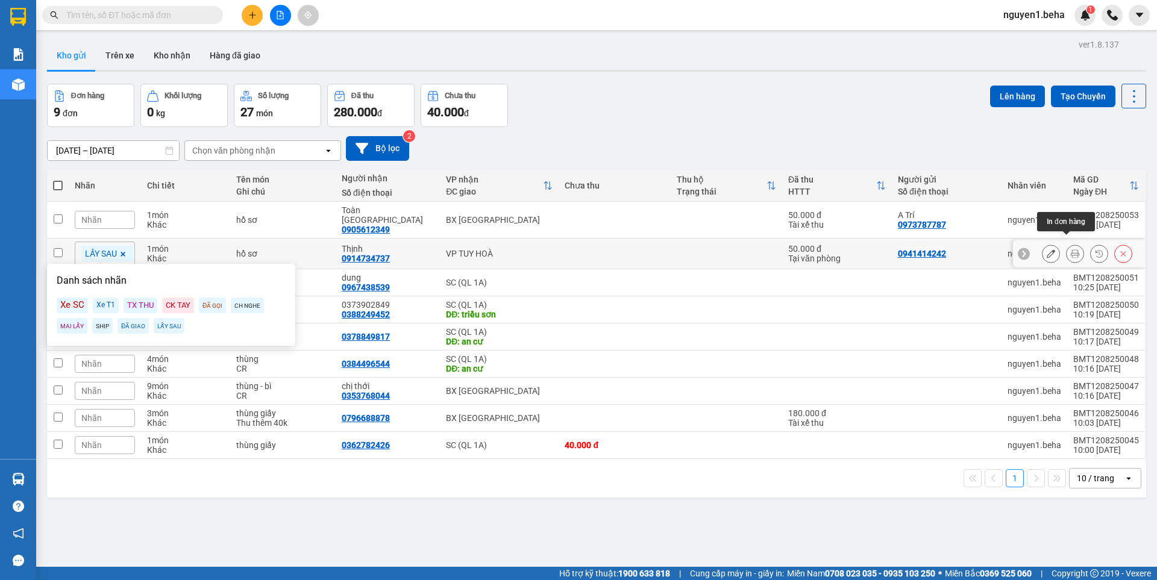
click at [1071, 249] on icon at bounding box center [1075, 253] width 8 height 8
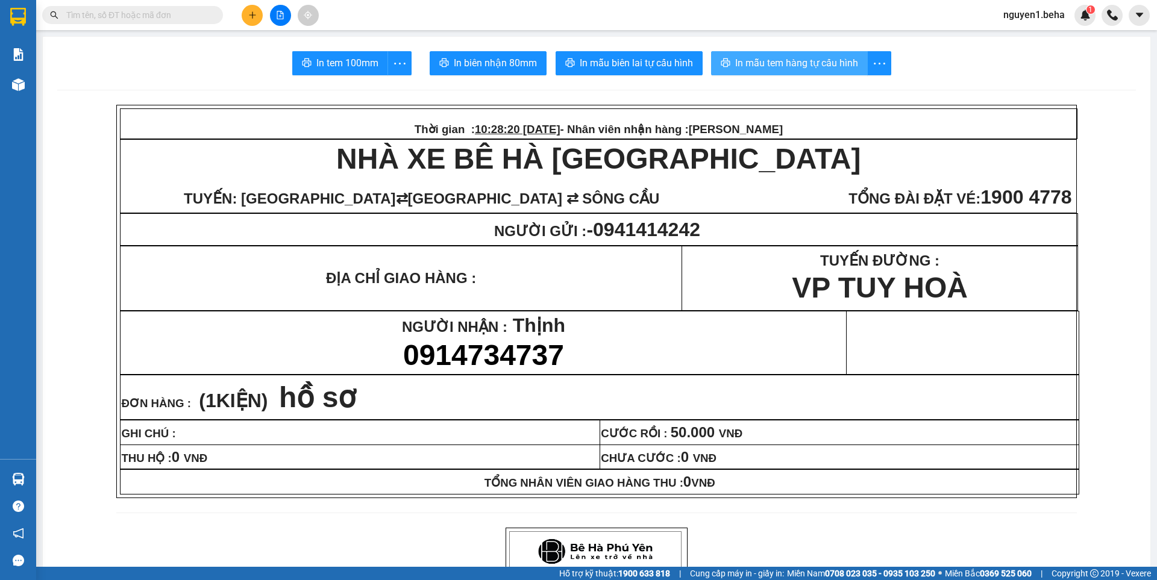
click at [774, 60] on span "In mẫu tem hàng tự cấu hình" at bounding box center [796, 62] width 123 height 15
click at [227, 580] on div "Hỗ trợ kỹ thuật: 1900 633 818 | Cung cấp máy in - giấy in: [GEOGRAPHIC_DATA] 07…" at bounding box center [575, 573] width 1151 height 13
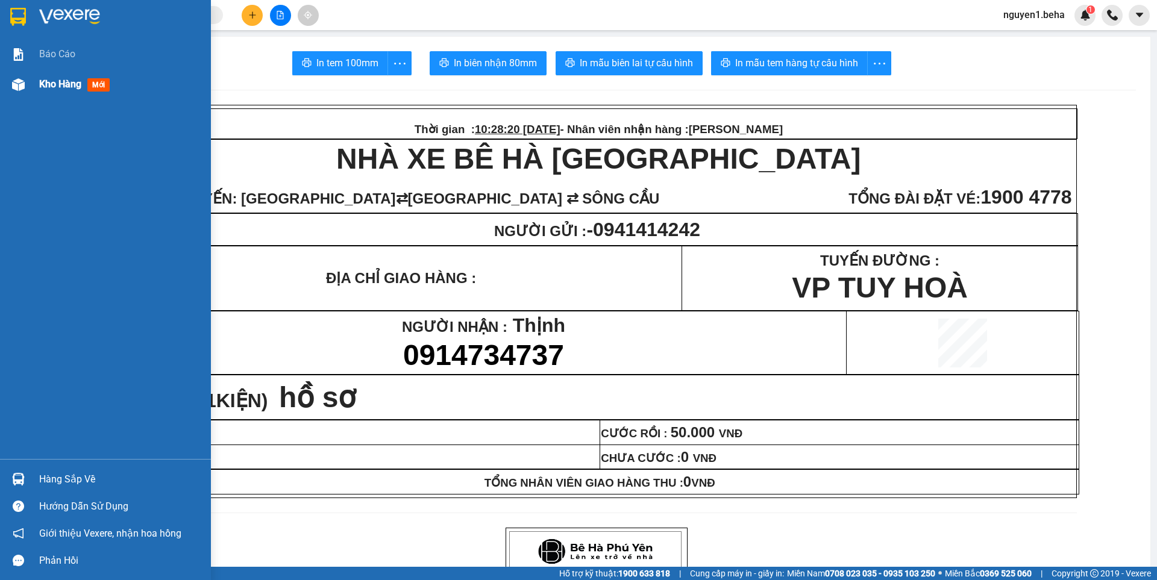
click at [30, 79] on div "Kho hàng mới" at bounding box center [105, 84] width 211 height 30
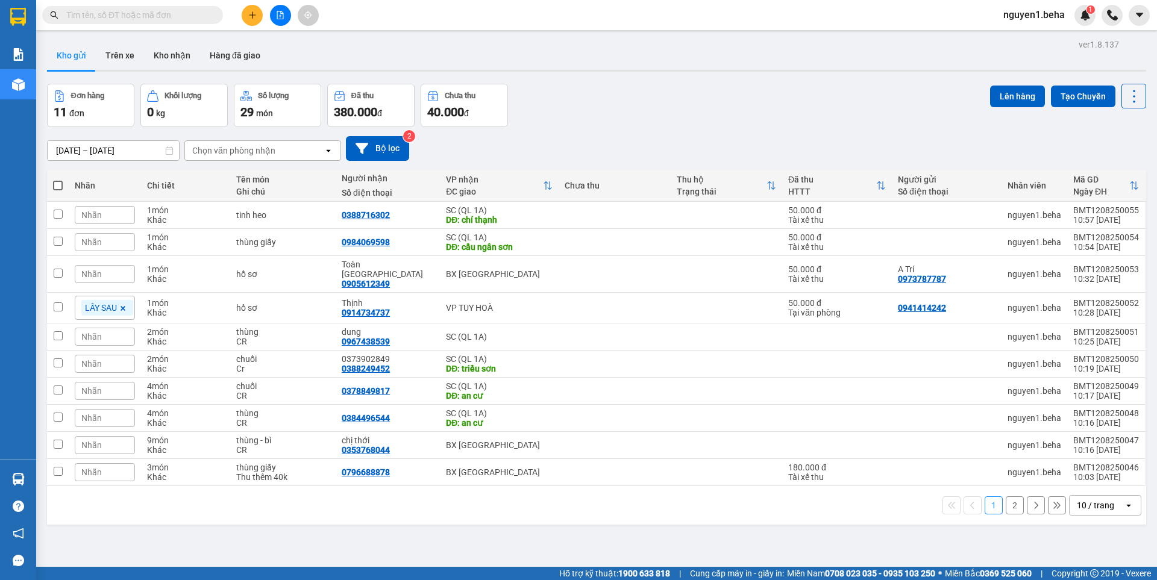
drag, startPoint x: 54, startPoint y: 181, endPoint x: 55, endPoint y: 205, distance: 24.1
click at [54, 183] on span at bounding box center [58, 186] width 10 height 10
click at [58, 180] on input "checkbox" at bounding box center [58, 180] width 0 height 0
checkbox input "true"
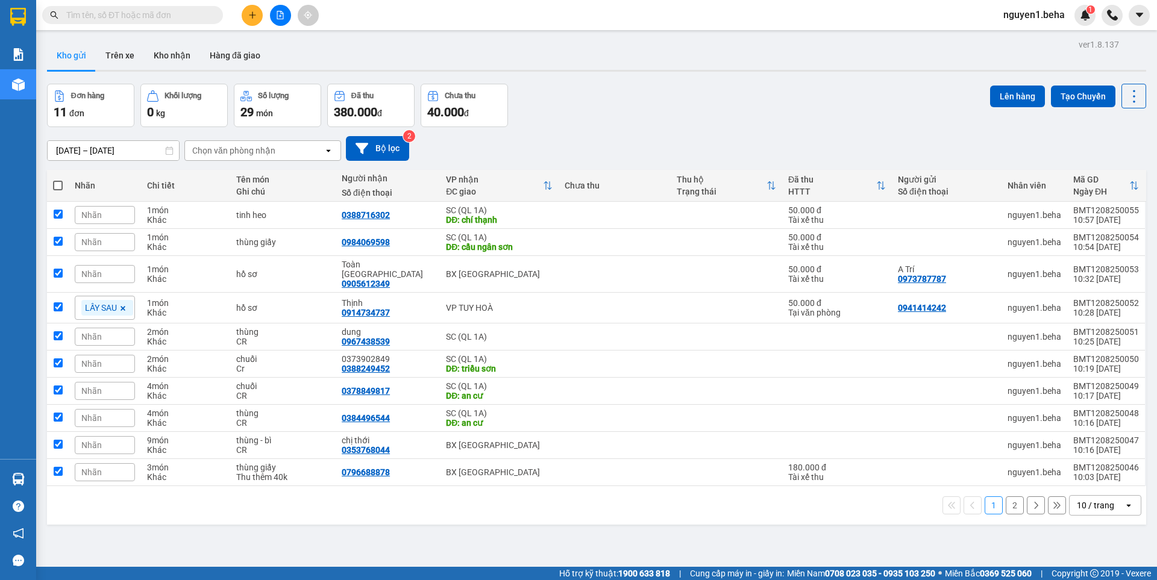
checkbox input "true"
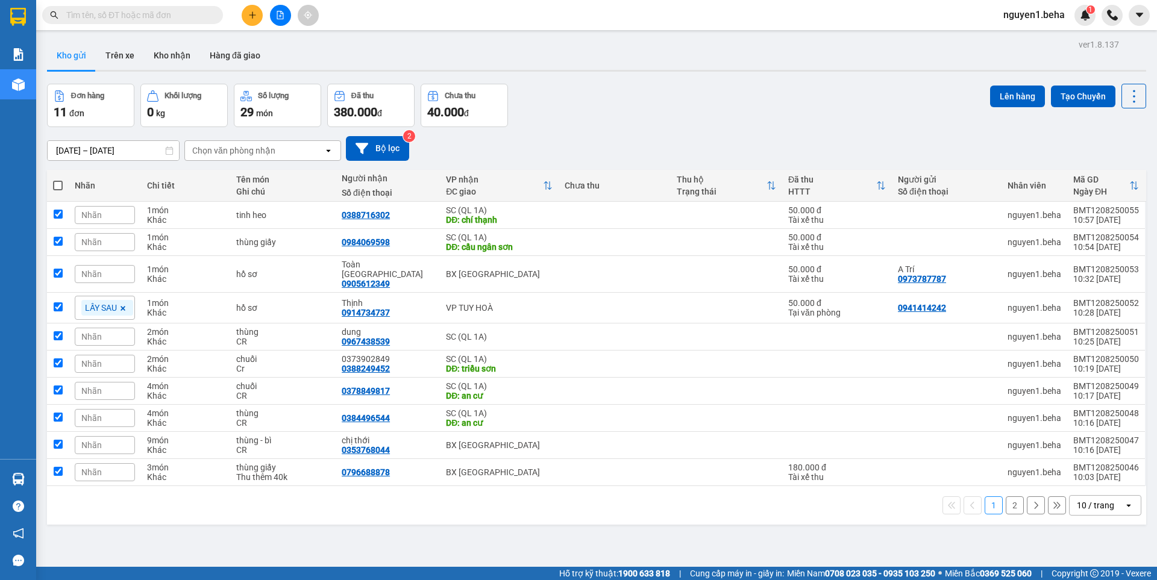
checkbox input "true"
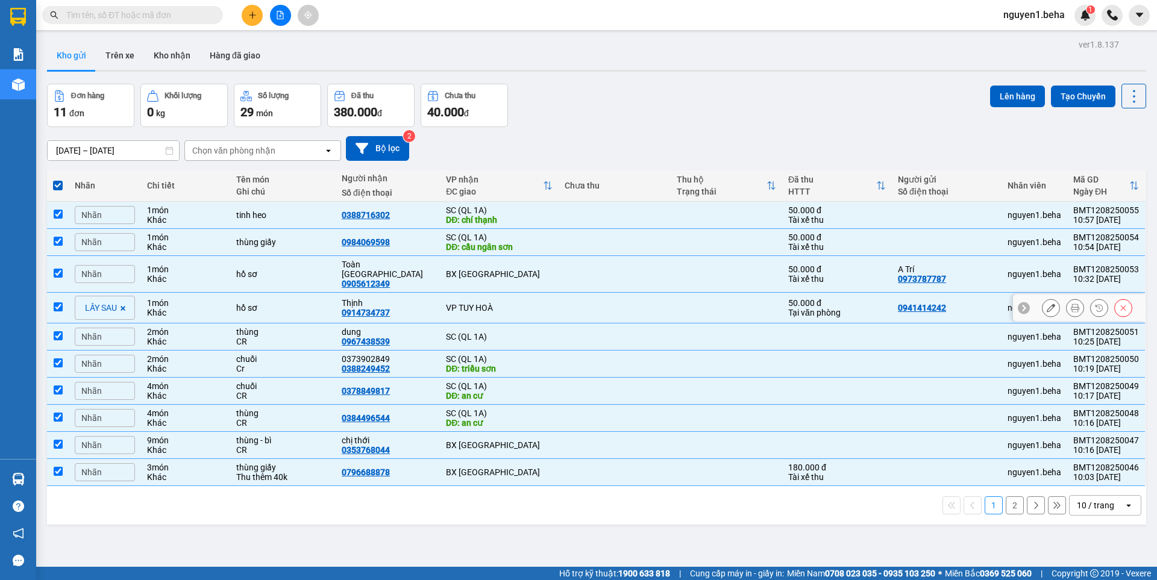
click at [63, 293] on td at bounding box center [58, 308] width 22 height 31
checkbox input "false"
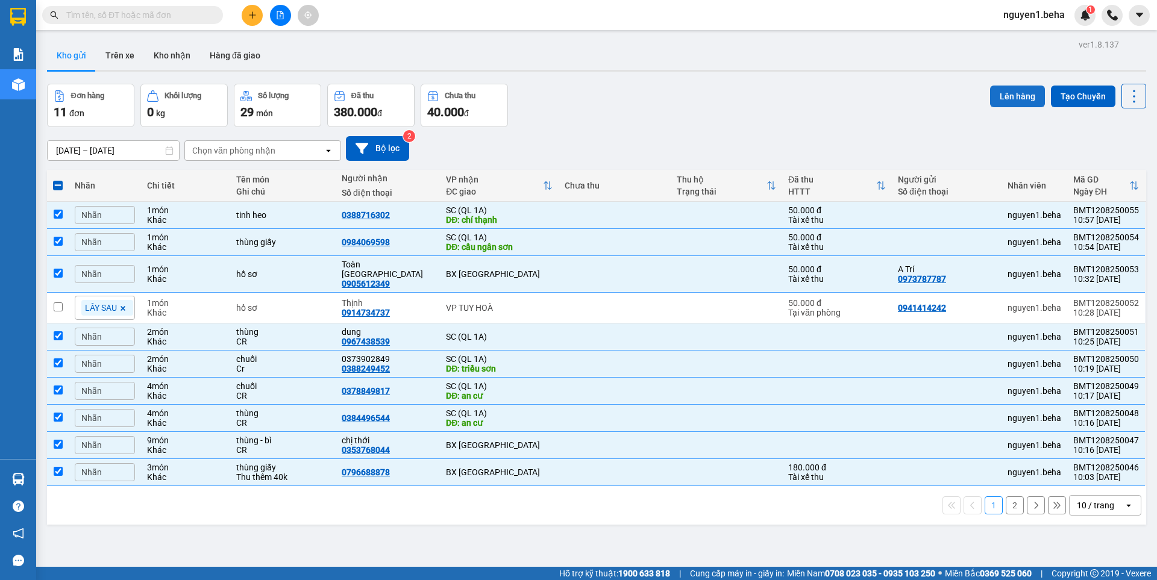
click at [1008, 95] on button "Lên hàng" at bounding box center [1017, 97] width 55 height 22
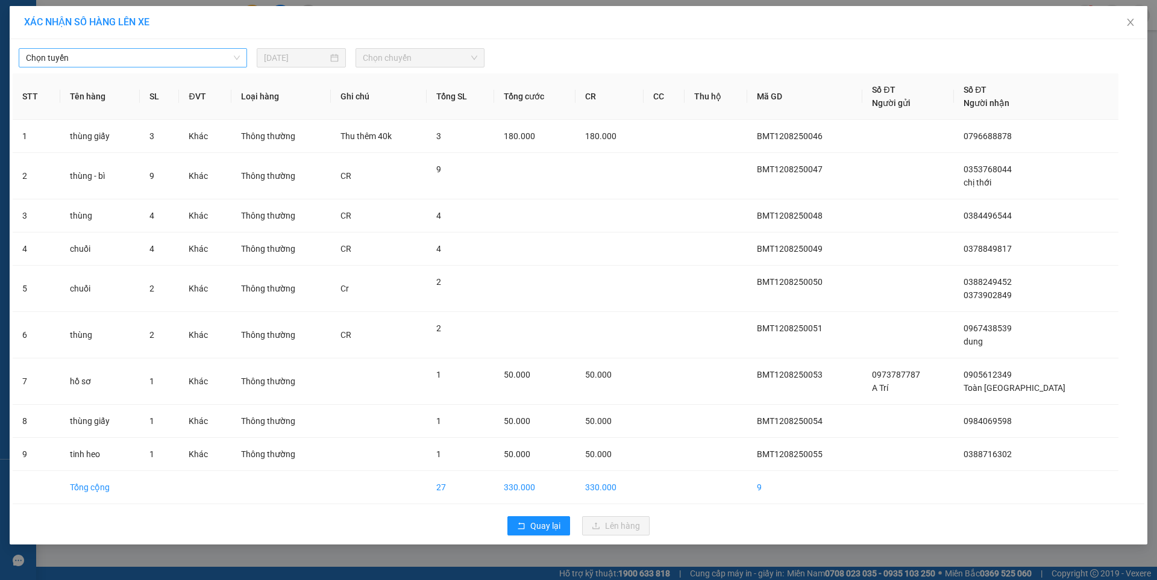
click at [129, 57] on span "Chọn tuyến" at bounding box center [133, 58] width 214 height 18
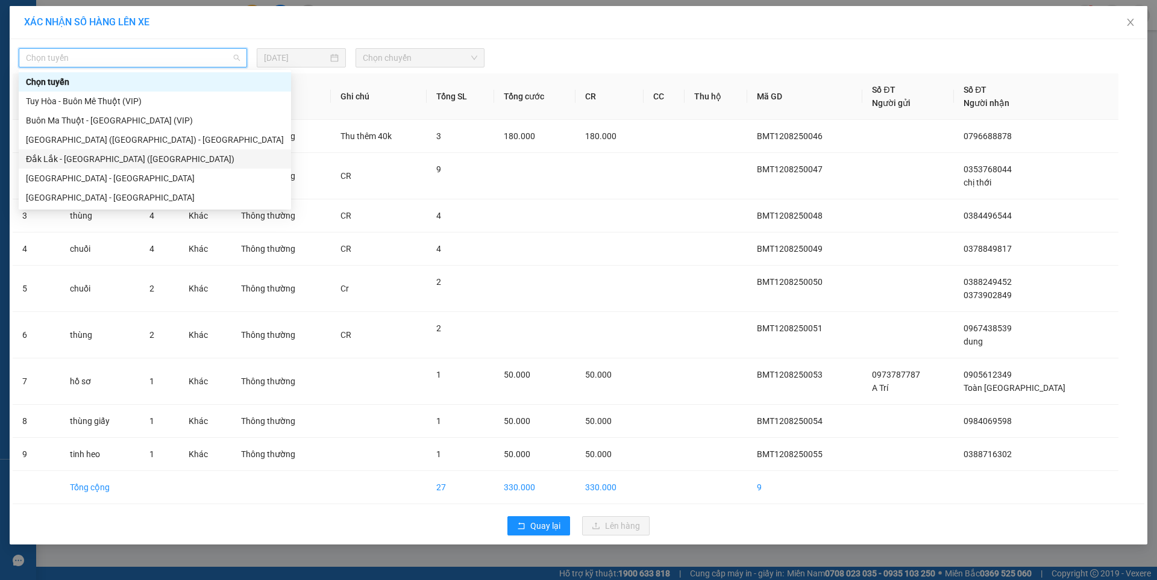
click at [130, 160] on div "Đắk Lắk - [GEOGRAPHIC_DATA] ([GEOGRAPHIC_DATA])" at bounding box center [155, 158] width 258 height 13
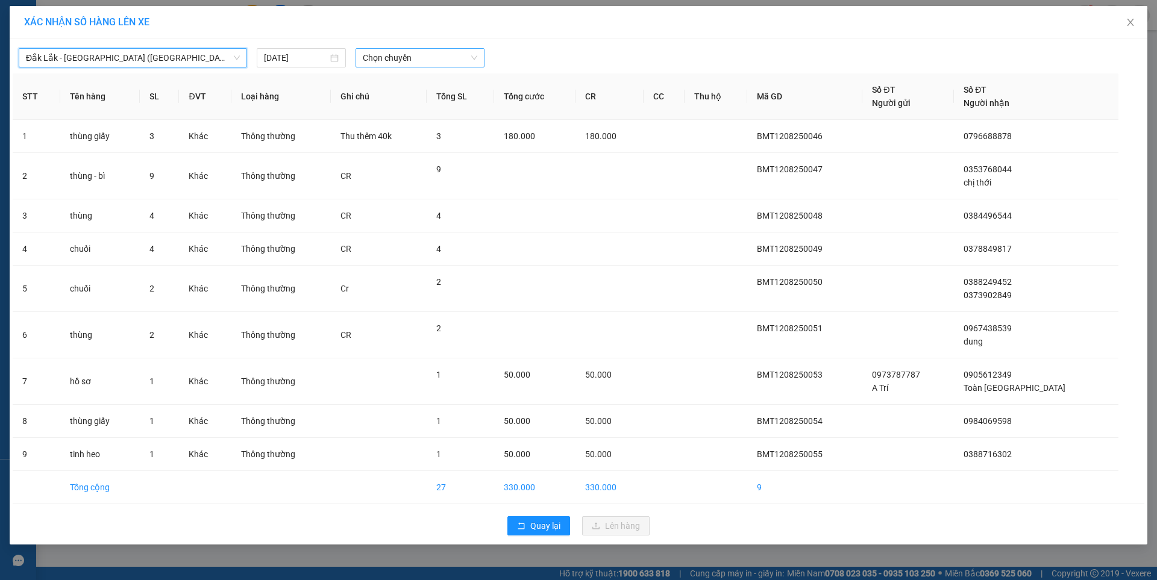
click at [404, 51] on span "Chọn chuyến" at bounding box center [420, 58] width 115 height 18
click at [400, 101] on div "09:30 - 47H-049.70" at bounding box center [410, 101] width 94 height 13
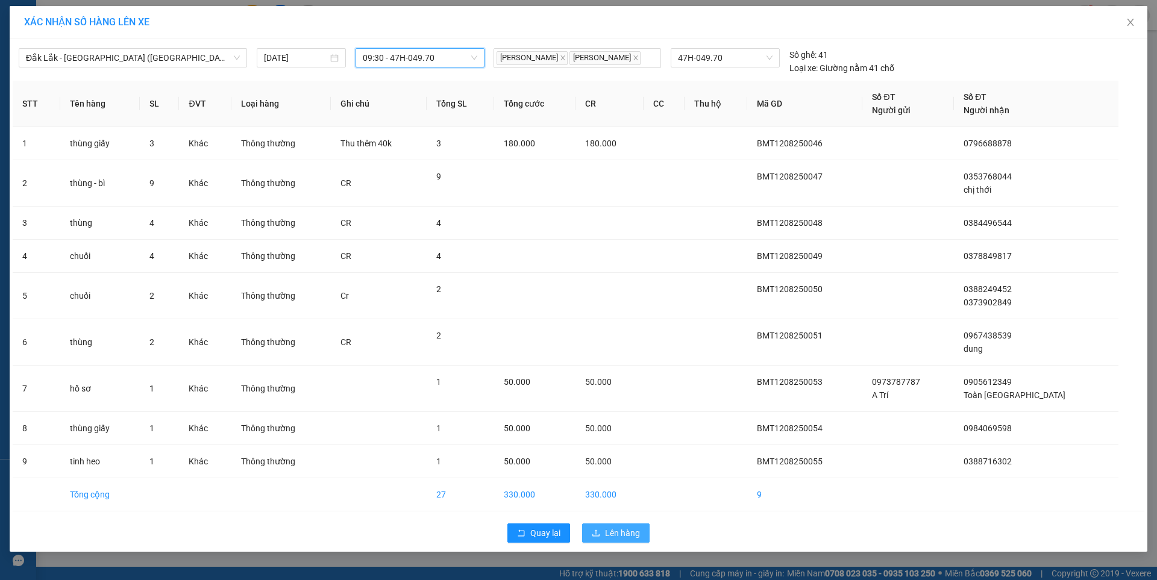
click at [625, 538] on span "Lên hàng" at bounding box center [622, 533] width 35 height 13
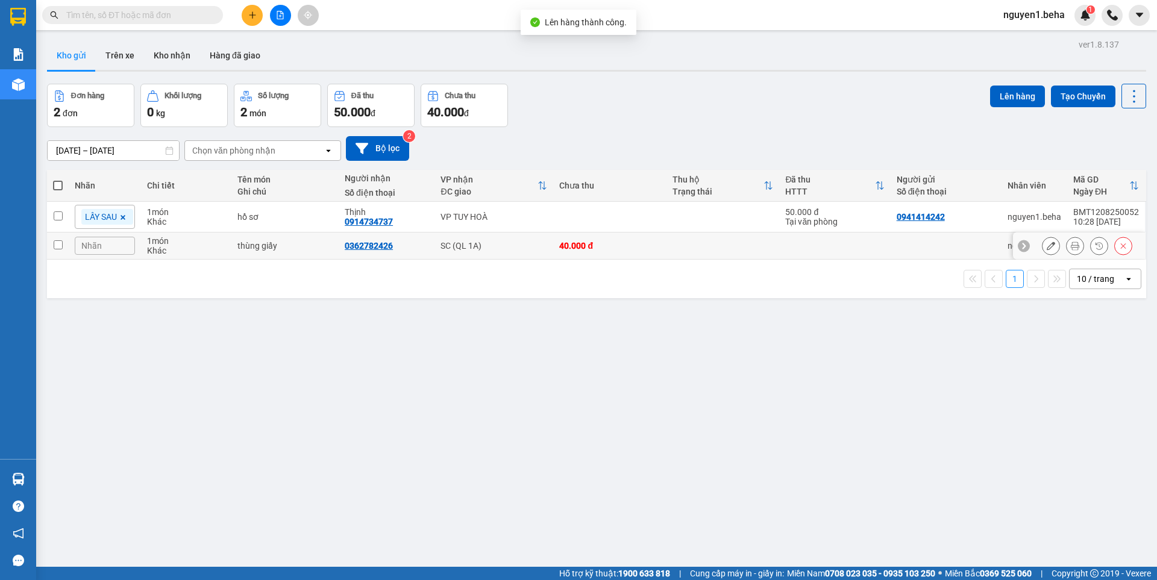
click at [59, 240] on input "checkbox" at bounding box center [58, 244] width 9 height 9
checkbox input "true"
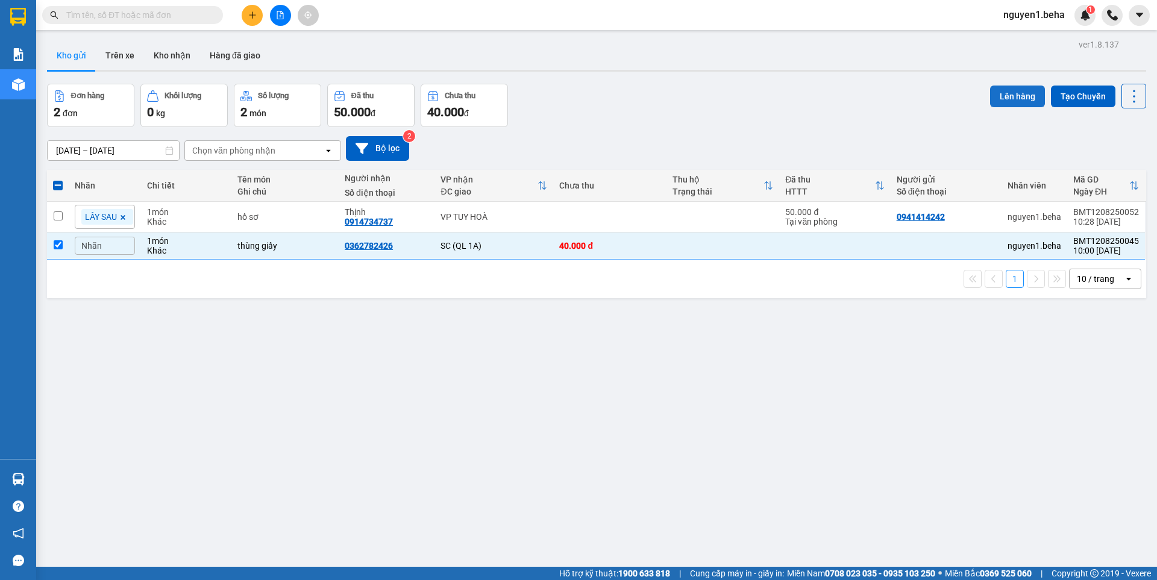
click at [1017, 95] on button "Lên hàng" at bounding box center [1017, 97] width 55 height 22
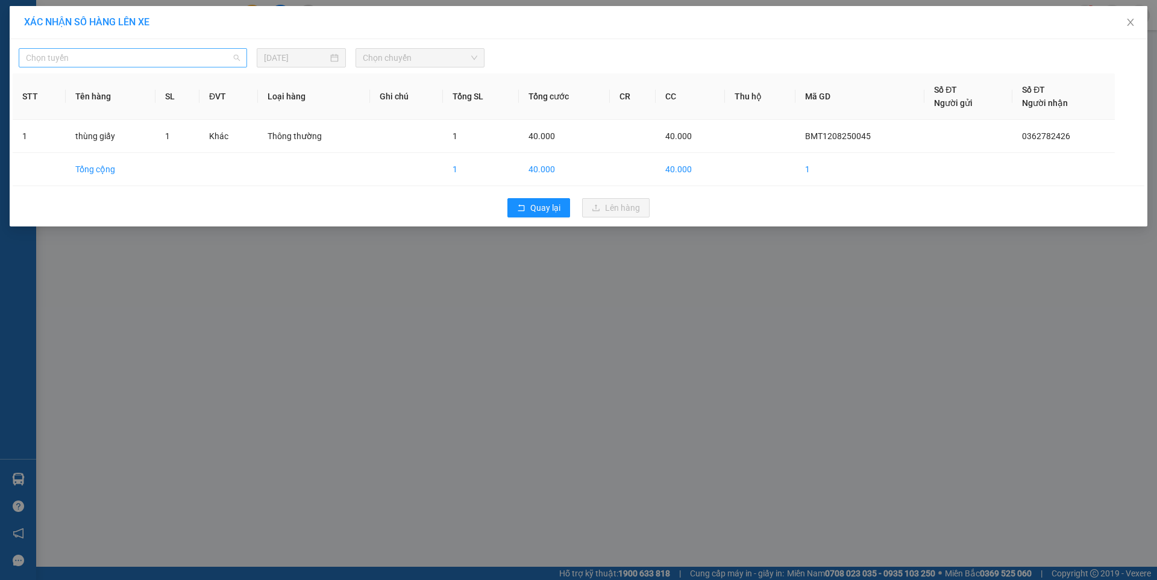
click at [135, 54] on span "Chọn tuyến" at bounding box center [133, 58] width 214 height 18
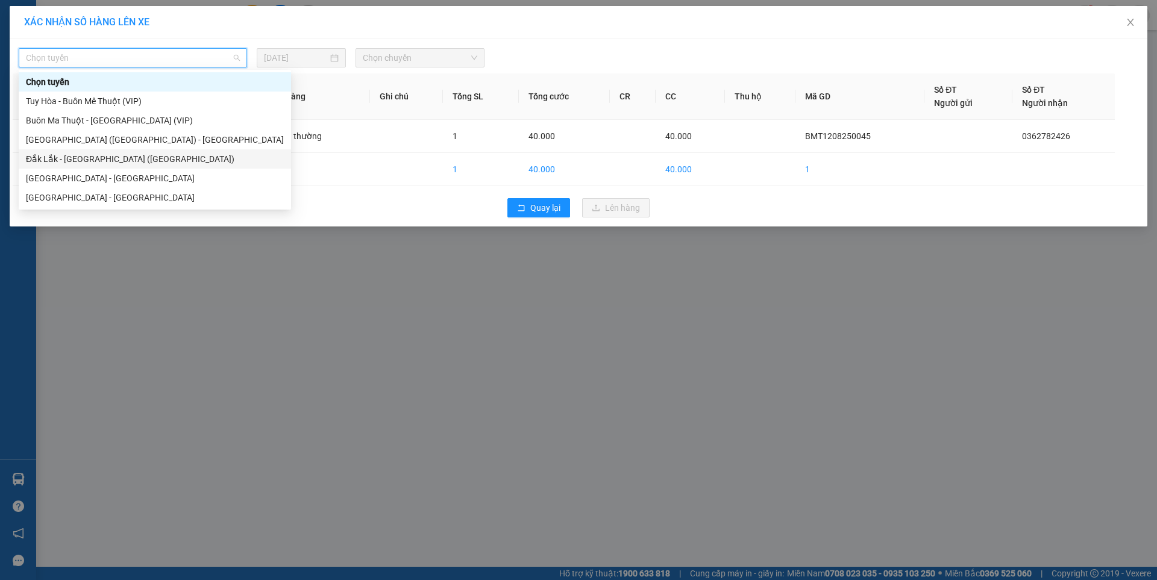
click at [92, 158] on div "Đắk Lắk - [GEOGRAPHIC_DATA] ([GEOGRAPHIC_DATA])" at bounding box center [155, 158] width 258 height 13
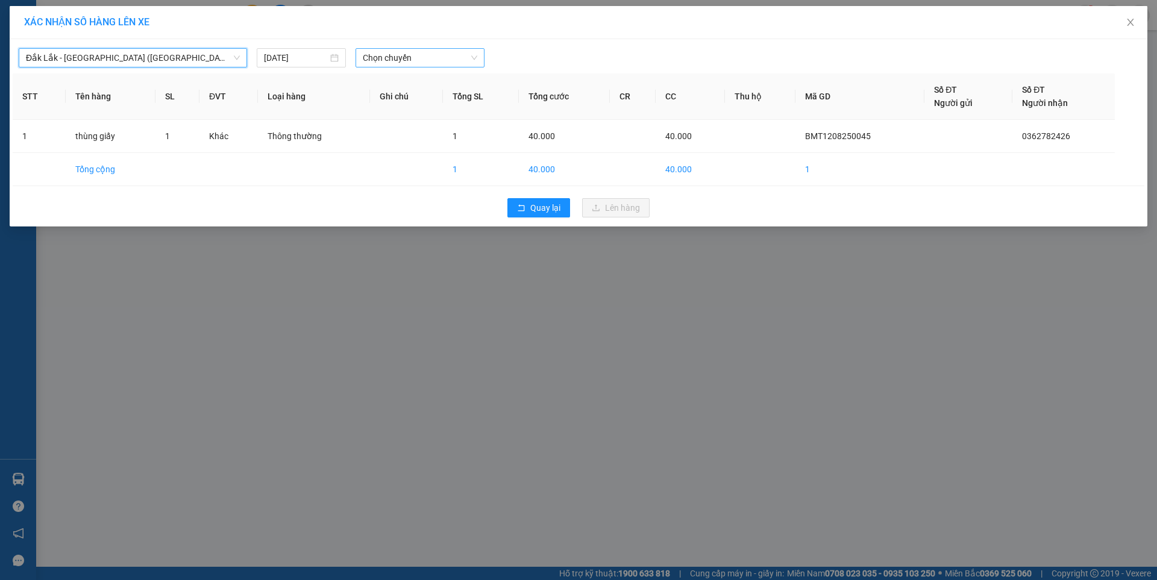
click at [388, 58] on span "Chọn chuyến" at bounding box center [420, 58] width 115 height 18
click at [405, 99] on div "09:30 - 47H-049.70" at bounding box center [410, 101] width 94 height 13
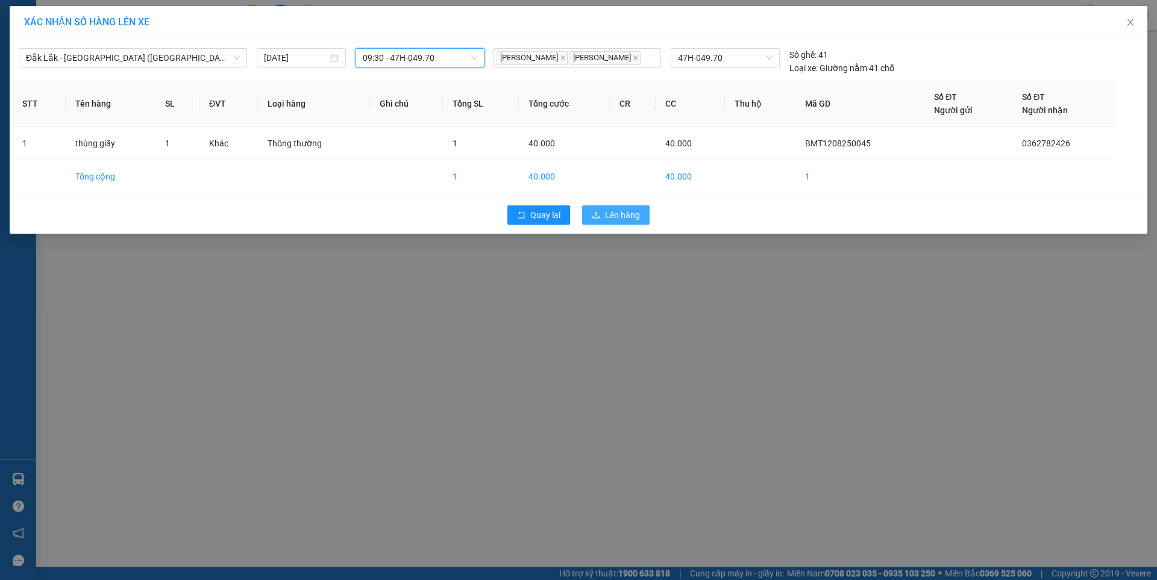
click at [609, 210] on span "Lên hàng" at bounding box center [622, 215] width 35 height 13
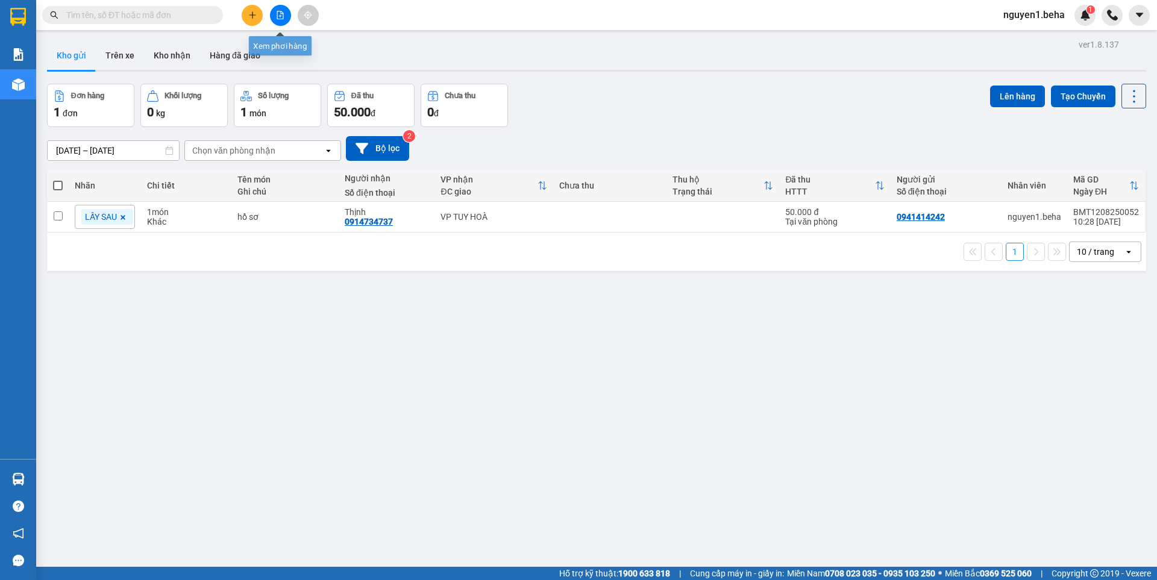
click at [279, 17] on icon "file-add" at bounding box center [280, 15] width 8 height 8
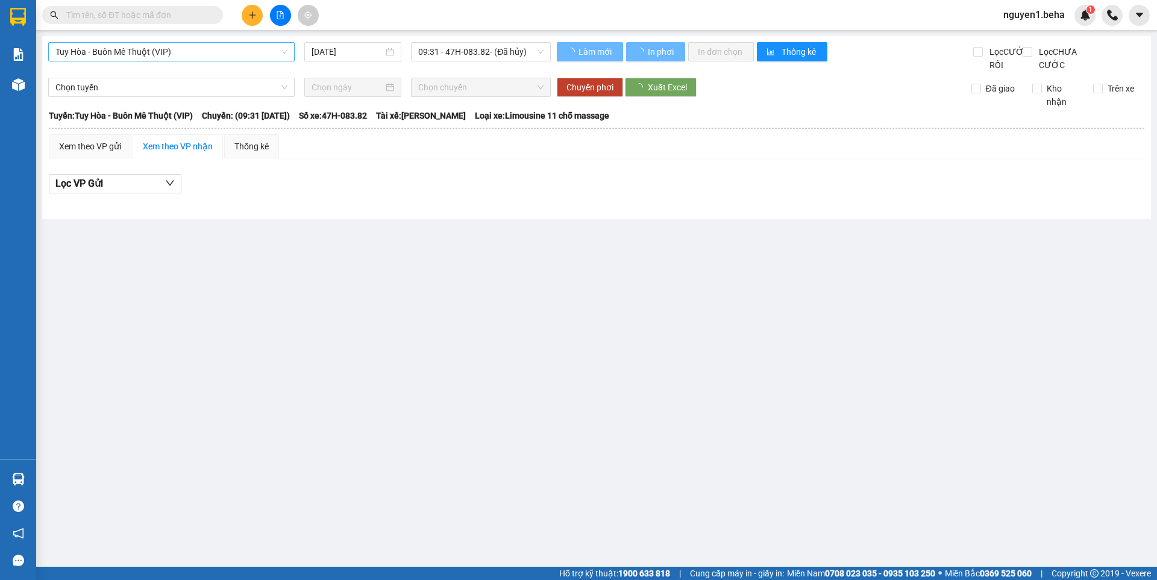
drag, startPoint x: 178, startPoint y: 55, endPoint x: 174, endPoint y: 61, distance: 7.4
click at [177, 55] on span "Tuy Hòa - Buôn Mê Thuột (VIP)" at bounding box center [171, 52] width 232 height 18
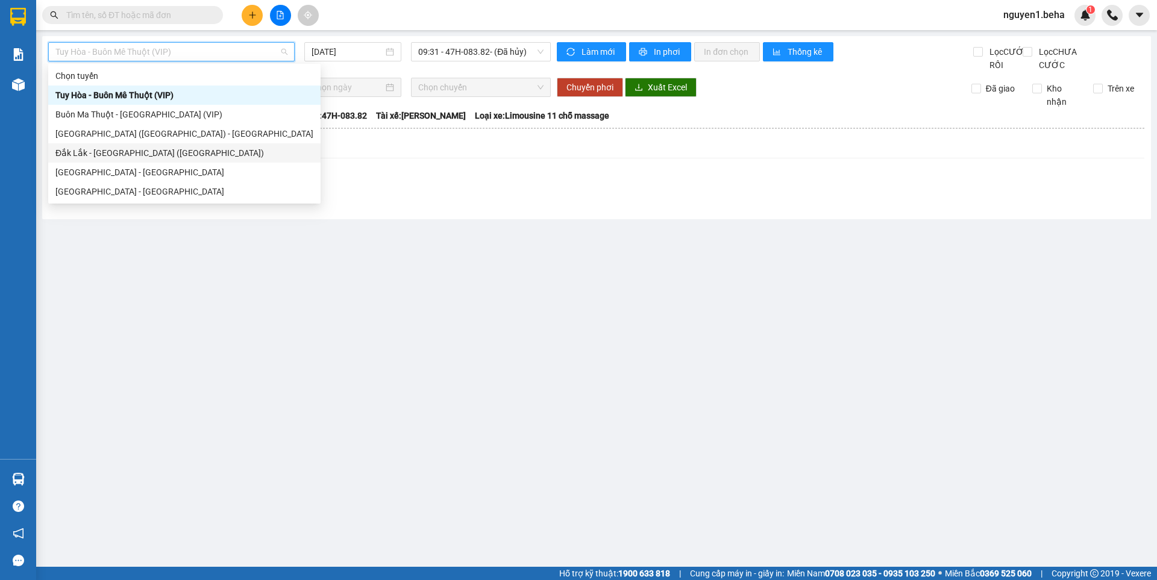
click at [119, 154] on div "Đắk Lắk - [GEOGRAPHIC_DATA] ([GEOGRAPHIC_DATA])" at bounding box center [184, 152] width 258 height 13
type input "[DATE]"
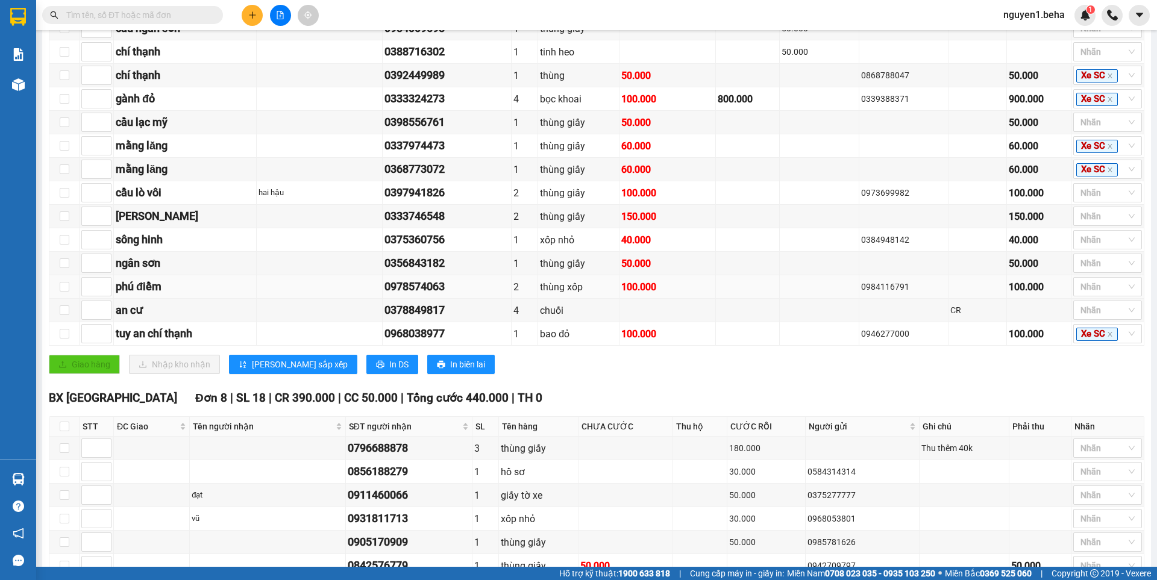
scroll to position [300, 0]
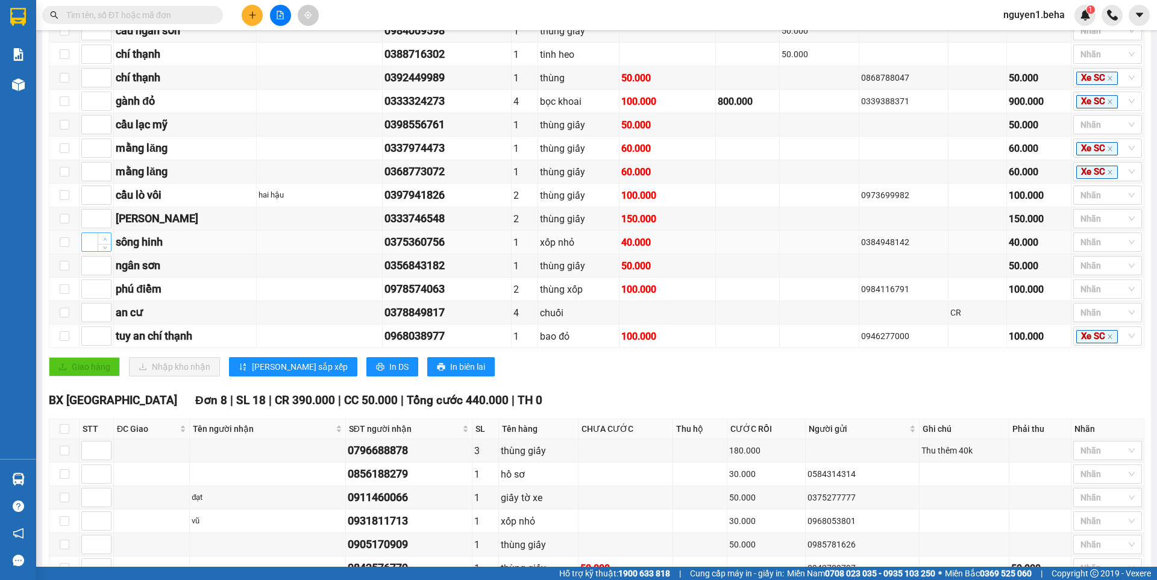
type input "1"
click at [101, 243] on span "up" at bounding box center [104, 239] width 7 height 7
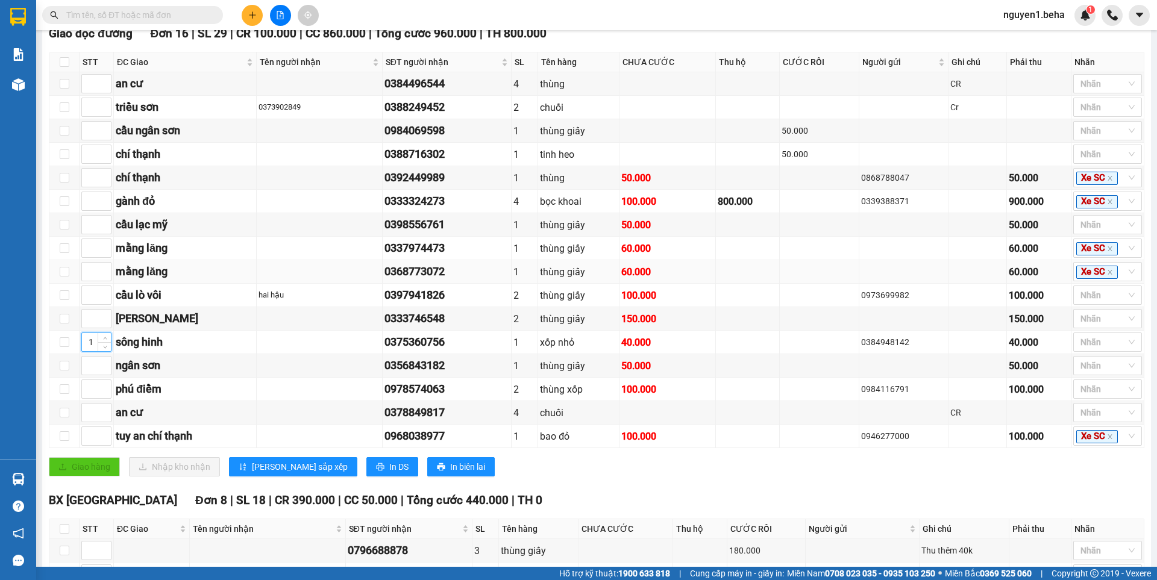
scroll to position [180, 0]
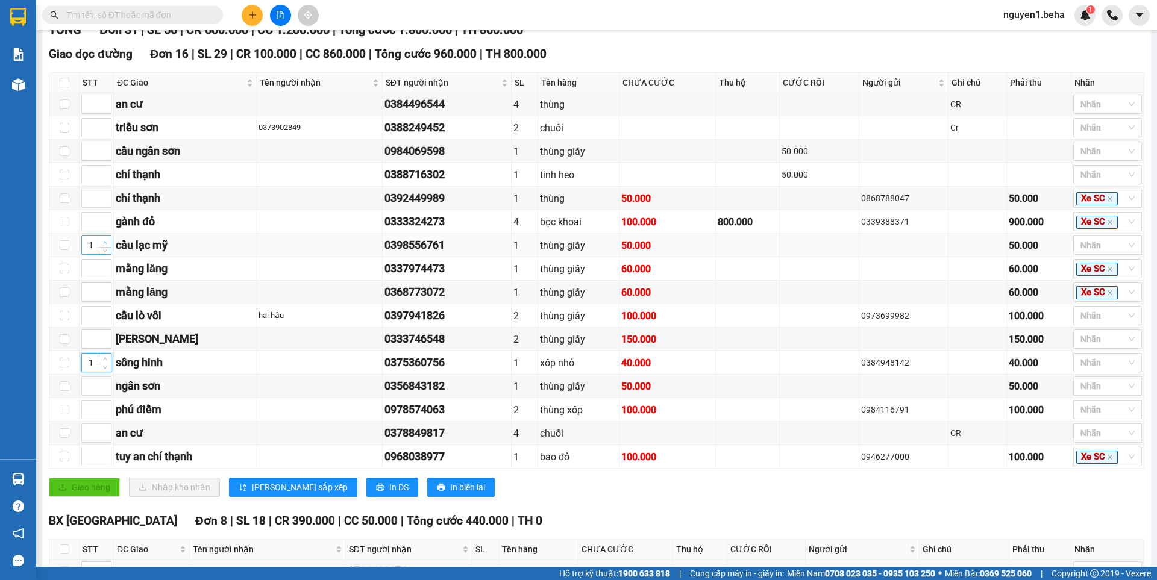
click at [107, 245] on icon "up" at bounding box center [105, 242] width 4 height 4
type input "2"
click at [107, 245] on icon "up" at bounding box center [105, 242] width 4 height 4
click at [278, 494] on span "Lưu sắp xếp" at bounding box center [300, 487] width 96 height 13
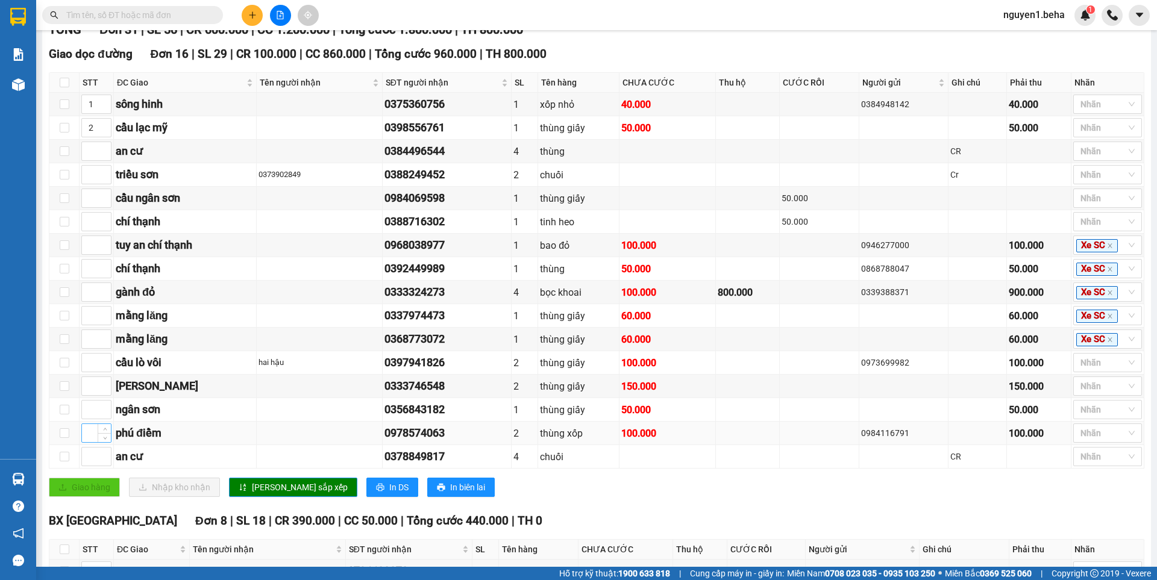
click at [93, 442] on input at bounding box center [96, 433] width 29 height 18
type input "3"
click at [80, 467] on td at bounding box center [97, 457] width 34 height 24
click at [82, 466] on input at bounding box center [96, 457] width 29 height 18
type input "4"
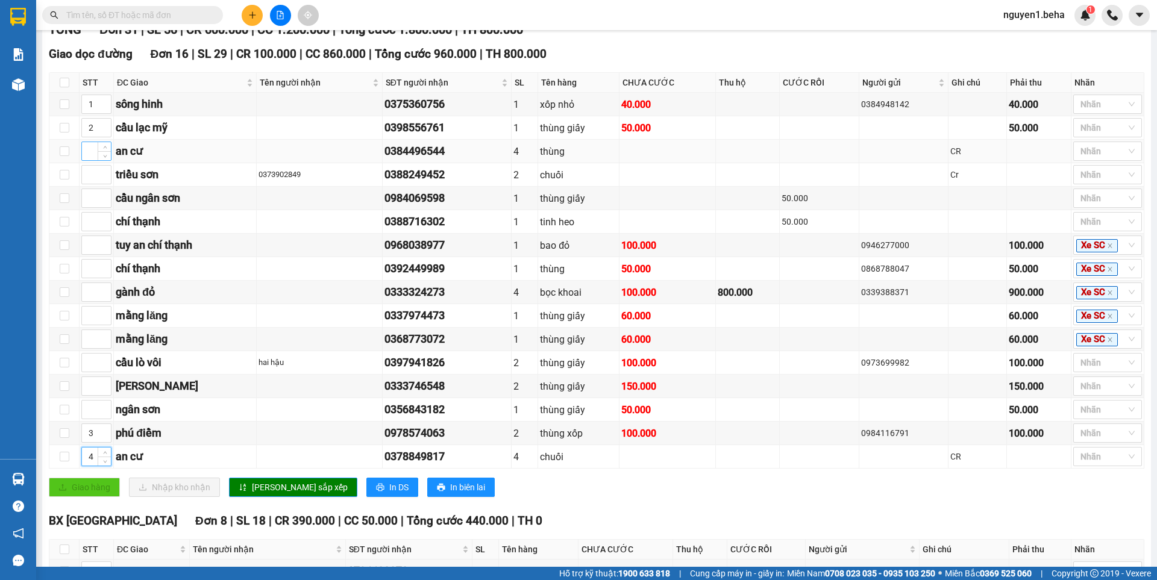
click at [89, 160] on input at bounding box center [96, 151] width 29 height 18
type input "4"
click at [238, 495] on button "Lưu sắp xếp" at bounding box center [293, 487] width 128 height 19
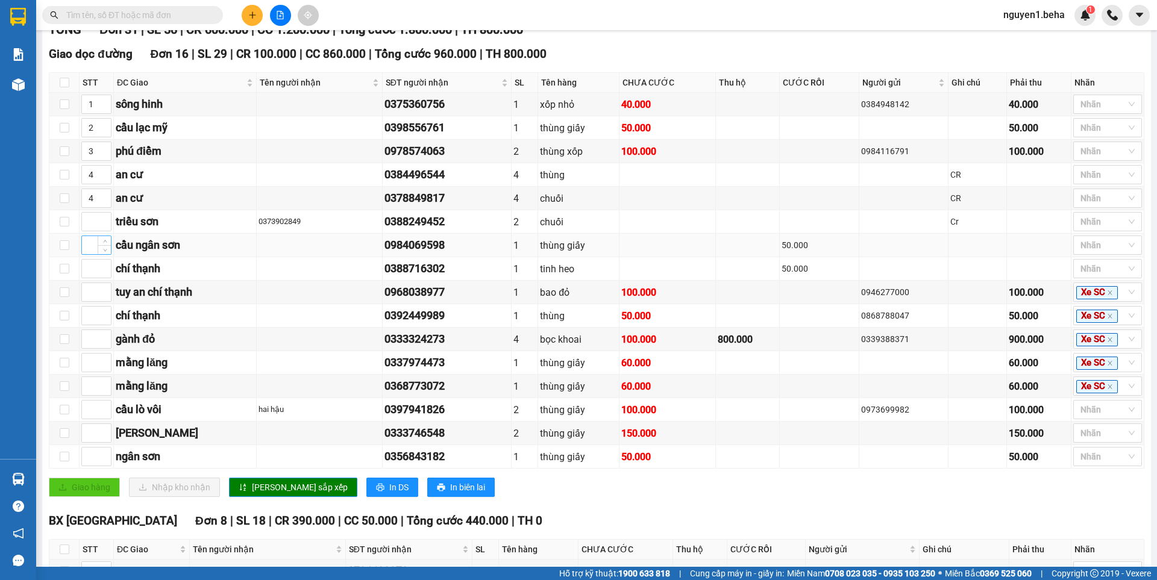
click at [90, 254] on input at bounding box center [96, 245] width 29 height 18
type input "5"
click at [84, 278] on input at bounding box center [96, 269] width 29 height 18
type input "5"
click at [90, 300] on input at bounding box center [96, 292] width 29 height 18
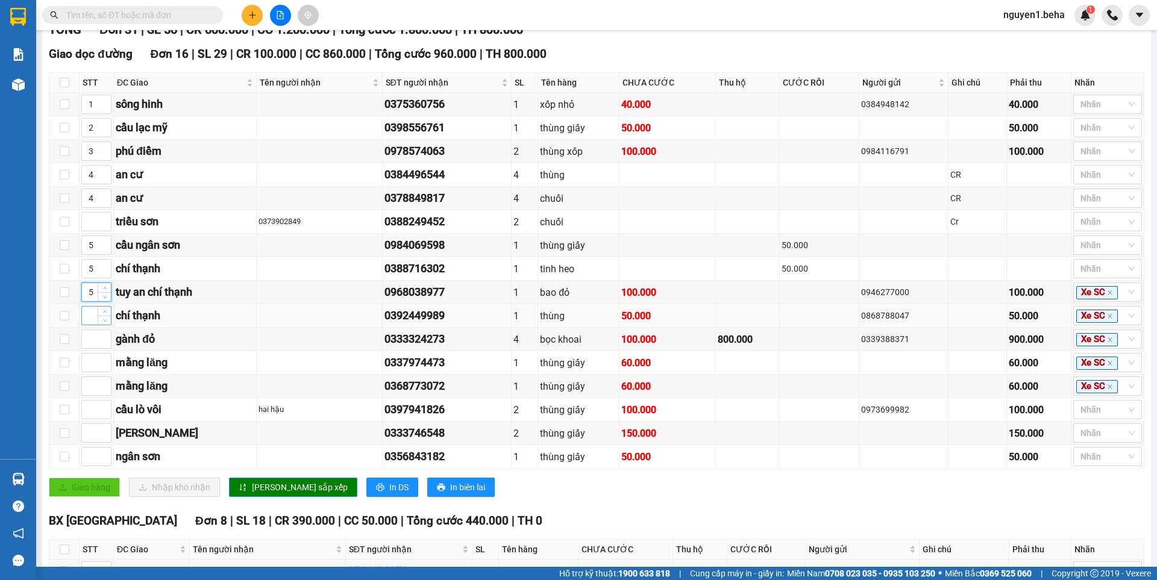
type input "5"
click at [95, 325] on input at bounding box center [96, 316] width 29 height 18
type input "5"
click at [89, 372] on input at bounding box center [96, 363] width 29 height 18
type input "5"
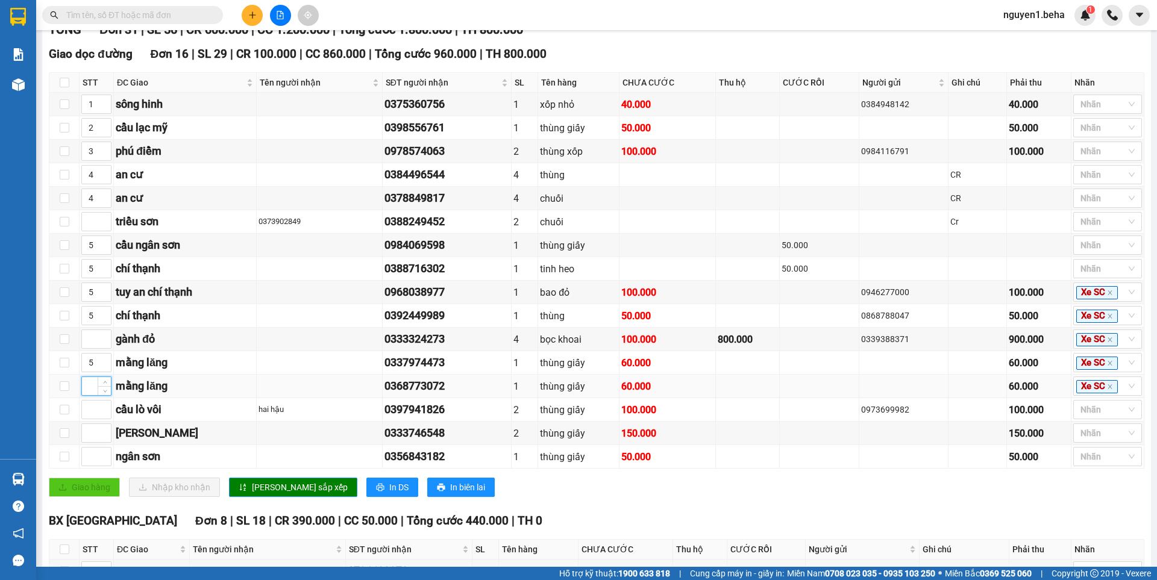
click at [84, 395] on input at bounding box center [96, 386] width 29 height 18
type input "5"
click at [90, 442] on input at bounding box center [96, 433] width 29 height 18
type input "5"
click at [92, 466] on input at bounding box center [96, 457] width 29 height 18
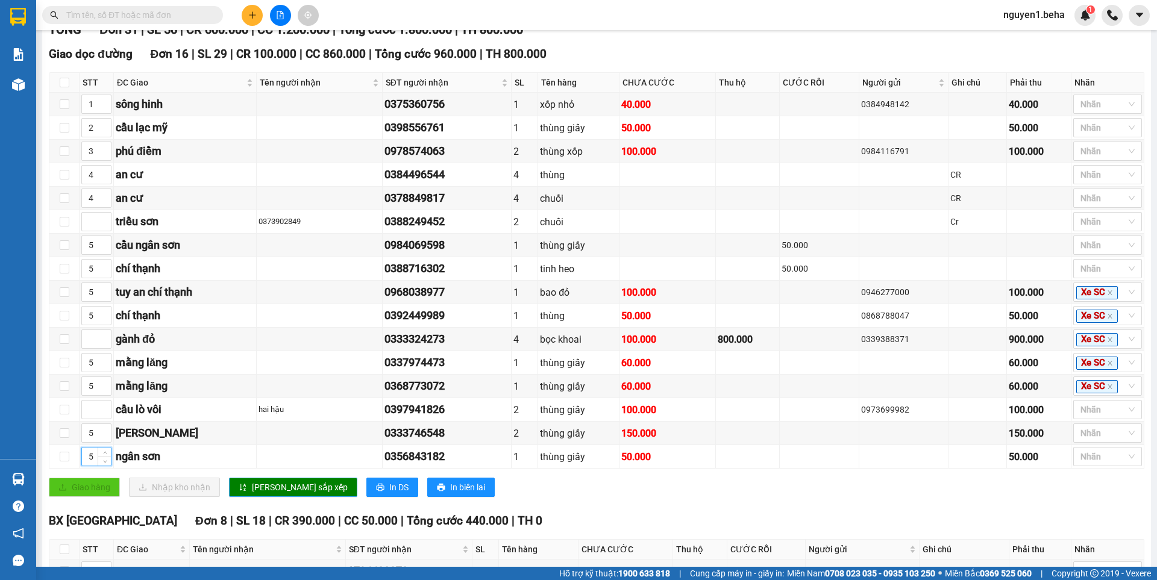
type input "5"
click at [252, 494] on span "Lưu sắp xếp" at bounding box center [300, 487] width 96 height 13
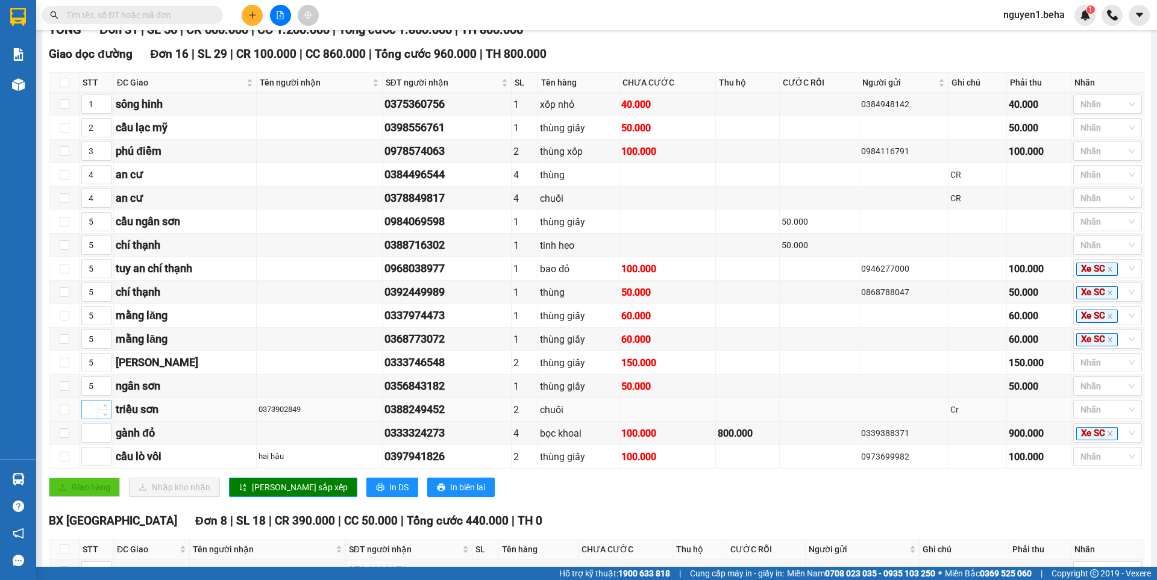
click at [91, 419] on input at bounding box center [96, 410] width 29 height 18
type input "6"
click at [88, 442] on input at bounding box center [96, 433] width 29 height 18
type input "6"
click at [87, 466] on input at bounding box center [96, 457] width 29 height 18
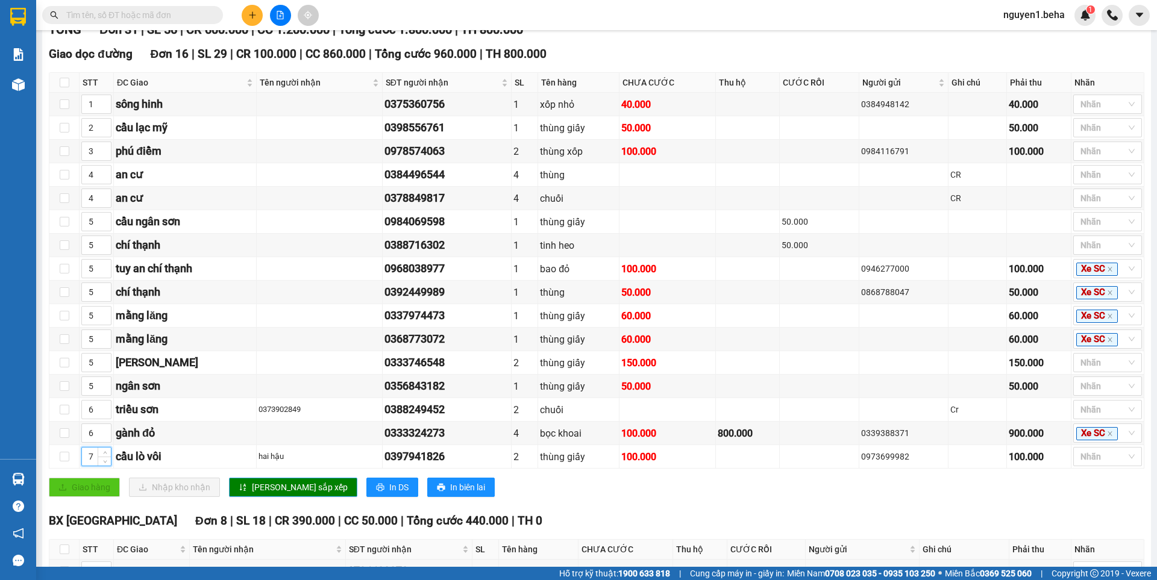
type input "7"
click at [274, 494] on span "Lưu sắp xếp" at bounding box center [300, 487] width 96 height 13
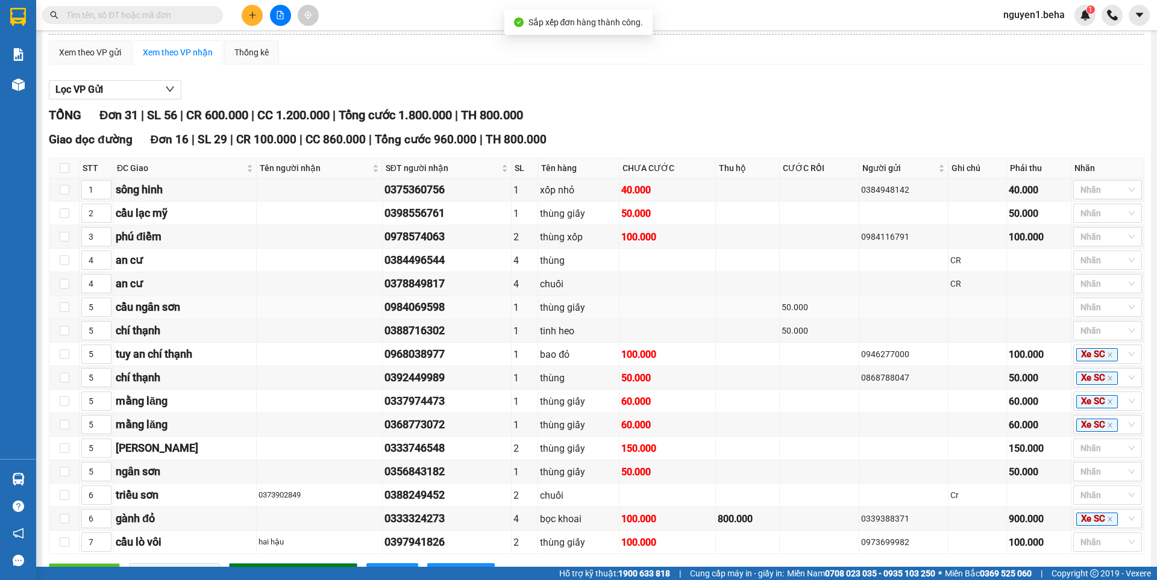
scroll to position [0, 0]
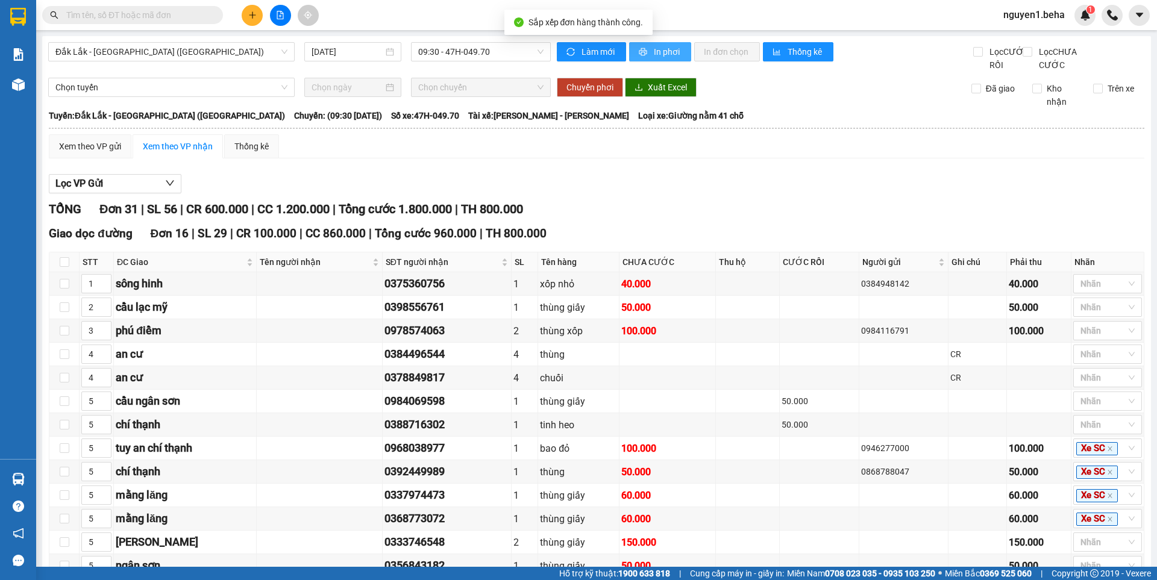
click at [654, 54] on span "In phơi" at bounding box center [668, 51] width 28 height 13
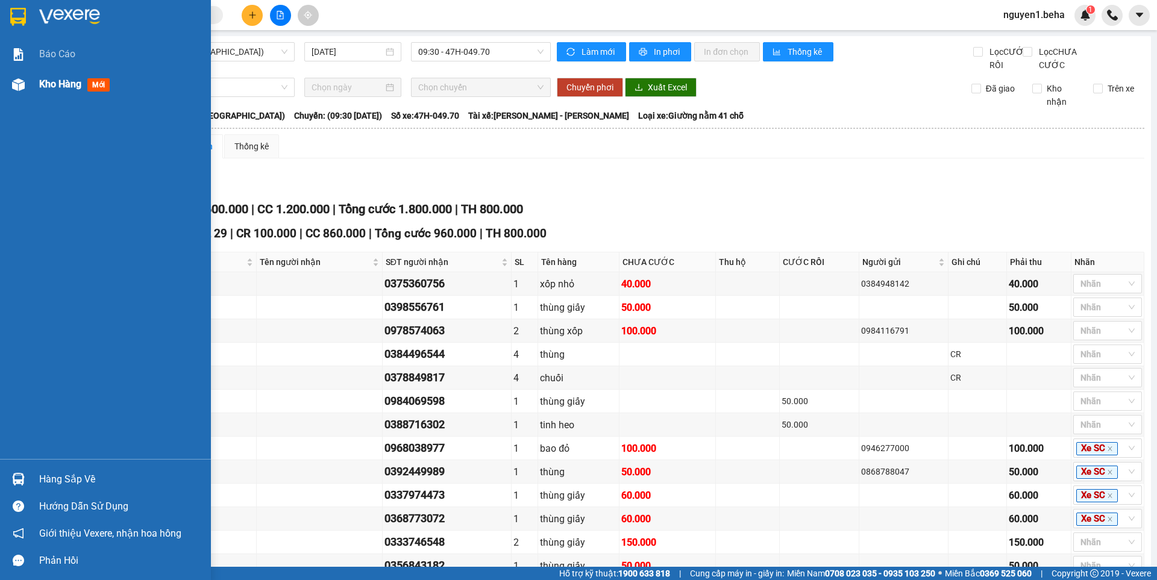
click at [30, 87] on div "Kho hàng mới" at bounding box center [105, 84] width 211 height 30
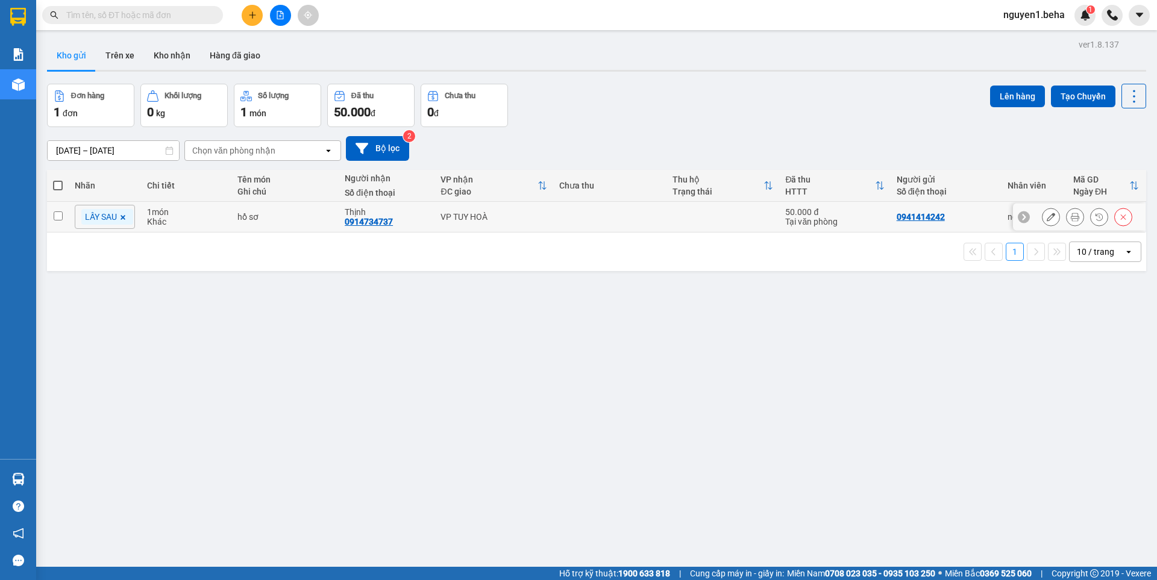
click at [58, 218] on input "checkbox" at bounding box center [58, 216] width 9 height 9
checkbox input "true"
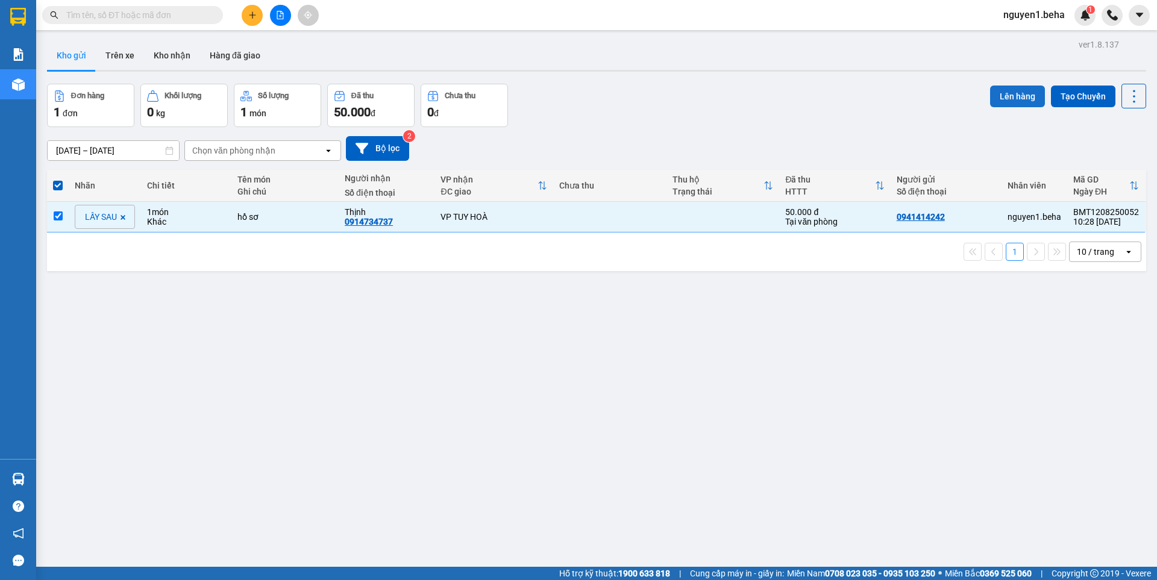
click at [1003, 89] on button "Lên hàng" at bounding box center [1017, 97] width 55 height 22
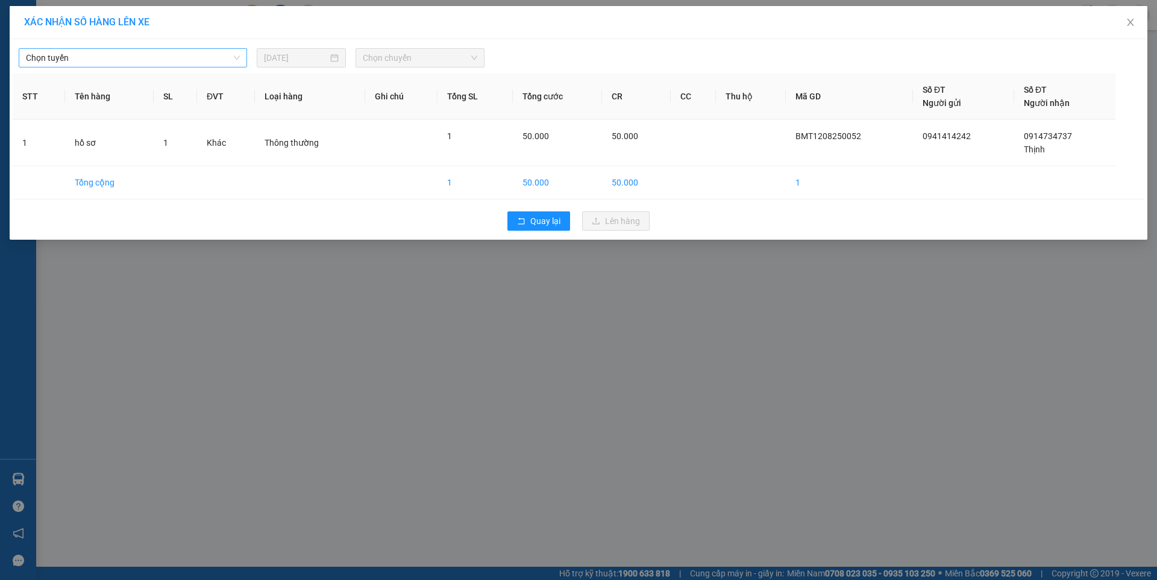
click at [145, 57] on span "Chọn tuyến" at bounding box center [133, 58] width 214 height 18
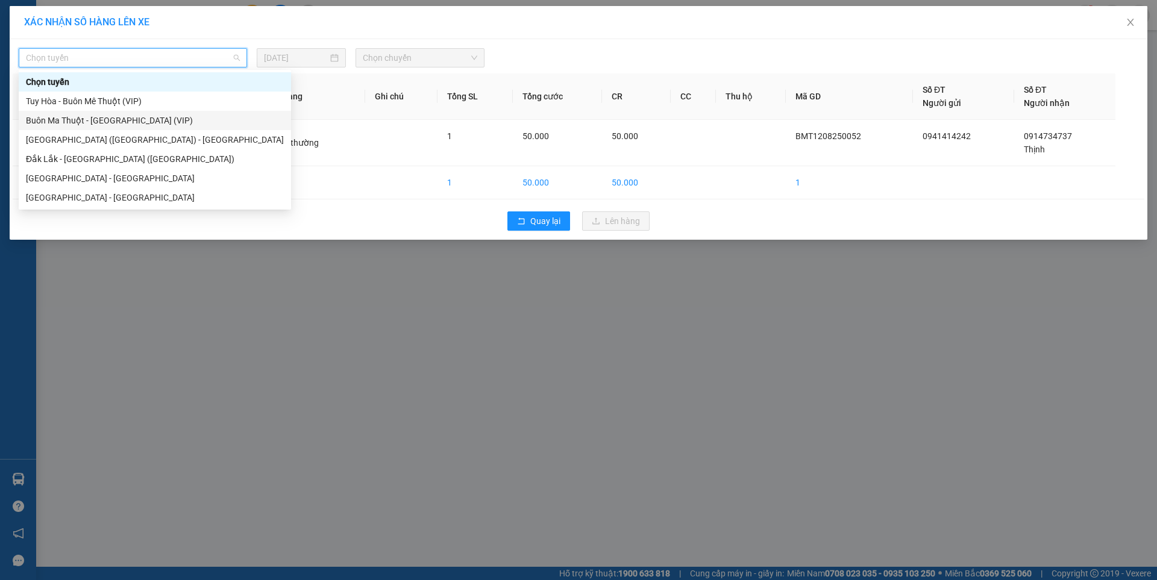
click at [110, 117] on div "Buôn Ma Thuột - [GEOGRAPHIC_DATA] (VIP)" at bounding box center [155, 120] width 258 height 13
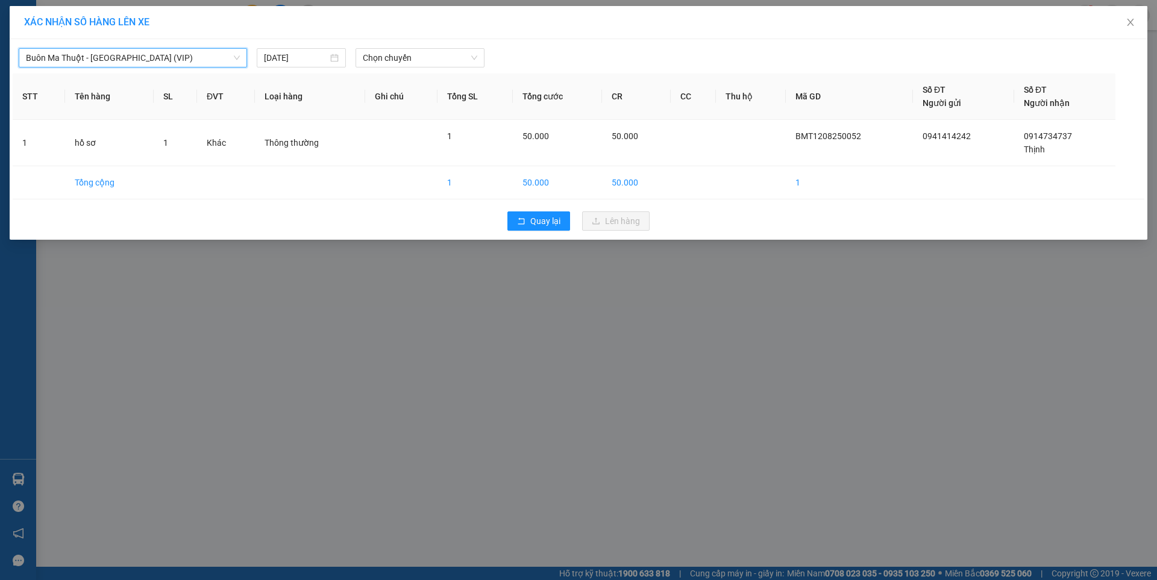
click at [380, 48] on div "Buôn Ma Thuột - Tuy Hòa (VIP) Buôn Ma Thuột - Tuy Hòa (VIP) 12/08/2025 Chọn chu…" at bounding box center [579, 54] width 1132 height 25
click at [412, 58] on span "Chọn chuyến" at bounding box center [420, 58] width 115 height 18
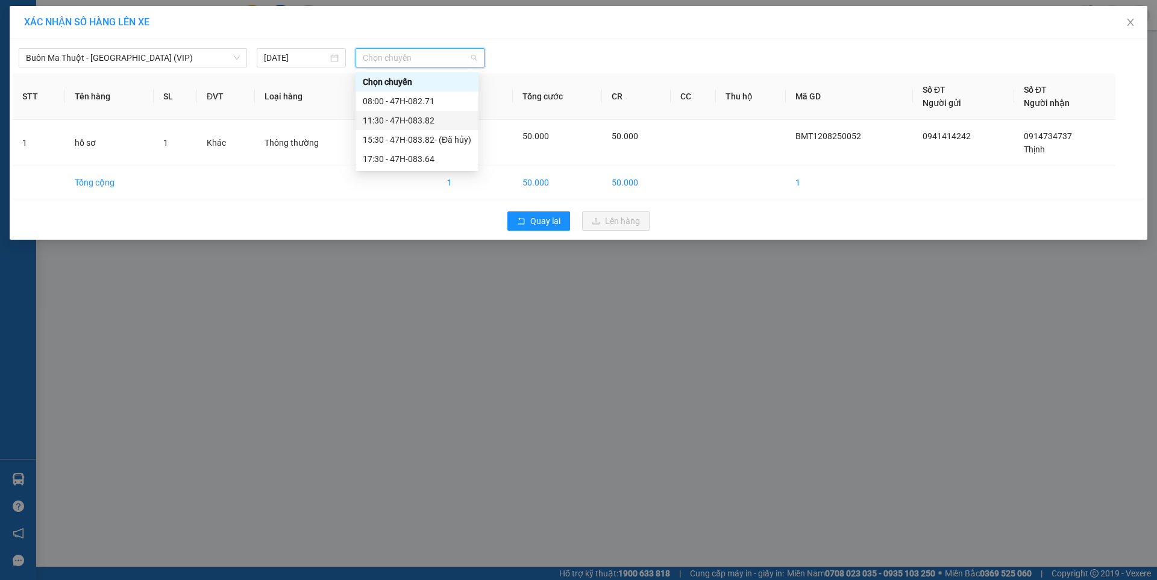
click at [411, 122] on div "11:30 - 47H-083.82" at bounding box center [417, 120] width 108 height 13
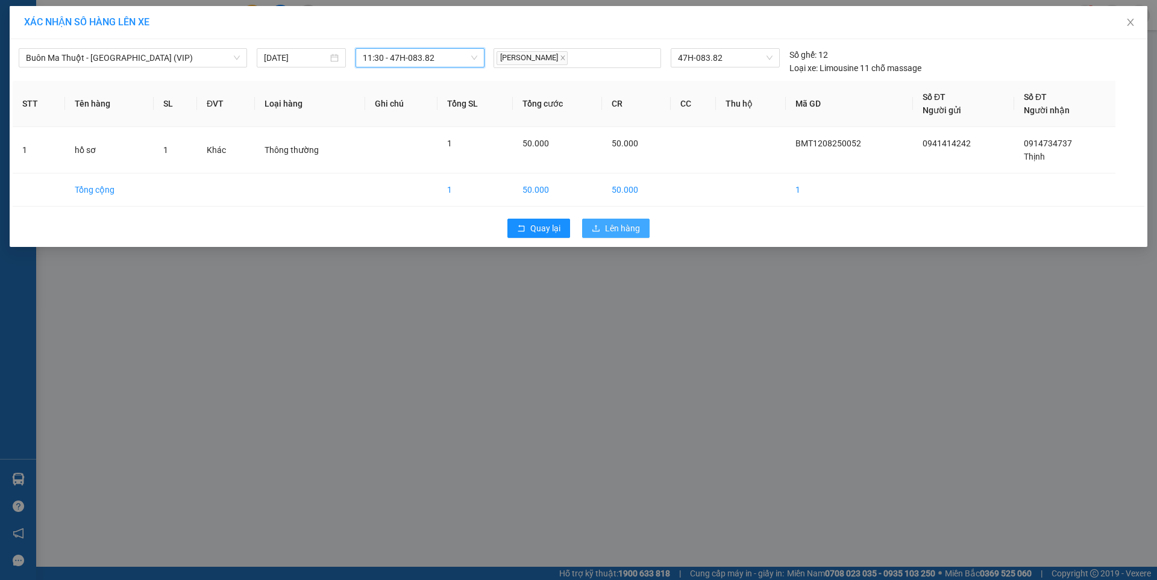
click at [621, 230] on span "Lên hàng" at bounding box center [622, 228] width 35 height 13
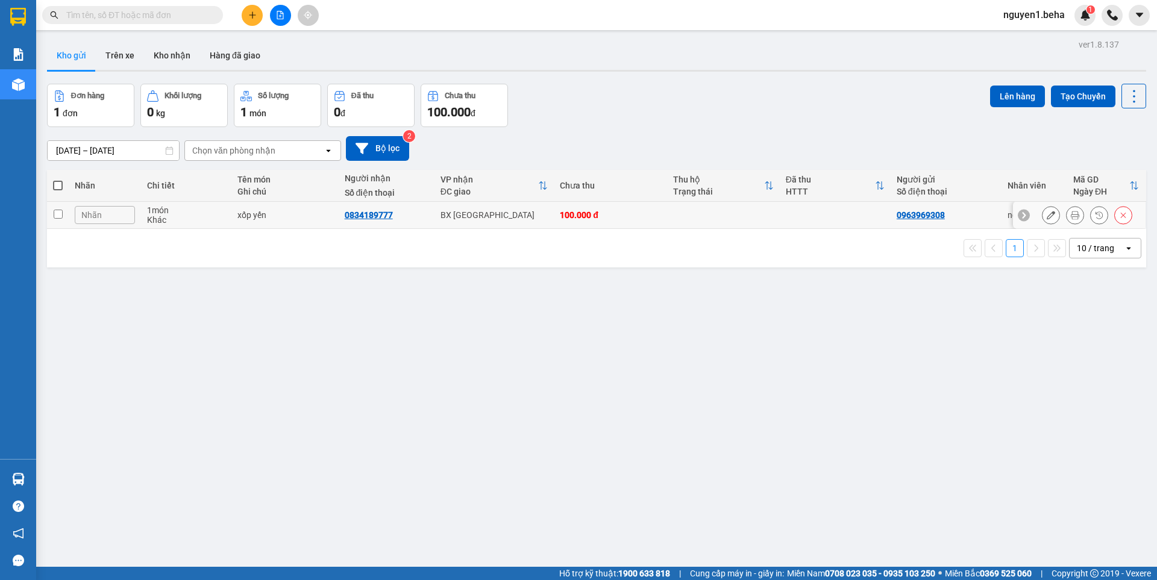
click at [48, 211] on td at bounding box center [58, 215] width 22 height 27
checkbox input "true"
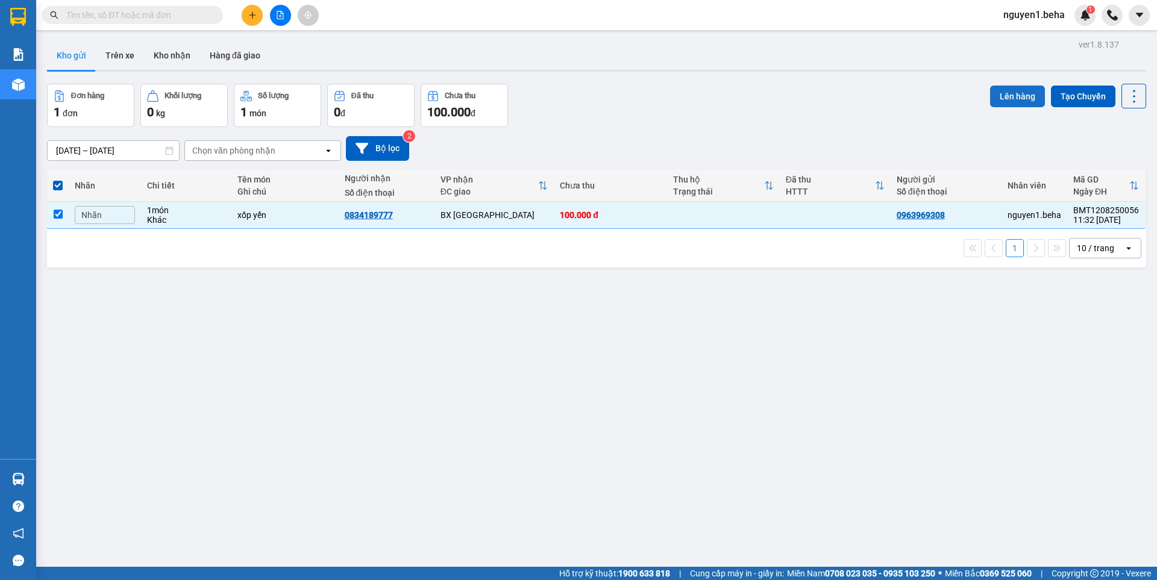
click at [1012, 92] on button "Lên hàng" at bounding box center [1017, 97] width 55 height 22
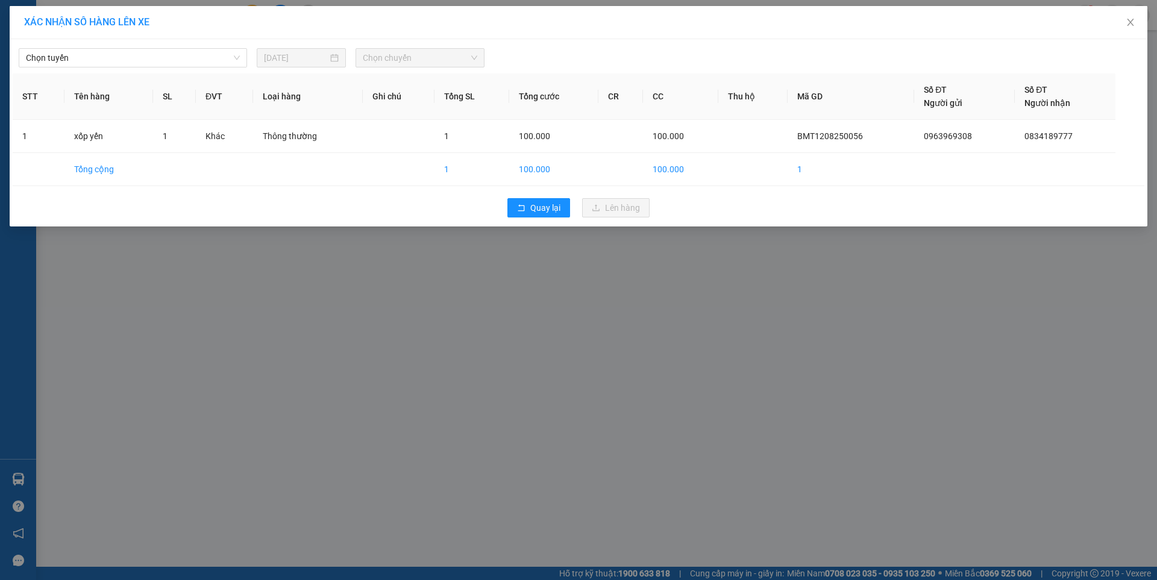
drag, startPoint x: 202, startPoint y: 57, endPoint x: 197, endPoint y: 67, distance: 11.9
click at [200, 57] on span "Chọn tuyến" at bounding box center [133, 58] width 214 height 18
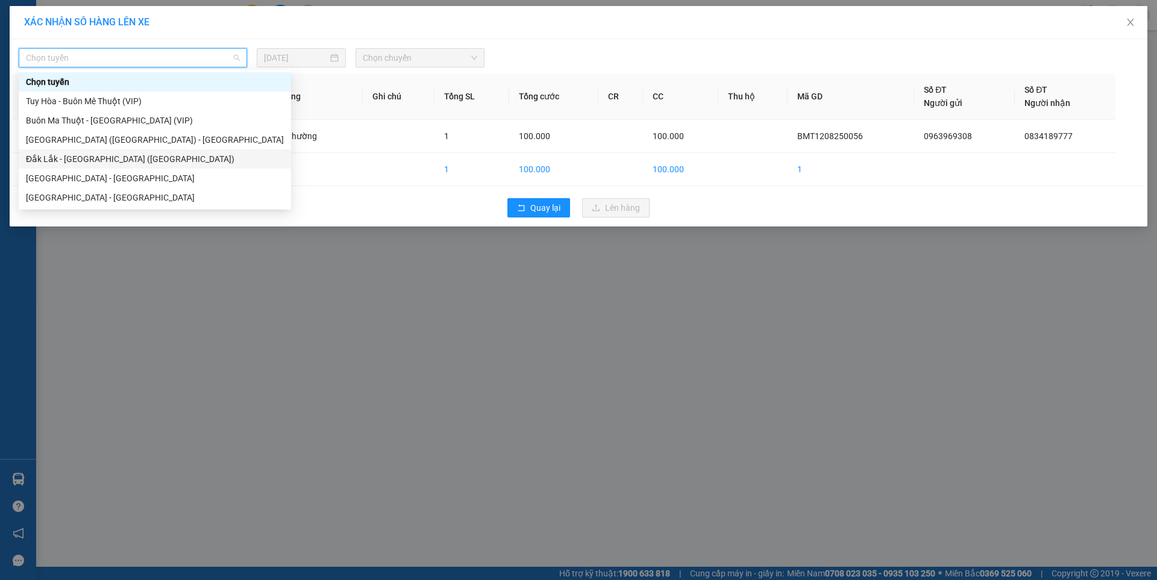
drag, startPoint x: 73, startPoint y: 160, endPoint x: 216, endPoint y: 86, distance: 161.2
click at [73, 159] on div "Đắk Lắk - [GEOGRAPHIC_DATA] ([GEOGRAPHIC_DATA])" at bounding box center [155, 158] width 258 height 13
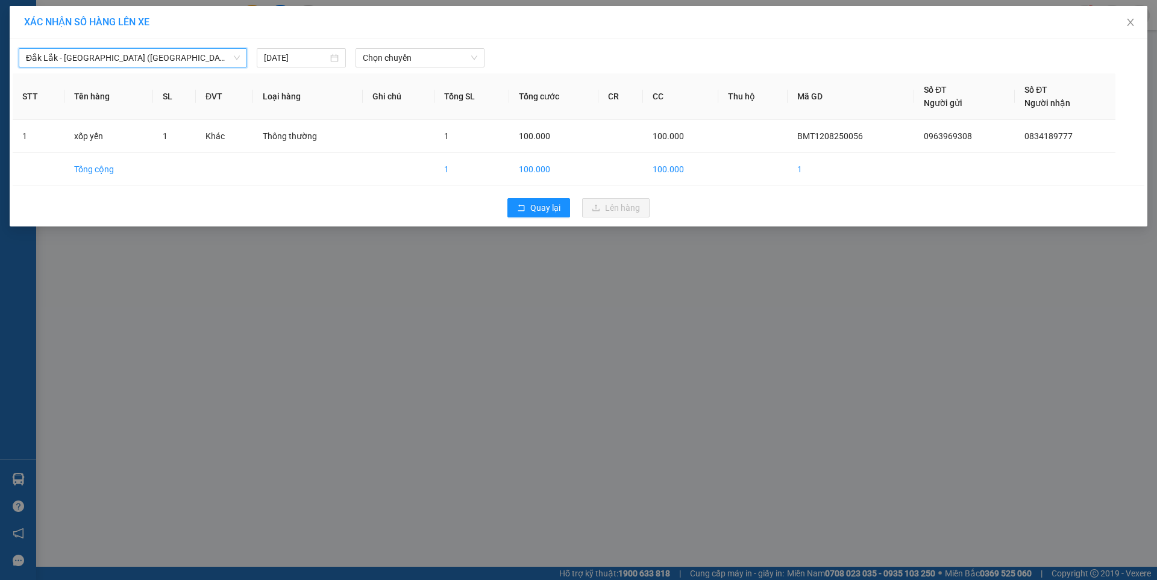
click at [363, 57] on span "Chọn chuyến" at bounding box center [420, 58] width 115 height 18
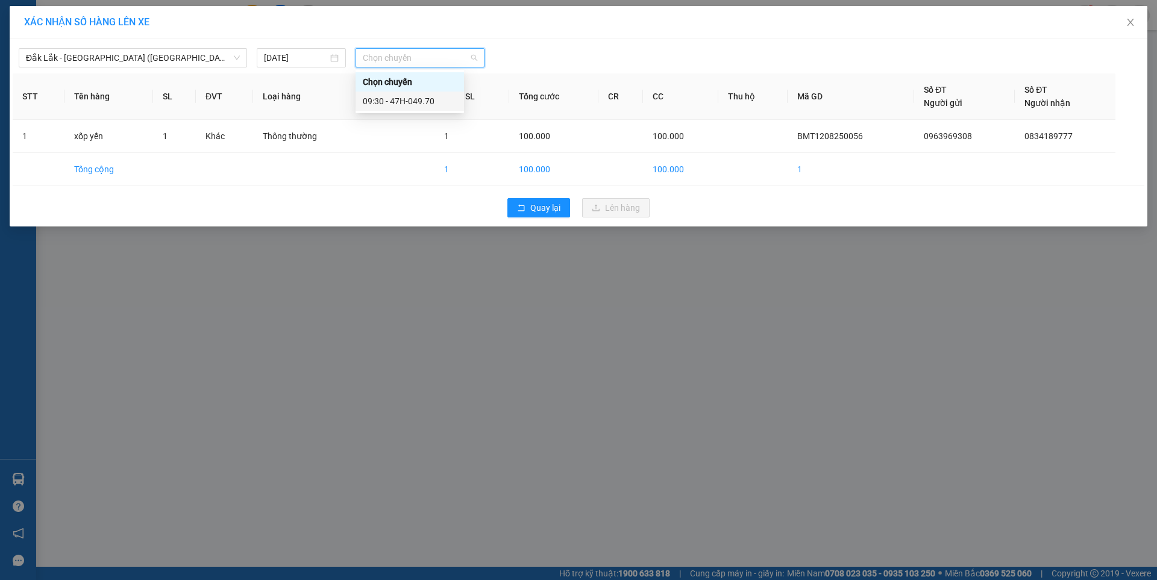
click at [406, 101] on div "09:30 - 47H-049.70" at bounding box center [410, 101] width 94 height 13
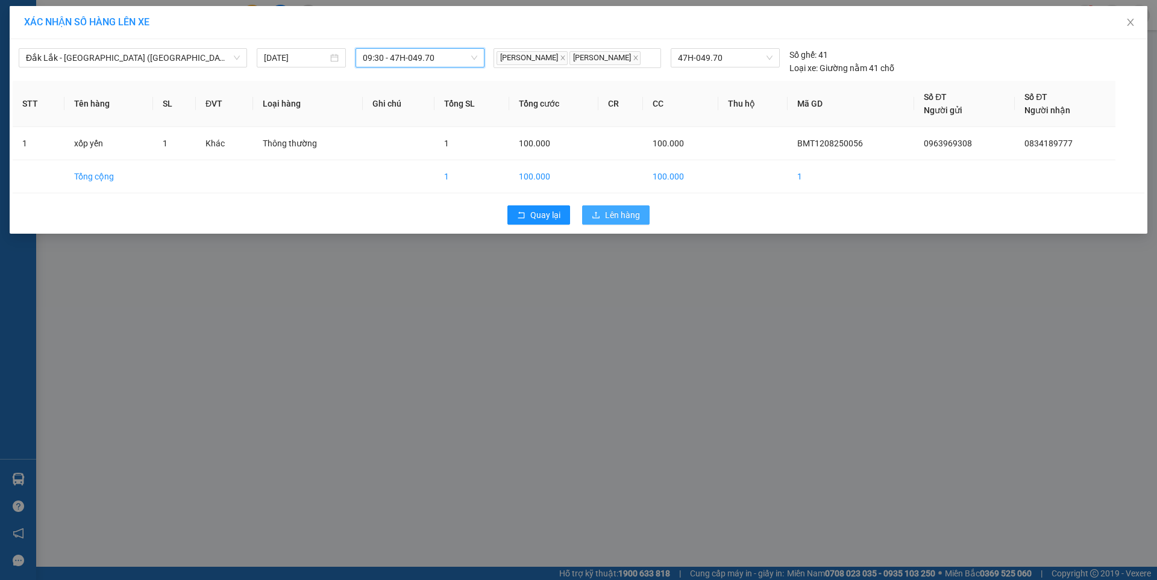
click at [627, 216] on span "Lên hàng" at bounding box center [622, 215] width 35 height 13
